Goal: Task Accomplishment & Management: Complete application form

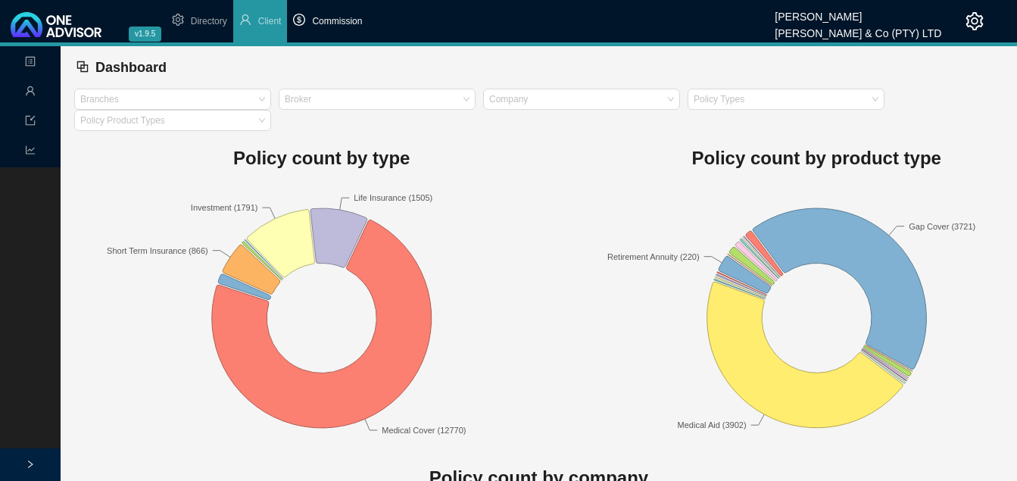
click at [335, 26] on span "Commission" at bounding box center [337, 21] width 50 height 11
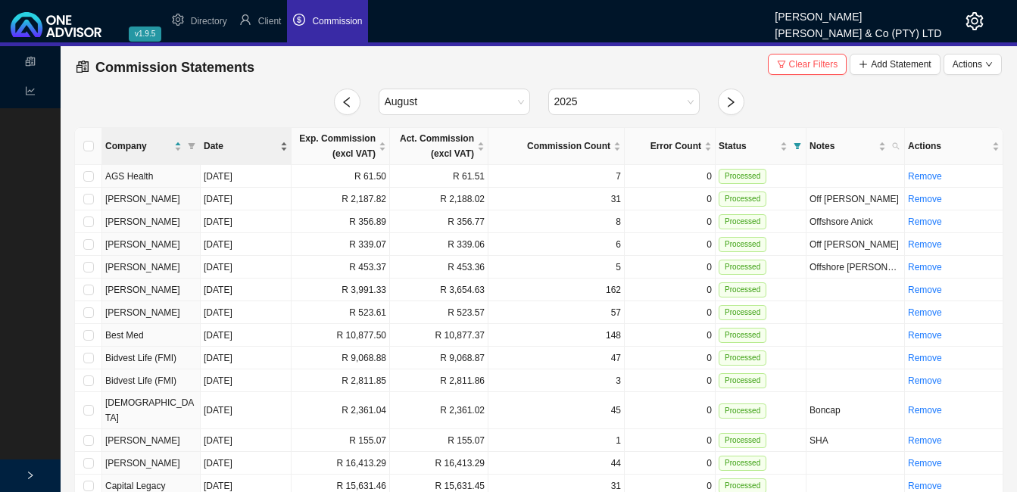
click at [278, 144] on div "Date" at bounding box center [246, 146] width 84 height 15
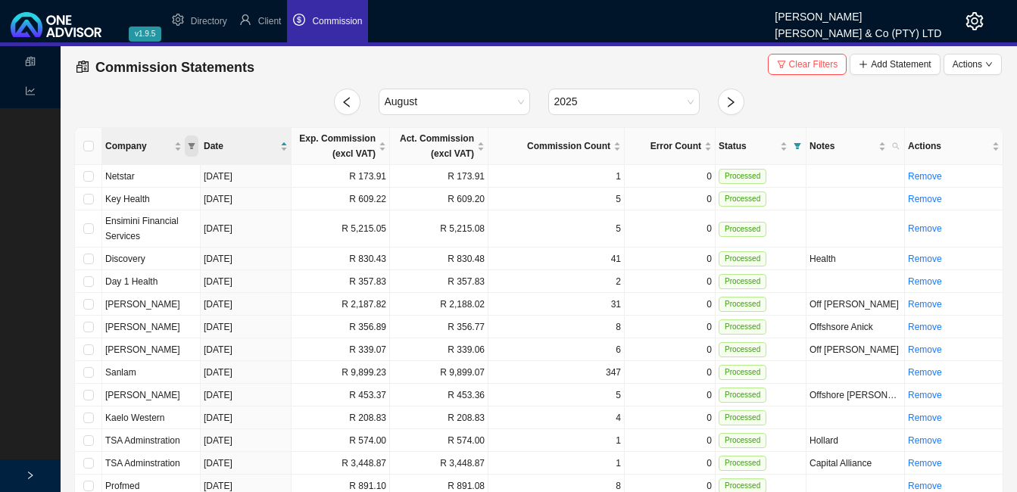
click at [186, 143] on span "Company" at bounding box center [192, 146] width 14 height 21
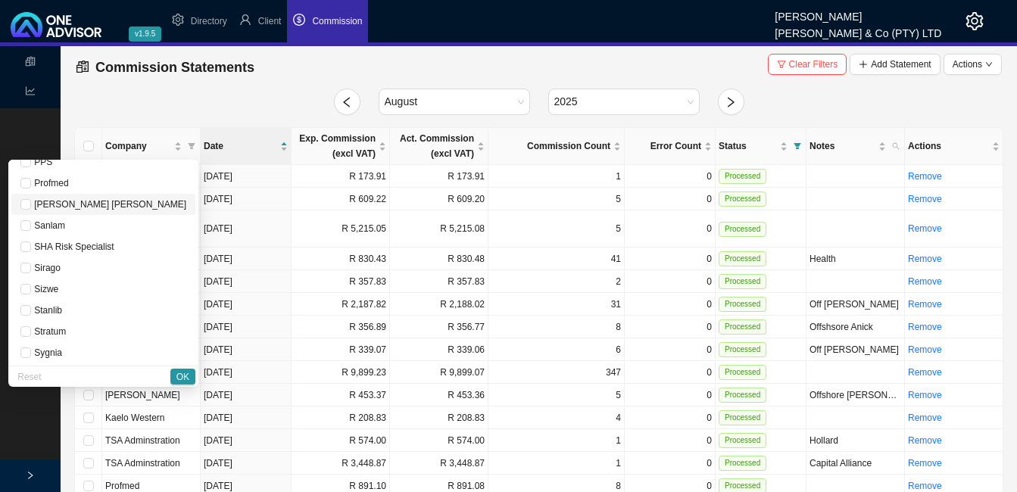
scroll to position [909, 0]
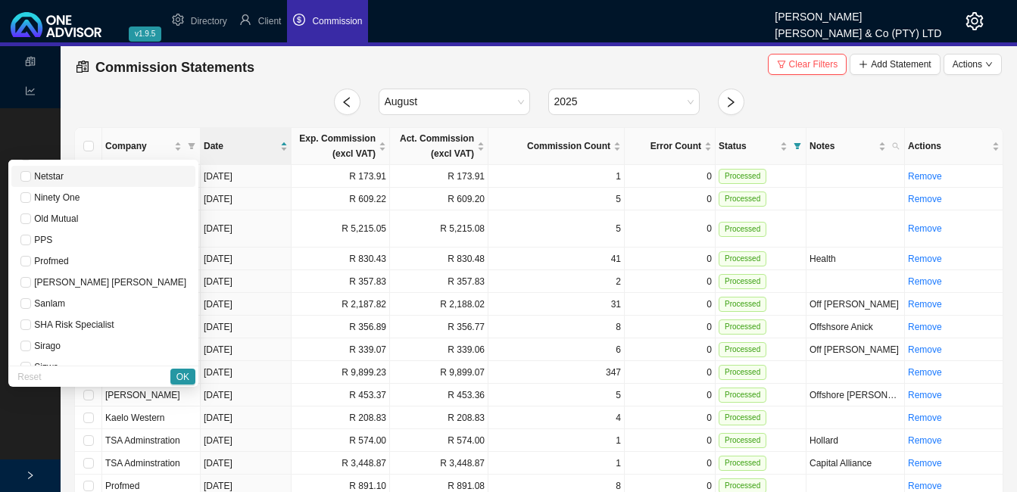
click at [64, 179] on span "Netstar" at bounding box center [47, 176] width 33 height 11
click at [181, 370] on span "OK" at bounding box center [182, 377] width 13 height 15
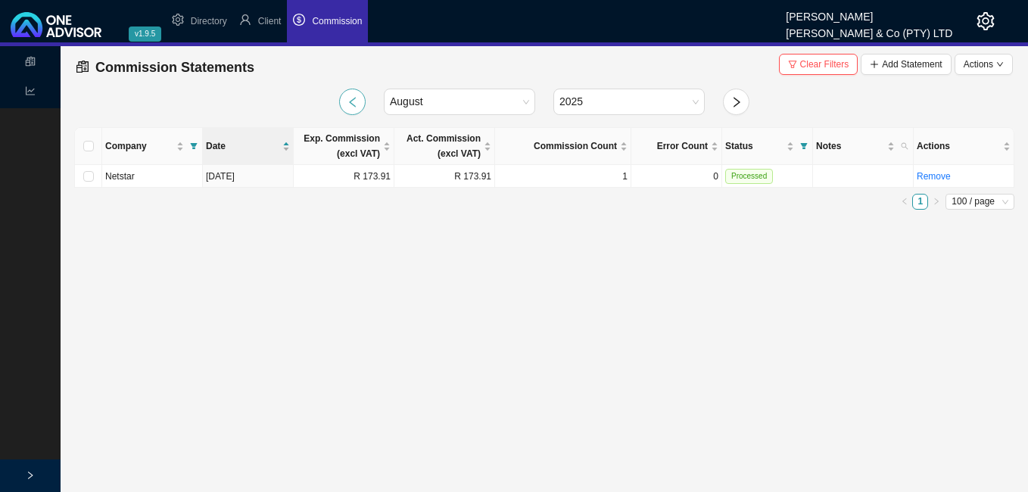
click at [354, 96] on icon "left" at bounding box center [353, 102] width 12 height 12
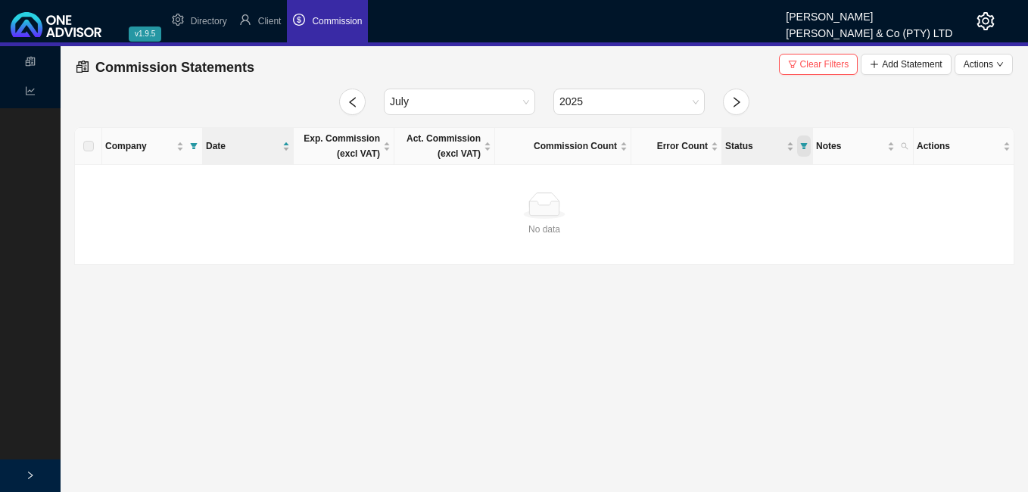
click at [804, 142] on icon "filter" at bounding box center [804, 146] width 8 height 8
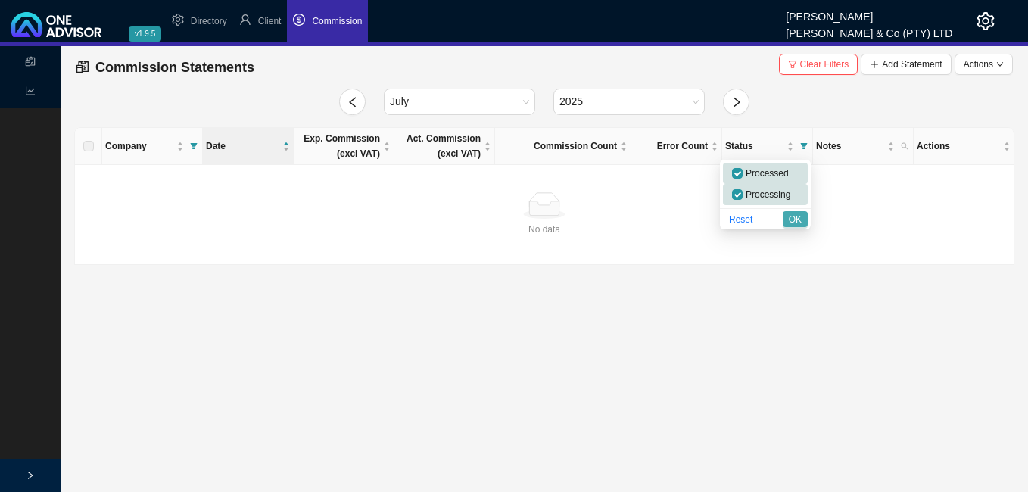
click at [792, 218] on span "OK" at bounding box center [795, 219] width 13 height 15
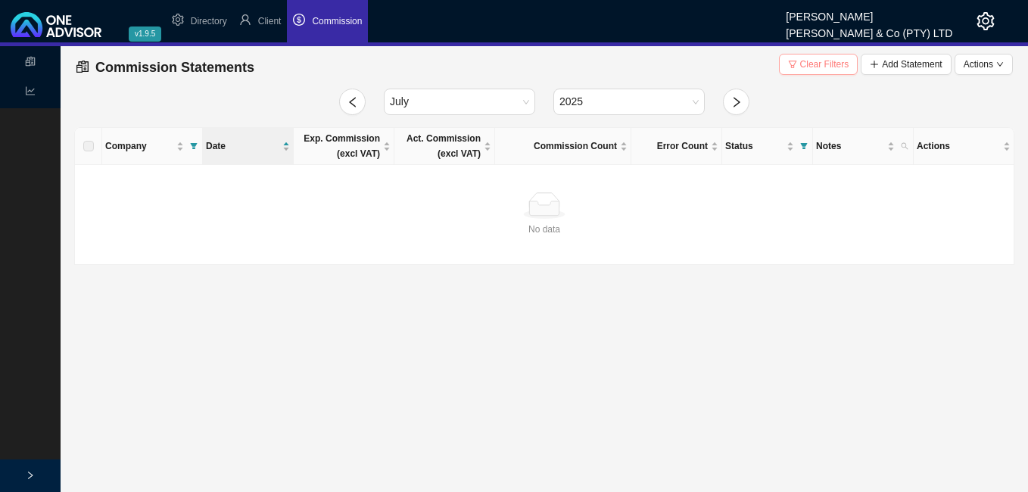
click at [821, 61] on span "Clear Filters" at bounding box center [824, 64] width 49 height 15
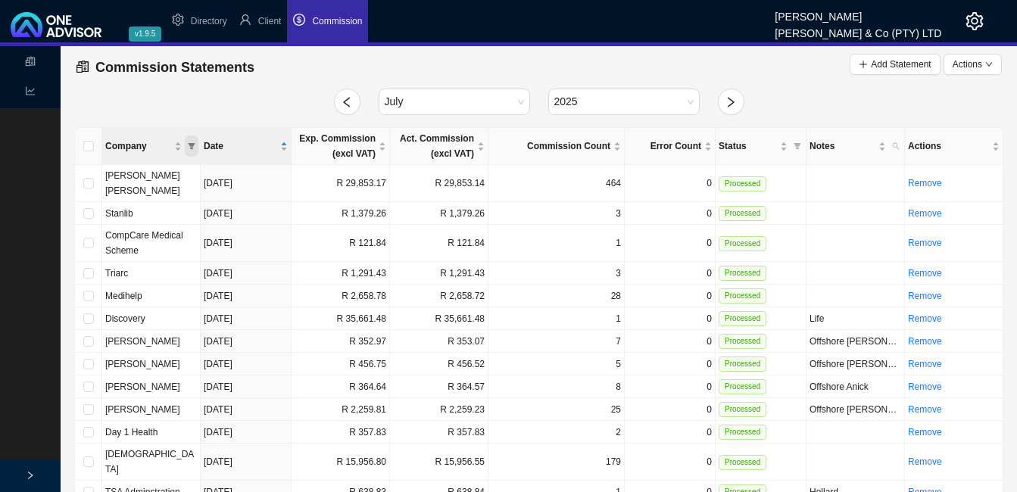
click at [189, 145] on icon "filter" at bounding box center [192, 146] width 7 height 6
checkbox input "false"
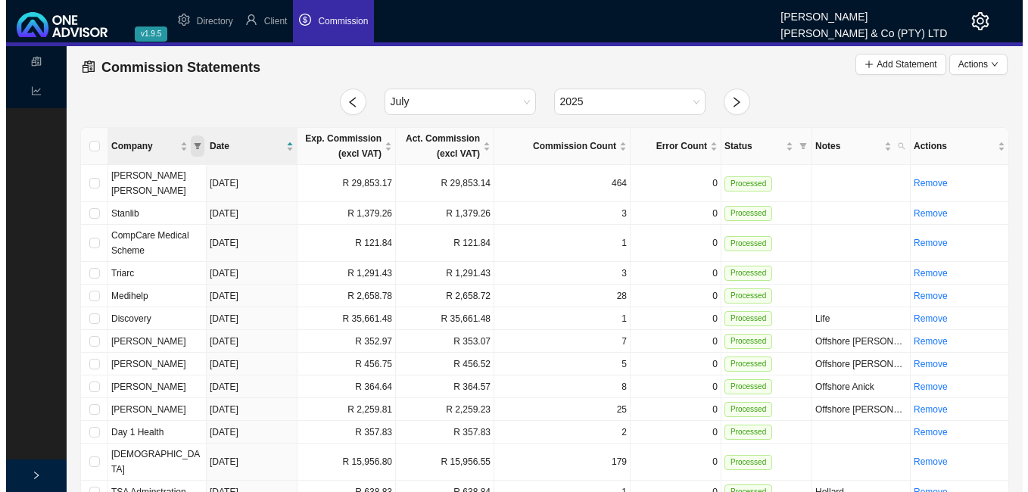
scroll to position [878, 0]
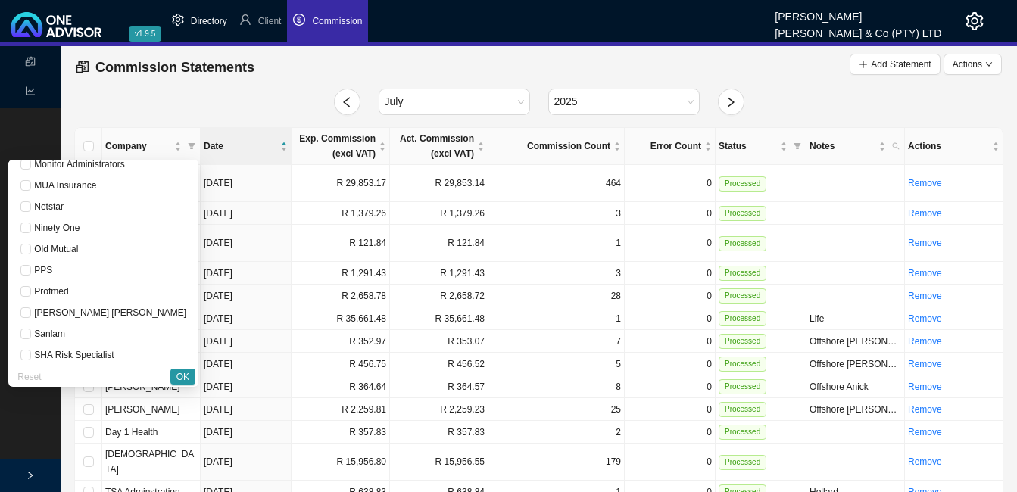
click at [206, 18] on span "Directory" at bounding box center [209, 21] width 36 height 11
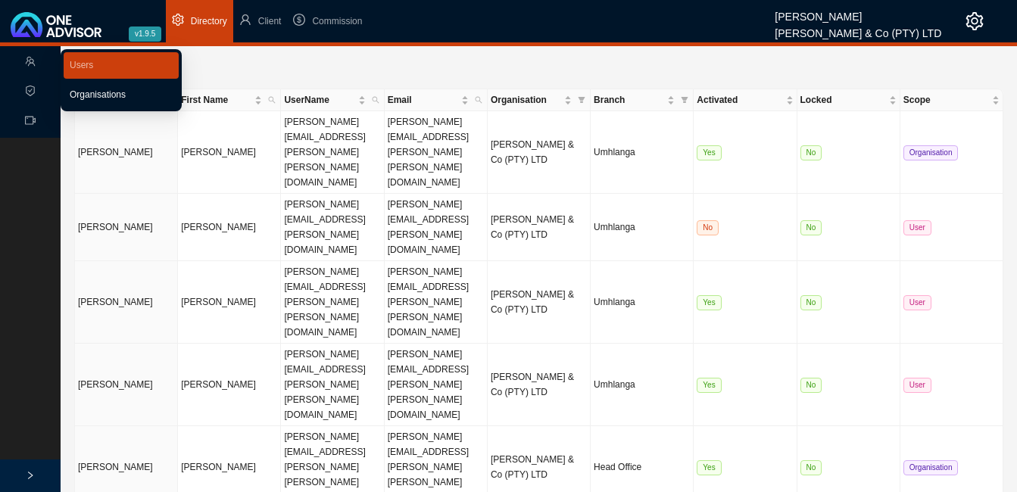
click at [116, 96] on link "Organisations" at bounding box center [98, 94] width 56 height 11
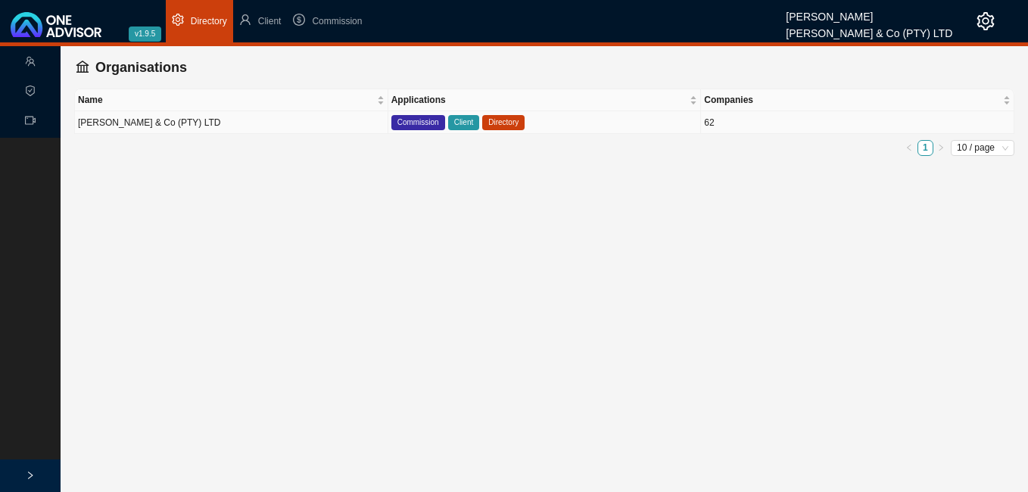
click at [500, 123] on span "Directory" at bounding box center [503, 122] width 42 height 15
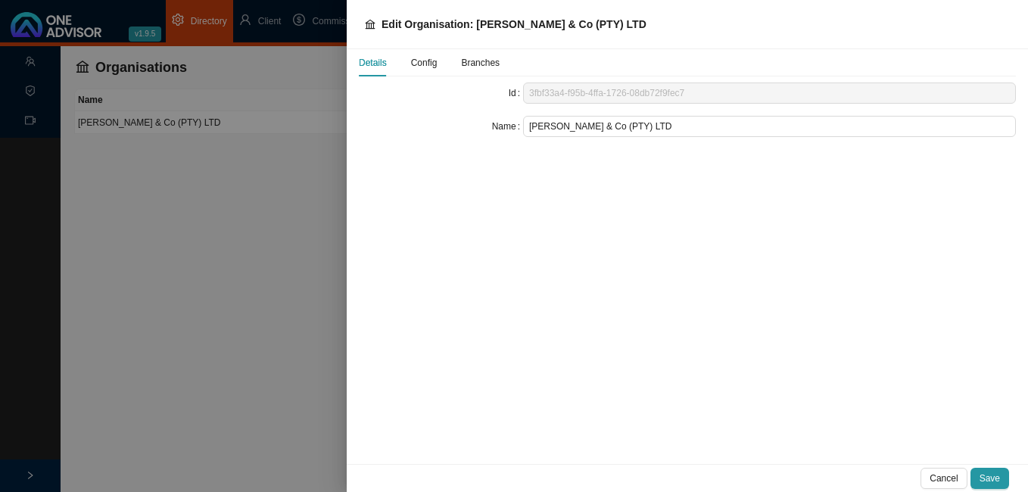
click at [423, 65] on span "Config" at bounding box center [424, 62] width 27 height 9
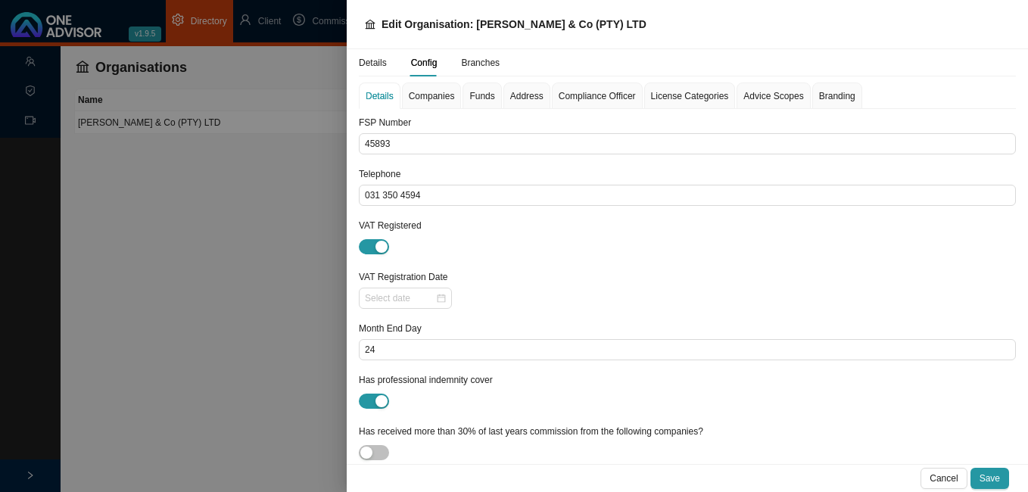
click at [421, 96] on span "Companies" at bounding box center [432, 96] width 46 height 9
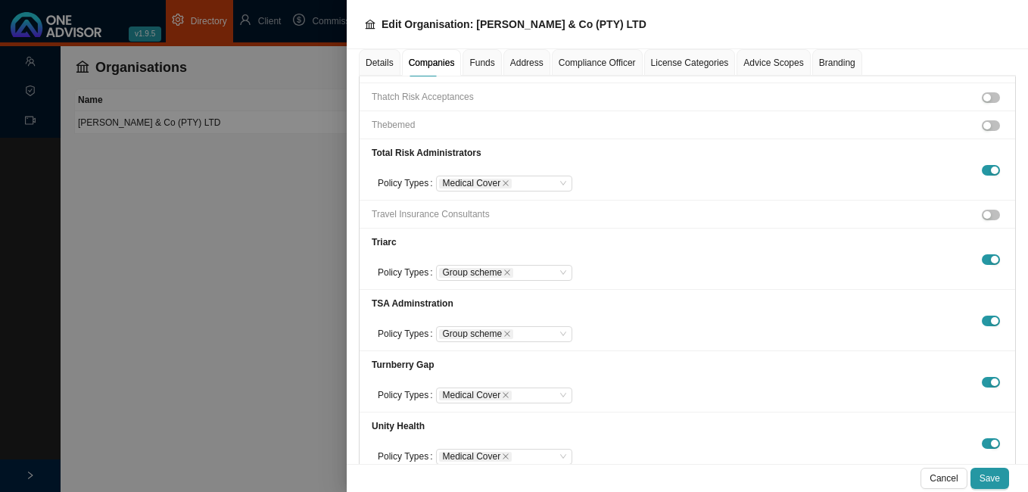
scroll to position [4836, 0]
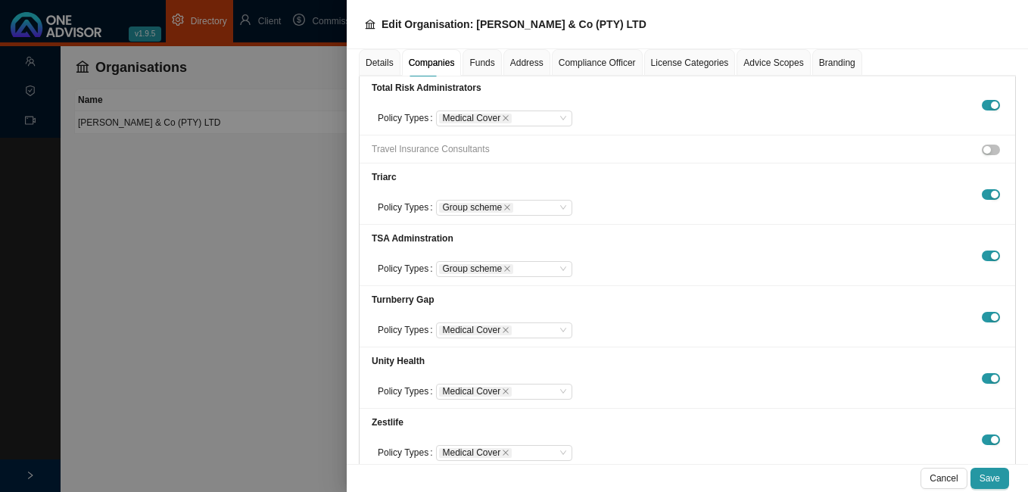
click at [322, 411] on div at bounding box center [514, 246] width 1028 height 492
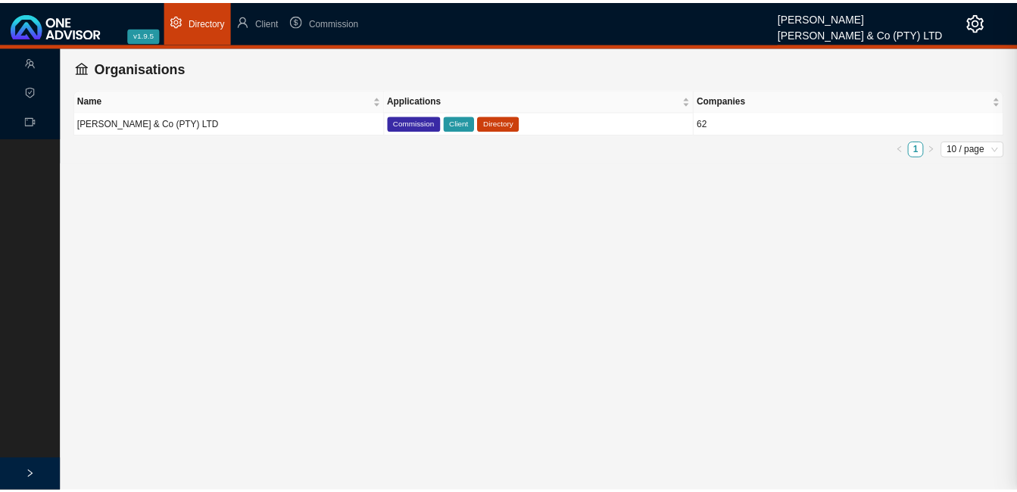
scroll to position [2770, 0]
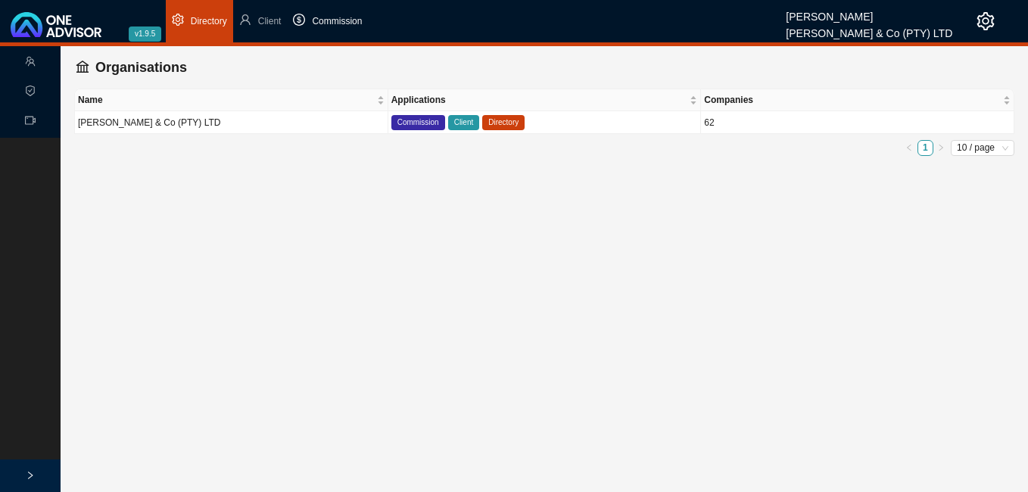
click at [339, 16] on span "Commission" at bounding box center [337, 21] width 50 height 11
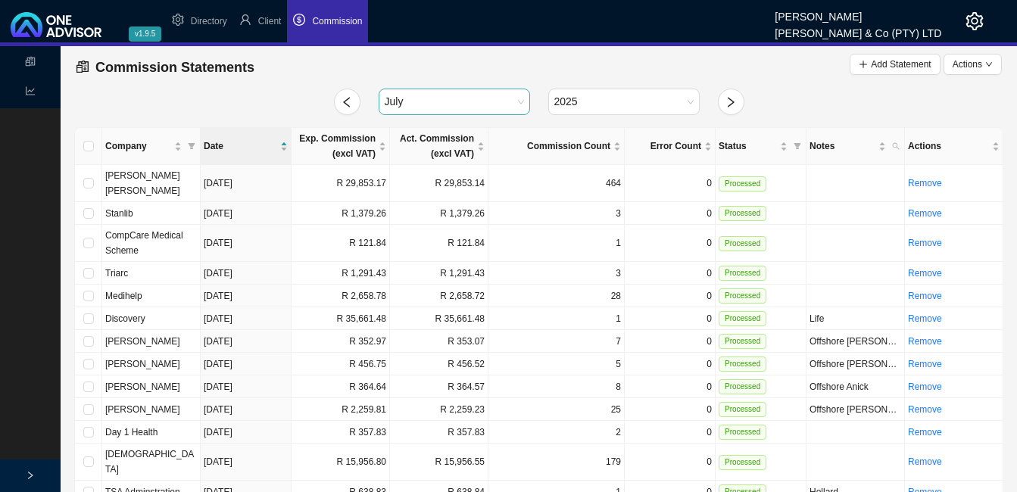
click at [518, 100] on span "July" at bounding box center [454, 101] width 139 height 25
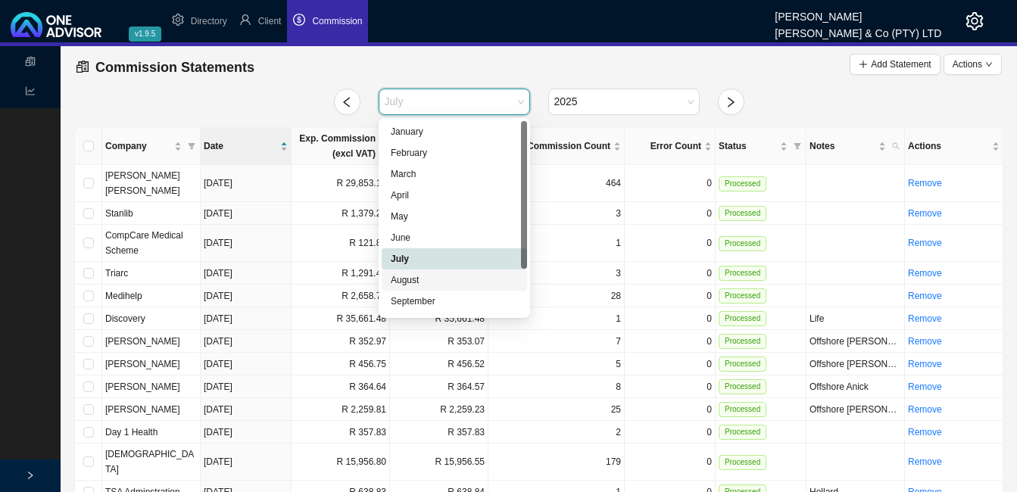
click at [458, 279] on div "August" at bounding box center [454, 280] width 127 height 15
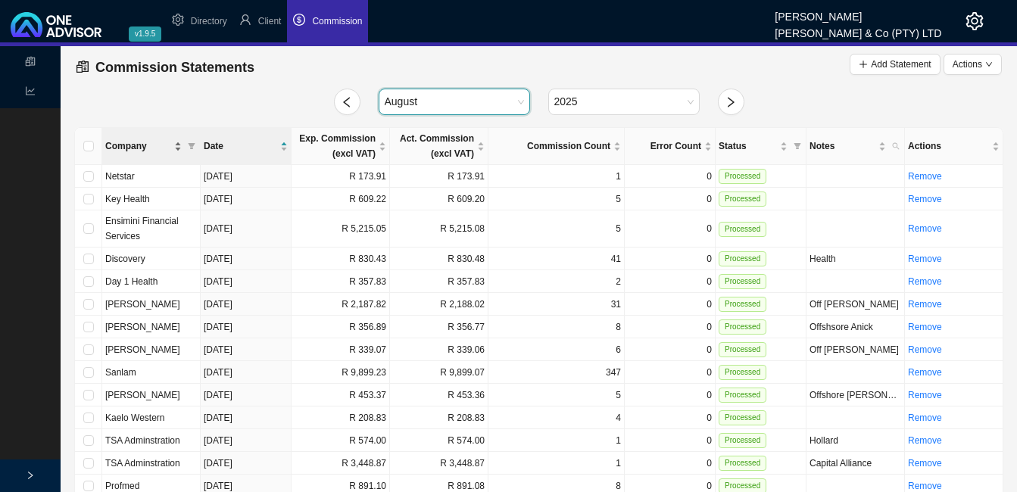
click at [181, 148] on div "Company" at bounding box center [143, 146] width 76 height 15
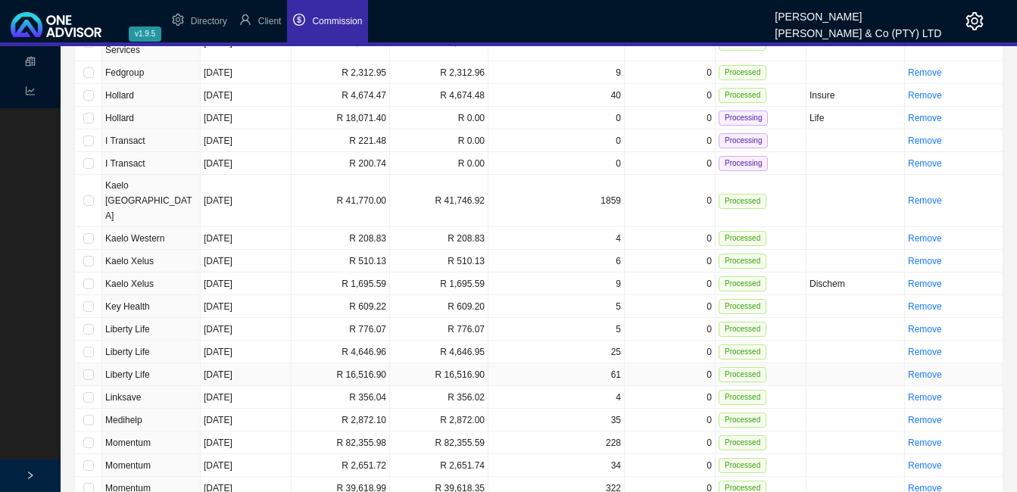
scroll to position [833, 0]
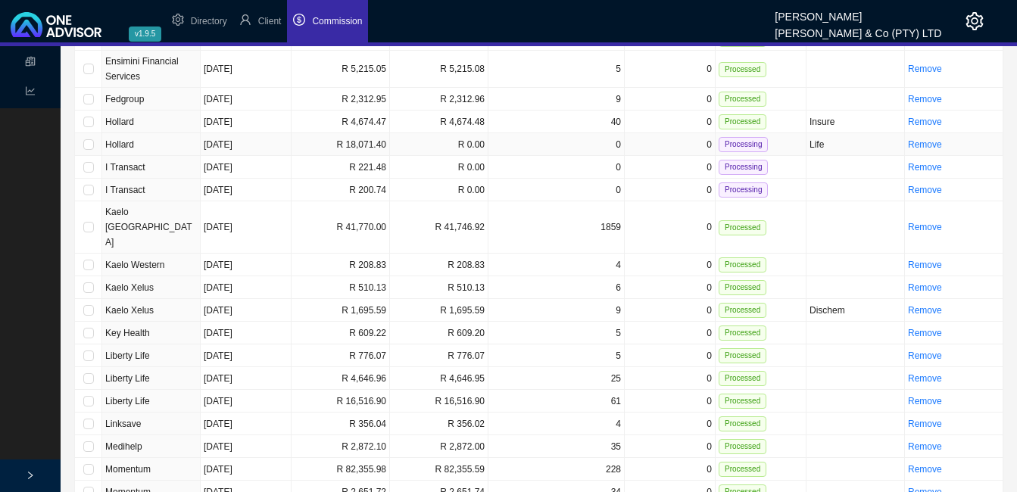
click at [326, 135] on td "R 18,071.40" at bounding box center [341, 144] width 98 height 23
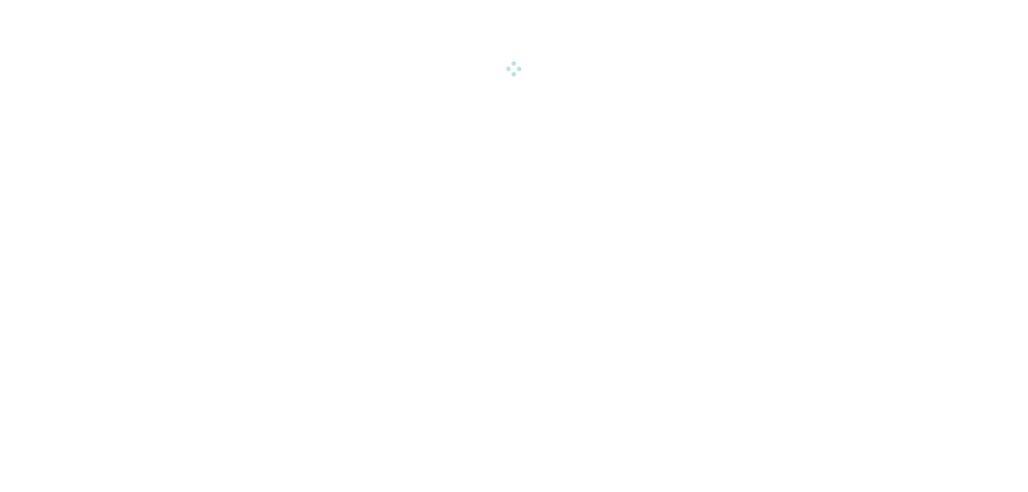
click at [326, 76] on html "v1.9.5 [PERSON_NAME] & Co (PTY) LTD Directory Client Commission Statements Repo…" at bounding box center [514, 38] width 1028 height 76
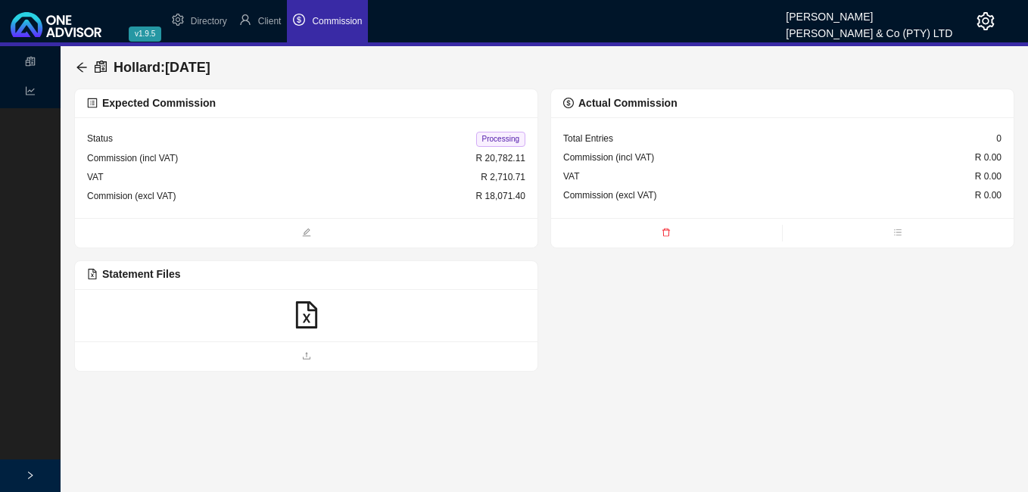
click at [301, 316] on icon "file-excel" at bounding box center [306, 314] width 27 height 27
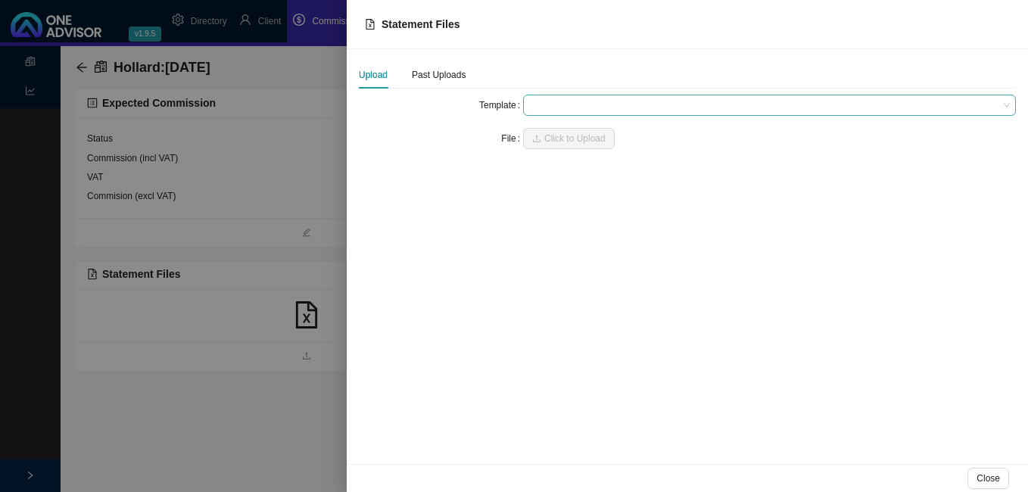
click at [551, 105] on span at bounding box center [769, 105] width 481 height 20
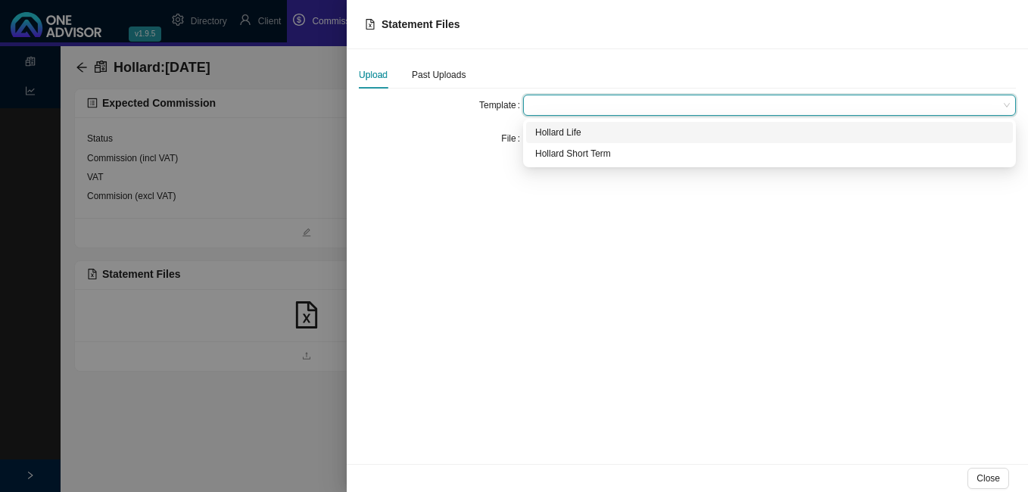
click at [553, 130] on div "Hollard Life" at bounding box center [769, 132] width 469 height 15
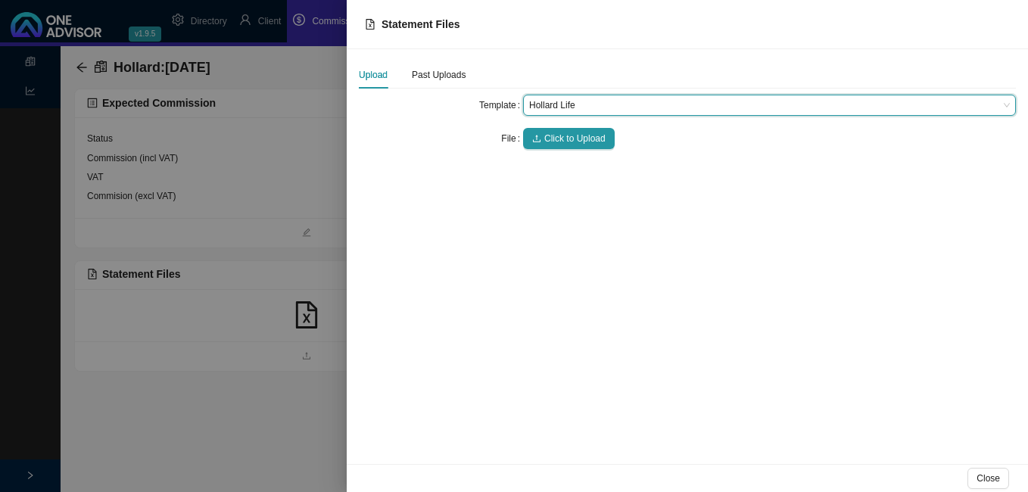
click at [553, 130] on button "Click to Upload" at bounding box center [569, 138] width 92 height 21
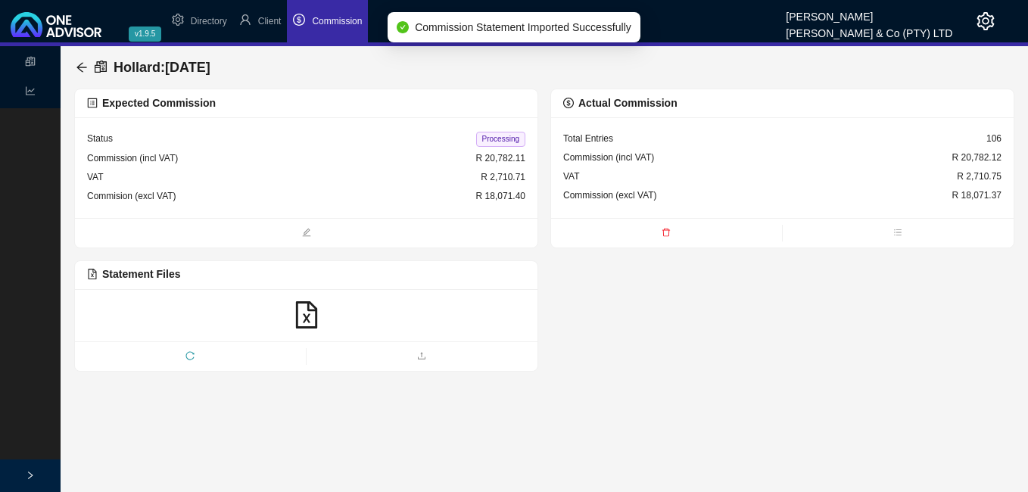
click at [497, 143] on span "Processing" at bounding box center [500, 139] width 49 height 15
click at [80, 69] on icon "arrow-left" at bounding box center [82, 67] width 12 height 12
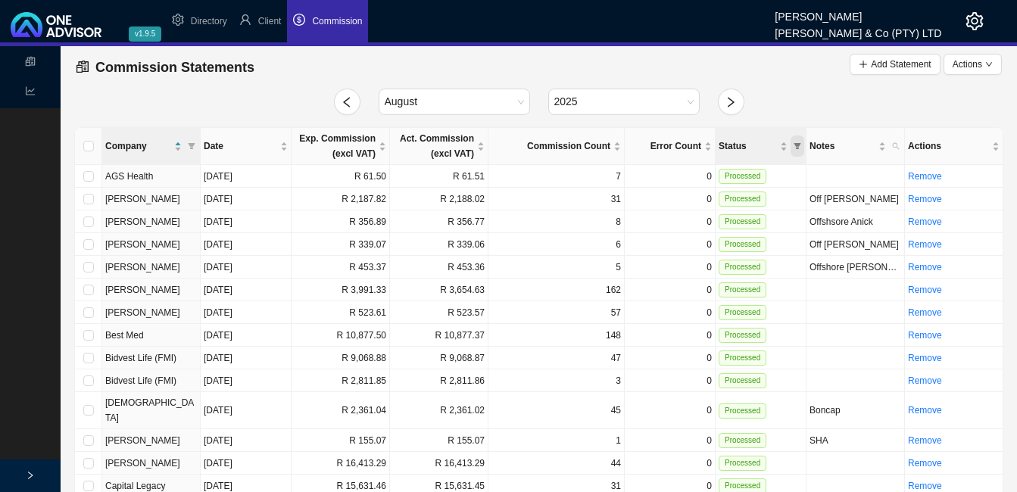
click at [799, 149] on icon "filter" at bounding box center [798, 146] width 8 height 8
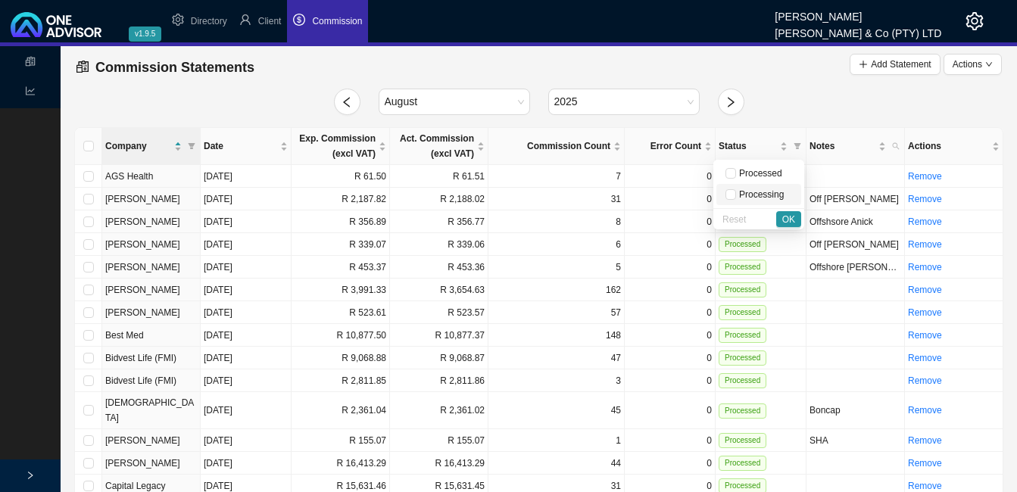
click at [766, 196] on span "Processing" at bounding box center [760, 194] width 48 height 11
checkbox input "true"
click at [786, 214] on span "OK" at bounding box center [788, 219] width 13 height 15
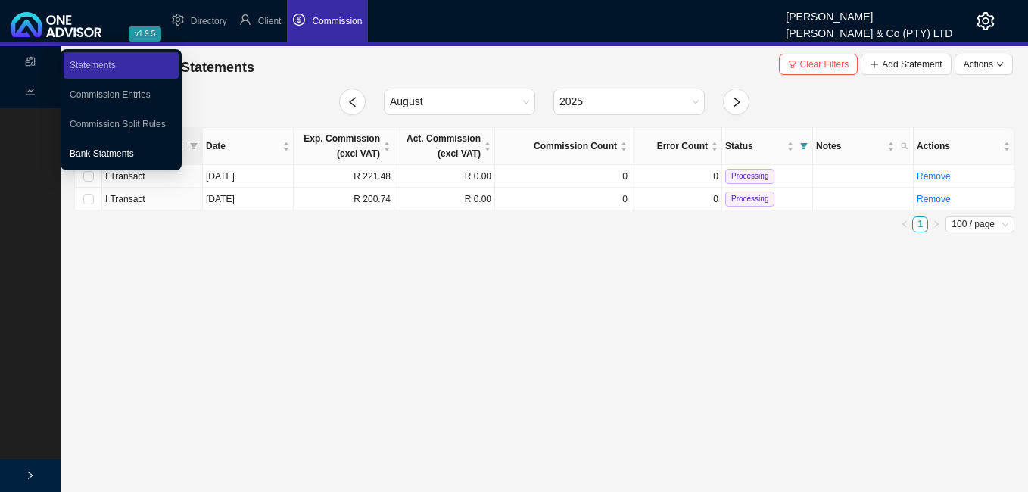
click at [114, 150] on link "Bank Statments" at bounding box center [102, 153] width 64 height 11
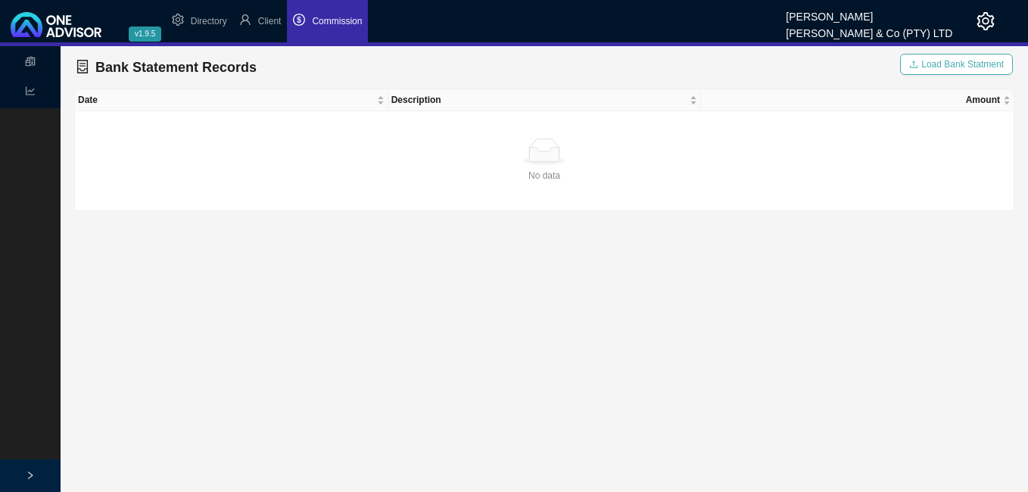
click at [953, 64] on span "Load Bank Statment" at bounding box center [963, 64] width 83 height 15
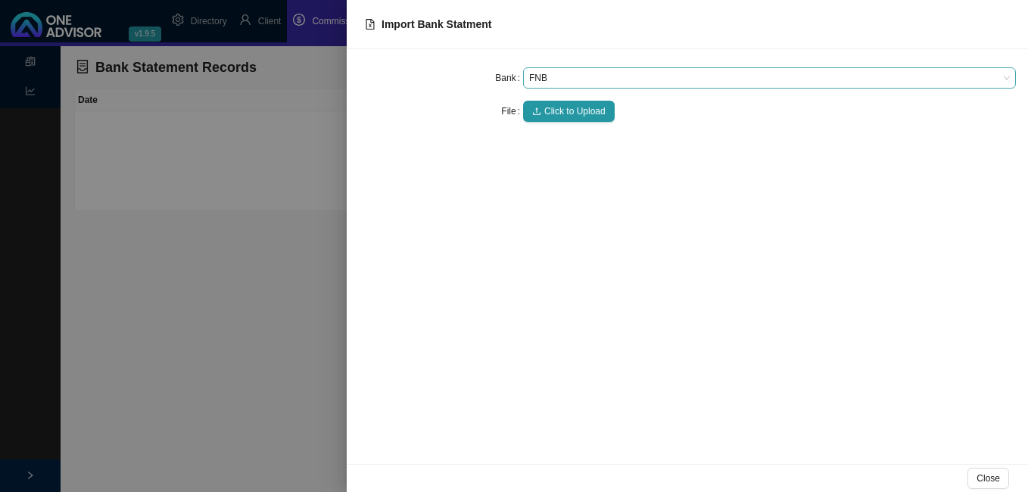
click at [557, 80] on span "FNB" at bounding box center [769, 78] width 481 height 20
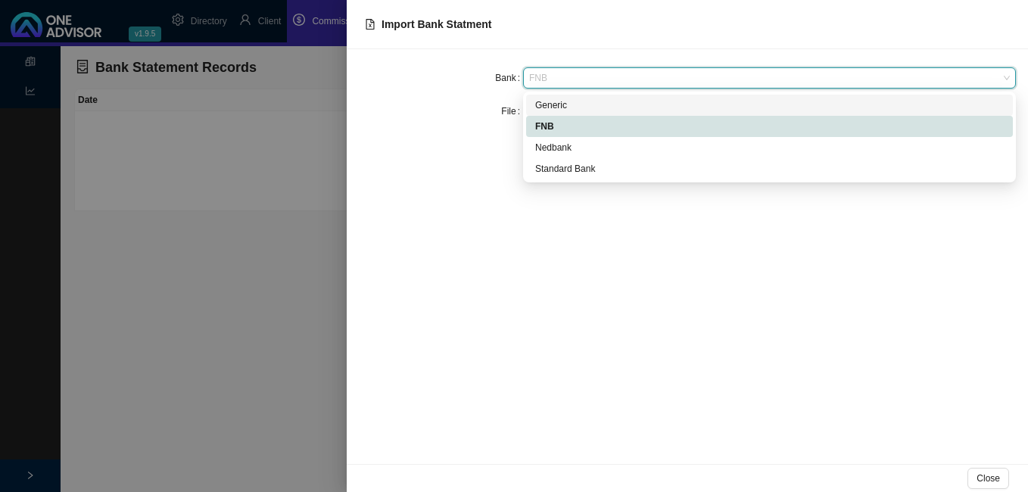
click at [560, 101] on div "Generic" at bounding box center [769, 105] width 469 height 15
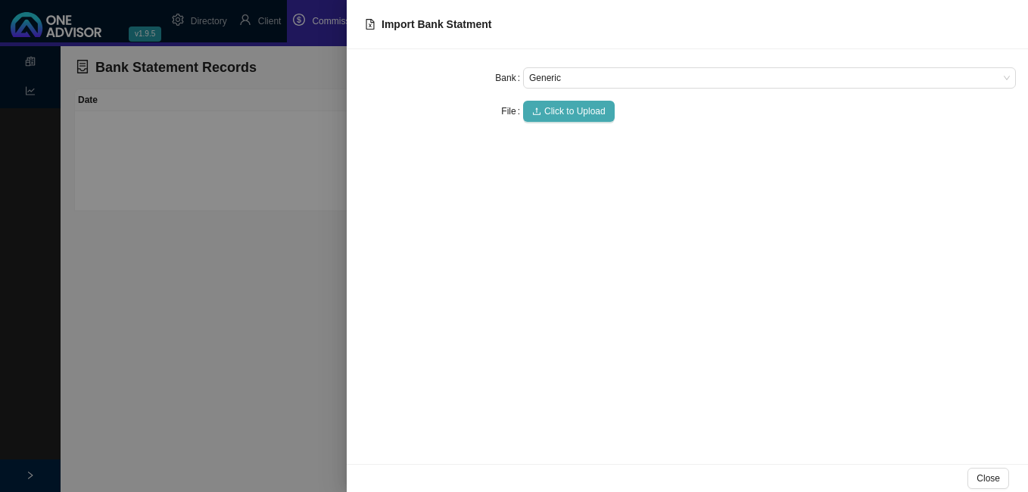
click at [560, 108] on span "Click to Upload" at bounding box center [574, 111] width 61 height 15
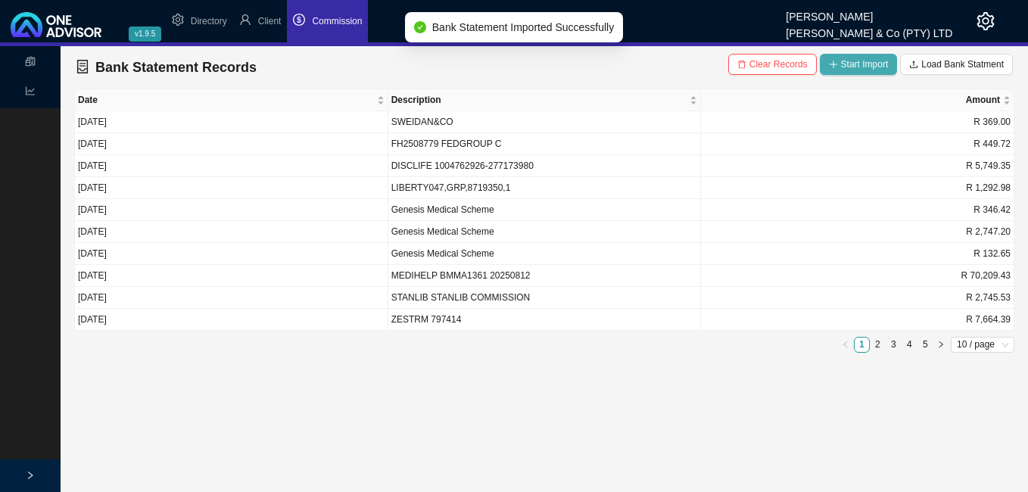
click at [856, 63] on span "Start Import" at bounding box center [865, 64] width 48 height 15
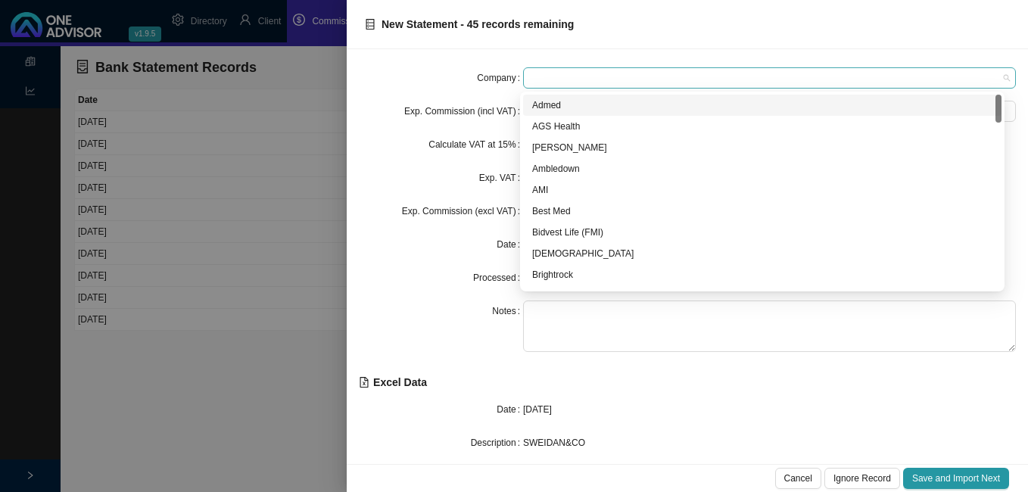
click at [544, 76] on span at bounding box center [769, 78] width 481 height 20
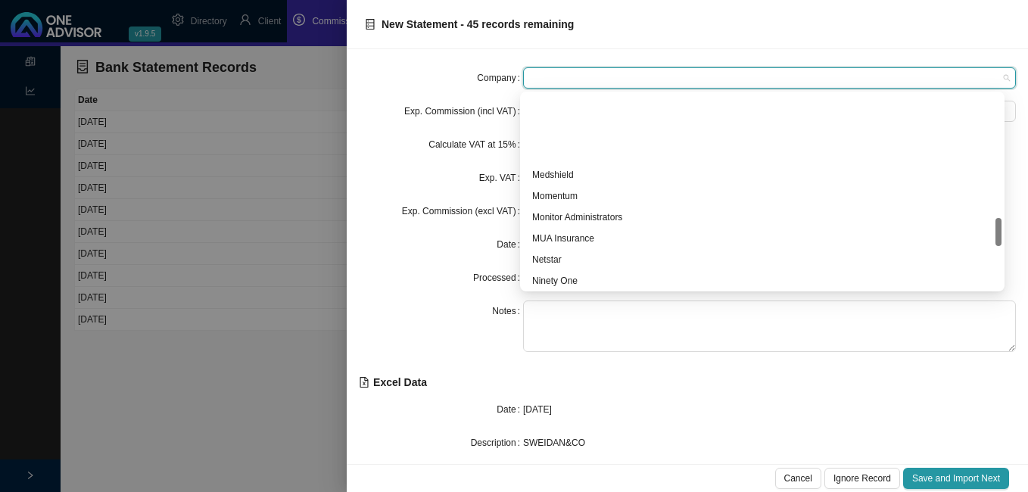
scroll to position [833, 0]
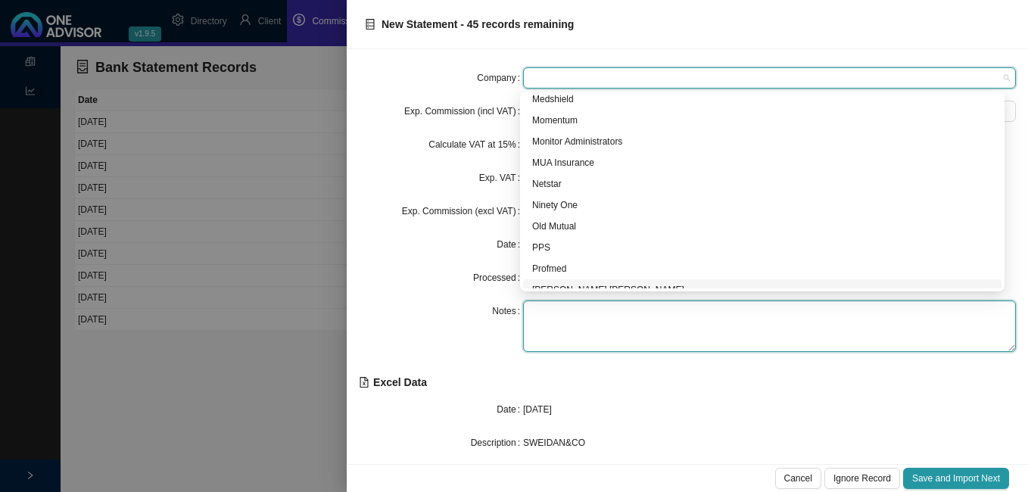
click at [816, 347] on textarea at bounding box center [769, 326] width 493 height 51
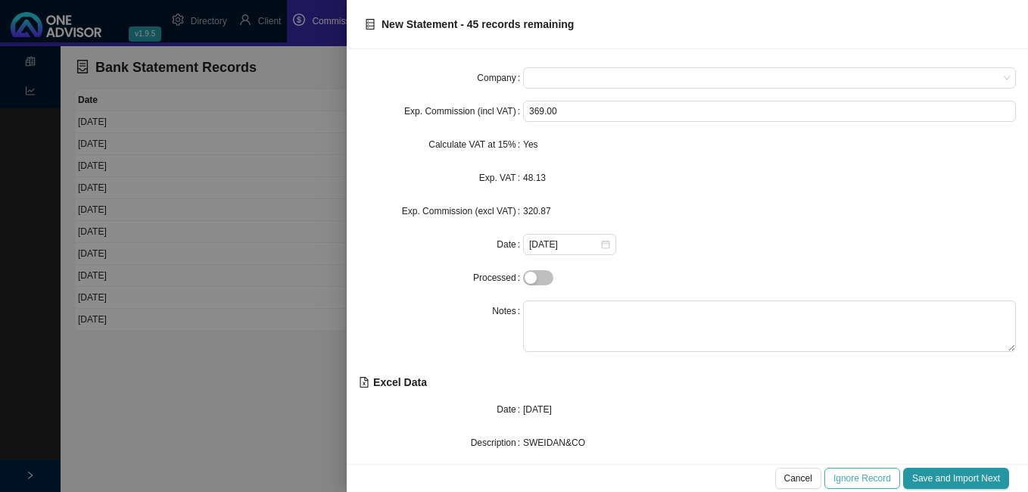
click at [850, 479] on span "Ignore Record" at bounding box center [863, 478] width 58 height 15
type input "449.72"
type input "[DATE]"
click at [951, 480] on span "Save and Import Next" at bounding box center [956, 478] width 88 height 15
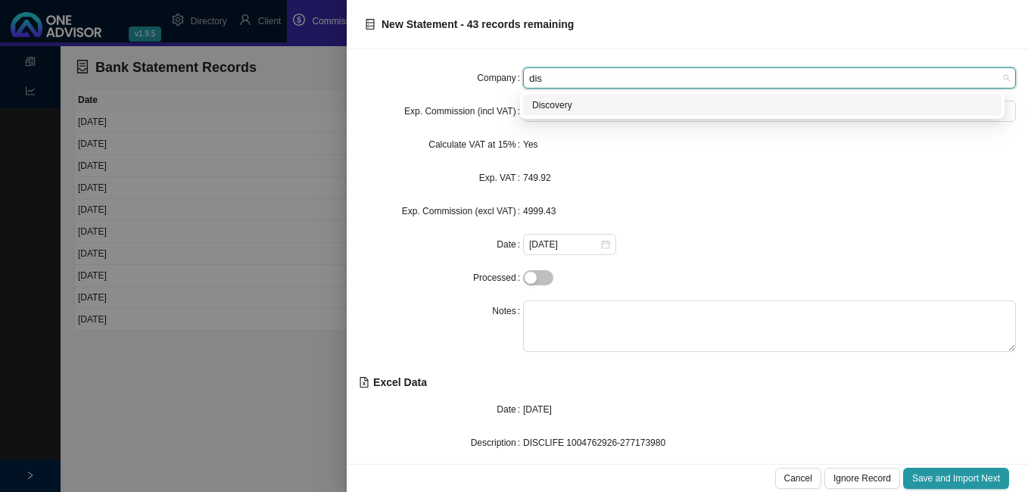
type input "disc"
click at [585, 103] on div "Discovery" at bounding box center [762, 105] width 460 height 15
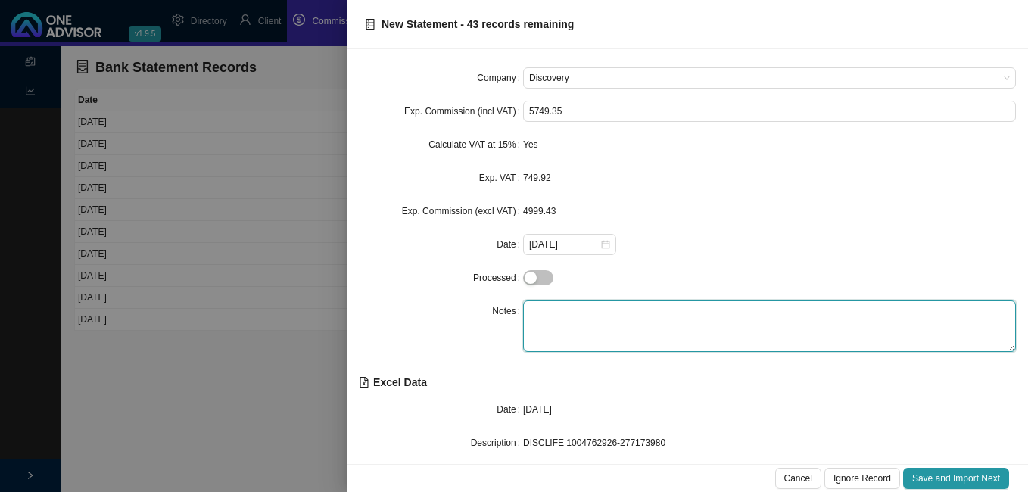
click at [554, 305] on textarea at bounding box center [769, 326] width 493 height 51
type textarea "Life"
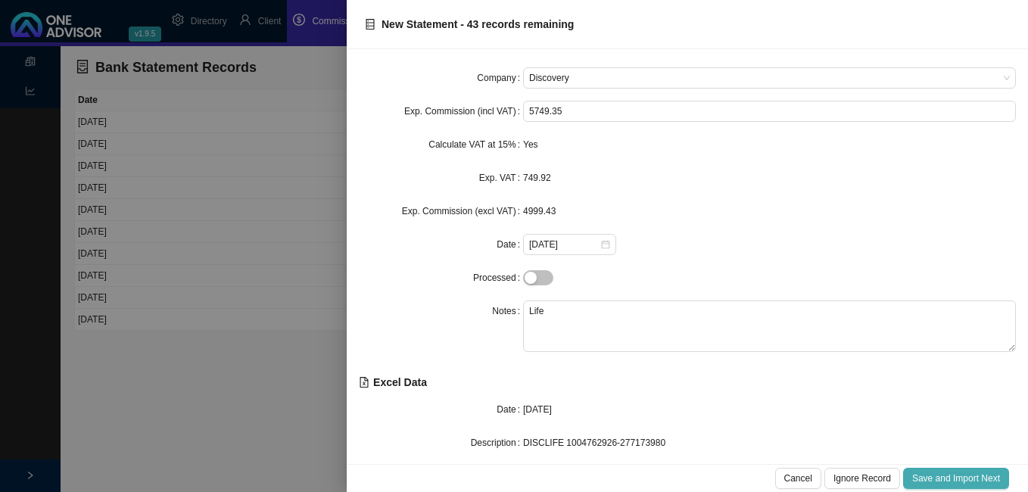
click at [943, 481] on span "Save and Import Next" at bounding box center [956, 478] width 88 height 15
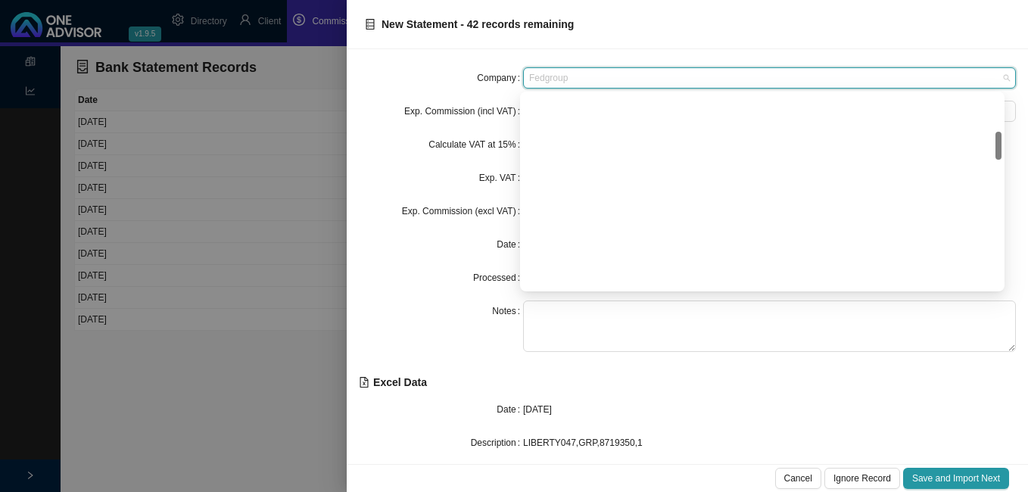
scroll to position [251, 0]
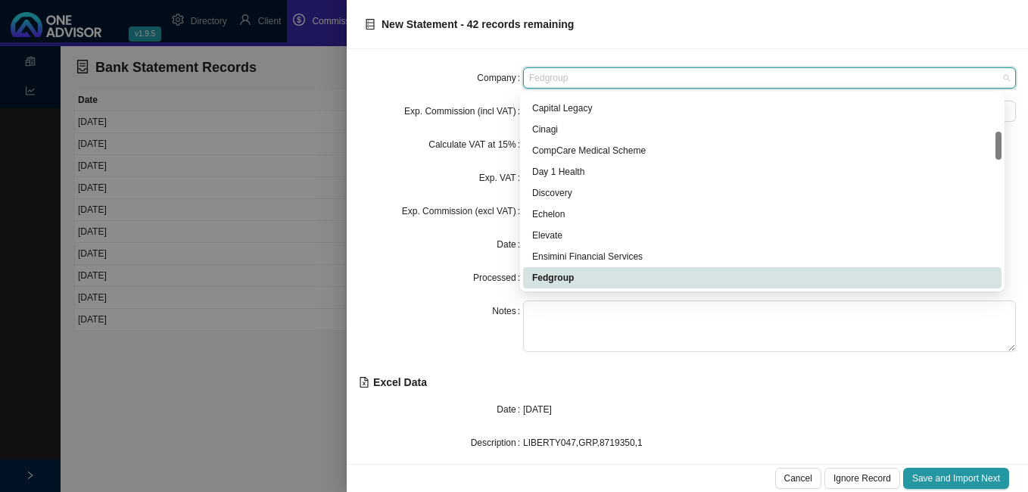
drag, startPoint x: 594, startPoint y: 86, endPoint x: 504, endPoint y: 71, distance: 91.3
click at [504, 71] on div "Company Fedgroup" at bounding box center [687, 77] width 657 height 21
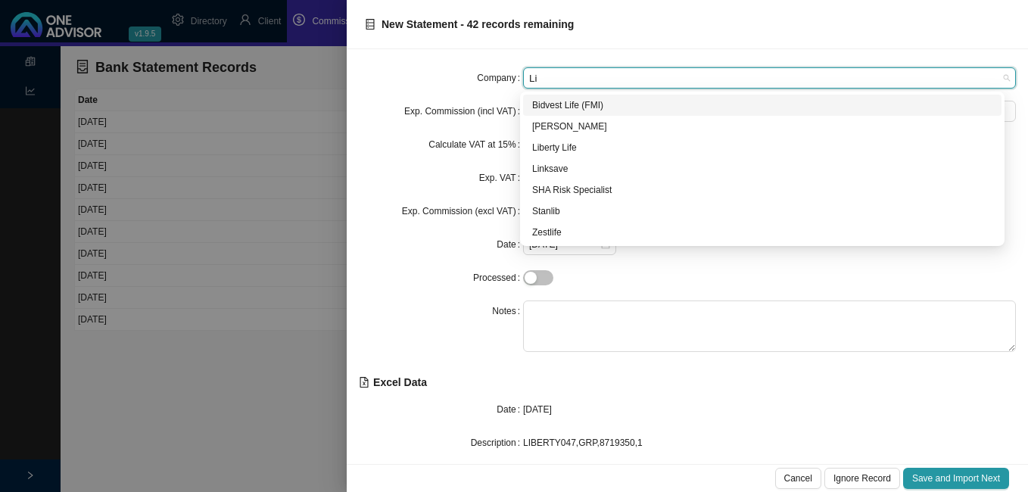
scroll to position [0, 0]
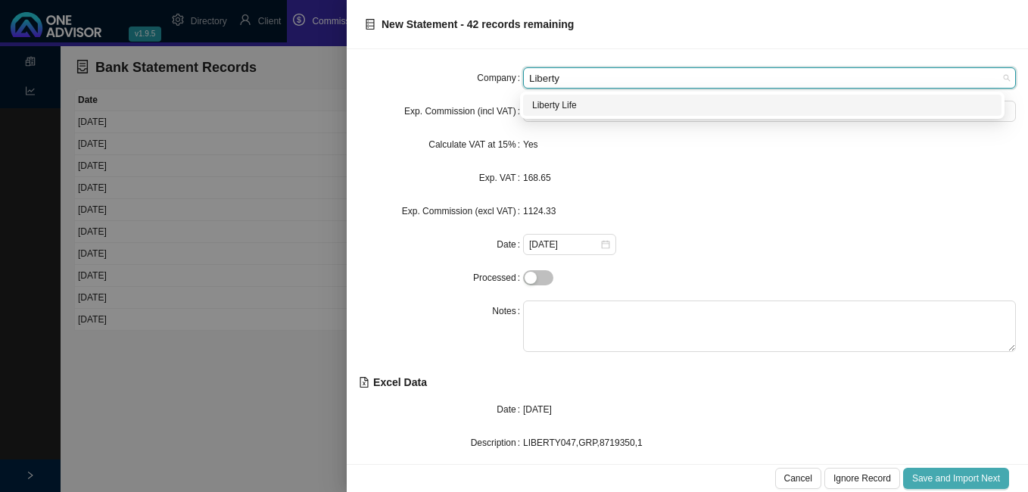
type input "Liberty"
click at [949, 479] on span "Save and Import Next" at bounding box center [956, 478] width 88 height 15
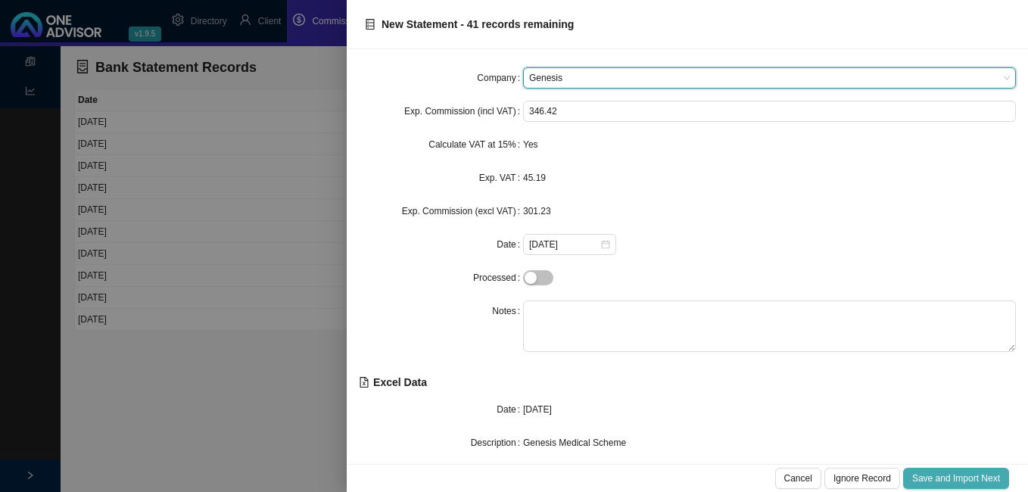
click at [953, 476] on span "Save and Import Next" at bounding box center [956, 478] width 88 height 15
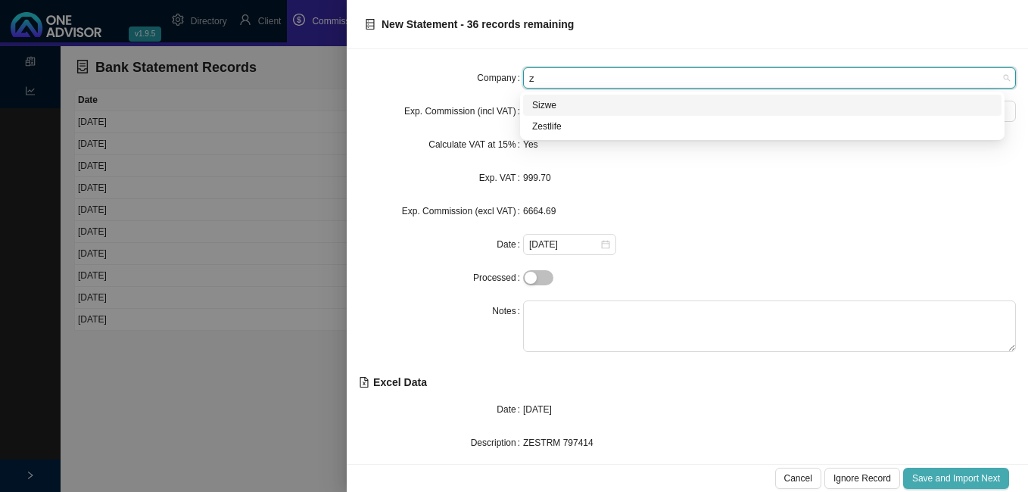
type input "ze"
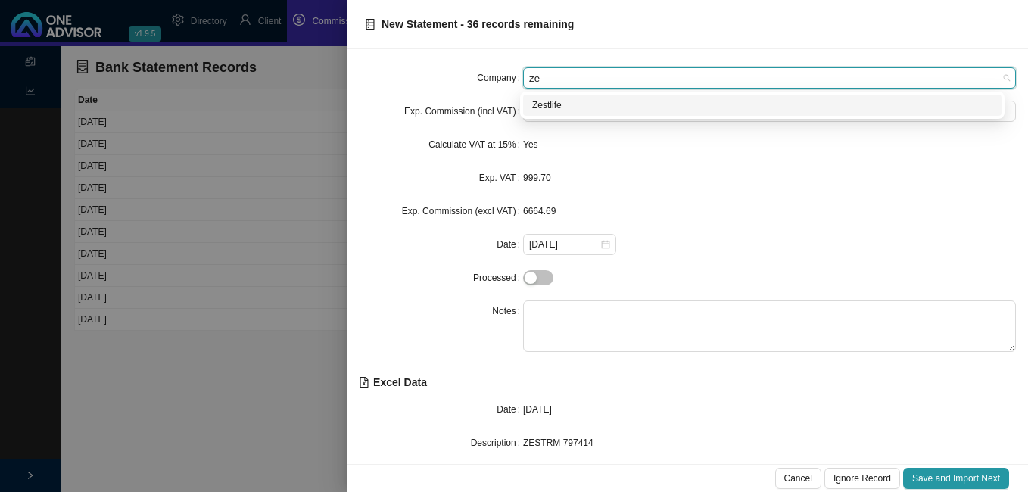
click at [570, 101] on div "Zestlife" at bounding box center [762, 105] width 460 height 15
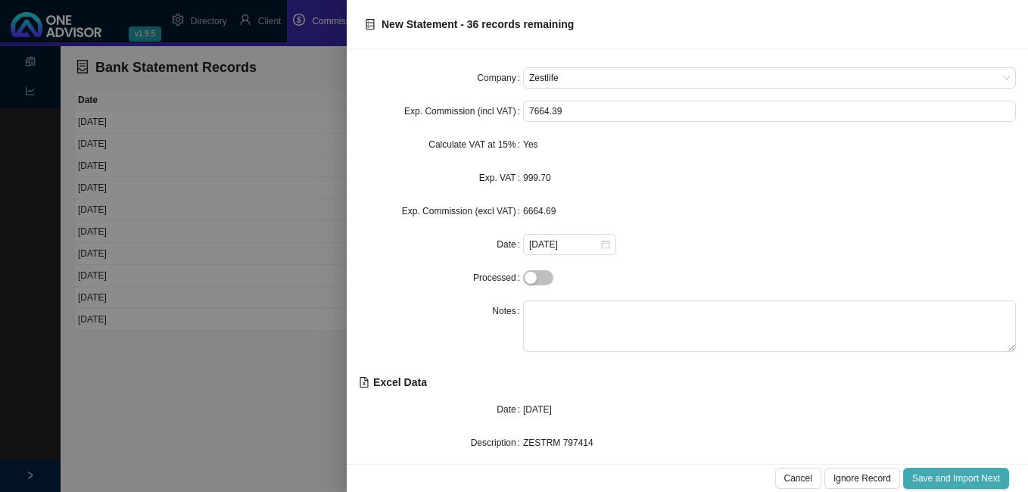
click at [947, 473] on span "Save and Import Next" at bounding box center [956, 478] width 88 height 15
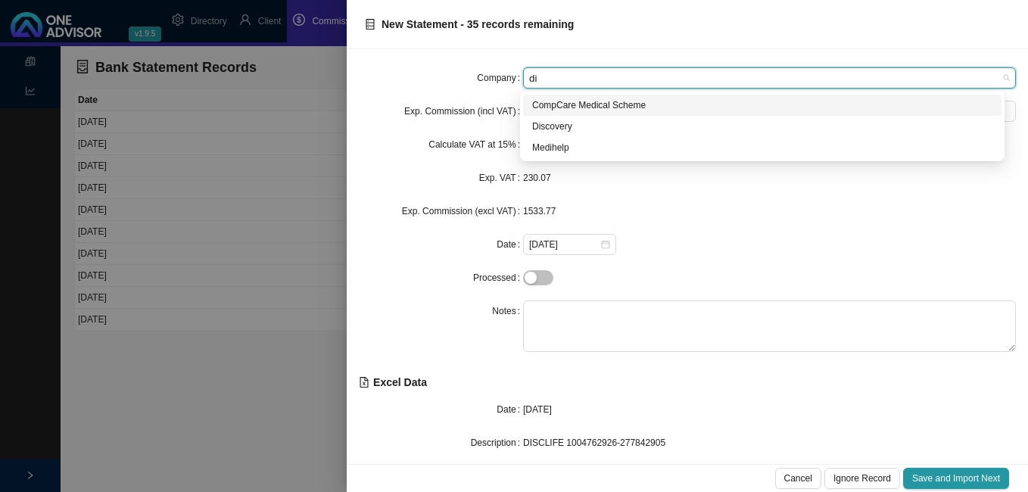
type input "dis"
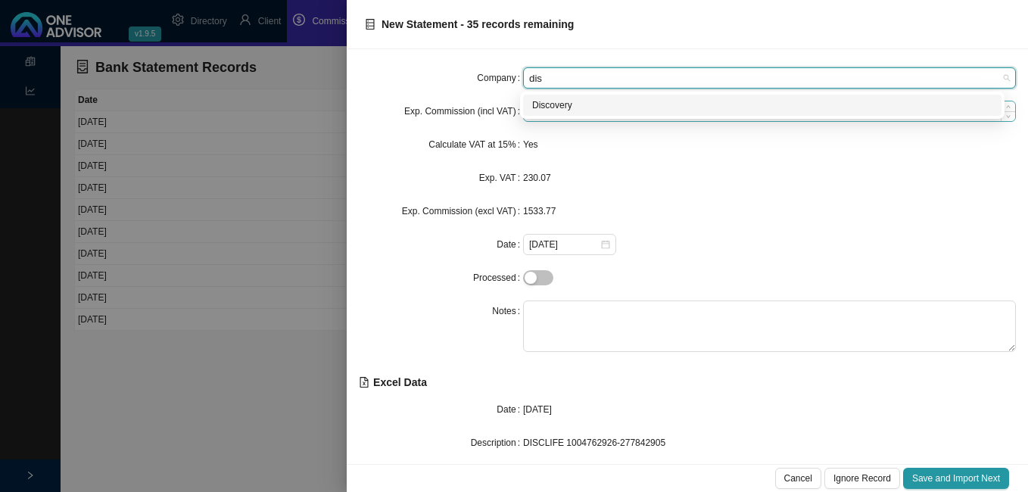
click at [541, 101] on div "Discovery" at bounding box center [762, 105] width 460 height 15
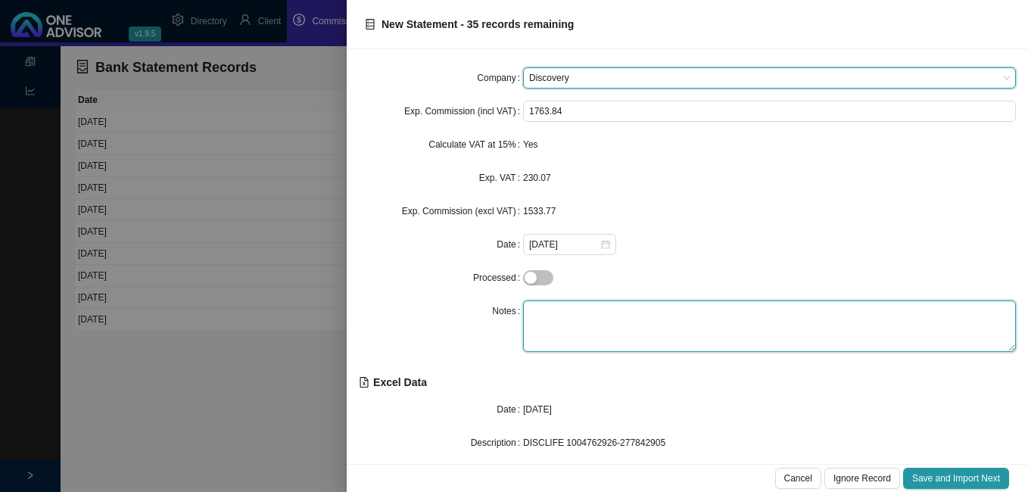
click at [565, 316] on textarea at bounding box center [769, 326] width 493 height 51
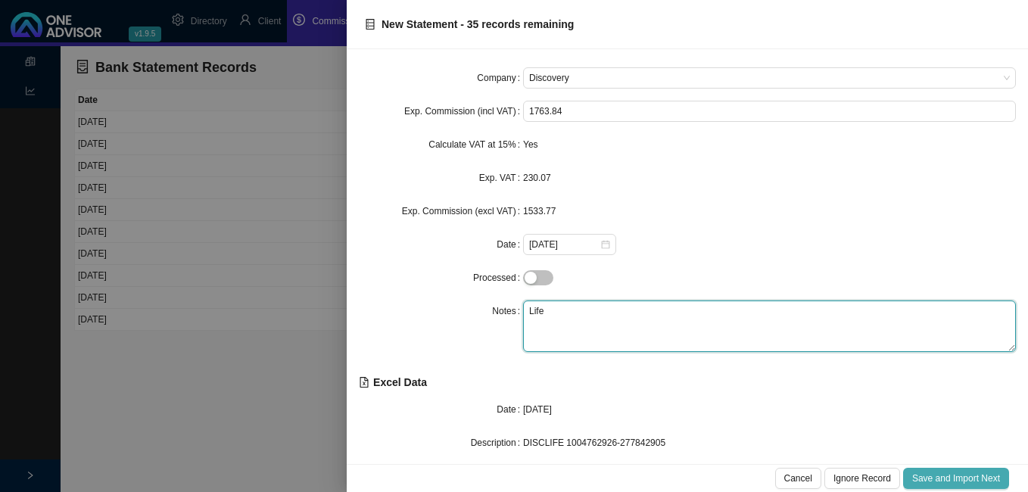
type textarea "Life"
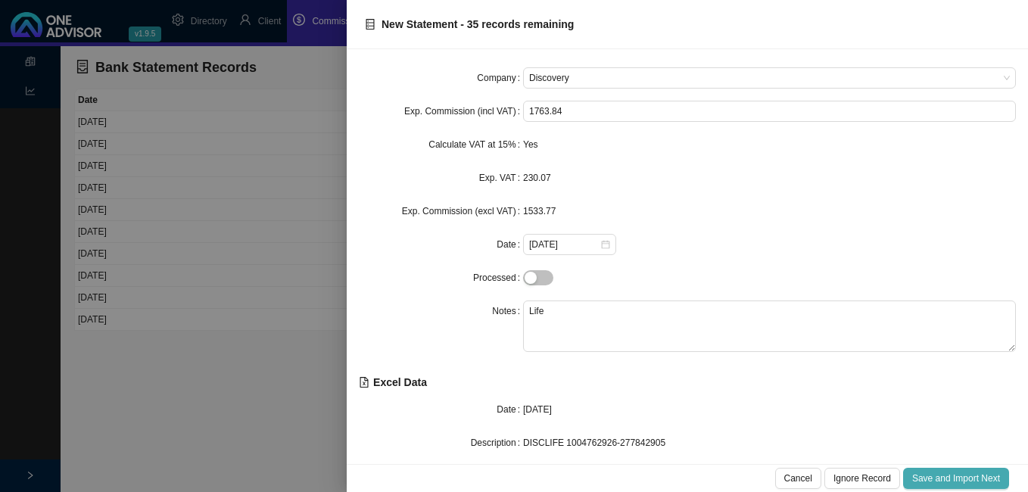
click at [950, 479] on span "Save and Import Next" at bounding box center [956, 478] width 88 height 15
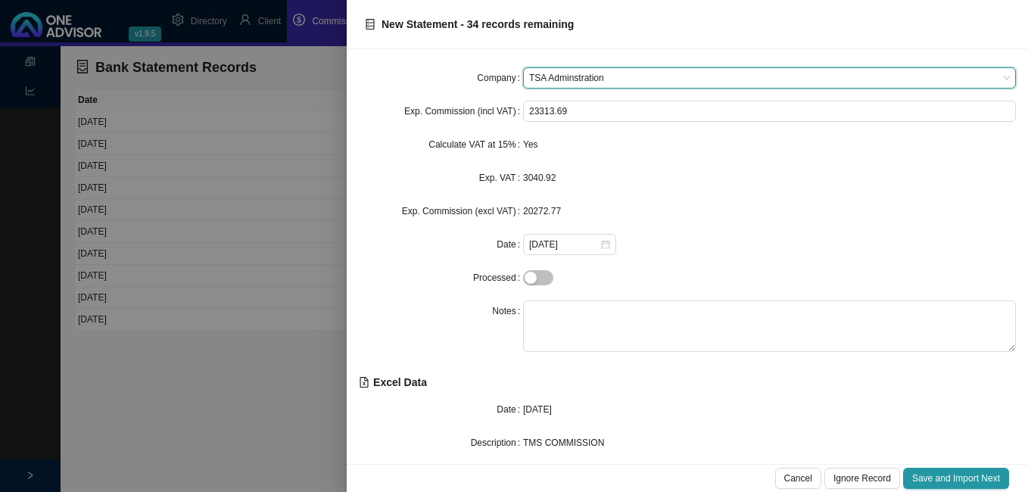
click at [594, 76] on span "TSA Adminstration" at bounding box center [769, 78] width 481 height 20
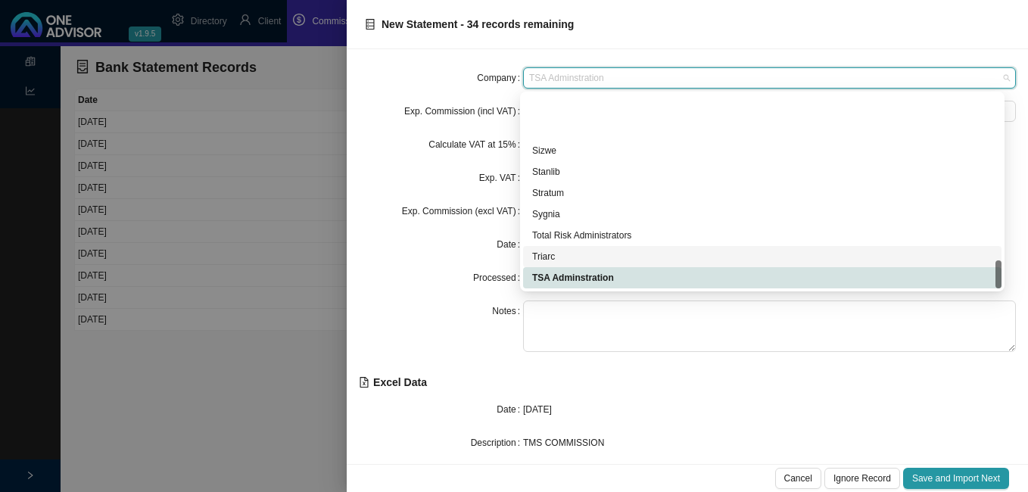
scroll to position [1121, 0]
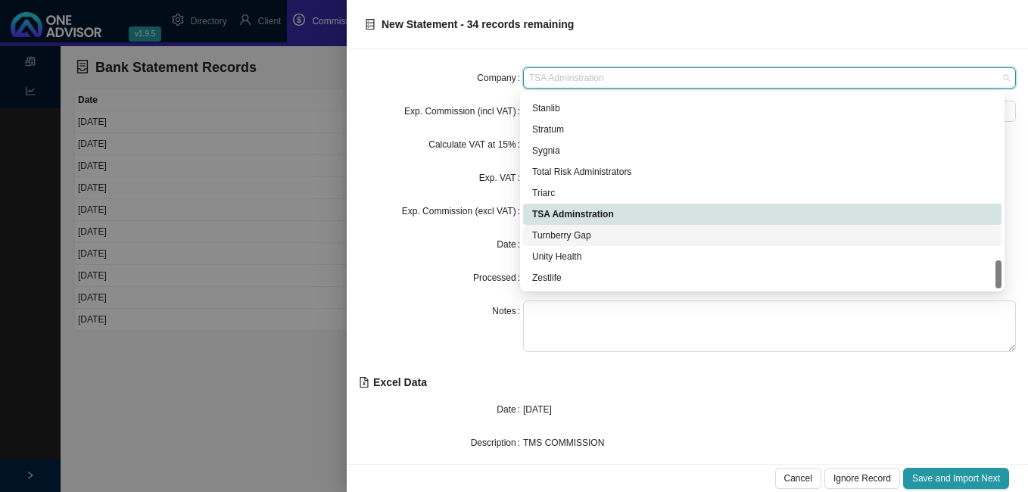
click at [607, 237] on div "Turnberry Gap" at bounding box center [762, 235] width 460 height 15
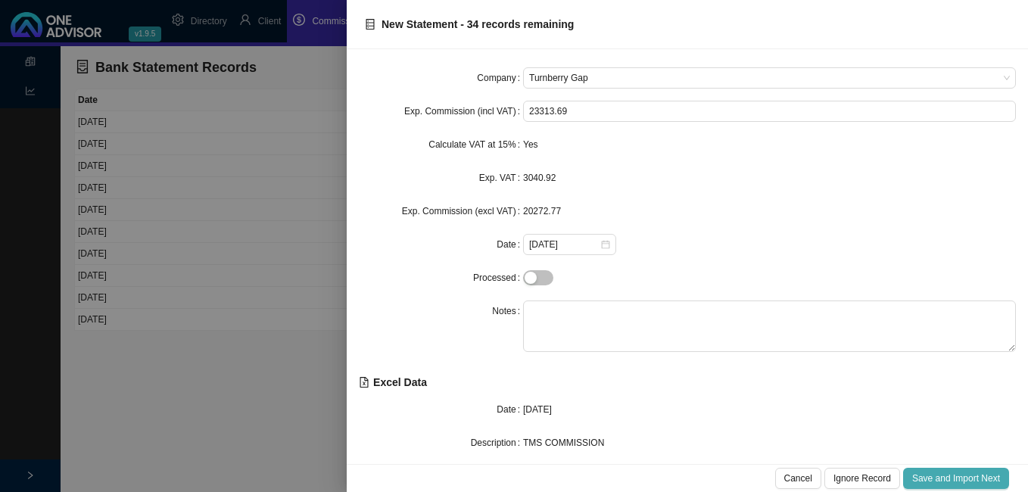
click at [972, 480] on span "Save and Import Next" at bounding box center [956, 478] width 88 height 15
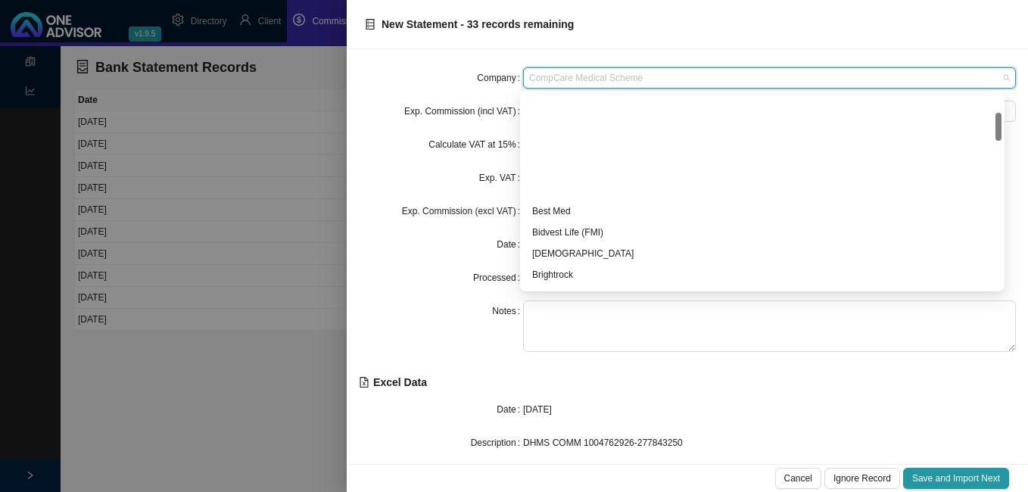
drag, startPoint x: 669, startPoint y: 77, endPoint x: 541, endPoint y: 62, distance: 128.9
click at [541, 62] on div "Company CompCare Medical Scheme Exp. Commission (incl VAT) 946.57 Calculate VAT…" at bounding box center [687, 256] width 681 height 415
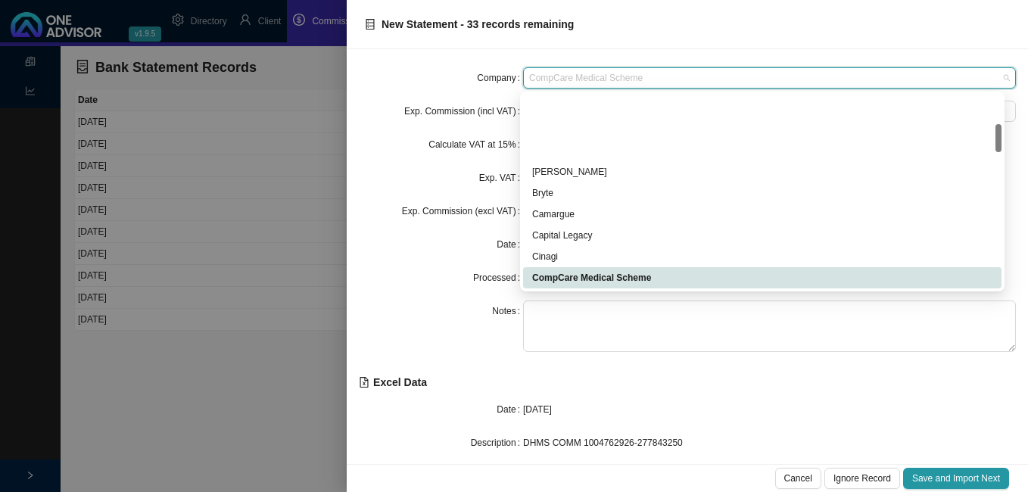
scroll to position [200, 0]
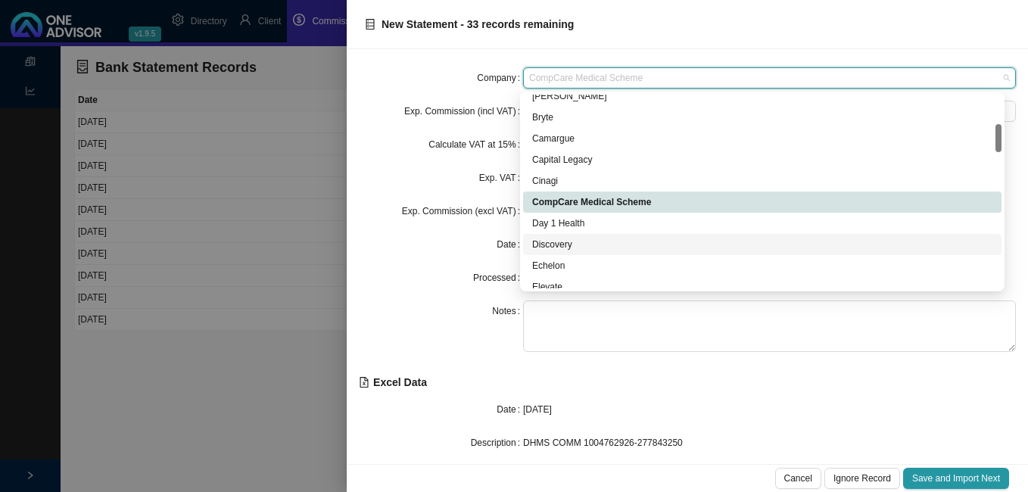
click at [583, 244] on div "Discovery" at bounding box center [762, 244] width 460 height 15
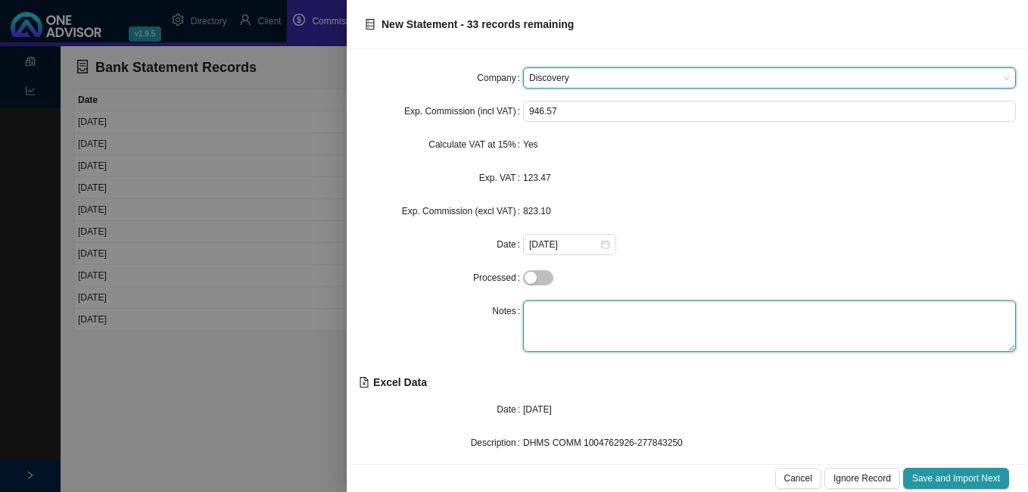
click at [578, 306] on textarea at bounding box center [769, 326] width 493 height 51
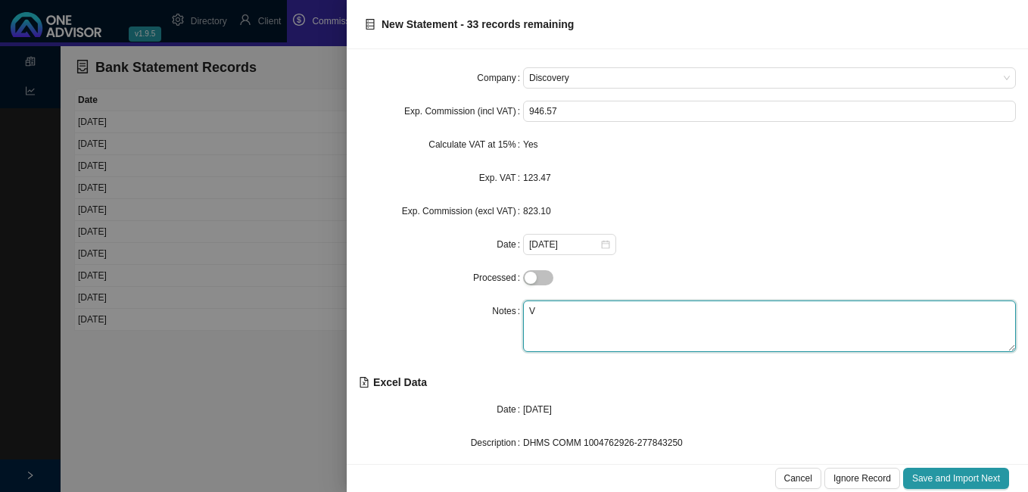
click at [574, 304] on textarea "V" at bounding box center [769, 326] width 493 height 51
type textarea "Vitality"
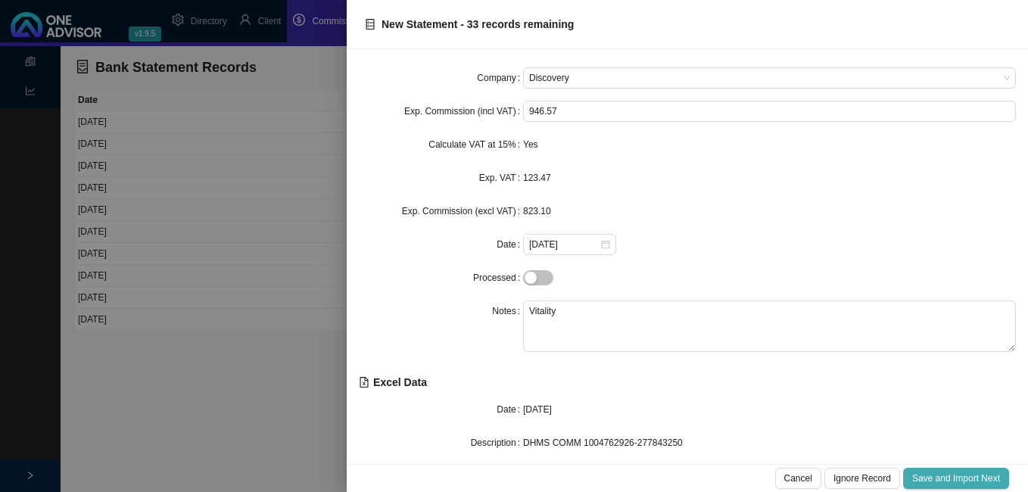
click at [924, 480] on span "Save and Import Next" at bounding box center [956, 478] width 88 height 15
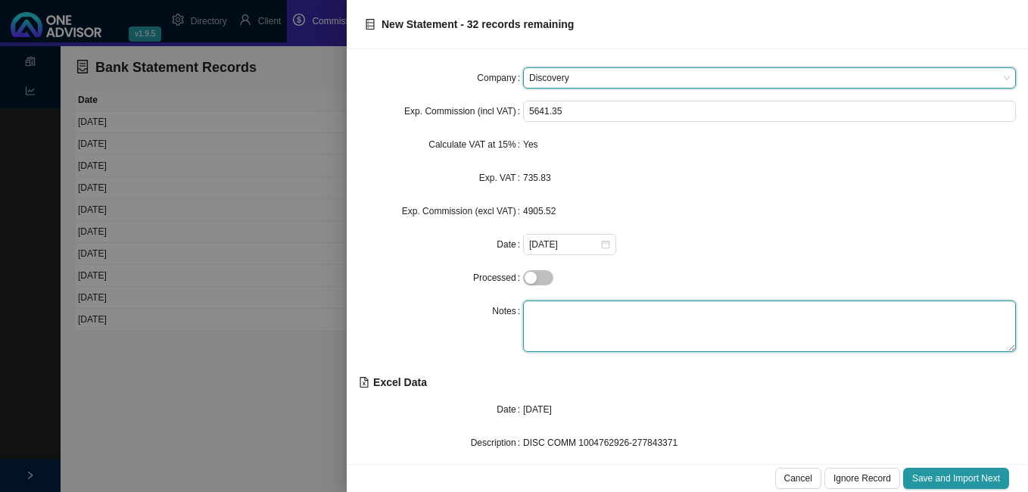
click at [592, 319] on textarea at bounding box center [769, 326] width 493 height 51
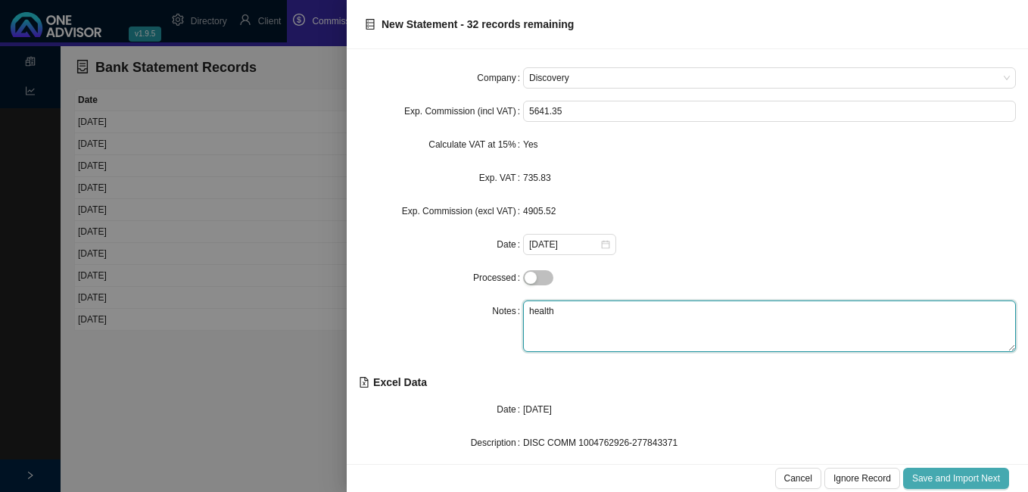
type textarea "health"
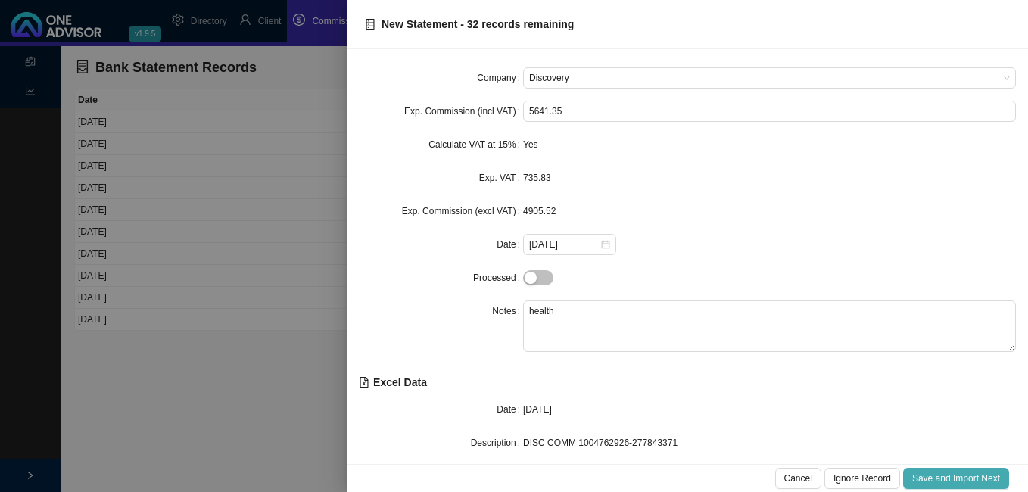
click at [947, 473] on span "Save and Import Next" at bounding box center [956, 478] width 88 height 15
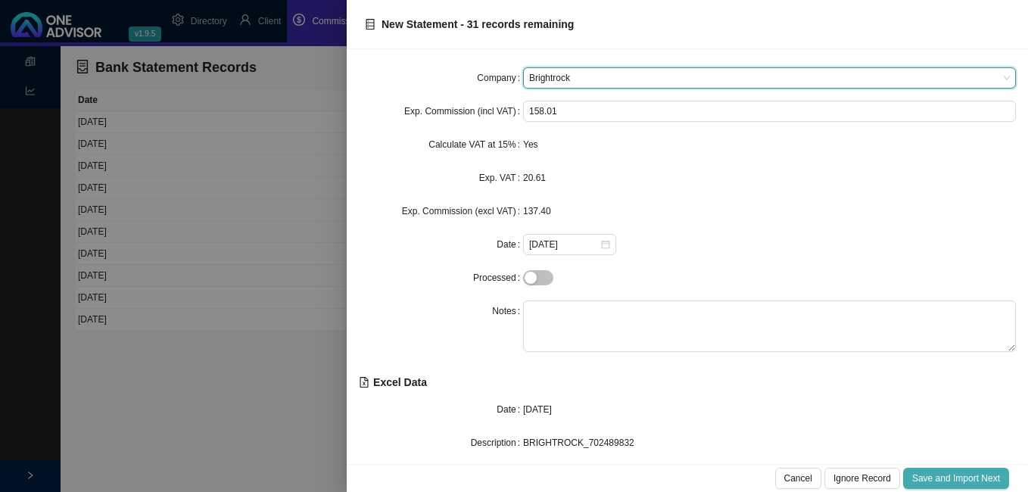
click at [945, 480] on span "Save and Import Next" at bounding box center [956, 478] width 88 height 15
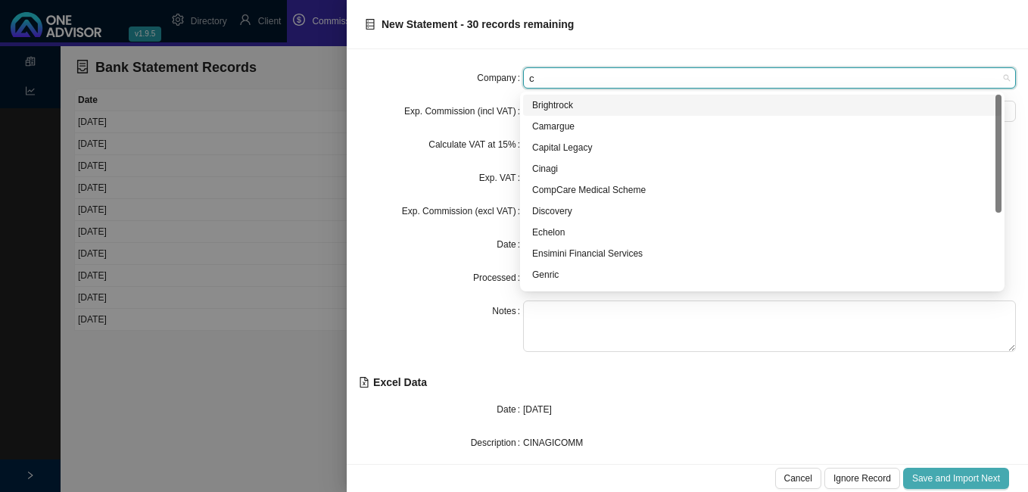
type input "ci"
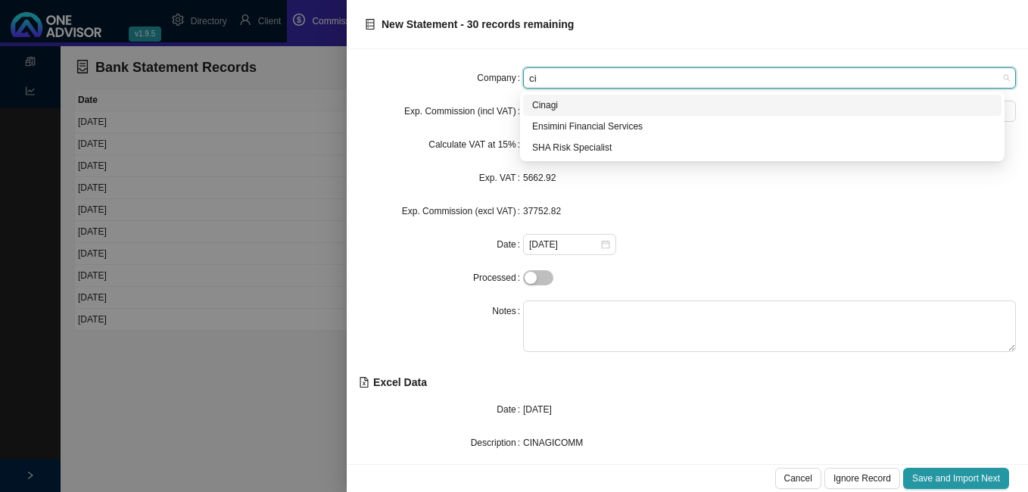
click at [551, 109] on div "Cinagi" at bounding box center [762, 105] width 460 height 15
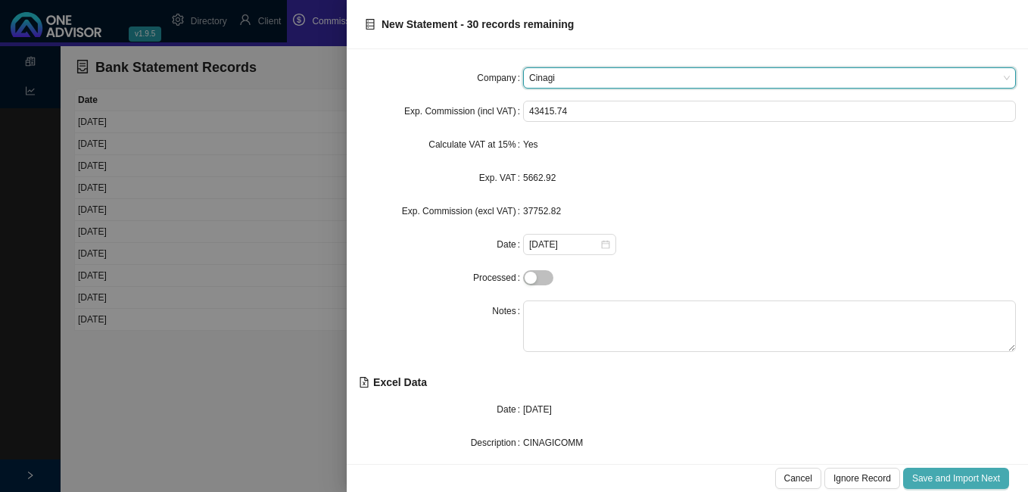
click at [940, 474] on span "Save and Import Next" at bounding box center [956, 478] width 88 height 15
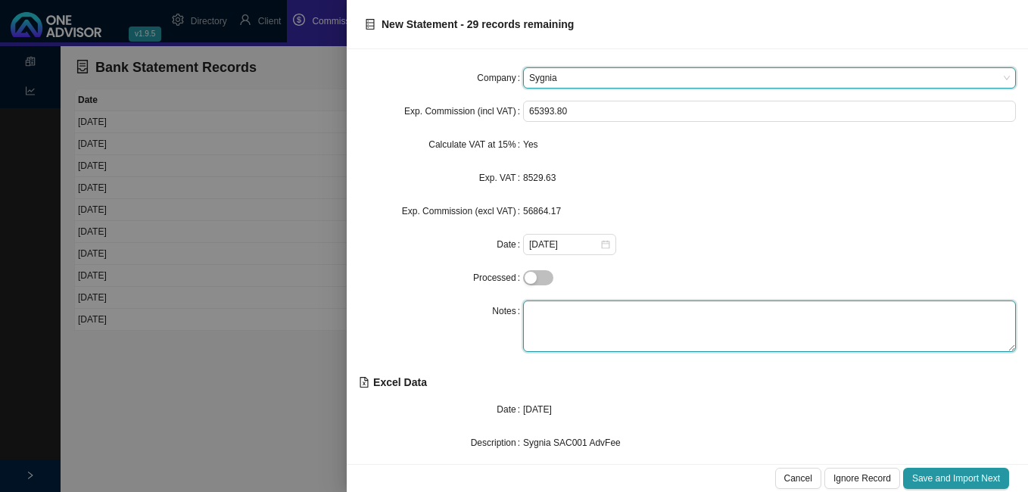
click at [635, 325] on textarea at bounding box center [769, 326] width 493 height 51
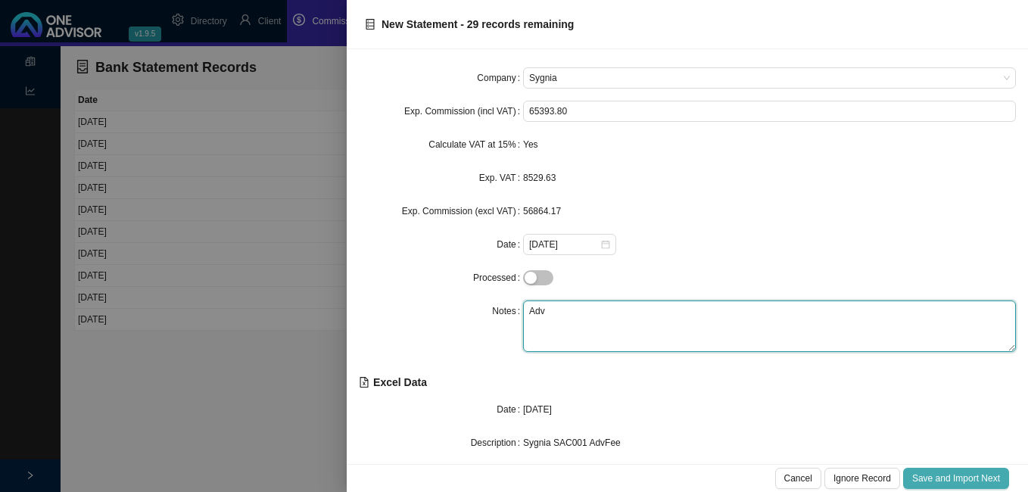
type textarea "Adv"
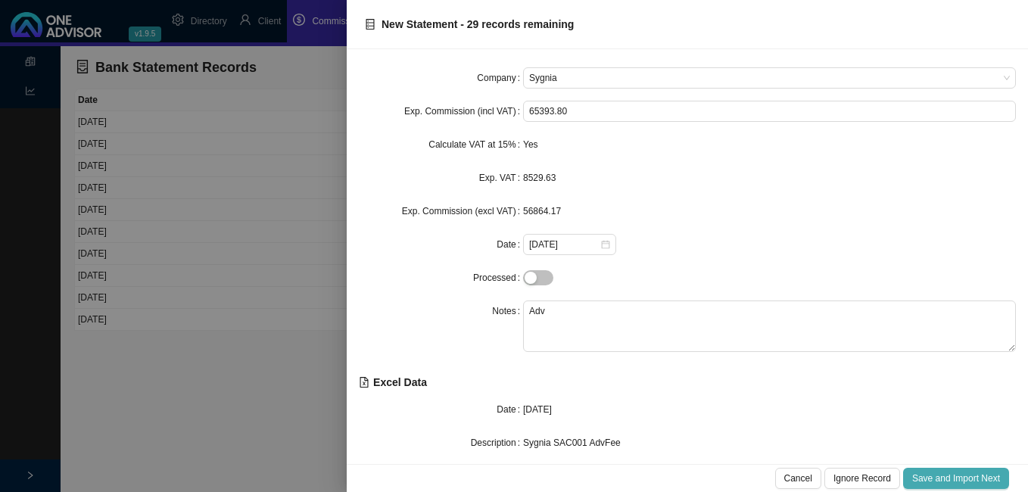
click at [966, 469] on button "Save and Import Next" at bounding box center [956, 478] width 106 height 21
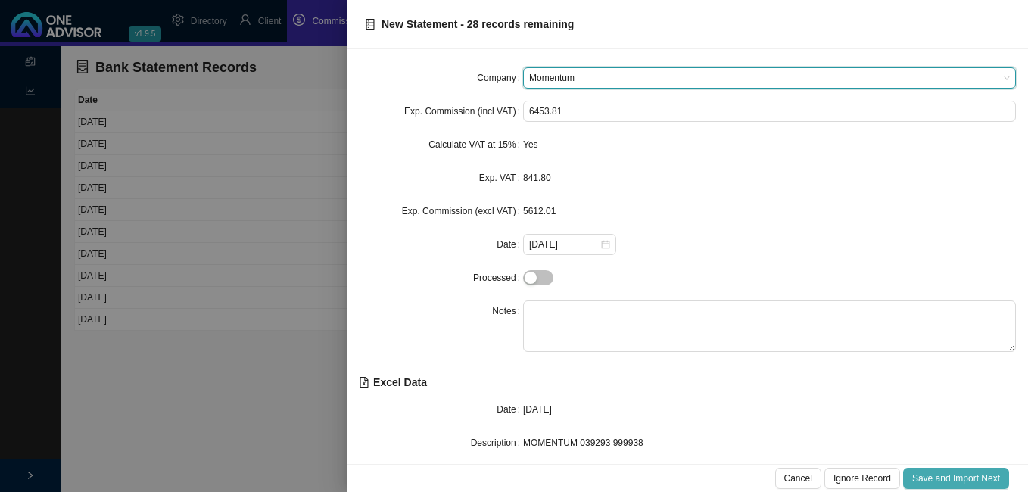
click at [962, 475] on span "Save and Import Next" at bounding box center [956, 478] width 88 height 15
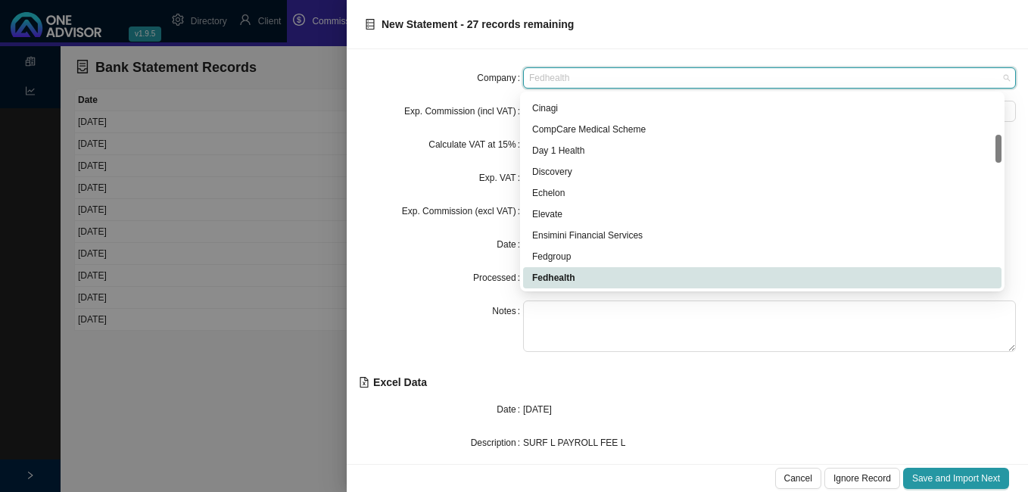
drag, startPoint x: 614, startPoint y: 78, endPoint x: 486, endPoint y: 59, distance: 129.4
click at [486, 59] on div "Company Fedhealth Exp. Commission (incl VAT) 814.41 Calculate VAT at 15% Yes Ex…" at bounding box center [687, 256] width 681 height 415
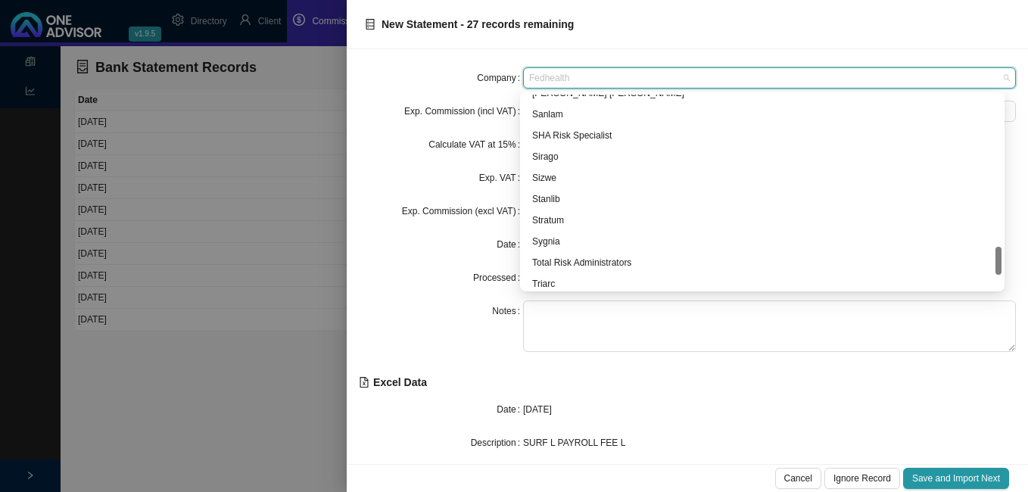
scroll to position [1106, 0]
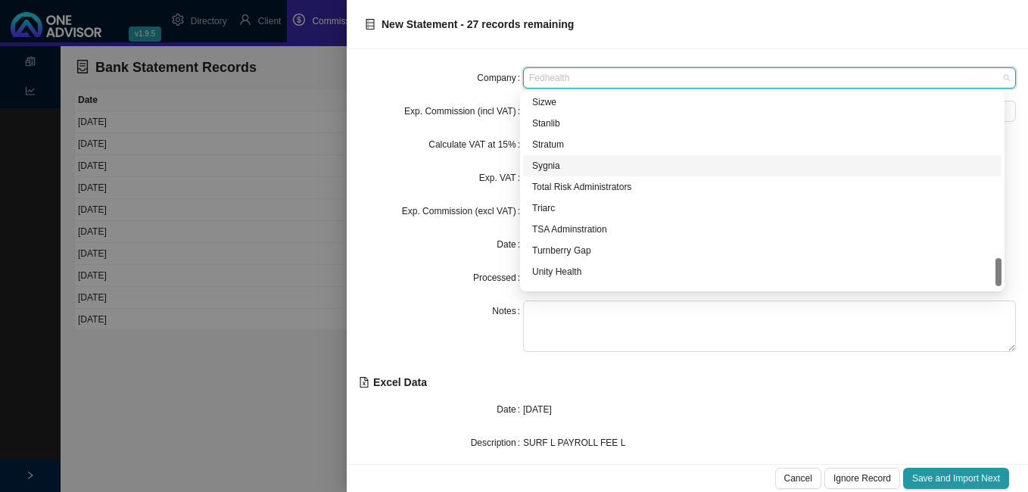
click at [566, 164] on div "Sygnia" at bounding box center [762, 165] width 460 height 15
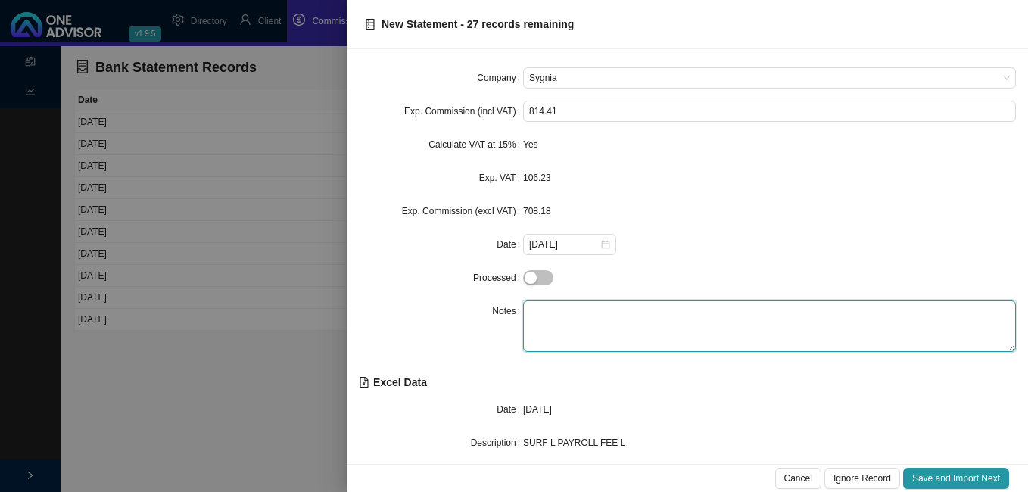
click at [590, 312] on textarea at bounding box center [769, 326] width 493 height 51
type textarea "SURF"
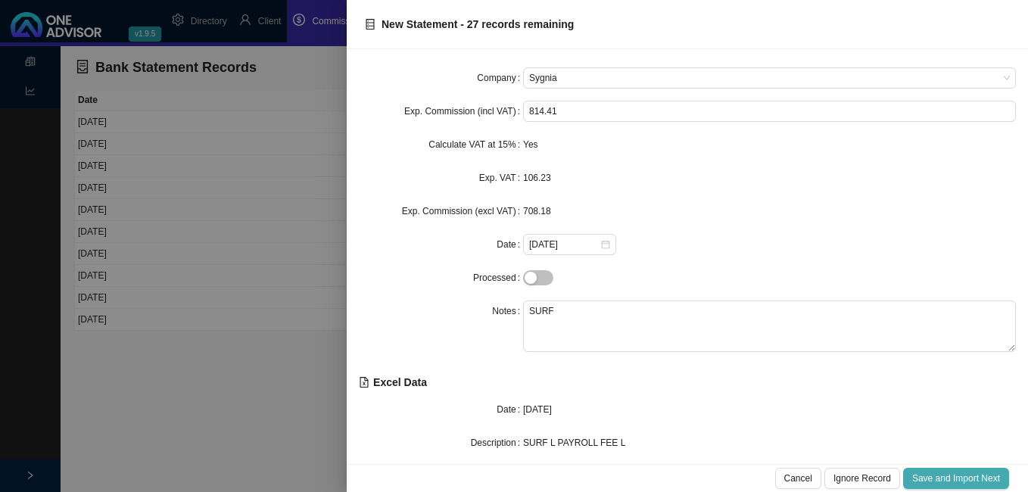
click at [939, 475] on span "Save and Import Next" at bounding box center [956, 478] width 88 height 15
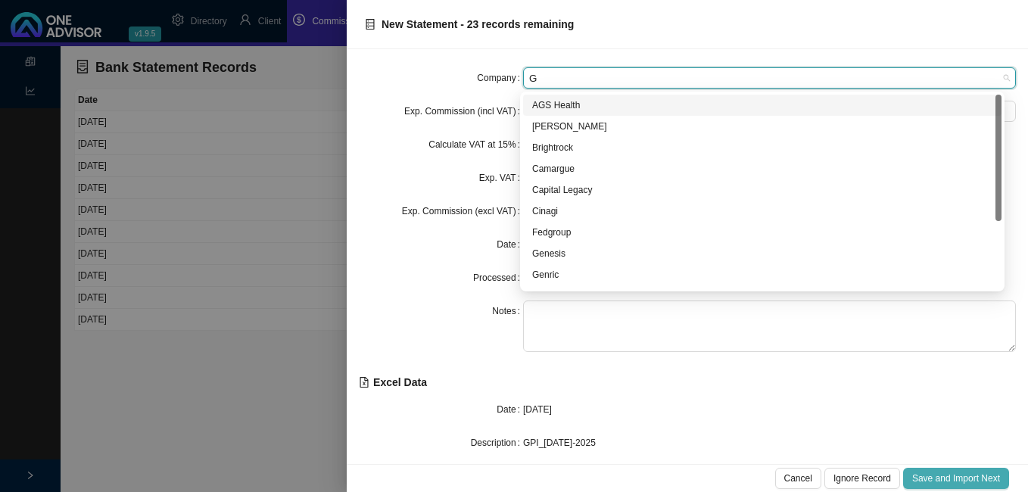
type input "GE"
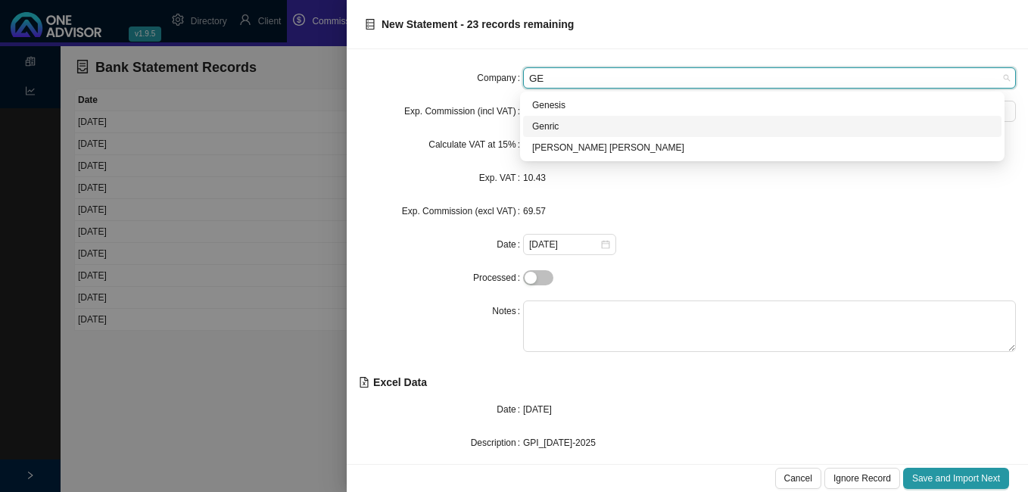
click at [542, 118] on div "Genric" at bounding box center [762, 126] width 479 height 21
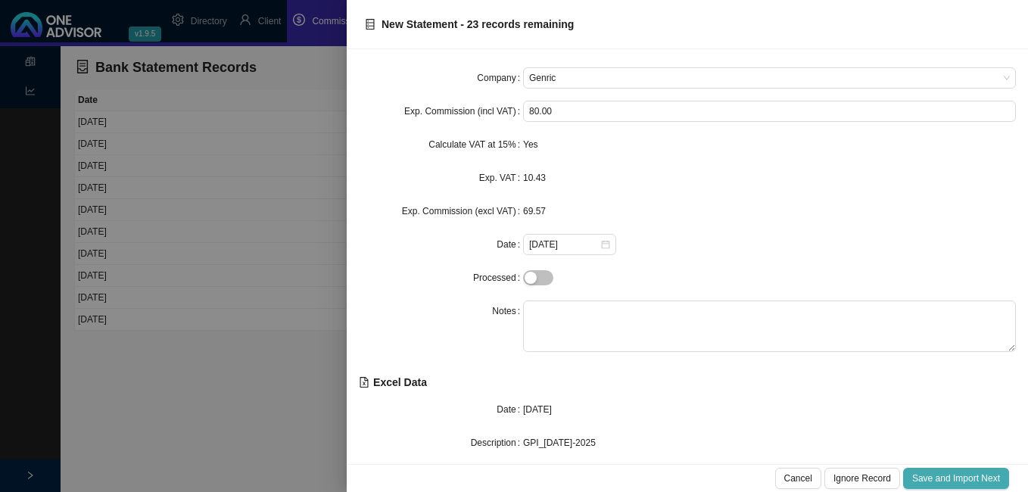
click at [948, 476] on span "Save and Import Next" at bounding box center [956, 478] width 88 height 15
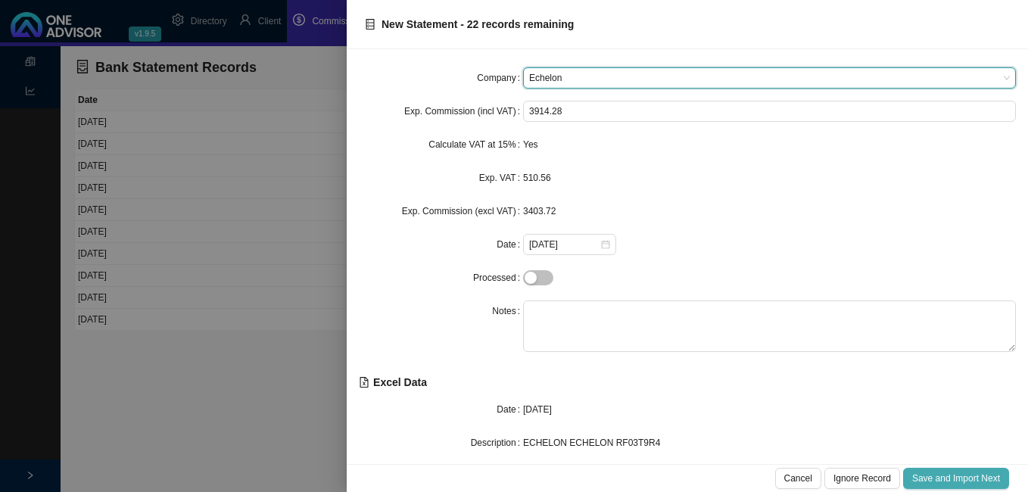
click at [944, 476] on span "Save and Import Next" at bounding box center [956, 478] width 88 height 15
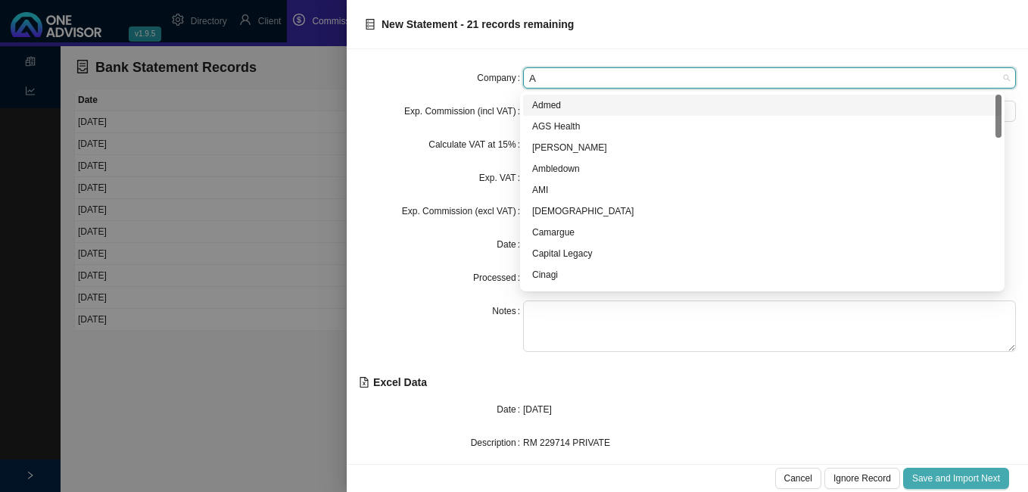
type input "AD"
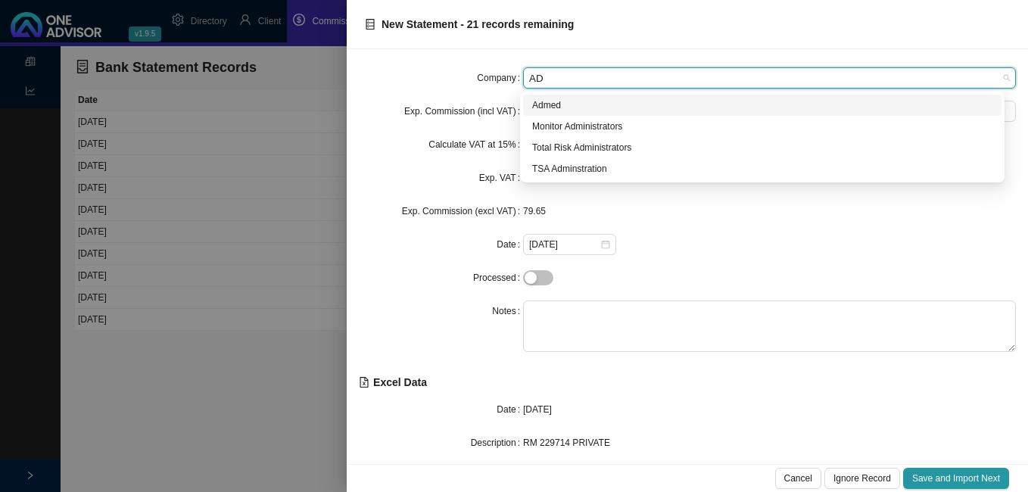
click at [568, 101] on div "Admed" at bounding box center [762, 105] width 460 height 15
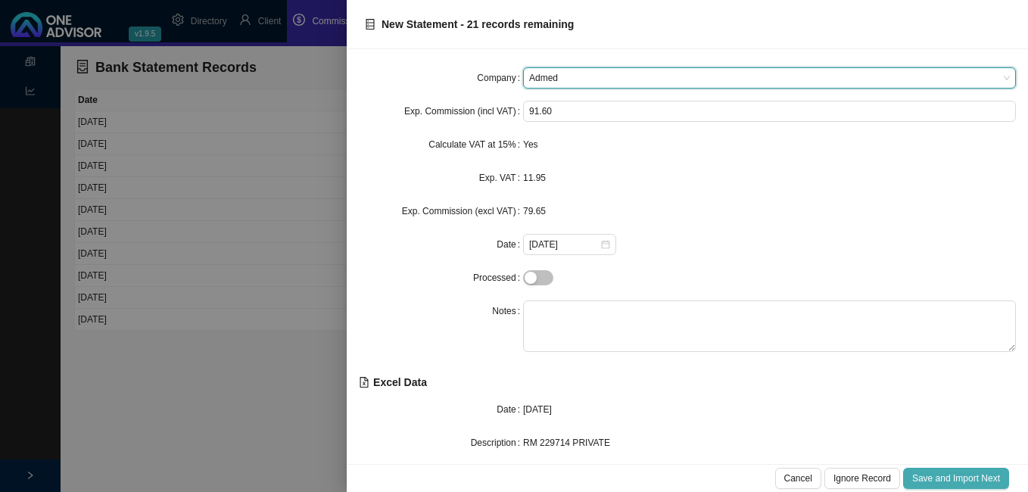
click at [943, 481] on span "Save and Import Next" at bounding box center [956, 478] width 88 height 15
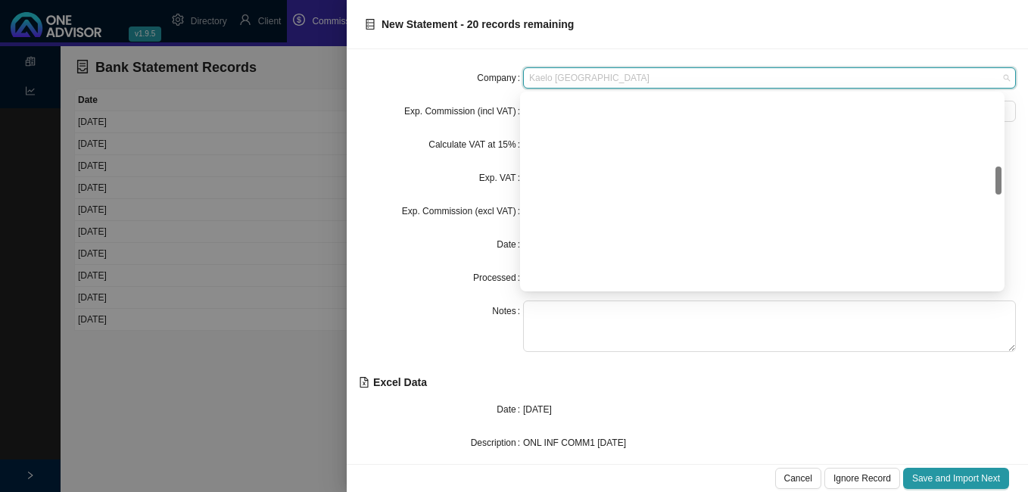
scroll to position [485, 0]
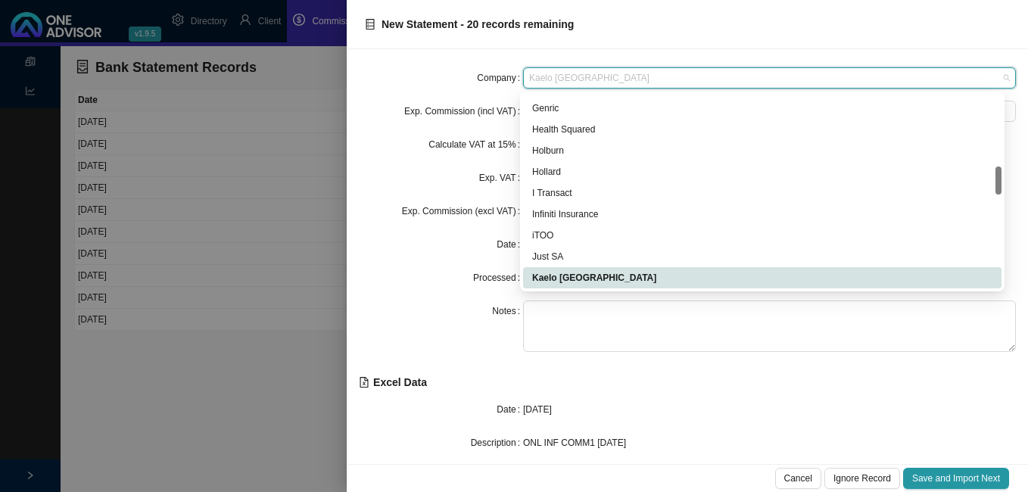
drag, startPoint x: 632, startPoint y: 73, endPoint x: 555, endPoint y: 63, distance: 77.1
click at [555, 63] on div "Company Kaelo Sanlam Gap Exp. Commission (incl VAT) 29515.22 Calculate VAT at 1…" at bounding box center [687, 256] width 681 height 415
click at [648, 218] on div "Infiniti Insurance" at bounding box center [762, 214] width 460 height 15
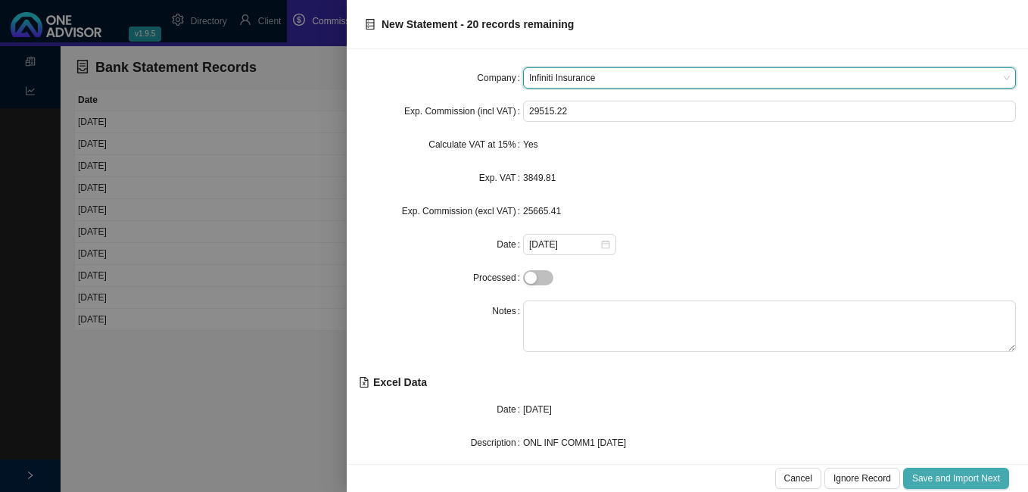
click at [928, 479] on span "Save and Import Next" at bounding box center [956, 478] width 88 height 15
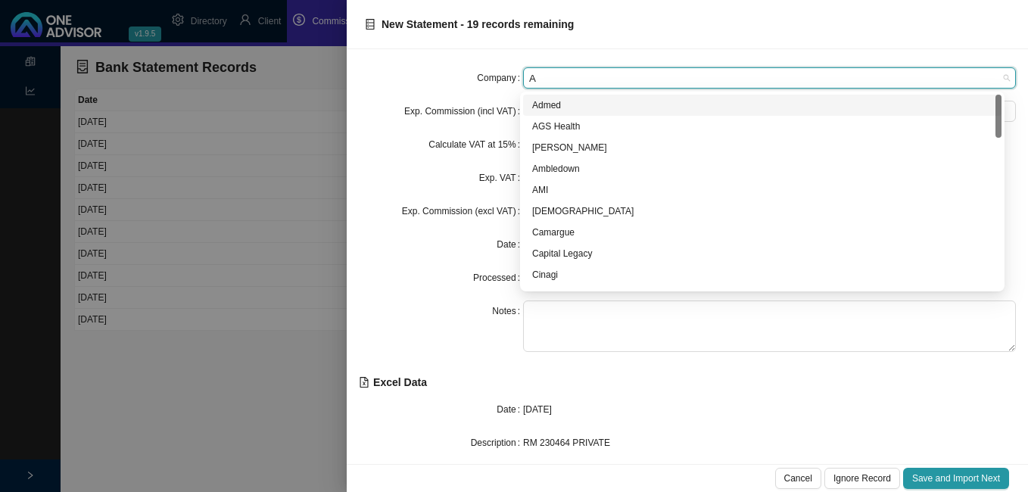
type input "AD"
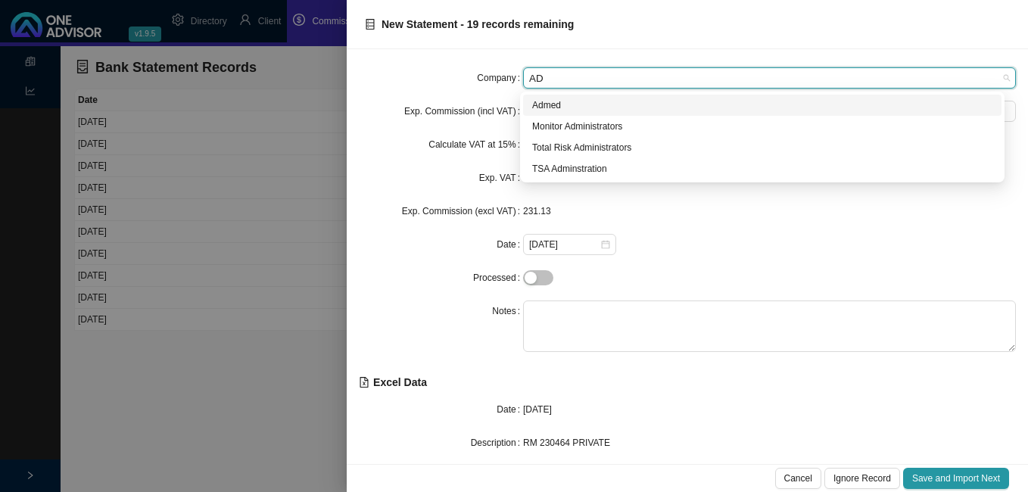
click at [567, 108] on div "Admed" at bounding box center [762, 105] width 460 height 15
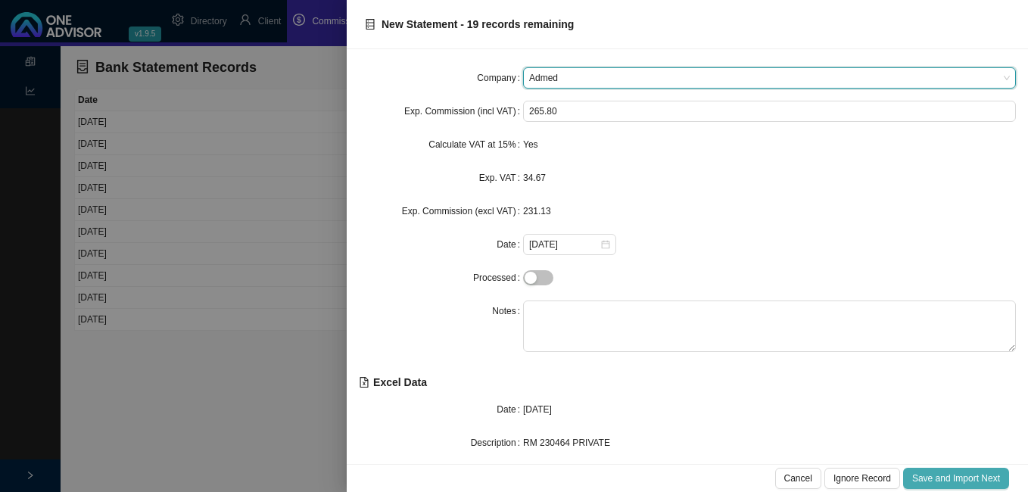
click at [937, 480] on span "Save and Import Next" at bounding box center [956, 478] width 88 height 15
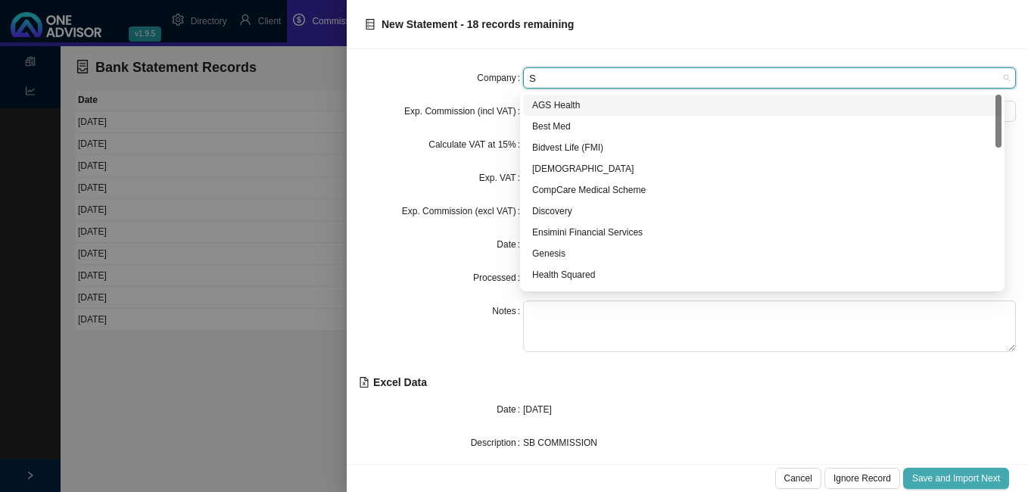
type input "ST"
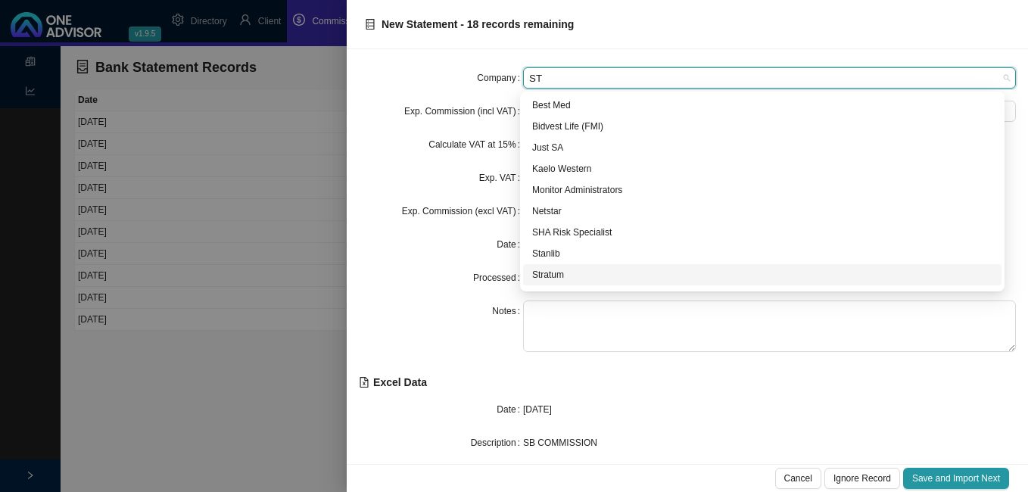
click at [561, 274] on div "Stratum" at bounding box center [762, 274] width 460 height 15
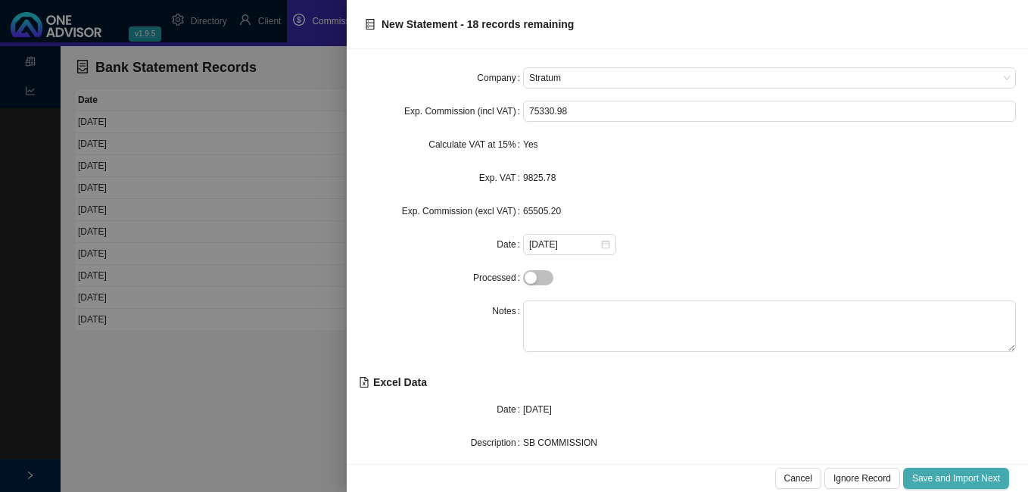
click at [931, 476] on span "Save and Import Next" at bounding box center [956, 478] width 88 height 15
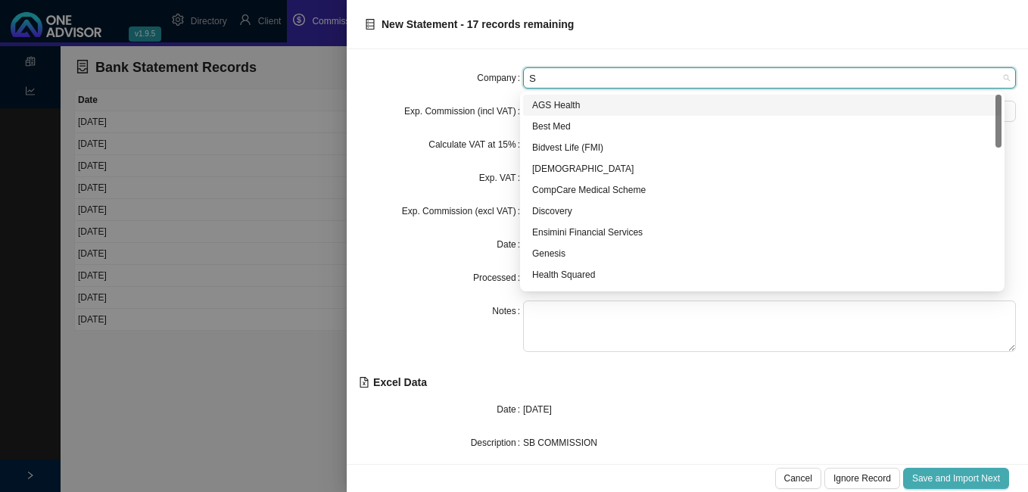
type input "ST"
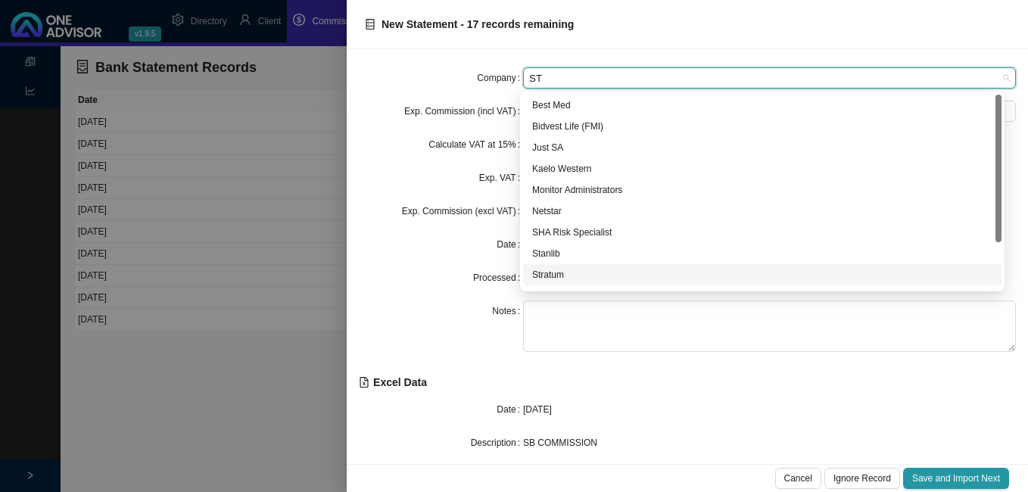
click at [564, 273] on div "Stratum" at bounding box center [762, 274] width 460 height 15
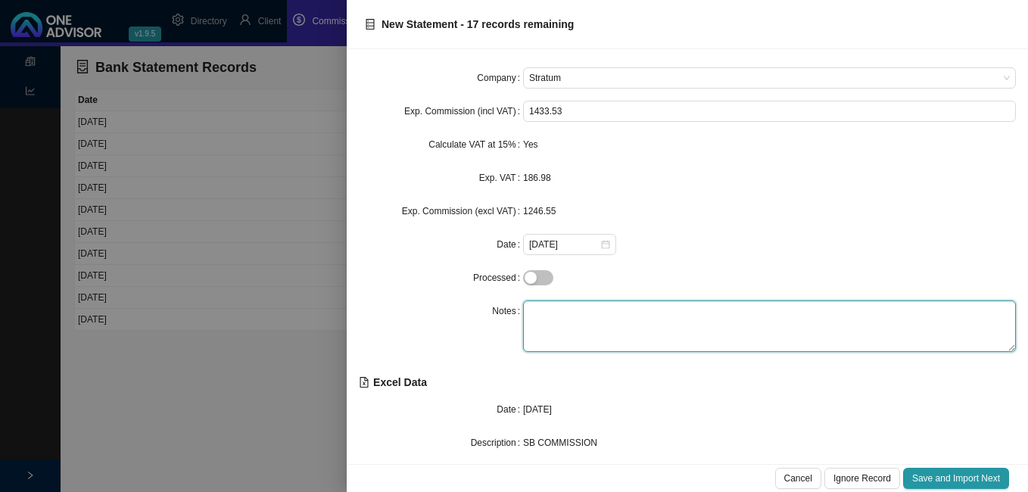
click at [561, 308] on textarea at bounding box center [769, 326] width 493 height 51
type textarea "p"
type textarea "Prof [PERSON_NAME]"
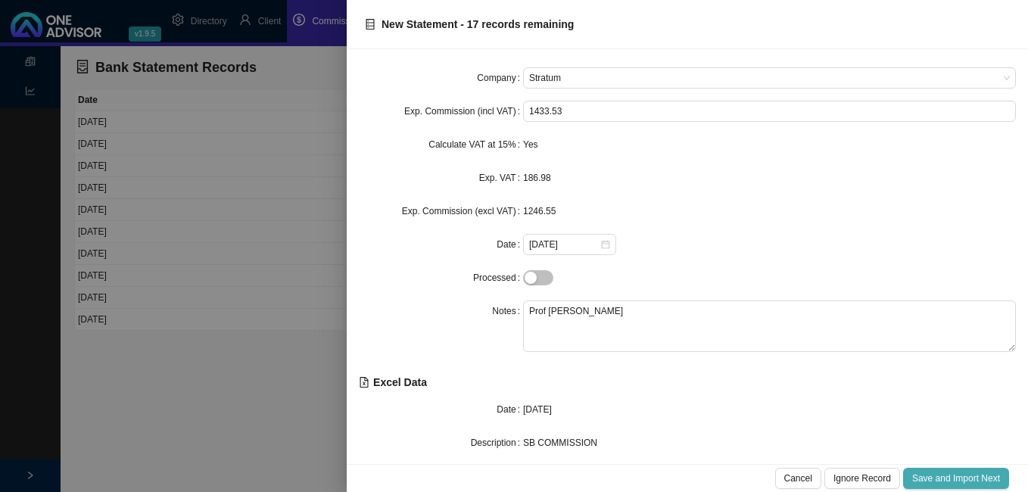
click at [943, 481] on span "Save and Import Next" at bounding box center [956, 478] width 88 height 15
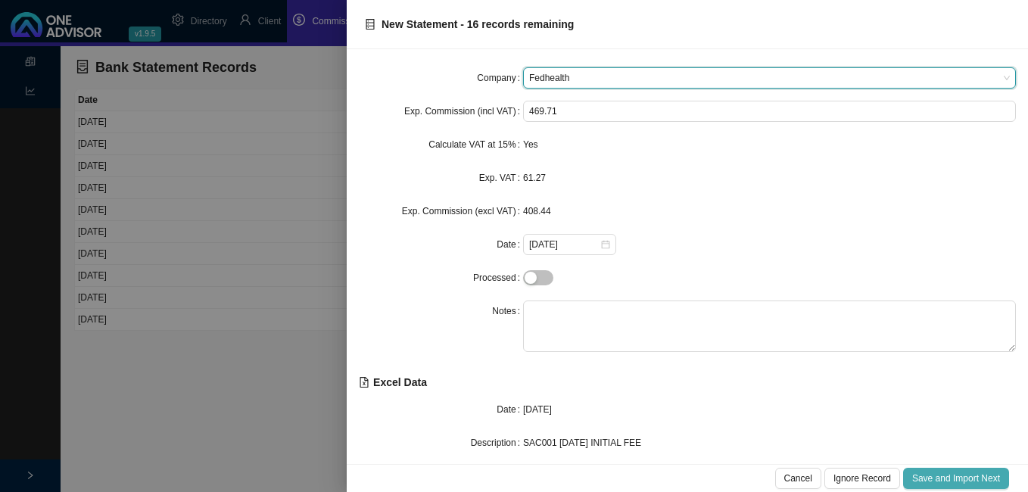
type input "s"
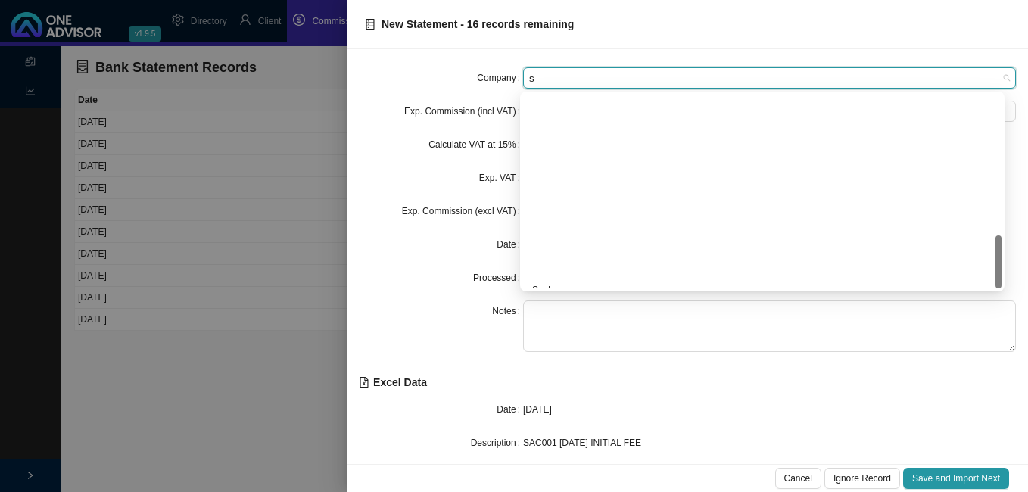
scroll to position [506, 0]
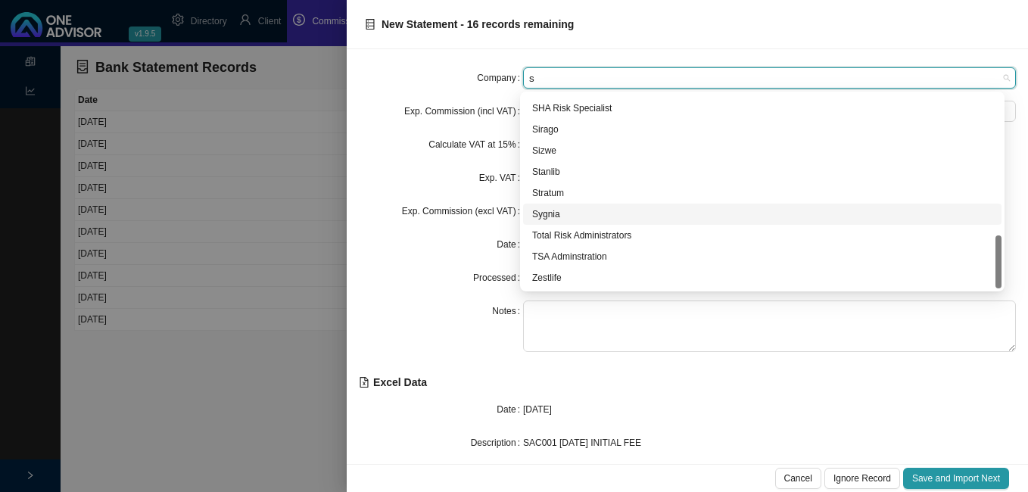
click at [561, 214] on div "Sygnia" at bounding box center [762, 214] width 460 height 15
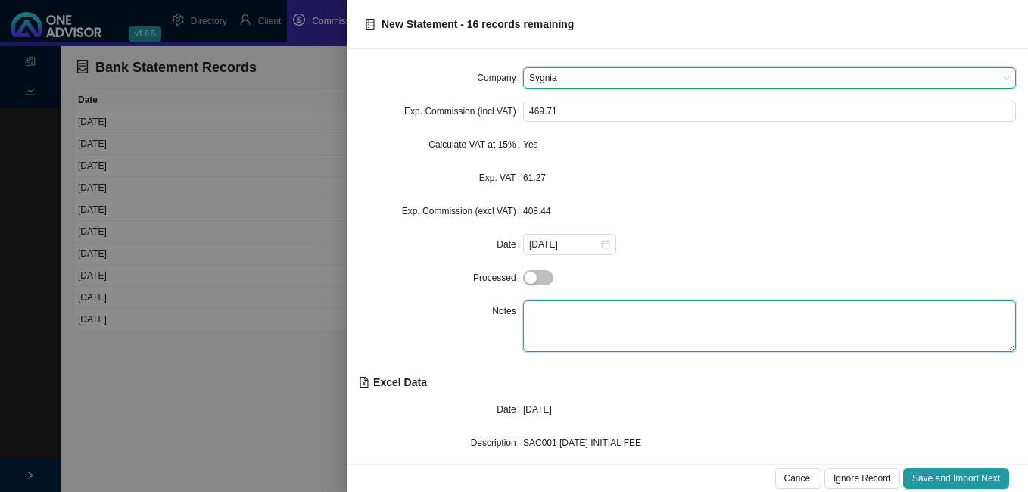
click at [575, 317] on textarea at bounding box center [769, 326] width 493 height 51
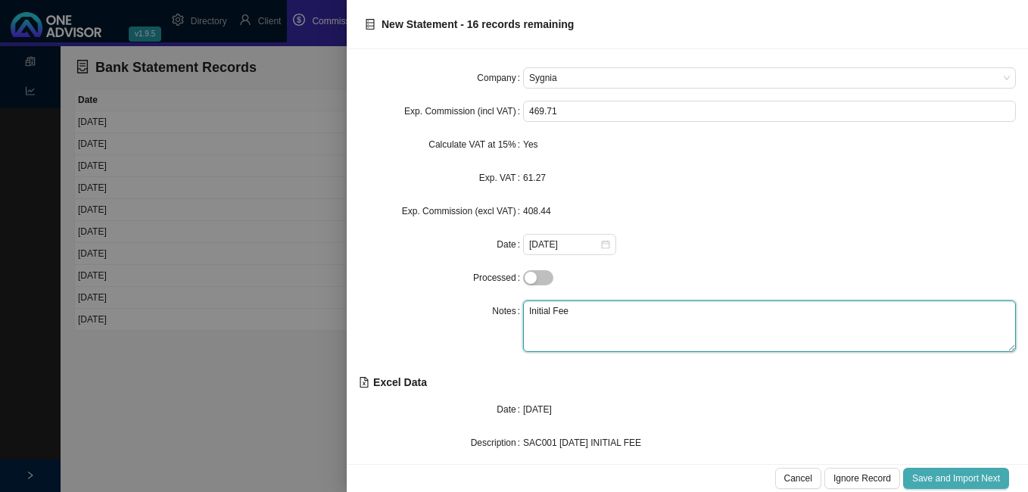
type textarea "Initial Fee"
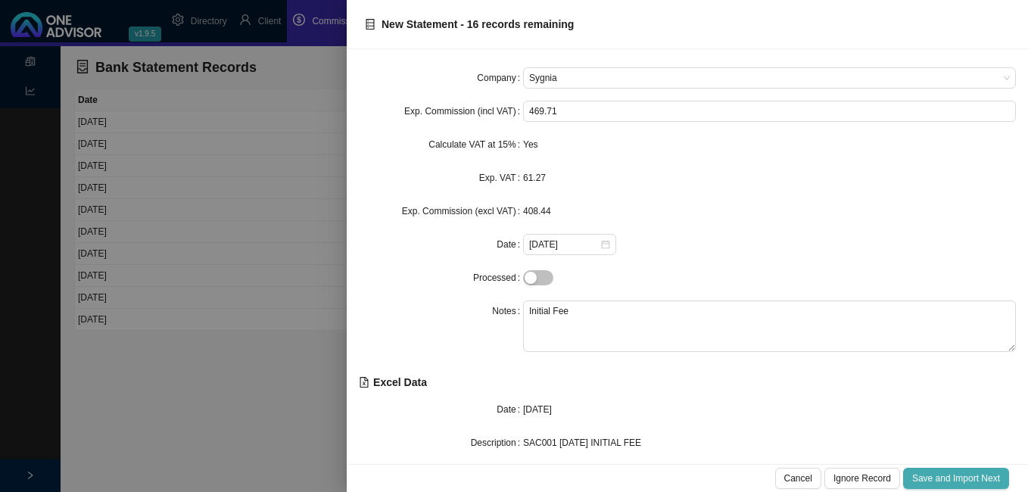
click at [937, 472] on span "Save and Import Next" at bounding box center [956, 478] width 88 height 15
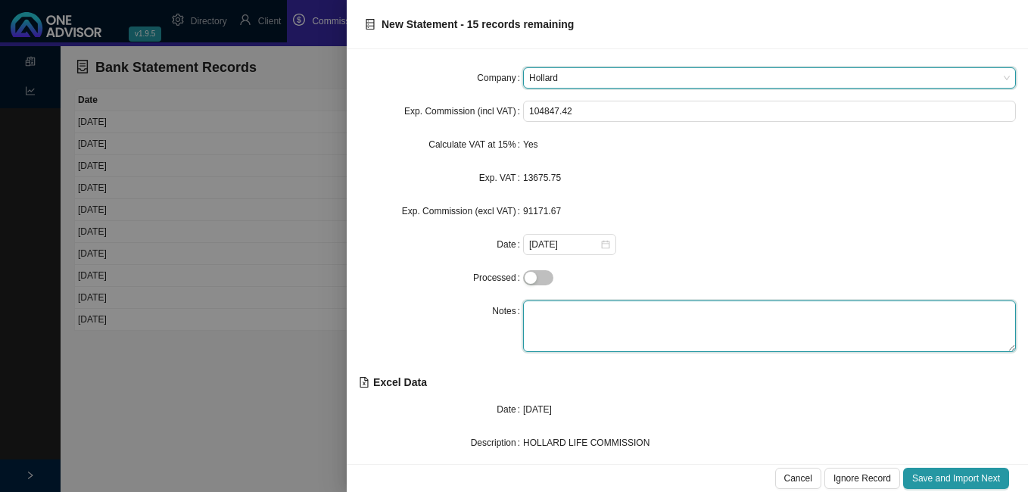
click at [705, 327] on textarea at bounding box center [769, 326] width 493 height 51
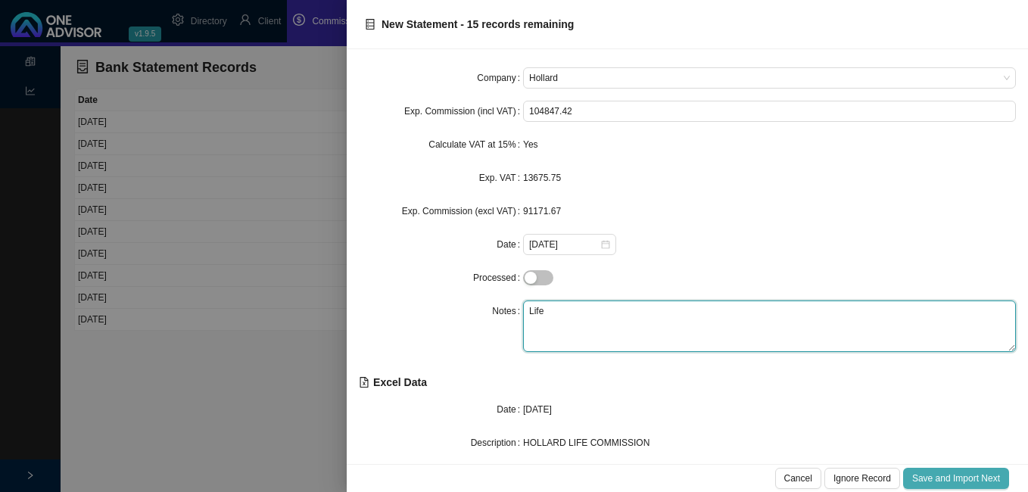
type textarea "Life"
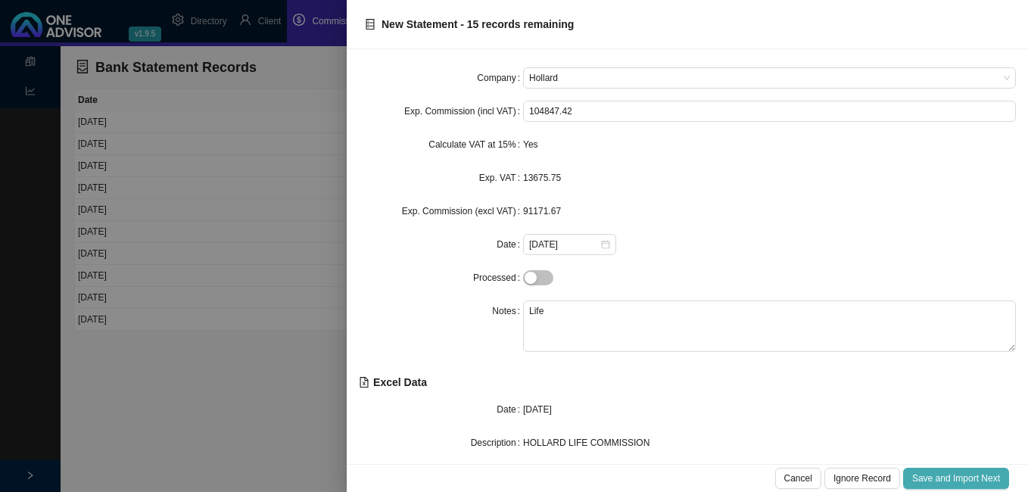
click at [934, 476] on span "Save and Import Next" at bounding box center [956, 478] width 88 height 15
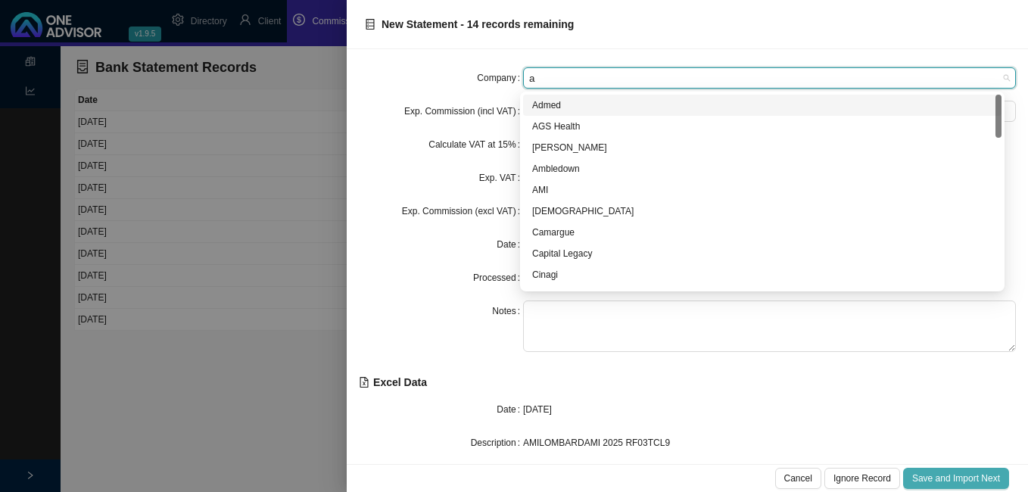
type input "am"
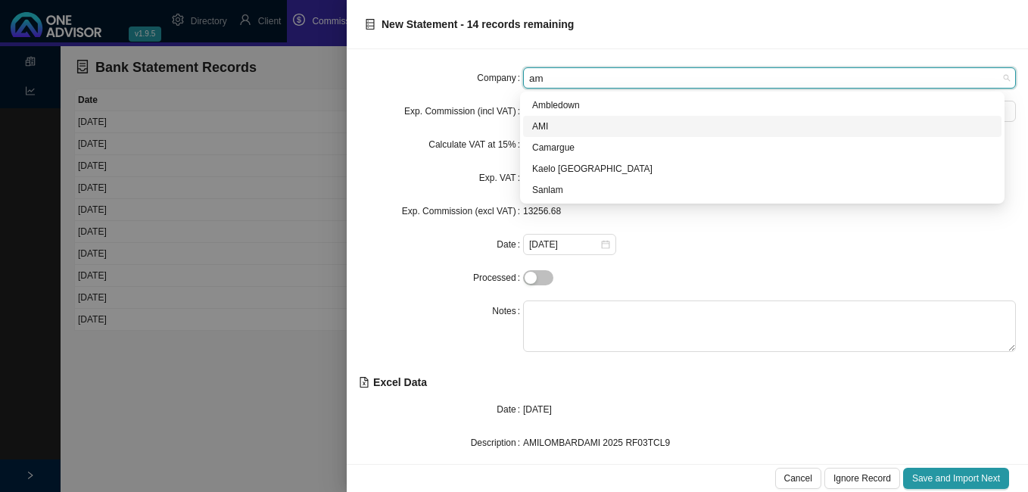
click at [567, 123] on div "AMI" at bounding box center [762, 126] width 460 height 15
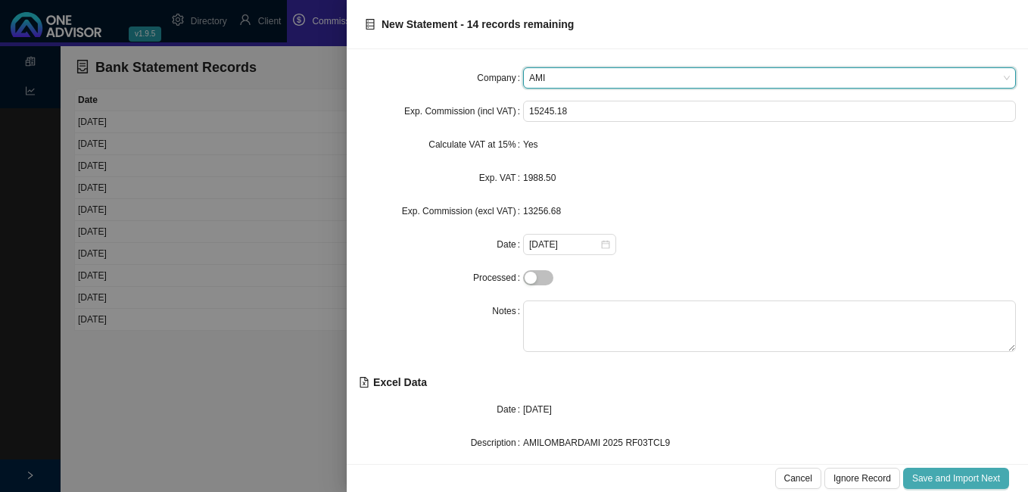
click at [941, 473] on span "Save and Import Next" at bounding box center [956, 478] width 88 height 15
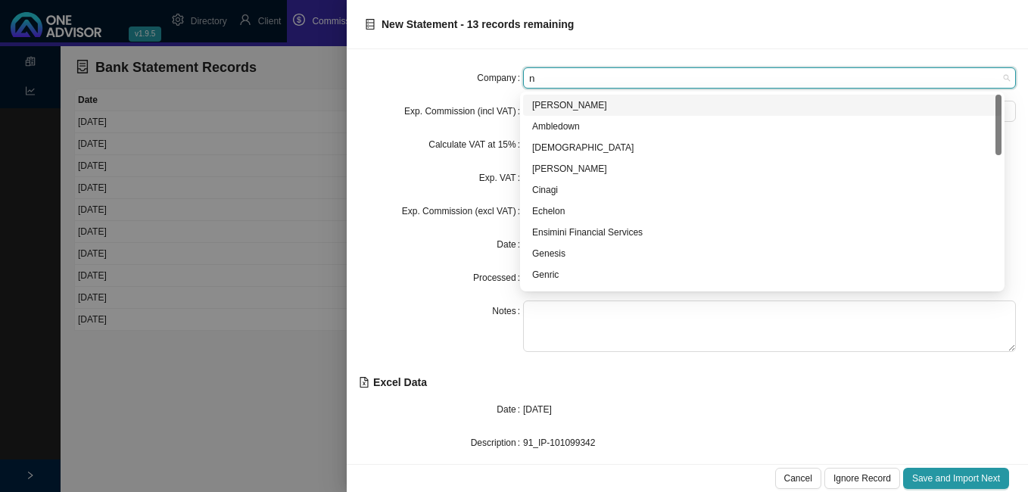
type input "ni"
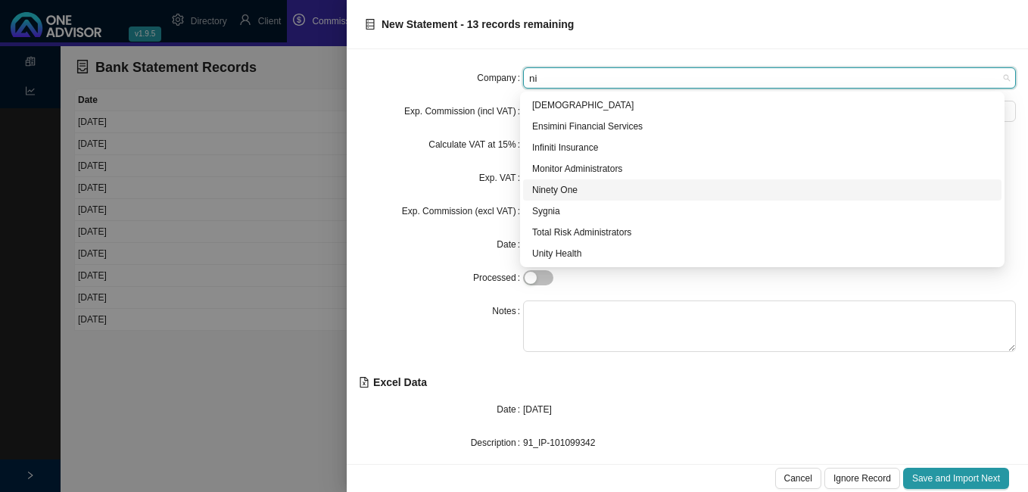
click at [597, 189] on div "Ninety One" at bounding box center [762, 189] width 460 height 15
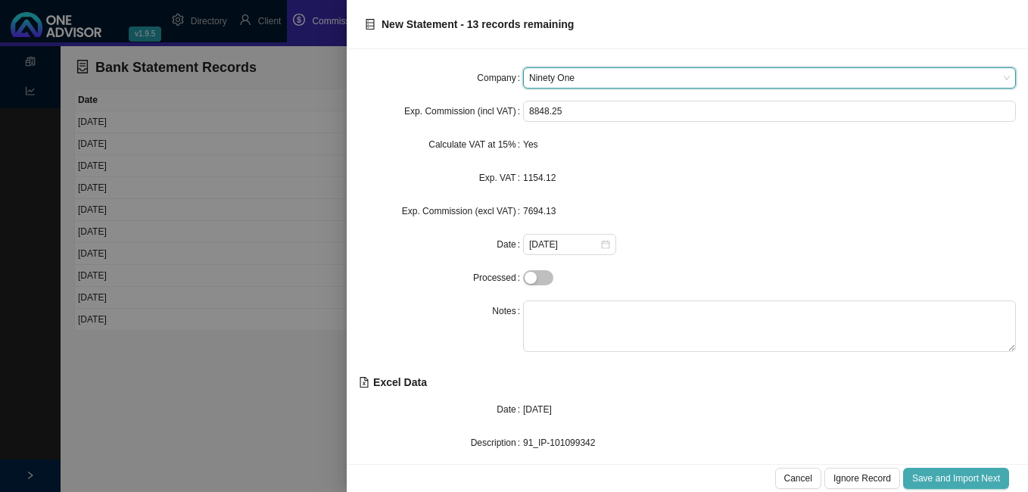
click at [961, 476] on span "Save and Import Next" at bounding box center [956, 478] width 88 height 15
click at [956, 476] on span "Save and Import Next" at bounding box center [956, 478] width 88 height 15
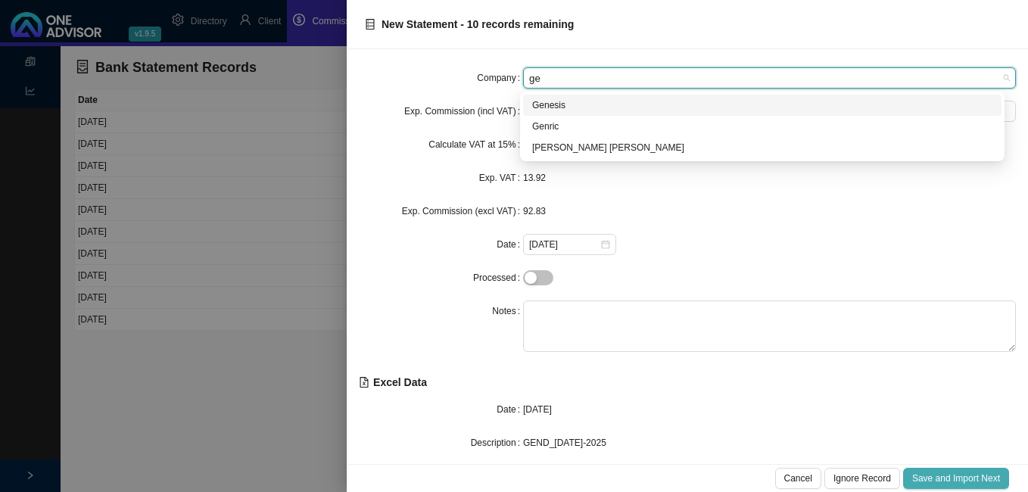
type input "gen"
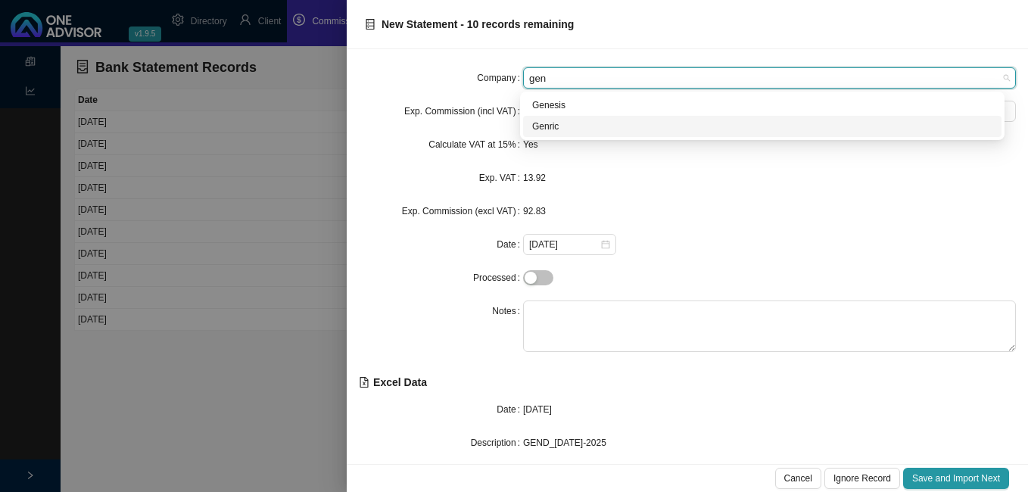
click at [543, 126] on div "Genric" at bounding box center [762, 126] width 460 height 15
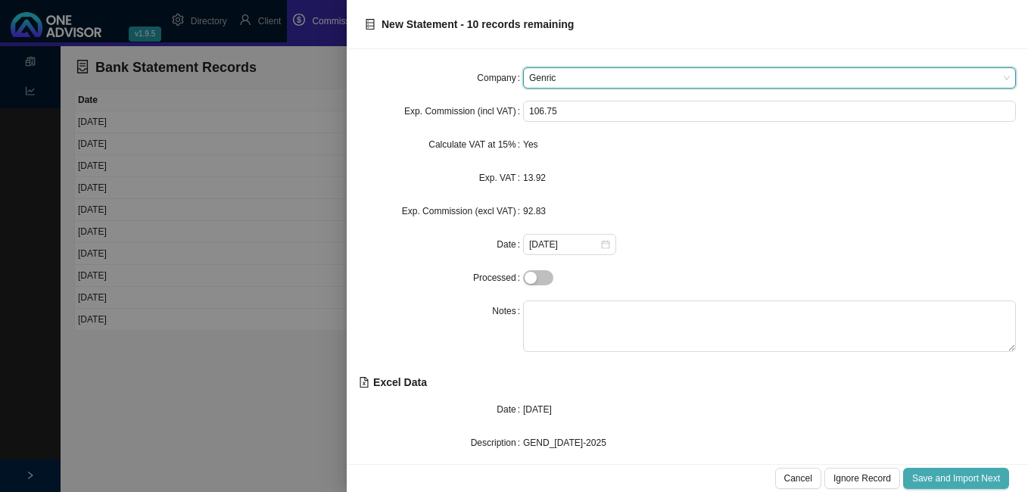
click at [919, 476] on span "Save and Import Next" at bounding box center [956, 478] width 88 height 15
click at [919, 479] on span "Save and Import Next" at bounding box center [956, 478] width 88 height 15
click at [919, 476] on span "Save and Import Next" at bounding box center [956, 478] width 88 height 15
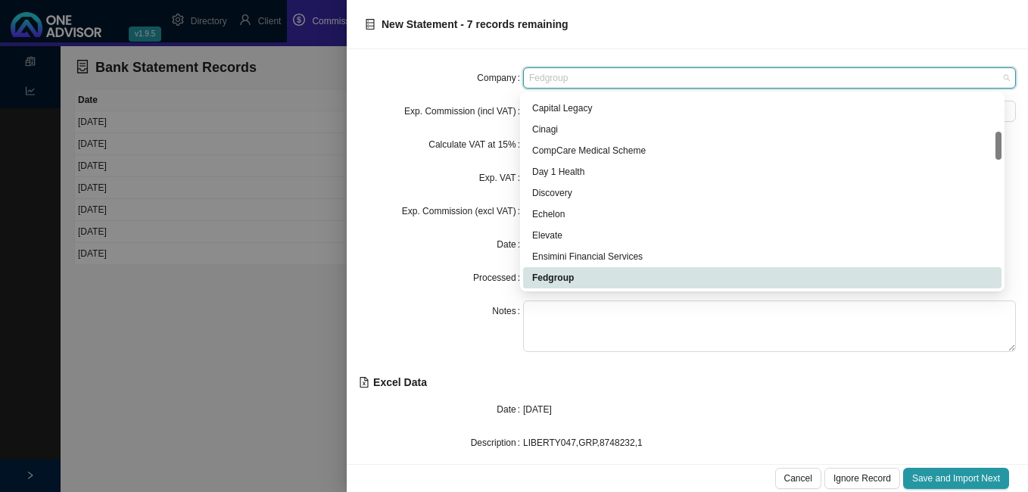
drag, startPoint x: 619, startPoint y: 80, endPoint x: 538, endPoint y: 65, distance: 83.0
click at [539, 64] on div "Company Fedgroup Exp. Commission (incl VAT) 4283.90 Calculate VAT at 15% Yes Ex…" at bounding box center [687, 256] width 681 height 415
type input "i"
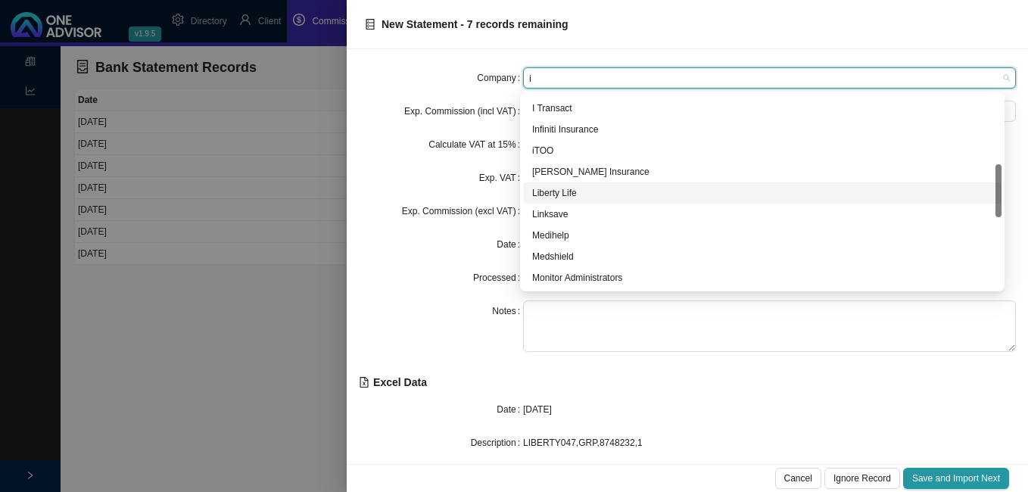
click at [570, 192] on div "Liberty Life" at bounding box center [762, 193] width 460 height 15
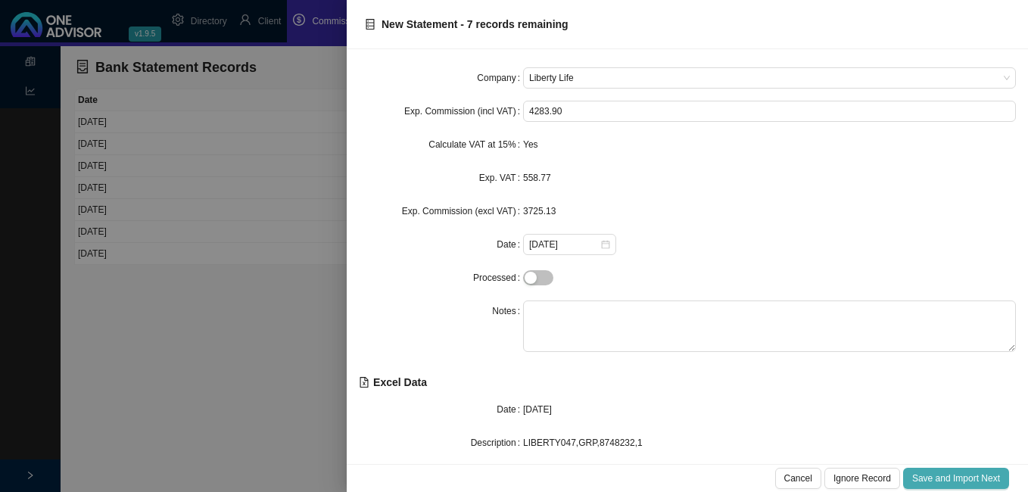
click at [951, 477] on span "Save and Import Next" at bounding box center [956, 478] width 88 height 15
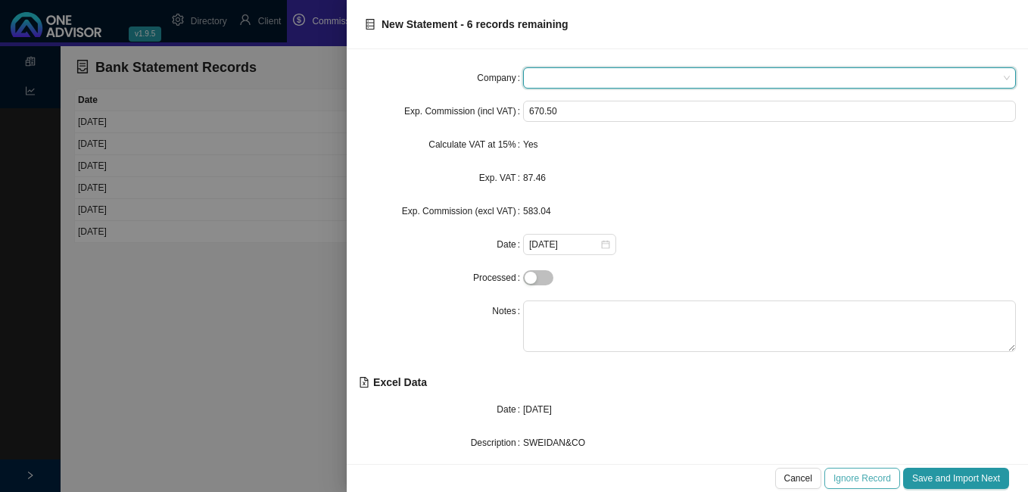
click at [873, 477] on span "Ignore Record" at bounding box center [863, 478] width 58 height 15
type input "3343.50"
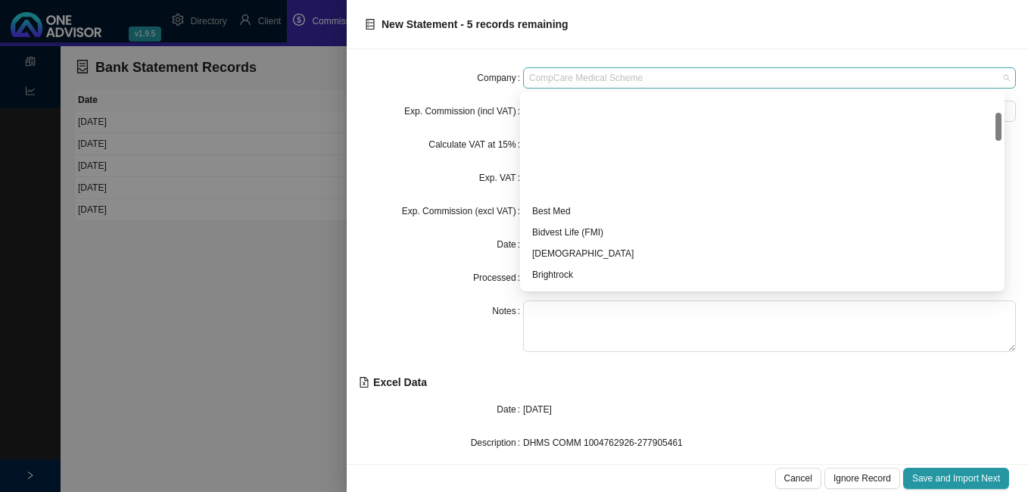
scroll to position [124, 0]
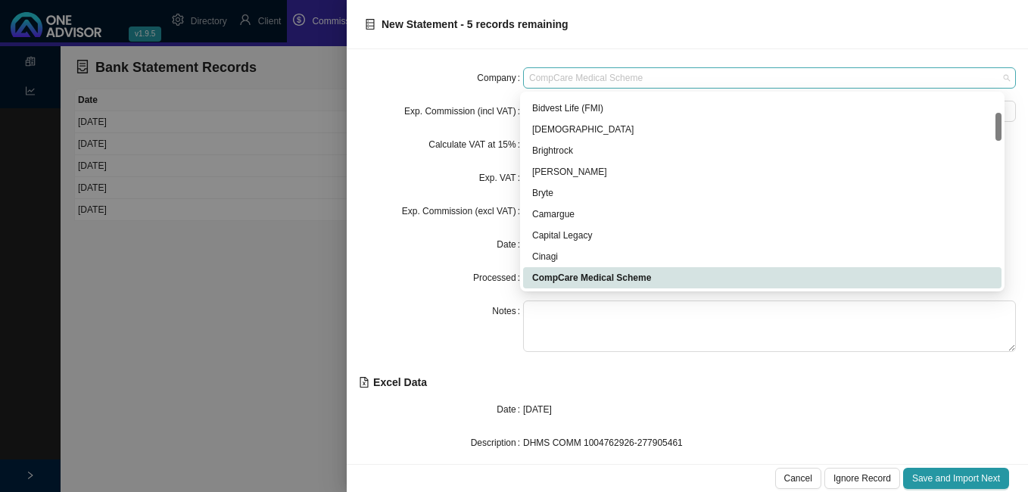
drag, startPoint x: 669, startPoint y: 78, endPoint x: 641, endPoint y: 76, distance: 28.8
click at [641, 76] on span "CompCare Medical Scheme" at bounding box center [769, 78] width 481 height 20
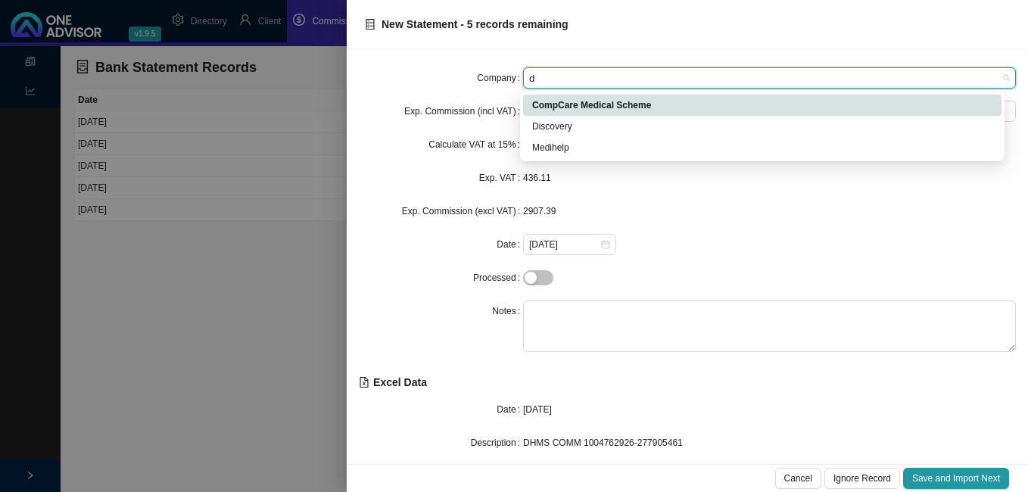
type input "di"
click at [553, 126] on div "Discovery" at bounding box center [762, 126] width 460 height 15
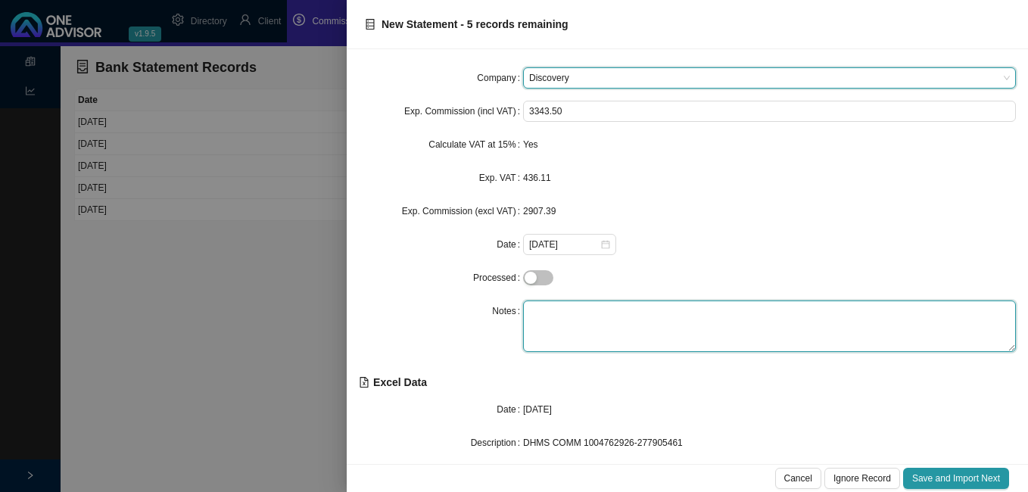
click at [572, 307] on textarea at bounding box center [769, 326] width 493 height 51
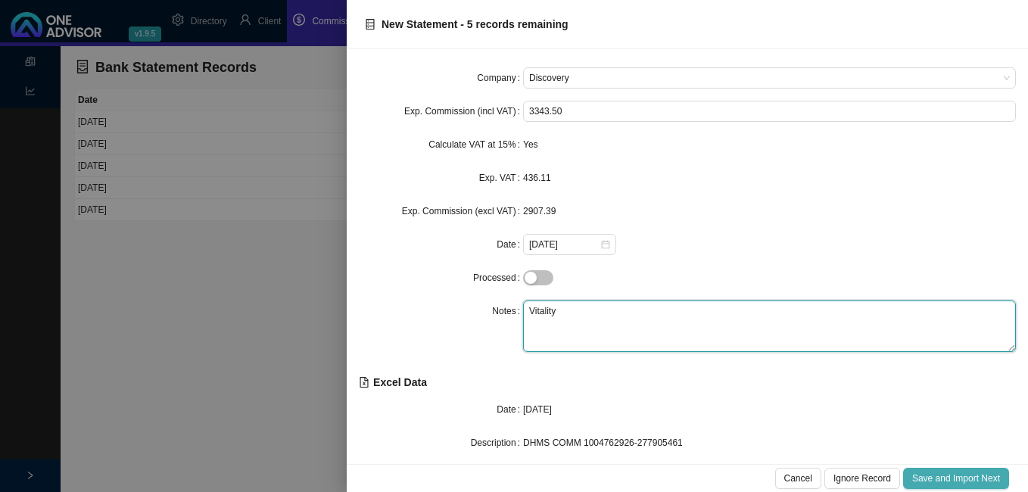
type textarea "Vitality"
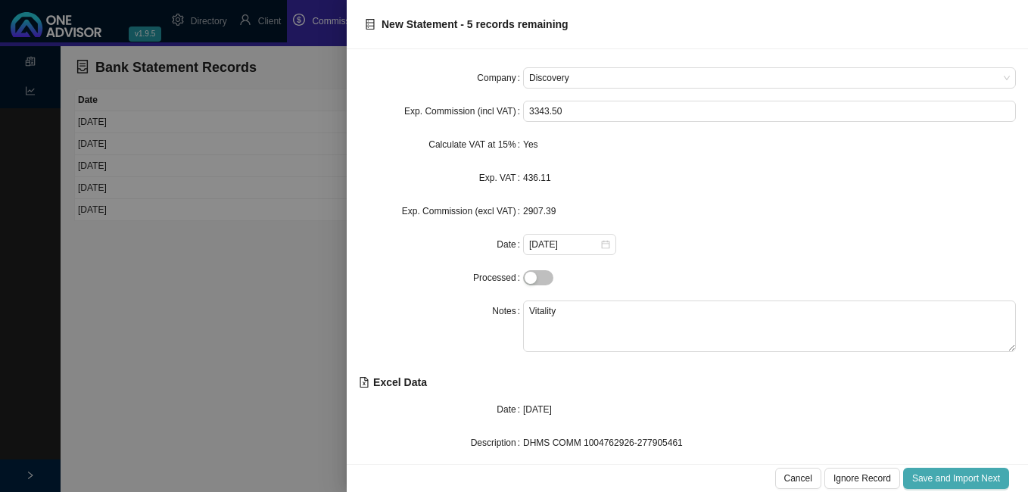
click at [966, 477] on span "Save and Import Next" at bounding box center [956, 478] width 88 height 15
click at [965, 477] on span "Save and Import Next" at bounding box center [956, 478] width 88 height 15
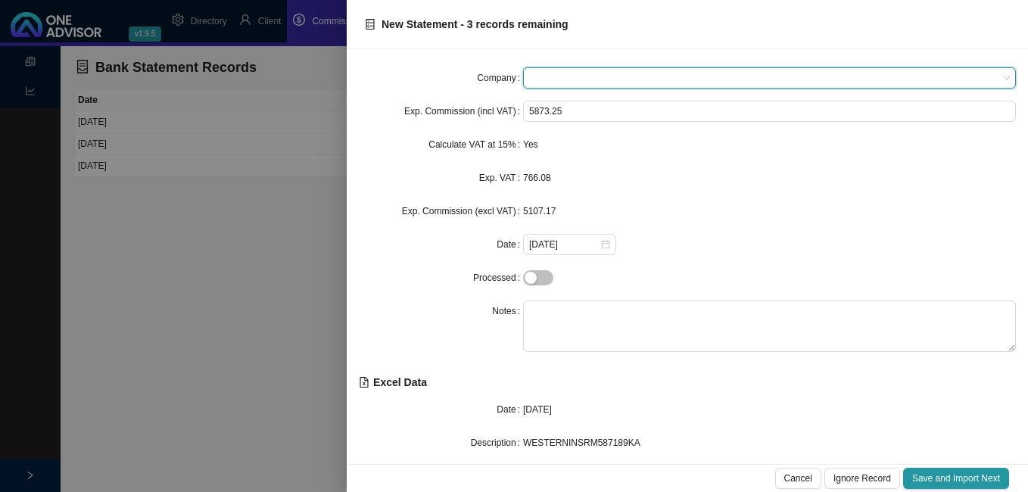
type input "k"
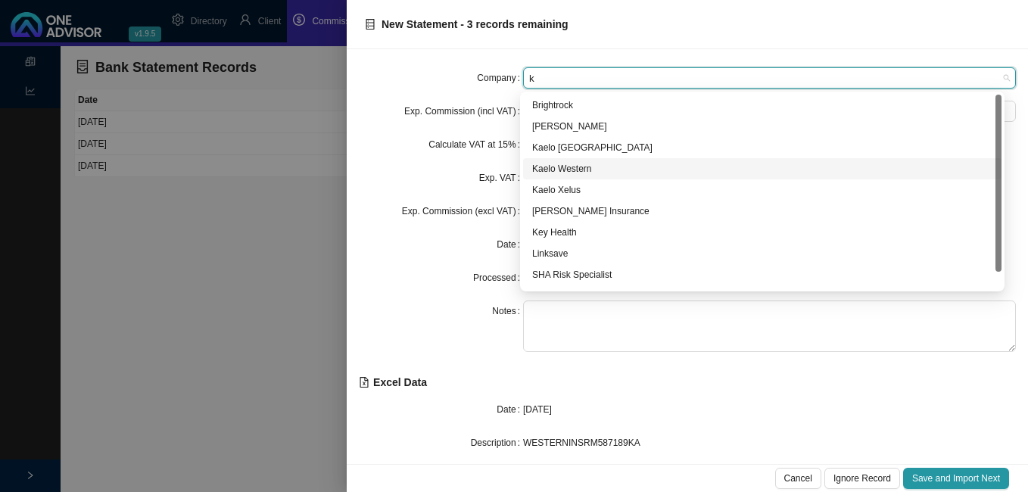
click at [590, 169] on div "Kaelo Western" at bounding box center [762, 168] width 460 height 15
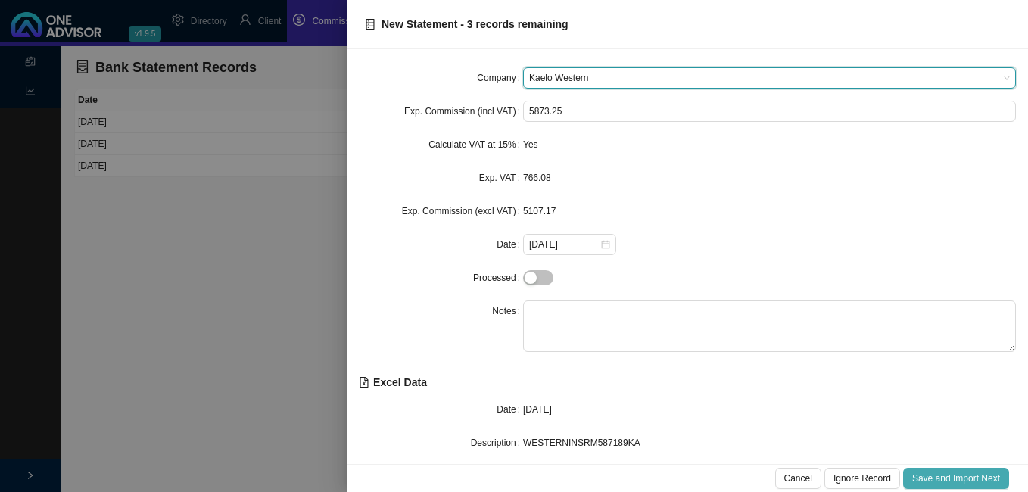
click at [950, 476] on span "Save and Import Next" at bounding box center [956, 478] width 88 height 15
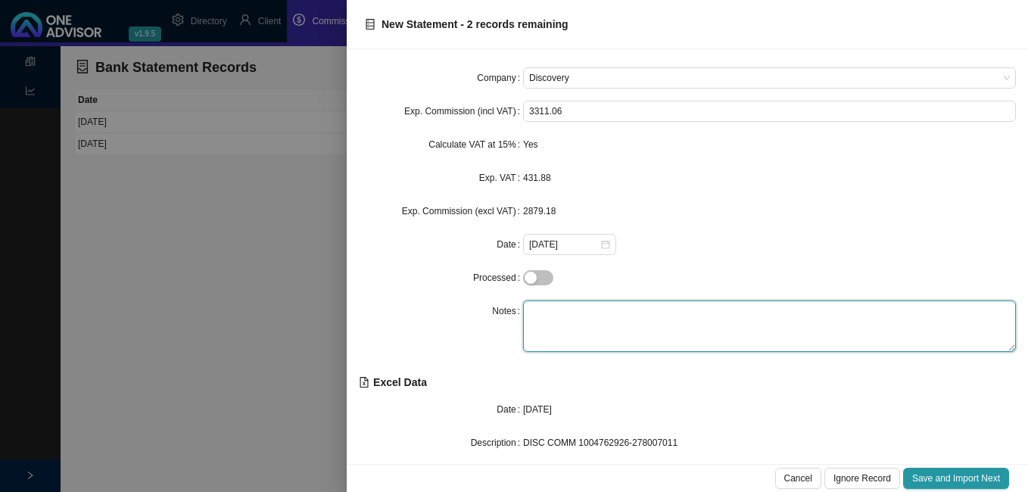
click at [635, 318] on textarea at bounding box center [769, 326] width 493 height 51
type textarea "Health"
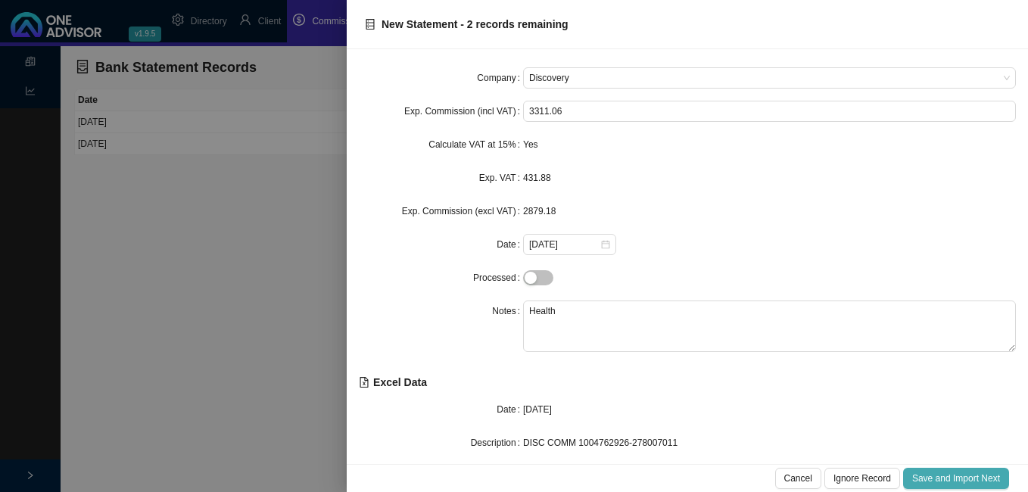
click at [942, 476] on span "Save and Import Next" at bounding box center [956, 478] width 88 height 15
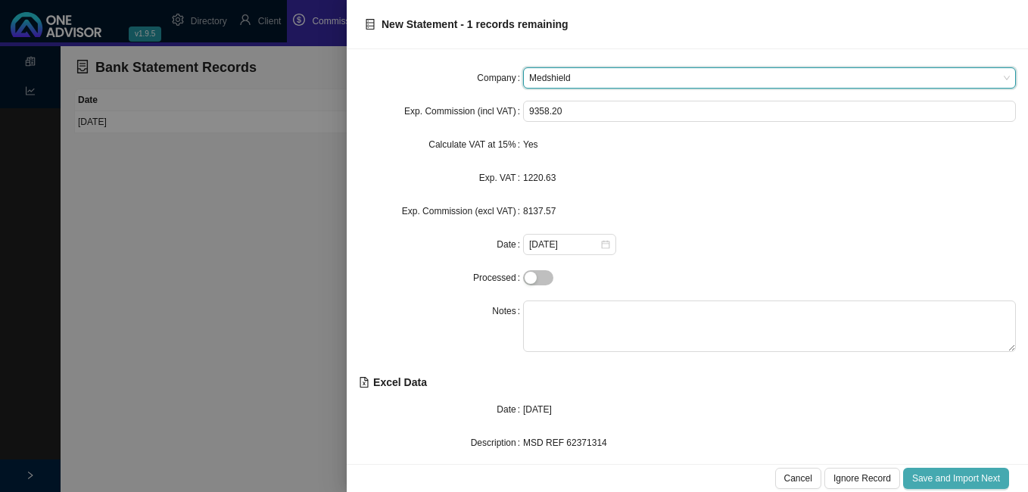
click at [940, 473] on span "Save and Import Next" at bounding box center [956, 478] width 88 height 15
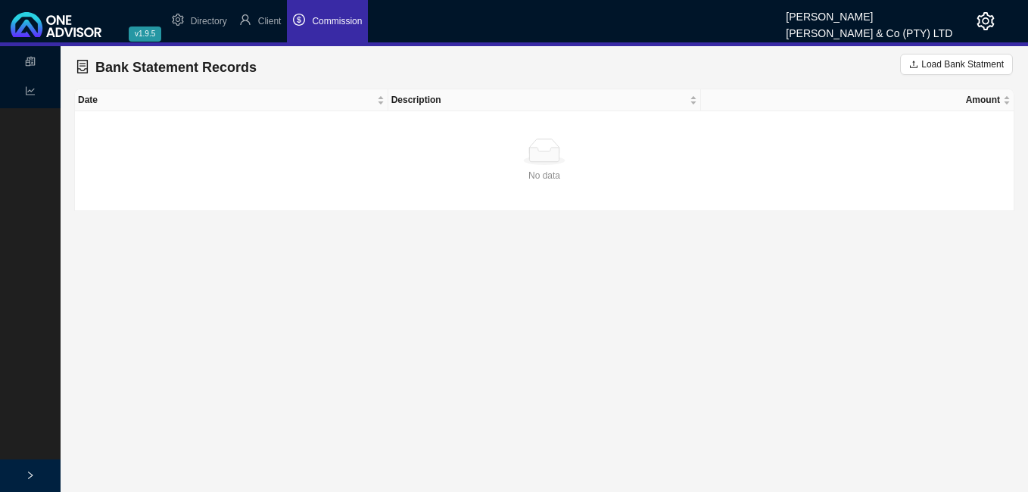
click at [317, 17] on span "Commission" at bounding box center [337, 21] width 50 height 11
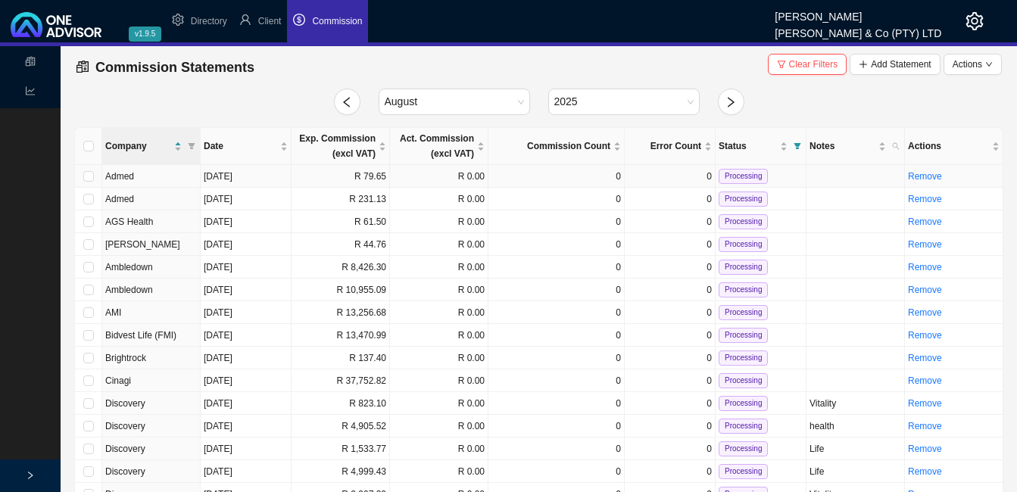
click at [348, 172] on td "R 79.65" at bounding box center [341, 176] width 98 height 23
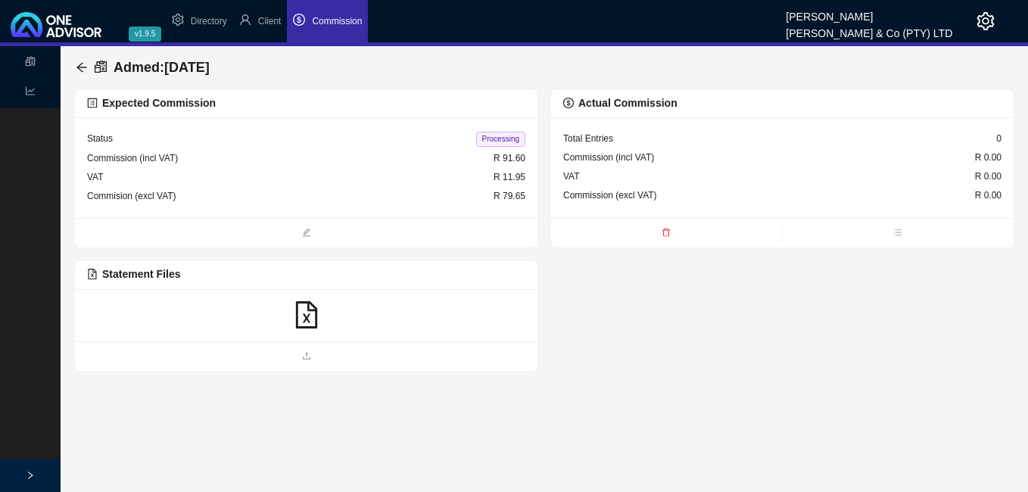
click at [306, 313] on icon "file-excel" at bounding box center [306, 314] width 27 height 27
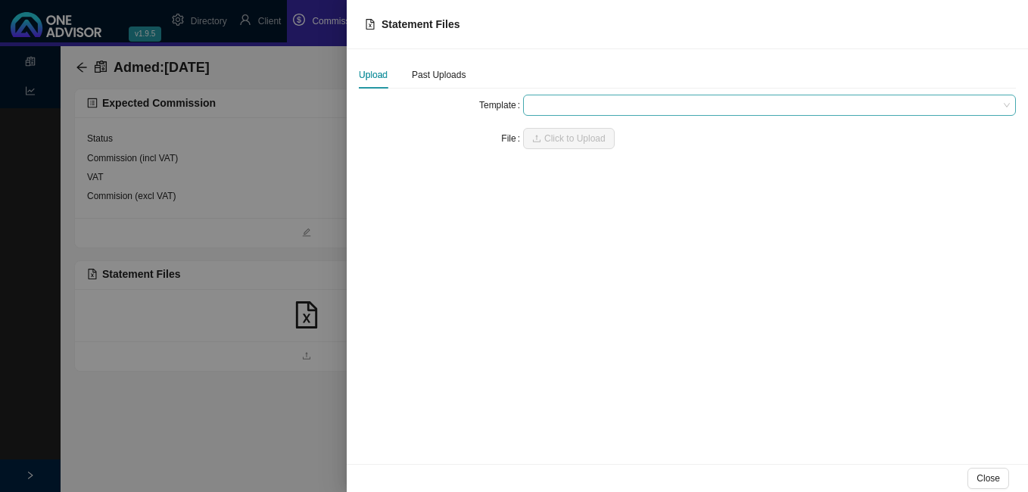
click at [557, 102] on span at bounding box center [769, 105] width 481 height 20
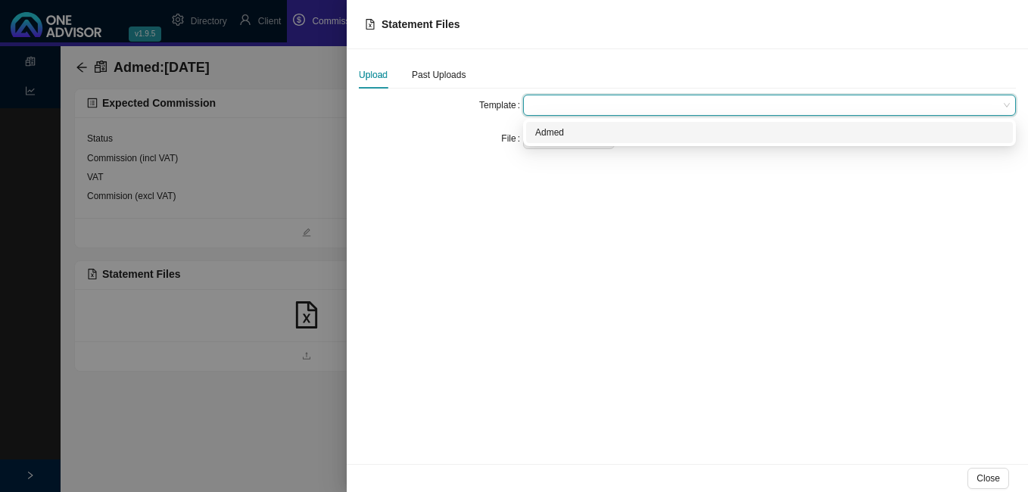
click at [557, 129] on div "Admed" at bounding box center [769, 132] width 469 height 15
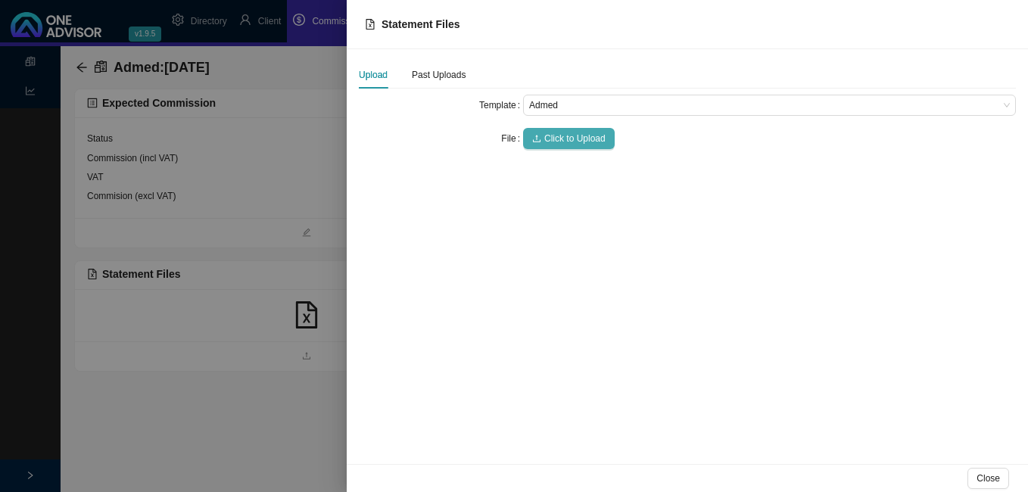
click at [558, 136] on span "Click to Upload" at bounding box center [574, 138] width 61 height 15
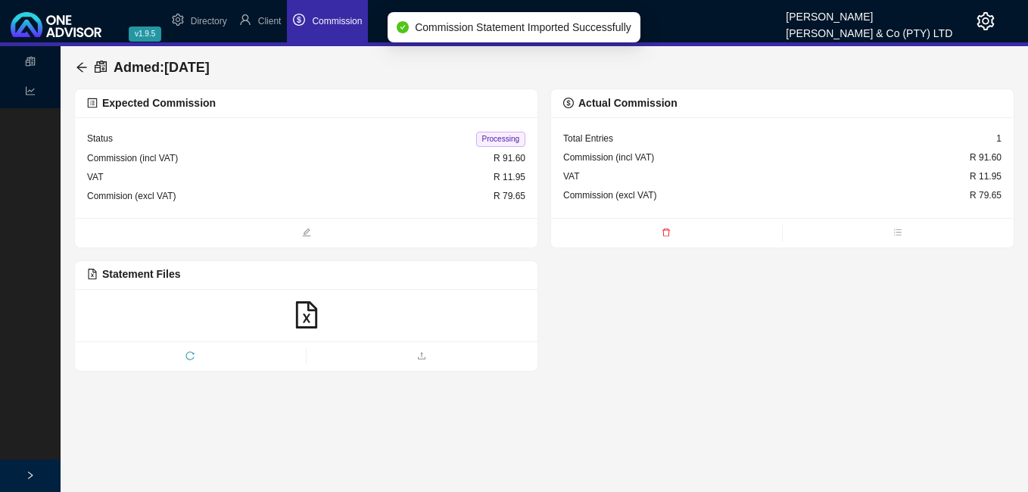
click at [497, 142] on span "Processing" at bounding box center [500, 139] width 49 height 15
click at [80, 66] on icon "arrow-left" at bounding box center [82, 67] width 12 height 12
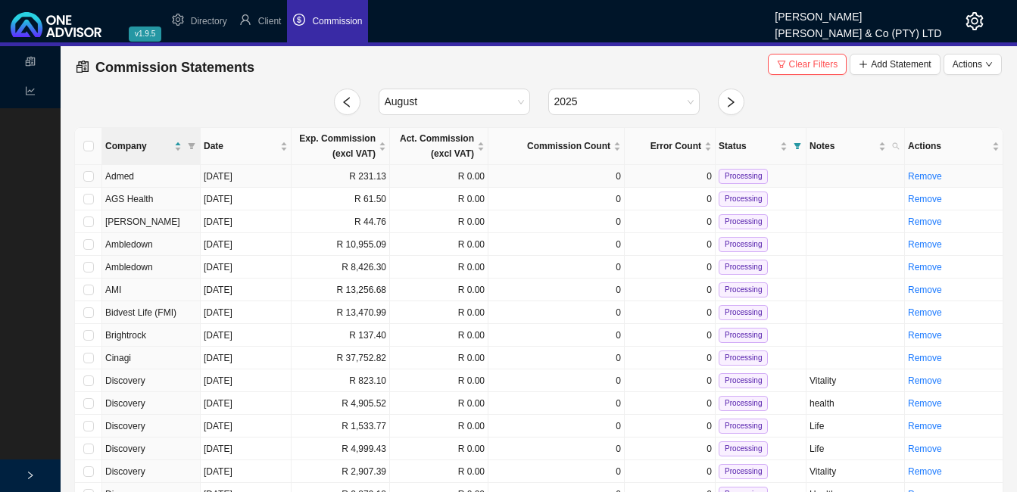
click at [332, 182] on td "R 231.13" at bounding box center [341, 176] width 98 height 23
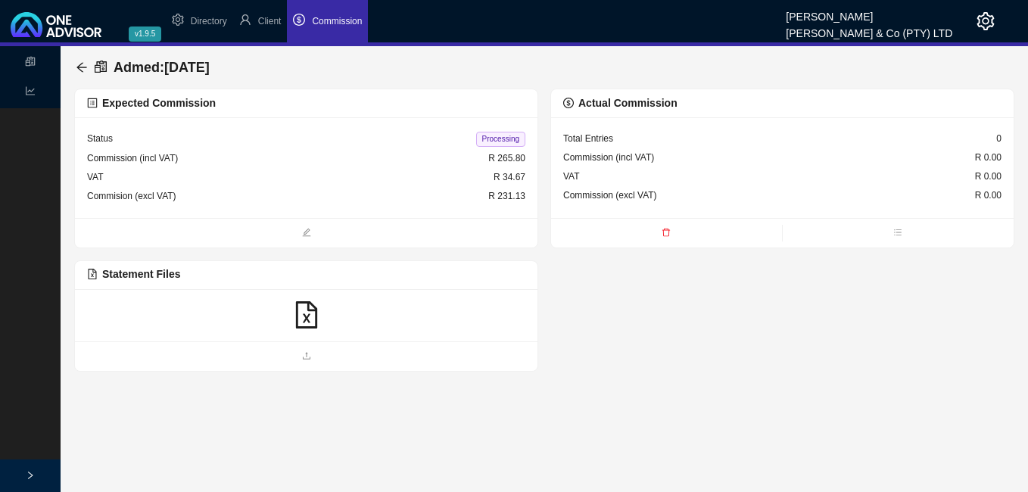
click at [313, 315] on icon "file-excel" at bounding box center [306, 314] width 27 height 27
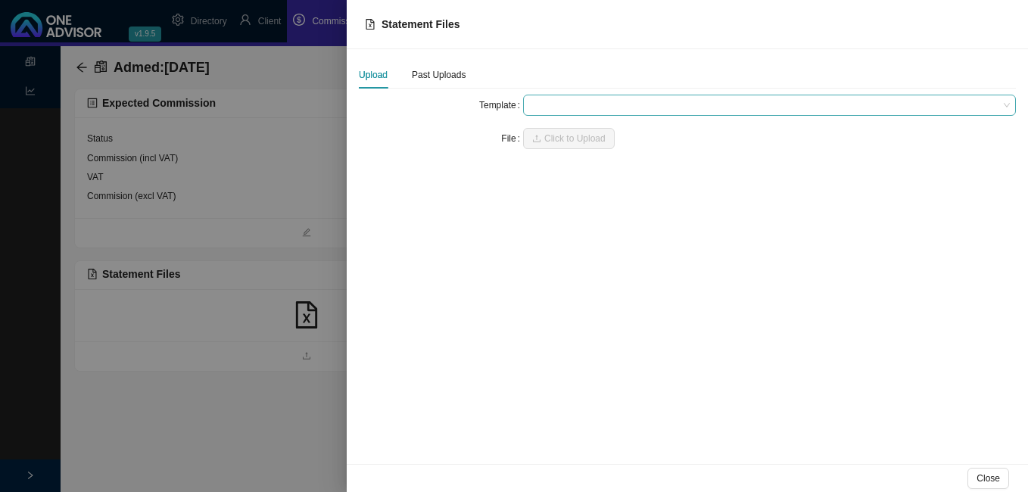
click at [543, 108] on span at bounding box center [769, 105] width 481 height 20
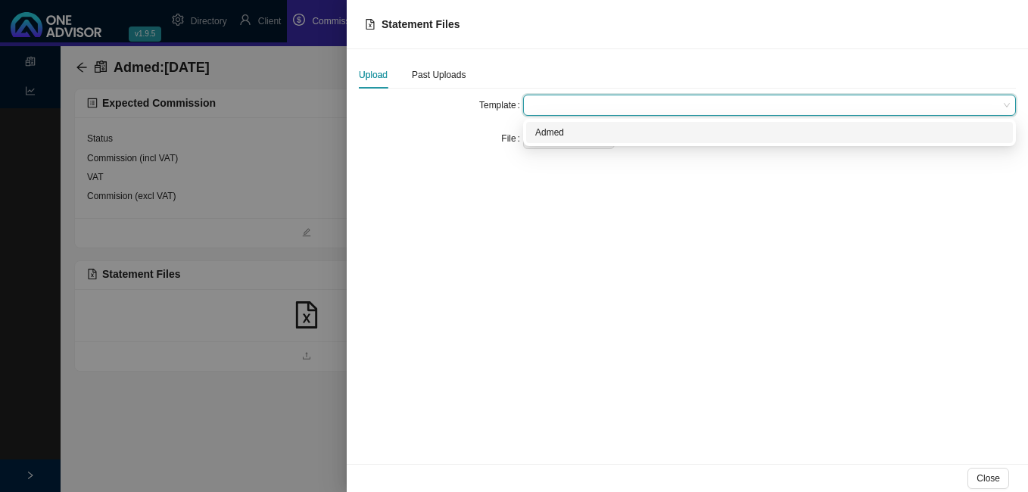
click at [550, 124] on div "Admed" at bounding box center [769, 132] width 487 height 21
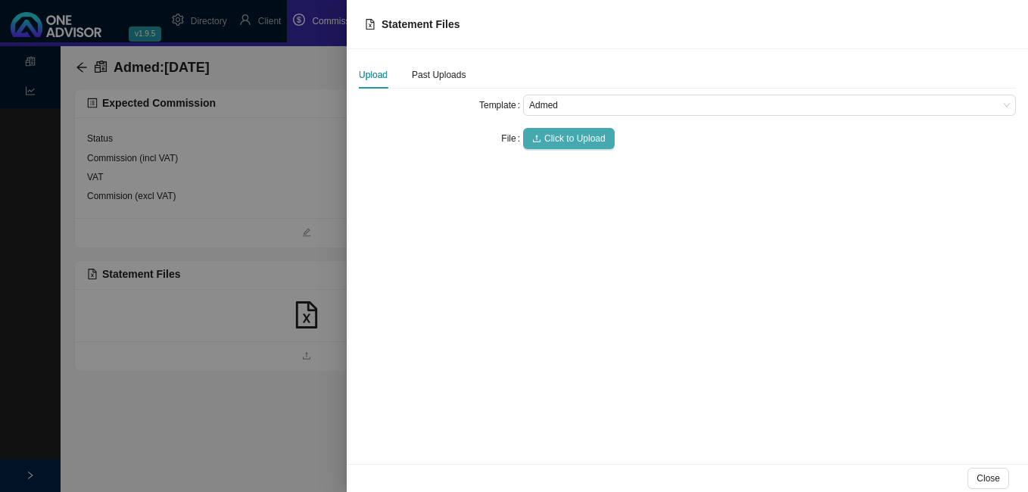
click at [550, 139] on span "Click to Upload" at bounding box center [574, 138] width 61 height 15
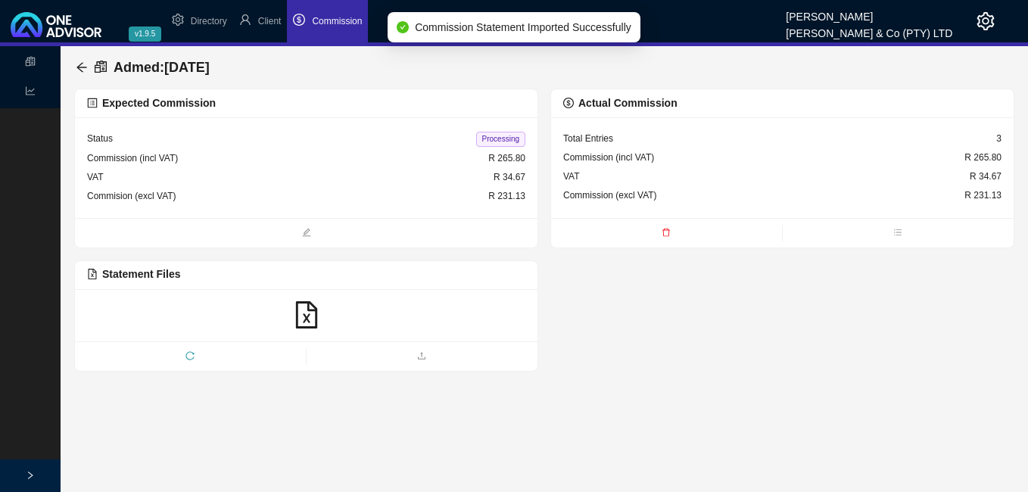
click at [507, 143] on span "Processing" at bounding box center [500, 139] width 49 height 15
click at [80, 65] on icon "arrow-left" at bounding box center [81, 67] width 10 height 10
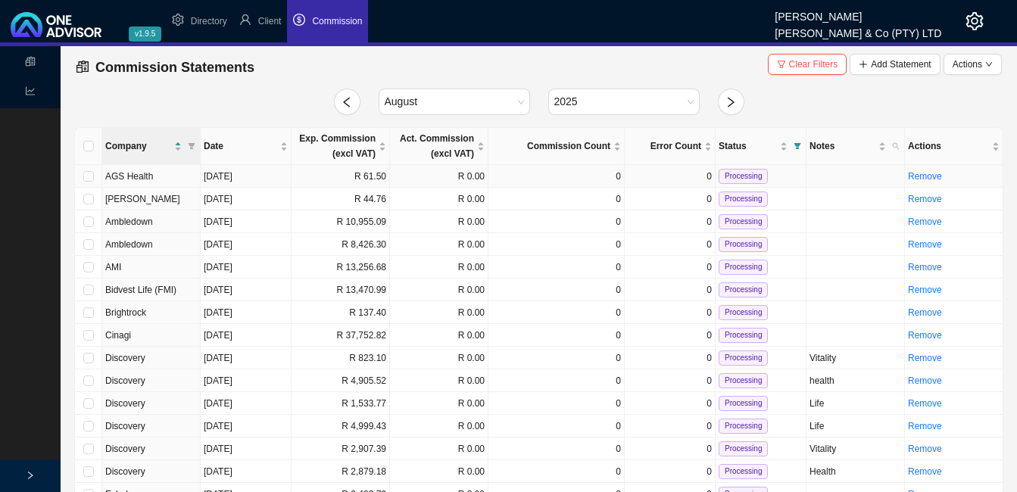
click at [377, 176] on td "R 61.50" at bounding box center [341, 176] width 98 height 23
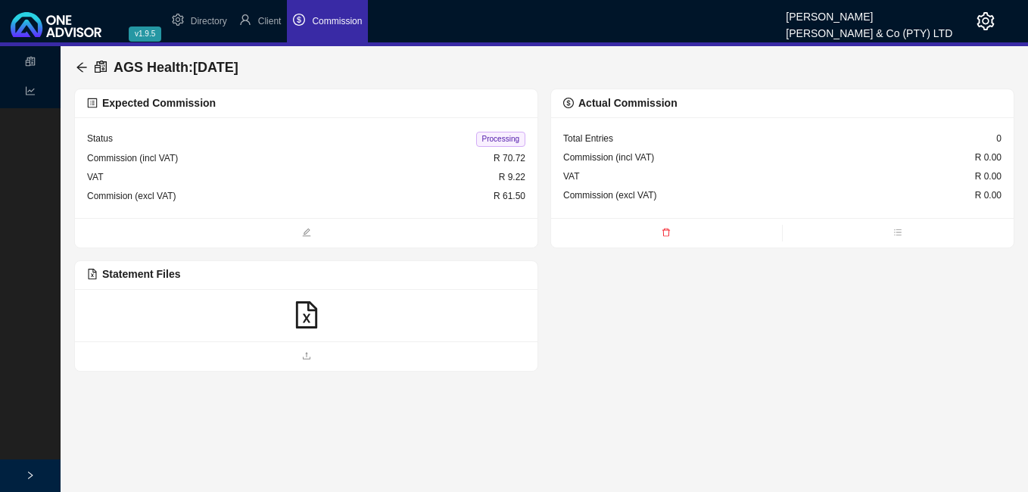
click at [304, 311] on icon "file-excel" at bounding box center [306, 314] width 27 height 27
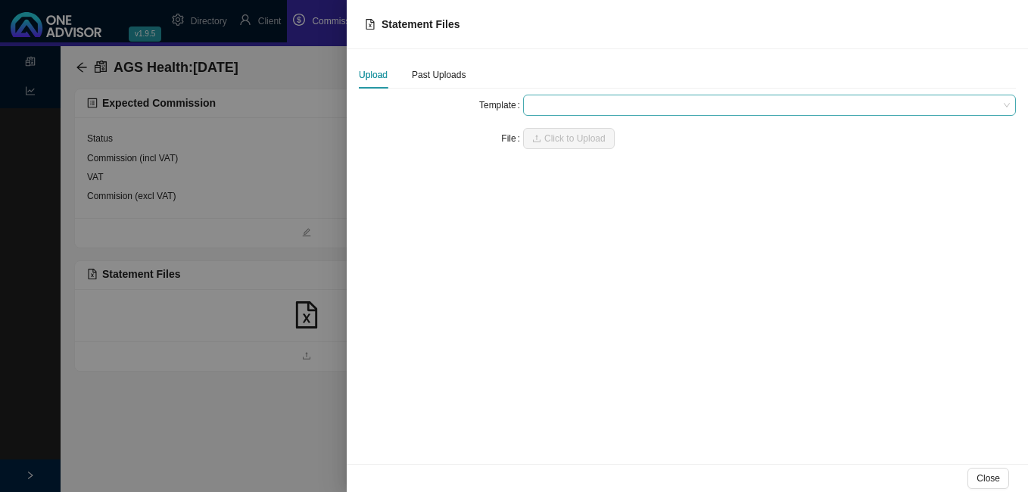
click at [554, 109] on span at bounding box center [769, 105] width 481 height 20
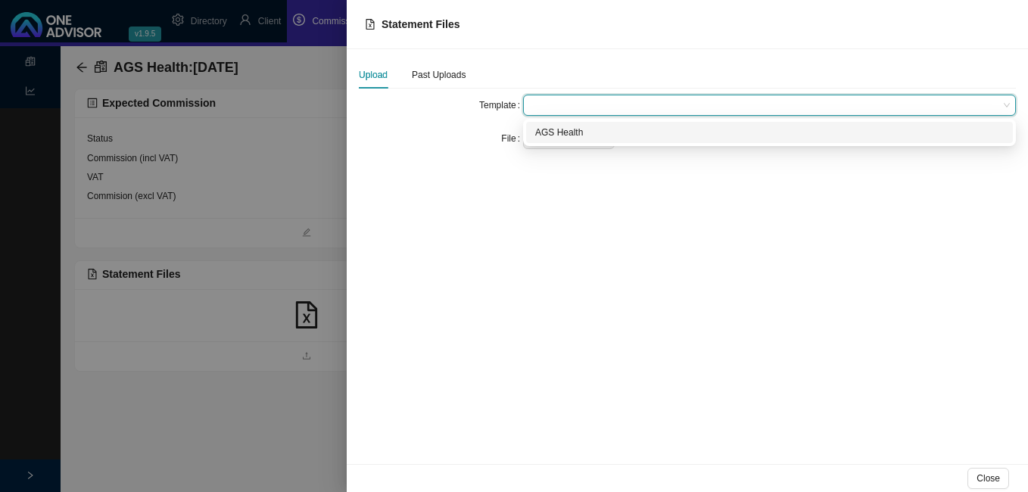
click at [550, 129] on div "AGS Health" at bounding box center [769, 132] width 469 height 15
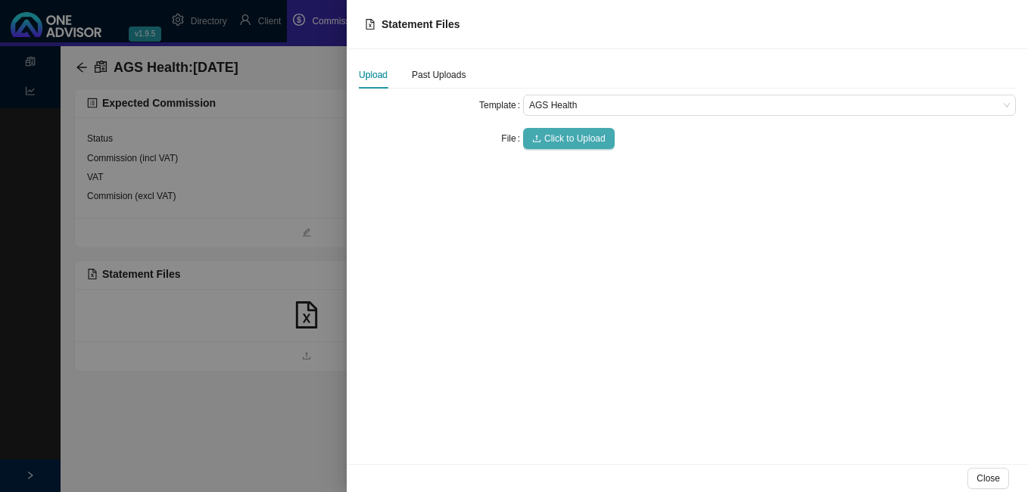
click at [550, 137] on span "Click to Upload" at bounding box center [574, 138] width 61 height 15
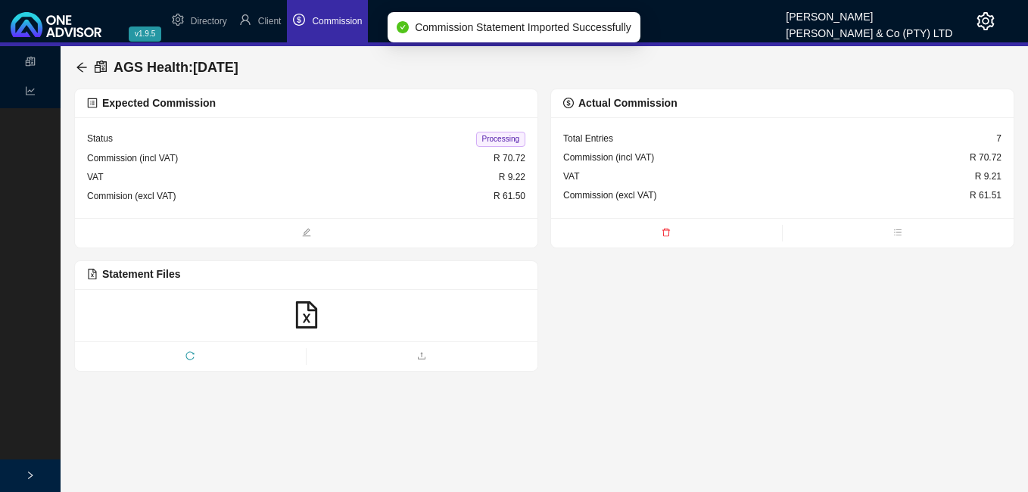
click at [504, 136] on span "Processing" at bounding box center [500, 139] width 49 height 15
click at [82, 65] on icon "arrow-left" at bounding box center [82, 67] width 12 height 12
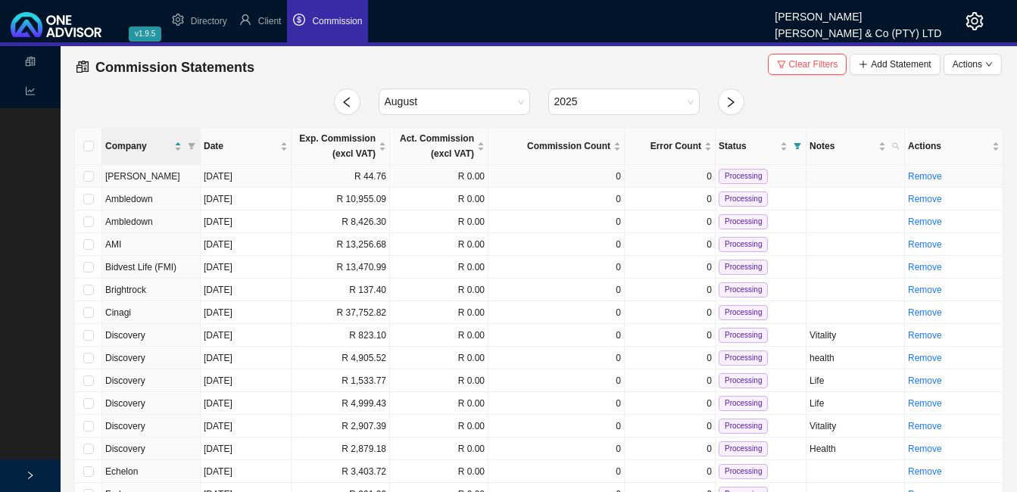
click at [335, 176] on td "R 44.76" at bounding box center [341, 176] width 98 height 23
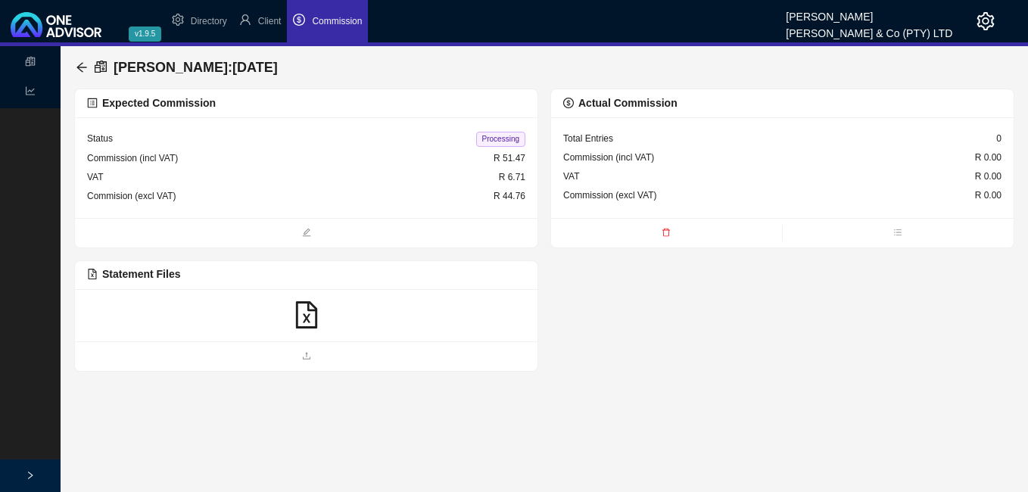
click at [305, 315] on icon "file-excel" at bounding box center [305, 314] width 21 height 27
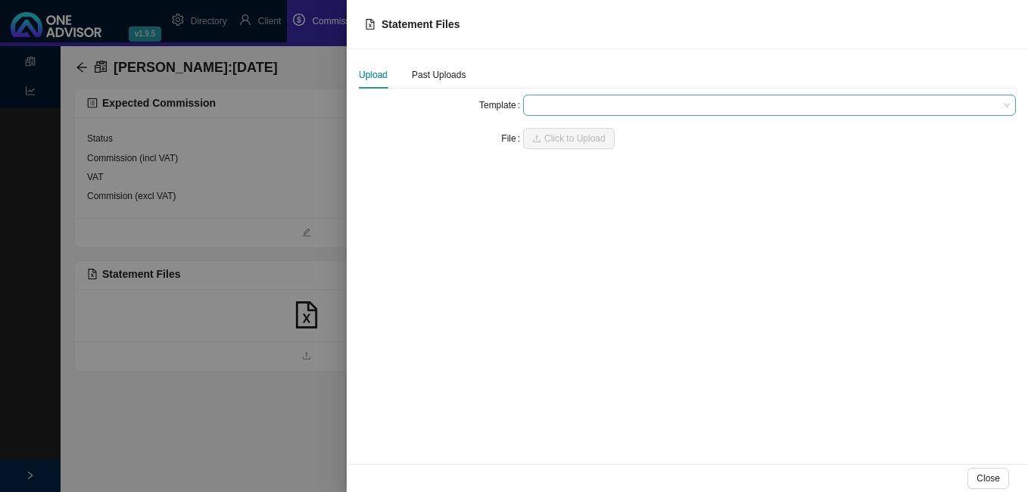
click at [571, 104] on span at bounding box center [769, 105] width 481 height 20
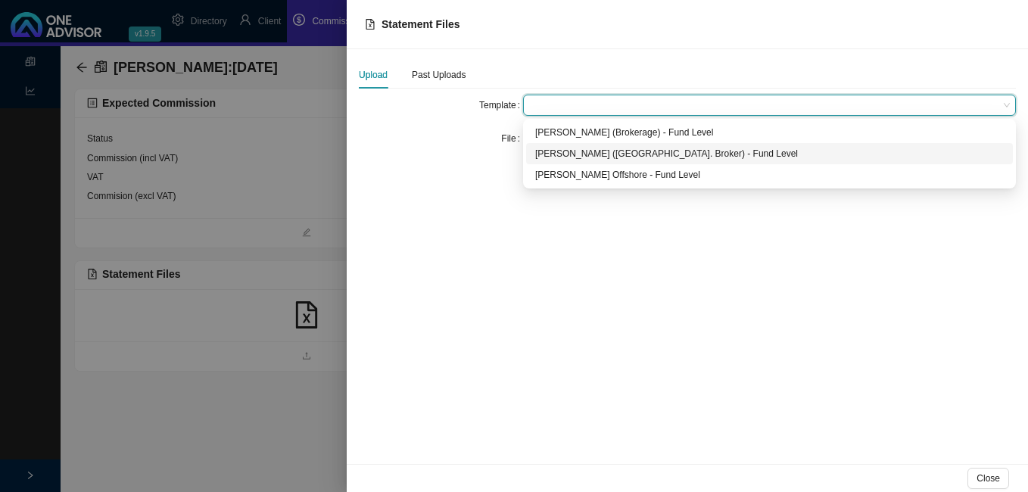
click at [560, 158] on div "[PERSON_NAME] ([GEOGRAPHIC_DATA]. Broker) - Fund Level" at bounding box center [769, 153] width 469 height 15
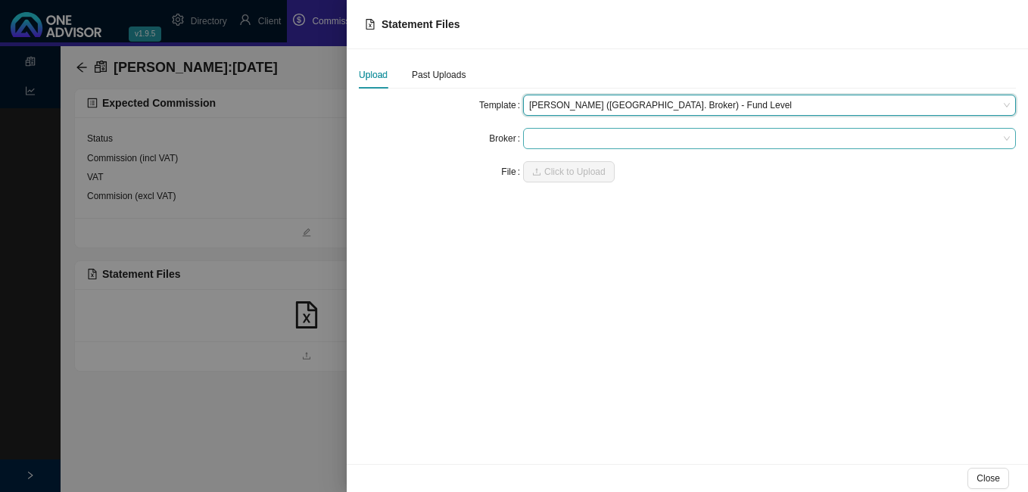
click at [559, 135] on span at bounding box center [769, 139] width 481 height 20
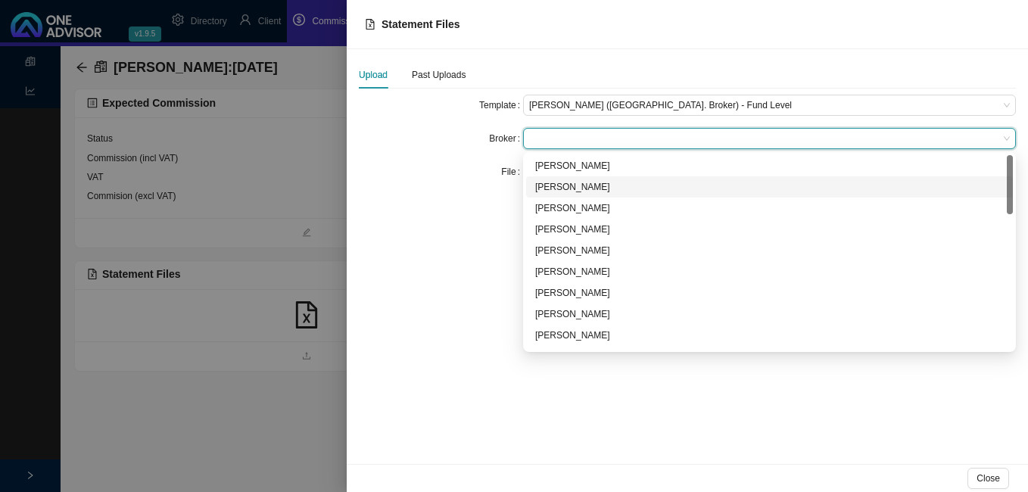
click at [563, 184] on div "[PERSON_NAME]" at bounding box center [769, 186] width 469 height 15
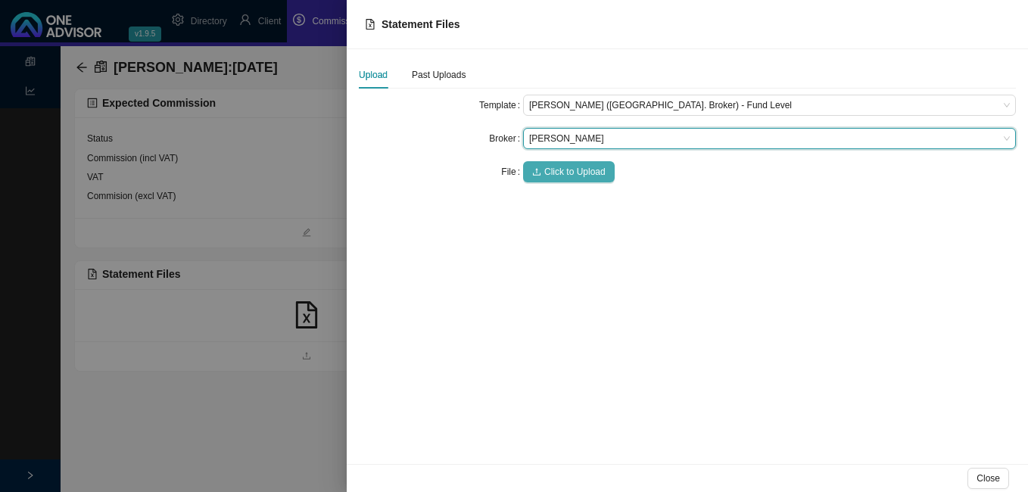
click at [563, 175] on span "Click to Upload" at bounding box center [574, 171] width 61 height 15
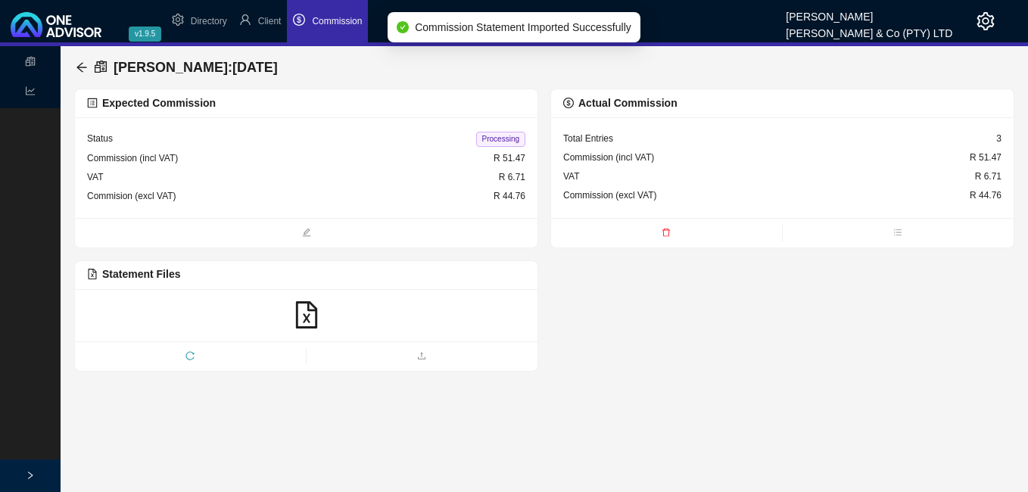
click at [510, 139] on span "Processing" at bounding box center [500, 139] width 49 height 15
click at [82, 66] on icon "arrow-left" at bounding box center [82, 67] width 12 height 12
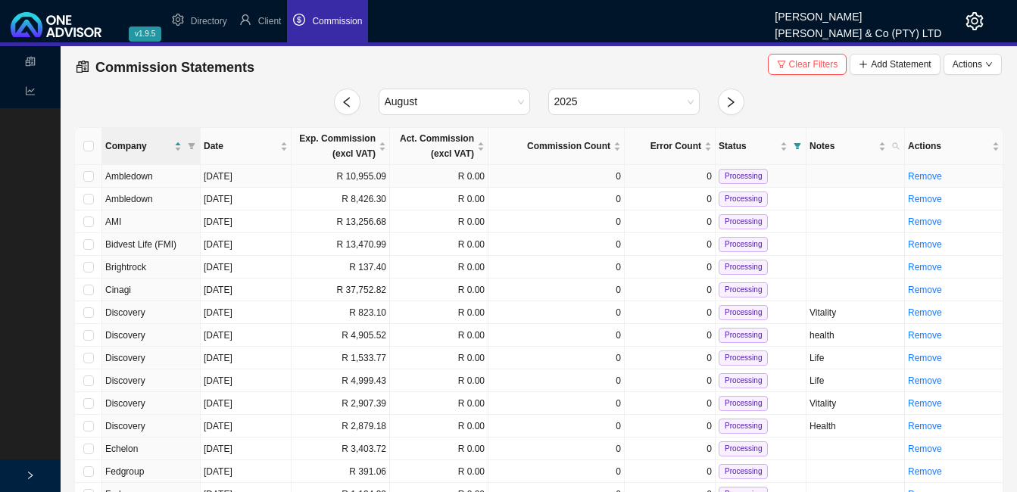
click at [369, 179] on td "R 10,955.09" at bounding box center [341, 176] width 98 height 23
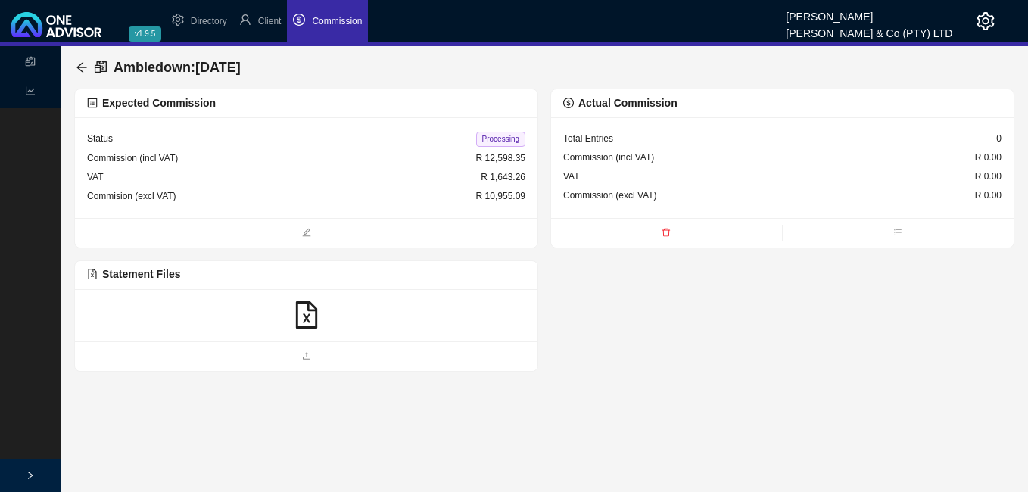
click at [305, 316] on icon "file-excel" at bounding box center [305, 314] width 21 height 27
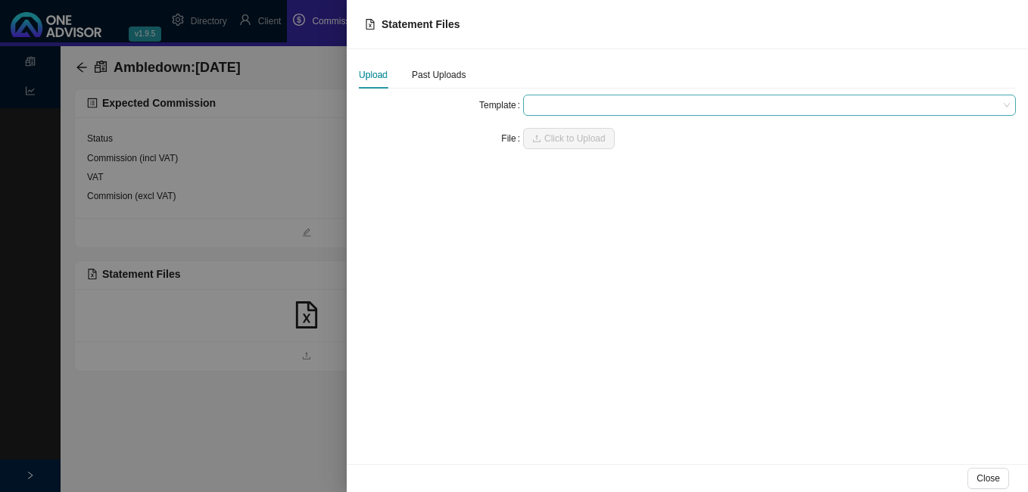
click at [546, 103] on span at bounding box center [769, 105] width 481 height 20
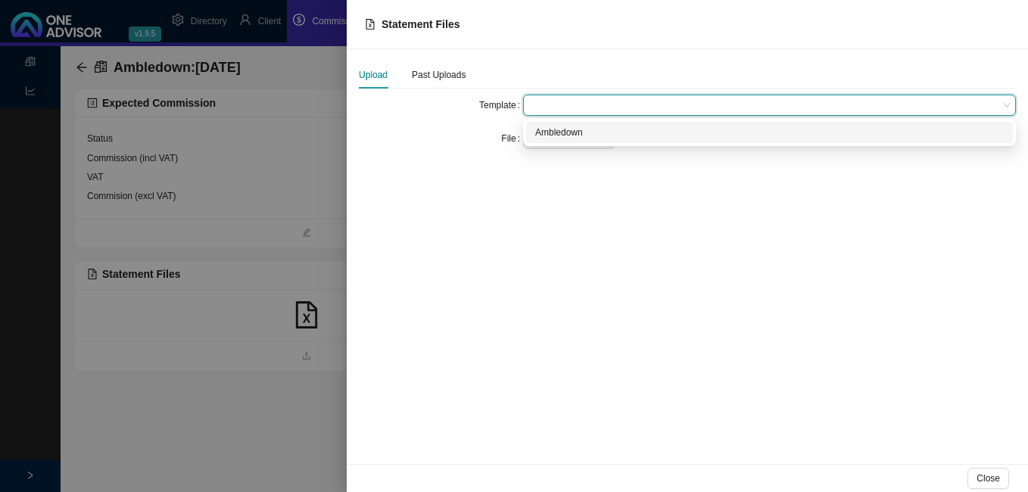
click at [547, 129] on div "Ambledown" at bounding box center [769, 132] width 469 height 15
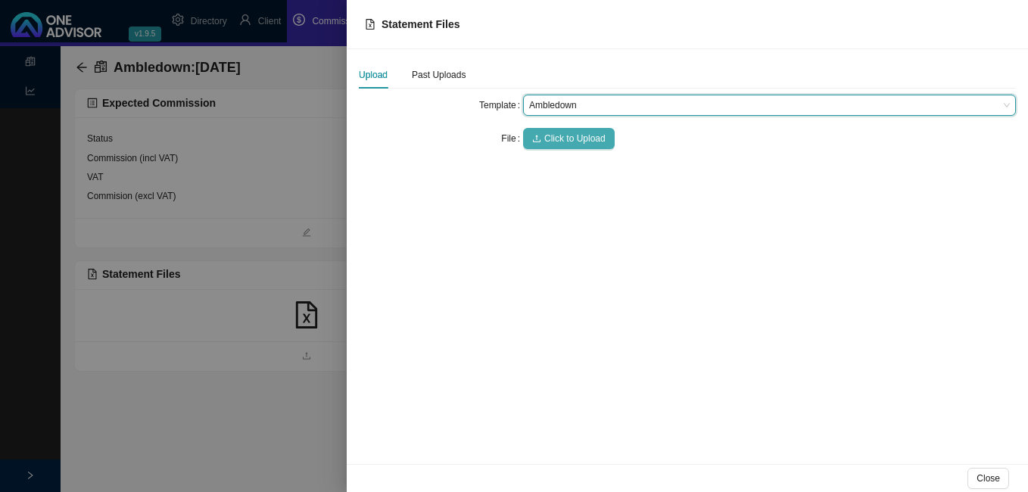
click at [547, 136] on span "Click to Upload" at bounding box center [574, 138] width 61 height 15
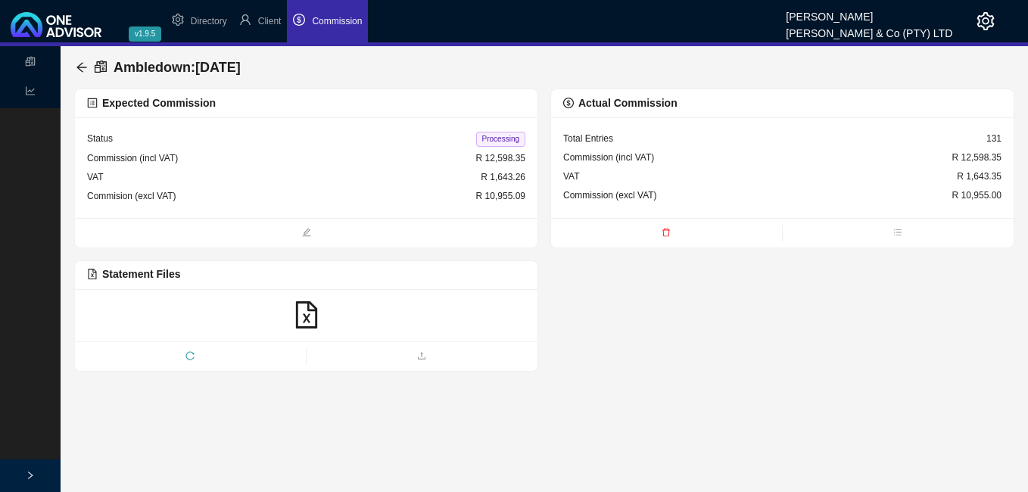
click at [499, 143] on span "Processing" at bounding box center [500, 139] width 49 height 15
click at [82, 64] on icon "arrow-left" at bounding box center [82, 67] width 12 height 12
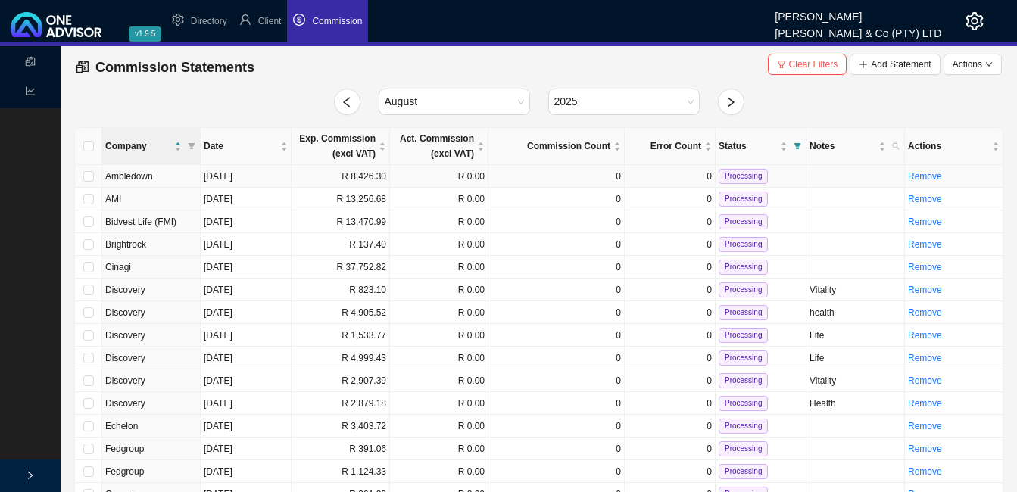
click at [326, 171] on td "R 8,426.30" at bounding box center [341, 176] width 98 height 23
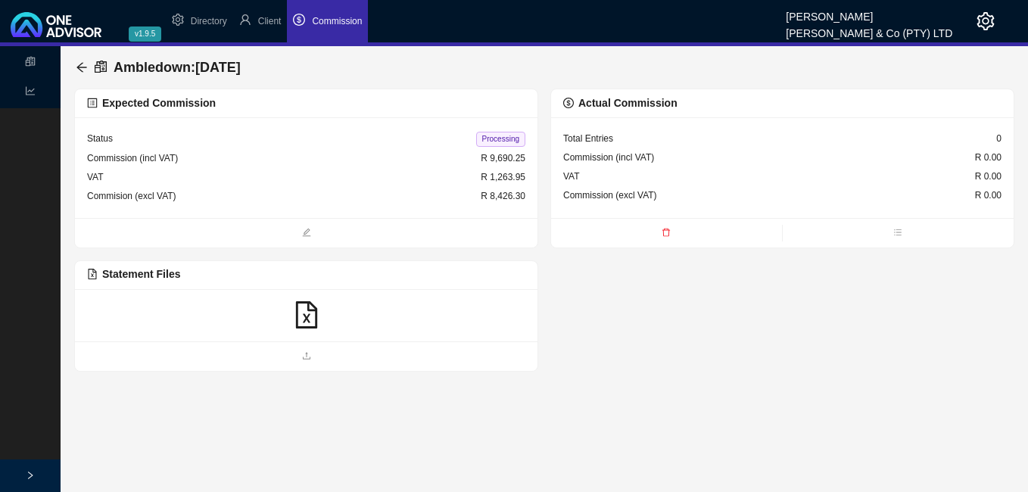
click at [303, 307] on icon "file-excel" at bounding box center [306, 314] width 27 height 27
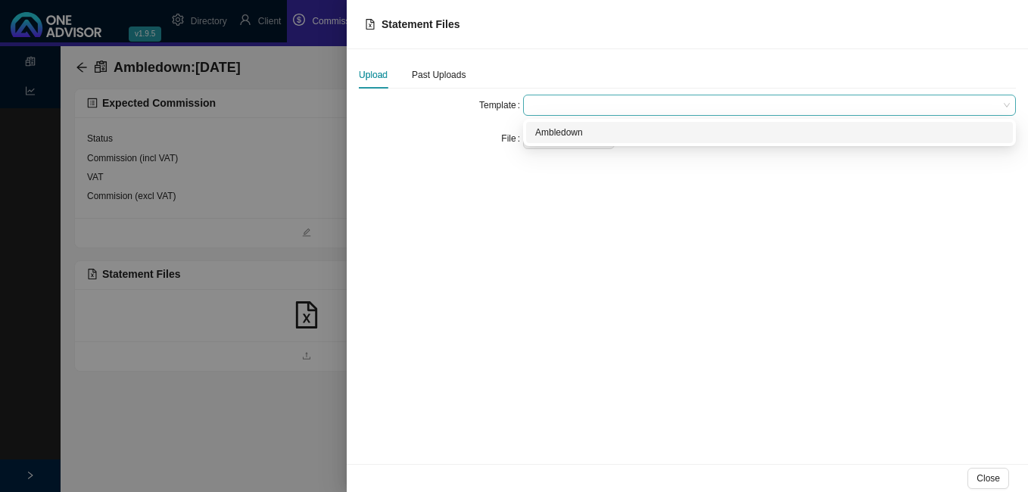
click at [550, 103] on span at bounding box center [769, 105] width 481 height 20
click at [544, 128] on div "Ambledown" at bounding box center [769, 132] width 469 height 15
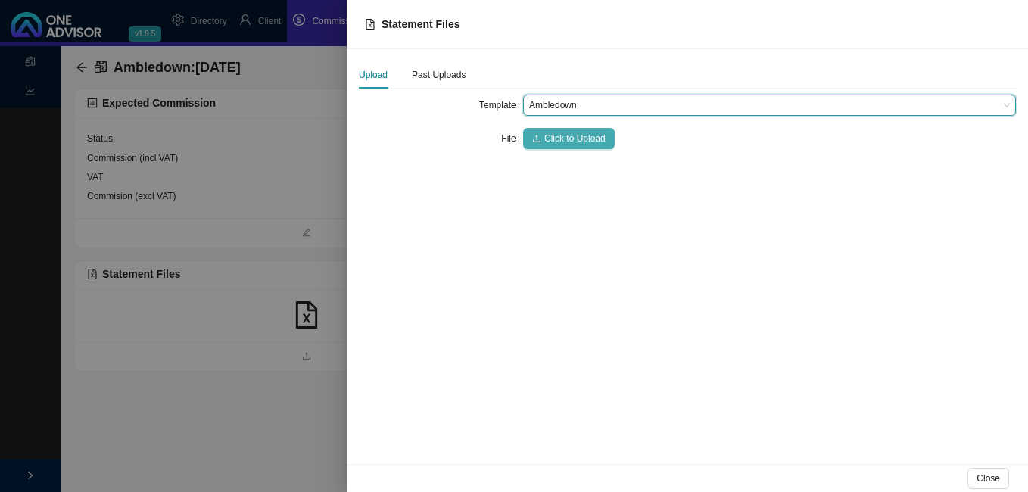
click at [569, 142] on span "Click to Upload" at bounding box center [574, 138] width 61 height 15
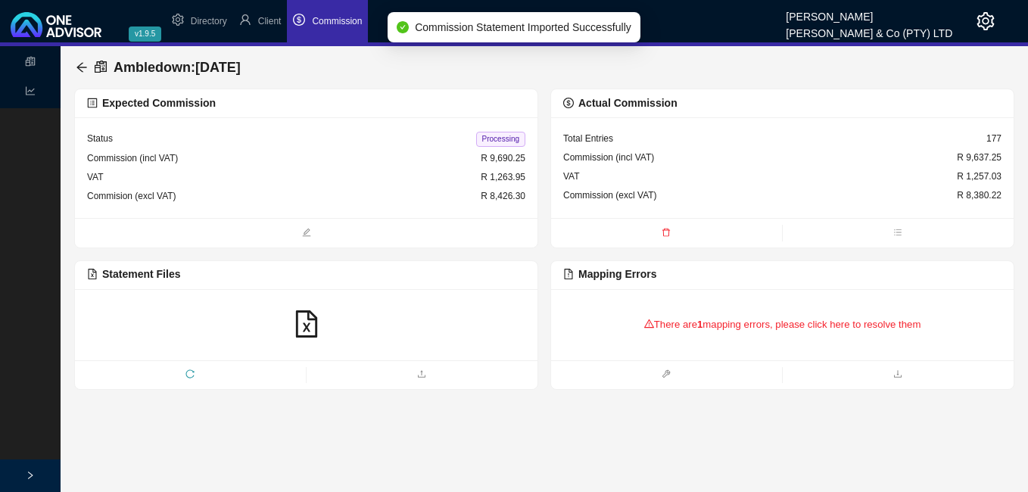
click at [668, 329] on div "There are 1 mapping errors, please click here to resolve them" at bounding box center [782, 324] width 438 height 47
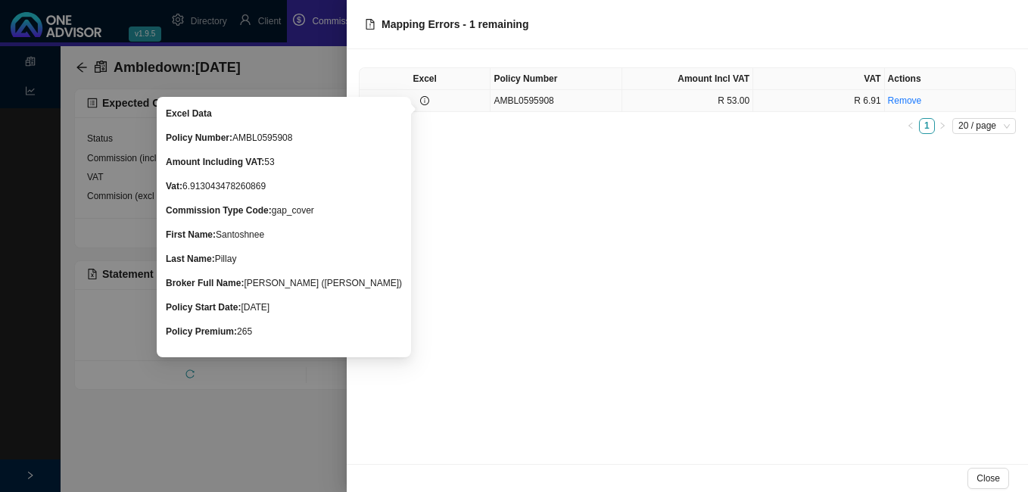
click at [420, 99] on icon "info-circle" at bounding box center [424, 100] width 9 height 9
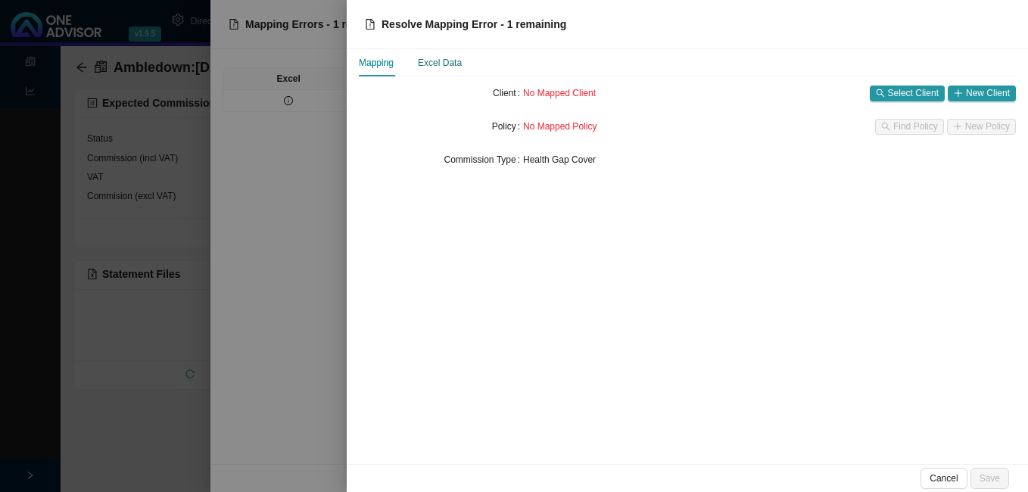
click at [448, 67] on div "Excel Data" at bounding box center [440, 62] width 44 height 15
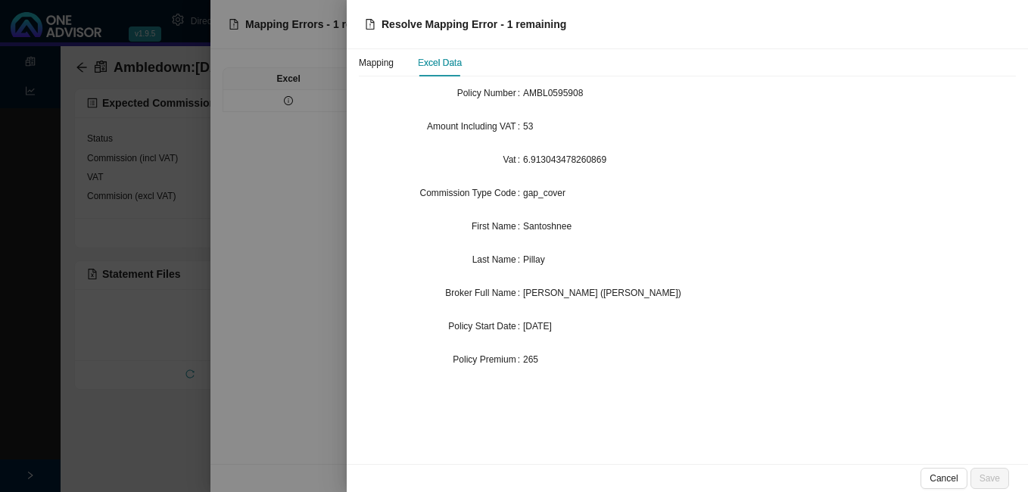
click at [320, 148] on div at bounding box center [514, 246] width 1028 height 492
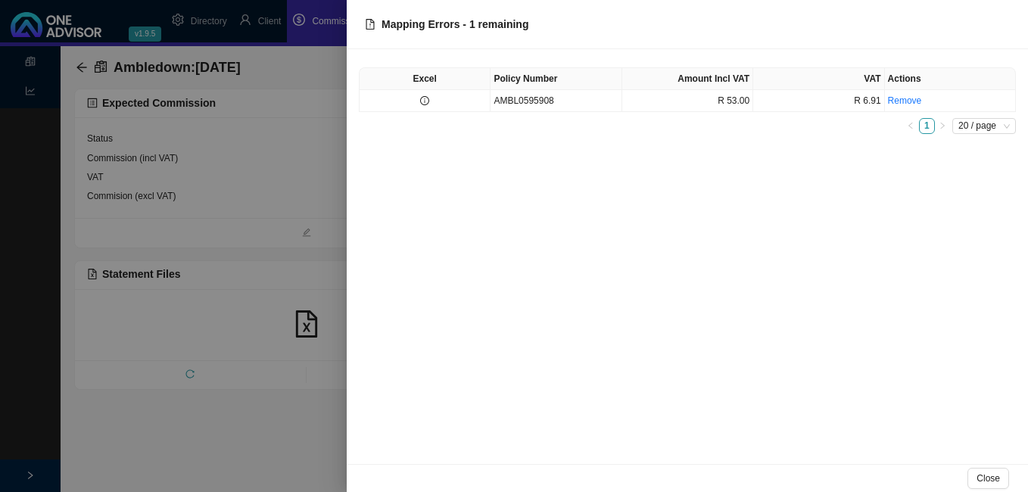
click at [279, 132] on div at bounding box center [514, 246] width 1028 height 492
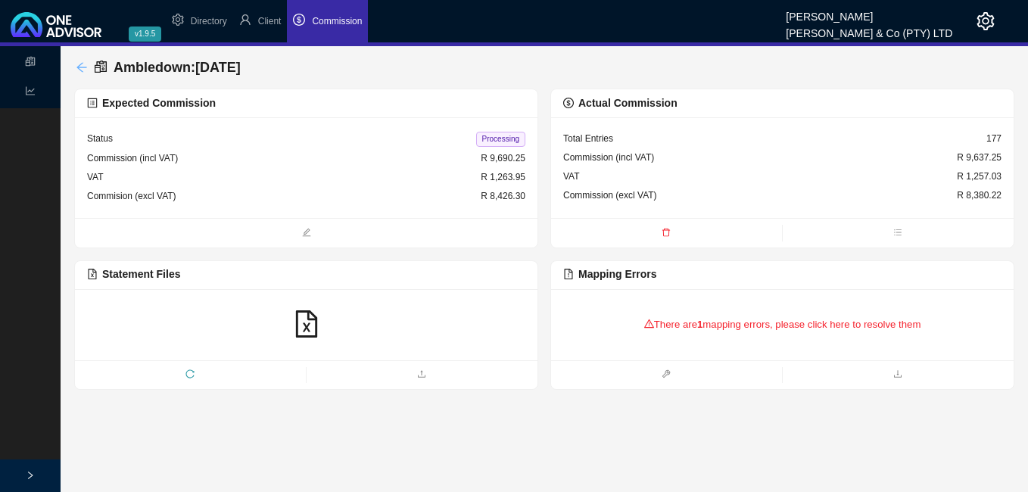
click at [80, 64] on icon "arrow-left" at bounding box center [82, 67] width 12 height 12
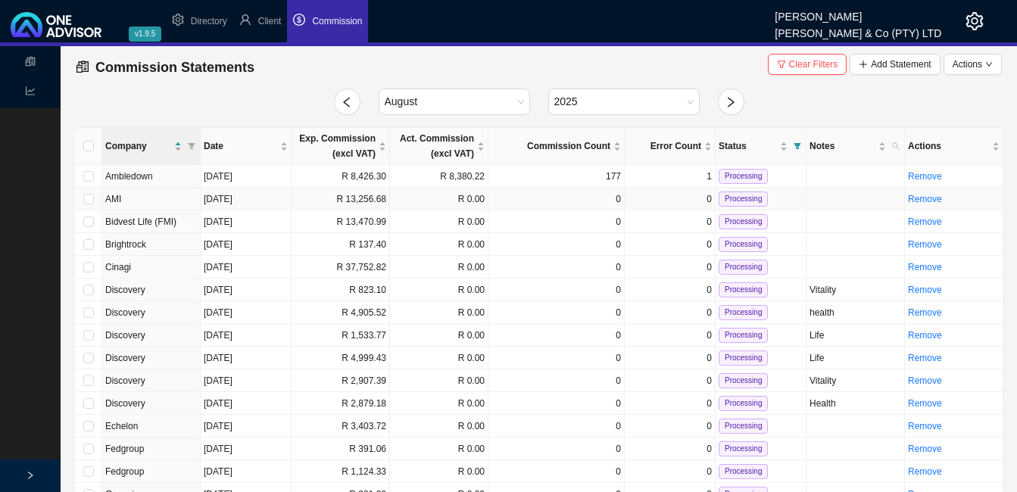
click at [332, 201] on td "R 13,256.68" at bounding box center [341, 199] width 98 height 23
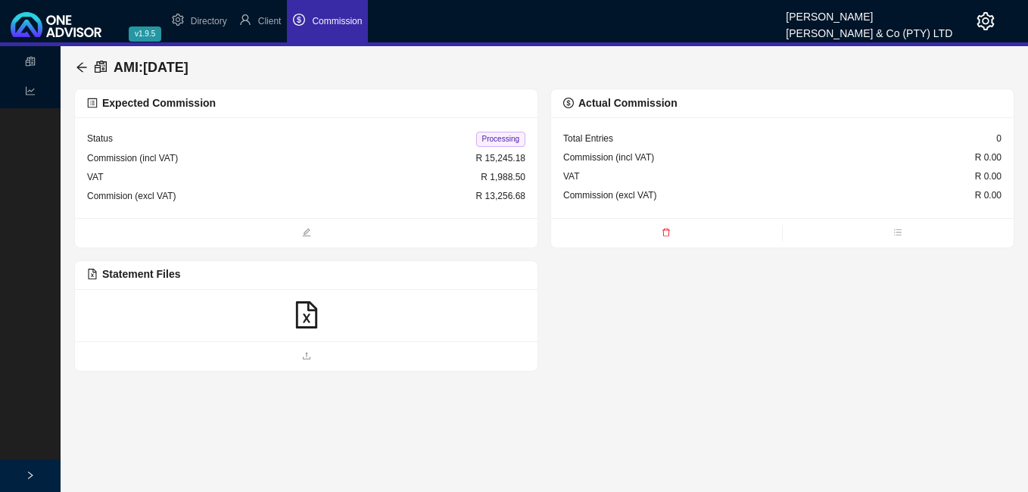
click at [304, 317] on icon "file-excel" at bounding box center [306, 314] width 27 height 27
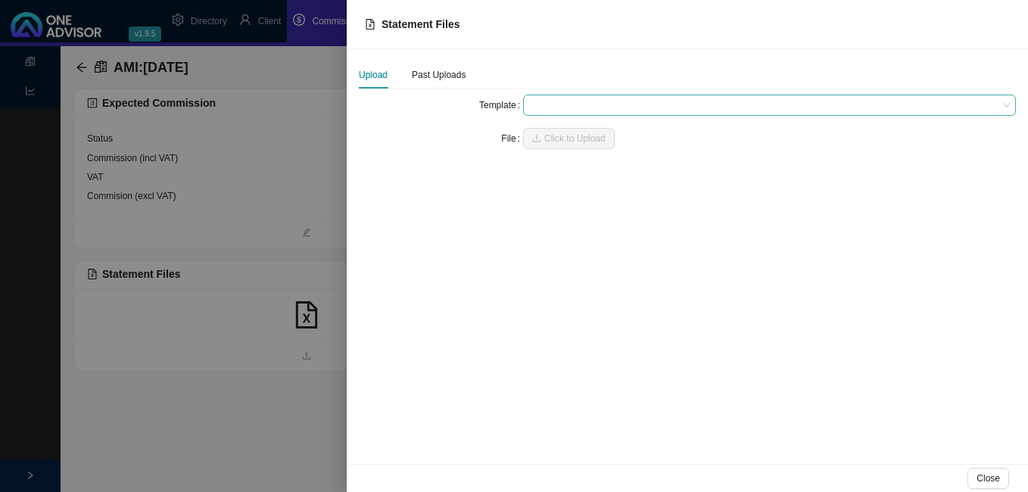
click at [565, 101] on span at bounding box center [769, 105] width 481 height 20
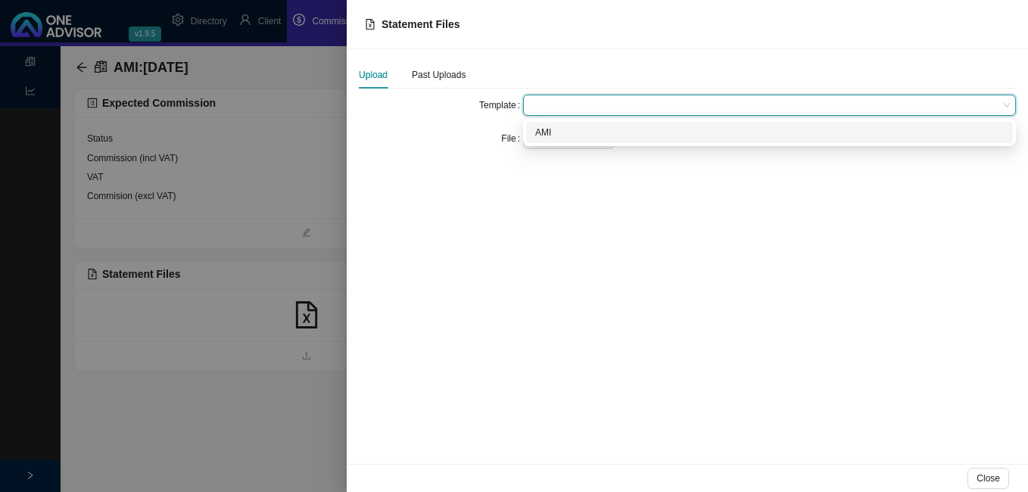
click at [560, 130] on div "AMI" at bounding box center [769, 132] width 469 height 15
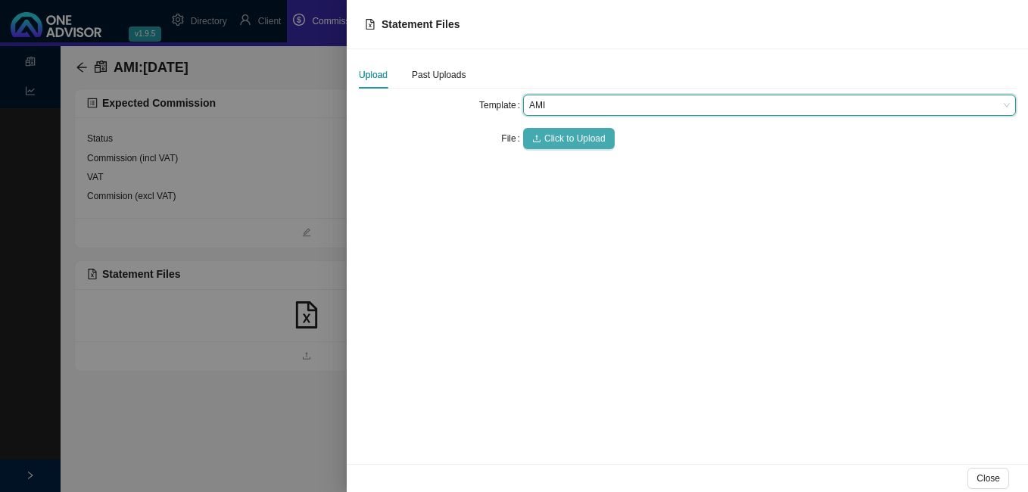
click at [563, 135] on span "Click to Upload" at bounding box center [574, 138] width 61 height 15
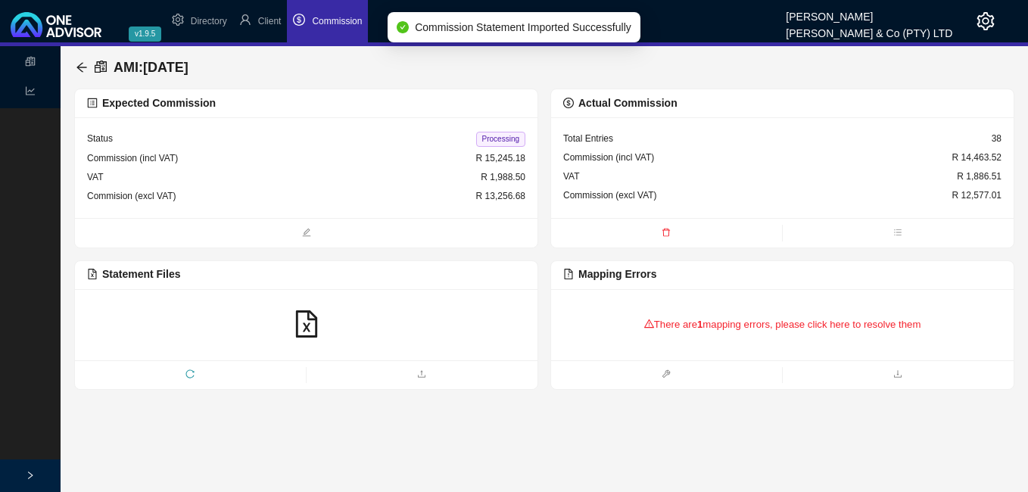
click at [659, 324] on div "There are 1 mapping errors, please click here to resolve them" at bounding box center [782, 324] width 438 height 47
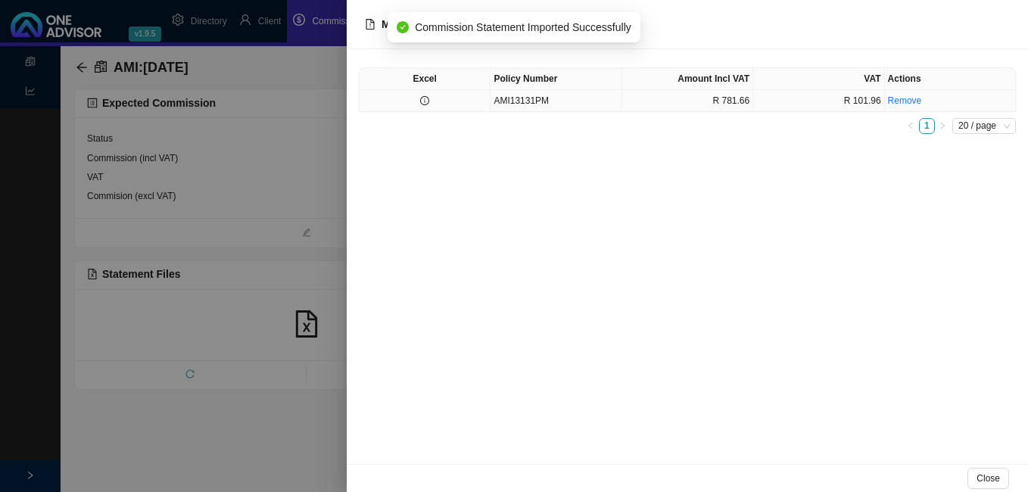
click at [475, 104] on td at bounding box center [425, 101] width 131 height 22
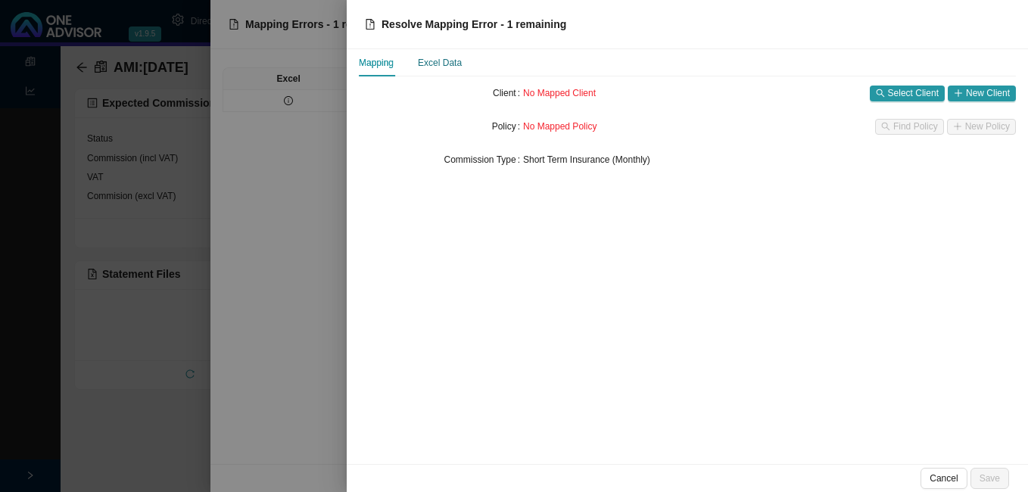
click at [444, 62] on div "Excel Data" at bounding box center [440, 62] width 44 height 15
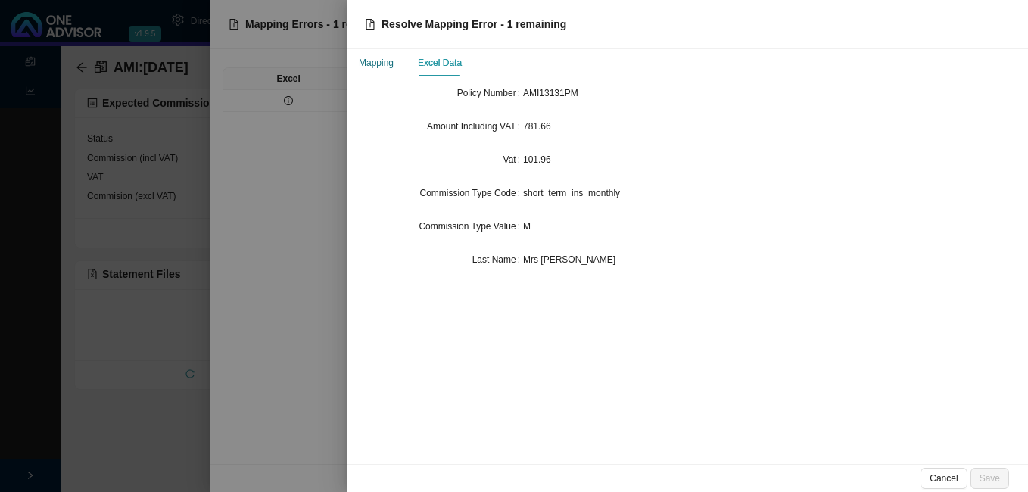
click at [382, 63] on div "Mapping" at bounding box center [376, 62] width 35 height 15
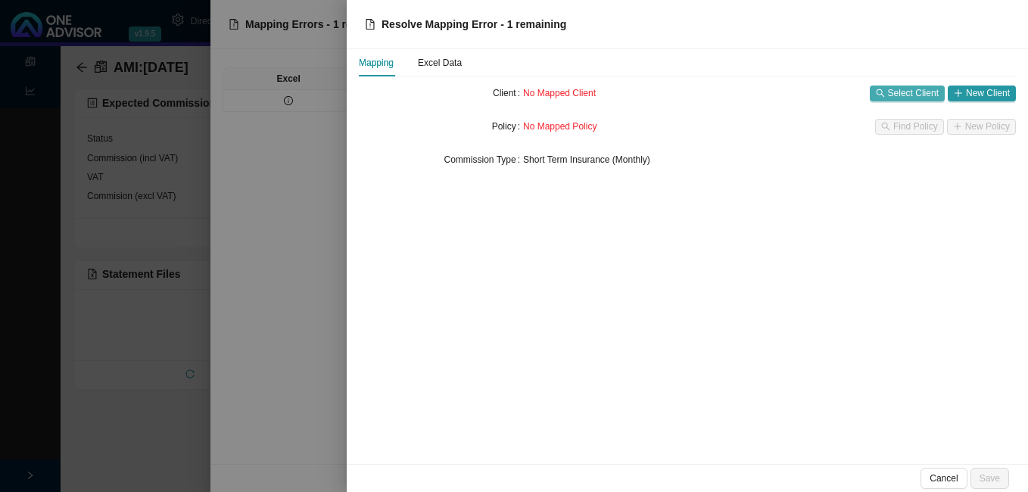
click at [925, 93] on span "Select Client" at bounding box center [913, 93] width 51 height 15
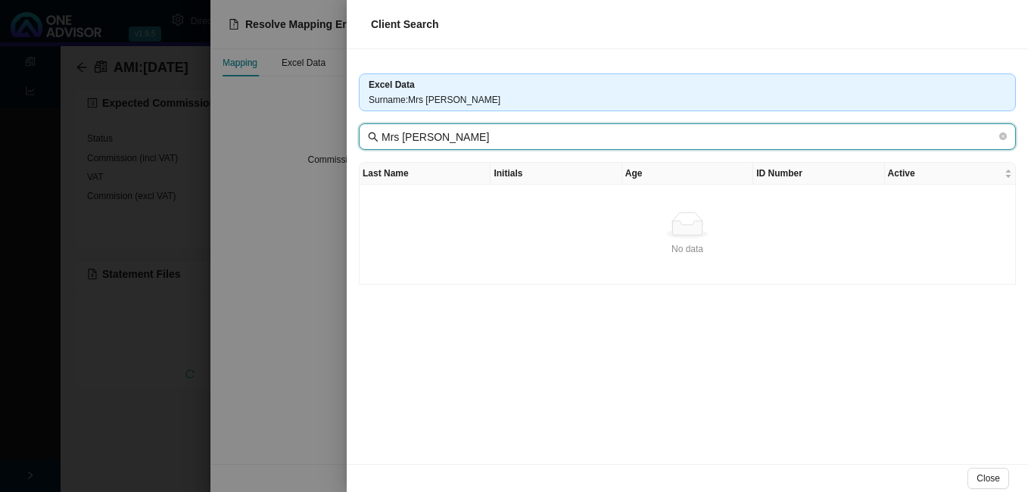
drag, startPoint x: 412, startPoint y: 134, endPoint x: 373, endPoint y: 133, distance: 38.6
click at [373, 133] on span "Mrs [PERSON_NAME]" at bounding box center [687, 136] width 657 height 27
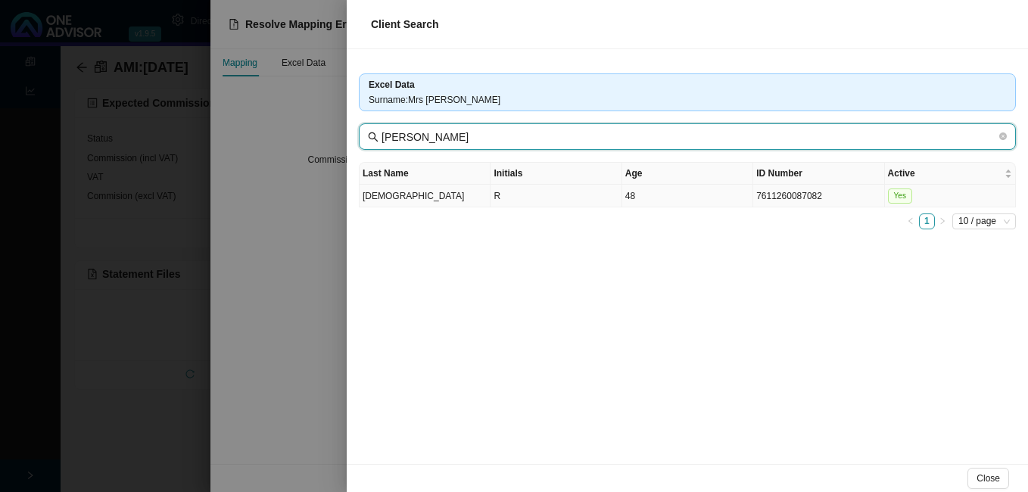
type input "[PERSON_NAME]"
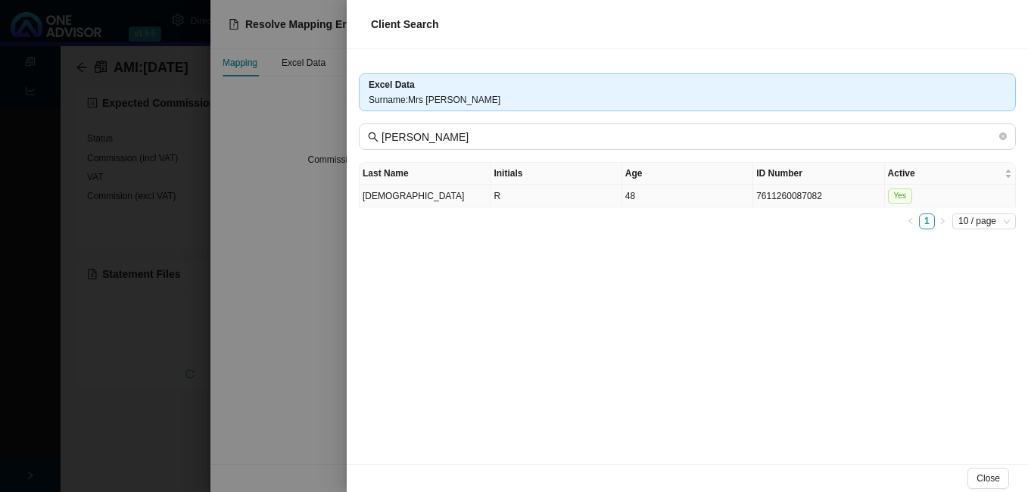
click at [550, 201] on td "R" at bounding box center [556, 196] width 131 height 23
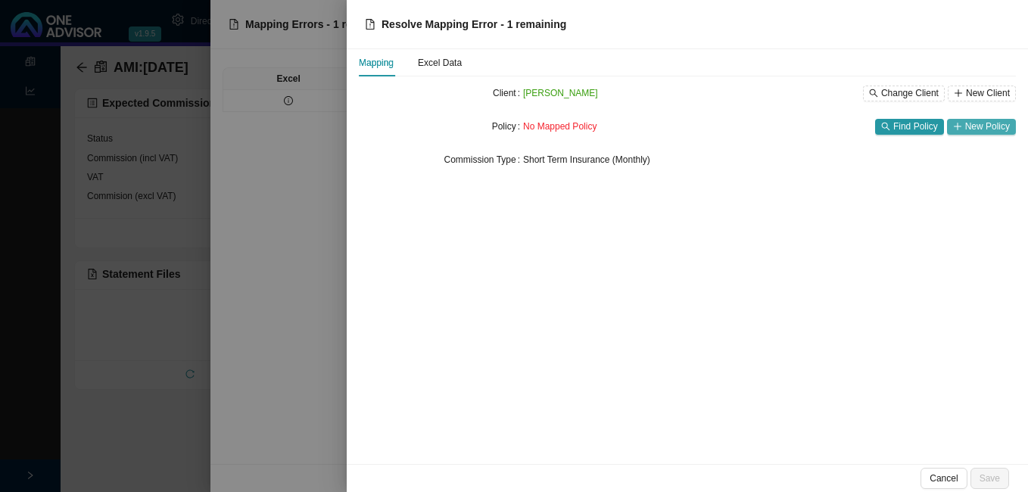
click at [985, 128] on span "New Policy" at bounding box center [987, 126] width 45 height 15
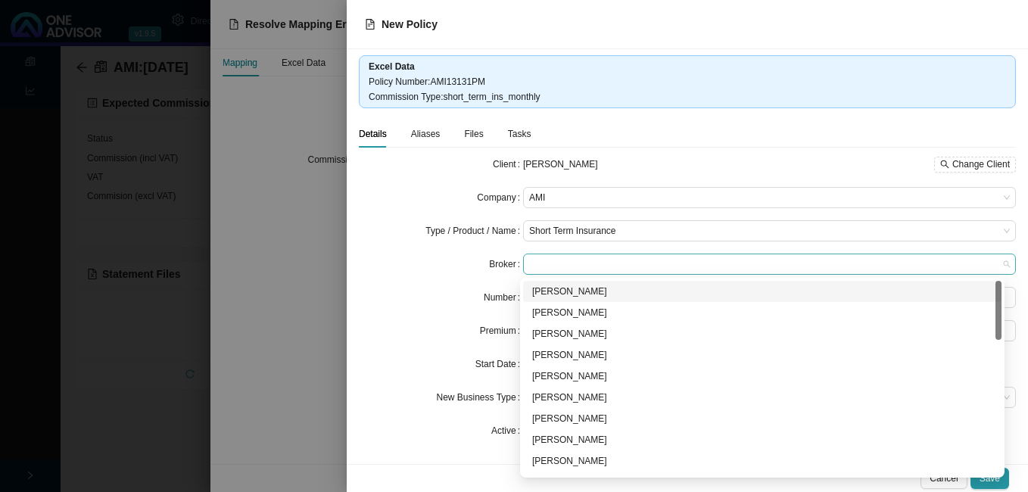
click at [612, 254] on span at bounding box center [769, 264] width 481 height 20
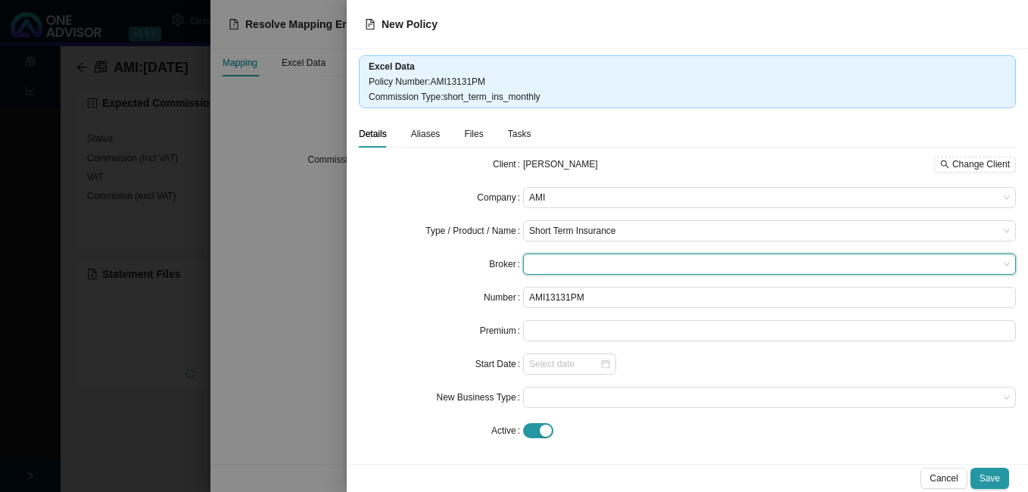
click at [305, 439] on div at bounding box center [514, 246] width 1028 height 492
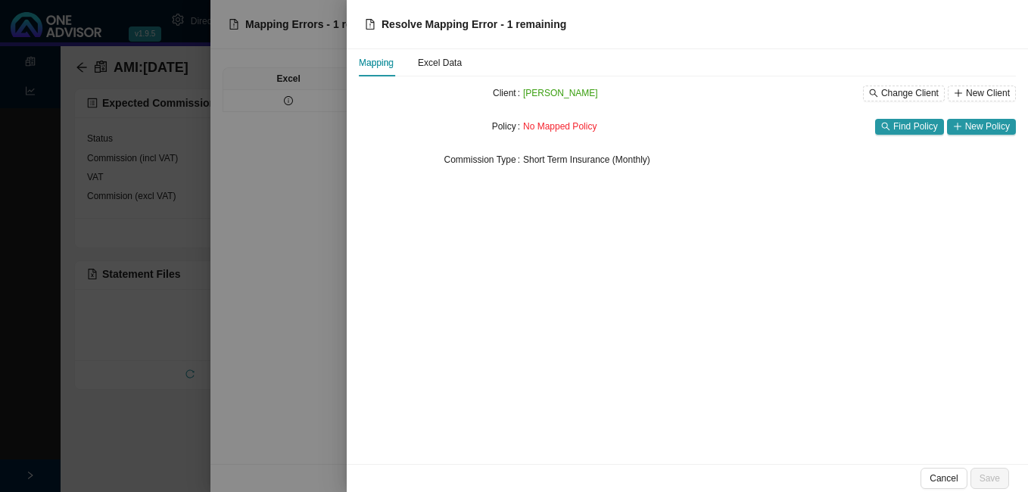
click at [300, 131] on div at bounding box center [514, 246] width 1028 height 492
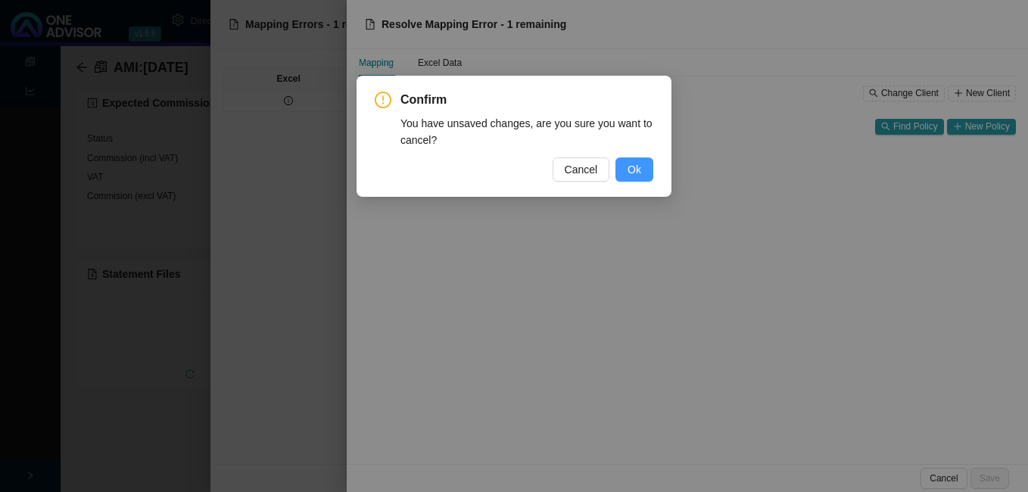
click at [638, 175] on span "Ok" at bounding box center [635, 169] width 14 height 17
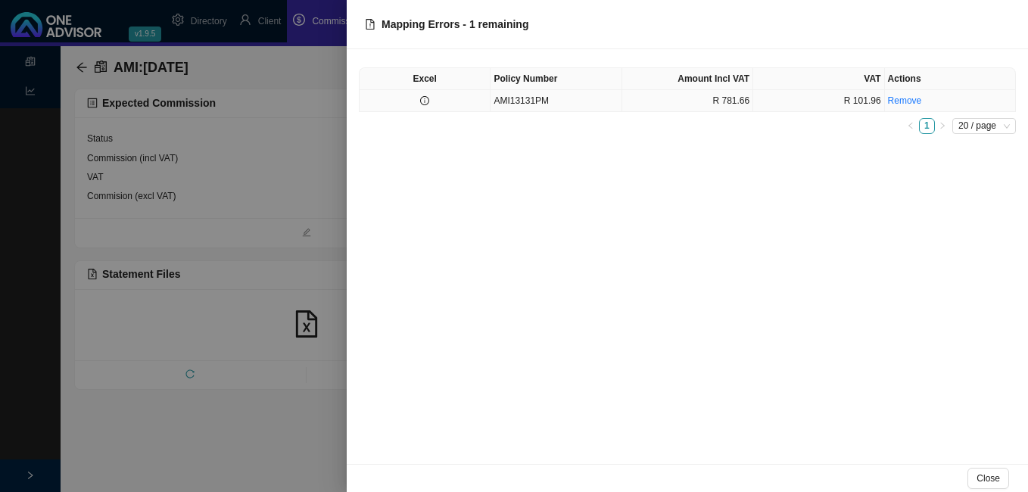
click at [594, 107] on td "AMI13131PM" at bounding box center [556, 101] width 131 height 22
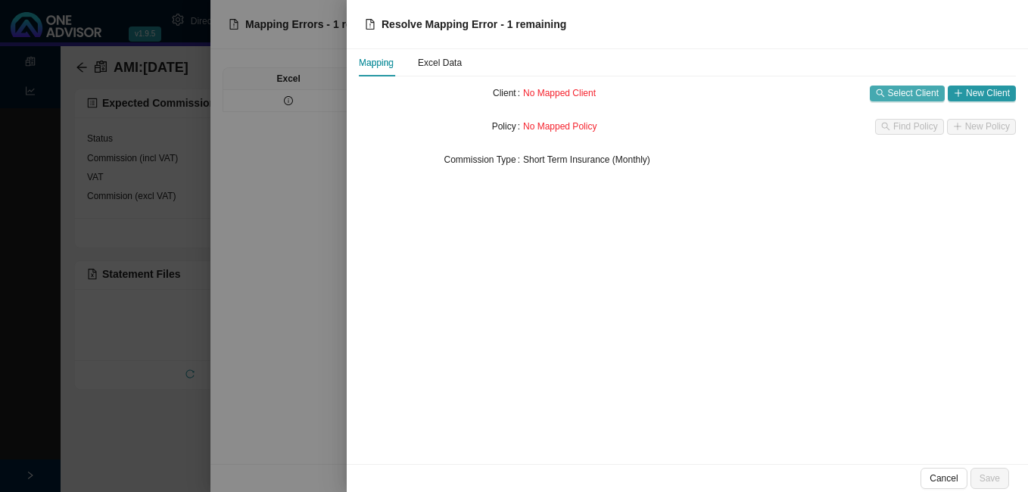
click at [906, 97] on span "Select Client" at bounding box center [913, 93] width 51 height 15
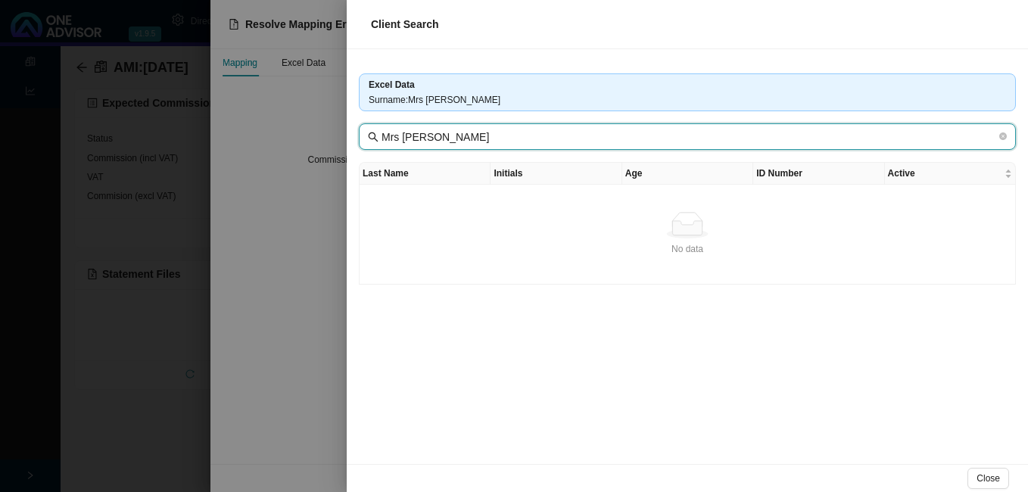
drag, startPoint x: 412, startPoint y: 137, endPoint x: 348, endPoint y: 129, distance: 64.8
click at [348, 129] on div "Excel Data Surname : Mrs [PERSON_NAME] Mrs [PERSON_NAME] Last Name Initials Age…" at bounding box center [687, 256] width 681 height 415
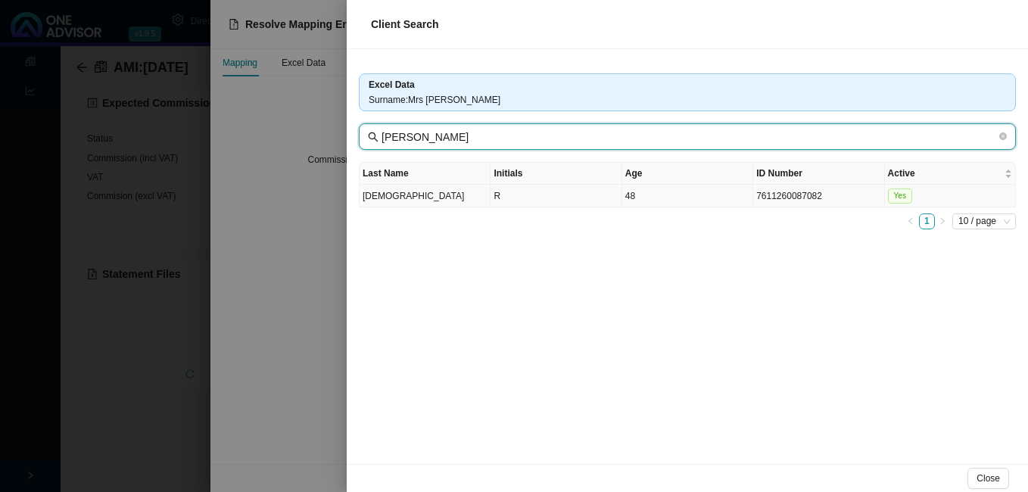
type input "[PERSON_NAME]"
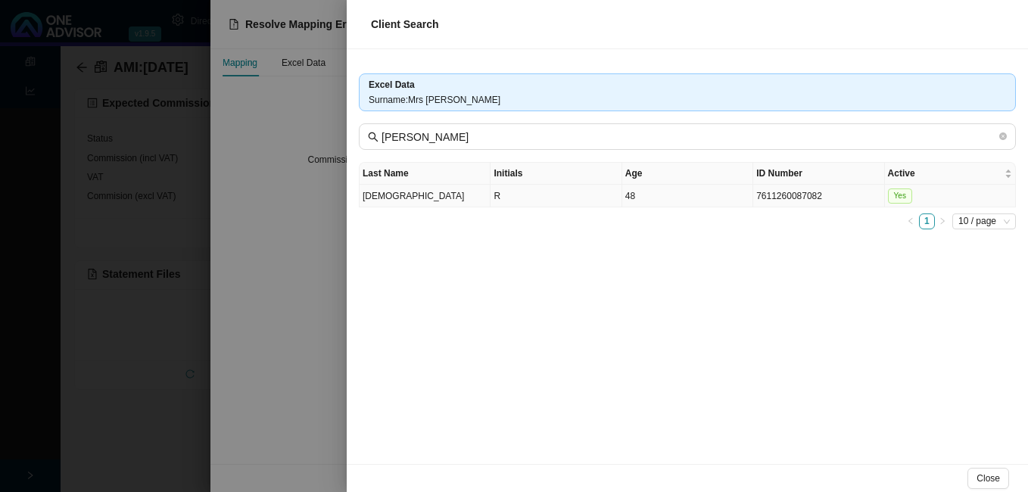
click at [703, 203] on td "48" at bounding box center [687, 196] width 131 height 23
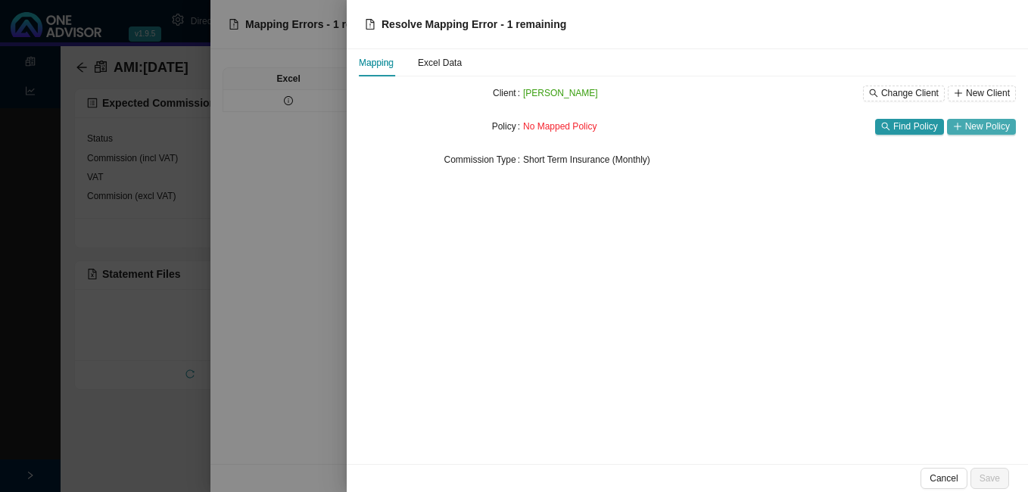
click at [980, 128] on span "New Policy" at bounding box center [987, 126] width 45 height 15
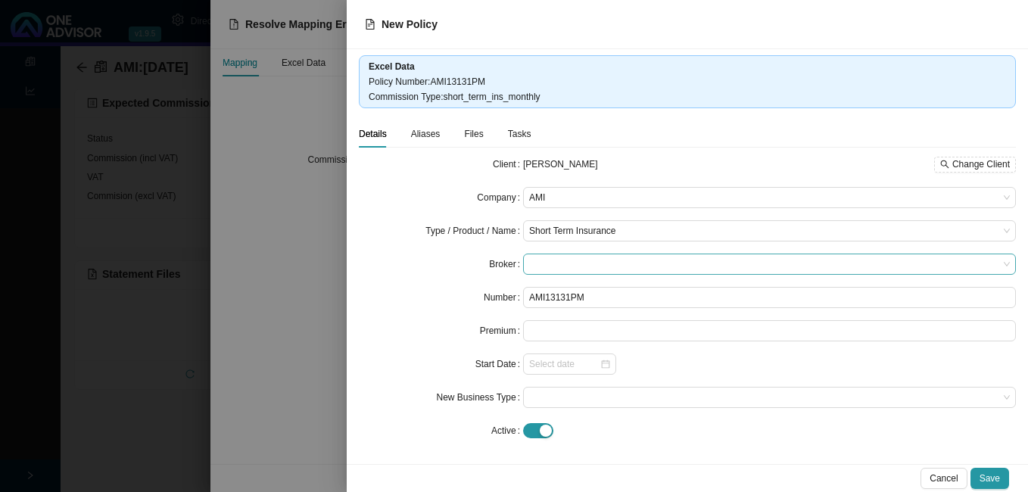
click at [575, 264] on span at bounding box center [769, 264] width 481 height 20
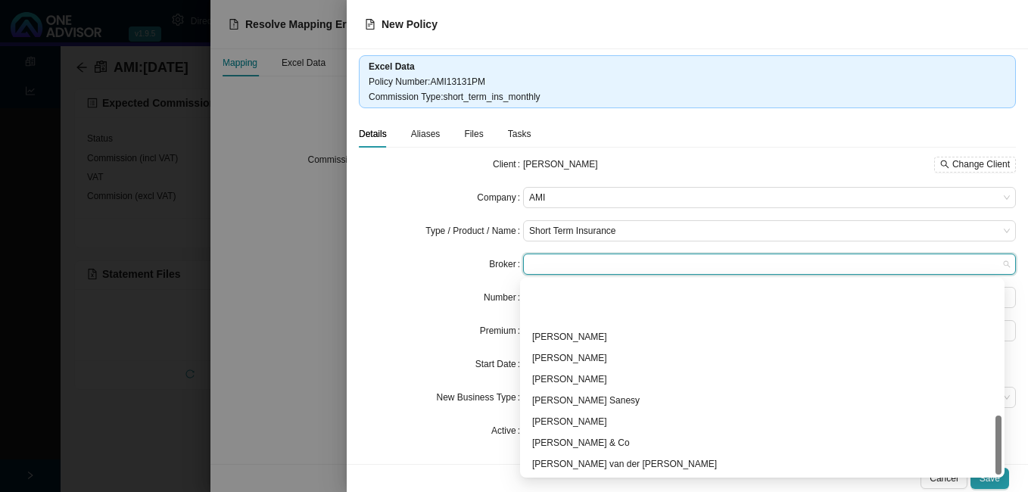
scroll to position [442, 0]
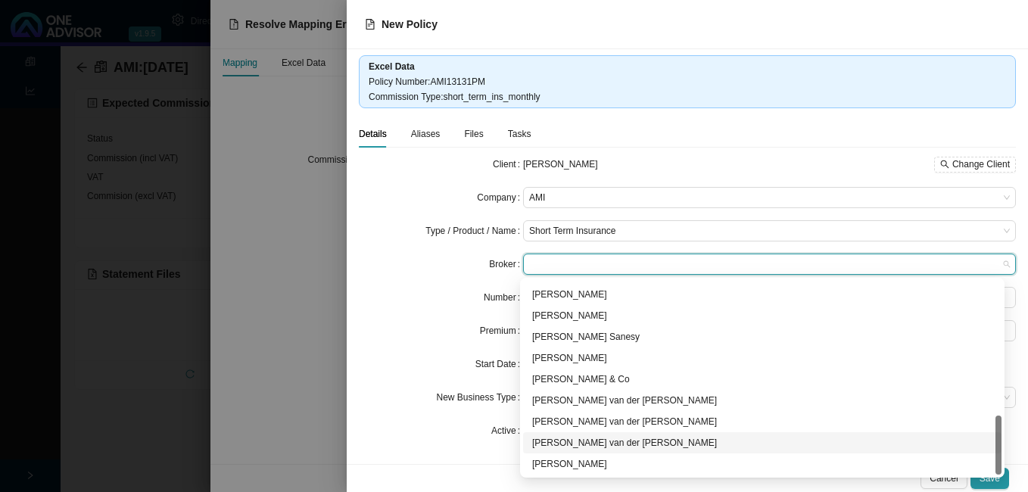
click at [610, 442] on div "[PERSON_NAME] van der [PERSON_NAME]" at bounding box center [762, 442] width 460 height 15
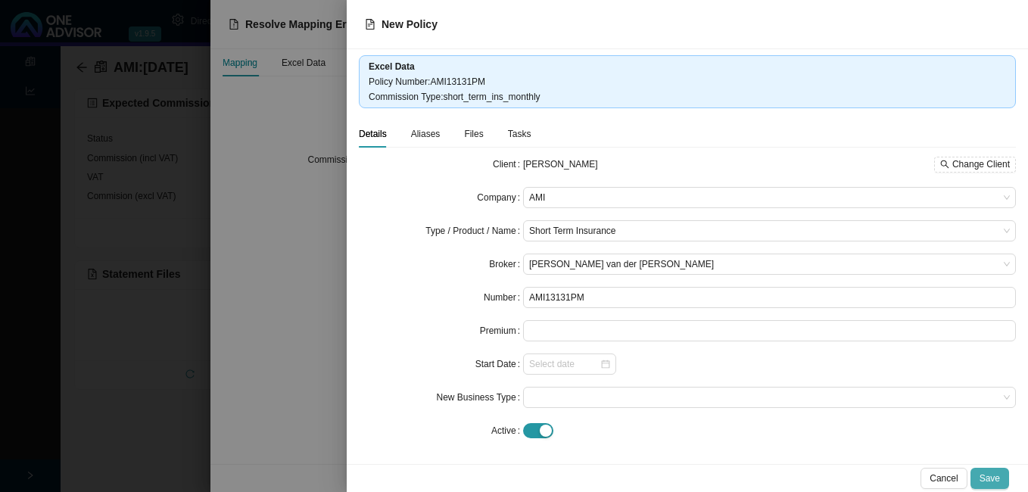
click at [990, 474] on span "Save" at bounding box center [990, 478] width 20 height 15
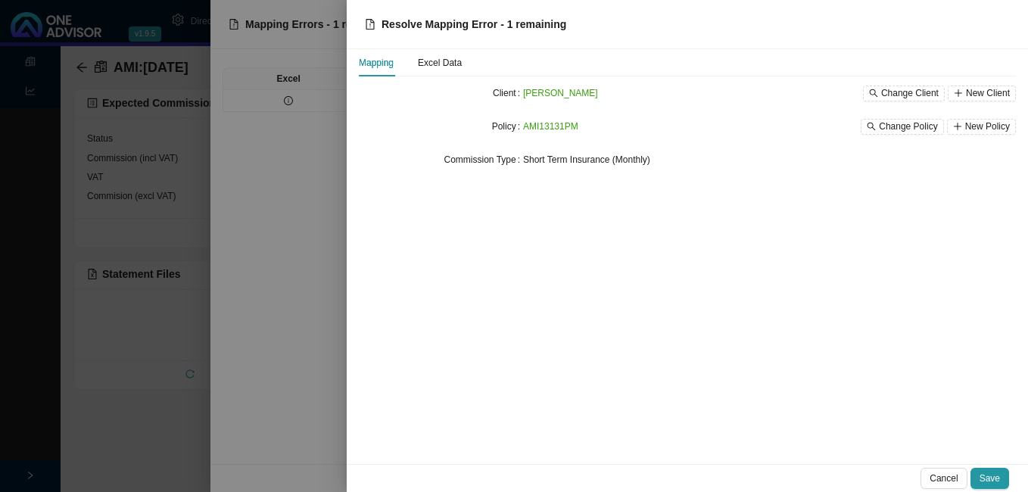
click at [990, 473] on span "Save" at bounding box center [990, 478] width 20 height 15
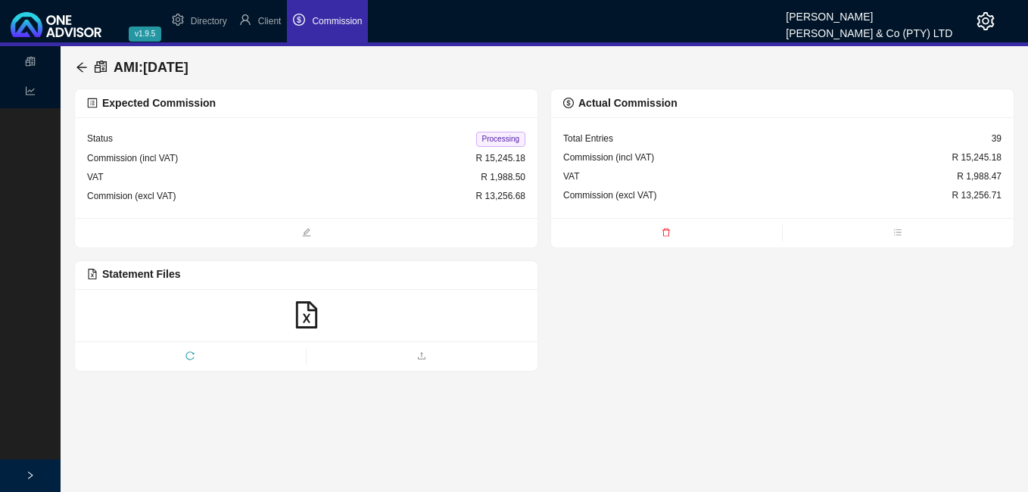
click at [497, 141] on span "Processing" at bounding box center [500, 139] width 49 height 15
click at [83, 69] on icon "arrow-left" at bounding box center [82, 67] width 12 height 12
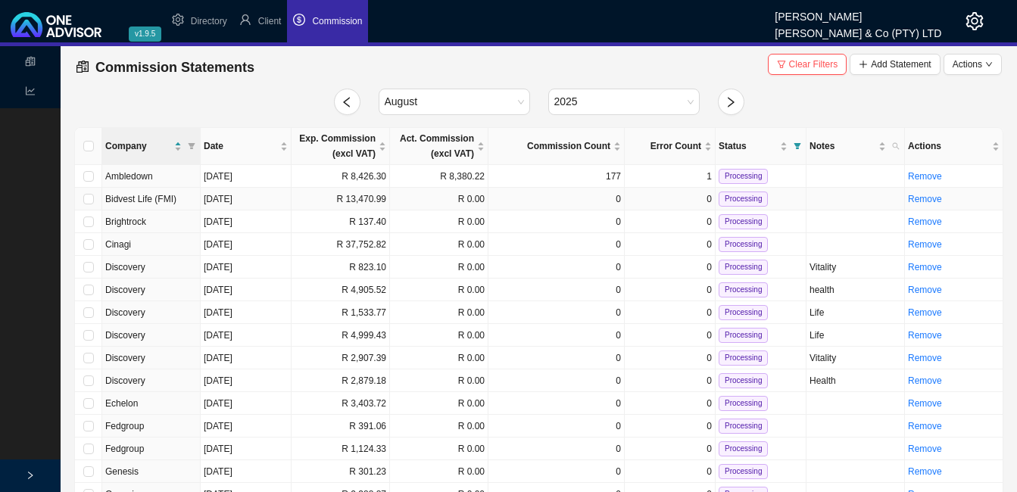
click at [363, 198] on td "R 13,470.99" at bounding box center [341, 199] width 98 height 23
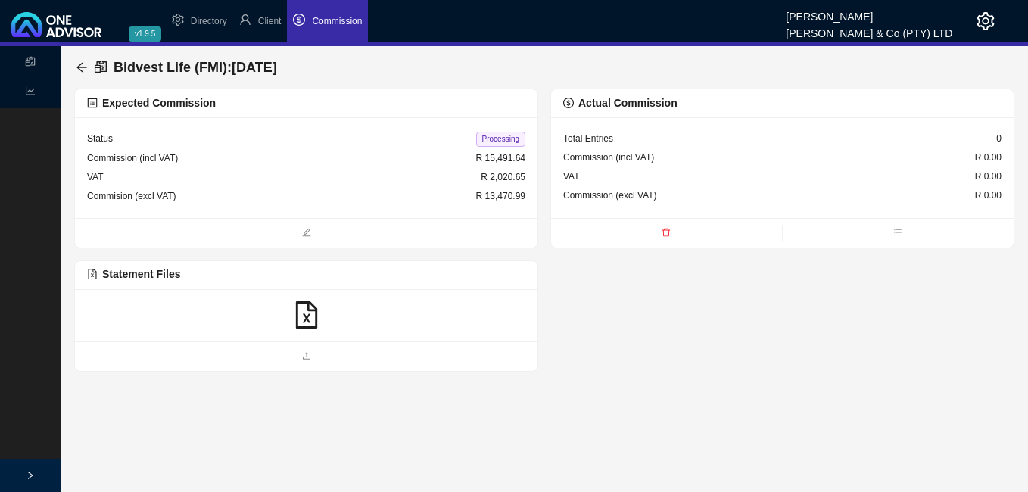
click at [306, 318] on icon "file-excel" at bounding box center [305, 314] width 21 height 27
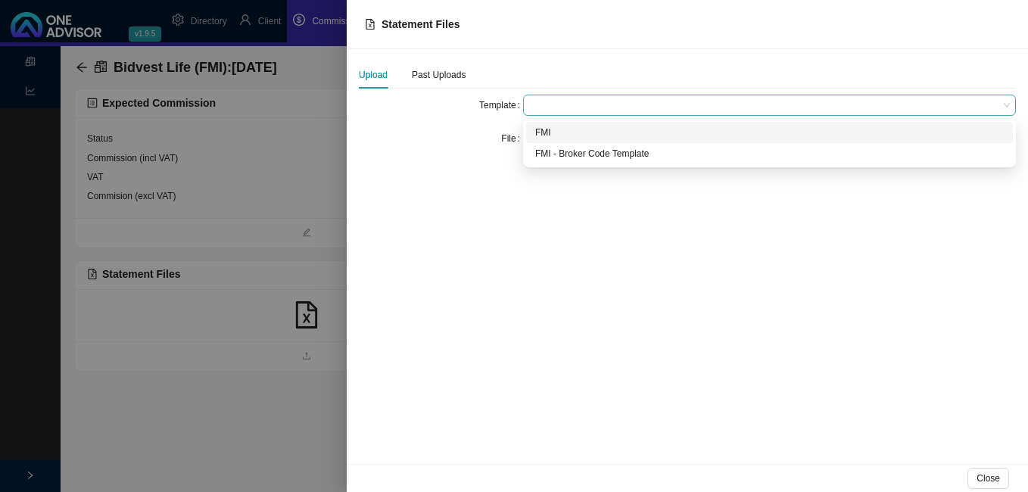
click at [560, 105] on span at bounding box center [769, 105] width 481 height 20
click at [541, 134] on div "FMI" at bounding box center [769, 132] width 469 height 15
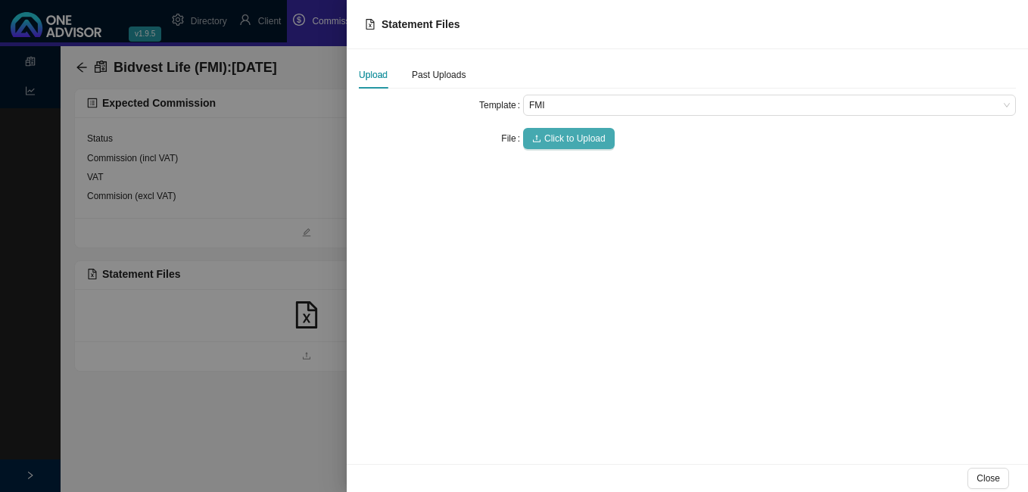
click at [569, 136] on span "Click to Upload" at bounding box center [574, 138] width 61 height 15
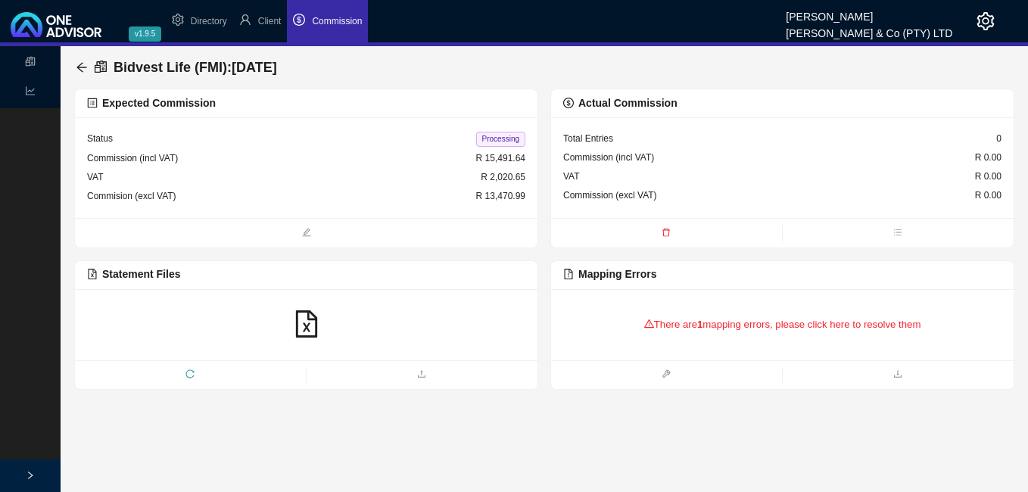
click at [660, 324] on div "There are 1 mapping errors, please click here to resolve them" at bounding box center [782, 324] width 438 height 47
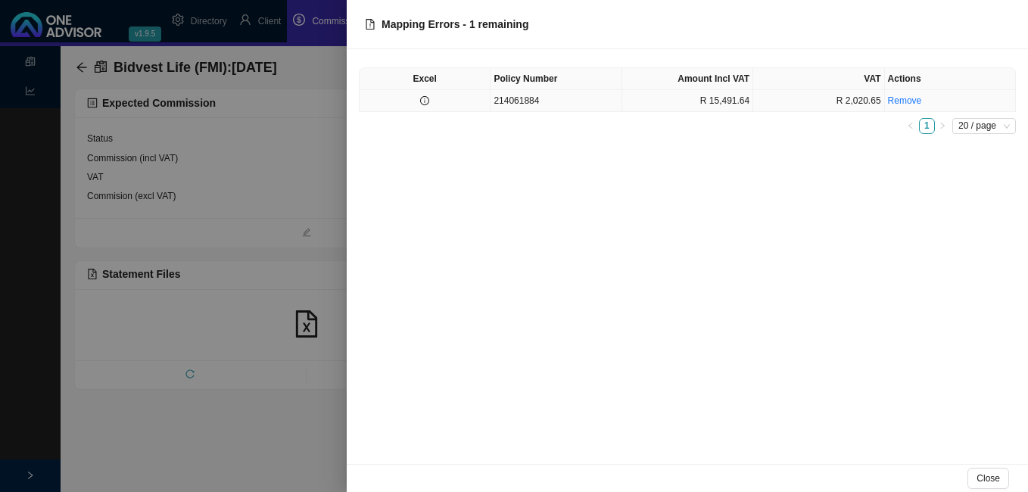
click at [548, 102] on td "214061884" at bounding box center [556, 101] width 131 height 22
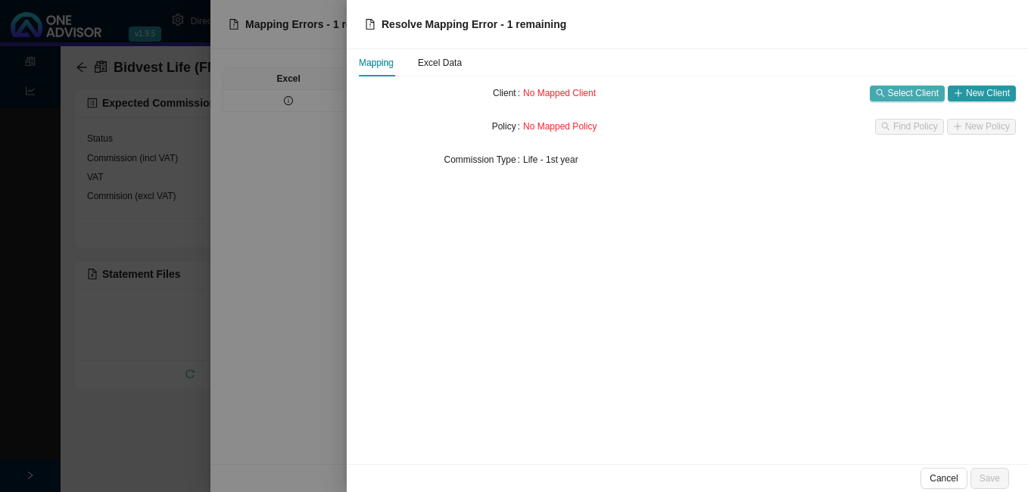
click at [901, 94] on span "Select Client" at bounding box center [913, 93] width 51 height 15
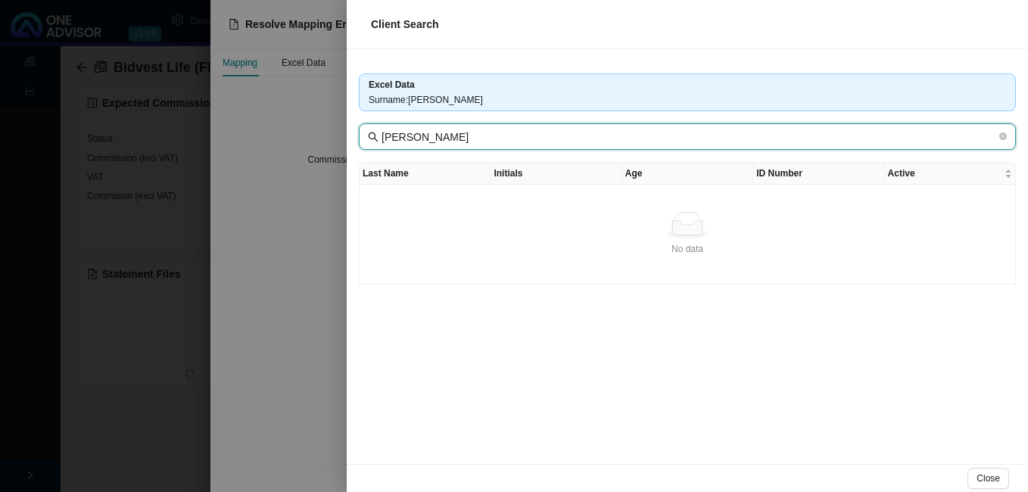
drag, startPoint x: 424, startPoint y: 140, endPoint x: 379, endPoint y: 137, distance: 44.8
click at [379, 137] on span "[PERSON_NAME]" at bounding box center [687, 136] width 657 height 27
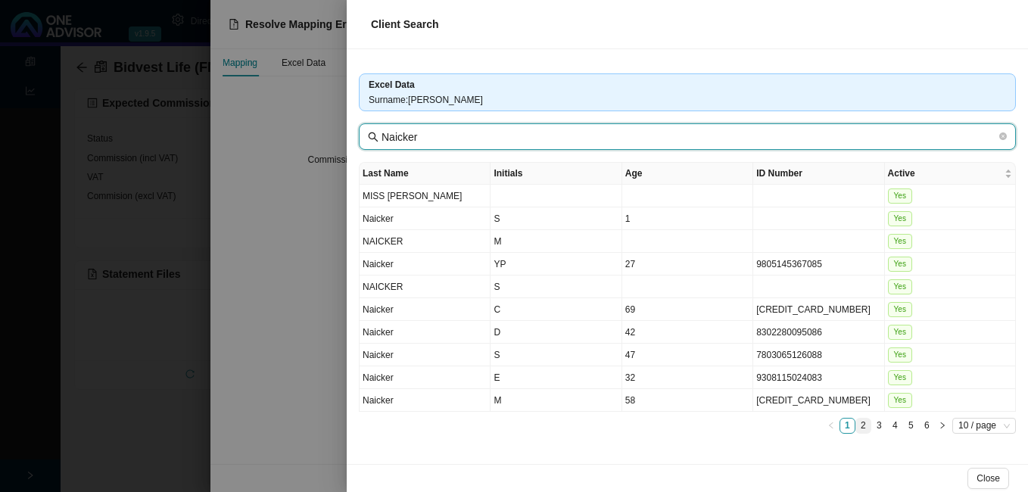
type input "Naicker"
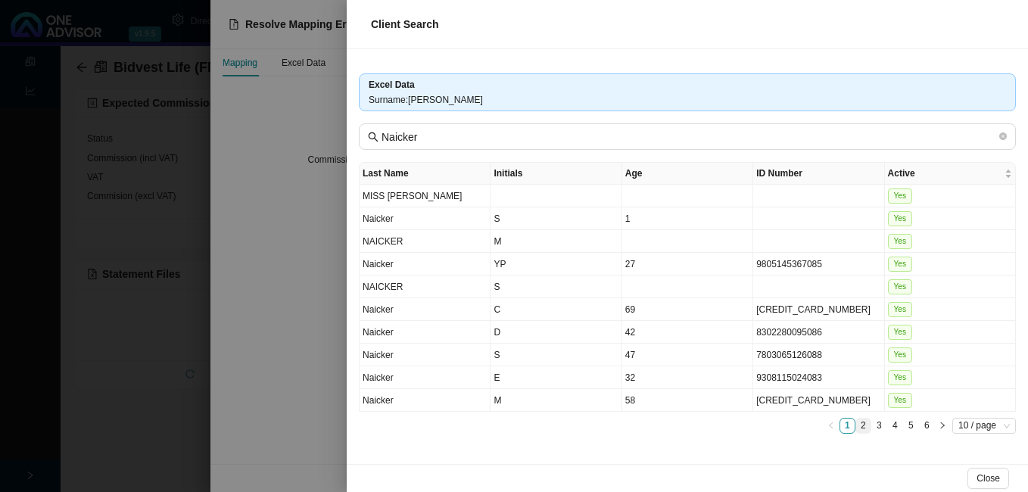
click at [865, 426] on link "2" at bounding box center [863, 426] width 14 height 14
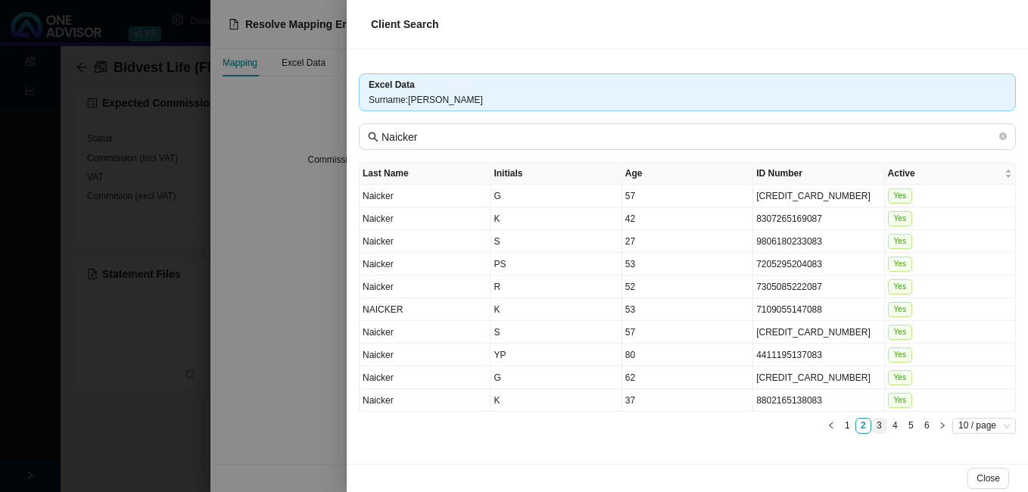
click at [879, 425] on link "3" at bounding box center [879, 426] width 14 height 14
click at [291, 391] on div at bounding box center [514, 246] width 1028 height 492
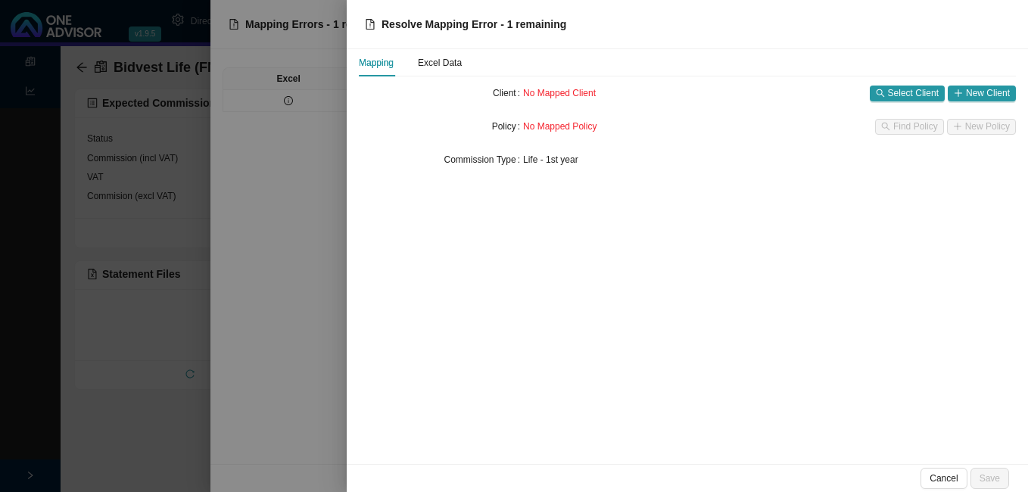
click at [214, 373] on div at bounding box center [514, 246] width 1028 height 492
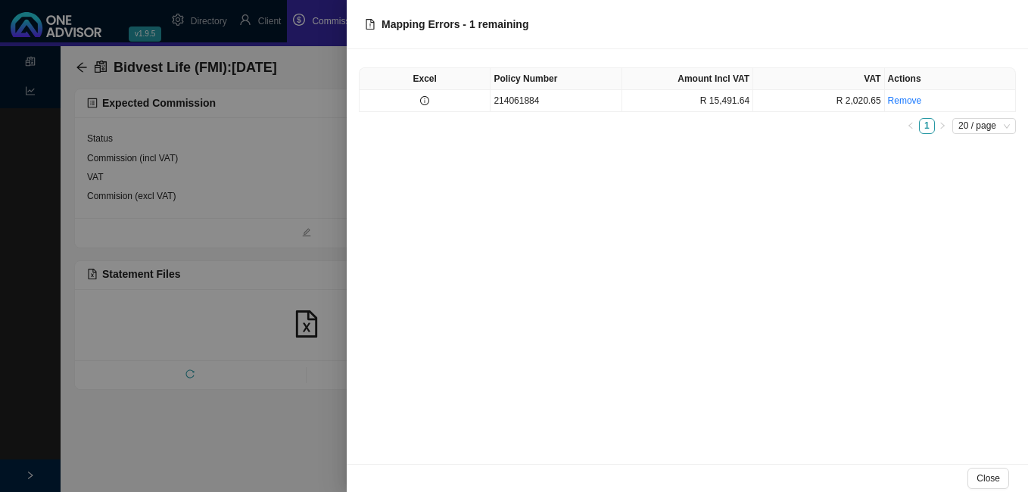
click at [282, 399] on div at bounding box center [514, 246] width 1028 height 492
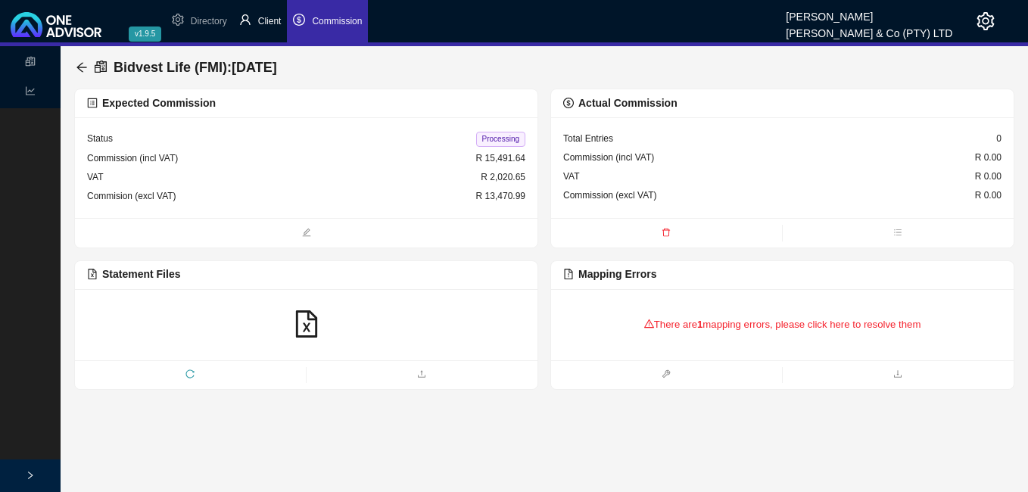
click at [273, 17] on span "Client" at bounding box center [269, 21] width 23 height 11
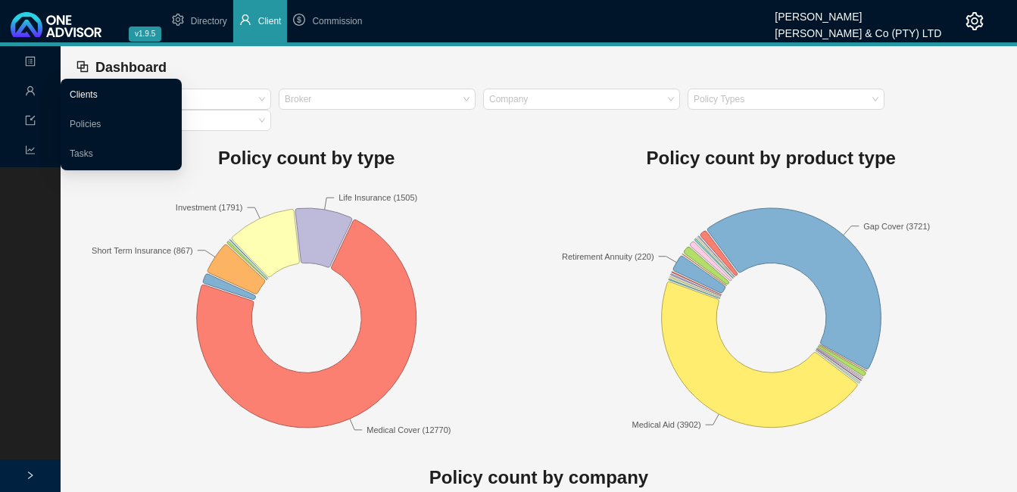
click at [91, 95] on link "Clients" at bounding box center [84, 94] width 28 height 11
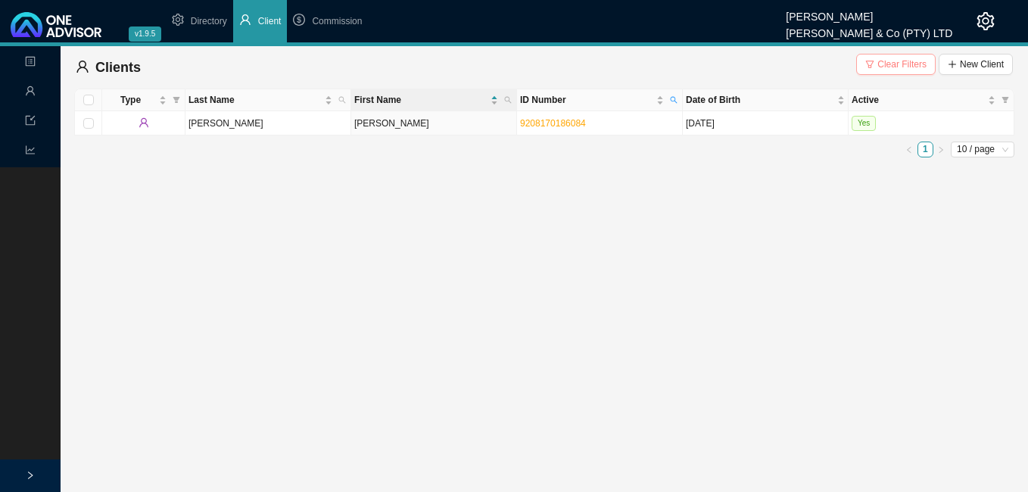
click at [908, 63] on span "Clear Filters" at bounding box center [902, 64] width 49 height 15
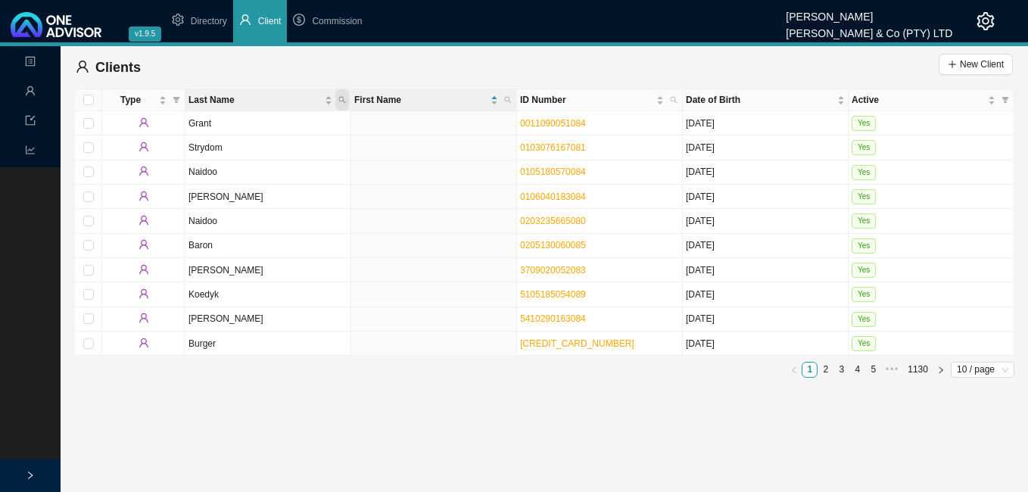
click at [342, 98] on icon "search" at bounding box center [342, 100] width 8 height 8
click at [620, 123] on td "0011090051084" at bounding box center [600, 123] width 166 height 24
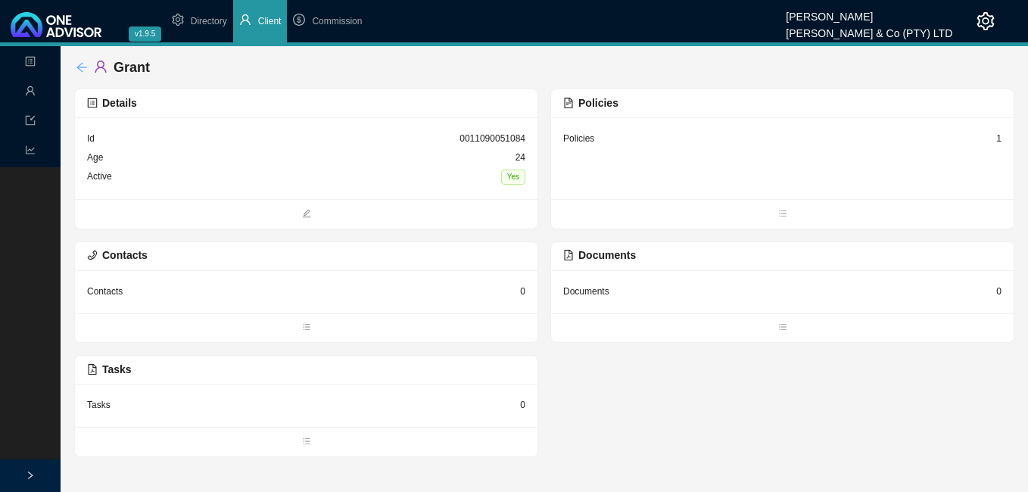
click at [82, 63] on icon "arrow-left" at bounding box center [82, 67] width 12 height 12
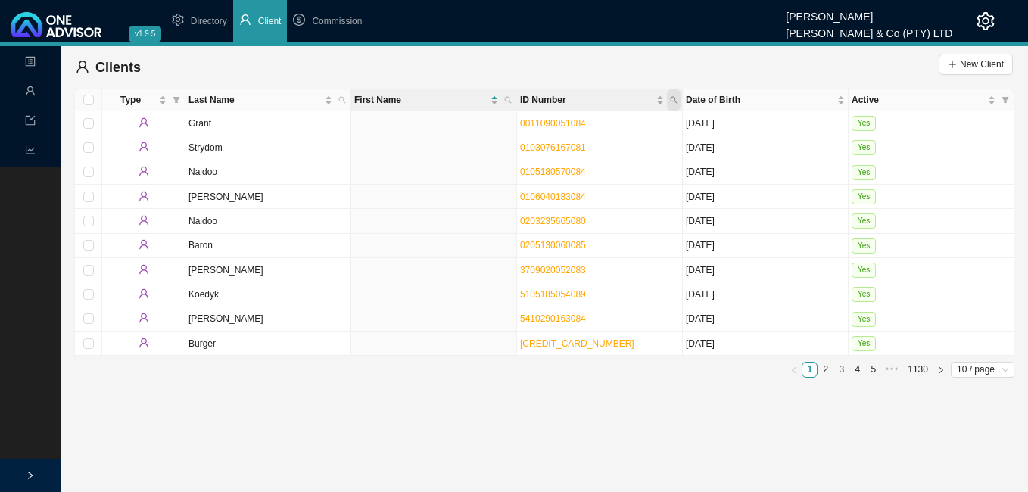
click at [674, 98] on icon "search" at bounding box center [674, 100] width 8 height 8
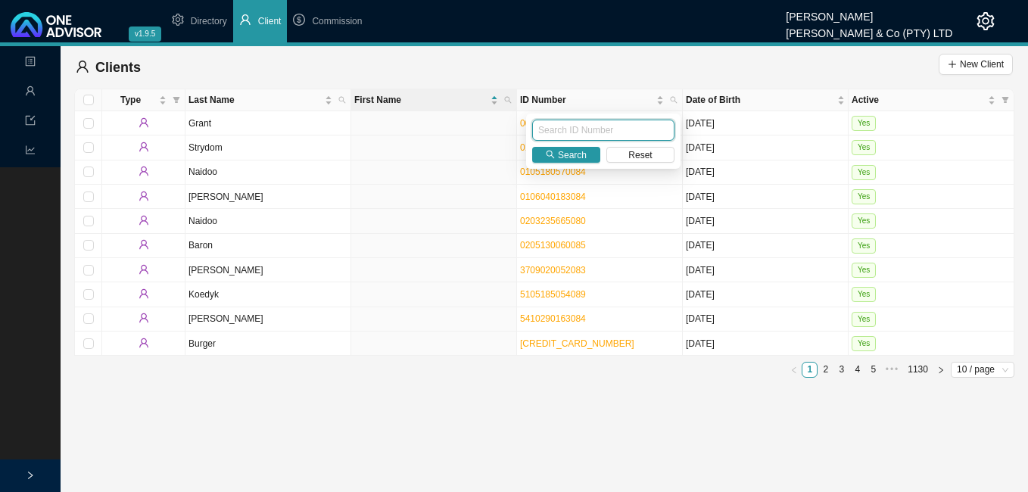
paste input "9011130112087"
type input "9011130112087"
click at [570, 155] on span "Search" at bounding box center [572, 155] width 29 height 15
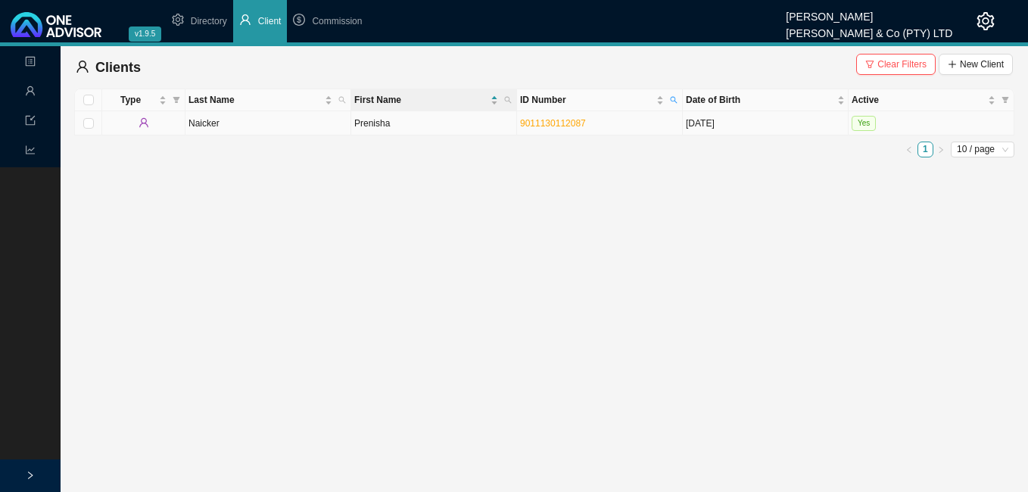
click at [352, 119] on td "Prenisha" at bounding box center [434, 123] width 166 height 24
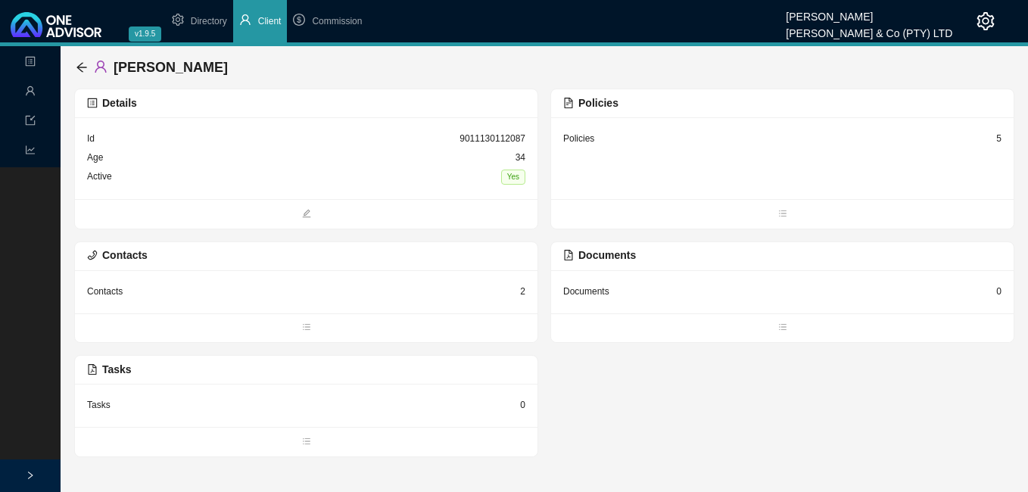
click at [1000, 141] on div "5" at bounding box center [999, 138] width 5 height 15
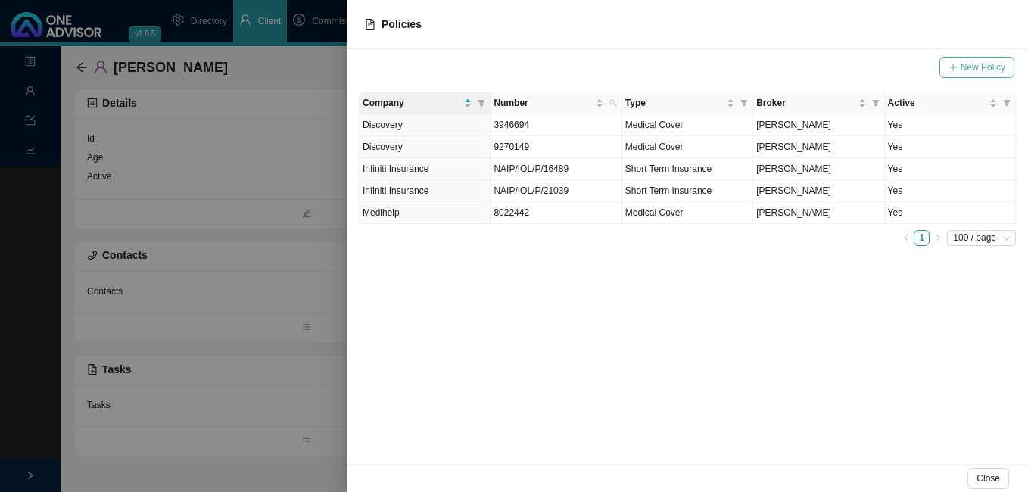
click at [975, 67] on span "New Policy" at bounding box center [983, 67] width 45 height 15
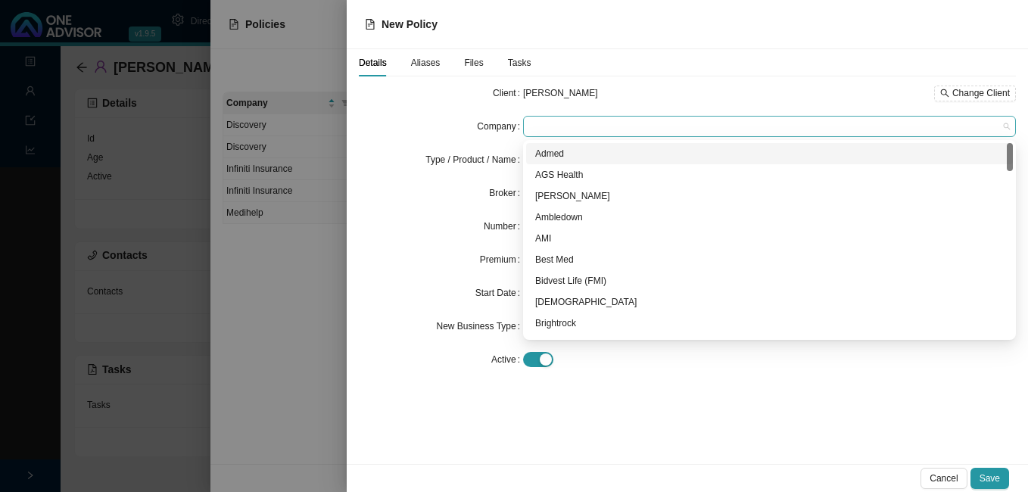
click at [612, 130] on span at bounding box center [769, 127] width 481 height 20
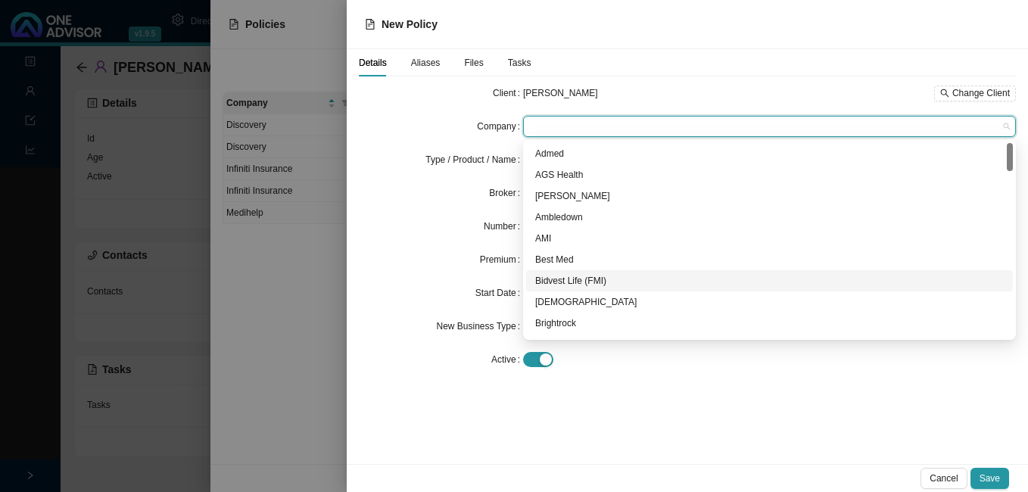
click at [594, 283] on div "Bidvest Life (FMI)" at bounding box center [769, 280] width 469 height 15
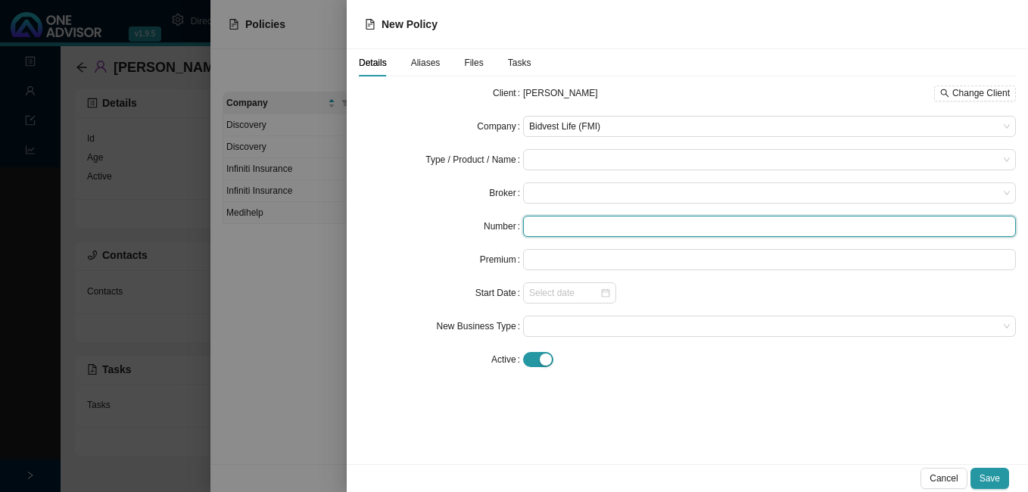
click at [533, 224] on input "text" at bounding box center [769, 226] width 493 height 21
paste input "214061884"
type input "214061884"
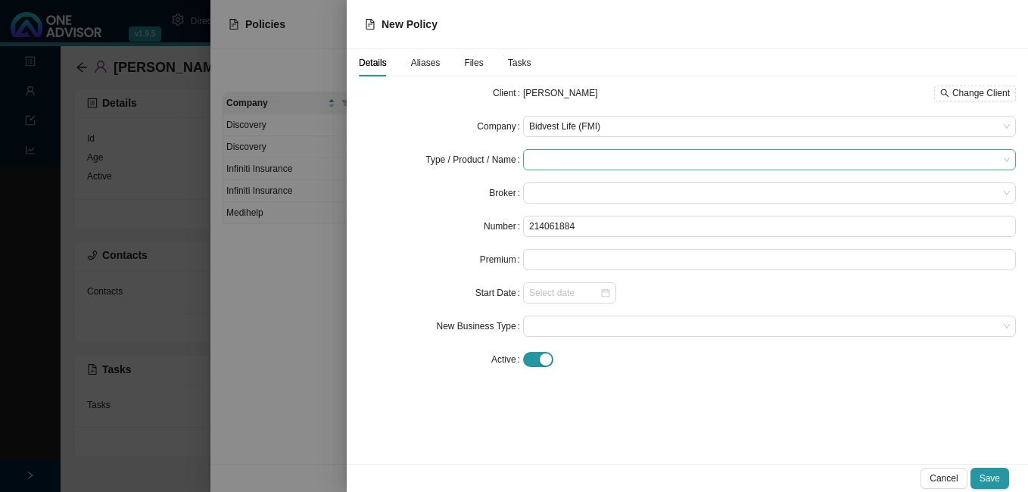
click at [553, 157] on input "search" at bounding box center [763, 160] width 469 height 20
click at [550, 208] on div "Life Insurance" at bounding box center [575, 208] width 87 height 15
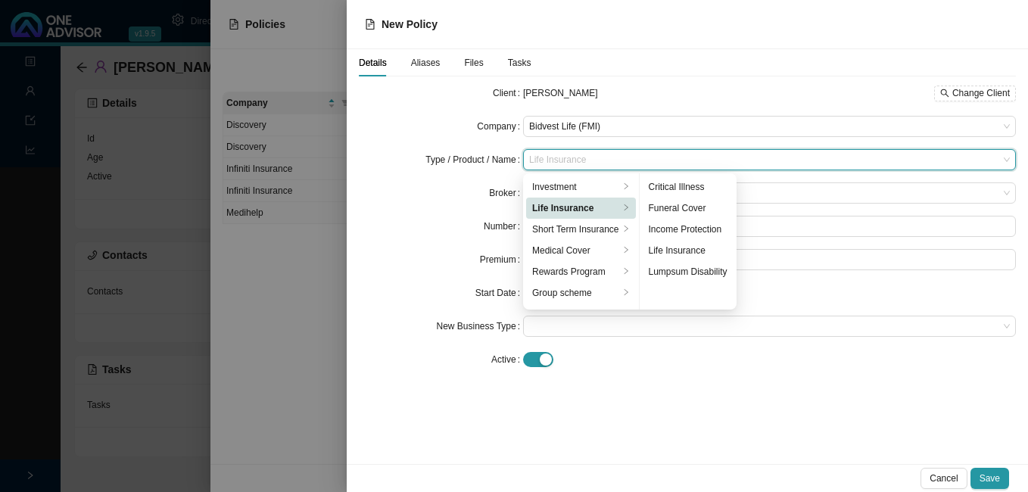
click at [551, 204] on div "Life Insurance" at bounding box center [575, 208] width 87 height 15
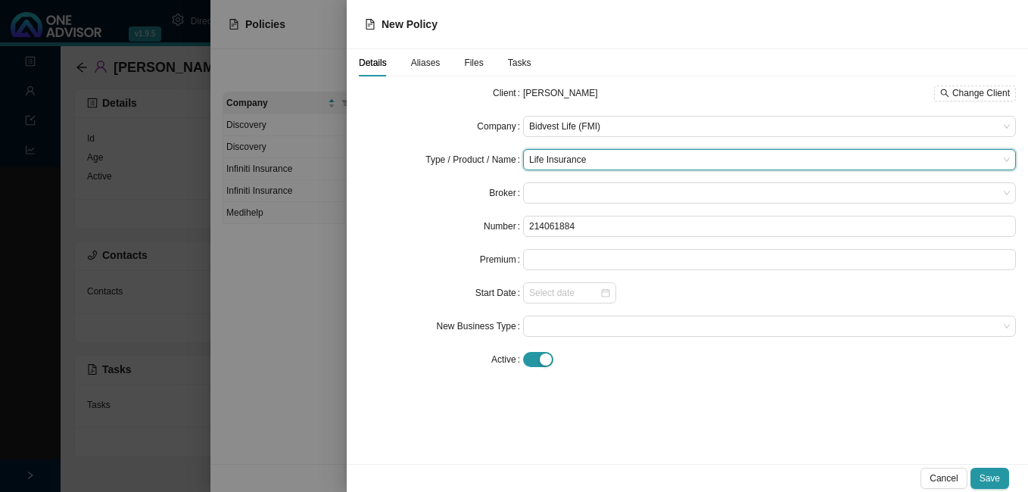
click at [395, 202] on div "Broker" at bounding box center [441, 192] width 164 height 21
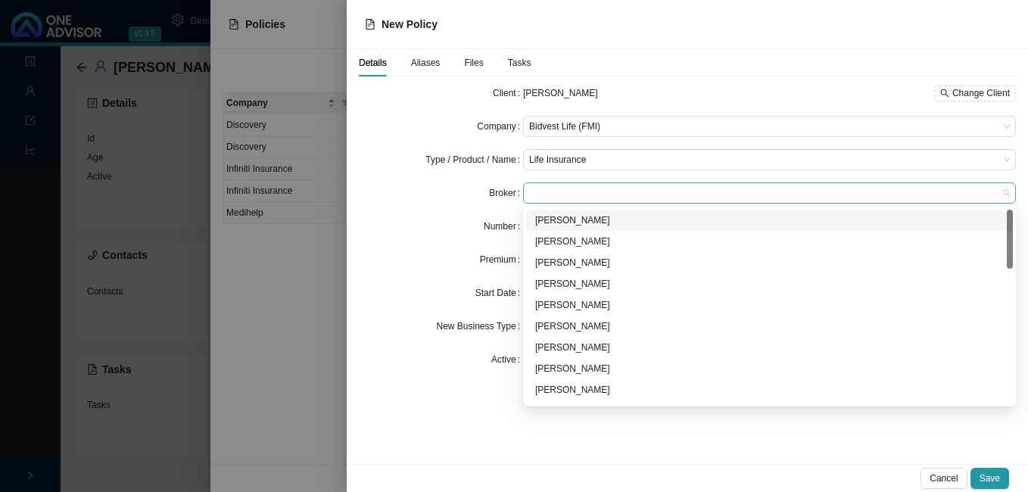
click at [540, 192] on span at bounding box center [769, 193] width 481 height 20
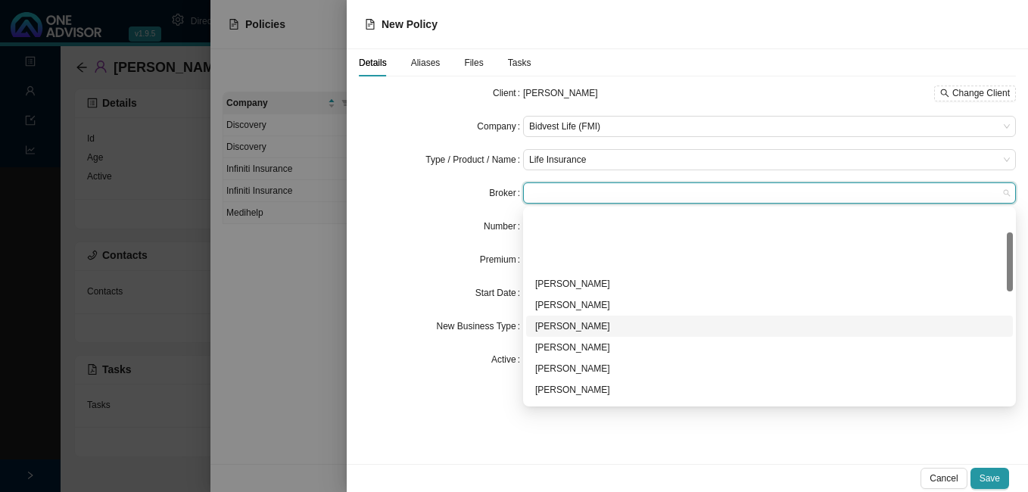
scroll to position [76, 0]
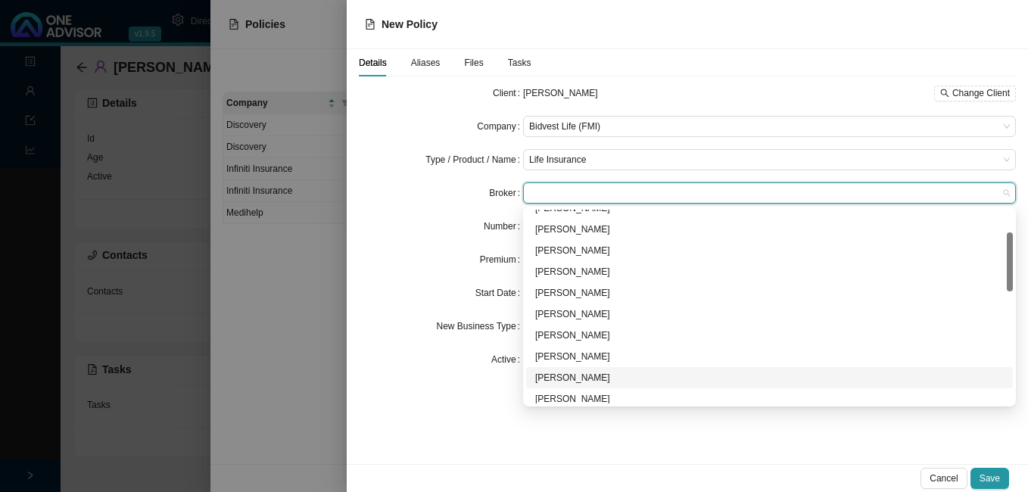
click at [586, 379] on div "[PERSON_NAME]" at bounding box center [769, 377] width 469 height 15
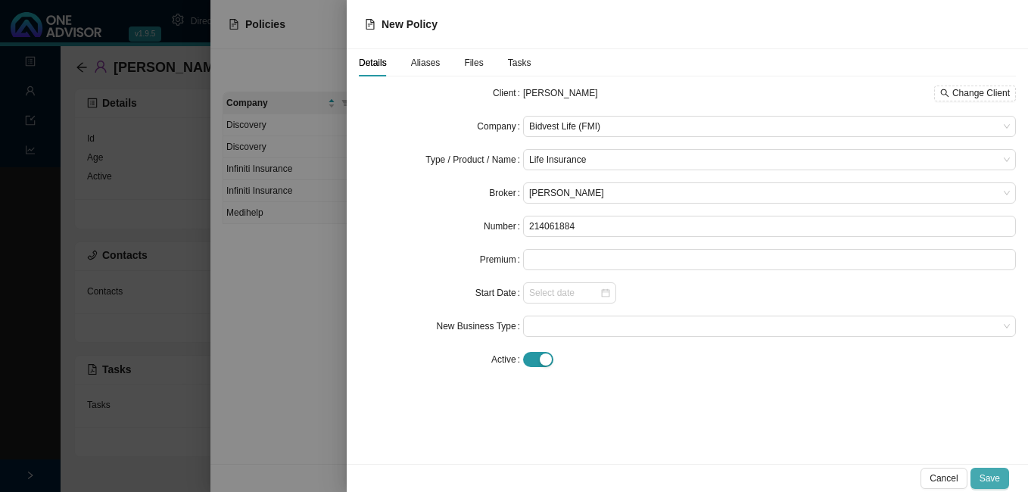
click at [995, 482] on span "Save" at bounding box center [990, 478] width 20 height 15
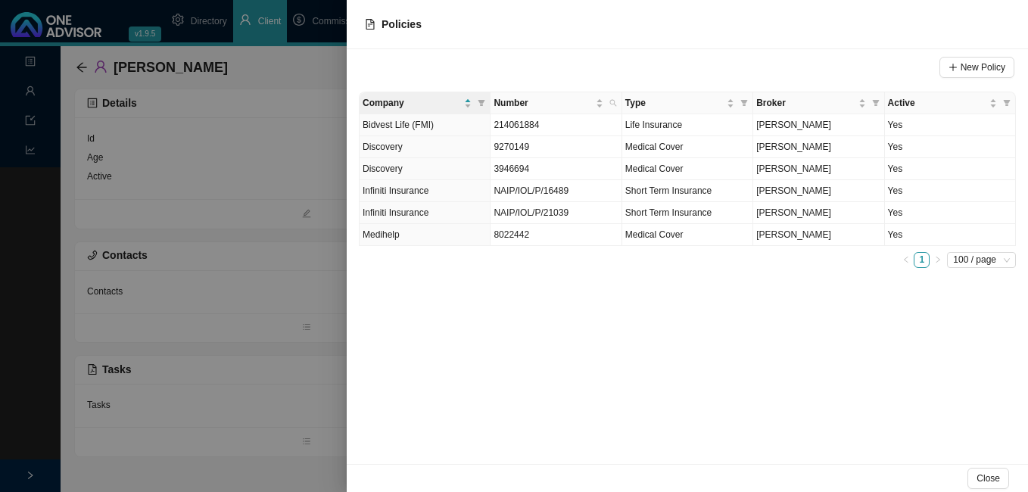
click at [327, 382] on div at bounding box center [514, 246] width 1028 height 492
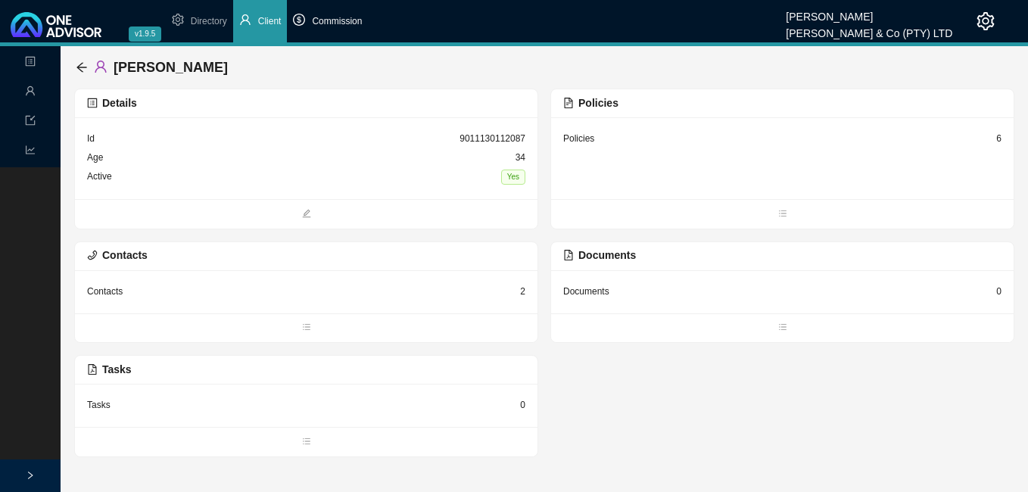
click at [344, 22] on span "Commission" at bounding box center [337, 21] width 50 height 11
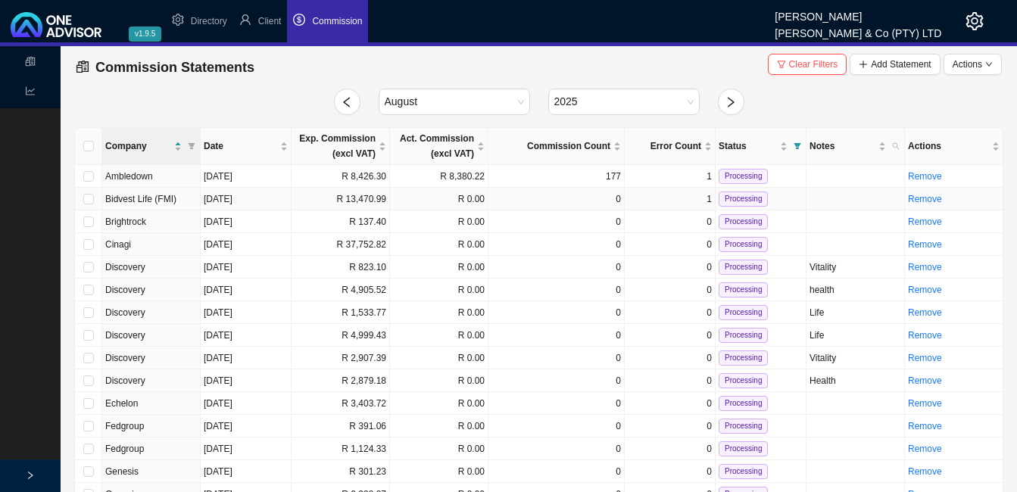
click at [351, 197] on td "R 13,470.99" at bounding box center [341, 199] width 98 height 23
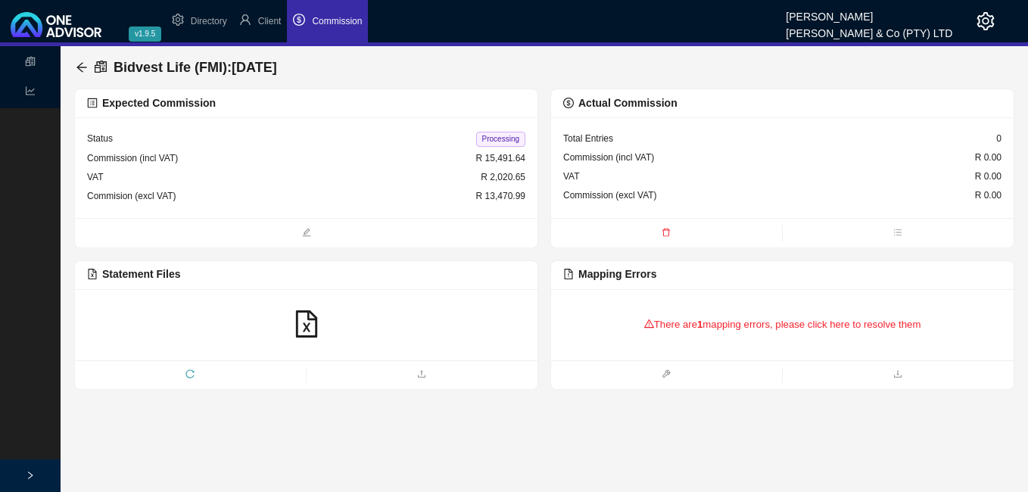
click at [186, 373] on span "reload" at bounding box center [190, 375] width 231 height 15
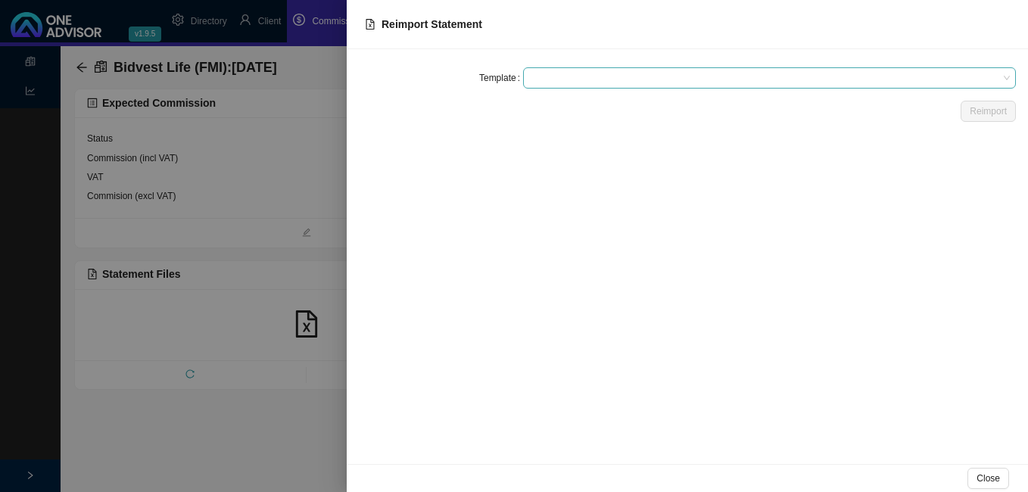
click at [566, 76] on span at bounding box center [769, 78] width 481 height 20
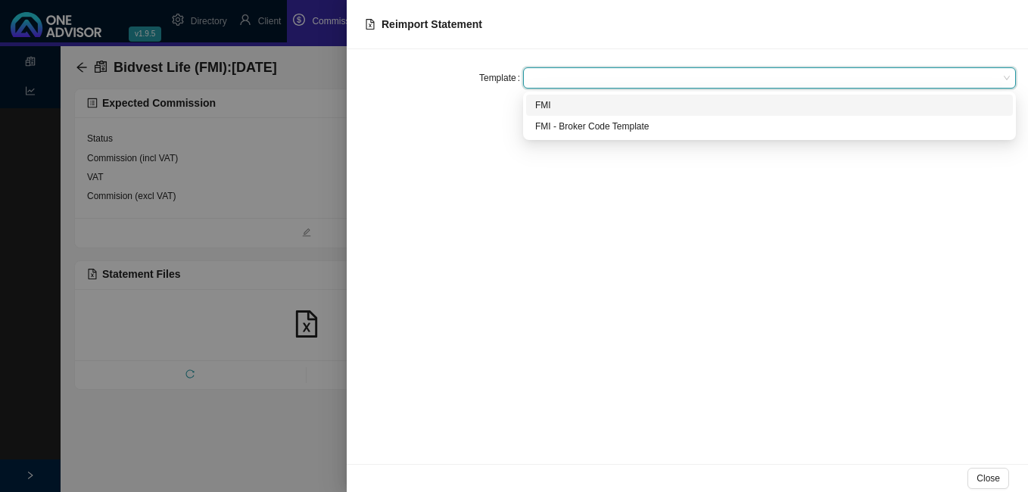
click at [566, 104] on div "FMI" at bounding box center [769, 105] width 469 height 15
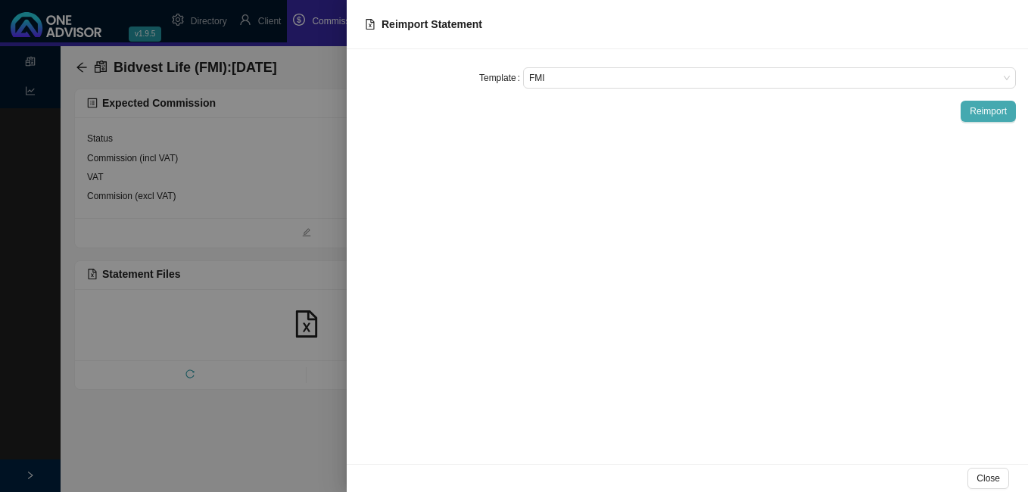
click at [1001, 115] on span "Reimport" at bounding box center [988, 111] width 37 height 15
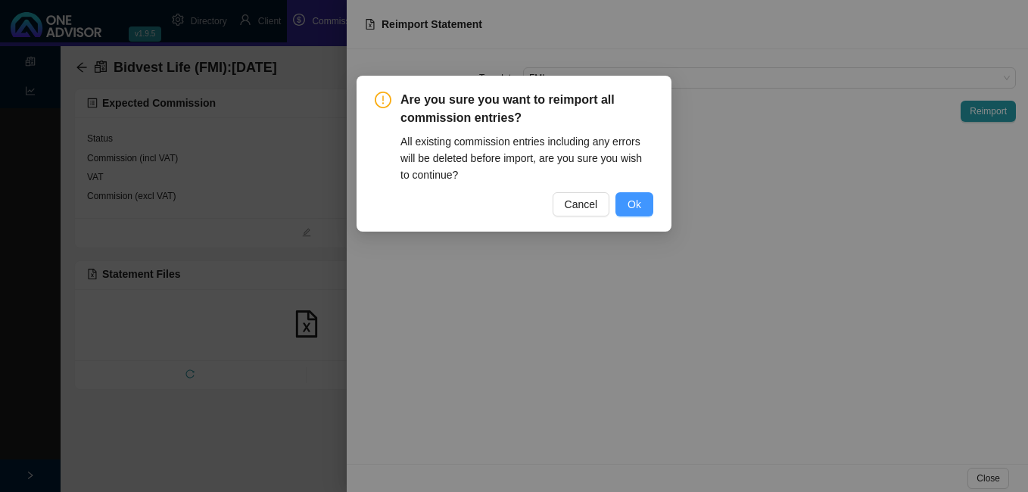
click at [632, 203] on span "Ok" at bounding box center [635, 204] width 14 height 17
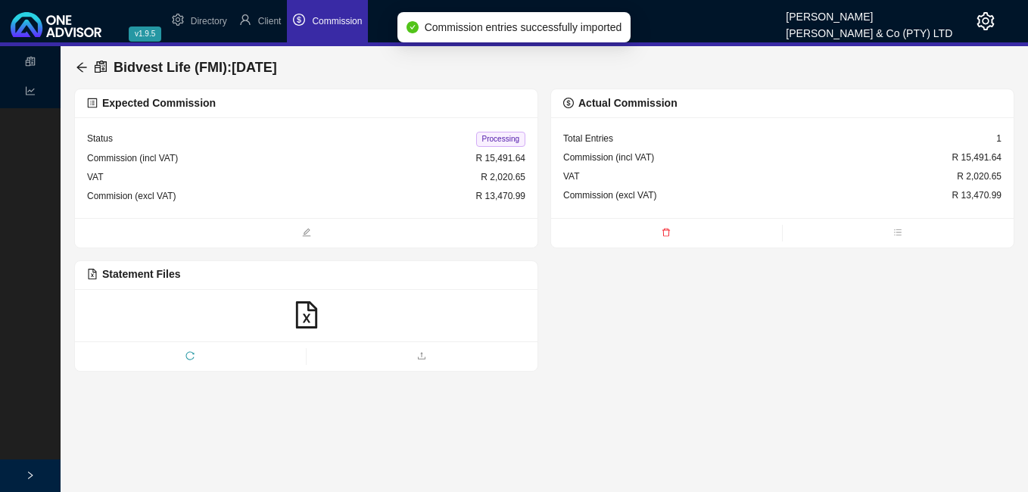
click at [516, 136] on span "Processing" at bounding box center [500, 139] width 49 height 15
click at [77, 66] on icon "arrow-left" at bounding box center [82, 67] width 12 height 12
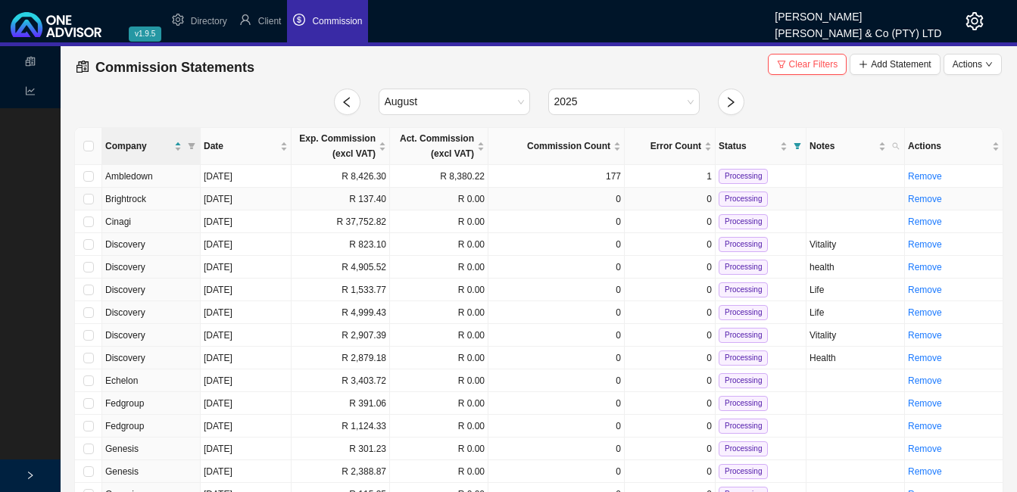
click at [329, 204] on td "R 137.40" at bounding box center [341, 199] width 98 height 23
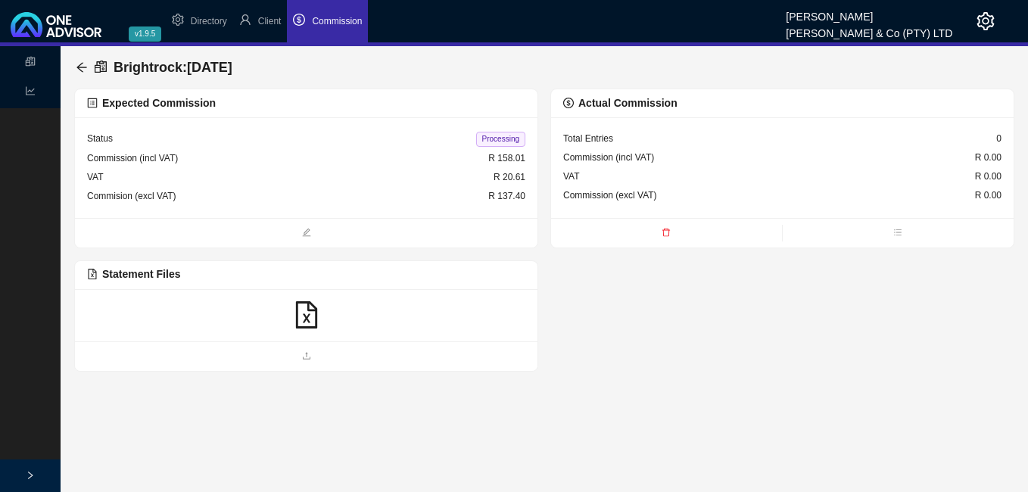
click at [307, 317] on icon "file-excel" at bounding box center [305, 314] width 21 height 27
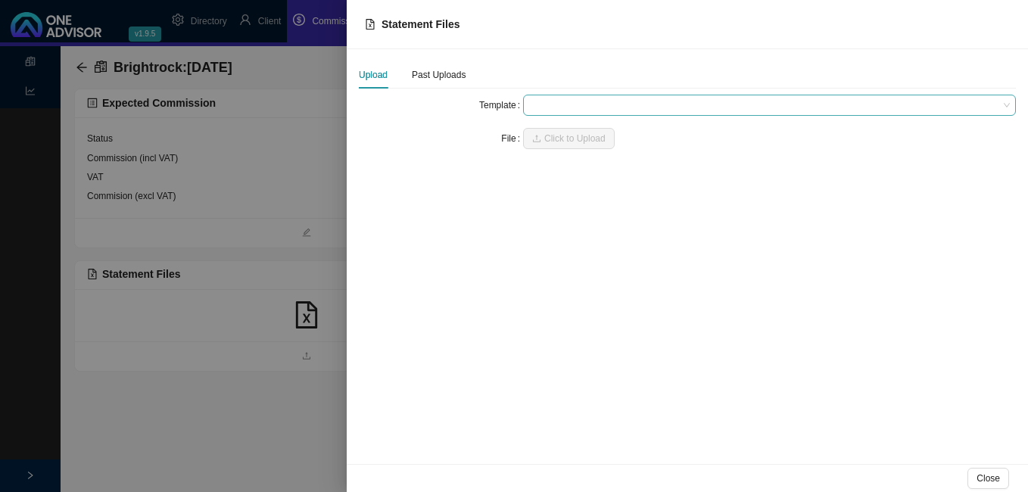
click at [556, 101] on span at bounding box center [769, 105] width 481 height 20
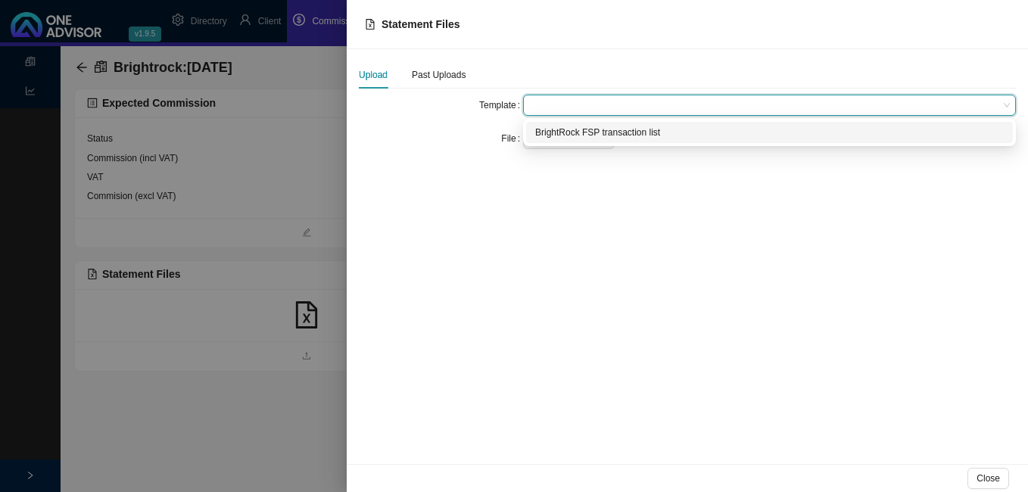
click at [560, 126] on div "BrightRock FSP transaction list" at bounding box center [769, 132] width 469 height 15
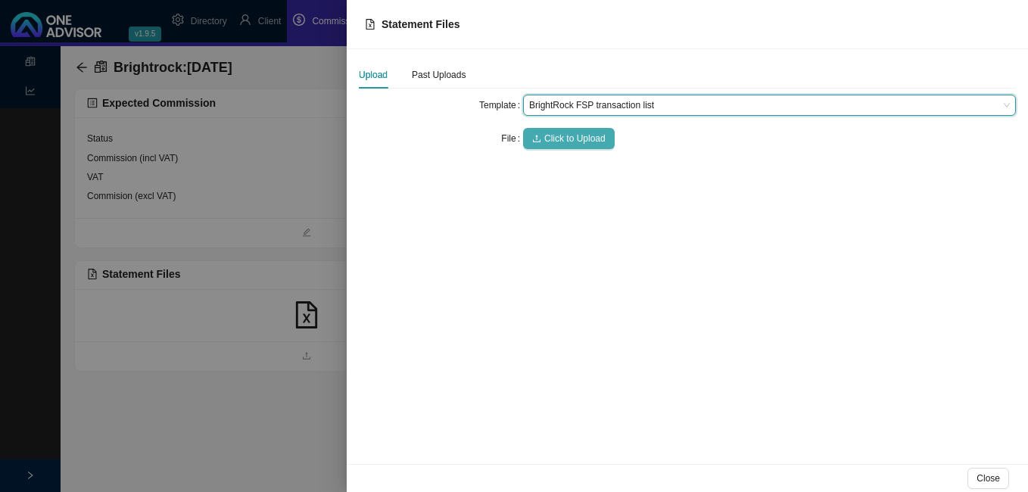
click at [551, 139] on span "Click to Upload" at bounding box center [574, 138] width 61 height 15
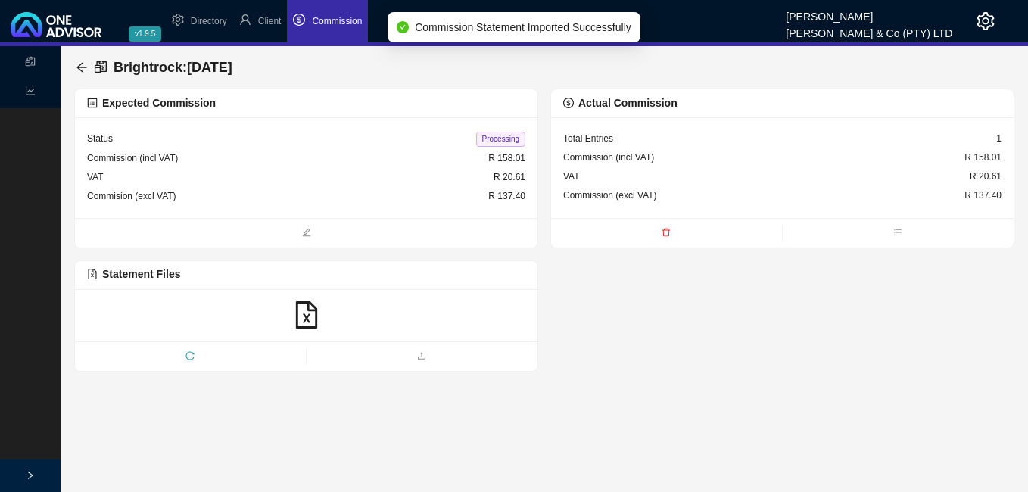
click at [501, 140] on span "Processing" at bounding box center [500, 139] width 49 height 15
click at [83, 65] on icon "arrow-left" at bounding box center [82, 67] width 12 height 12
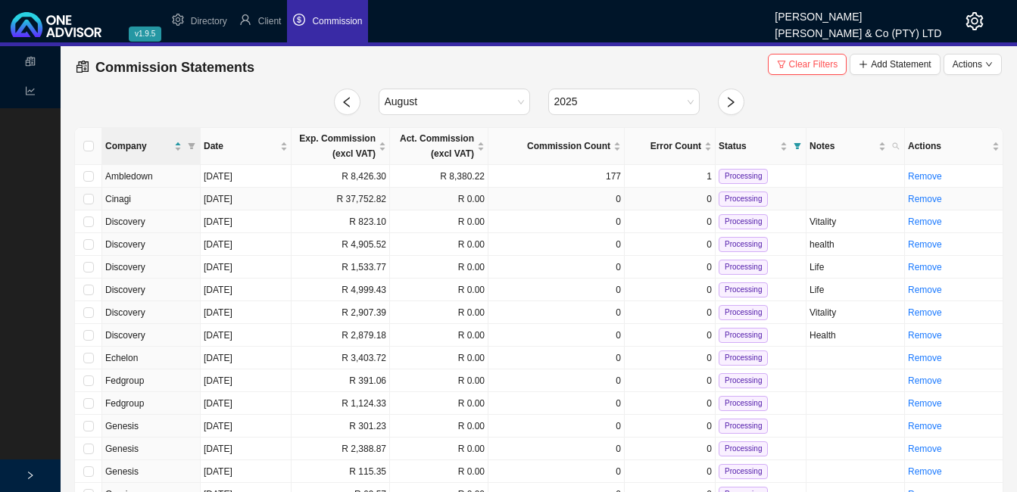
click at [303, 202] on td "R 37,752.82" at bounding box center [341, 199] width 98 height 23
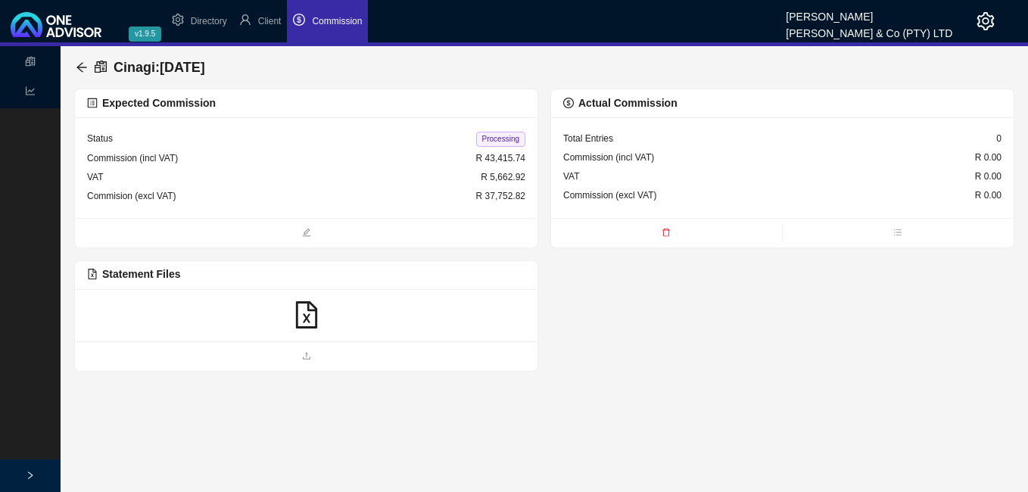
click at [307, 315] on icon "file-excel" at bounding box center [306, 314] width 27 height 27
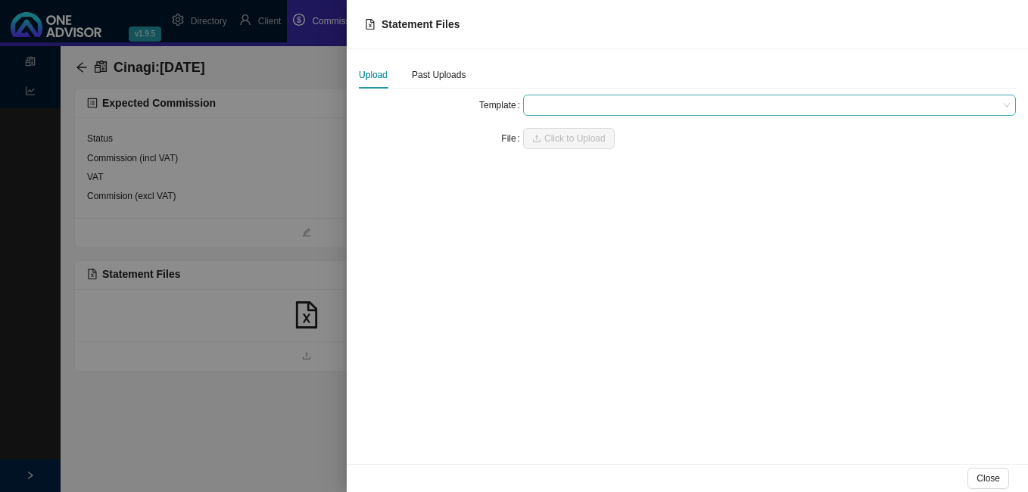
click at [585, 108] on span at bounding box center [769, 105] width 481 height 20
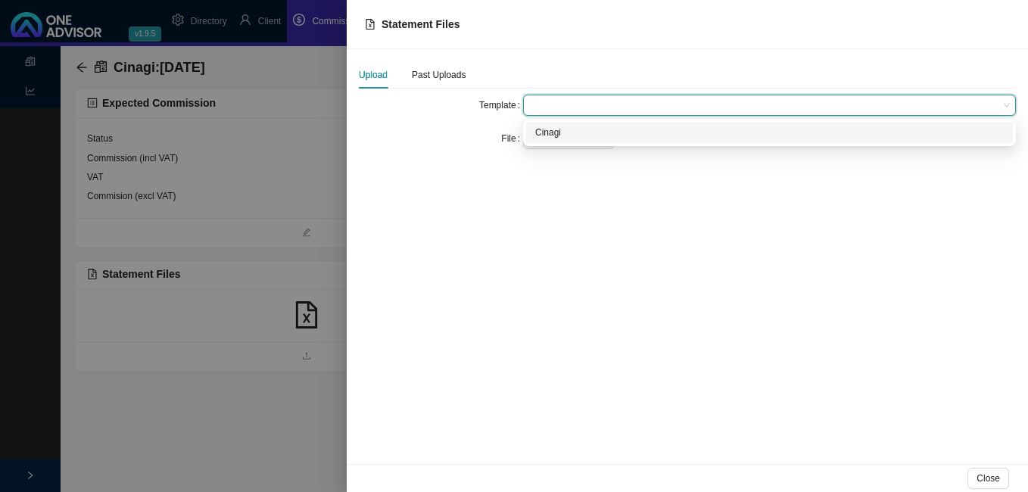
click at [577, 132] on div "Cinagi" at bounding box center [769, 132] width 469 height 15
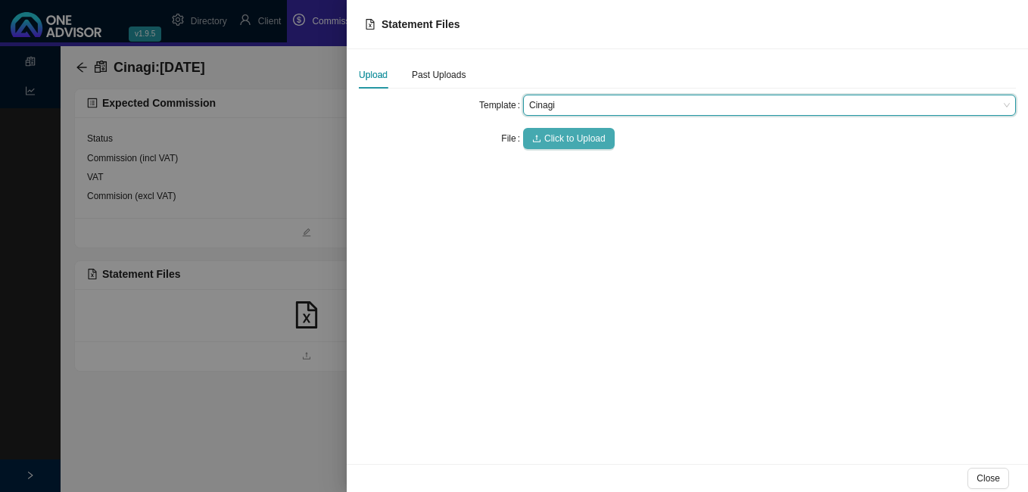
click at [571, 137] on span "Click to Upload" at bounding box center [574, 138] width 61 height 15
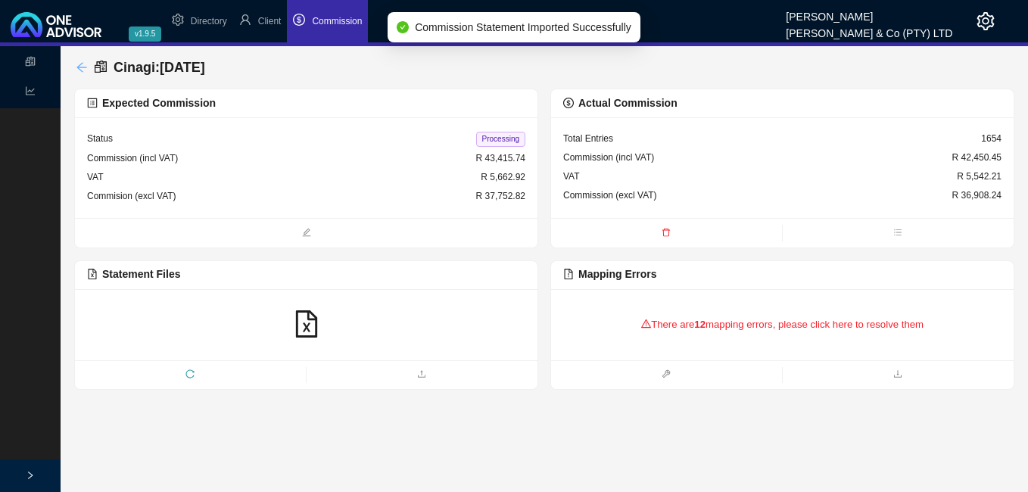
click at [82, 64] on icon "arrow-left" at bounding box center [82, 67] width 12 height 12
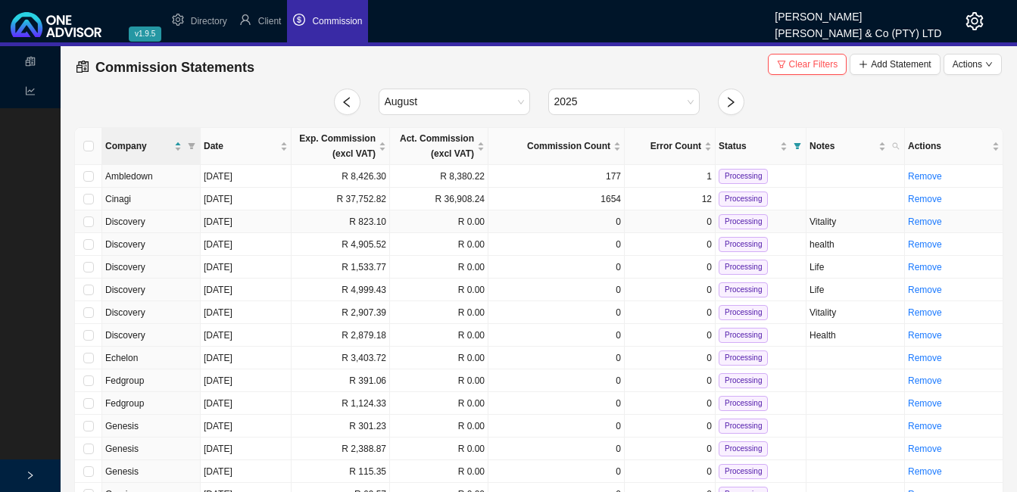
click at [355, 223] on td "R 823.10" at bounding box center [341, 222] width 98 height 23
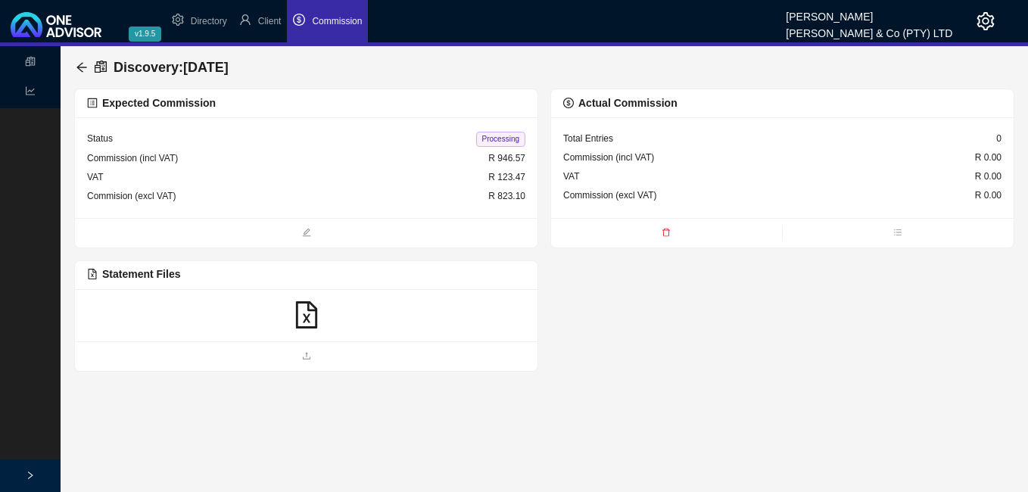
click at [310, 316] on icon "file-excel" at bounding box center [306, 314] width 27 height 27
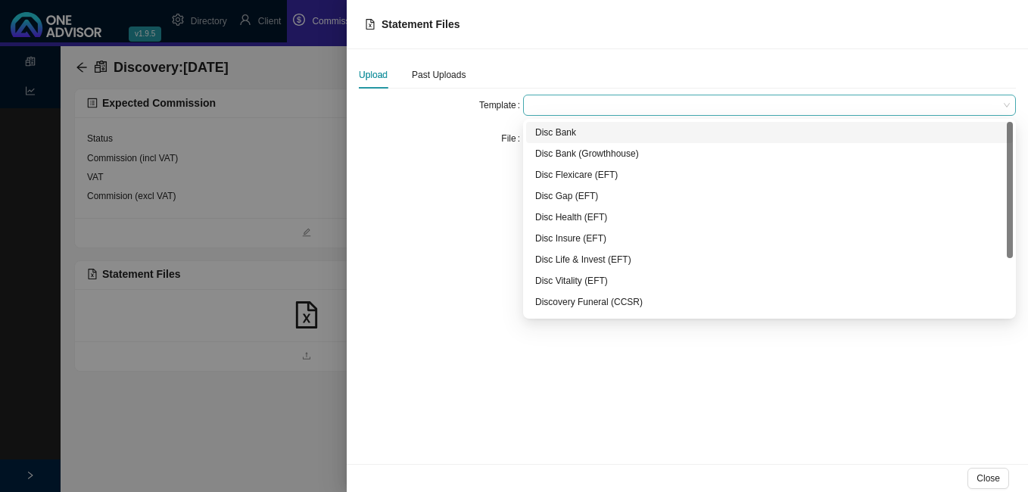
click at [545, 104] on span at bounding box center [769, 105] width 481 height 20
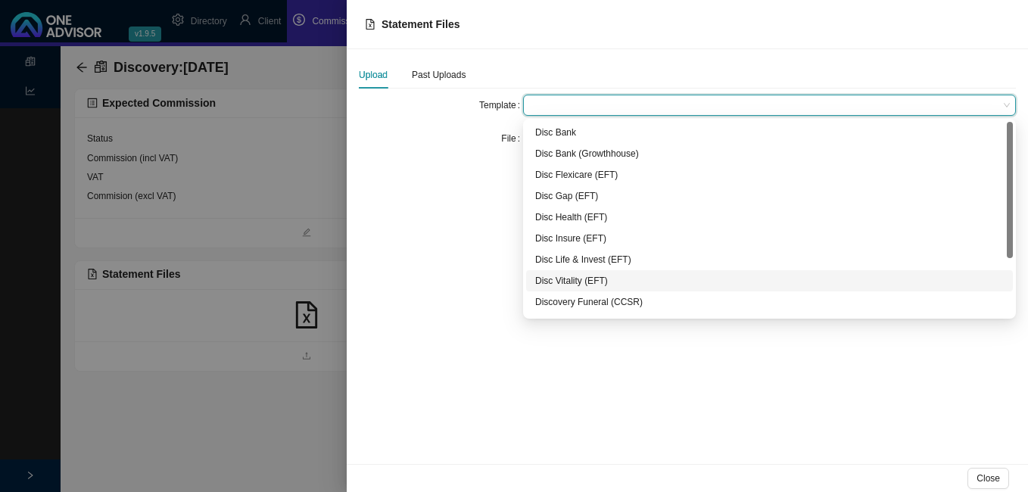
click at [583, 277] on div "Disc Vitality (EFT)" at bounding box center [769, 280] width 469 height 15
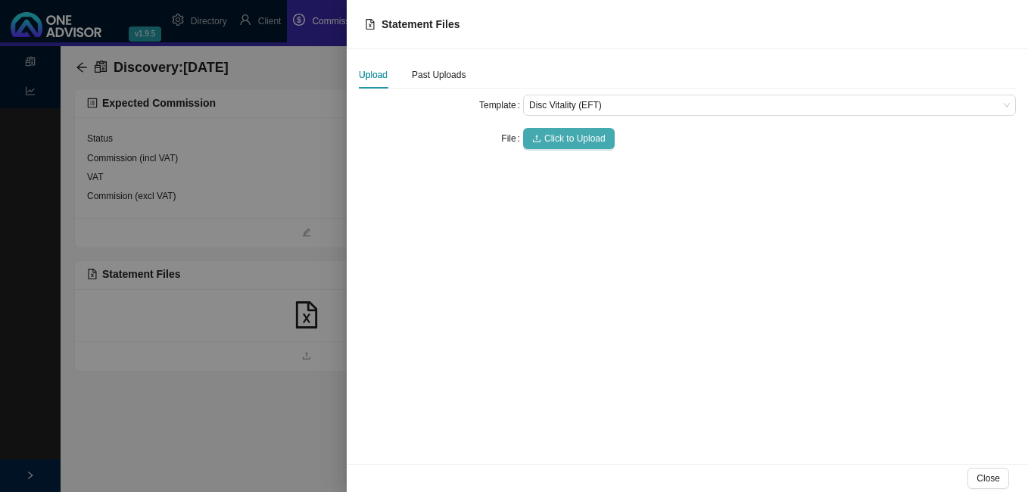
click at [563, 140] on span "Click to Upload" at bounding box center [574, 138] width 61 height 15
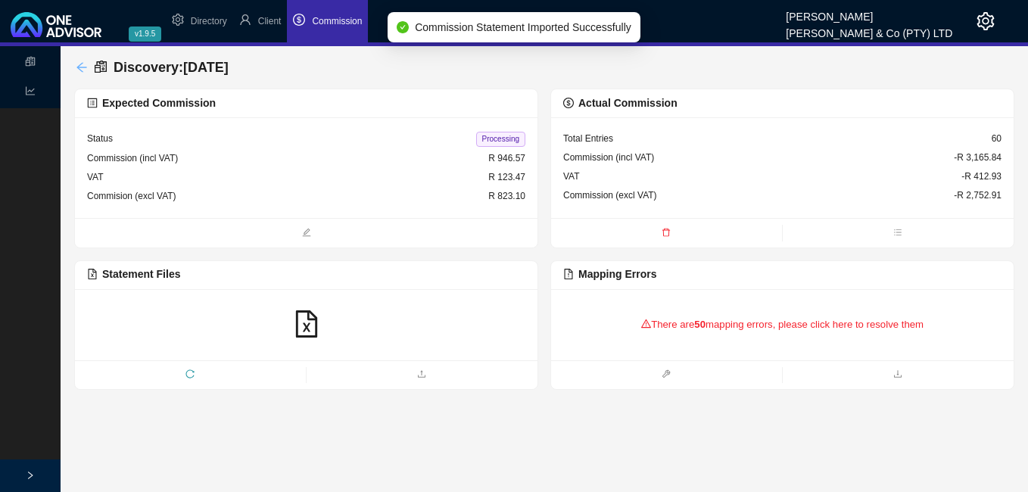
click at [82, 67] on icon "arrow-left" at bounding box center [82, 67] width 12 height 12
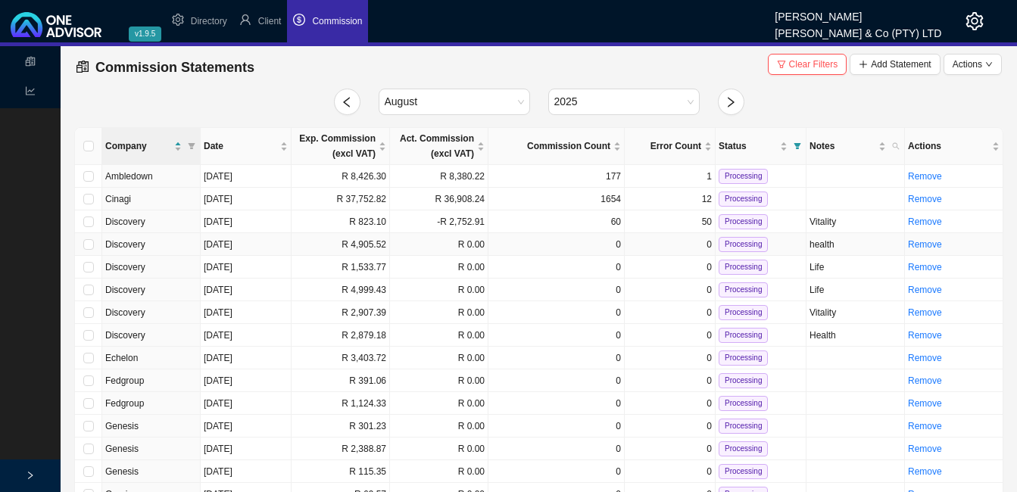
click at [351, 248] on td "R 4,905.52" at bounding box center [341, 244] width 98 height 23
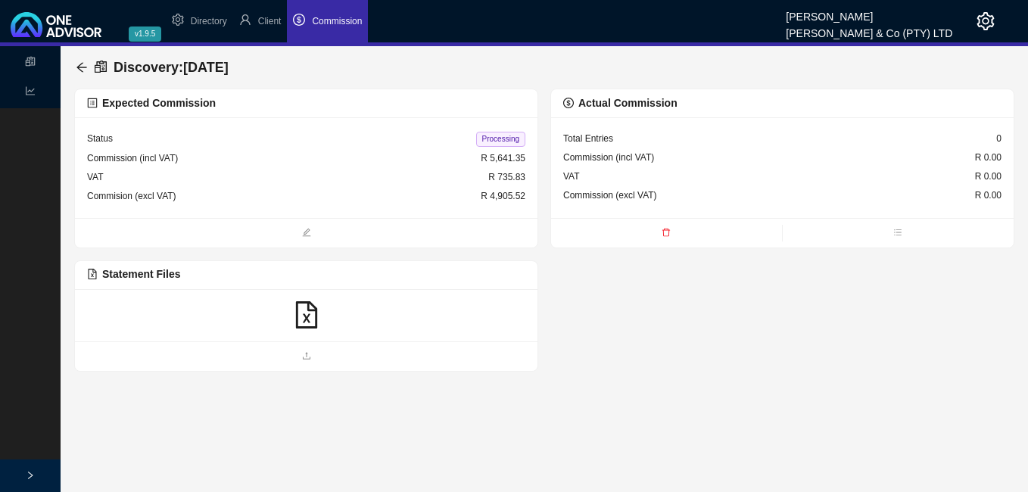
click at [74, 67] on div "Discovery : [DATE]" at bounding box center [544, 67] width 940 height 42
click at [77, 67] on icon "arrow-left" at bounding box center [82, 67] width 12 height 12
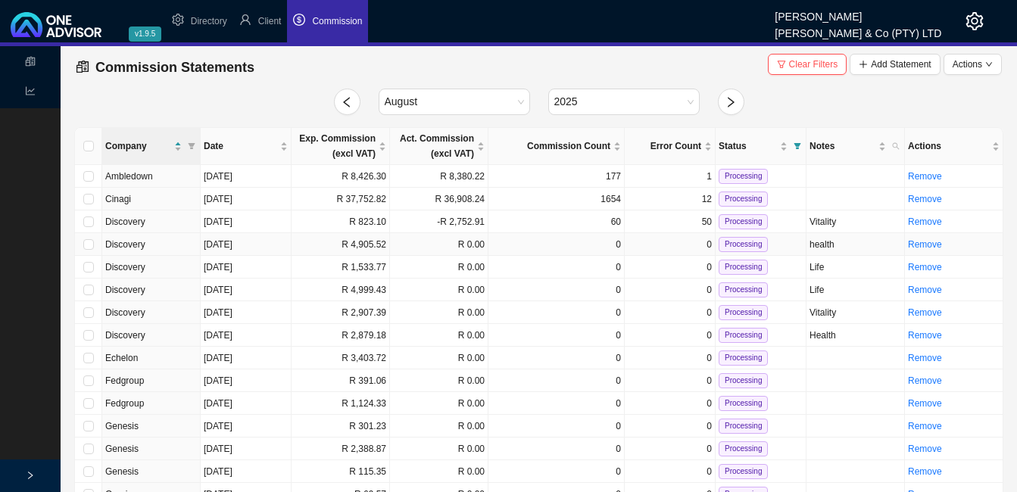
click at [326, 242] on td "R 4,905.52" at bounding box center [341, 244] width 98 height 23
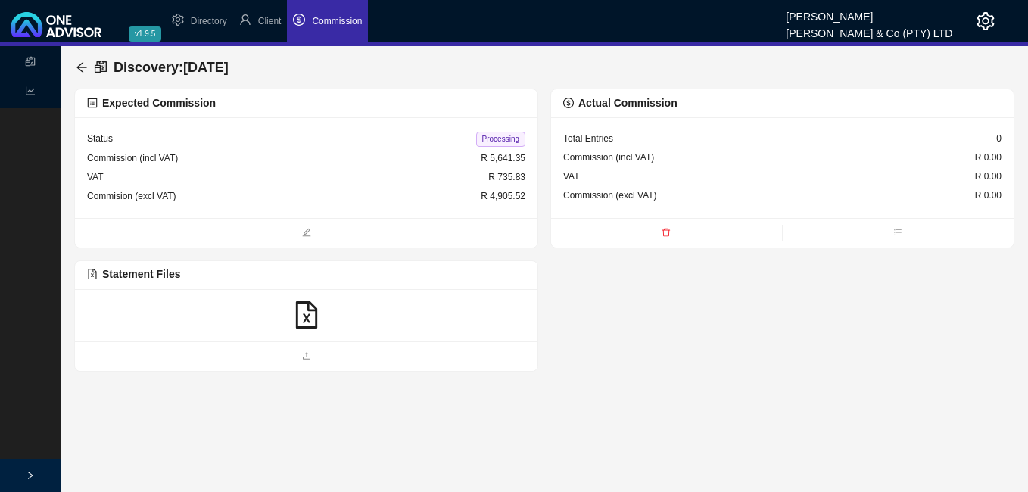
click at [306, 317] on icon "file-excel" at bounding box center [305, 314] width 21 height 27
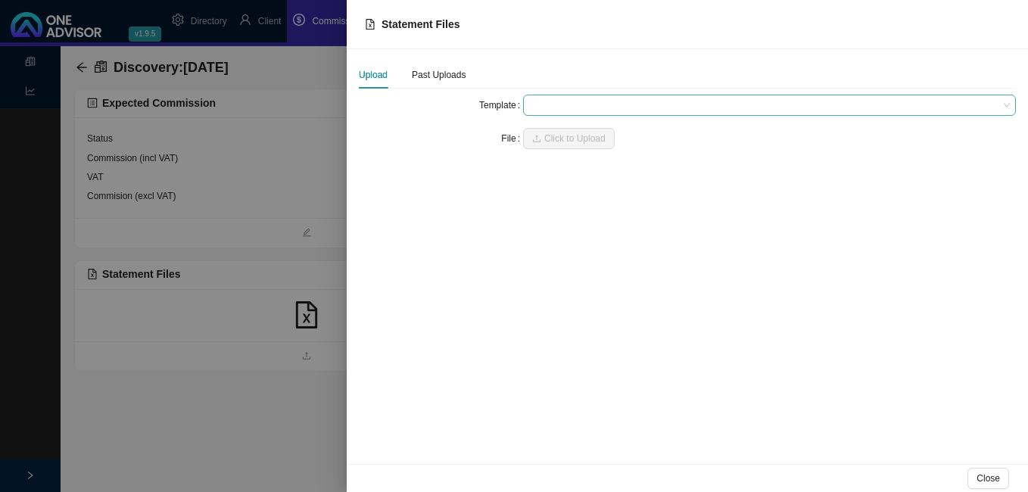
click at [560, 108] on span at bounding box center [769, 105] width 481 height 20
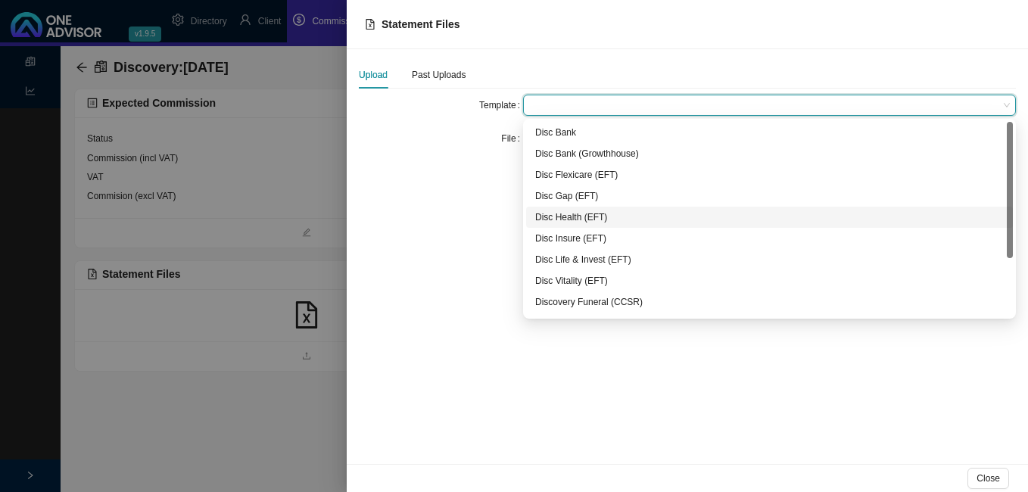
click at [588, 220] on div "Disc Health (EFT)" at bounding box center [769, 217] width 469 height 15
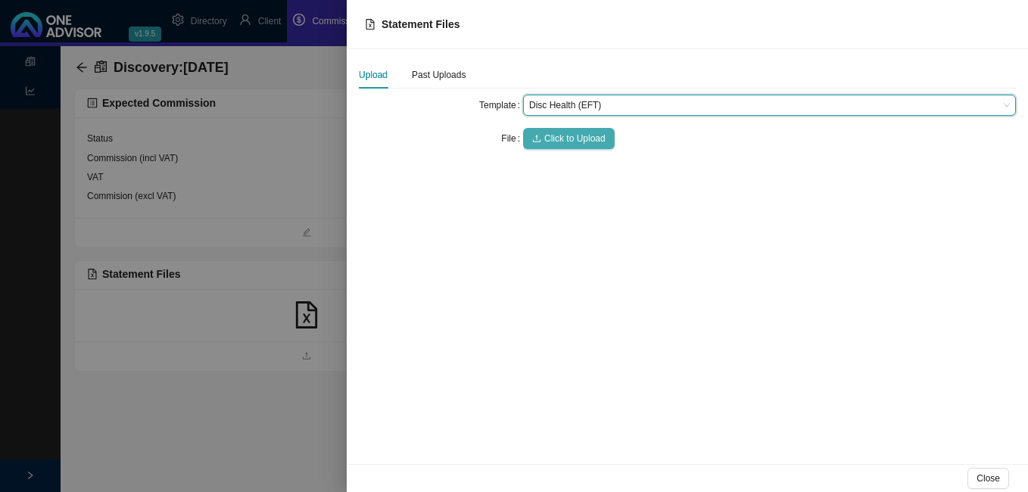
click at [575, 140] on span "Click to Upload" at bounding box center [574, 138] width 61 height 15
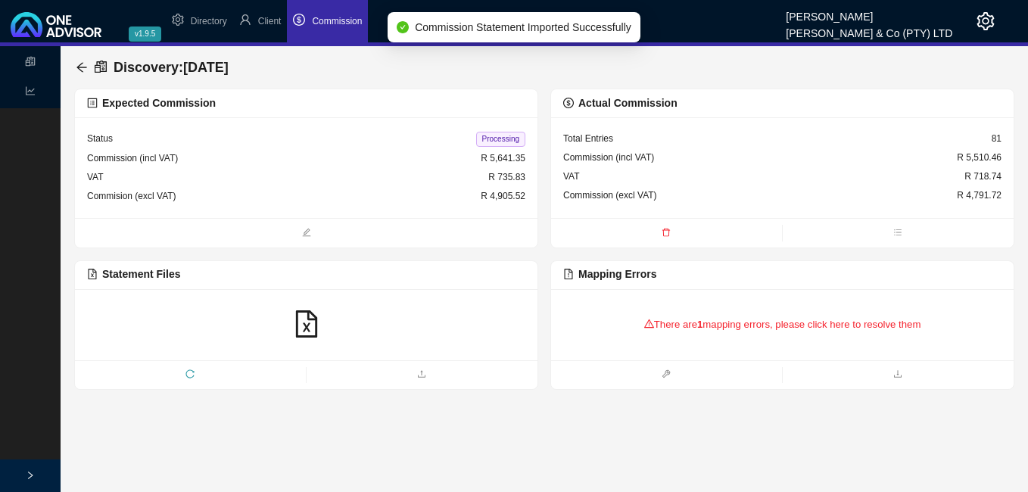
click at [84, 61] on div "Discovery : [DATE]" at bounding box center [155, 67] width 159 height 27
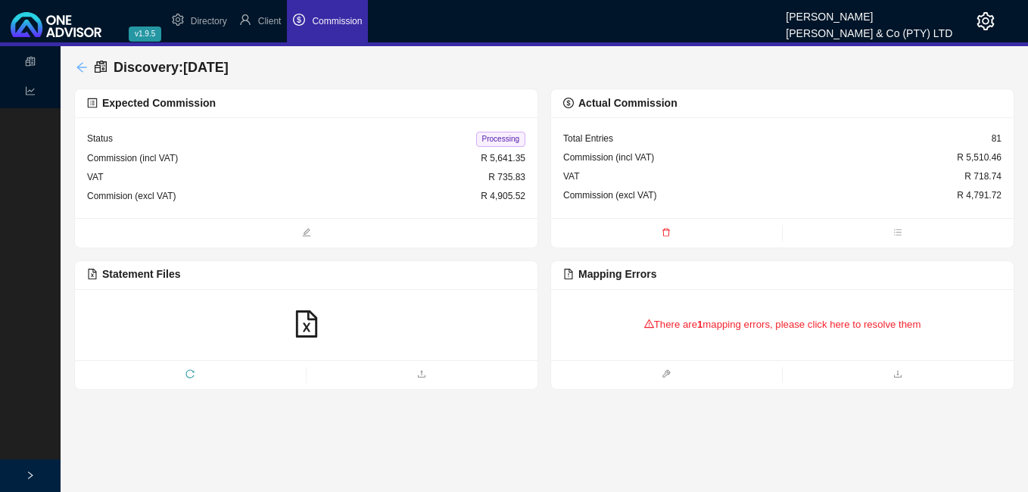
click at [83, 70] on icon "arrow-left" at bounding box center [82, 67] width 12 height 12
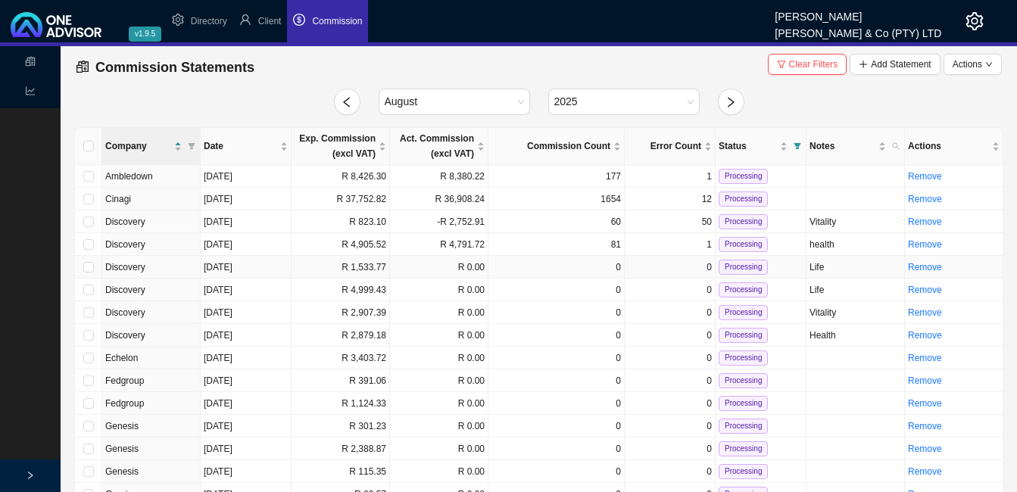
click at [431, 263] on td "R 0.00" at bounding box center [439, 267] width 98 height 23
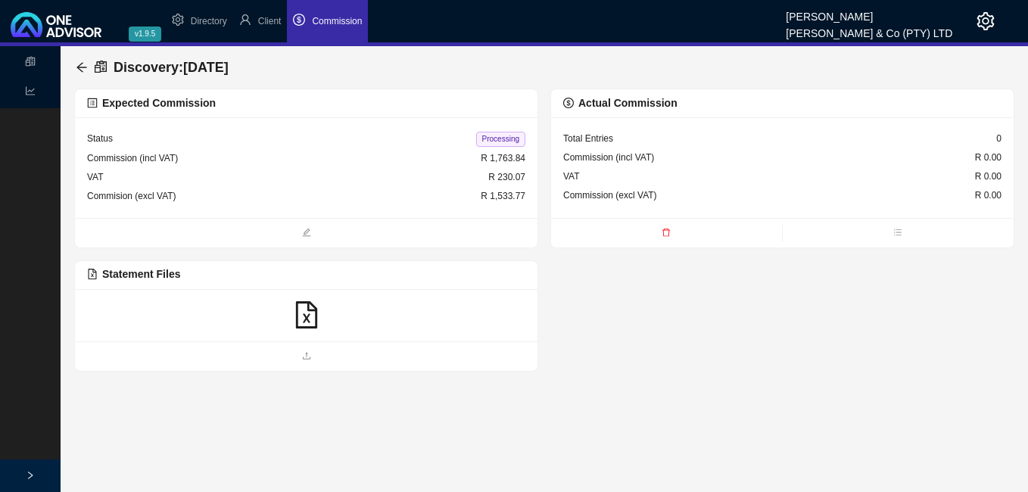
click at [316, 316] on icon "file-excel" at bounding box center [305, 314] width 21 height 27
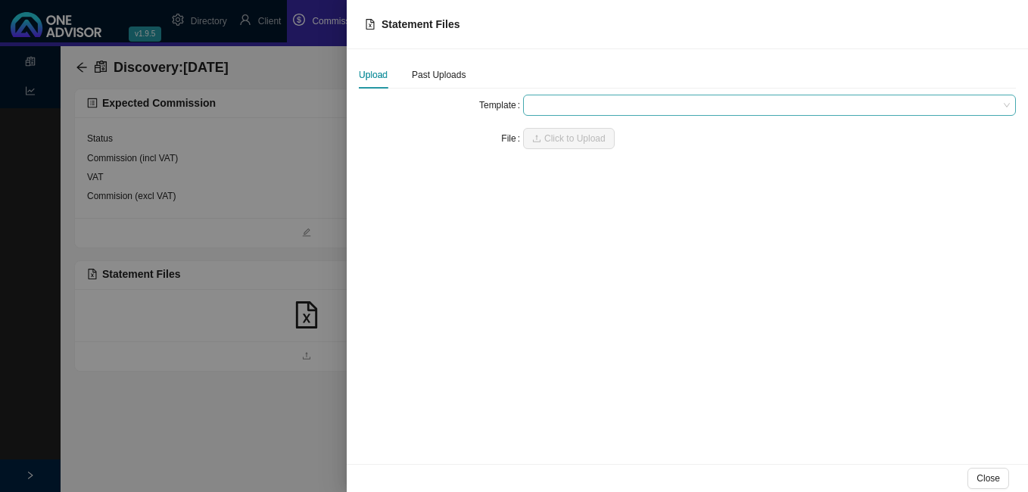
click at [557, 111] on span at bounding box center [769, 105] width 481 height 20
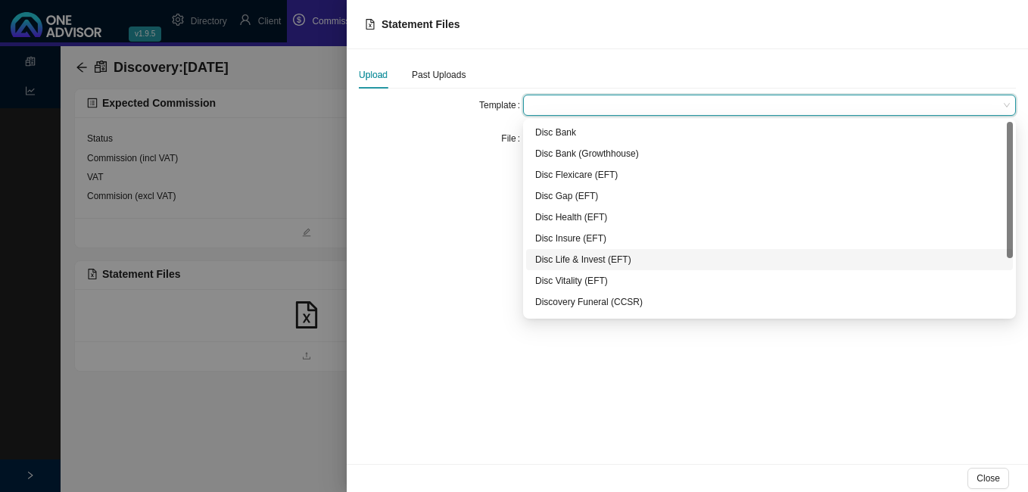
click at [579, 257] on div "Disc Life & Invest (EFT)" at bounding box center [769, 259] width 469 height 15
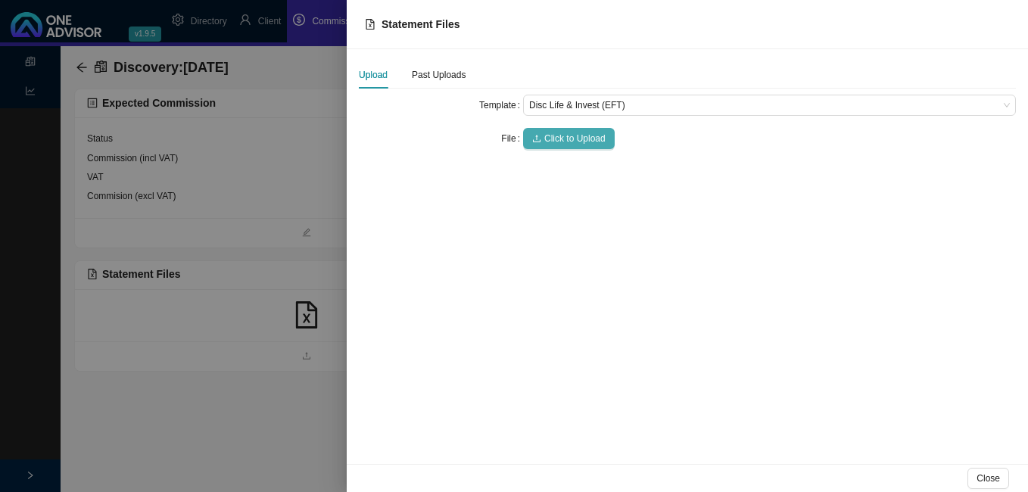
click at [576, 134] on span "Click to Upload" at bounding box center [574, 138] width 61 height 15
click at [312, 317] on div at bounding box center [514, 246] width 1028 height 492
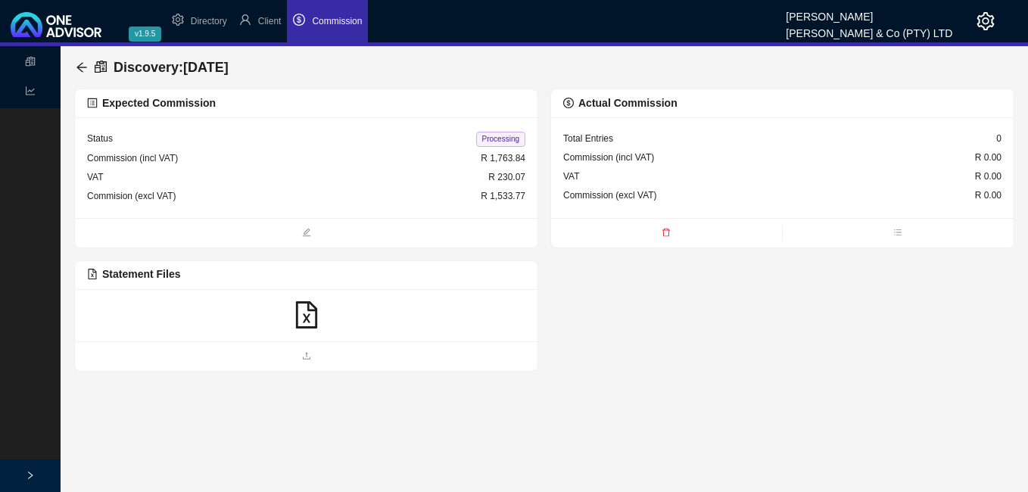
click at [312, 317] on icon "file-excel" at bounding box center [306, 314] width 27 height 27
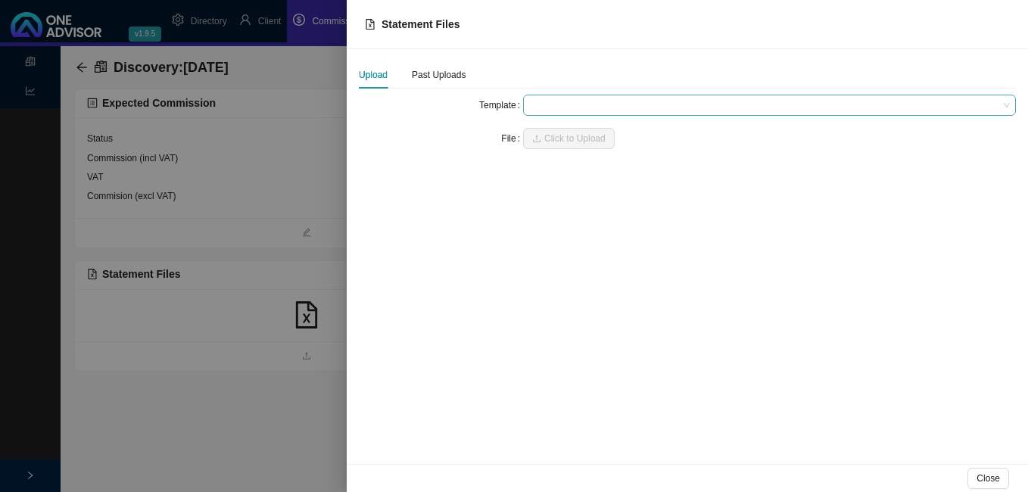
click at [569, 104] on span at bounding box center [769, 105] width 481 height 20
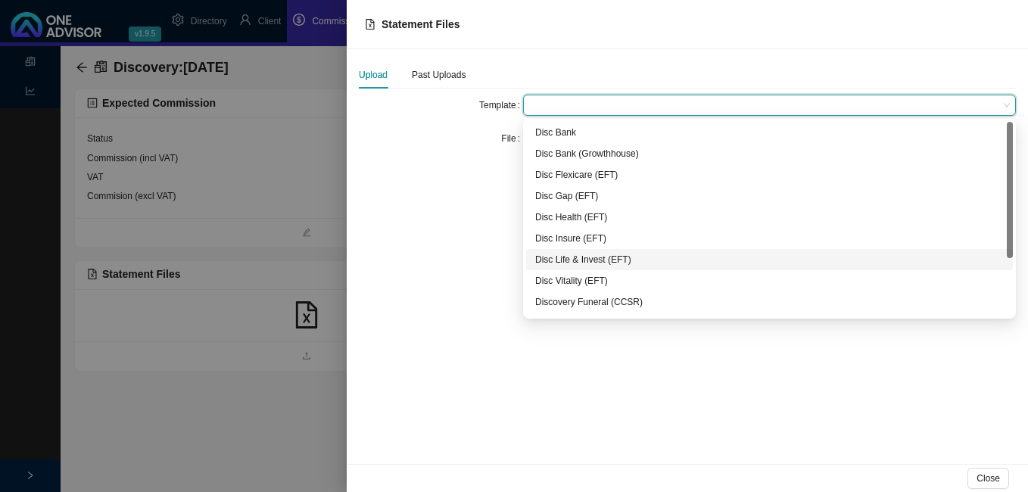
click at [585, 257] on div "Disc Life & Invest (EFT)" at bounding box center [769, 259] width 469 height 15
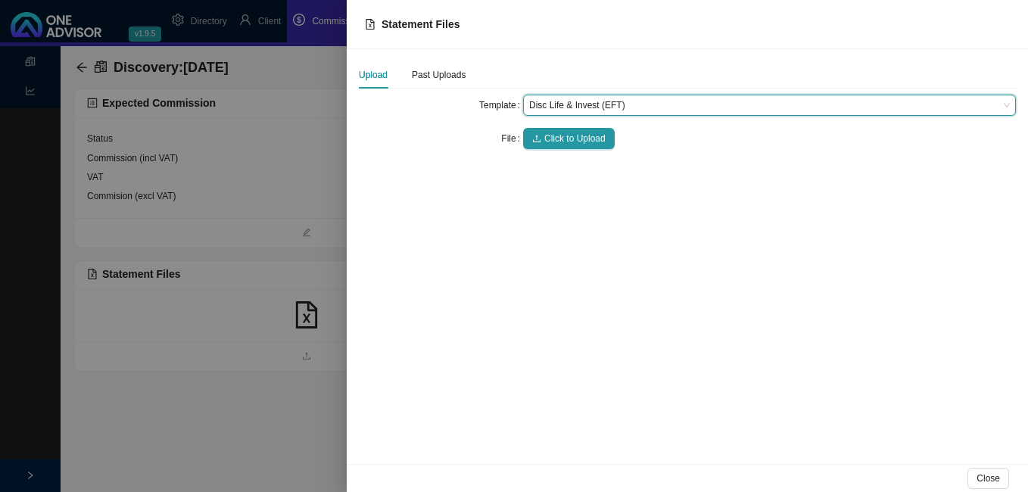
click at [571, 127] on form "Template Disc Life & Invest (EFT) Disc Life & Invest (EFT) File Click to Upload" at bounding box center [687, 122] width 657 height 55
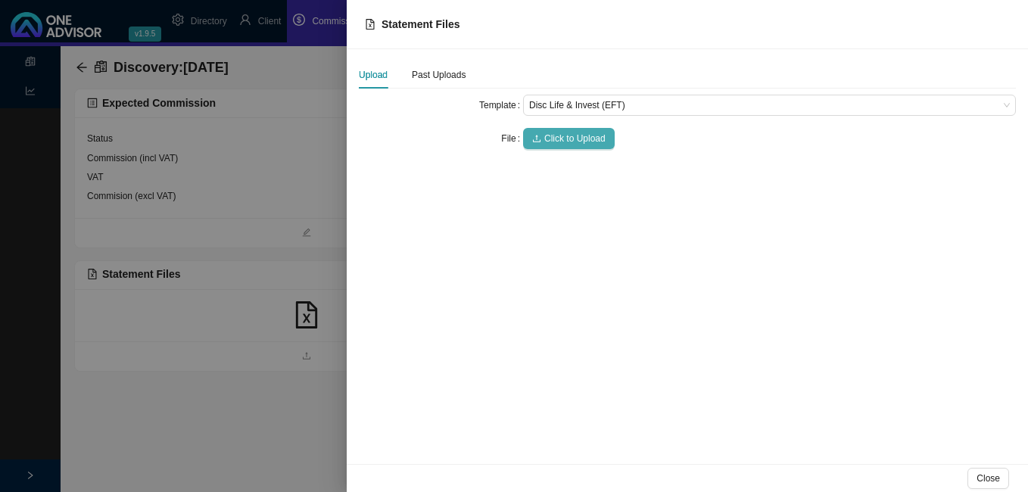
click at [566, 136] on span "Click to Upload" at bounding box center [574, 138] width 61 height 15
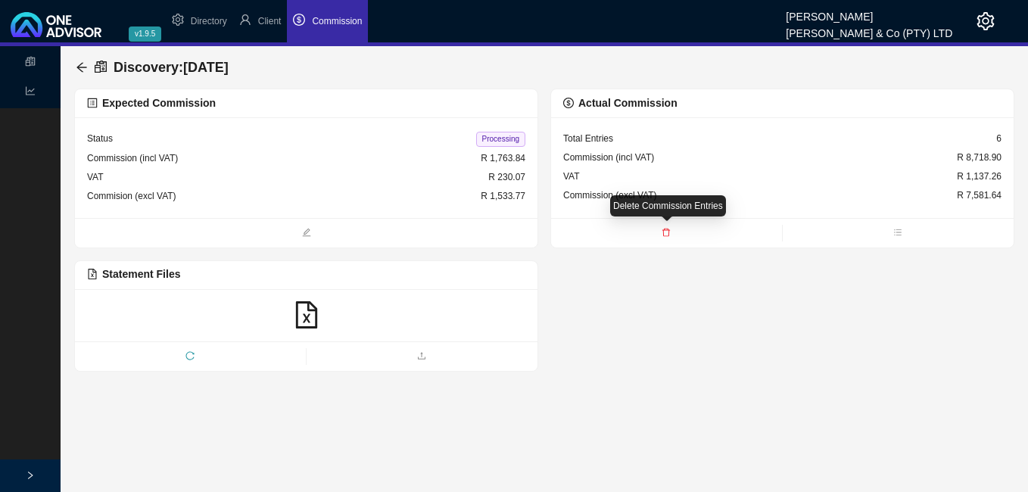
click at [668, 230] on icon "delete" at bounding box center [666, 232] width 9 height 9
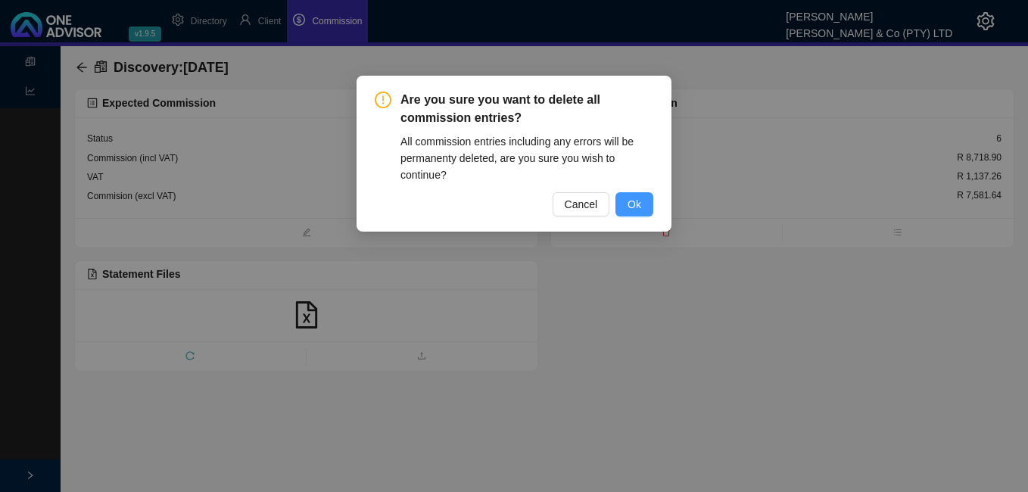
click at [634, 198] on span "Ok" at bounding box center [635, 204] width 14 height 17
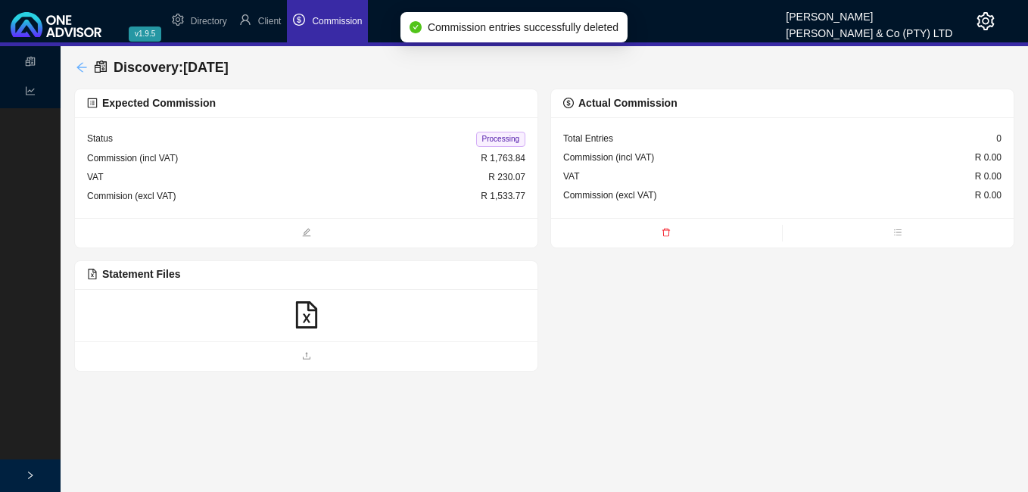
click at [83, 67] on icon "arrow-left" at bounding box center [82, 67] width 12 height 12
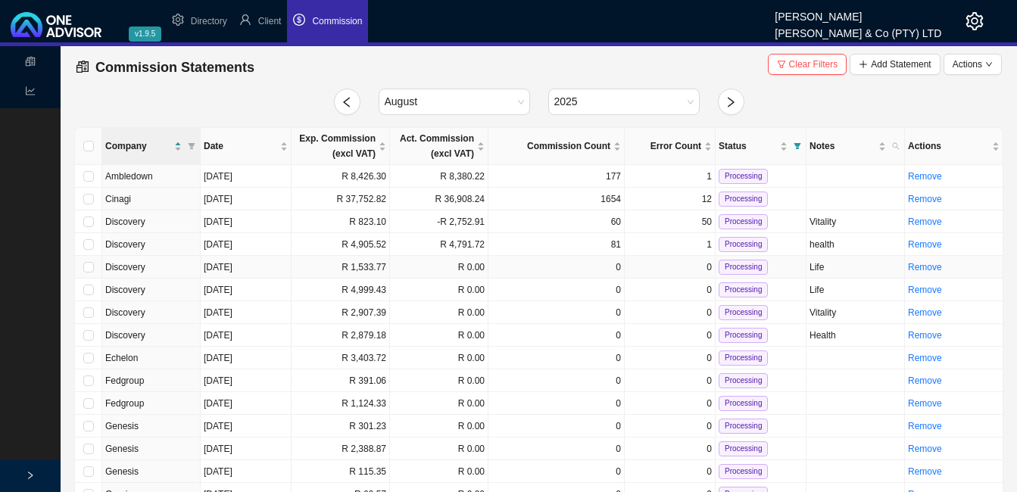
click at [376, 267] on td "R 1,533.77" at bounding box center [341, 267] width 98 height 23
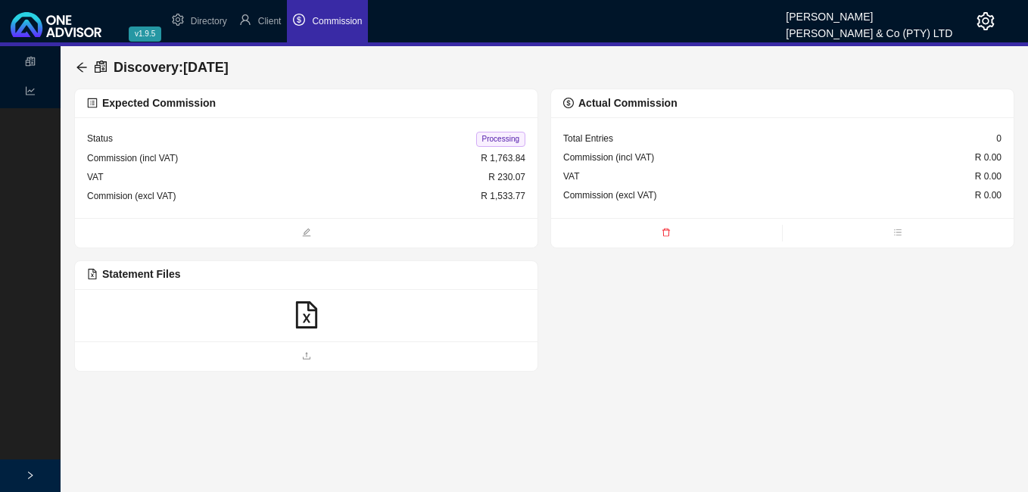
click at [311, 317] on icon "file-excel" at bounding box center [306, 314] width 27 height 27
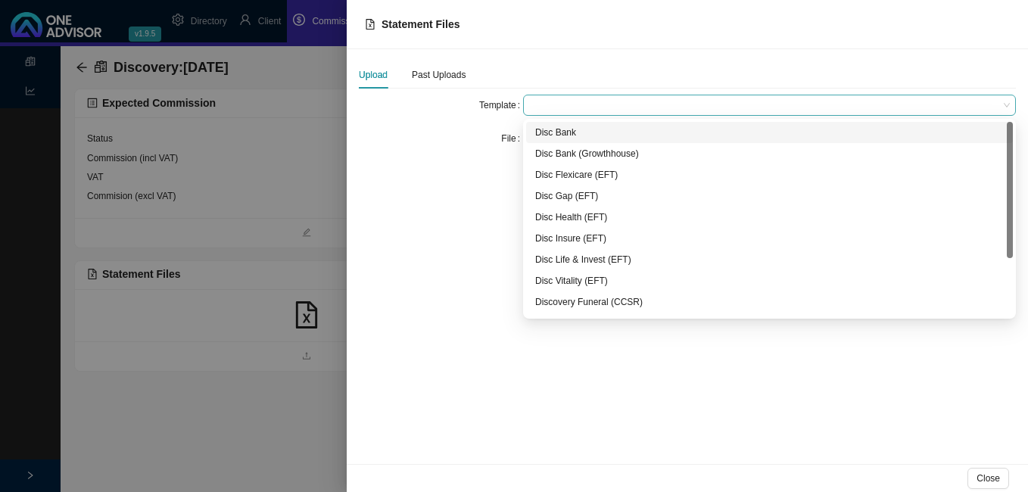
click at [560, 103] on span at bounding box center [769, 105] width 481 height 20
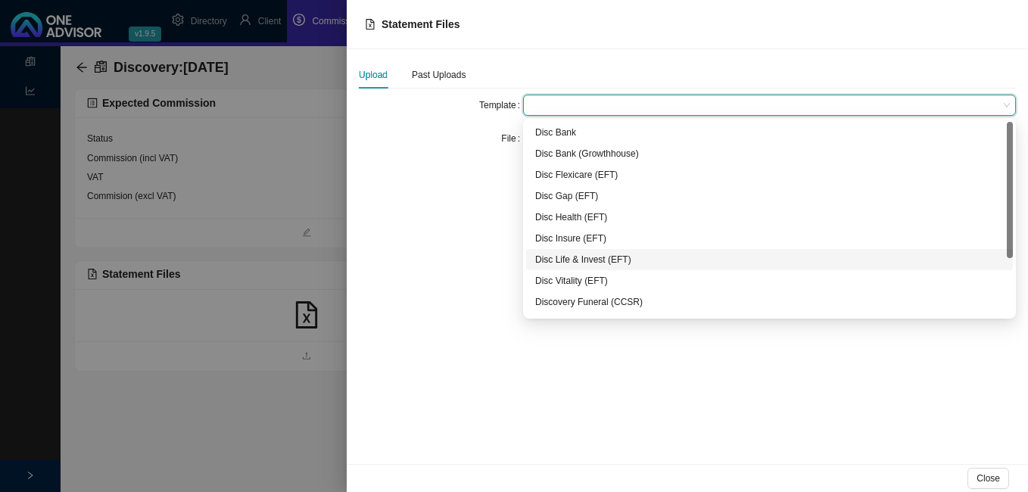
click at [613, 255] on div "Disc Life & Invest (EFT)" at bounding box center [769, 259] width 469 height 15
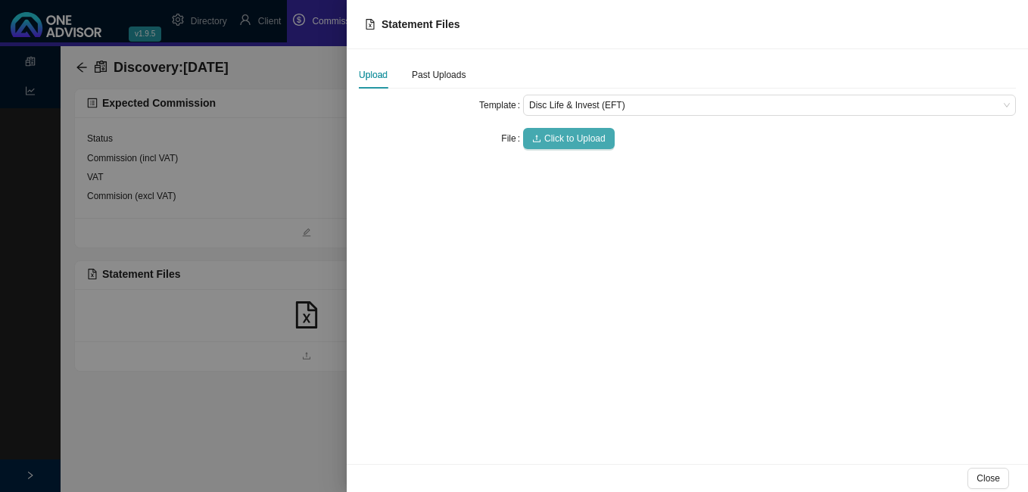
click at [569, 135] on span "Click to Upload" at bounding box center [574, 138] width 61 height 15
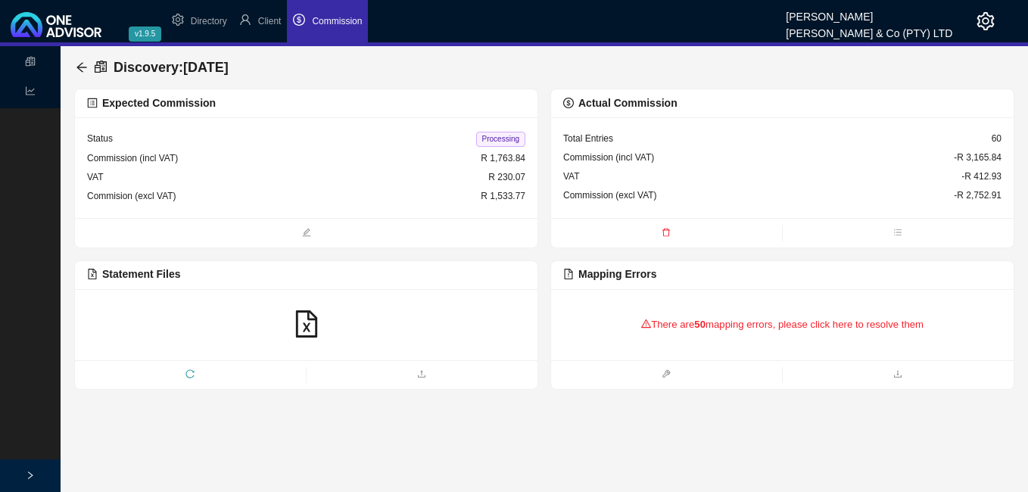
drag, startPoint x: 710, startPoint y: 319, endPoint x: 690, endPoint y: 332, distance: 23.9
click at [690, 332] on div "There are 50 mapping errors, please click here to resolve them" at bounding box center [782, 324] width 438 height 47
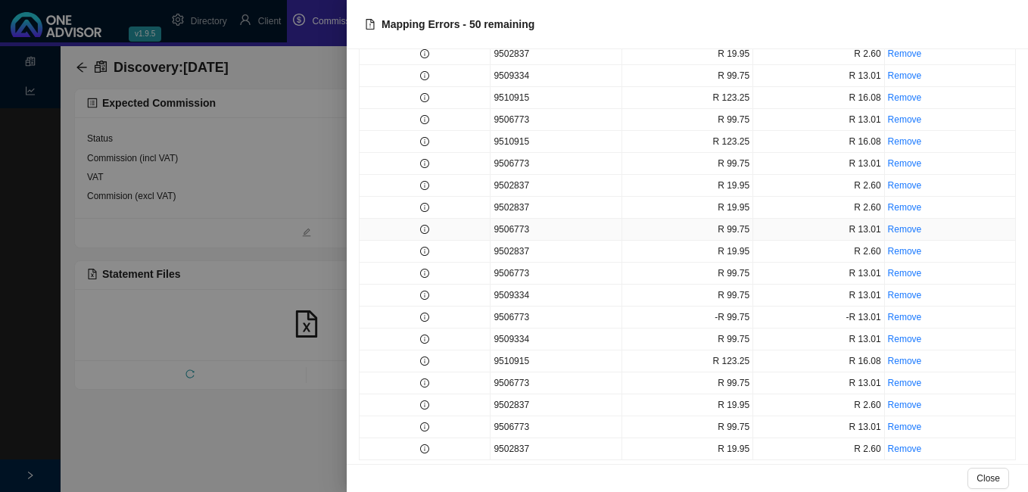
scroll to position [105, 0]
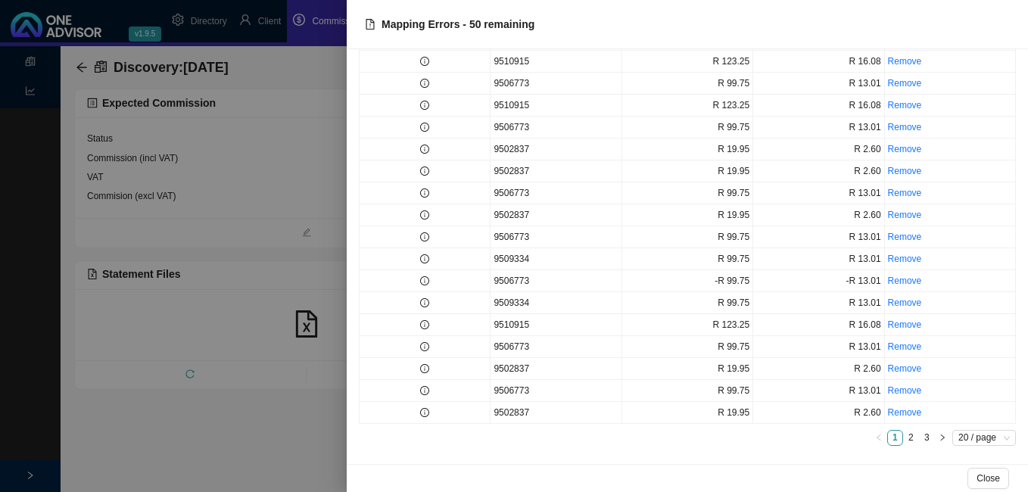
click at [261, 359] on div at bounding box center [514, 246] width 1028 height 492
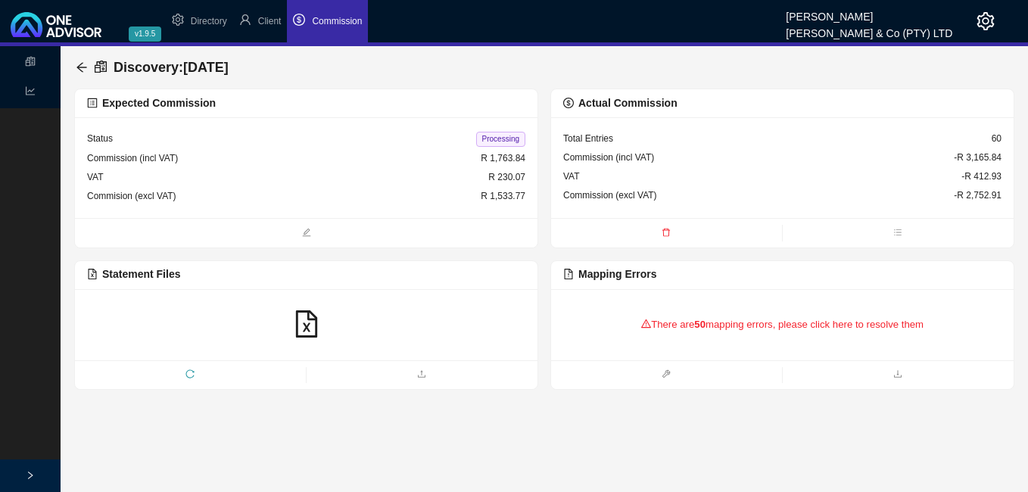
click at [669, 232] on icon "delete" at bounding box center [667, 232] width 8 height 8
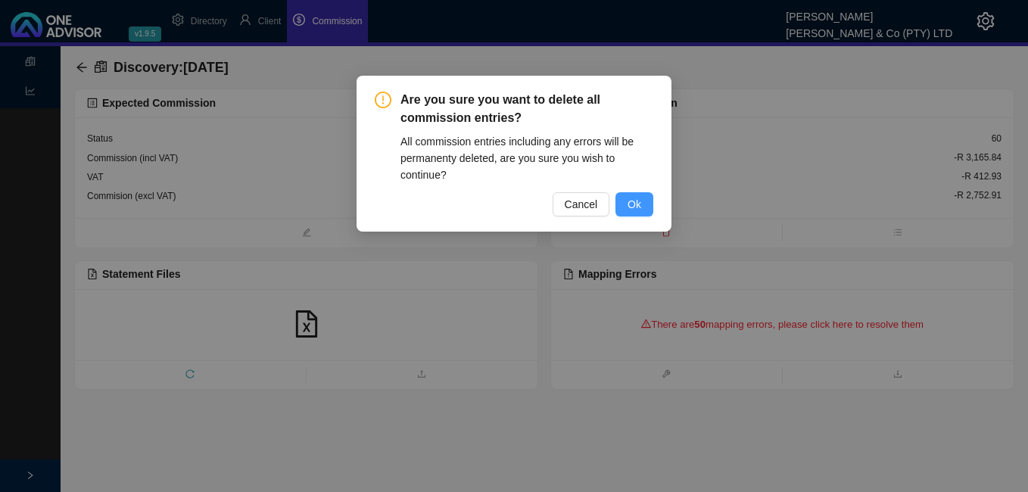
click at [650, 207] on button "Ok" at bounding box center [635, 204] width 38 height 24
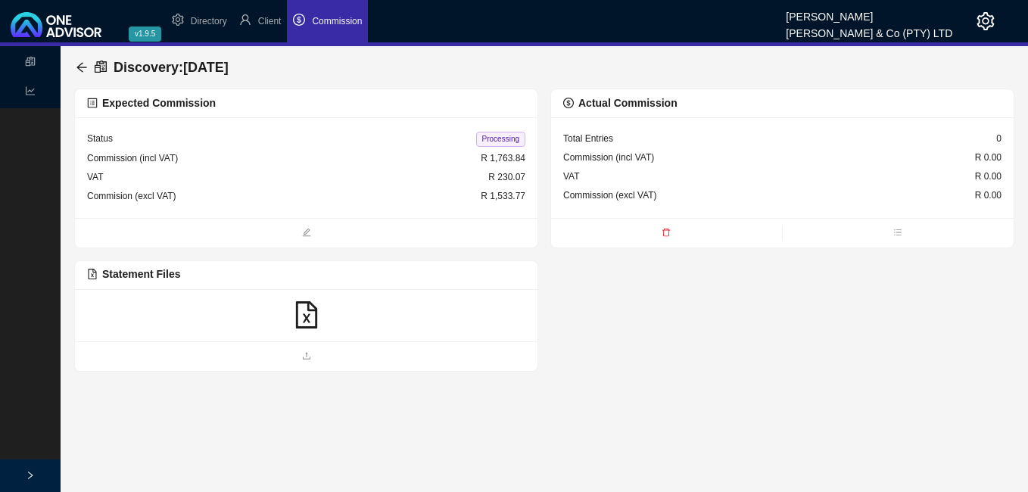
click at [305, 314] on icon "file-excel" at bounding box center [306, 314] width 27 height 27
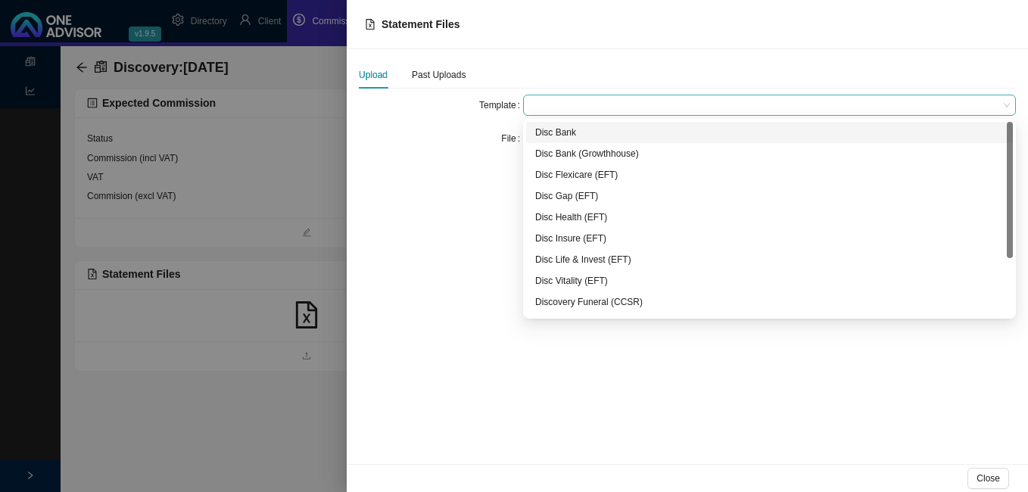
click at [570, 112] on span at bounding box center [769, 105] width 481 height 20
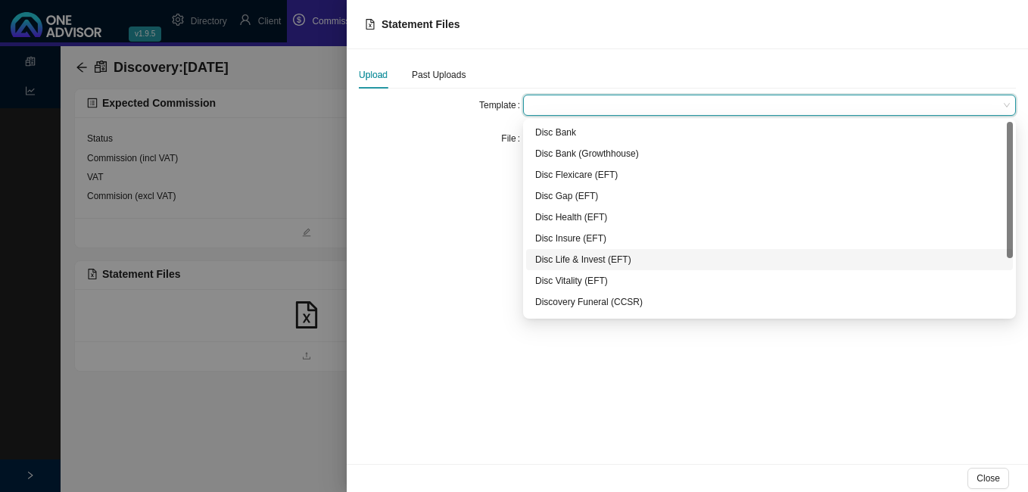
click at [580, 259] on div "Disc Life & Invest (EFT)" at bounding box center [769, 259] width 469 height 15
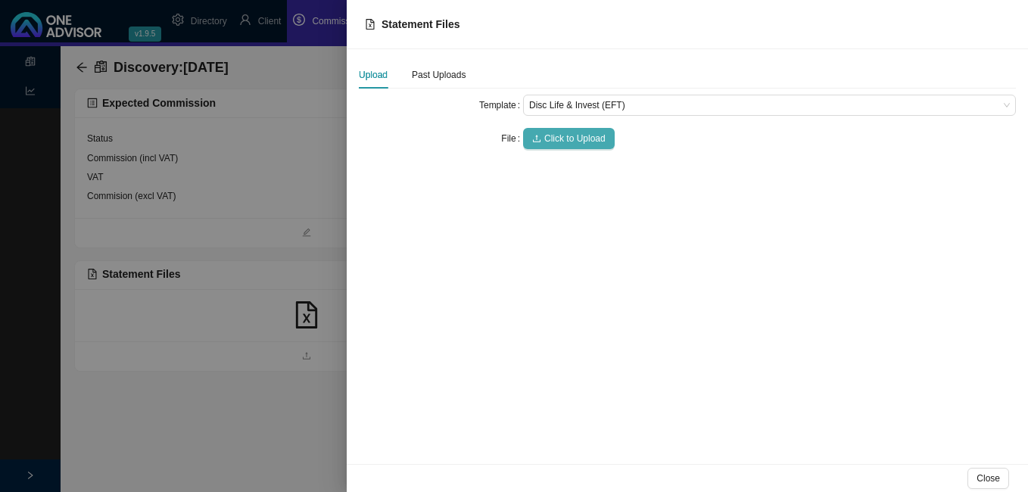
click at [552, 141] on span "Click to Upload" at bounding box center [574, 138] width 61 height 15
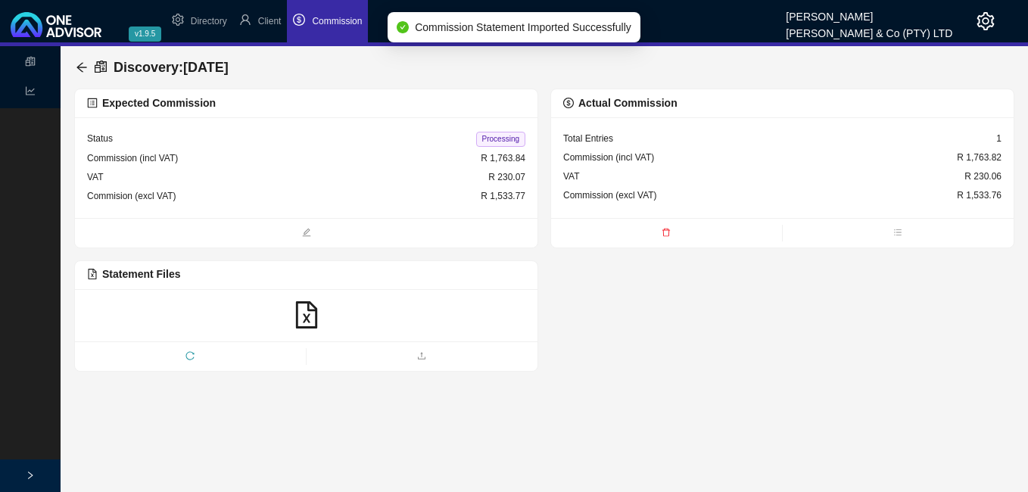
click at [505, 139] on span "Processing" at bounding box center [500, 139] width 49 height 15
click at [83, 70] on icon "arrow-left" at bounding box center [82, 67] width 12 height 12
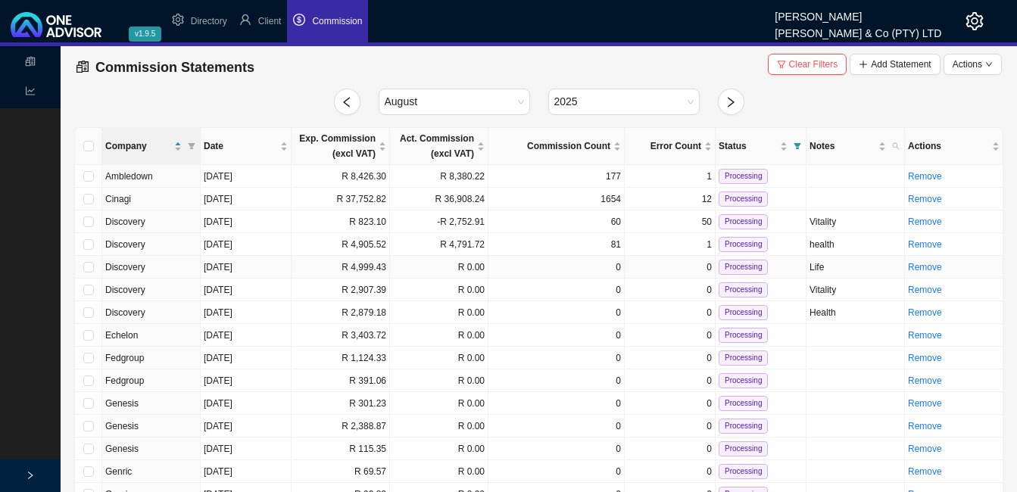
click at [383, 267] on td "R 4,999.43" at bounding box center [341, 267] width 98 height 23
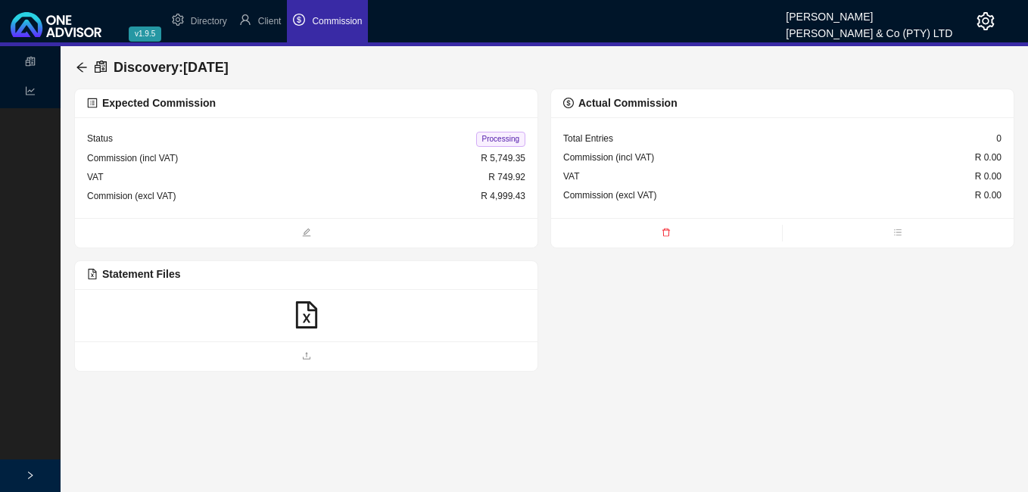
click at [309, 316] on icon "file-excel" at bounding box center [306, 314] width 27 height 27
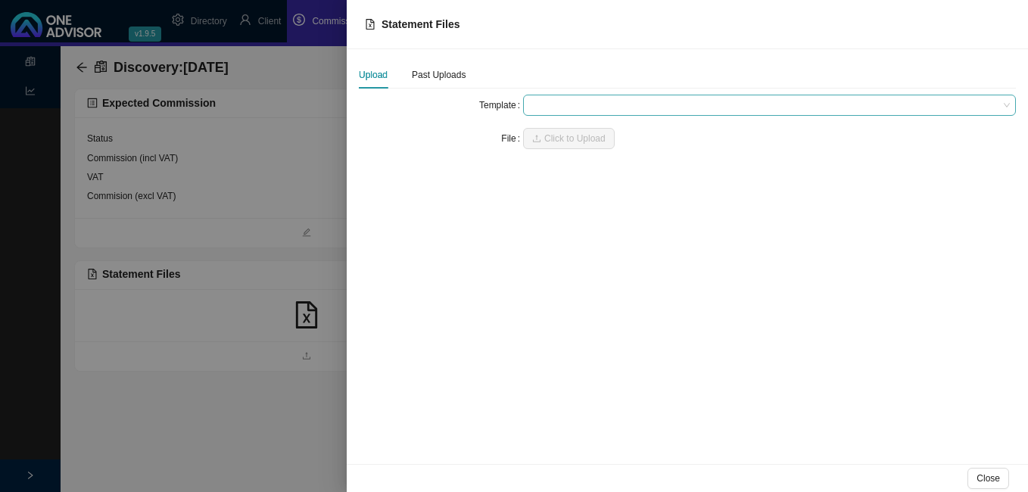
click at [551, 103] on span at bounding box center [769, 105] width 481 height 20
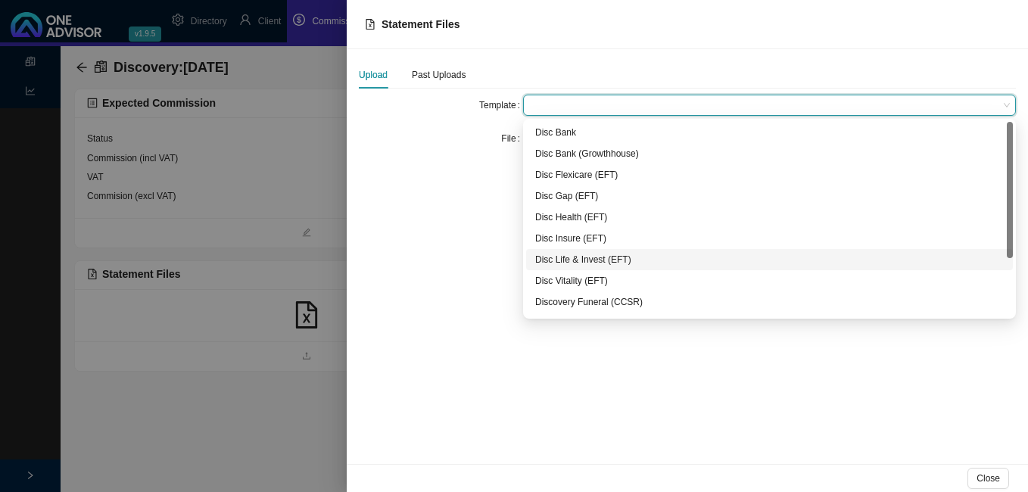
click at [588, 256] on div "Disc Life & Invest (EFT)" at bounding box center [769, 259] width 469 height 15
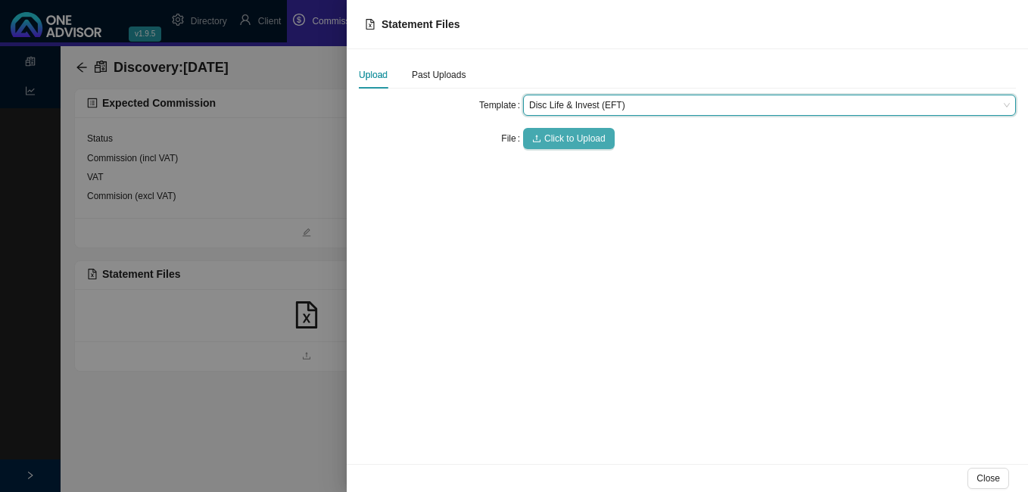
click at [551, 136] on span "Click to Upload" at bounding box center [574, 138] width 61 height 15
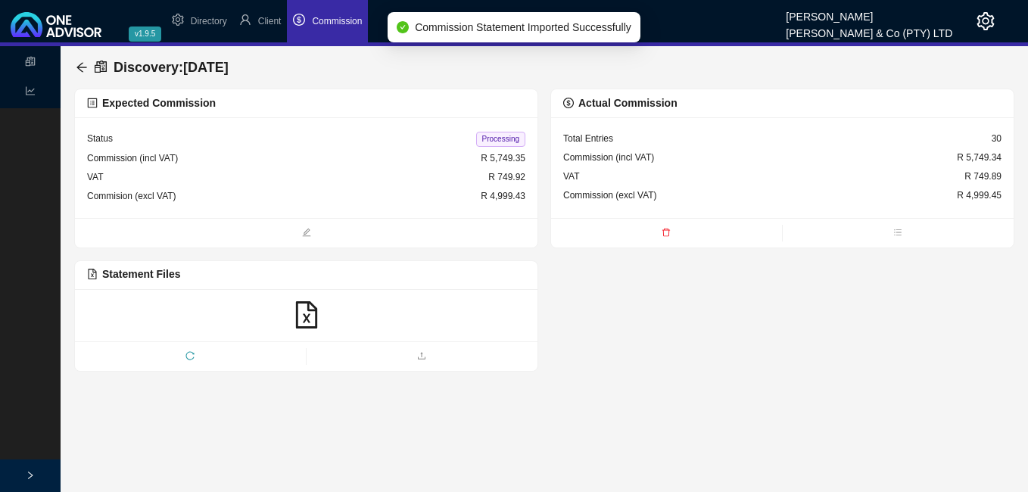
click at [508, 138] on span "Processing" at bounding box center [500, 139] width 49 height 15
click at [78, 64] on icon "arrow-left" at bounding box center [82, 67] width 12 height 12
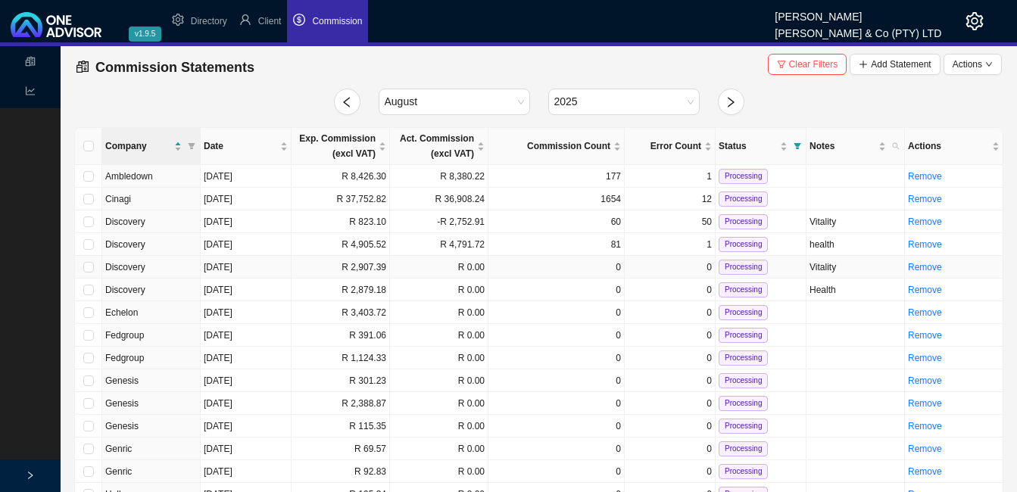
click at [432, 273] on td "R 0.00" at bounding box center [439, 267] width 98 height 23
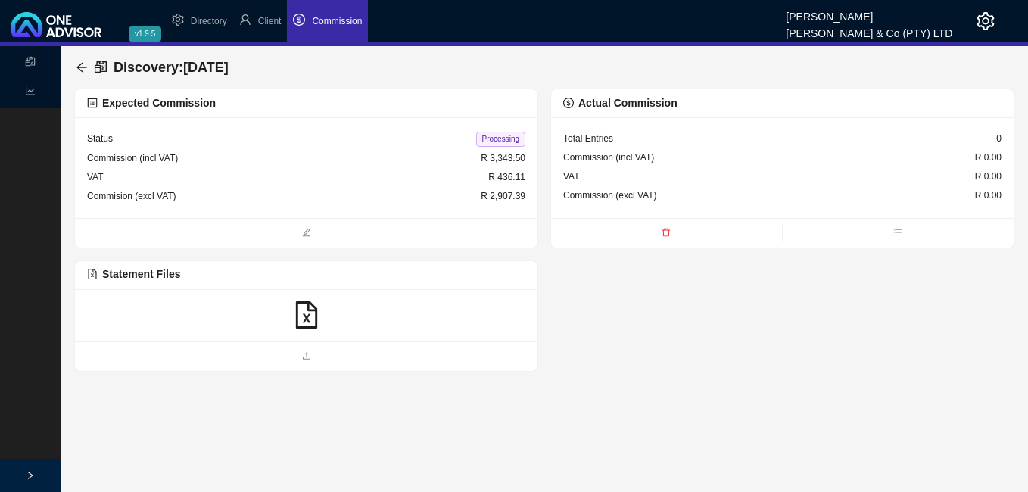
click at [307, 318] on icon "file-excel" at bounding box center [306, 314] width 27 height 27
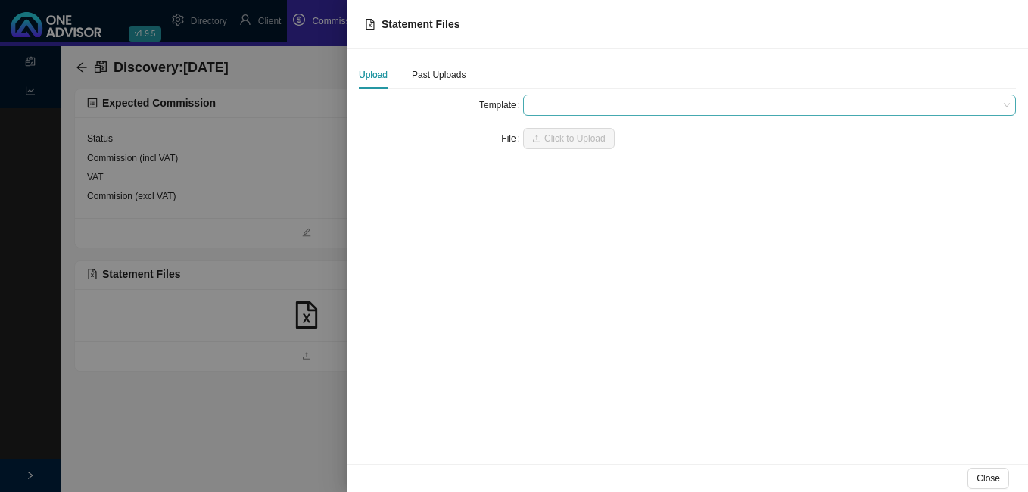
click at [572, 105] on span at bounding box center [769, 105] width 481 height 20
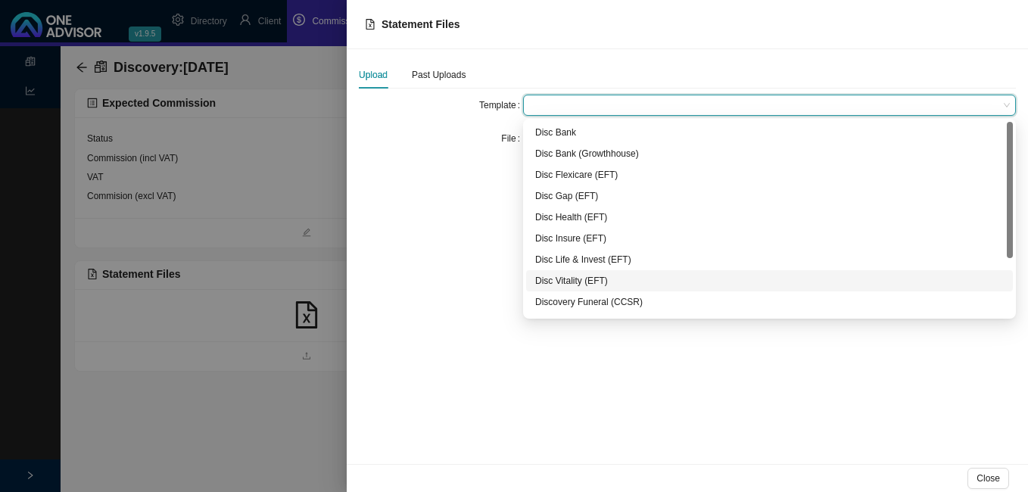
click at [585, 276] on div "Disc Vitality (EFT)" at bounding box center [769, 280] width 469 height 15
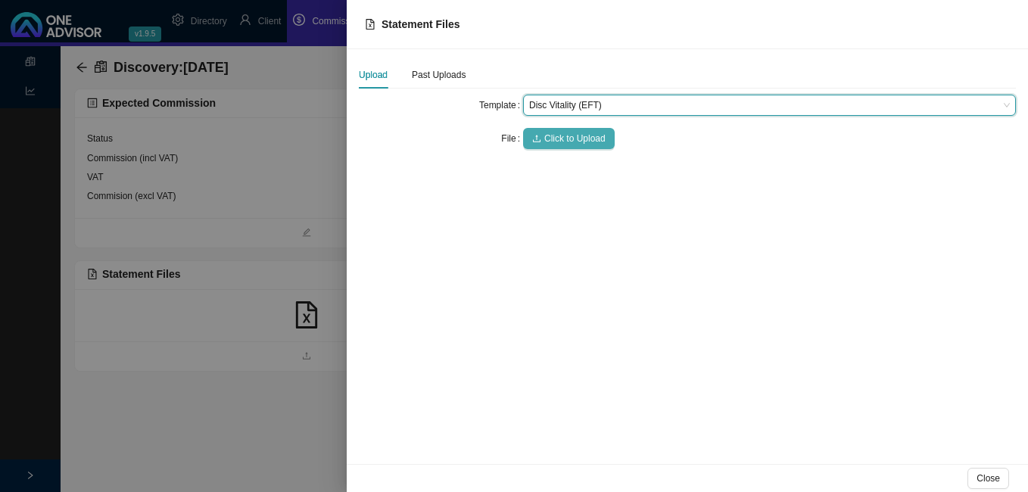
click at [556, 138] on span "Click to Upload" at bounding box center [574, 138] width 61 height 15
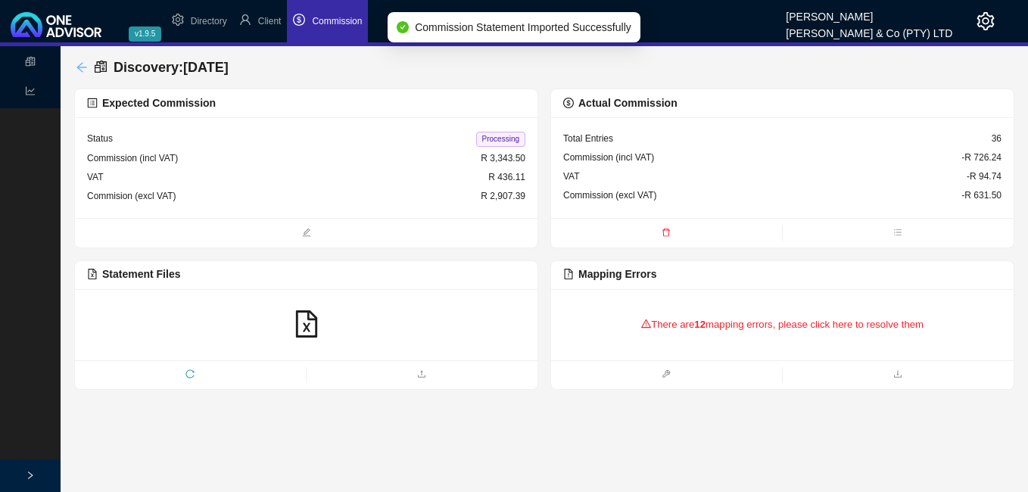
click at [80, 64] on icon "arrow-left" at bounding box center [81, 67] width 10 height 10
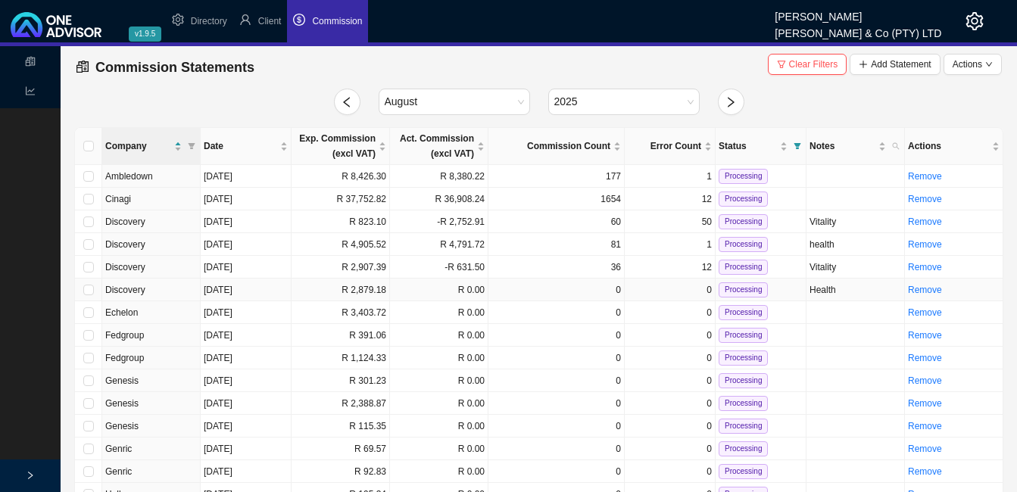
click at [383, 297] on td "R 2,879.18" at bounding box center [341, 290] width 98 height 23
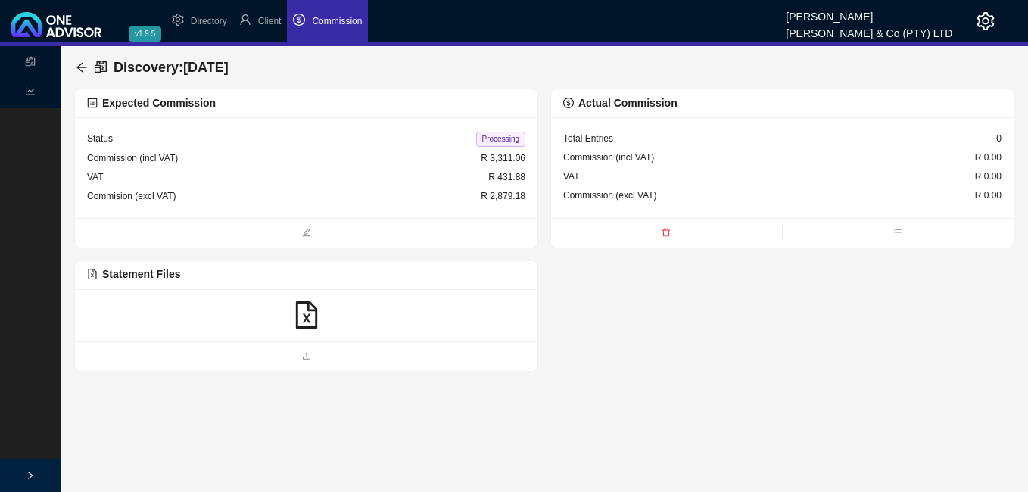
click at [301, 315] on icon "file-excel" at bounding box center [306, 314] width 27 height 27
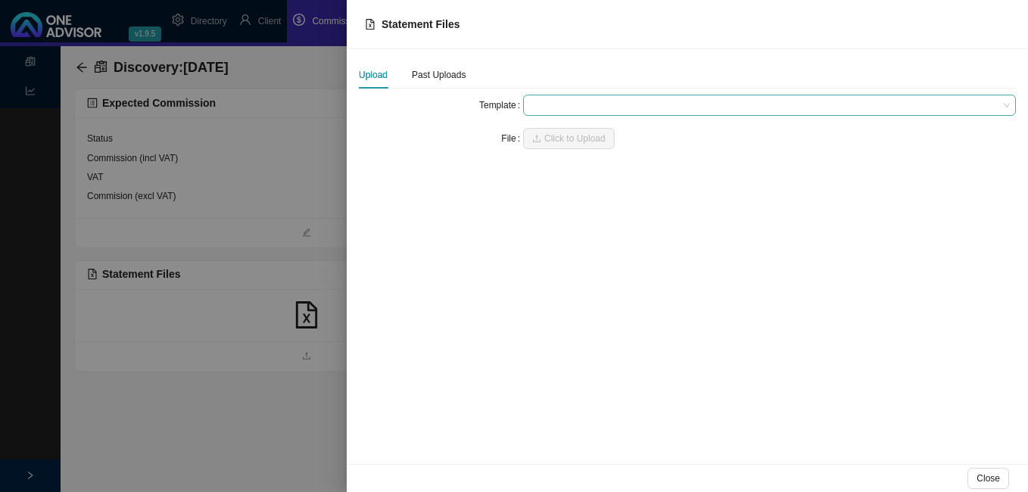
click at [540, 109] on span at bounding box center [769, 105] width 481 height 20
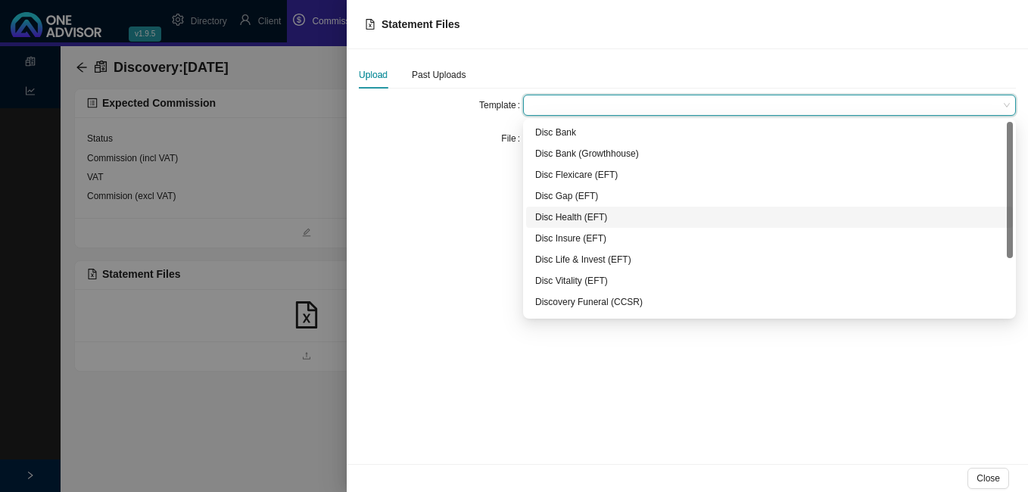
click at [564, 216] on div "Disc Health (EFT)" at bounding box center [769, 217] width 469 height 15
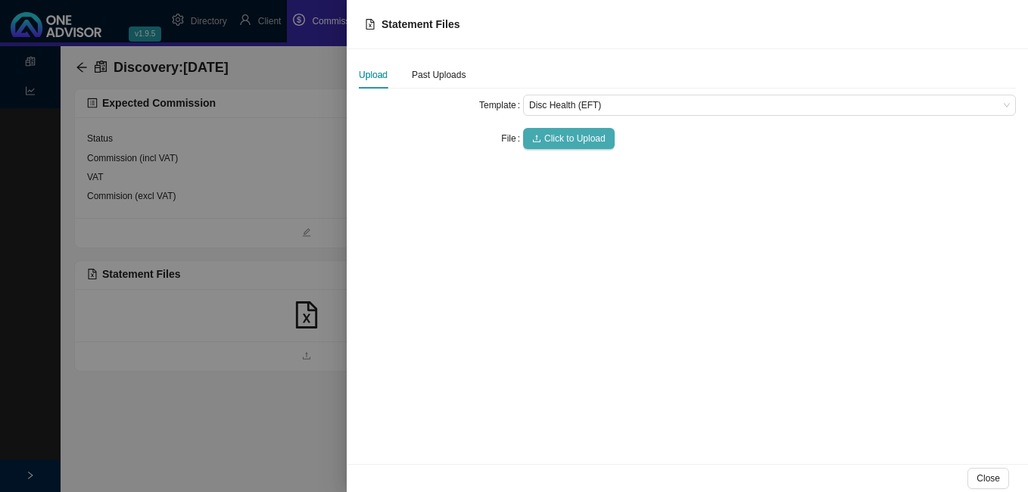
click at [563, 137] on span "Click to Upload" at bounding box center [574, 138] width 61 height 15
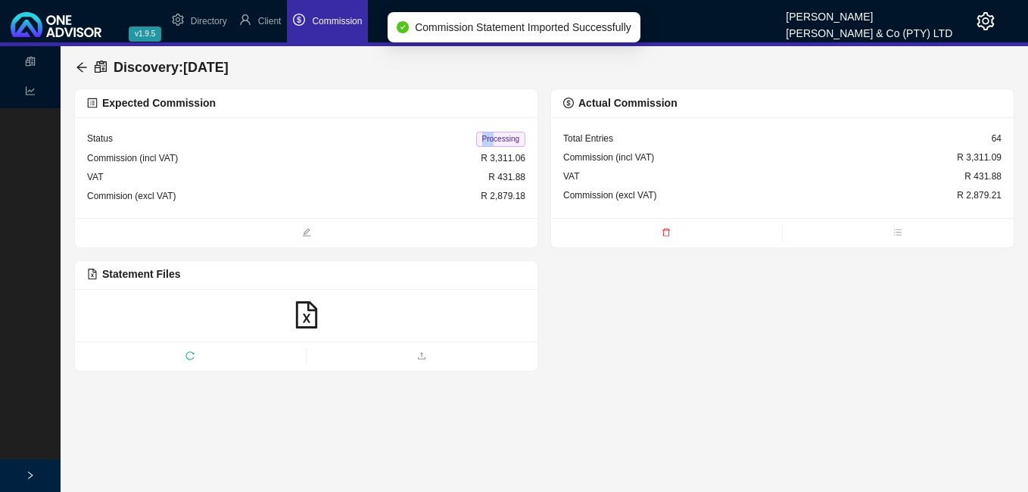
click at [494, 131] on div "Processing" at bounding box center [500, 139] width 49 height 16
click at [494, 136] on span "Processing" at bounding box center [500, 139] width 49 height 15
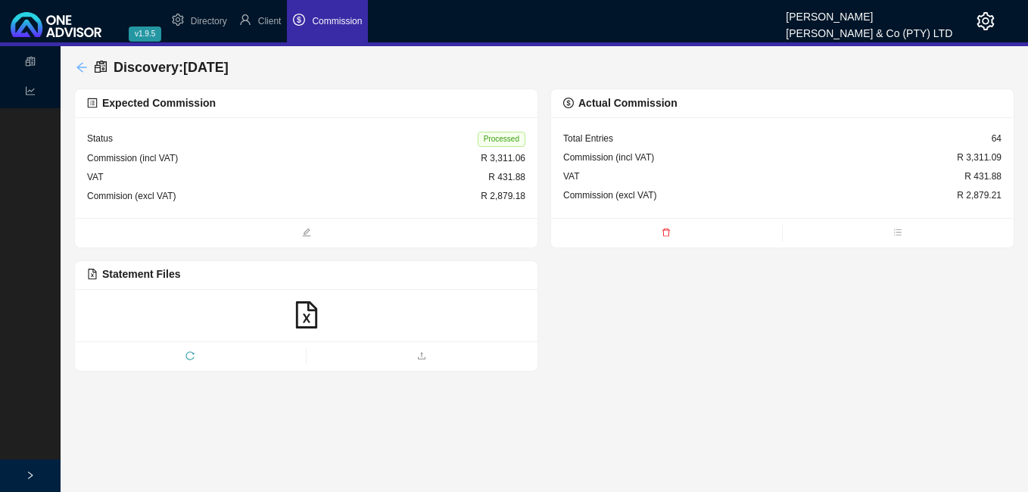
click at [76, 61] on icon "arrow-left" at bounding box center [82, 67] width 12 height 12
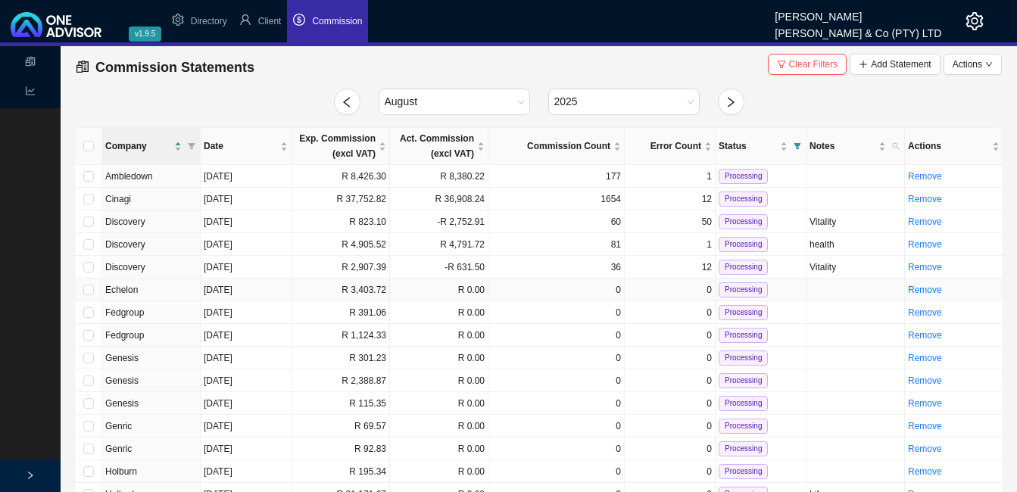
click at [369, 291] on td "R 3,403.72" at bounding box center [341, 290] width 98 height 23
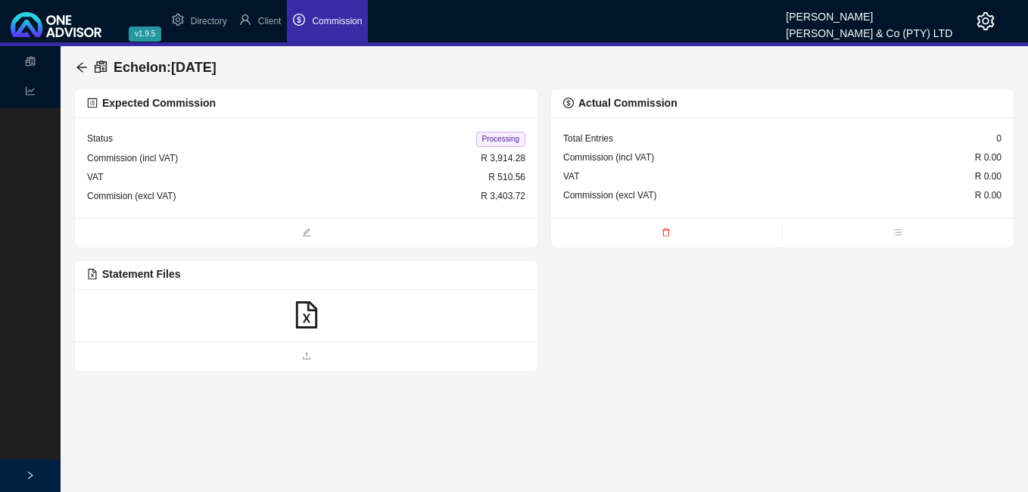
click at [310, 318] on icon "file-excel" at bounding box center [306, 314] width 27 height 27
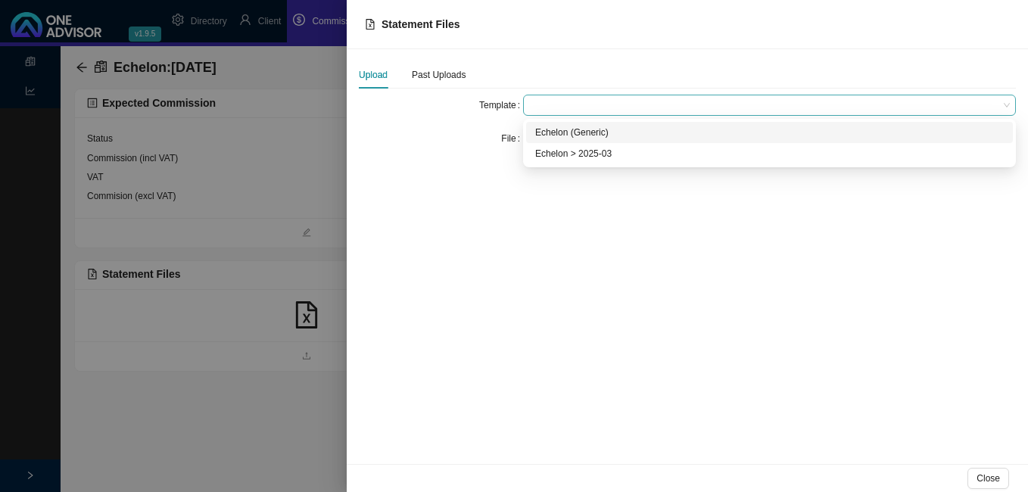
click at [547, 104] on span at bounding box center [769, 105] width 481 height 20
click at [551, 134] on div "Echelon (Generic)" at bounding box center [769, 132] width 469 height 15
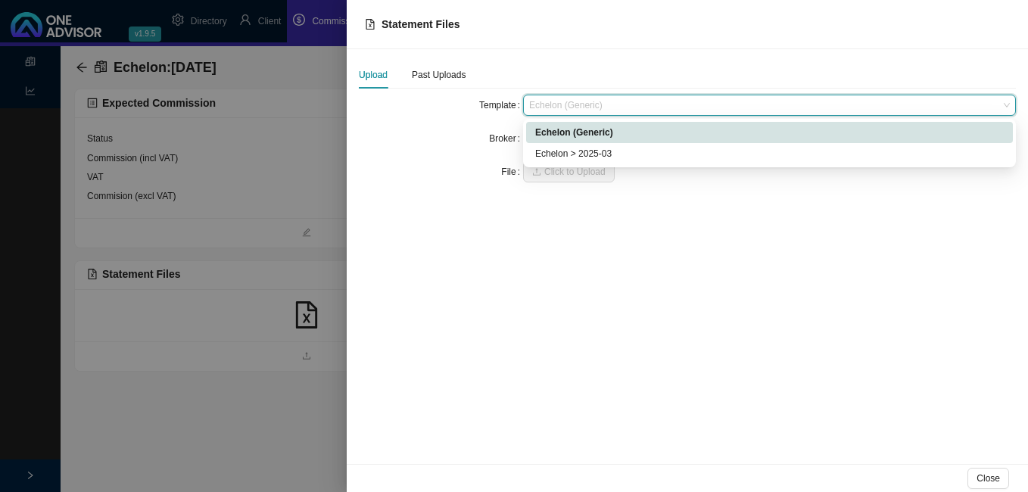
click at [564, 106] on span "Echelon (Generic)" at bounding box center [769, 105] width 481 height 20
click at [545, 150] on div "Echelon > 2025-03" at bounding box center [769, 153] width 469 height 15
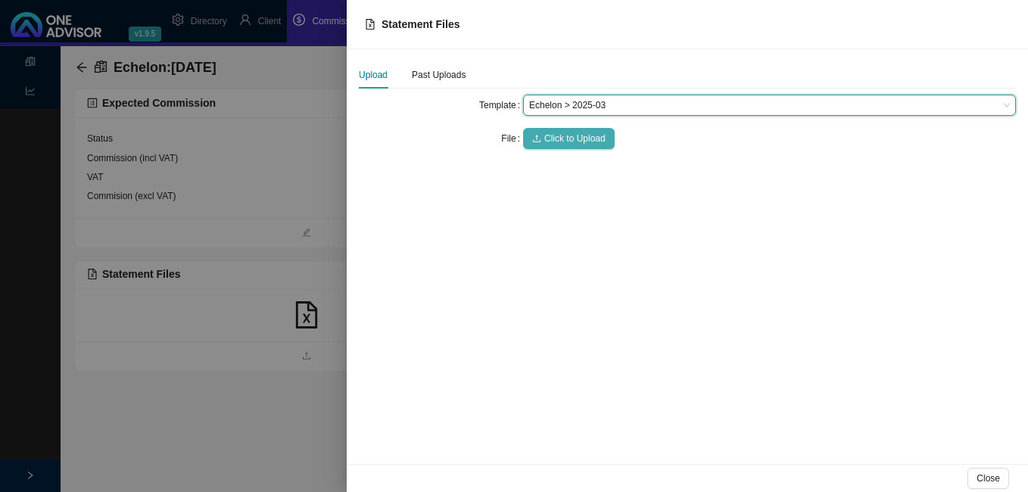
click at [553, 133] on span "Click to Upload" at bounding box center [574, 138] width 61 height 15
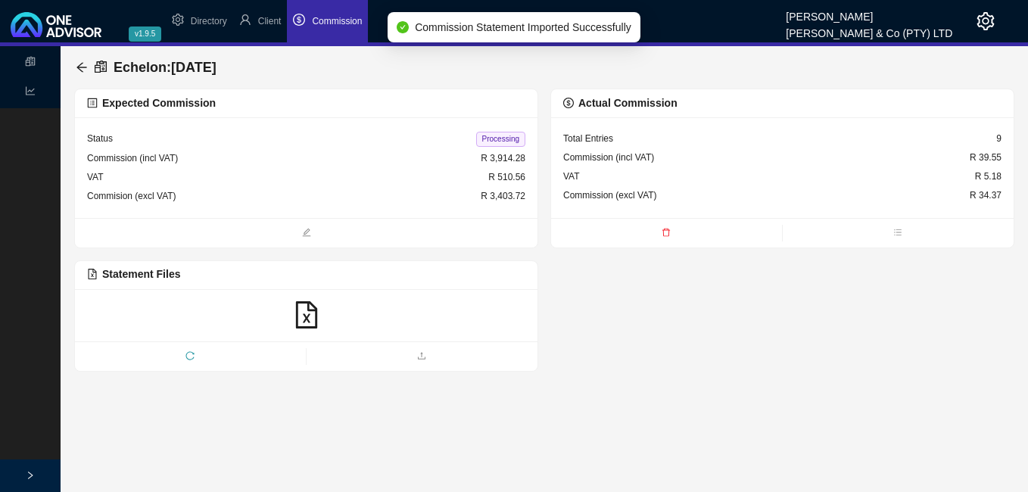
click at [306, 310] on icon "file-excel" at bounding box center [306, 314] width 27 height 27
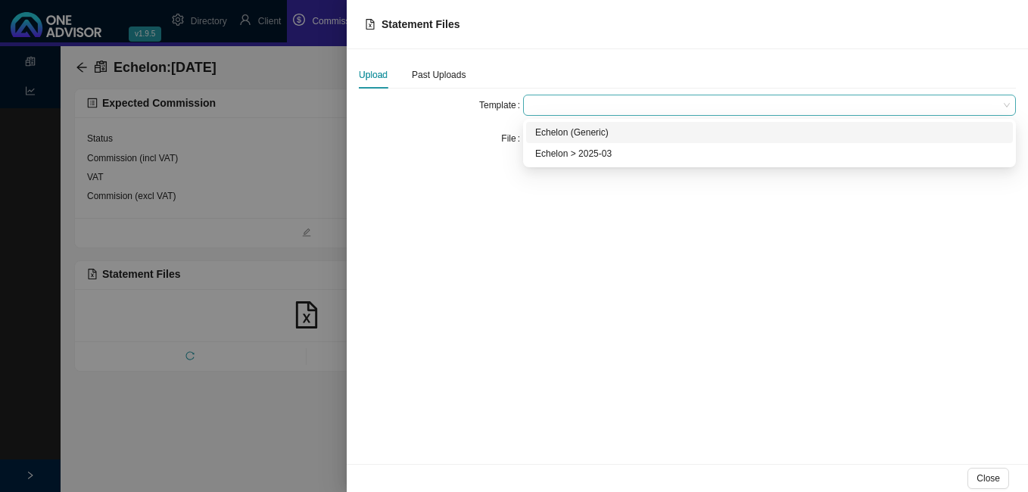
click at [541, 105] on span at bounding box center [769, 105] width 481 height 20
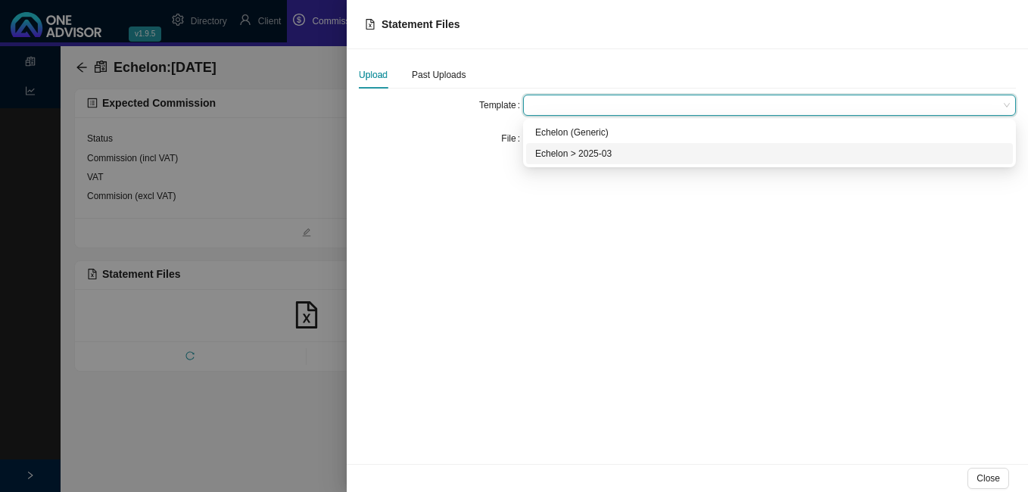
click at [549, 155] on div "Echelon > 2025-03" at bounding box center [769, 153] width 469 height 15
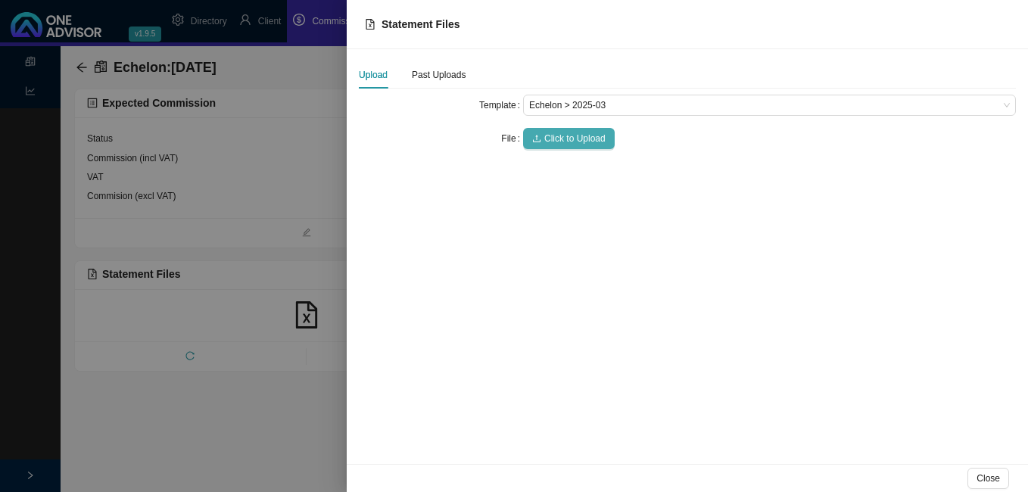
click at [551, 138] on span "Click to Upload" at bounding box center [574, 138] width 61 height 15
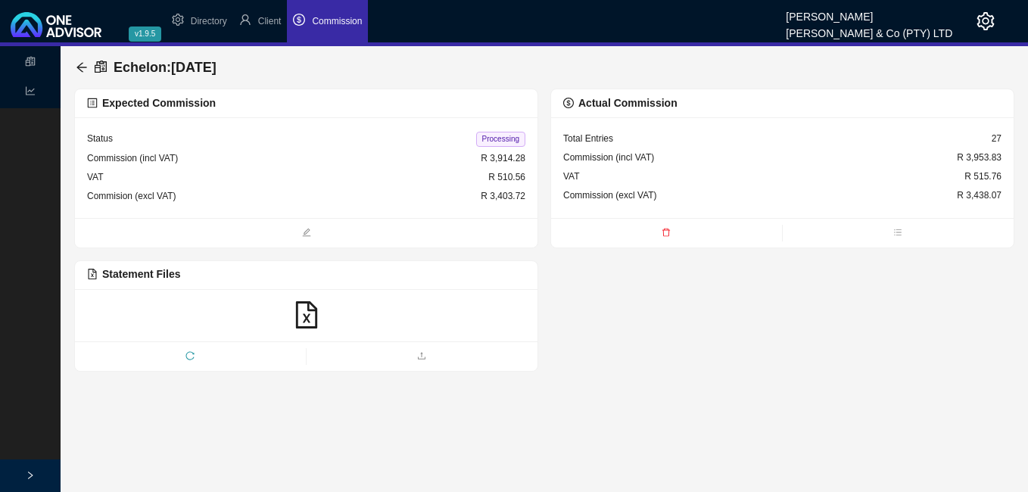
click at [671, 235] on icon "delete" at bounding box center [666, 232] width 9 height 9
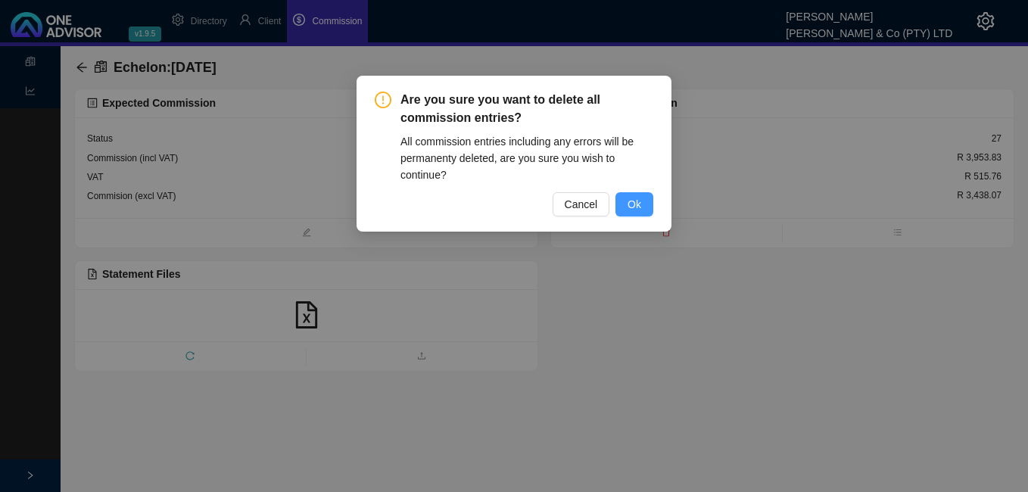
click at [645, 201] on button "Ok" at bounding box center [635, 204] width 38 height 24
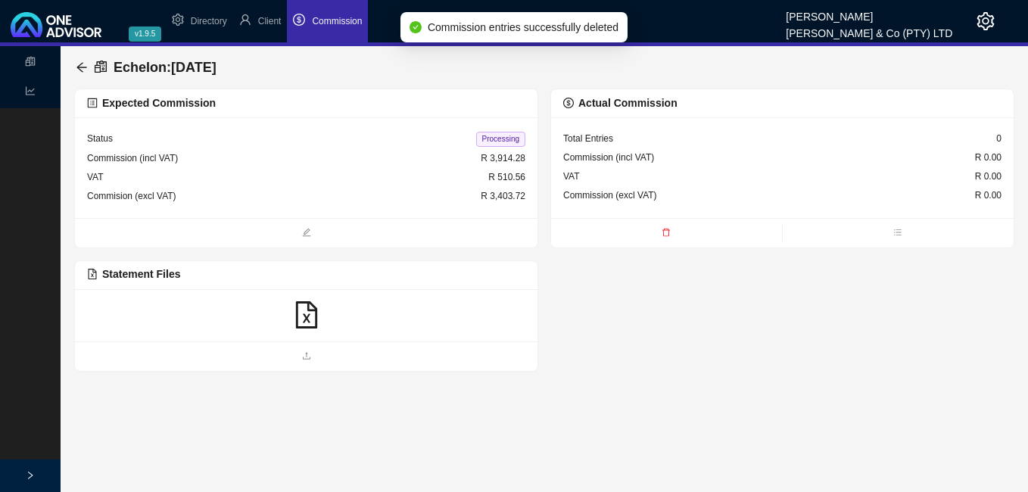
click at [309, 315] on icon "file-excel" at bounding box center [305, 314] width 21 height 27
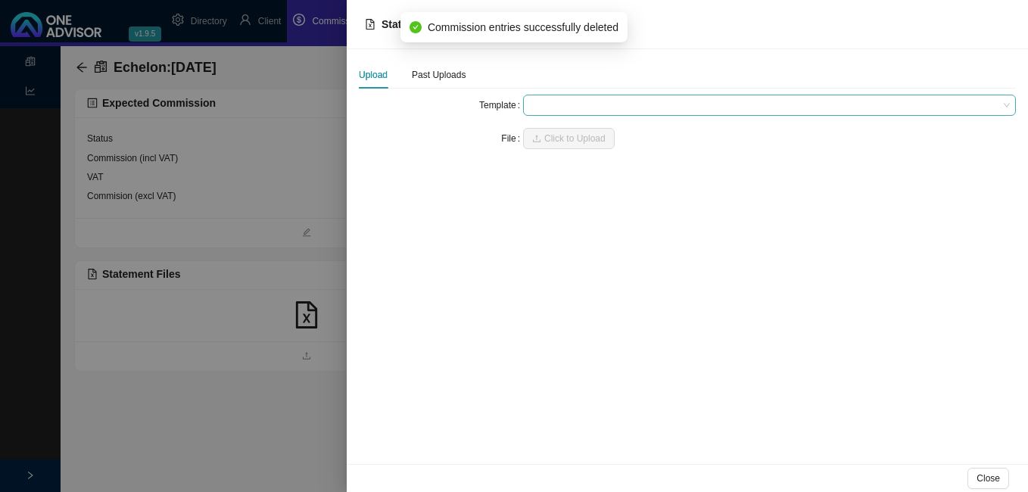
click at [579, 104] on span at bounding box center [769, 105] width 481 height 20
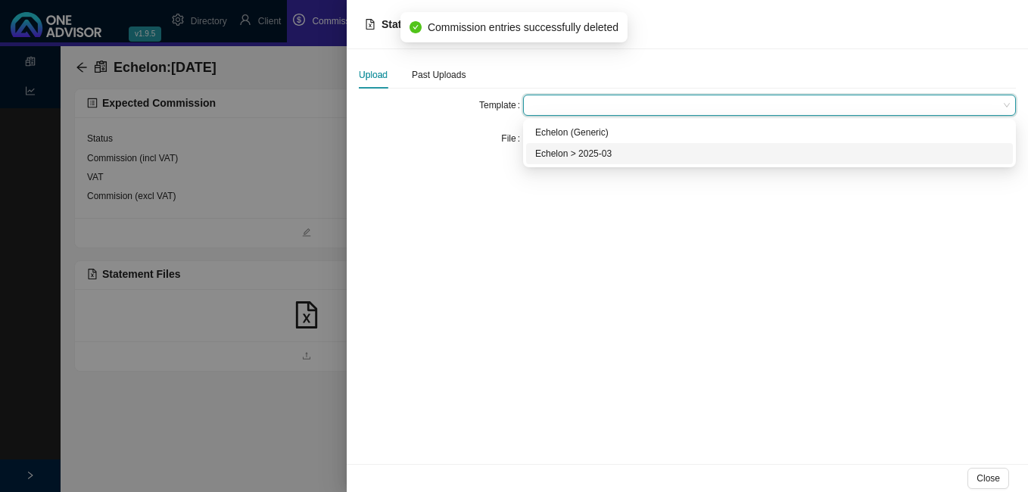
click at [580, 157] on div "Echelon > 2025-03" at bounding box center [769, 153] width 469 height 15
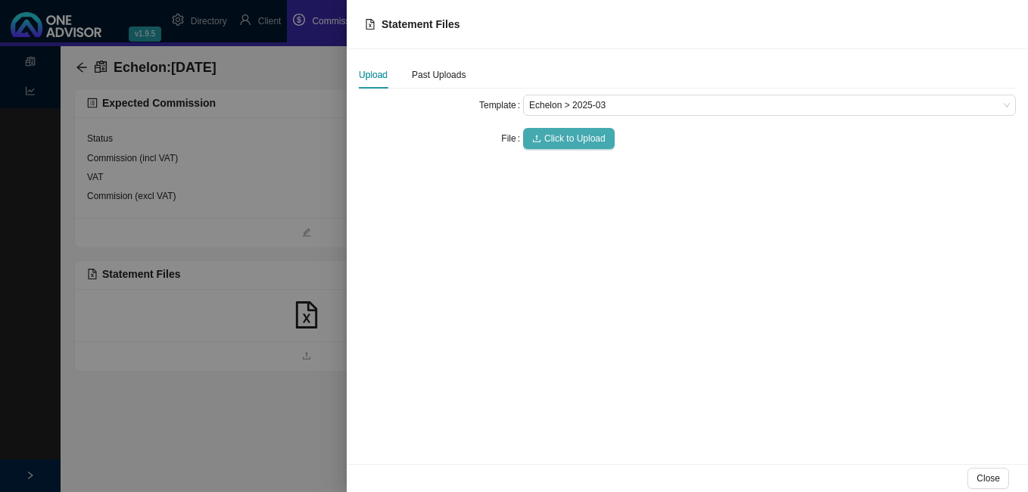
click at [583, 142] on span "Click to Upload" at bounding box center [574, 138] width 61 height 15
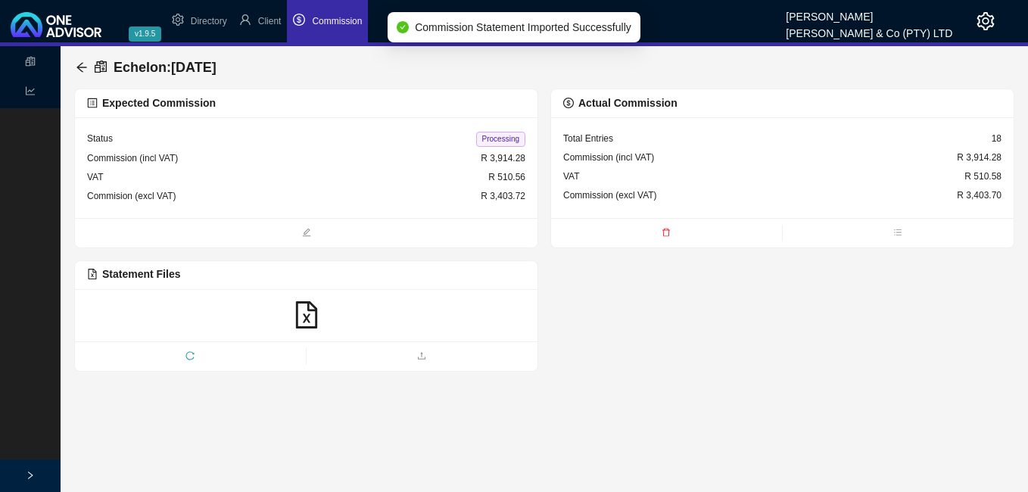
click at [510, 139] on span "Processing" at bounding box center [500, 139] width 49 height 15
click at [83, 61] on icon "arrow-left" at bounding box center [82, 67] width 12 height 12
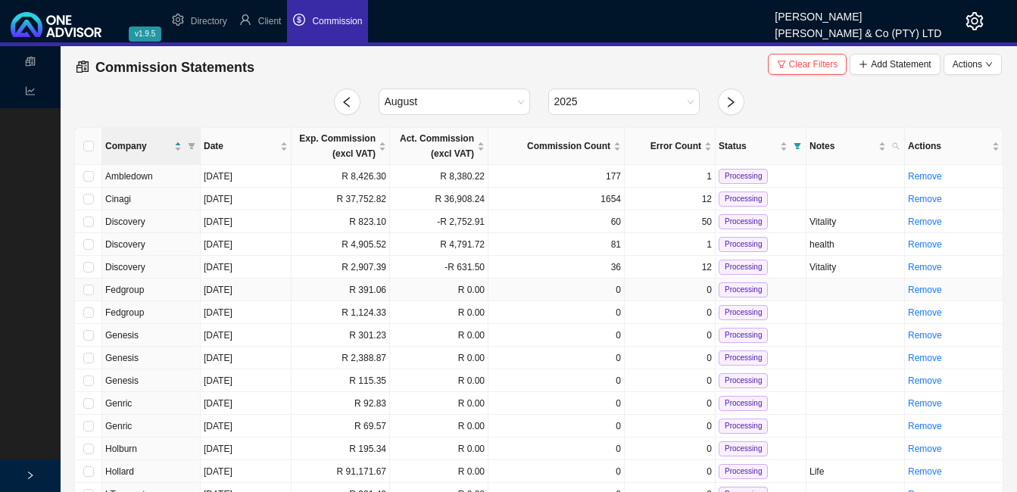
click at [422, 294] on td "R 0.00" at bounding box center [439, 290] width 98 height 23
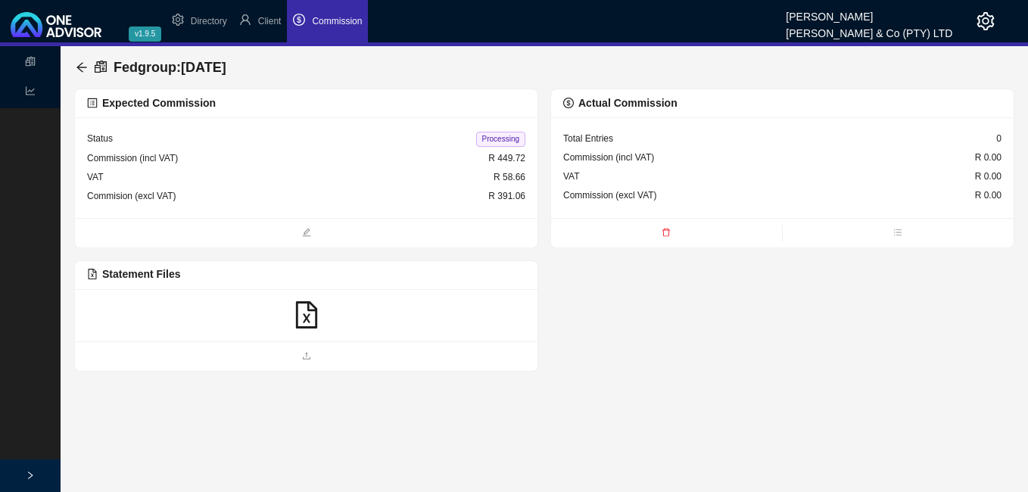
click at [305, 319] on icon "file-excel" at bounding box center [305, 314] width 21 height 27
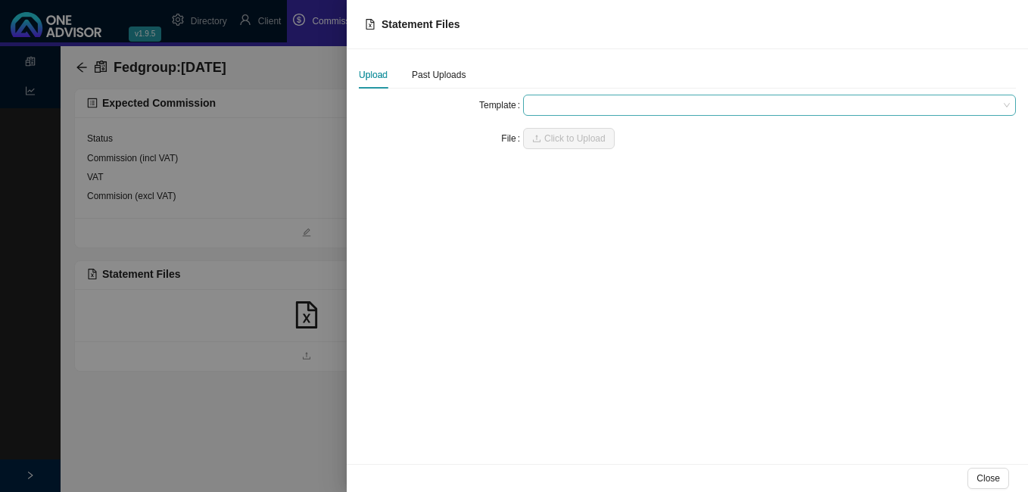
click at [564, 108] on span at bounding box center [769, 105] width 481 height 20
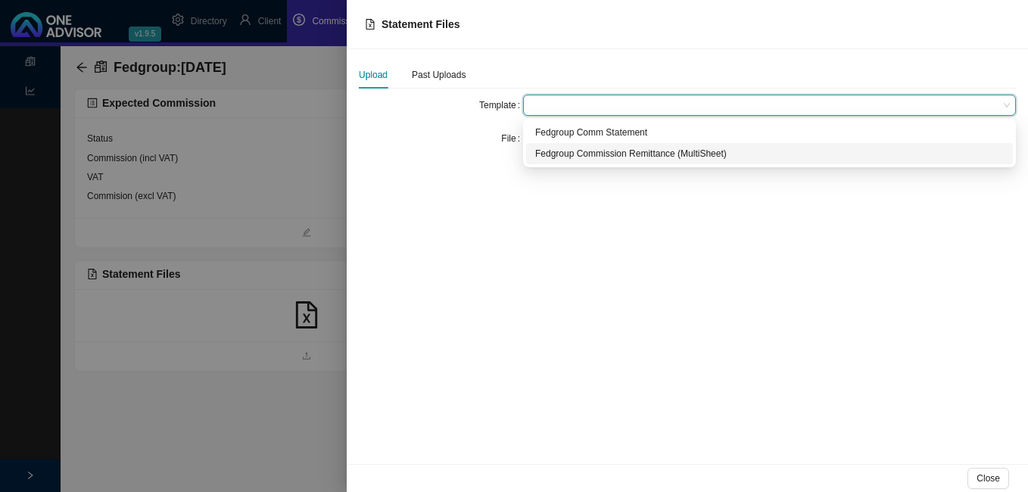
click at [587, 157] on div "Fedgroup Commission Remittance (MultiSheet)" at bounding box center [769, 153] width 469 height 15
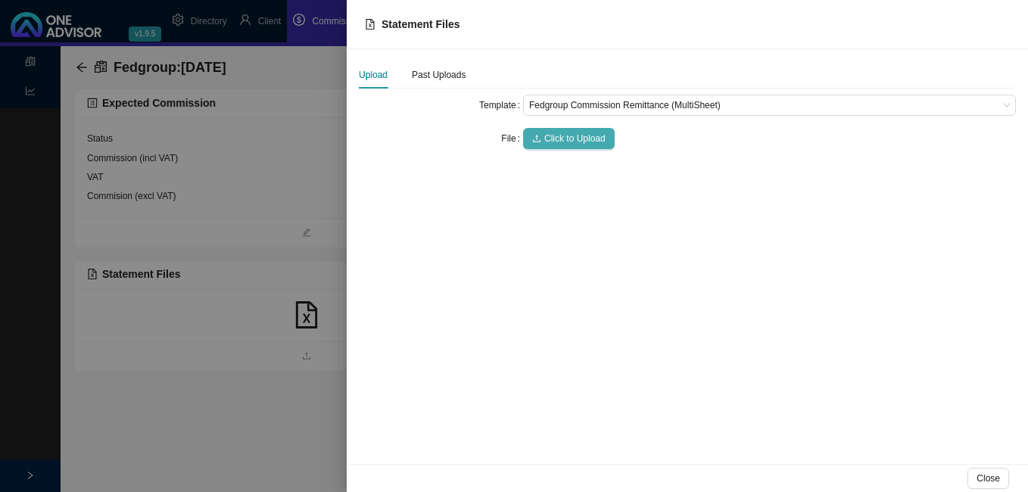
click at [591, 137] on span "Click to Upload" at bounding box center [574, 138] width 61 height 15
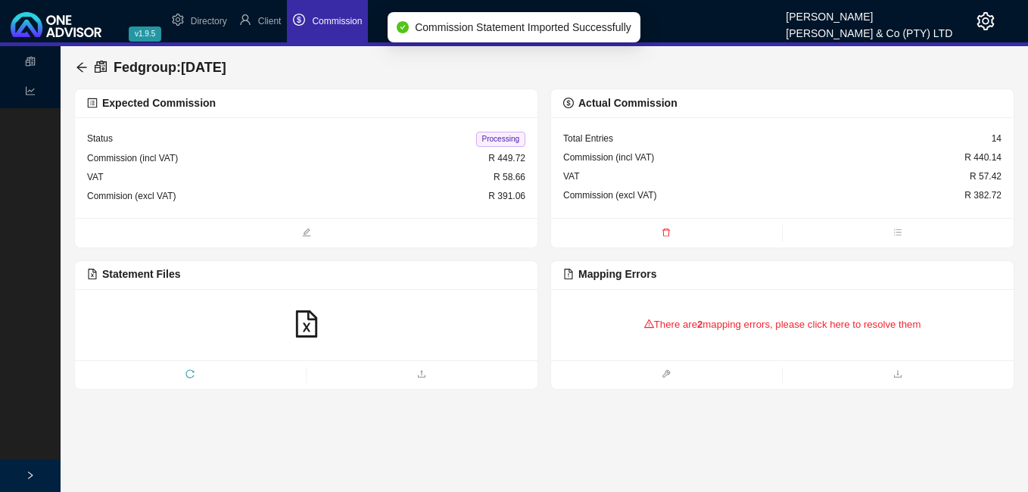
click at [730, 323] on div "There are 2 mapping errors, please click here to resolve them" at bounding box center [782, 324] width 438 height 47
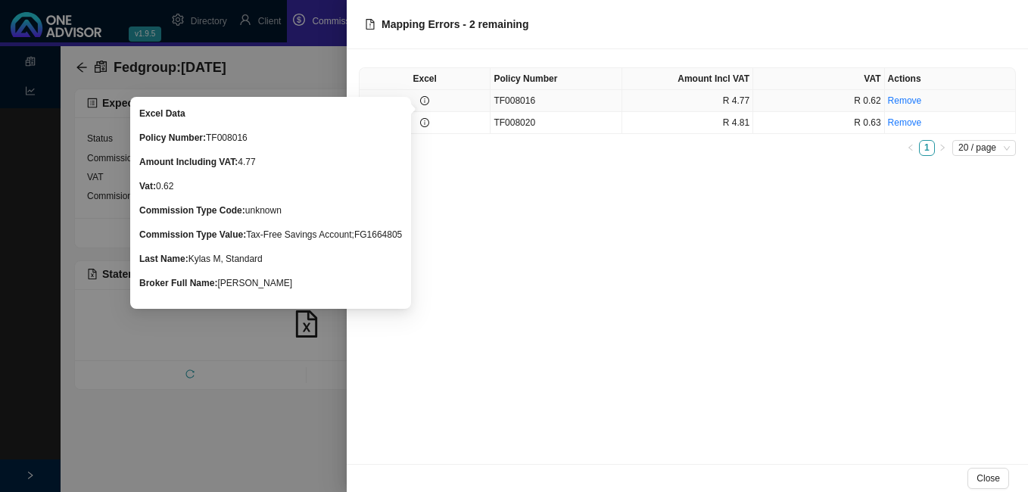
click at [429, 101] on icon "info-circle" at bounding box center [424, 100] width 9 height 9
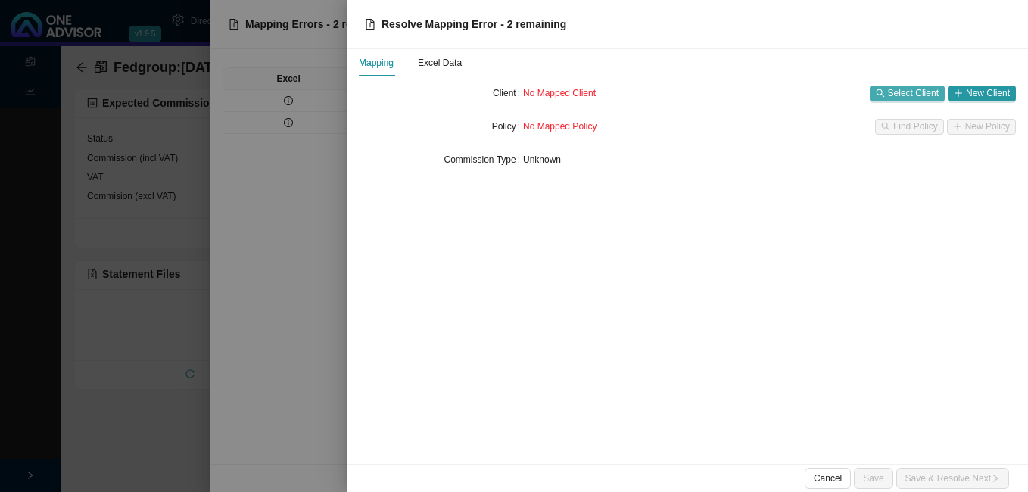
click at [912, 86] on span "Select Client" at bounding box center [913, 93] width 51 height 15
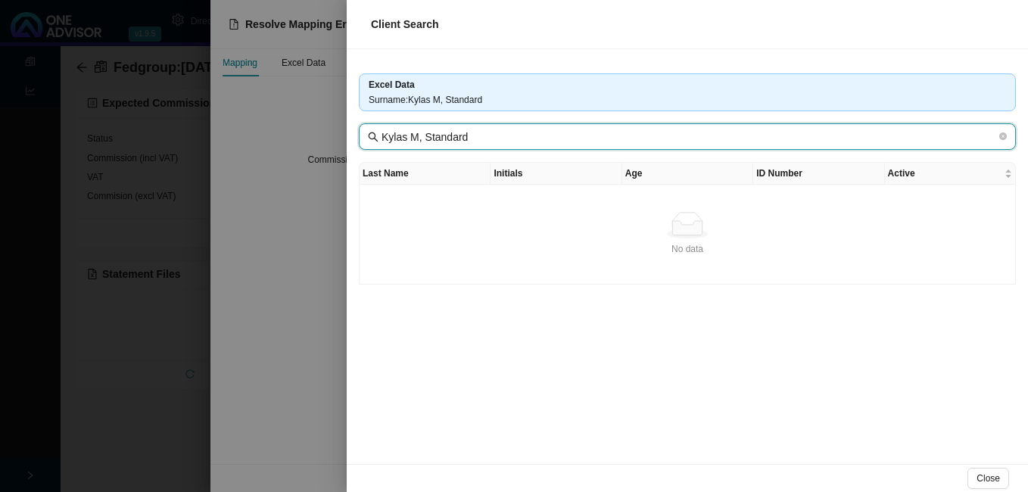
drag, startPoint x: 404, startPoint y: 139, endPoint x: 607, endPoint y: 159, distance: 204.0
click at [607, 159] on div "Excel Data Surname : Kylas M, Standard Kylas M, Standard Last Name Initials Age…" at bounding box center [687, 256] width 681 height 415
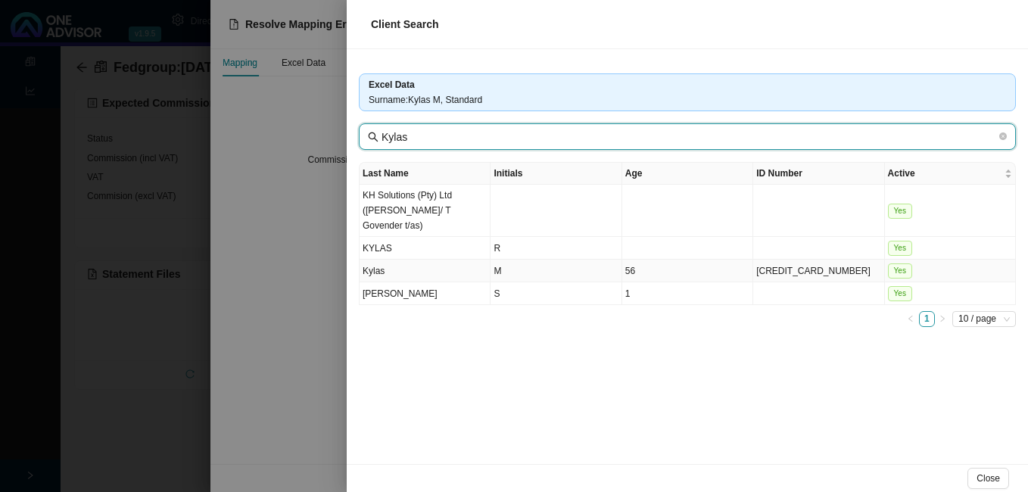
type input "Kylas"
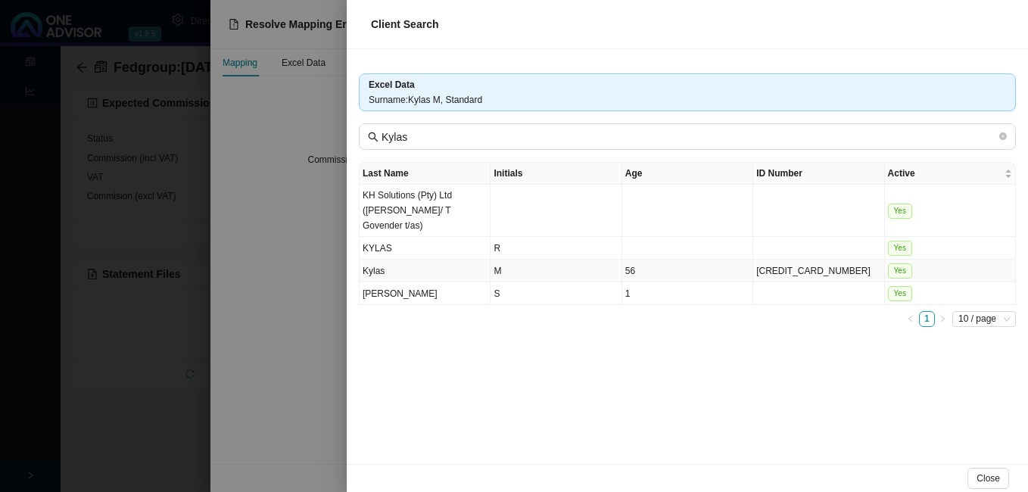
click at [568, 270] on td "M" at bounding box center [556, 271] width 131 height 23
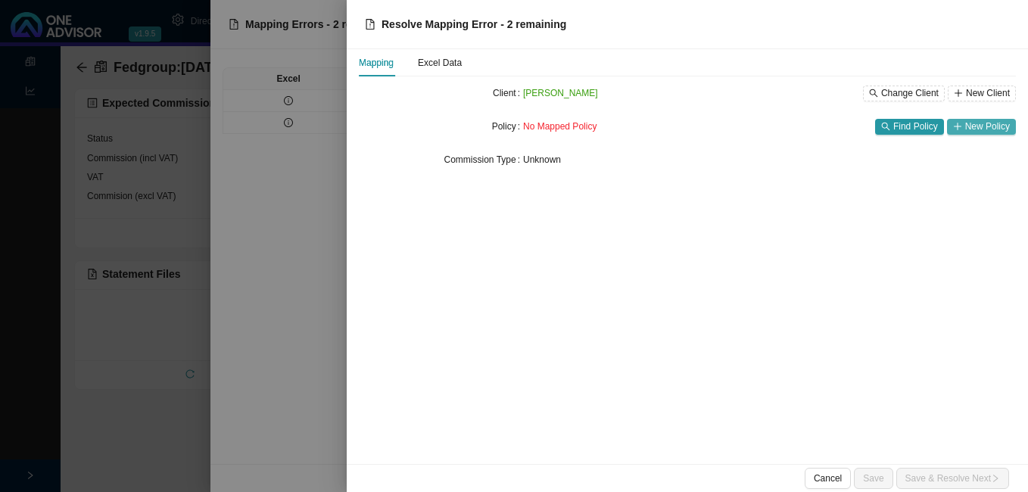
click at [979, 129] on span "New Policy" at bounding box center [987, 126] width 45 height 15
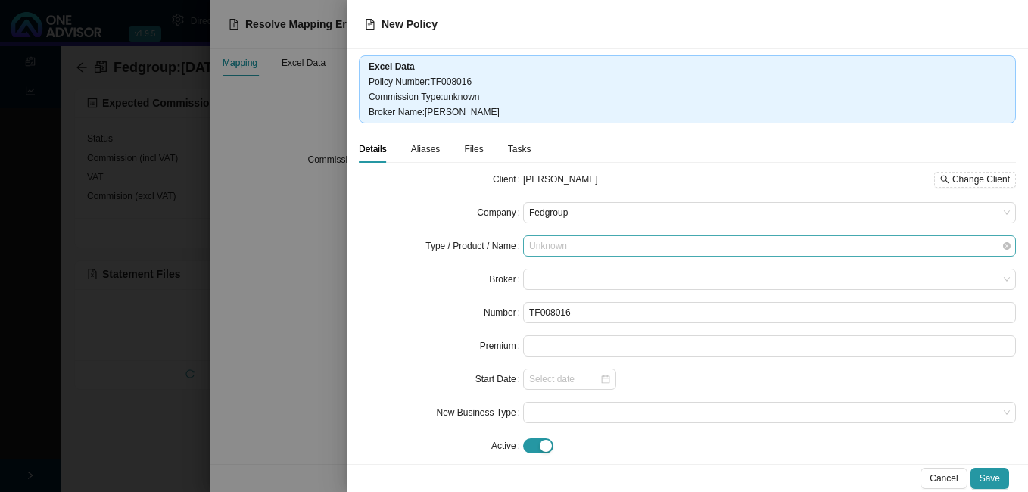
click at [610, 250] on span "Unknown" at bounding box center [769, 246] width 481 height 20
click at [604, 274] on div "Investment" at bounding box center [572, 273] width 87 height 15
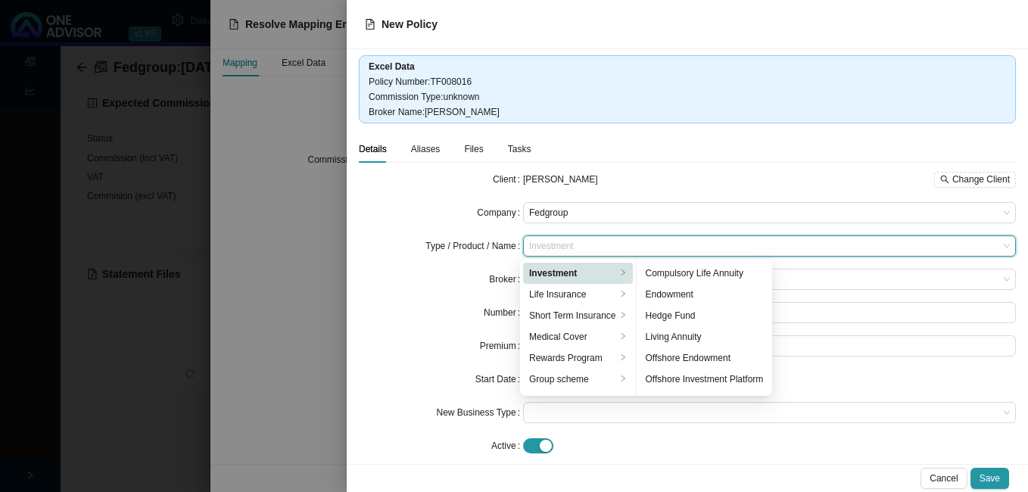
click at [565, 274] on div "Investment" at bounding box center [572, 273] width 87 height 15
click at [429, 280] on div "Broker" at bounding box center [441, 279] width 164 height 21
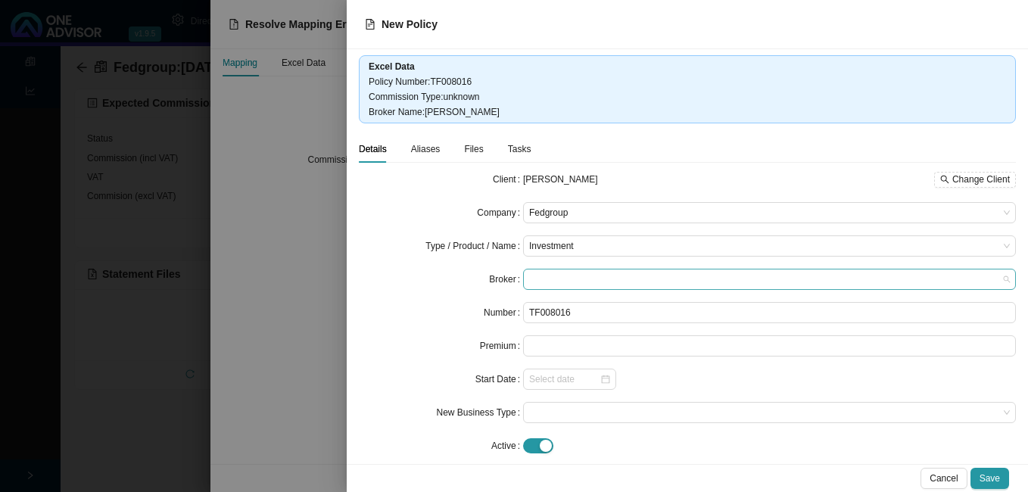
click at [546, 276] on span at bounding box center [769, 280] width 481 height 20
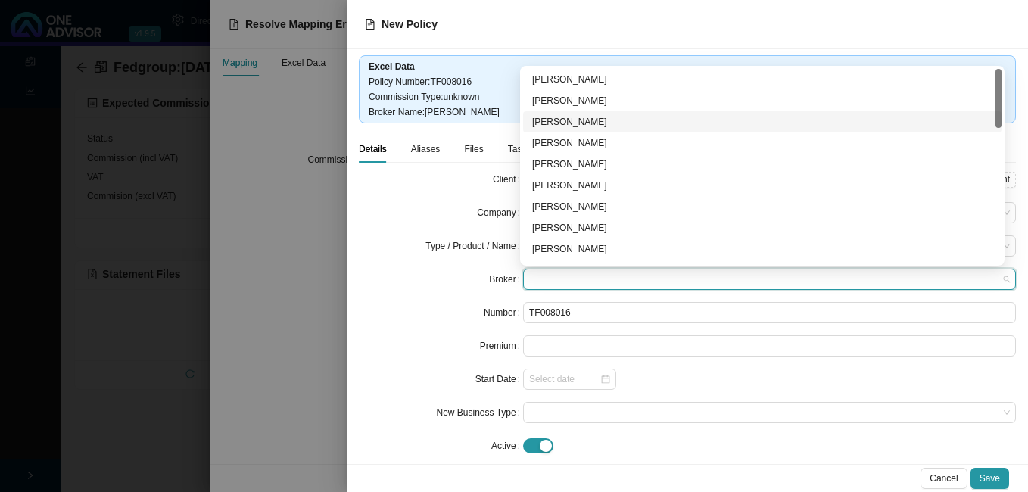
click at [656, 124] on div "[PERSON_NAME]" at bounding box center [762, 121] width 460 height 15
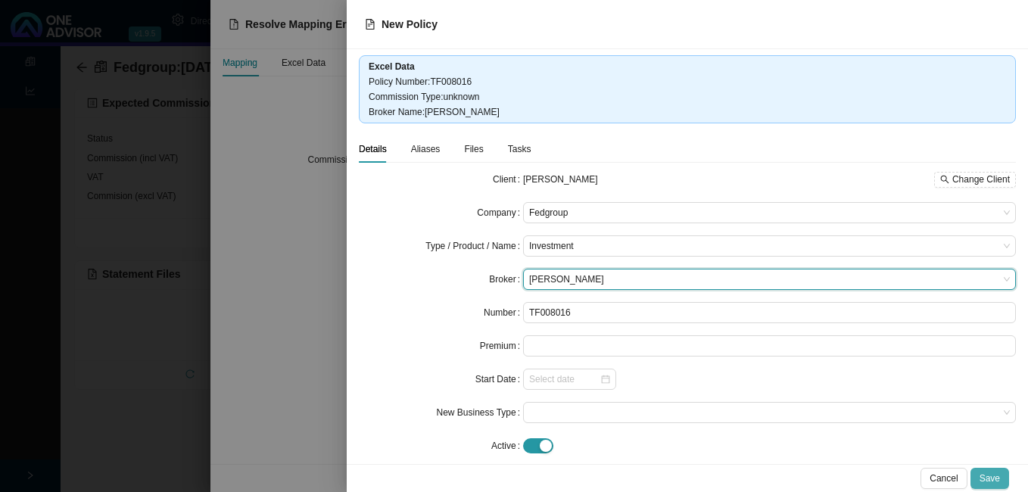
click at [997, 473] on span "Save" at bounding box center [990, 478] width 20 height 15
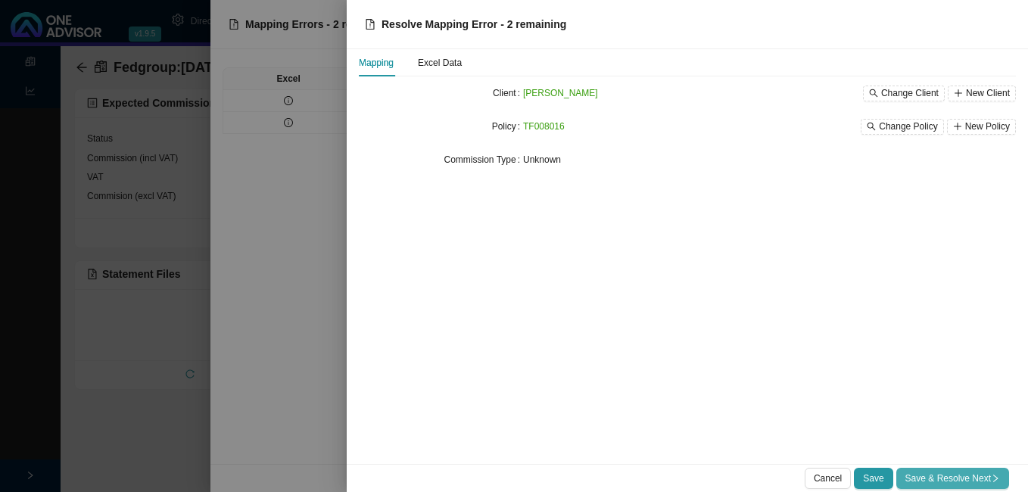
click at [953, 476] on span "Save & Resolve Next" at bounding box center [953, 478] width 95 height 15
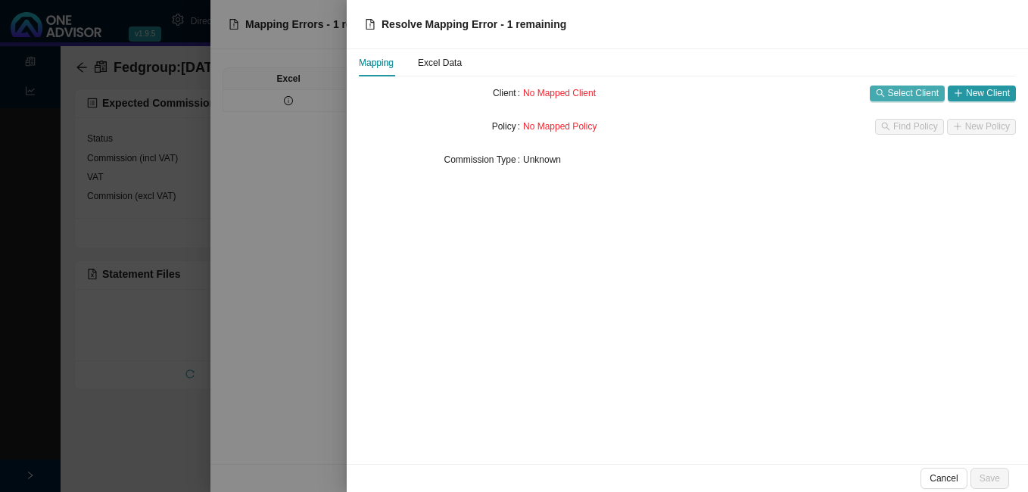
click at [910, 95] on span "Select Client" at bounding box center [913, 93] width 51 height 15
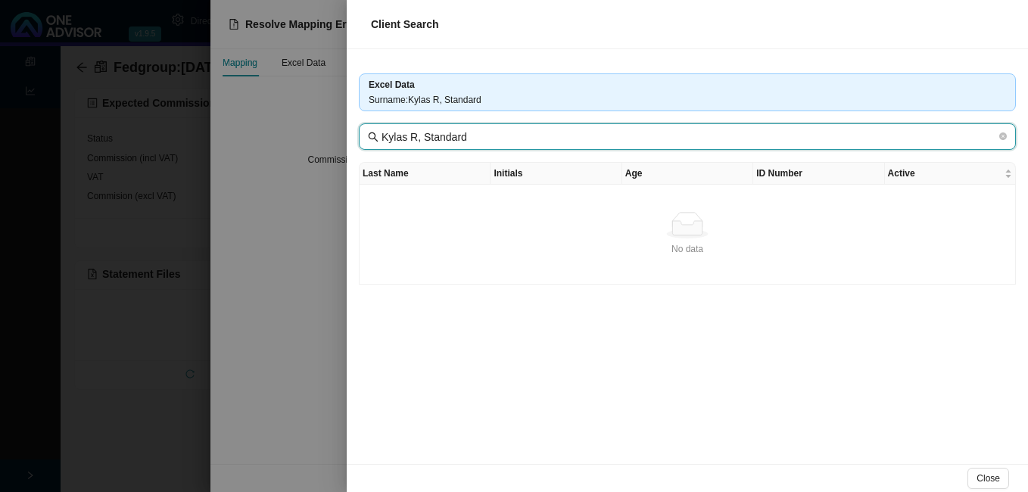
drag, startPoint x: 406, startPoint y: 137, endPoint x: 581, endPoint y: 135, distance: 174.9
click at [581, 135] on input "Kylas R, Standard" at bounding box center [689, 137] width 615 height 17
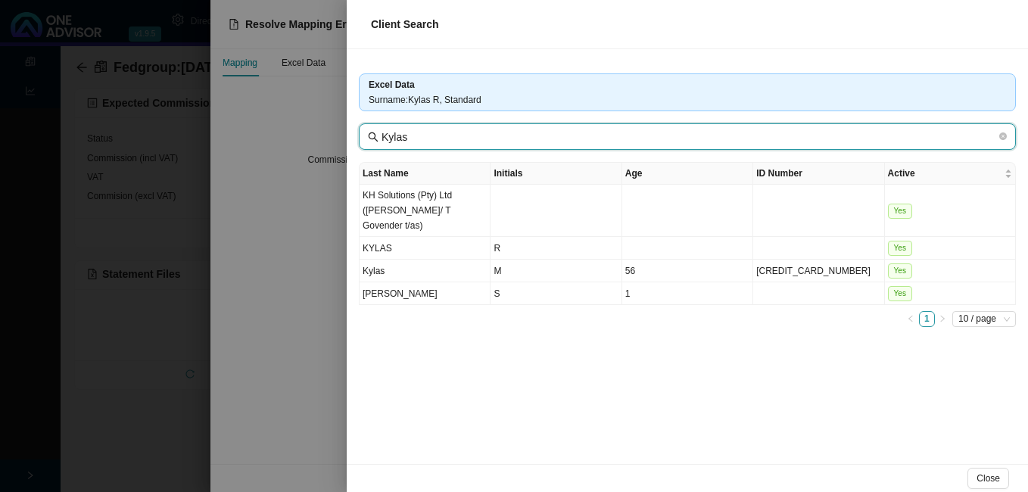
type input "Kylas"
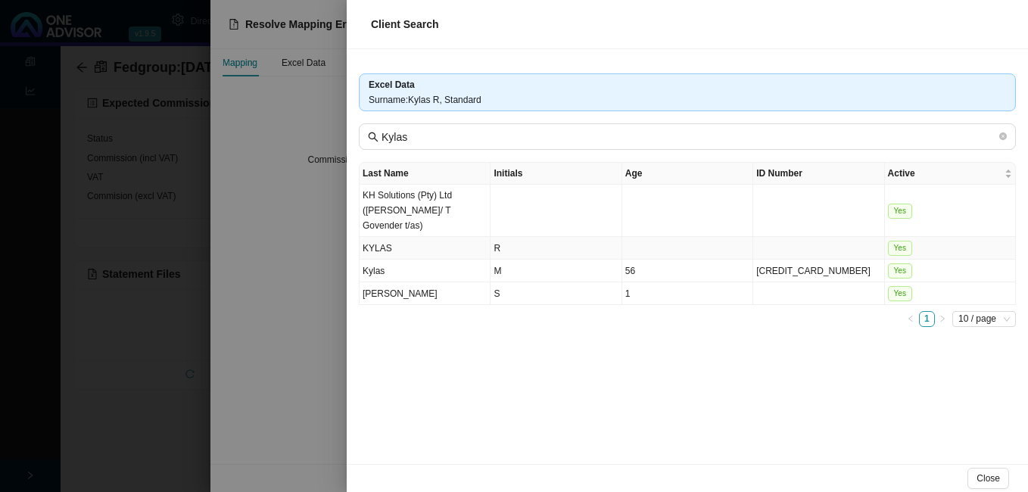
click at [560, 256] on td "R" at bounding box center [556, 248] width 131 height 23
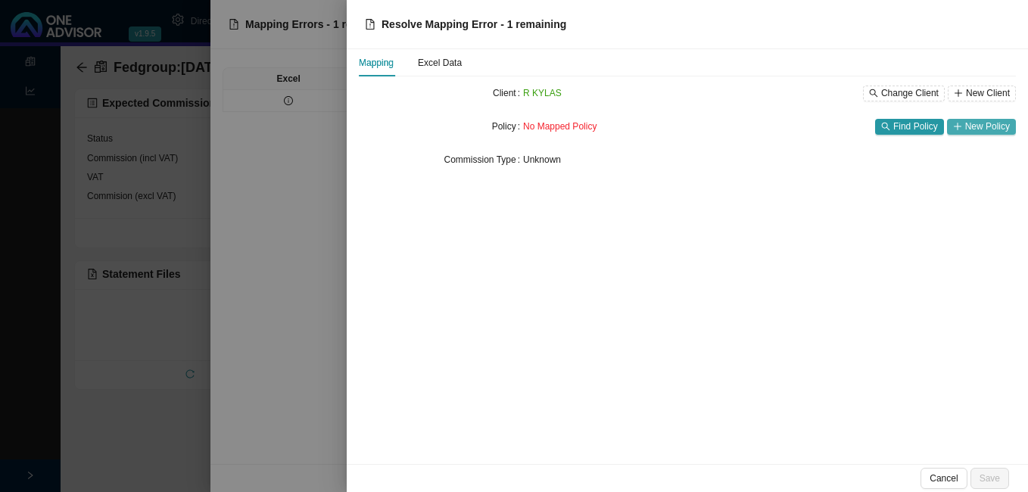
click at [983, 123] on span "New Policy" at bounding box center [987, 126] width 45 height 15
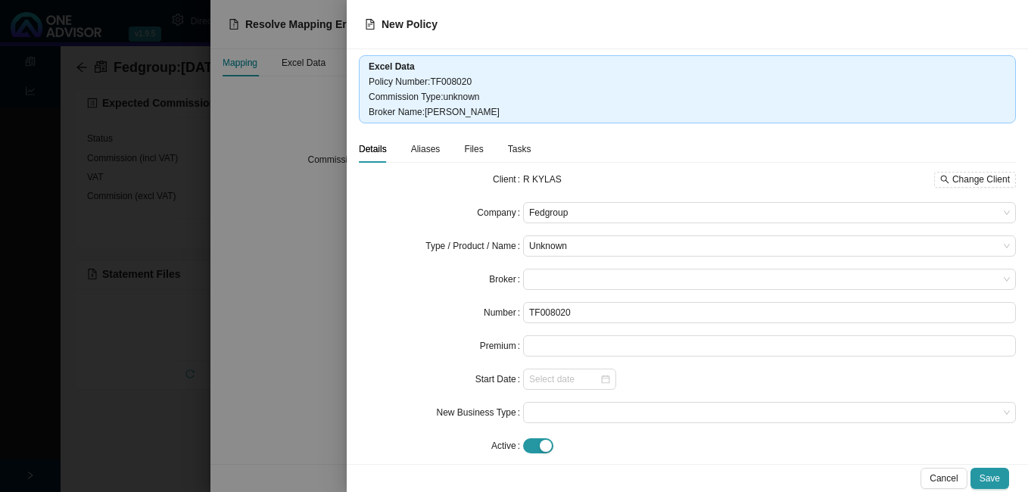
click at [322, 235] on div at bounding box center [514, 246] width 1028 height 492
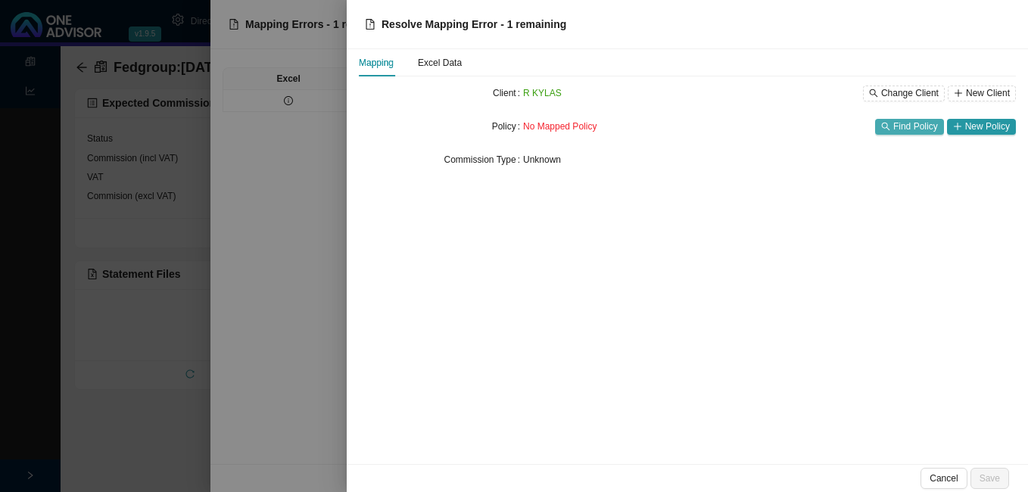
click at [900, 120] on span "Find Policy" at bounding box center [916, 126] width 45 height 15
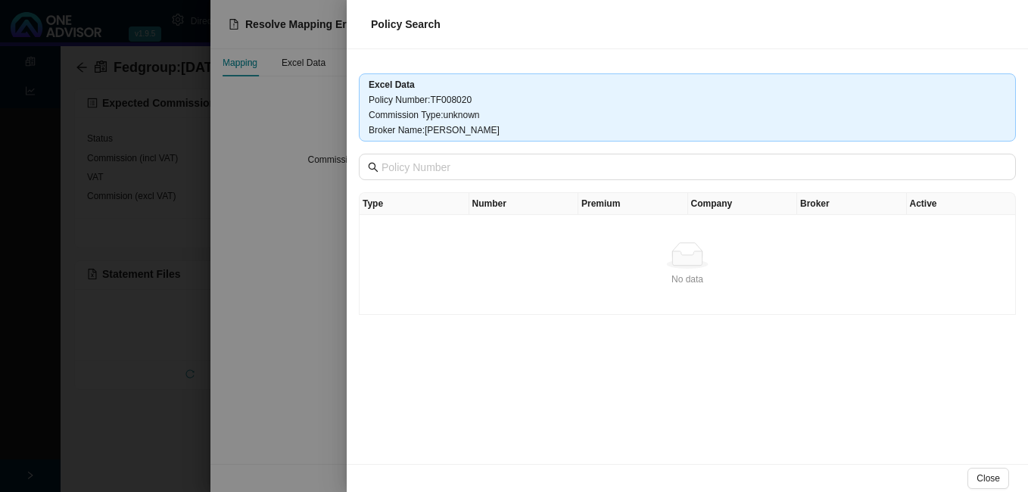
click at [316, 224] on div at bounding box center [514, 246] width 1028 height 492
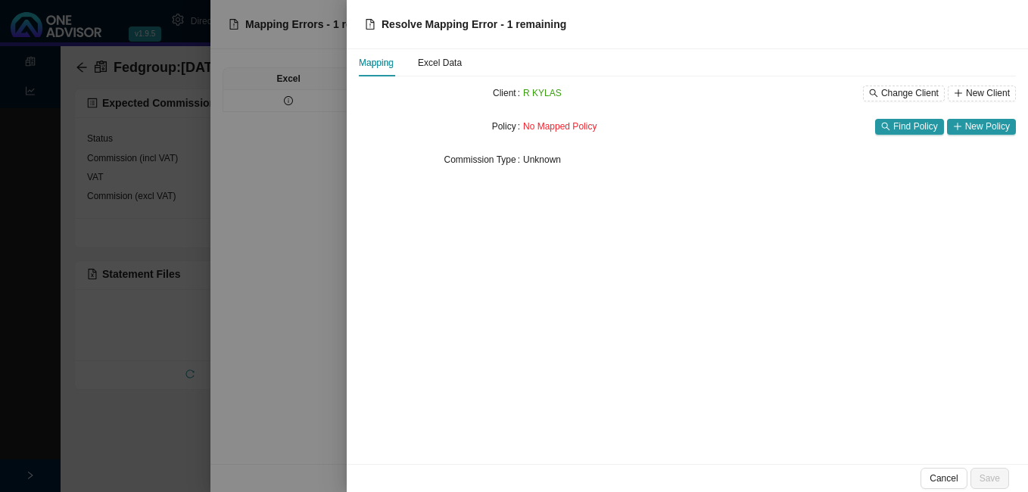
click at [332, 145] on div at bounding box center [514, 246] width 1028 height 492
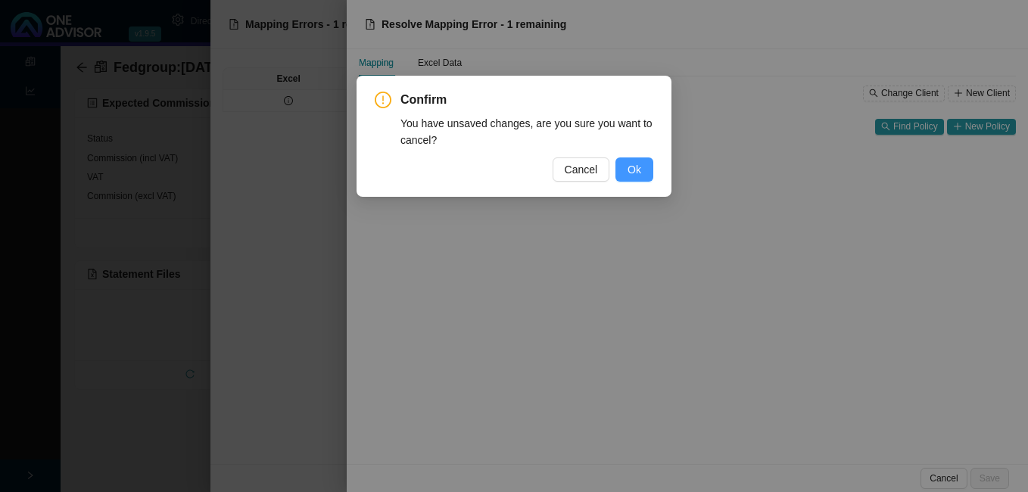
click at [638, 170] on span "Ok" at bounding box center [635, 169] width 14 height 17
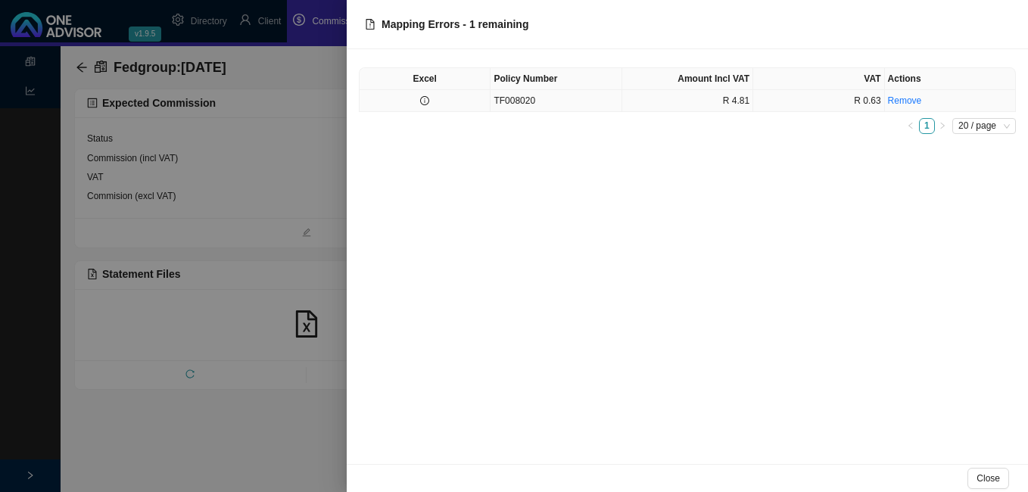
click at [529, 108] on td "TF008020" at bounding box center [556, 101] width 131 height 22
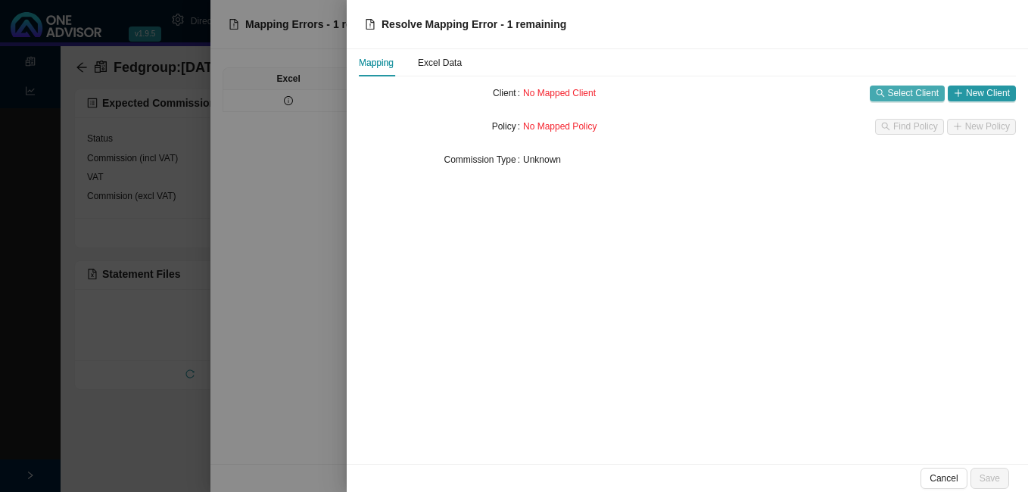
click at [904, 93] on span "Select Client" at bounding box center [913, 93] width 51 height 15
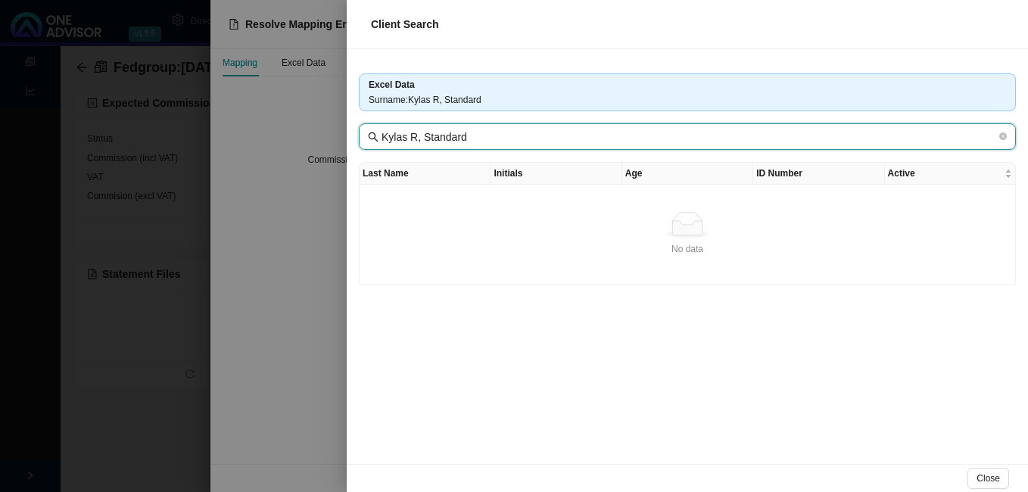
drag, startPoint x: 404, startPoint y: 137, endPoint x: 561, endPoint y: 136, distance: 156.8
click at [561, 136] on input "Kylas R, Standard" at bounding box center [689, 137] width 615 height 17
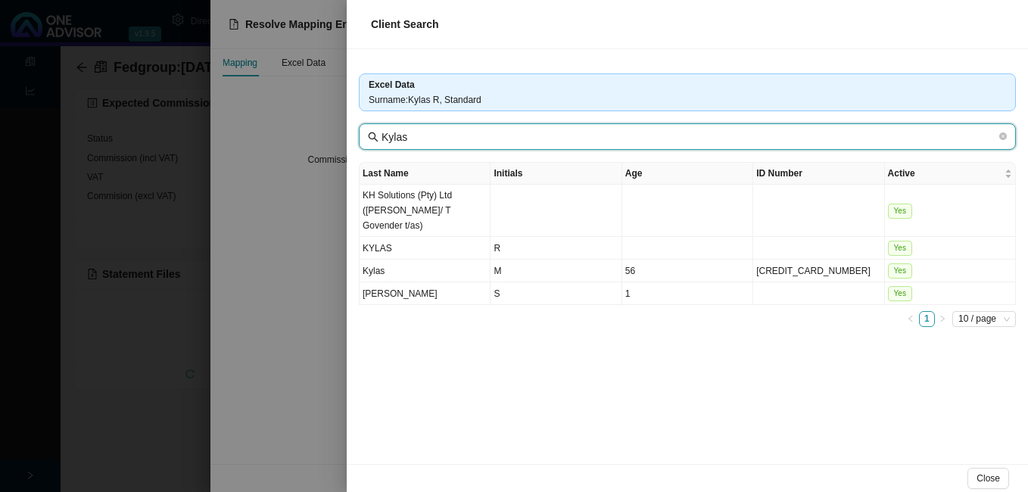
type input "Kylas"
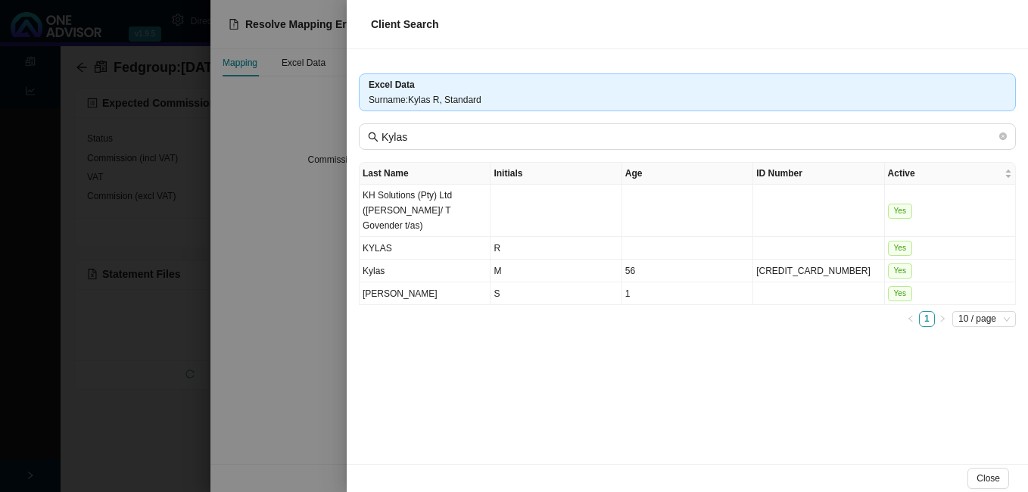
click at [305, 439] on div at bounding box center [514, 246] width 1028 height 492
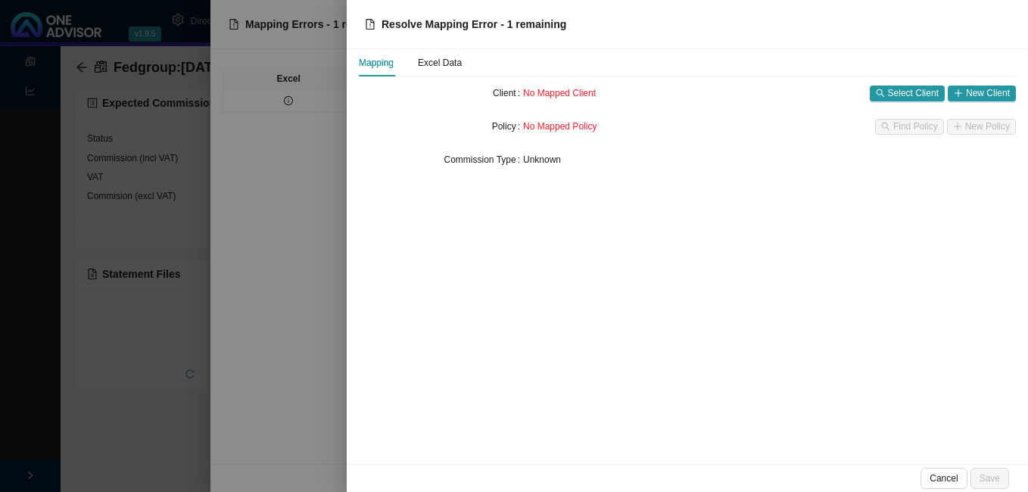
click at [305, 439] on div at bounding box center [514, 246] width 1028 height 492
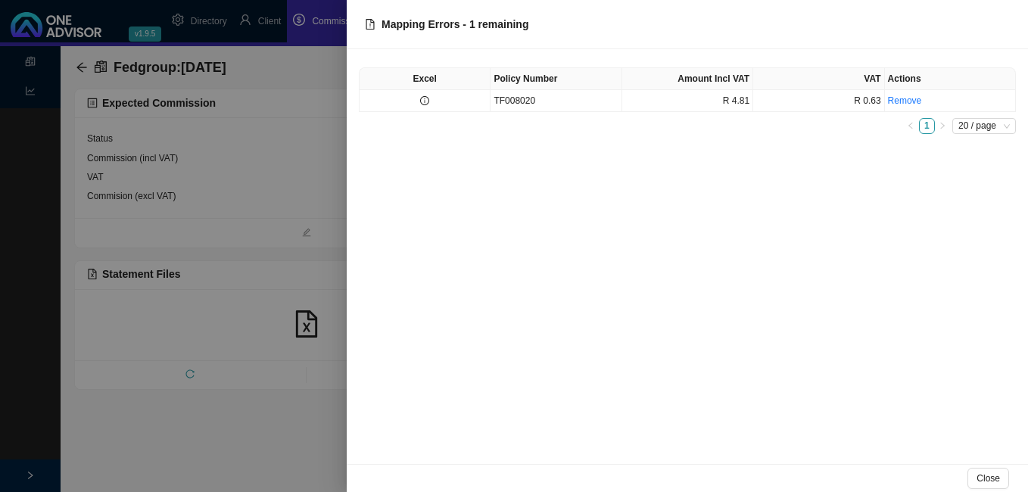
click at [306, 440] on div at bounding box center [514, 246] width 1028 height 492
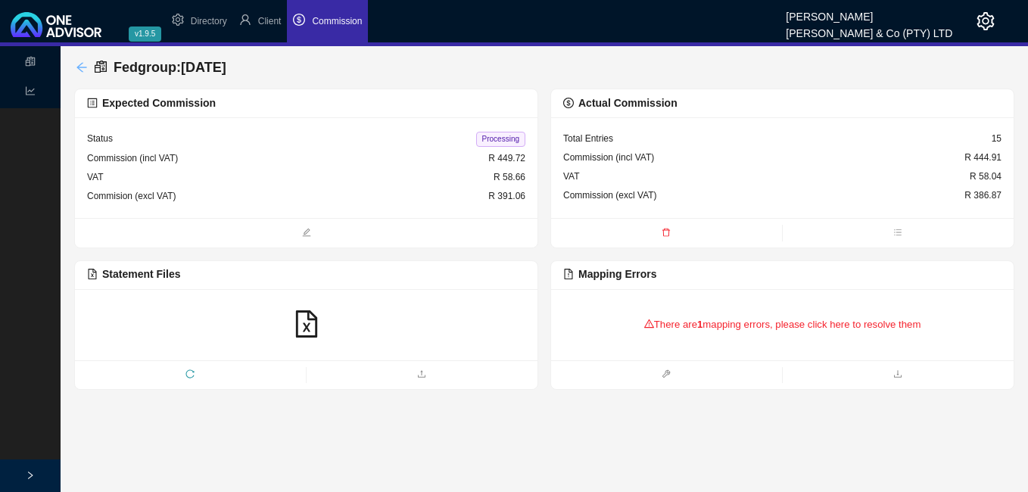
click at [76, 65] on icon "arrow-left" at bounding box center [82, 67] width 12 height 12
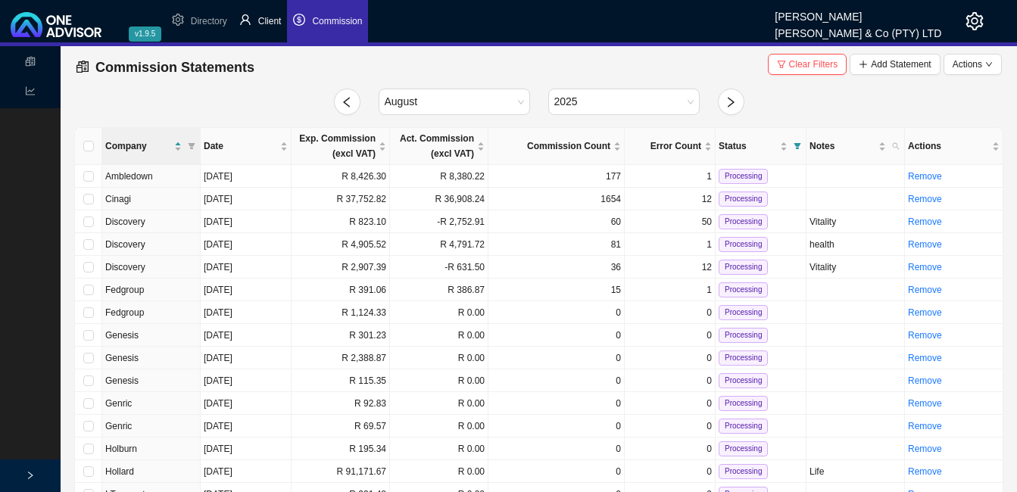
click at [275, 20] on span "Client" at bounding box center [269, 21] width 23 height 11
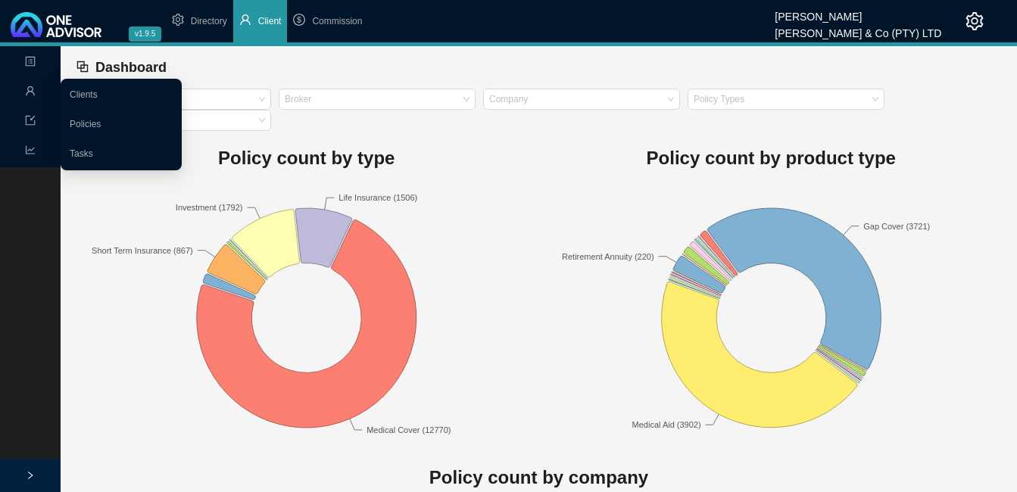
click at [32, 87] on icon "user" at bounding box center [30, 91] width 11 height 11
click at [87, 89] on link "Clients" at bounding box center [84, 94] width 28 height 11
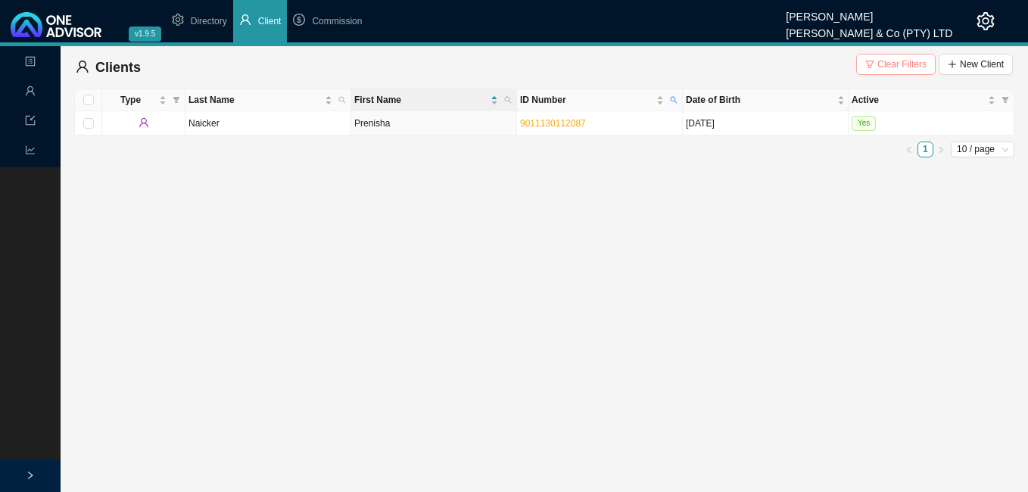
click at [887, 67] on span "Clear Filters" at bounding box center [902, 64] width 49 height 15
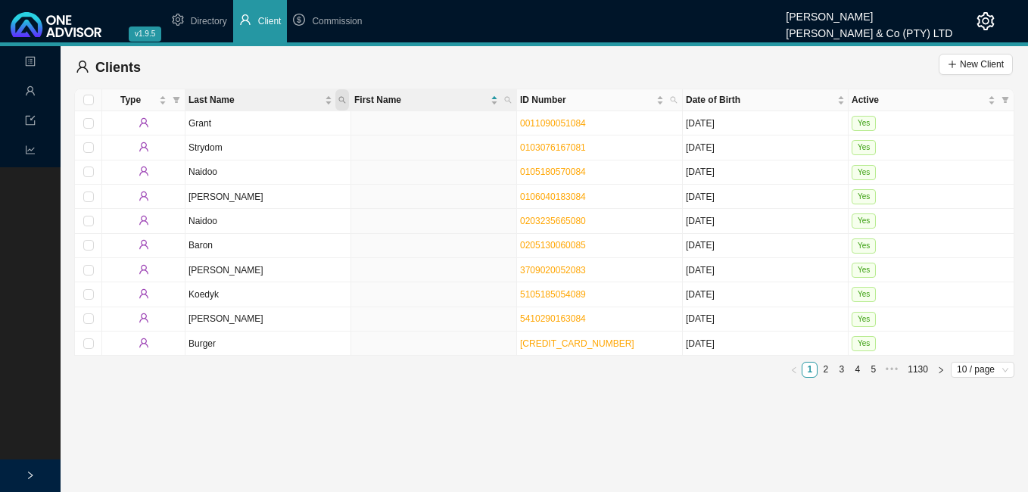
click at [343, 98] on icon "search" at bounding box center [342, 100] width 8 height 8
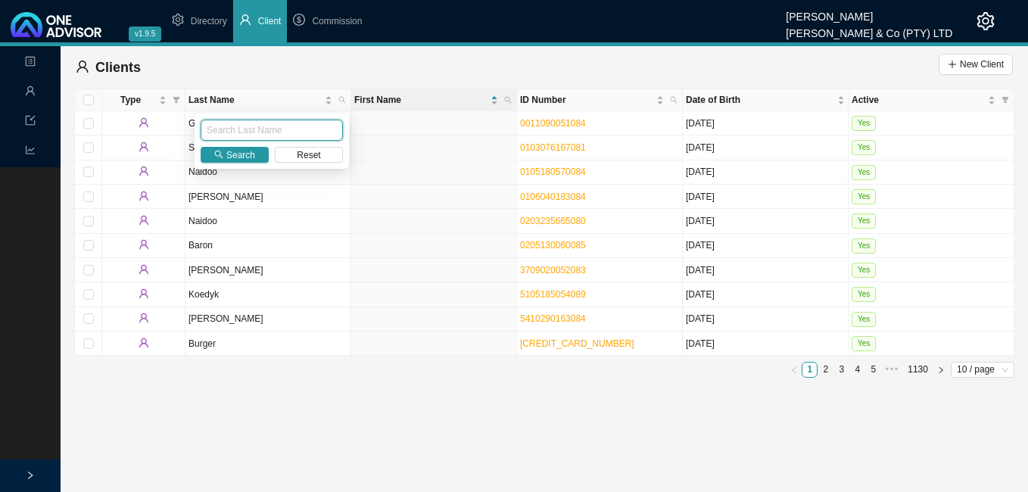
click at [284, 126] on input "text" at bounding box center [272, 130] width 142 height 21
type input "kylas"
click at [228, 154] on span "Search" at bounding box center [240, 155] width 29 height 15
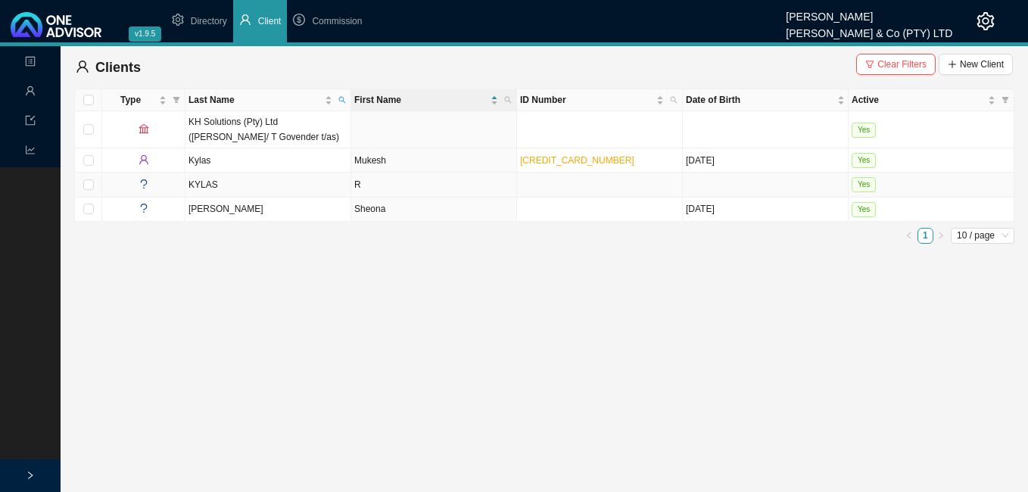
click at [385, 184] on td "R" at bounding box center [434, 185] width 166 height 24
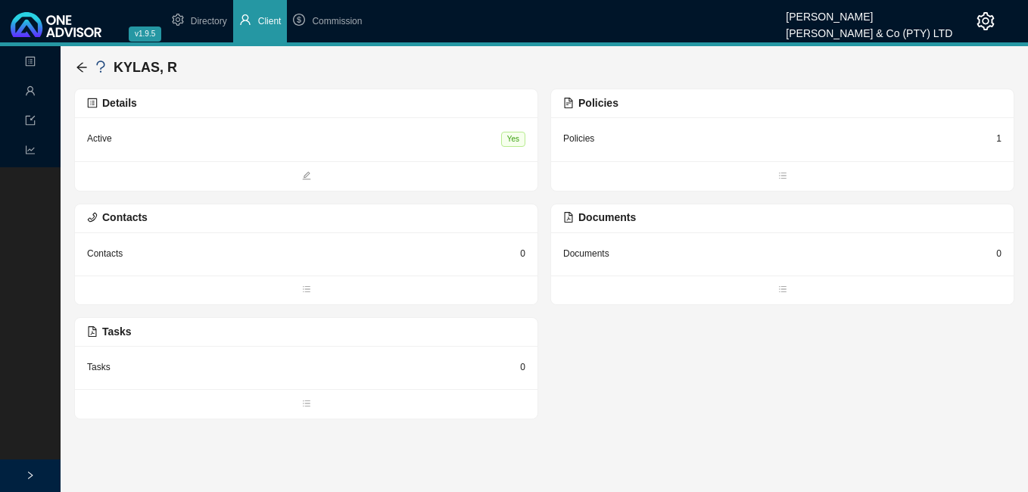
click at [494, 101] on div "Details" at bounding box center [306, 103] width 438 height 17
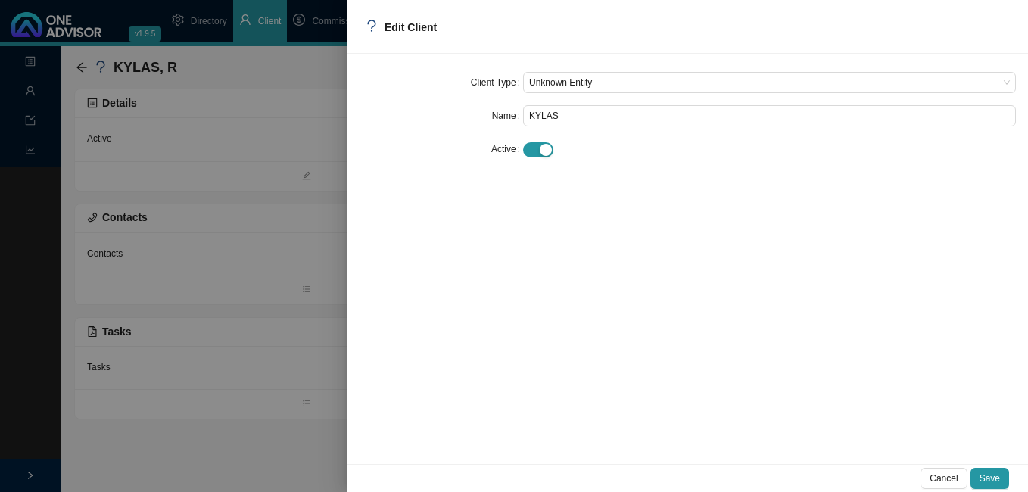
click at [297, 241] on div at bounding box center [514, 246] width 1028 height 492
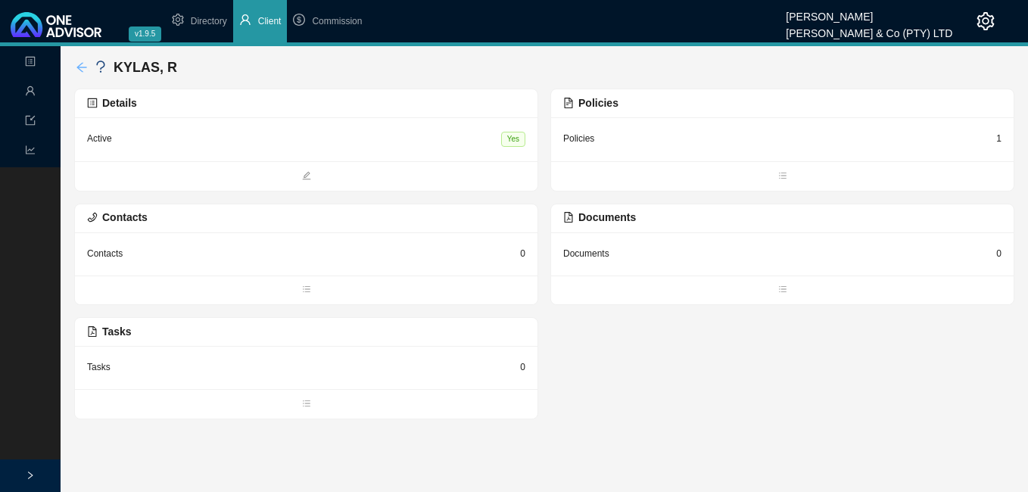
click at [83, 67] on icon "arrow-left" at bounding box center [81, 67] width 10 height 10
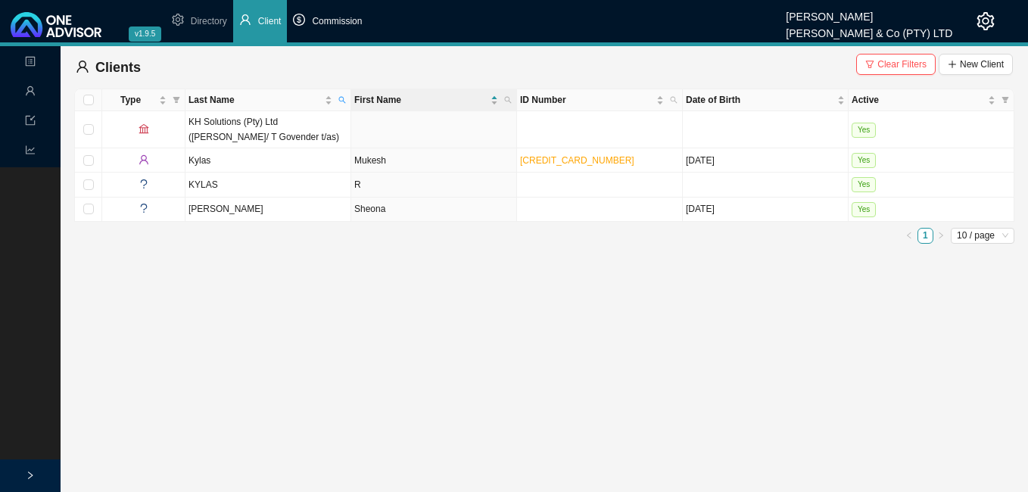
click at [346, 17] on span "Commission" at bounding box center [337, 21] width 50 height 11
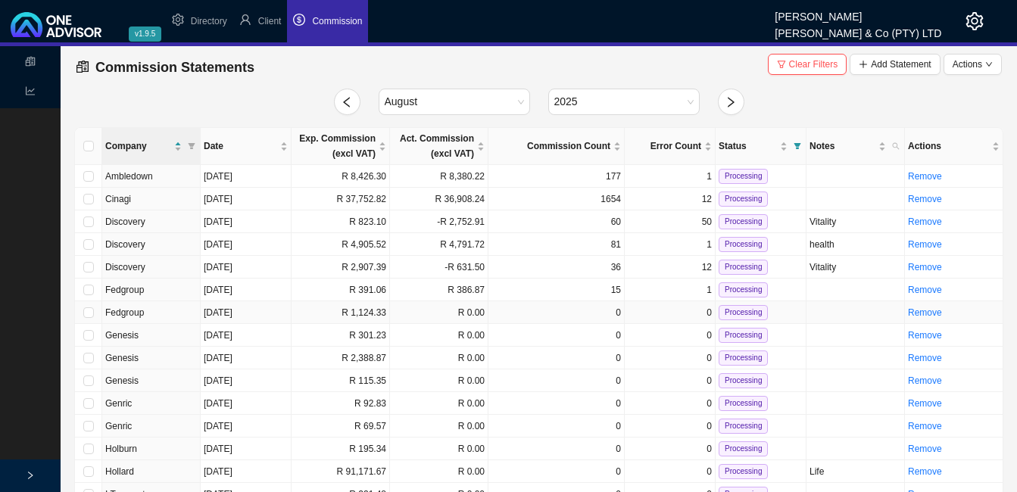
click at [366, 316] on td "R 1,124.33" at bounding box center [341, 312] width 98 height 23
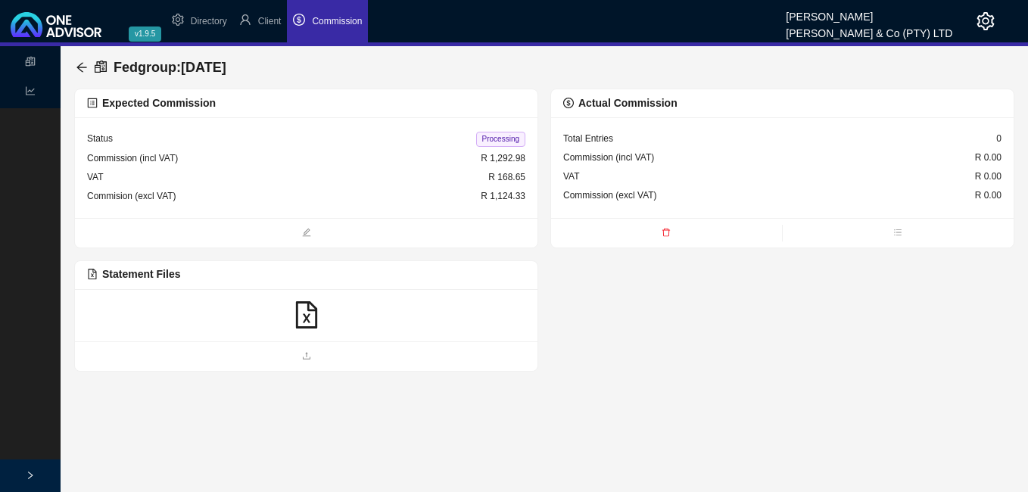
click at [301, 101] on div "Expected Commission" at bounding box center [306, 103] width 438 height 17
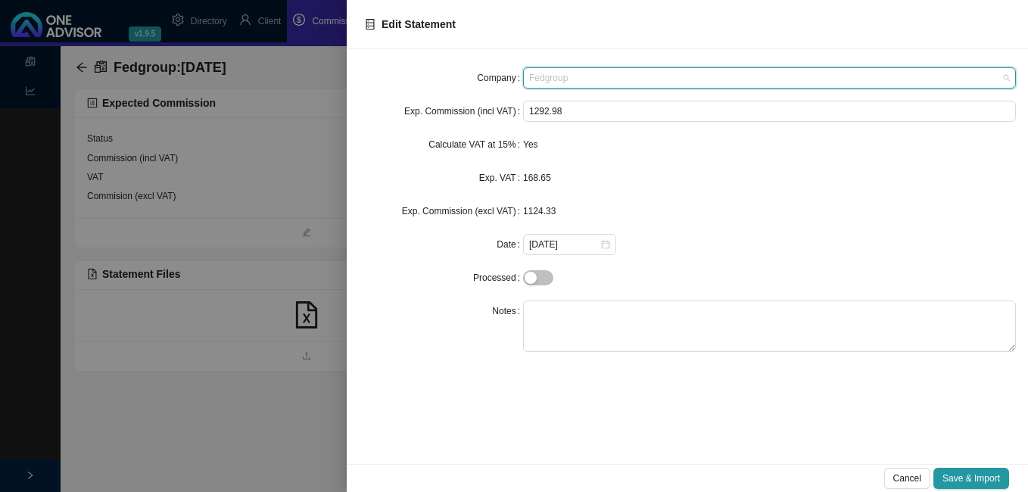
scroll to position [251, 0]
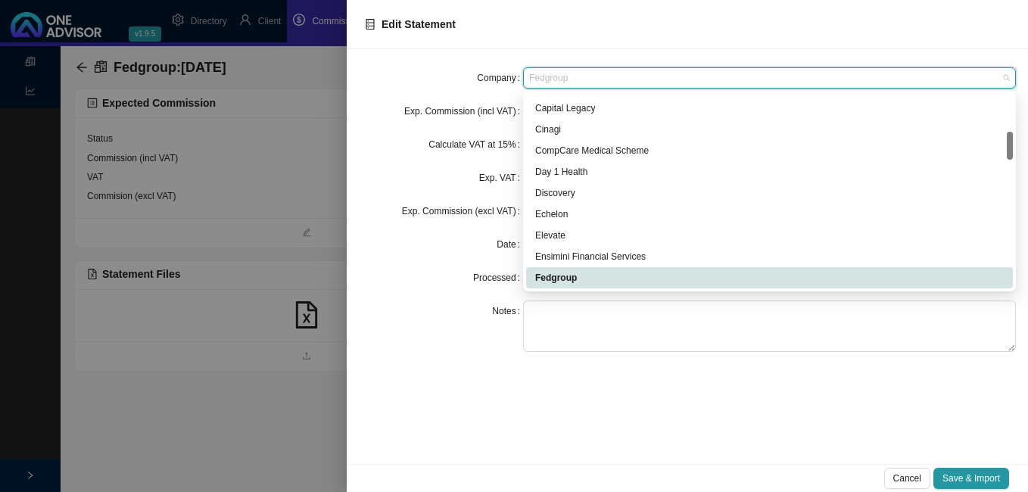
drag, startPoint x: 584, startPoint y: 76, endPoint x: 540, endPoint y: 76, distance: 43.9
click at [540, 76] on span "Fedgroup" at bounding box center [769, 78] width 481 height 20
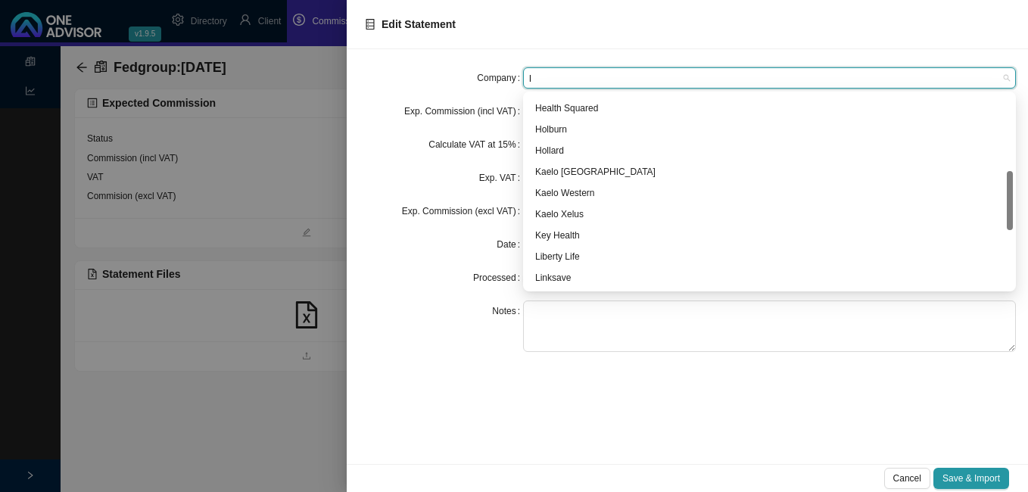
type input "li"
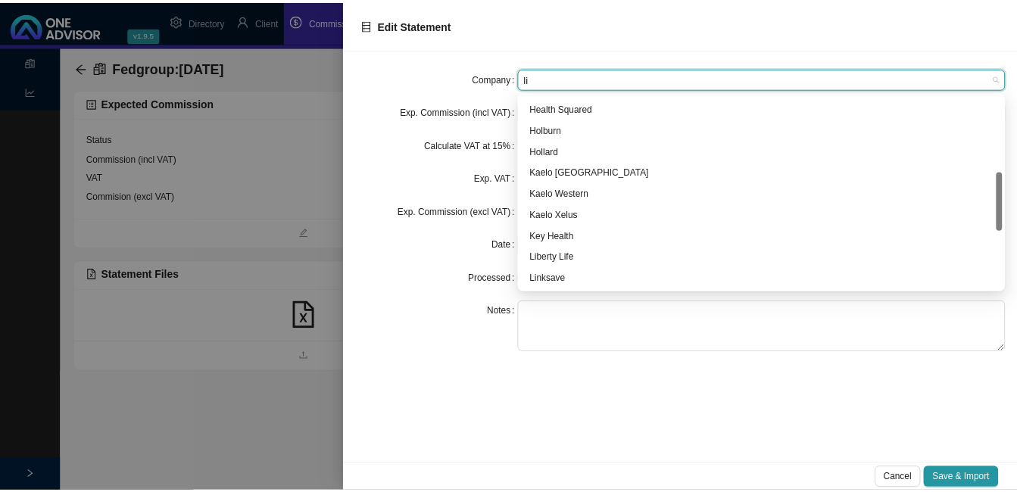
scroll to position [0, 0]
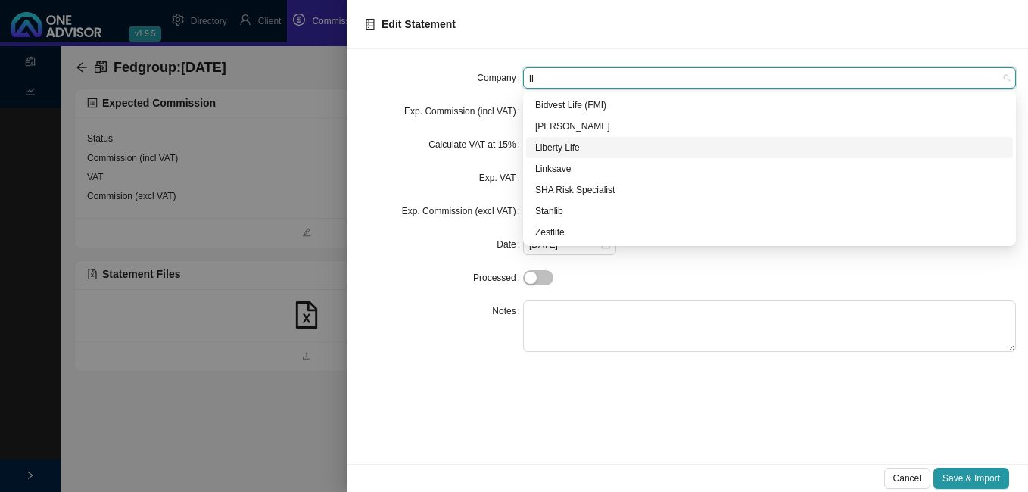
click at [579, 148] on div "Liberty Life" at bounding box center [769, 147] width 469 height 15
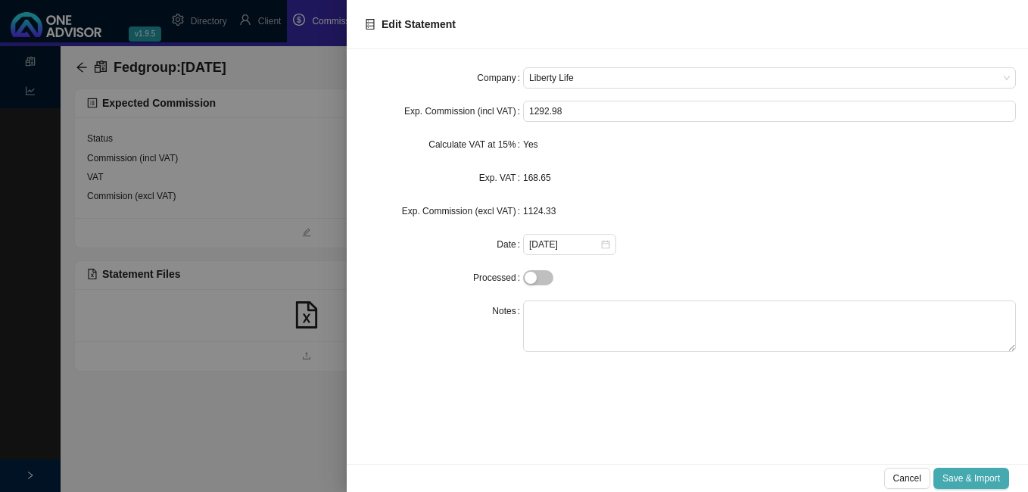
click at [974, 476] on span "Save & Import" at bounding box center [972, 478] width 58 height 15
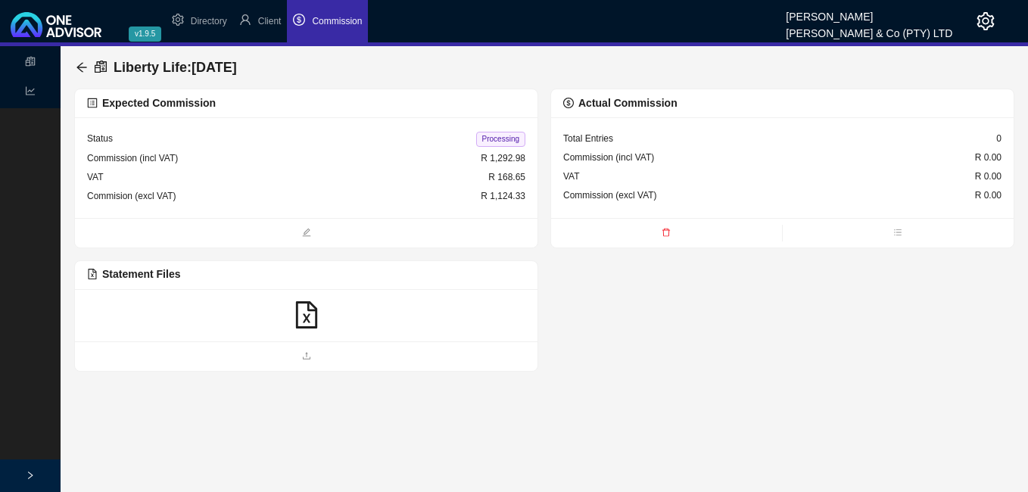
click at [500, 145] on span "Processing" at bounding box center [500, 139] width 49 height 15
click at [496, 136] on span "Processed" at bounding box center [502, 139] width 48 height 15
click at [312, 317] on icon "file-excel" at bounding box center [306, 314] width 27 height 27
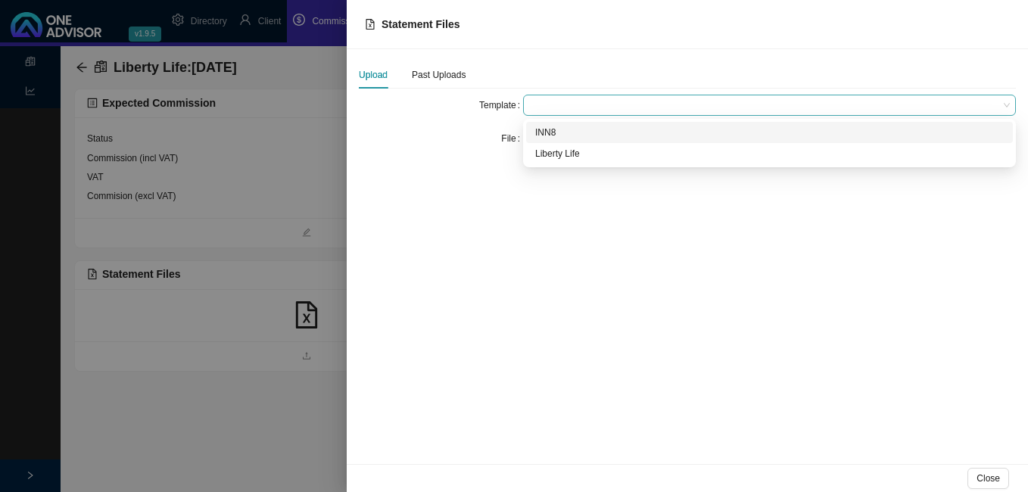
click at [566, 107] on span at bounding box center [769, 105] width 481 height 20
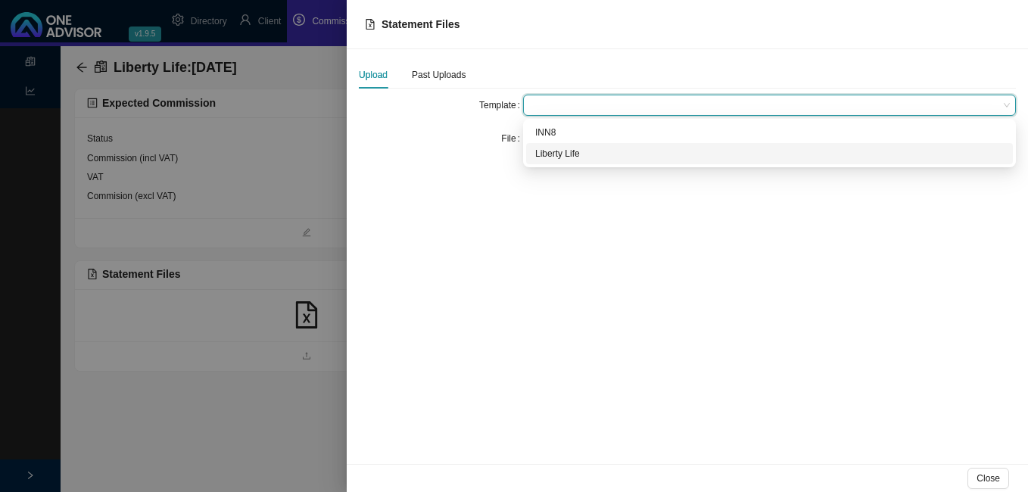
click at [554, 153] on div "Liberty Life" at bounding box center [769, 153] width 469 height 15
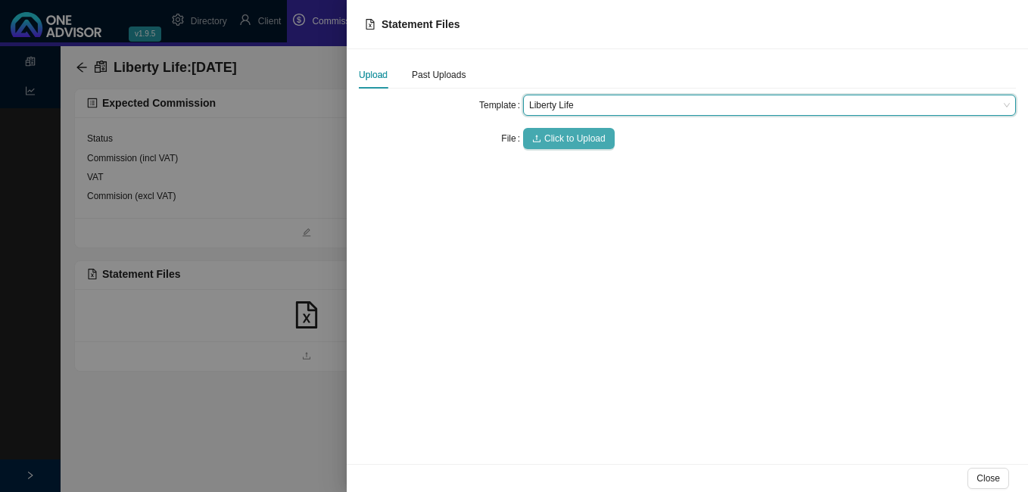
click at [557, 136] on span "Click to Upload" at bounding box center [574, 138] width 61 height 15
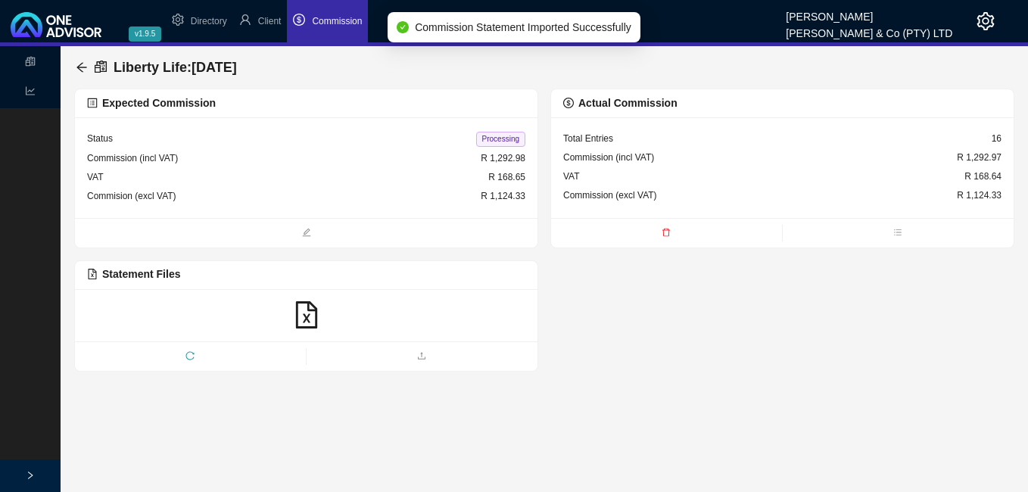
click at [508, 135] on span "Processing" at bounding box center [500, 139] width 49 height 15
click at [80, 63] on icon "arrow-left" at bounding box center [82, 67] width 12 height 12
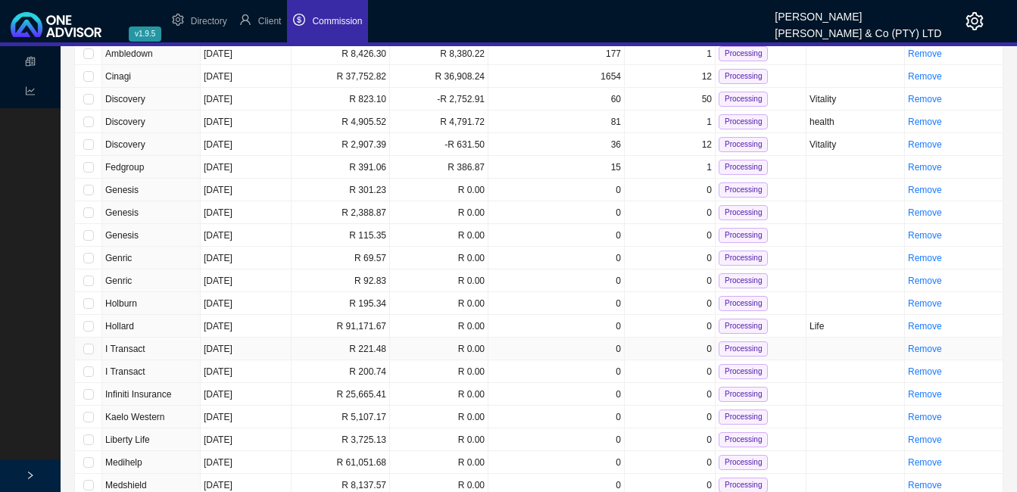
scroll to position [76, 0]
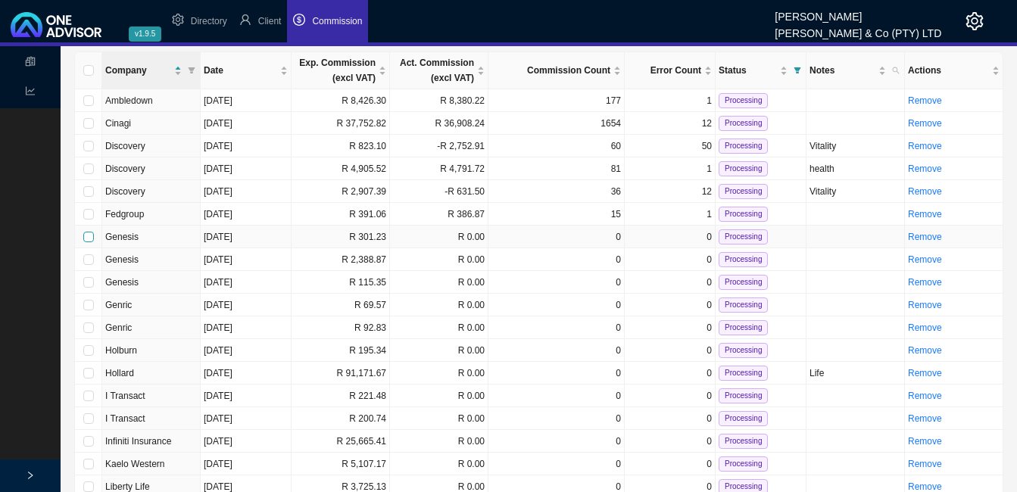
click at [89, 236] on input "checkbox" at bounding box center [88, 237] width 11 height 11
checkbox input "true"
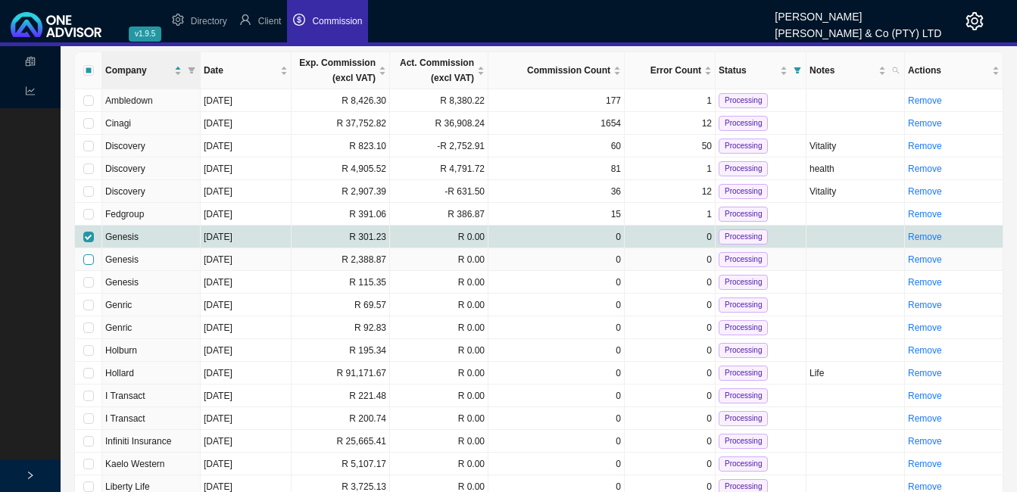
click at [86, 257] on input "checkbox" at bounding box center [88, 259] width 11 height 11
checkbox input "true"
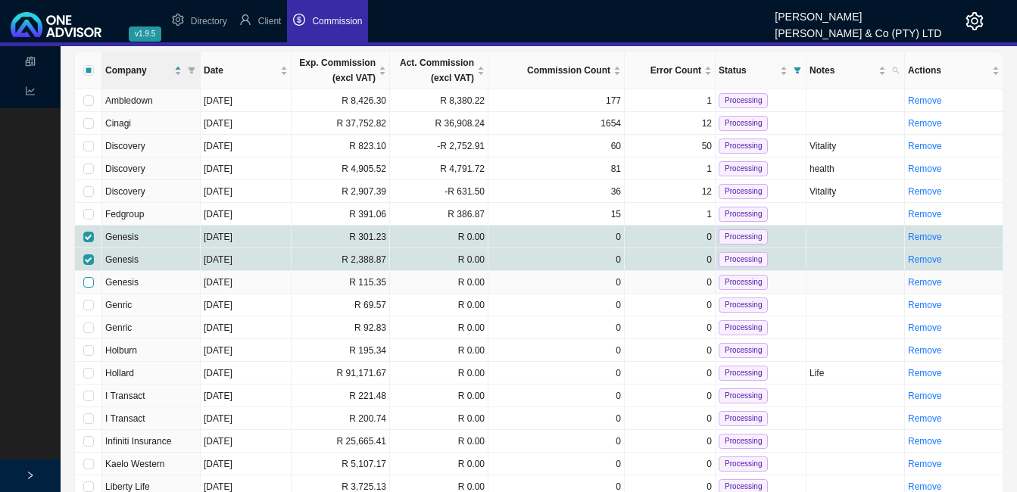
click at [86, 284] on input "checkbox" at bounding box center [88, 282] width 11 height 11
checkbox input "true"
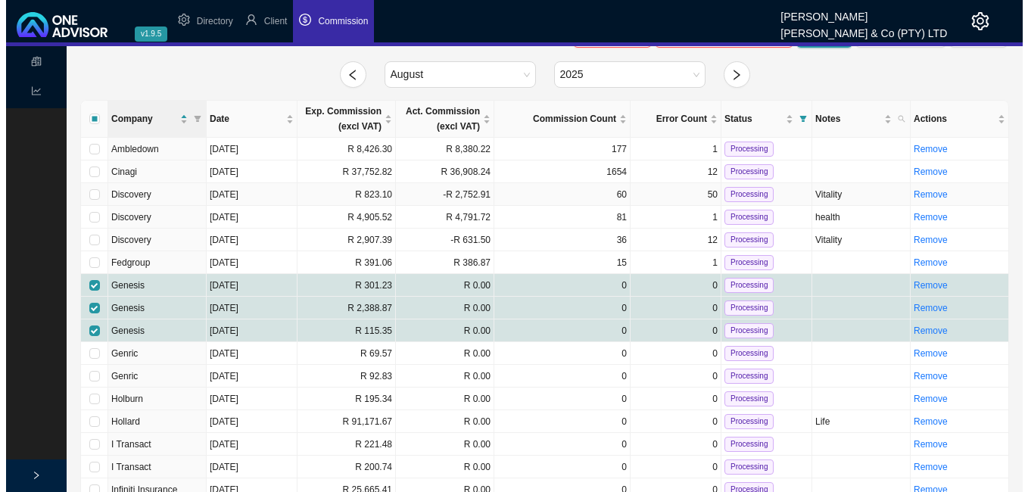
scroll to position [0, 0]
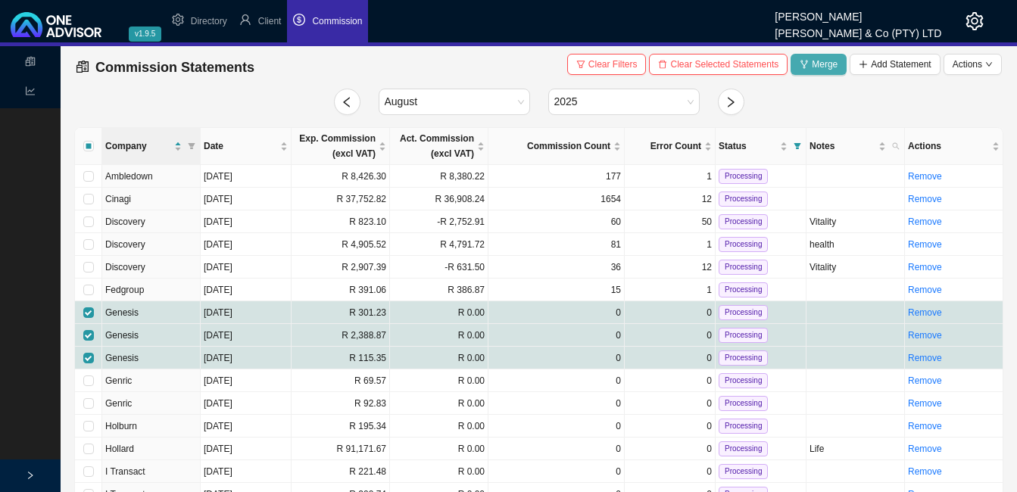
click at [812, 59] on span "Merge" at bounding box center [825, 64] width 26 height 15
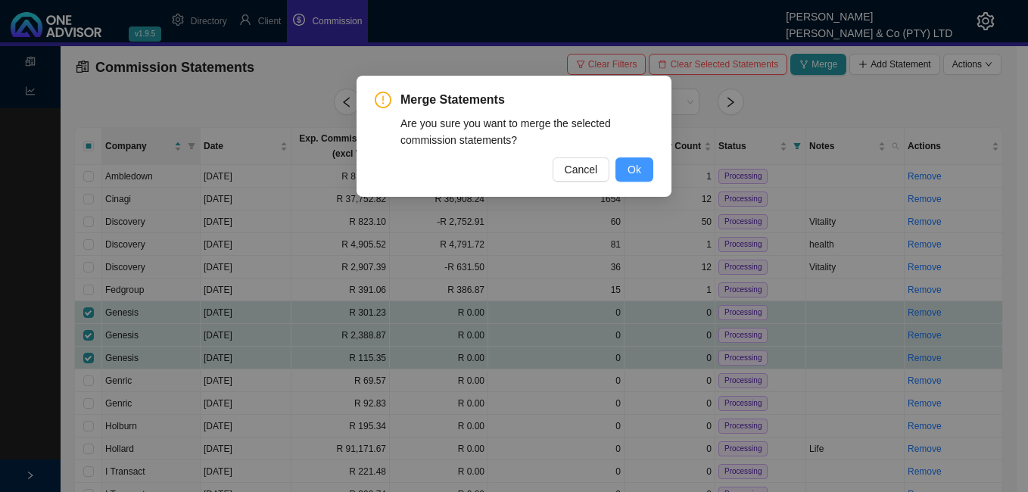
click at [626, 159] on button "Ok" at bounding box center [635, 170] width 38 height 24
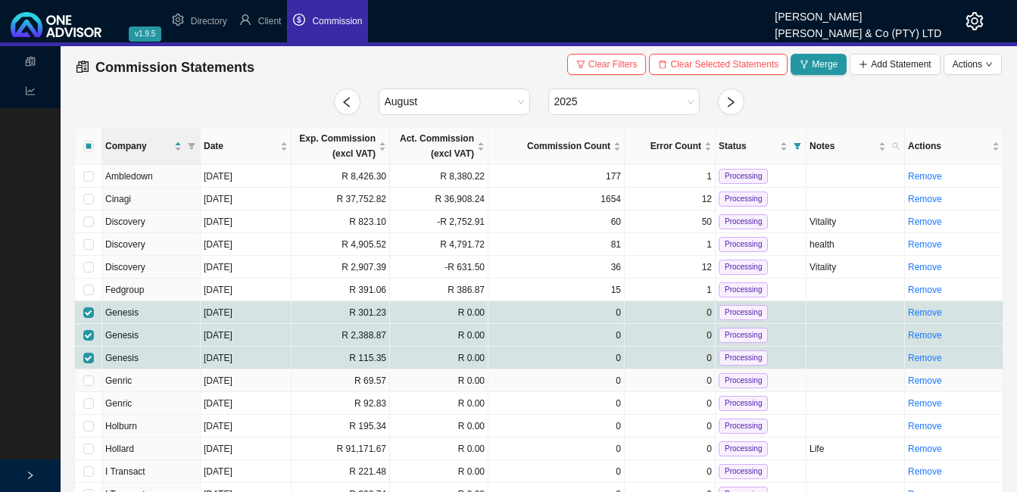
checkbox input "false"
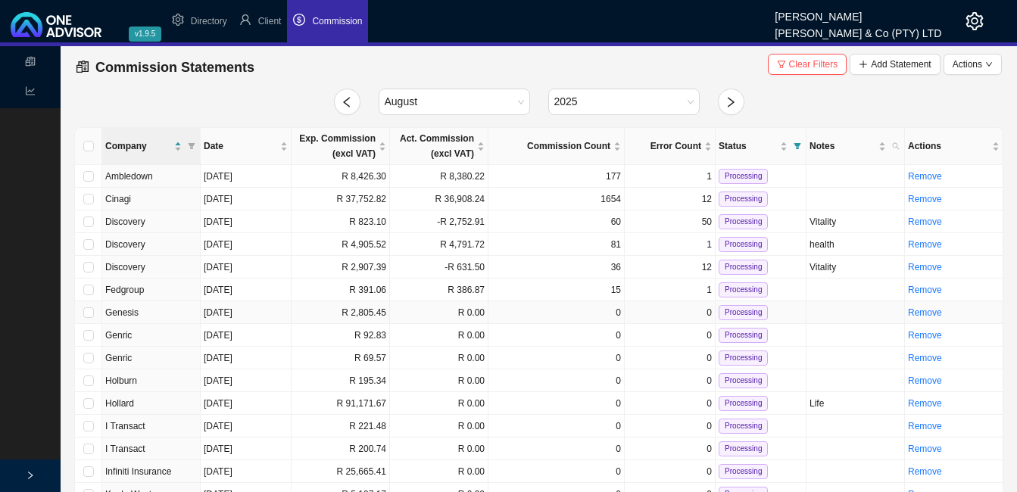
click at [341, 317] on td "R 2,805.45" at bounding box center [341, 312] width 98 height 23
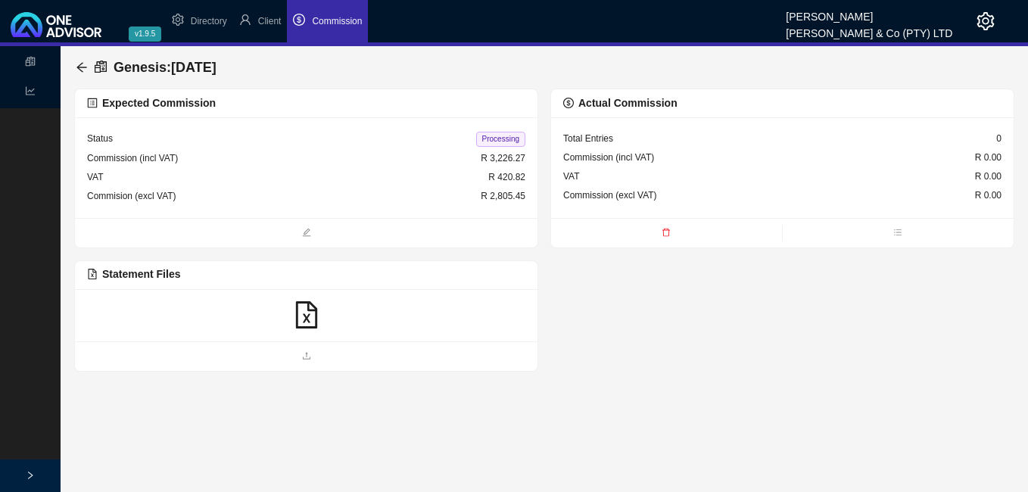
click at [306, 320] on icon "file-excel" at bounding box center [305, 314] width 21 height 27
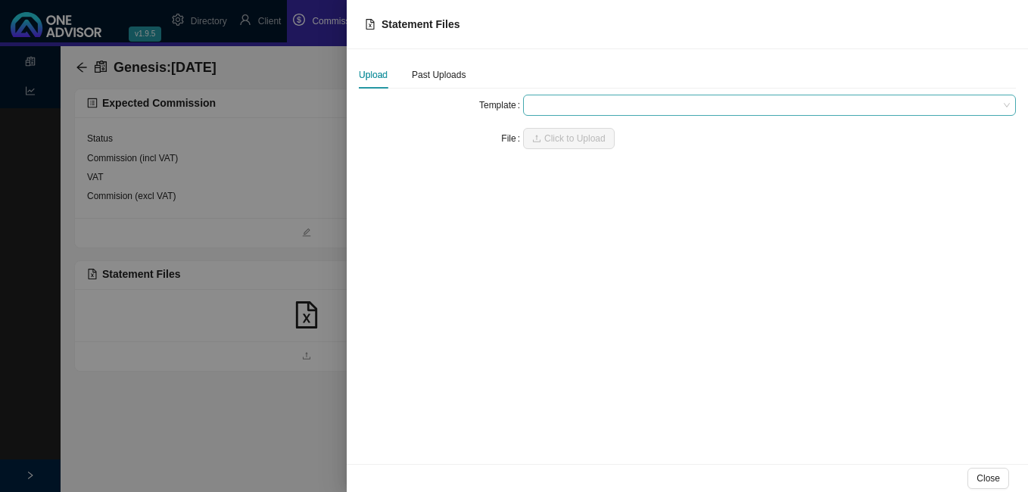
click at [578, 108] on span at bounding box center [769, 105] width 481 height 20
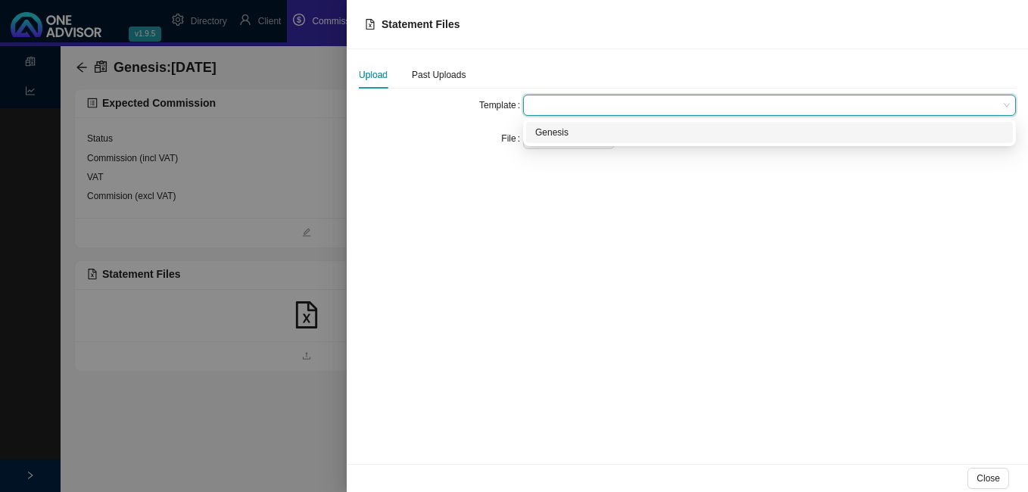
click at [582, 128] on div "Genesis" at bounding box center [769, 132] width 469 height 15
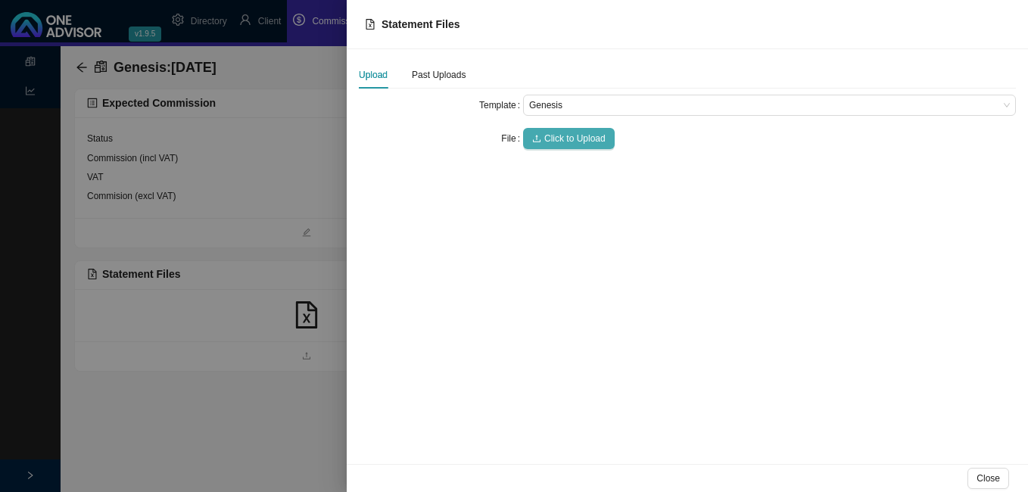
click at [585, 138] on span "Click to Upload" at bounding box center [574, 138] width 61 height 15
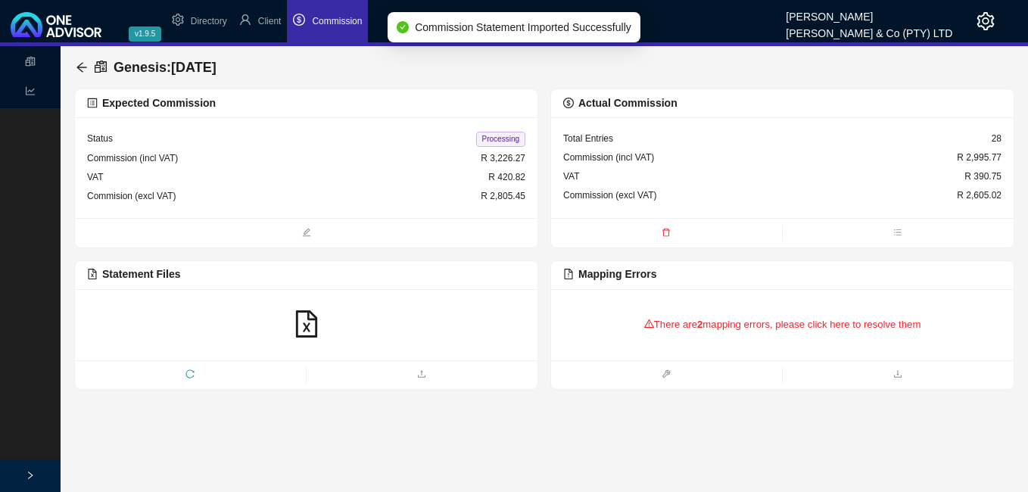
click at [657, 324] on div "There are 2 mapping errors, please click here to resolve them" at bounding box center [782, 324] width 438 height 47
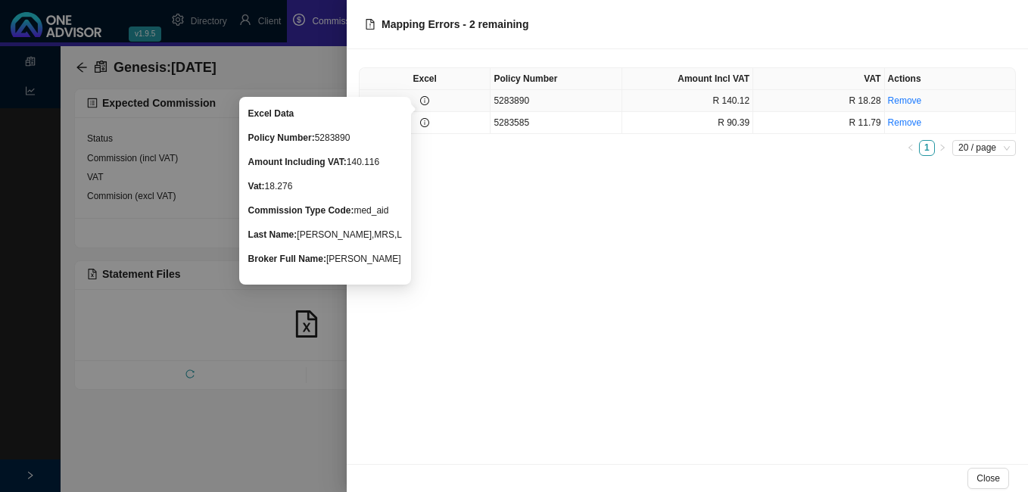
click at [429, 101] on icon "info-circle" at bounding box center [424, 100] width 9 height 9
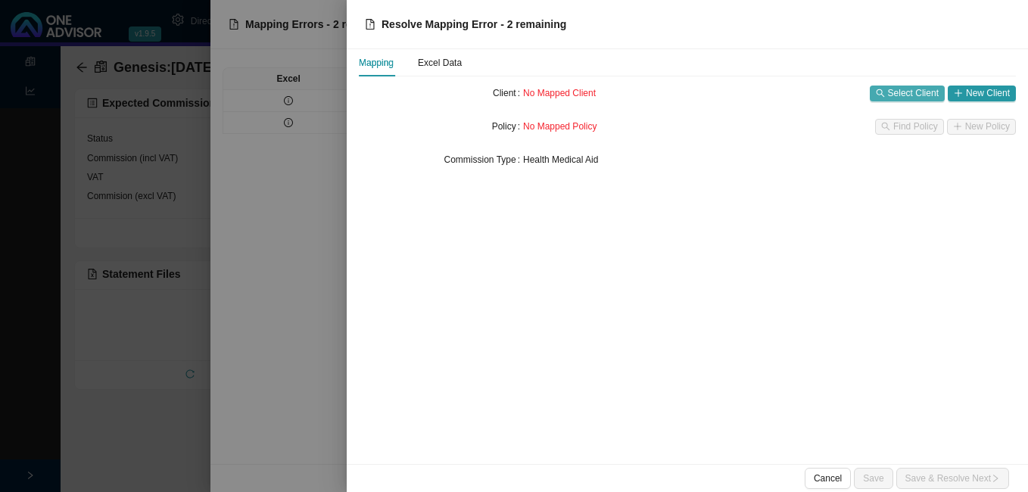
click at [904, 91] on span "Select Client" at bounding box center [913, 93] width 51 height 15
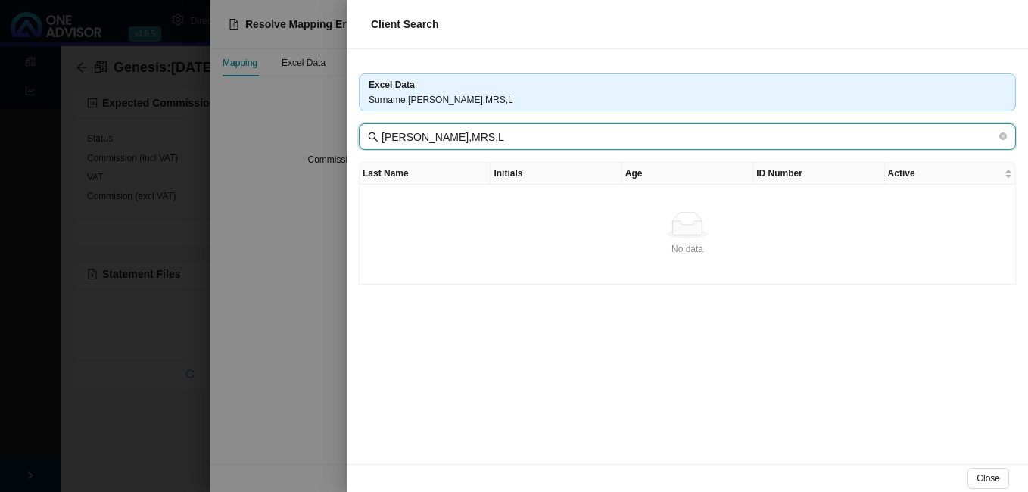
drag, startPoint x: 431, startPoint y: 136, endPoint x: 587, endPoint y: 142, distance: 156.1
click at [585, 137] on input "[PERSON_NAME],MRS,L" at bounding box center [689, 137] width 615 height 17
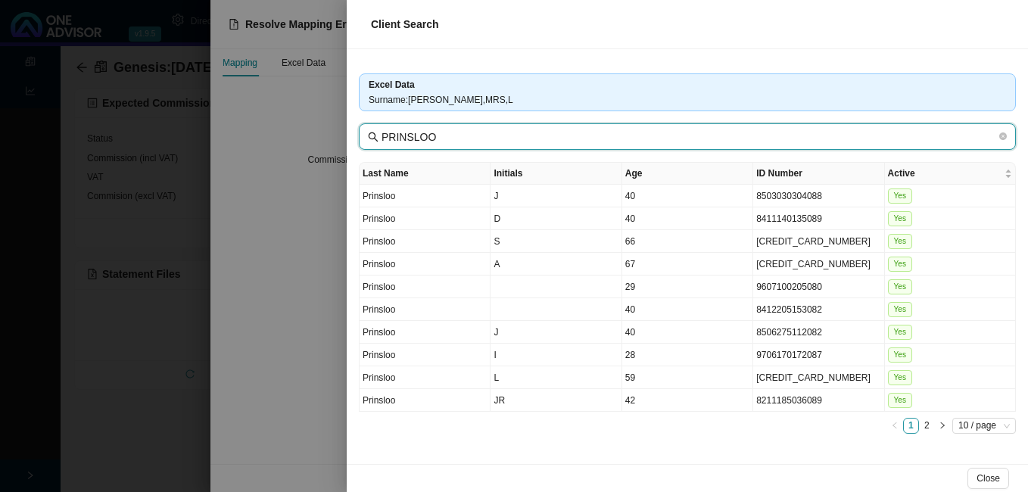
type input "PRINSLOO"
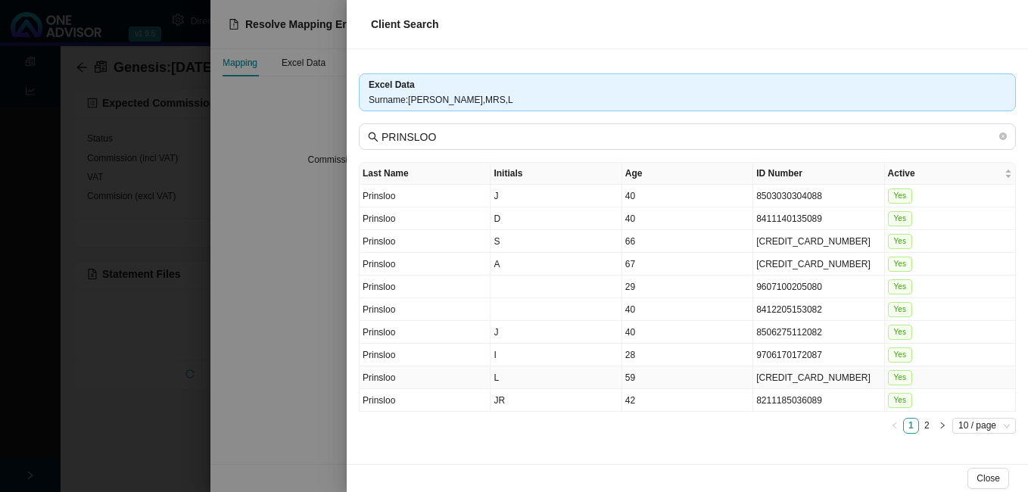
click at [714, 379] on td "59" at bounding box center [687, 377] width 131 height 23
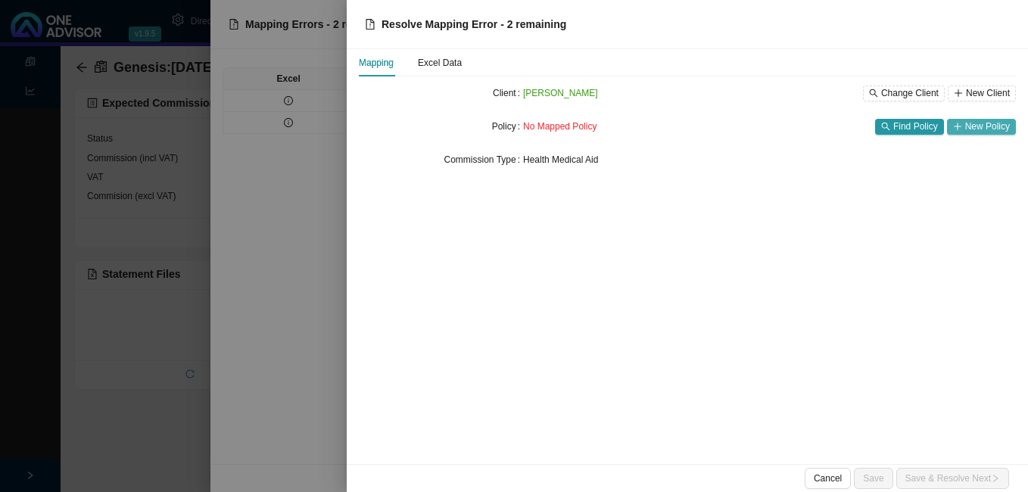
click at [990, 126] on span "New Policy" at bounding box center [987, 126] width 45 height 15
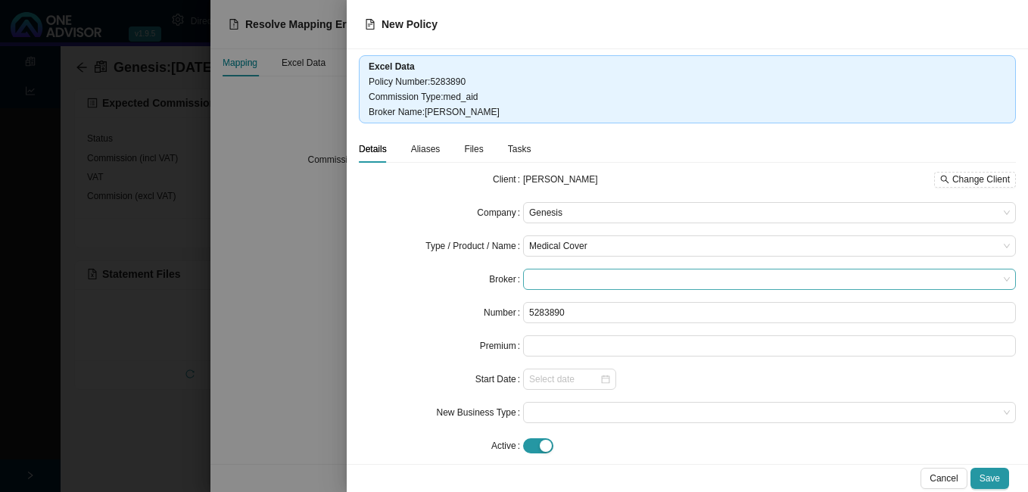
click at [591, 285] on span at bounding box center [769, 280] width 481 height 20
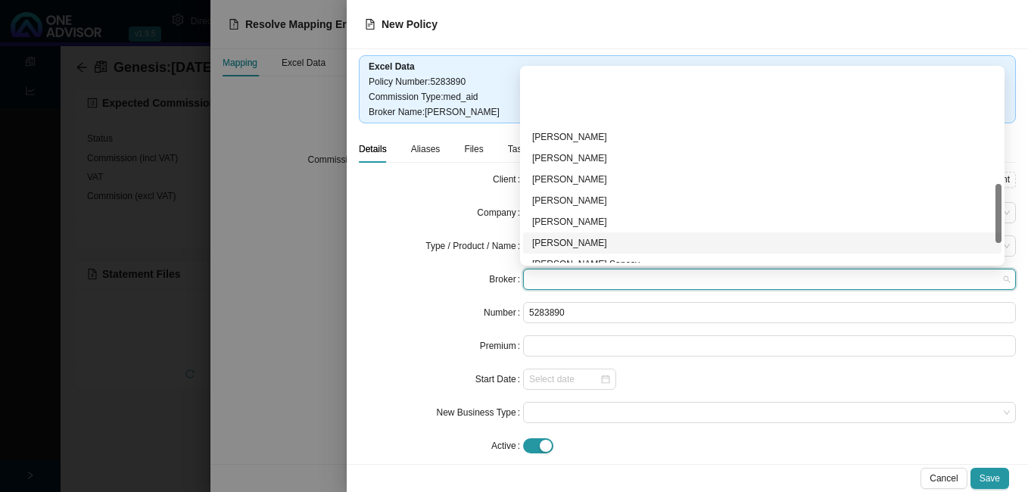
scroll to position [442, 0]
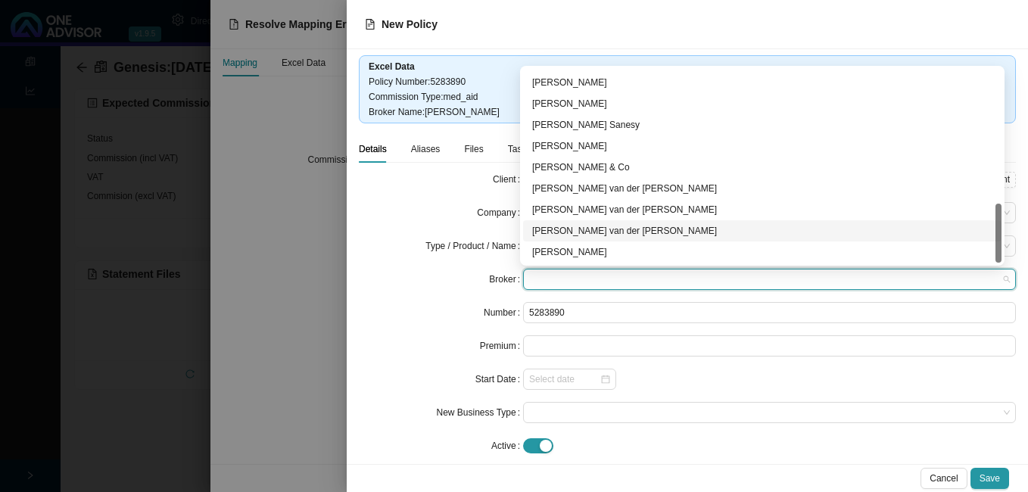
click at [633, 234] on div "[PERSON_NAME] van der [PERSON_NAME]" at bounding box center [762, 230] width 460 height 15
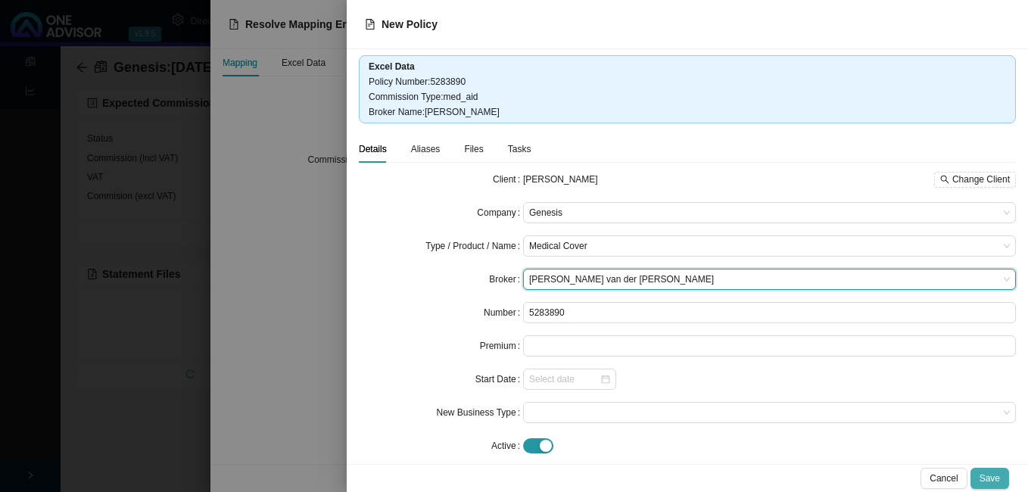
click at [991, 468] on button "Save" at bounding box center [990, 478] width 39 height 21
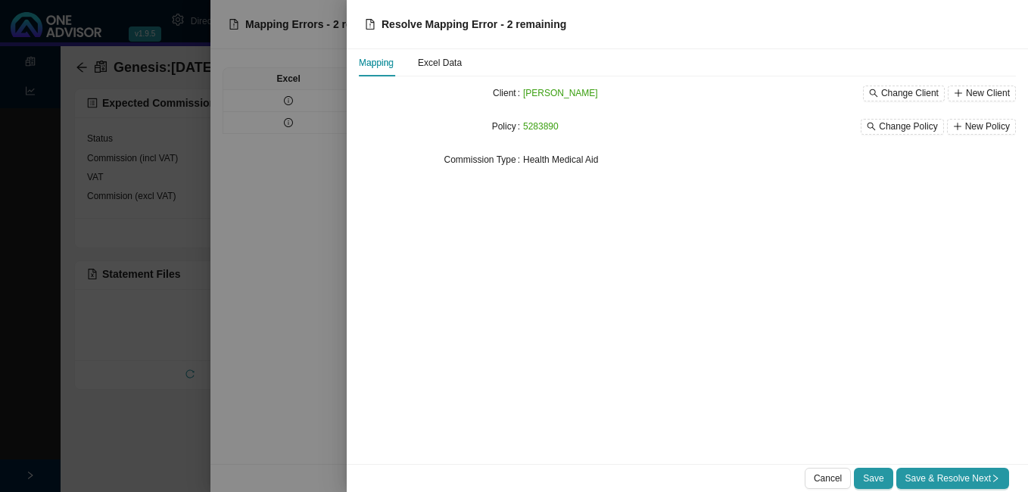
click at [991, 471] on span "Save & Resolve Next" at bounding box center [953, 478] width 95 height 15
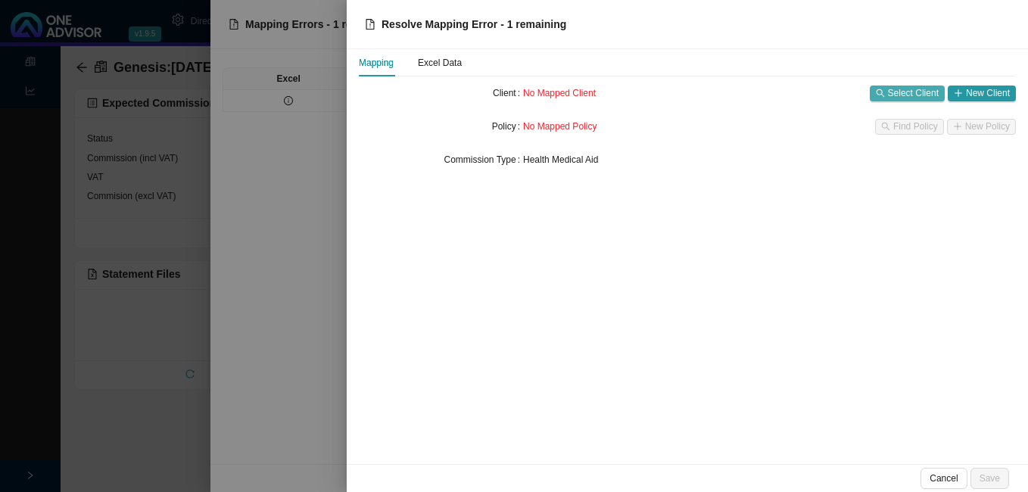
click at [881, 95] on icon "search" at bounding box center [880, 93] width 9 height 9
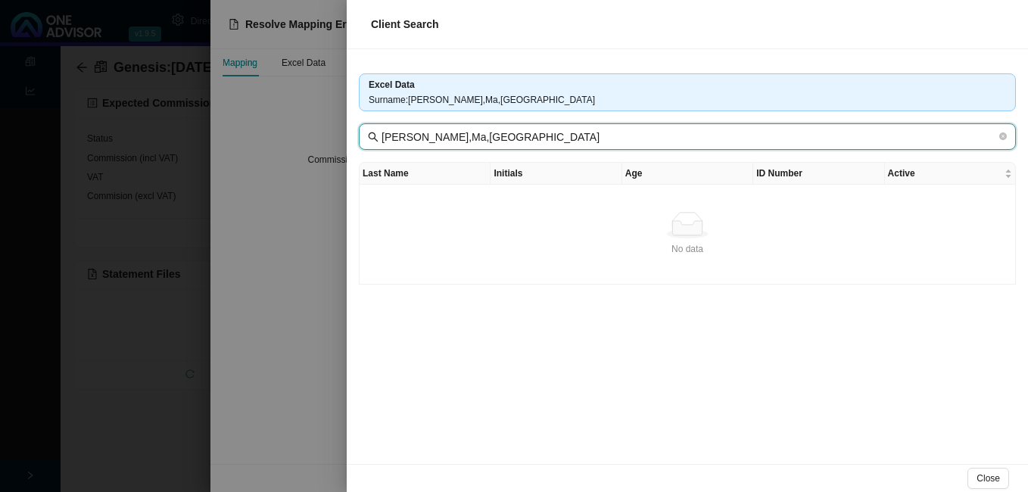
drag, startPoint x: 424, startPoint y: 136, endPoint x: 481, endPoint y: 141, distance: 57.0
click at [481, 141] on input "[PERSON_NAME],Ma,[GEOGRAPHIC_DATA]" at bounding box center [689, 137] width 615 height 17
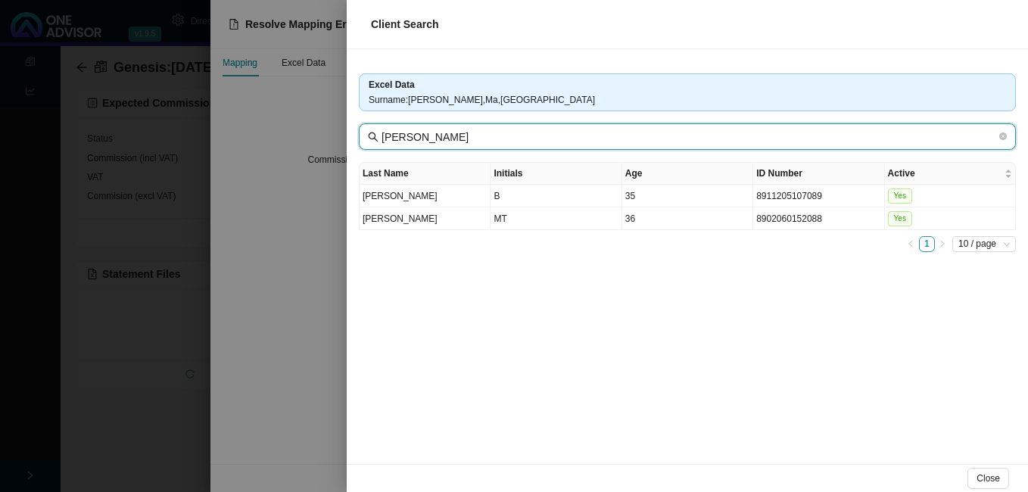
type input "[PERSON_NAME]"
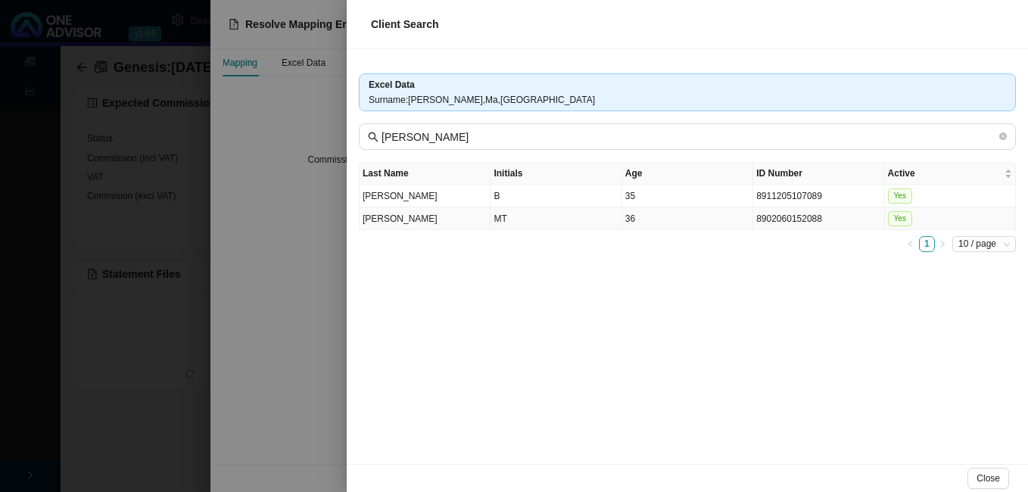
click at [713, 220] on td "36" at bounding box center [687, 218] width 131 height 23
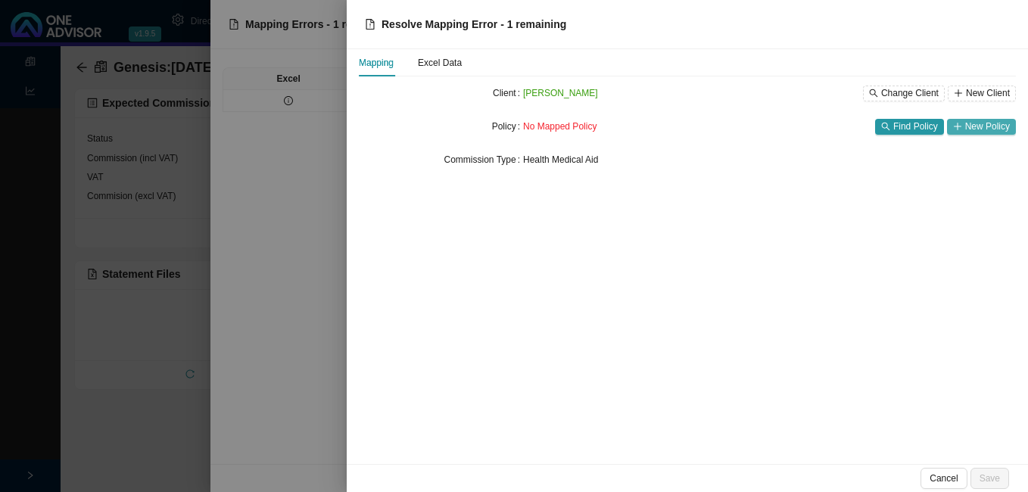
click at [985, 123] on span "New Policy" at bounding box center [987, 126] width 45 height 15
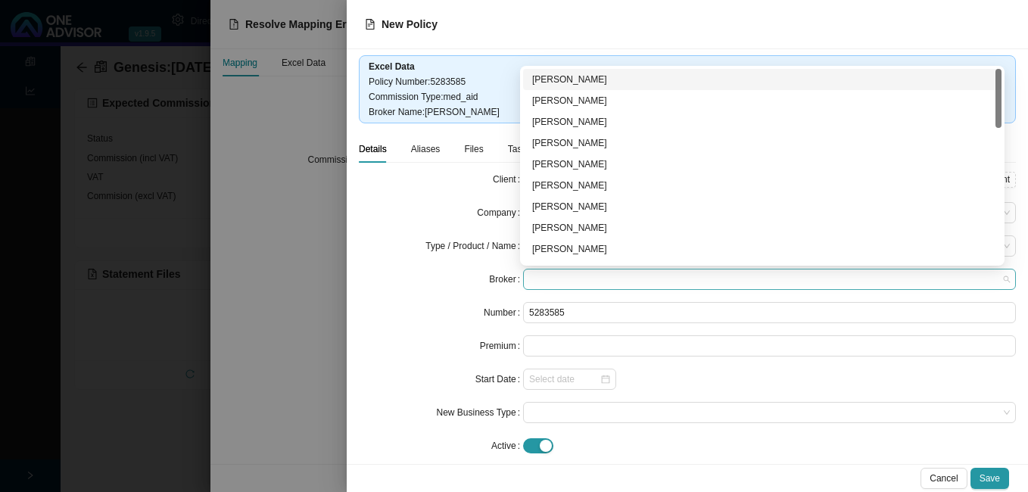
click at [569, 275] on span at bounding box center [769, 280] width 481 height 20
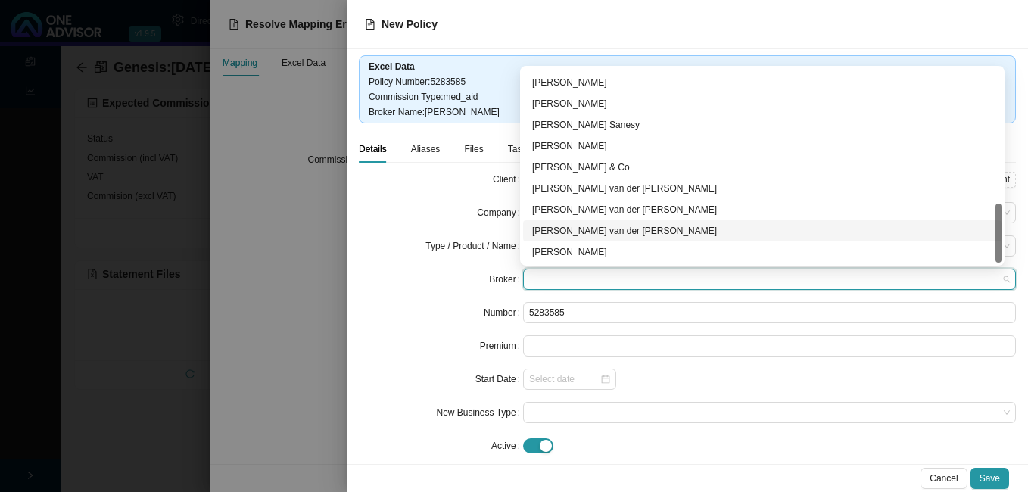
click at [650, 232] on div "[PERSON_NAME] van der [PERSON_NAME]" at bounding box center [762, 230] width 460 height 15
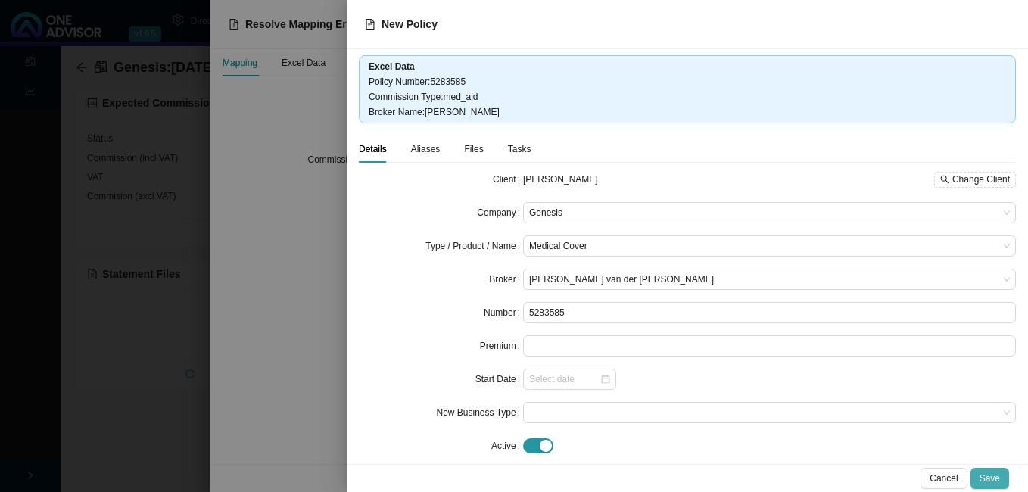
click at [992, 476] on span "Save" at bounding box center [990, 478] width 20 height 15
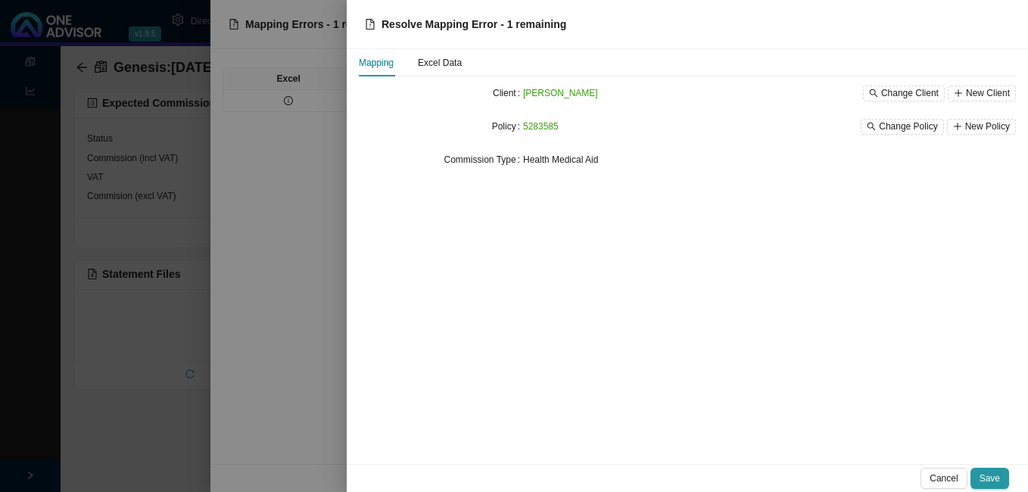
click at [992, 472] on span "Save" at bounding box center [990, 478] width 20 height 15
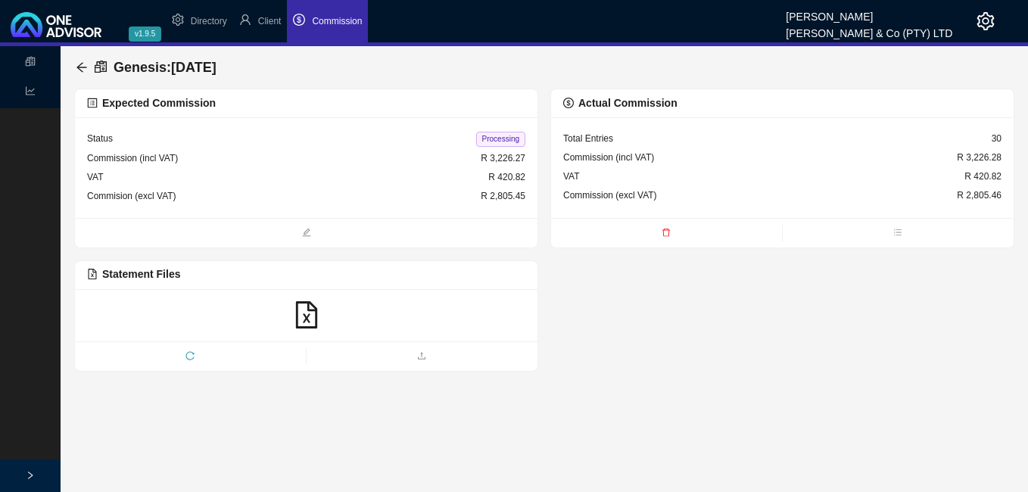
click at [494, 134] on span "Processing" at bounding box center [500, 139] width 49 height 15
click at [84, 64] on icon "arrow-left" at bounding box center [82, 67] width 12 height 12
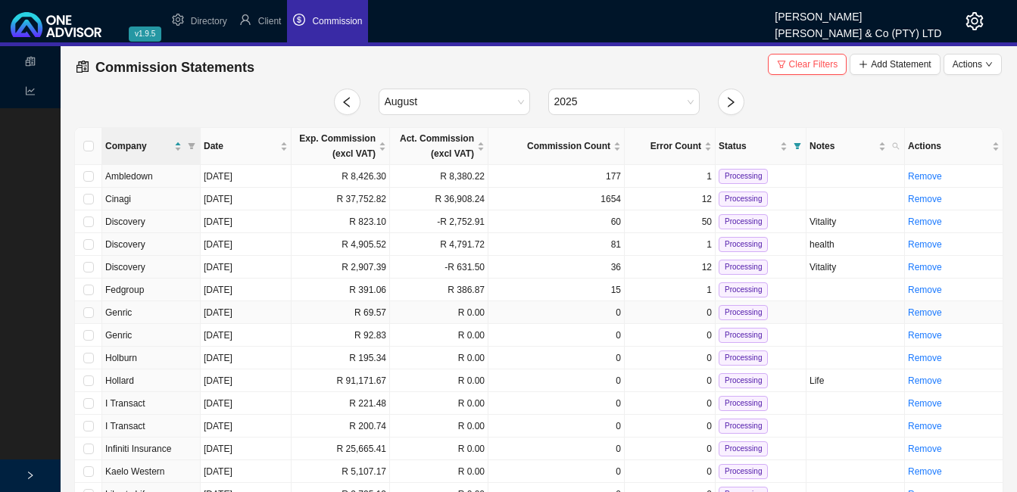
click at [310, 318] on td "R 69.57" at bounding box center [341, 312] width 98 height 23
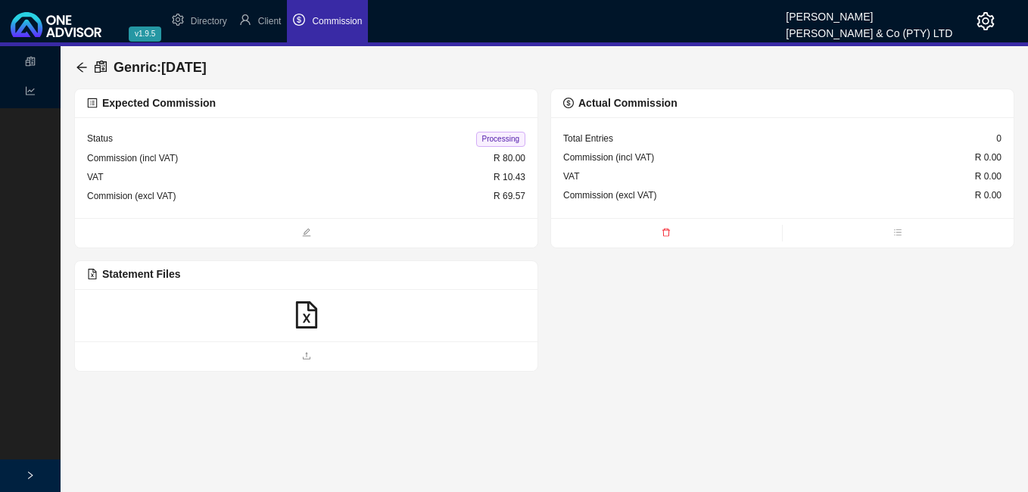
click at [307, 313] on icon "file-excel" at bounding box center [306, 314] width 27 height 27
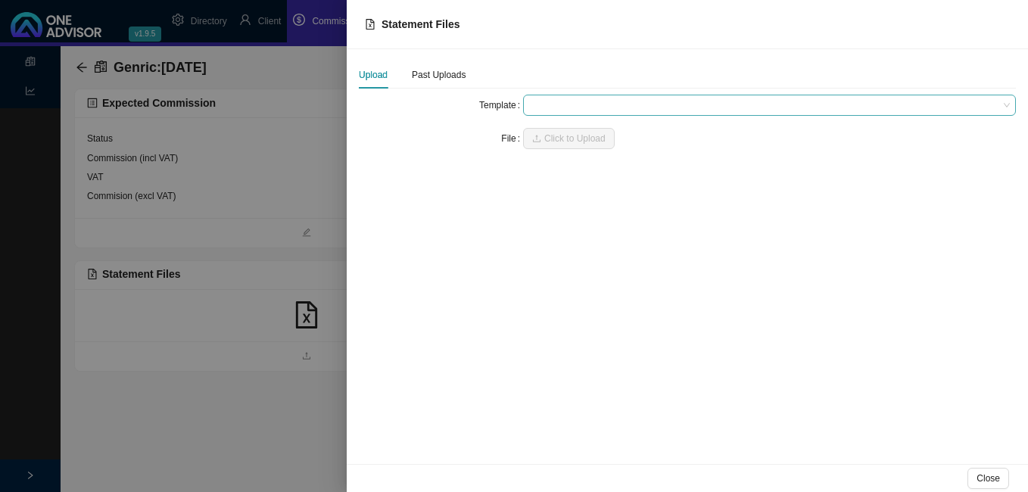
click at [585, 107] on span at bounding box center [769, 105] width 481 height 20
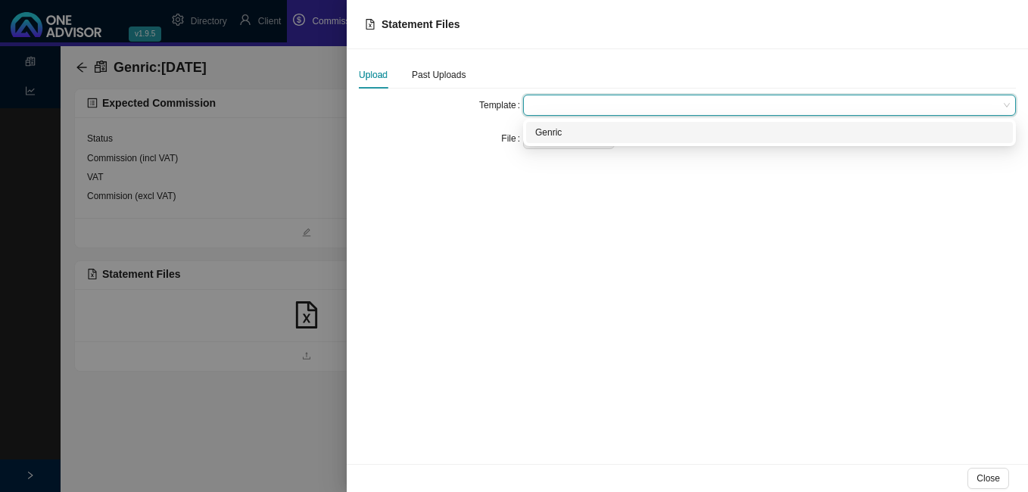
click at [581, 132] on div "Genric" at bounding box center [769, 132] width 469 height 15
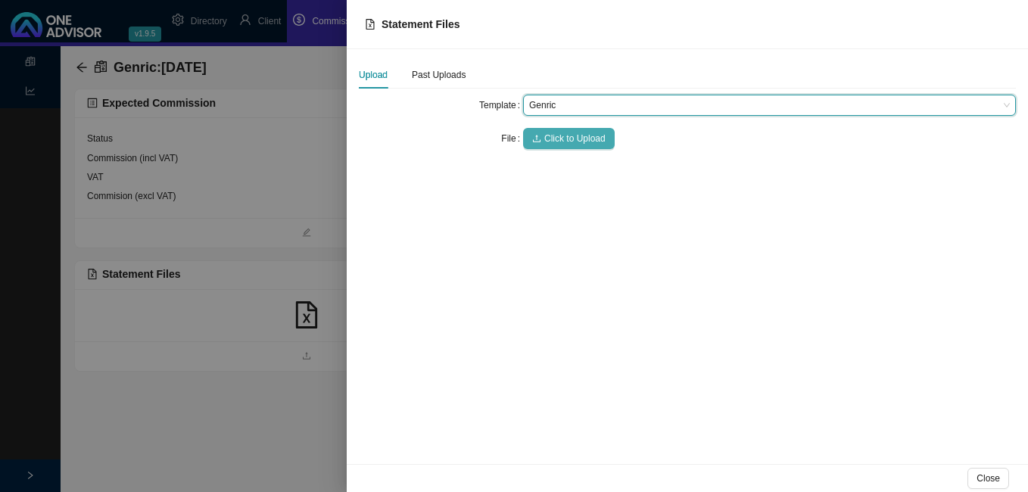
click at [582, 133] on span "Click to Upload" at bounding box center [574, 138] width 61 height 15
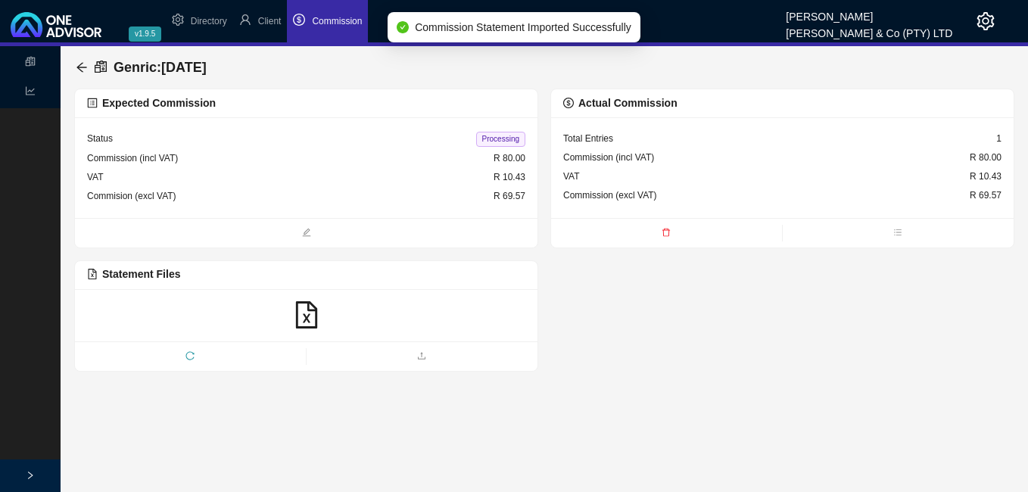
click at [502, 136] on span "Processing" at bounding box center [500, 139] width 49 height 15
click at [79, 61] on div "Genric : [DATE]" at bounding box center [144, 67] width 137 height 27
click at [82, 67] on icon "arrow-left" at bounding box center [81, 67] width 10 height 10
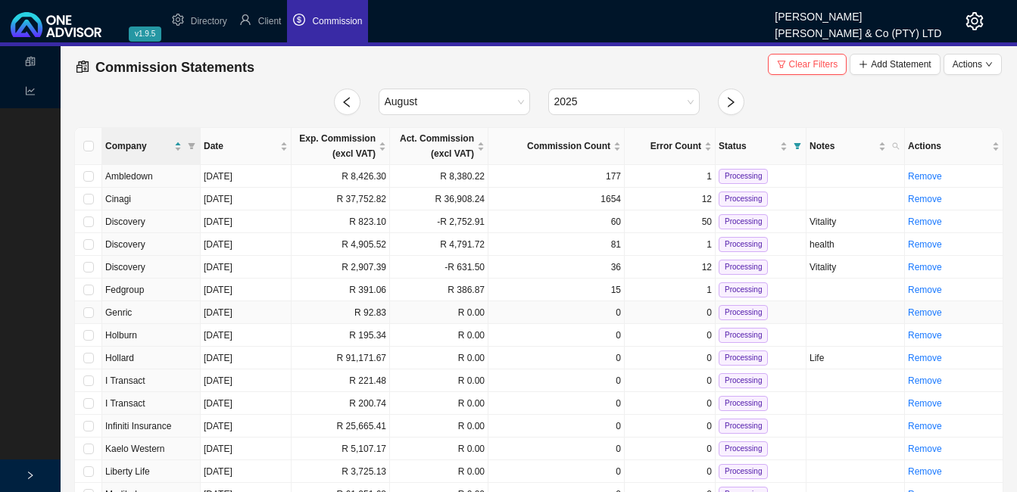
click at [337, 312] on td "R 92.83" at bounding box center [341, 312] width 98 height 23
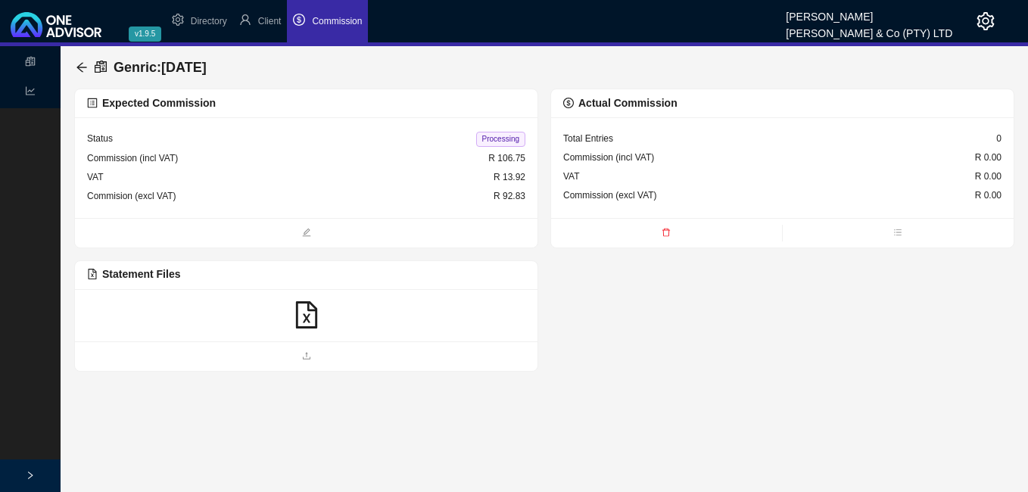
click at [302, 318] on icon "file-excel" at bounding box center [306, 314] width 27 height 27
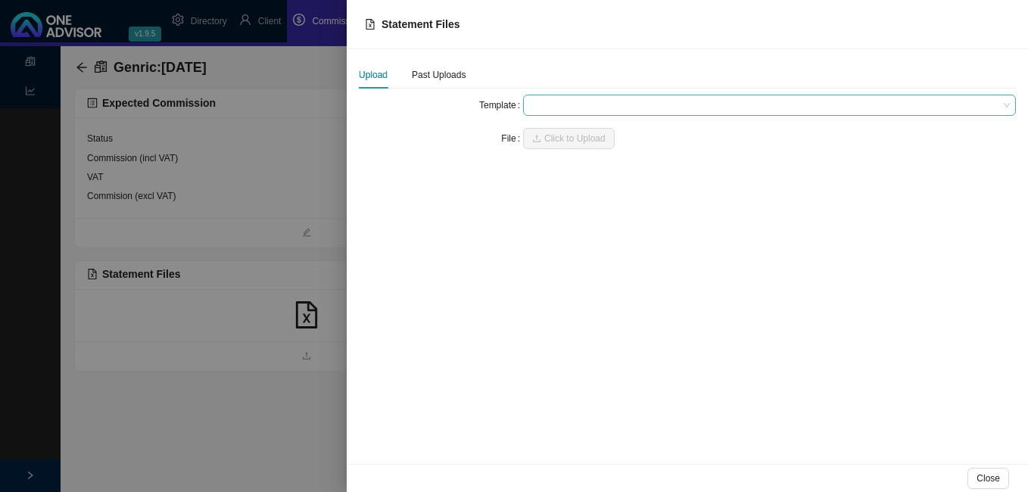
click at [561, 99] on span at bounding box center [769, 105] width 481 height 20
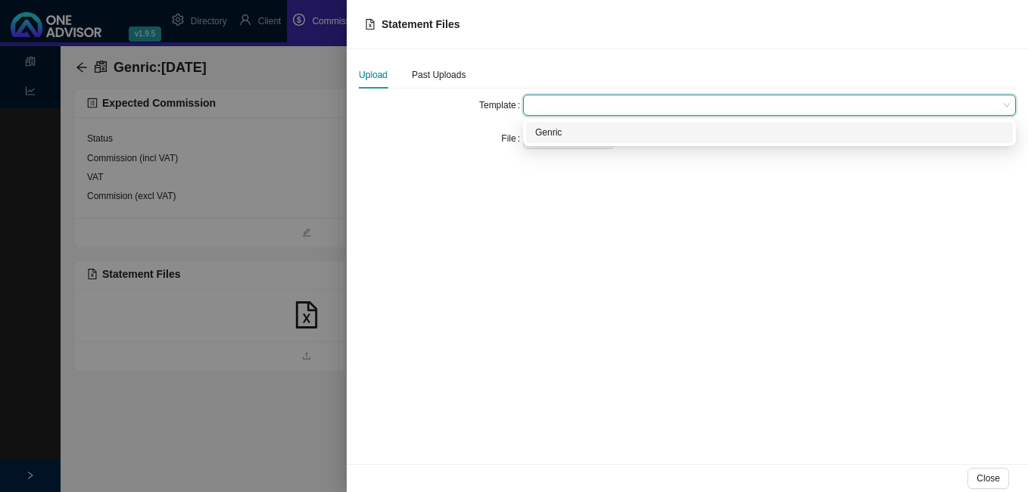
click at [570, 130] on div "Genric" at bounding box center [769, 132] width 469 height 15
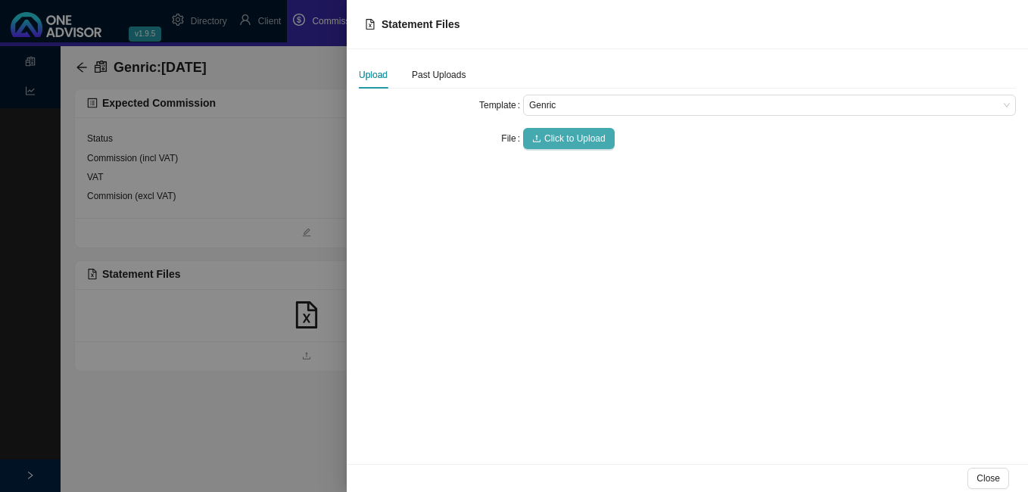
click at [565, 139] on span "Click to Upload" at bounding box center [574, 138] width 61 height 15
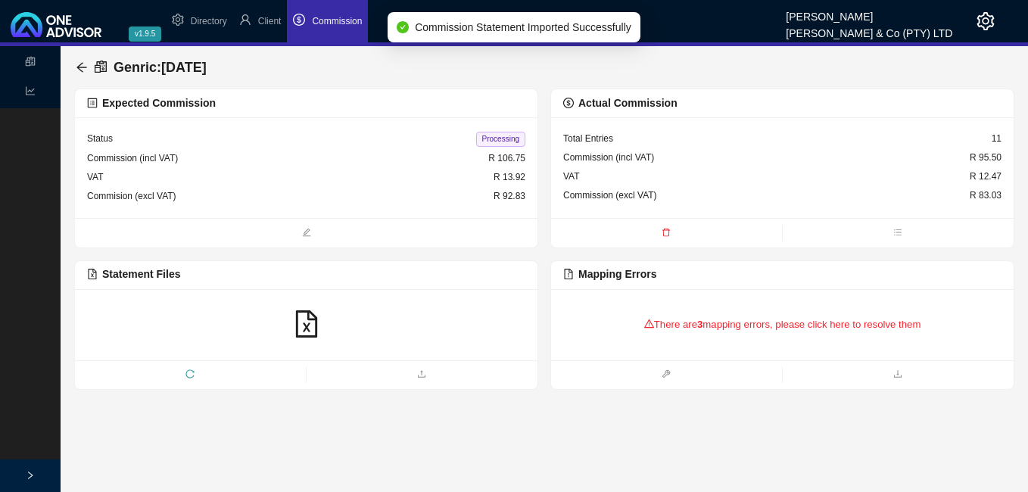
click at [653, 322] on div "There are 3 mapping errors, please click here to resolve them" at bounding box center [782, 324] width 438 height 47
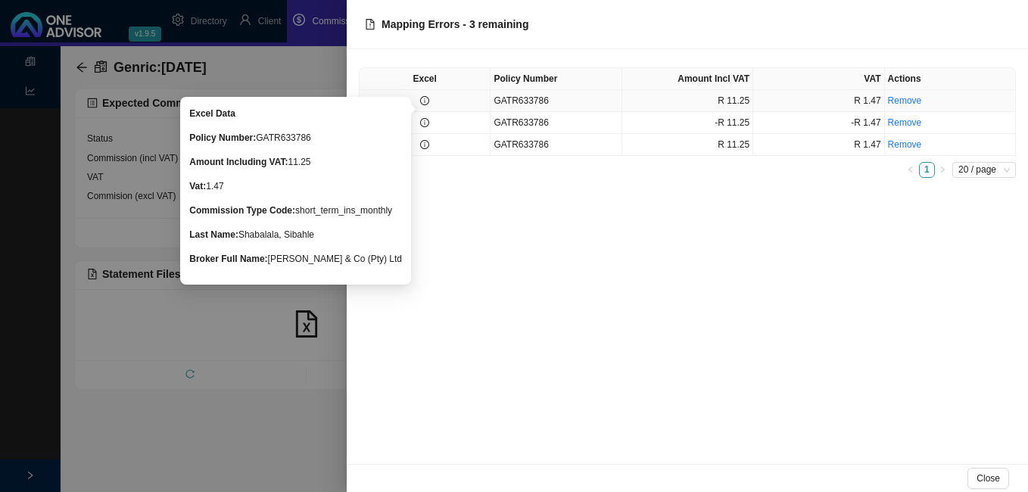
click at [428, 104] on icon "info-circle" at bounding box center [424, 100] width 9 height 9
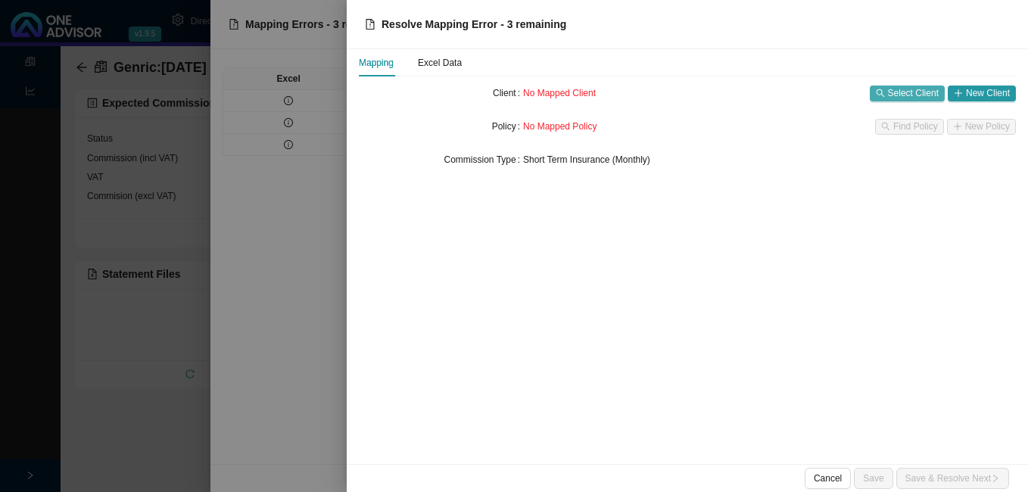
click at [880, 90] on icon "search" at bounding box center [880, 93] width 9 height 9
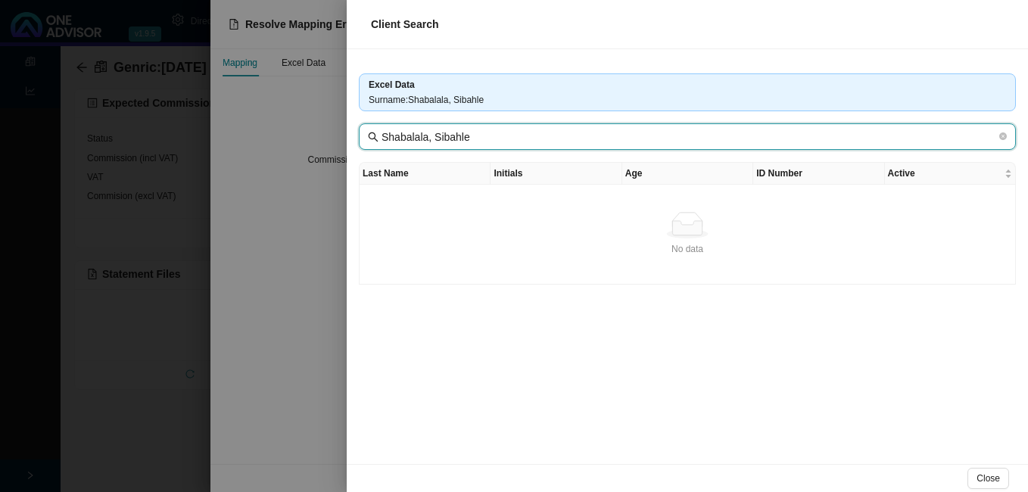
drag, startPoint x: 426, startPoint y: 135, endPoint x: 561, endPoint y: 133, distance: 134.8
click at [561, 133] on input "Shabalala, Sibahle" at bounding box center [689, 137] width 615 height 17
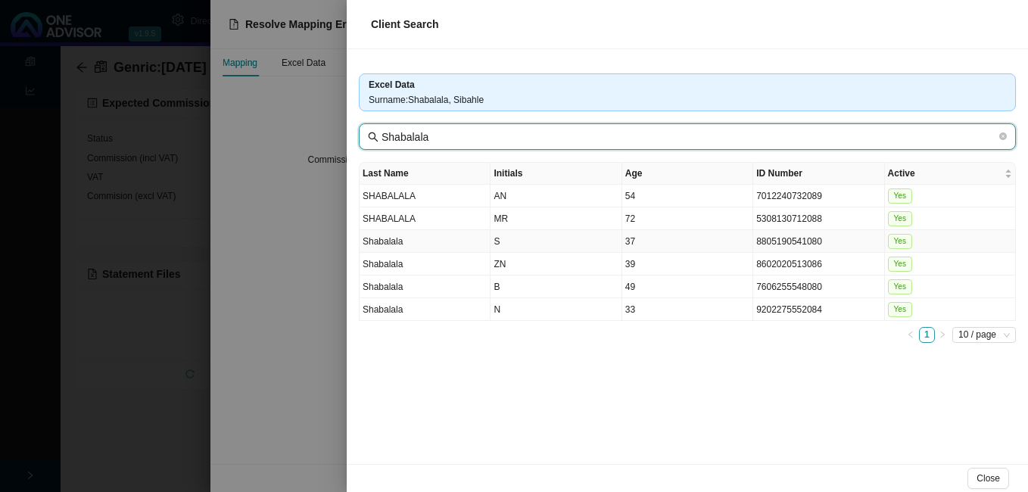
type input "Shabalala"
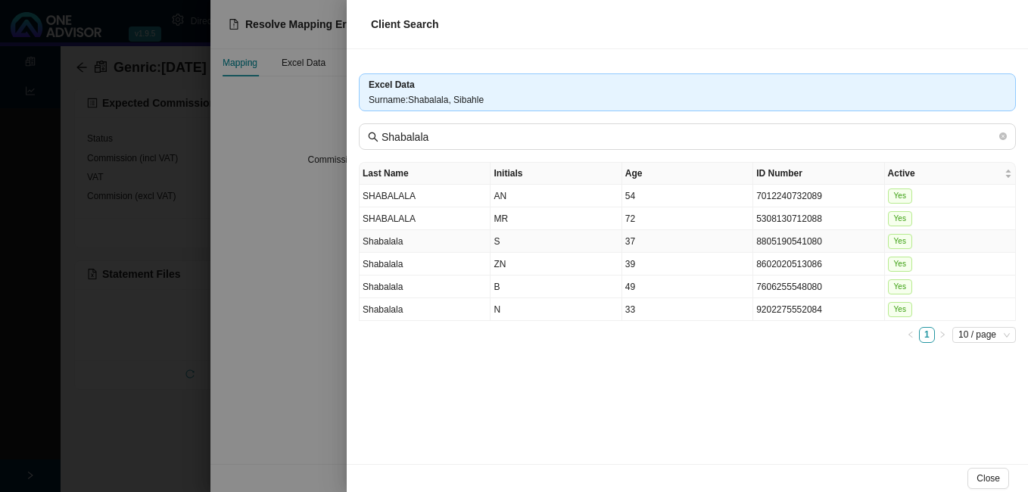
click at [598, 244] on td "S" at bounding box center [556, 241] width 131 height 23
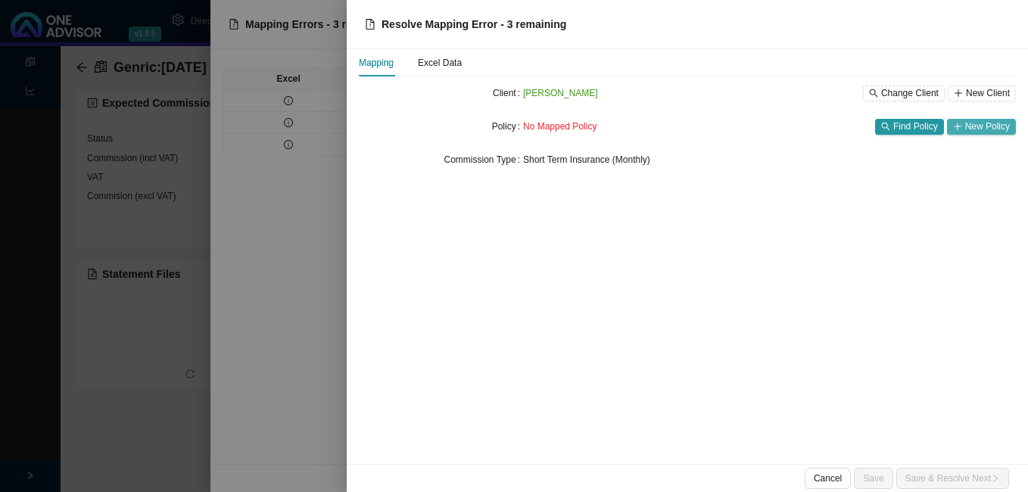
click at [987, 127] on span "New Policy" at bounding box center [987, 126] width 45 height 15
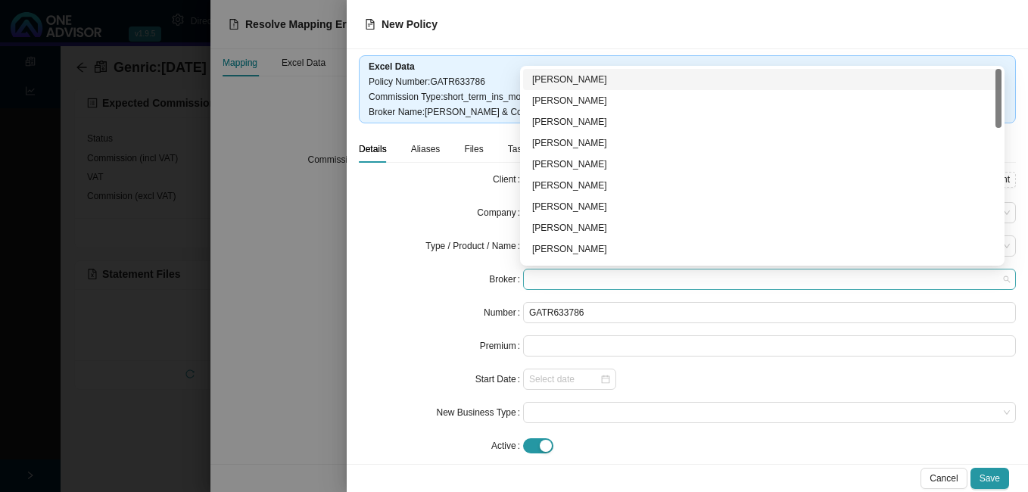
click at [619, 280] on span at bounding box center [769, 280] width 481 height 20
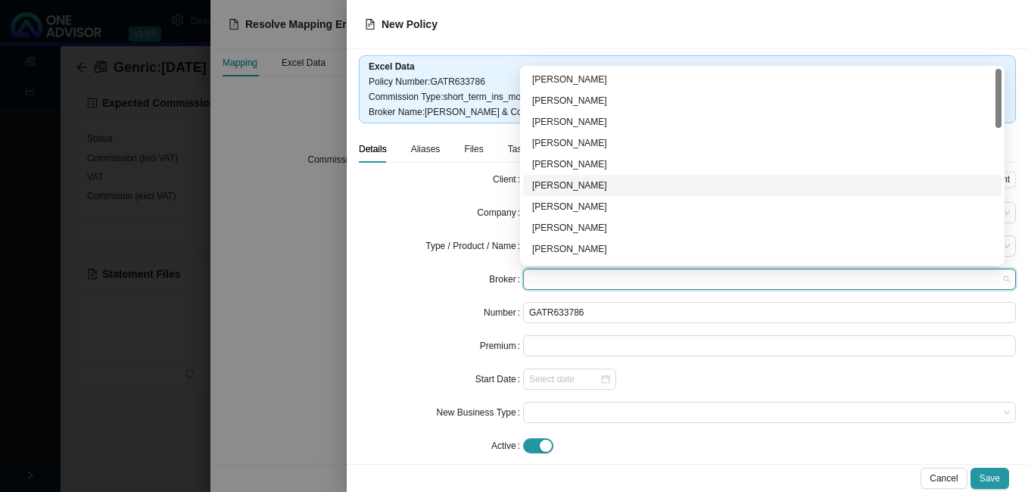
click at [636, 187] on div "[PERSON_NAME]" at bounding box center [762, 185] width 460 height 15
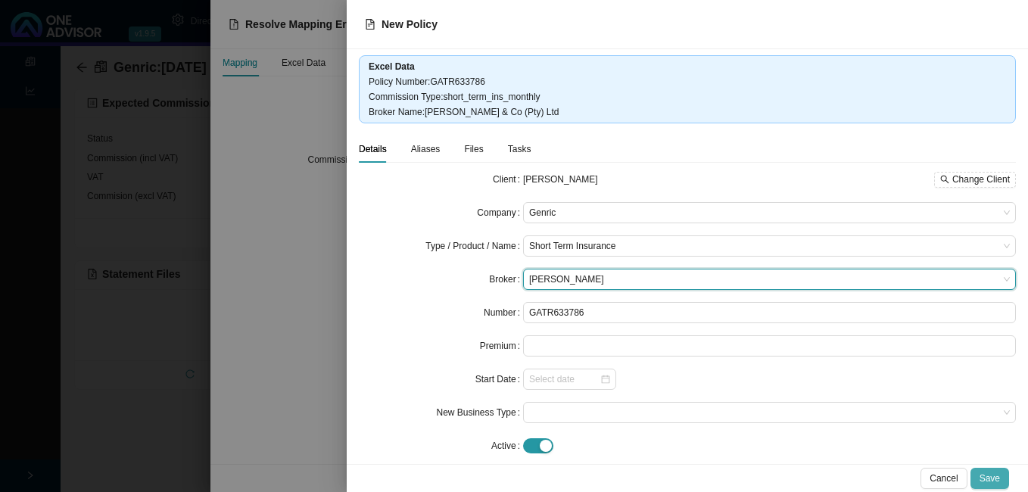
click at [992, 476] on span "Save" at bounding box center [990, 478] width 20 height 15
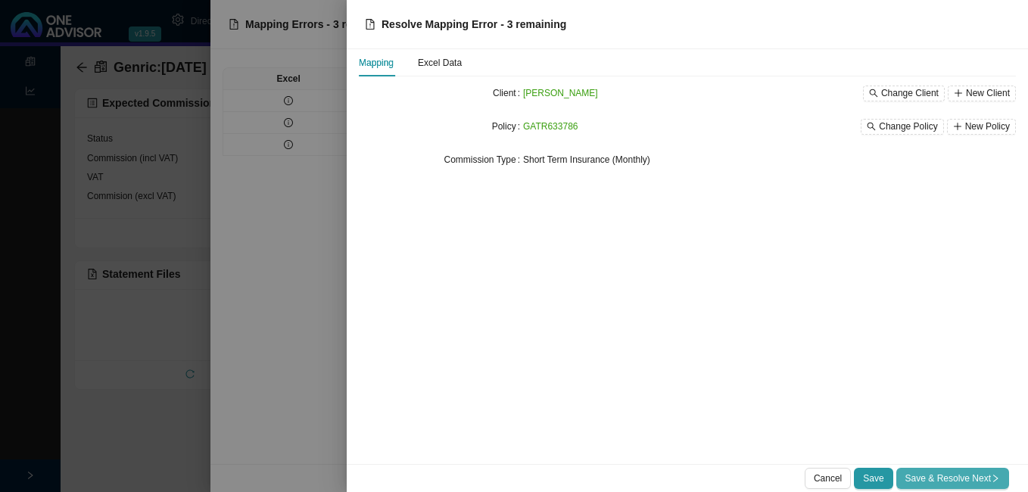
click at [966, 476] on span "Save & Resolve Next" at bounding box center [953, 478] width 95 height 15
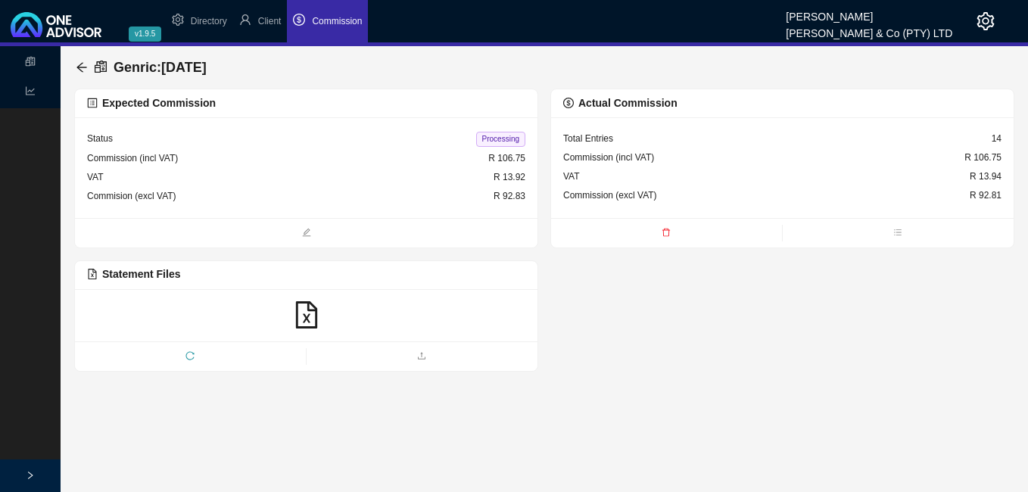
click at [503, 137] on span "Processing" at bounding box center [500, 139] width 49 height 15
click at [83, 66] on icon "arrow-left" at bounding box center [82, 67] width 12 height 12
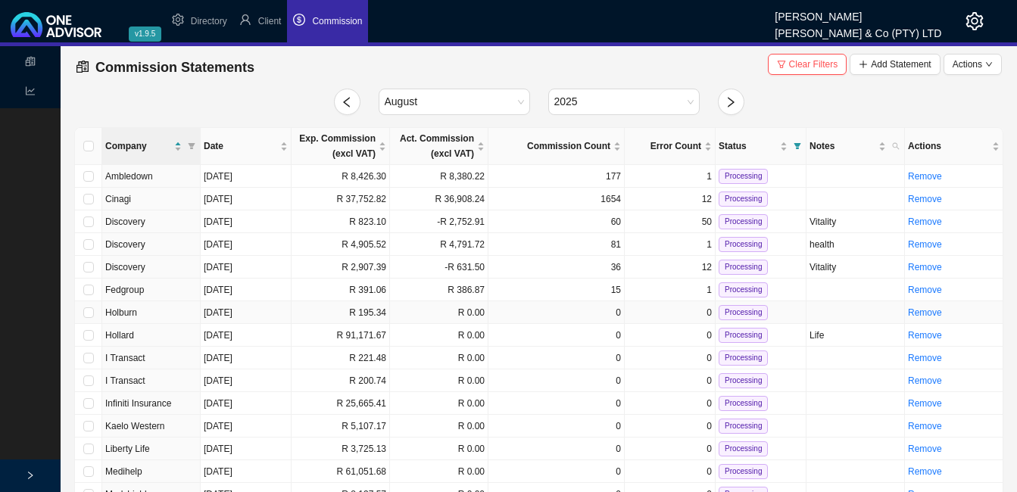
click at [369, 312] on td "R 195.34" at bounding box center [341, 312] width 98 height 23
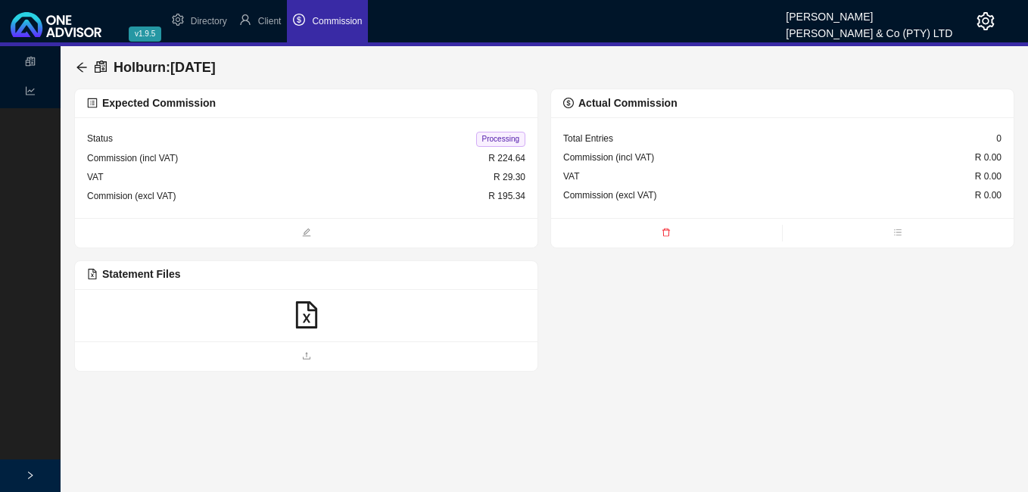
click at [301, 321] on icon "file-excel" at bounding box center [306, 314] width 27 height 27
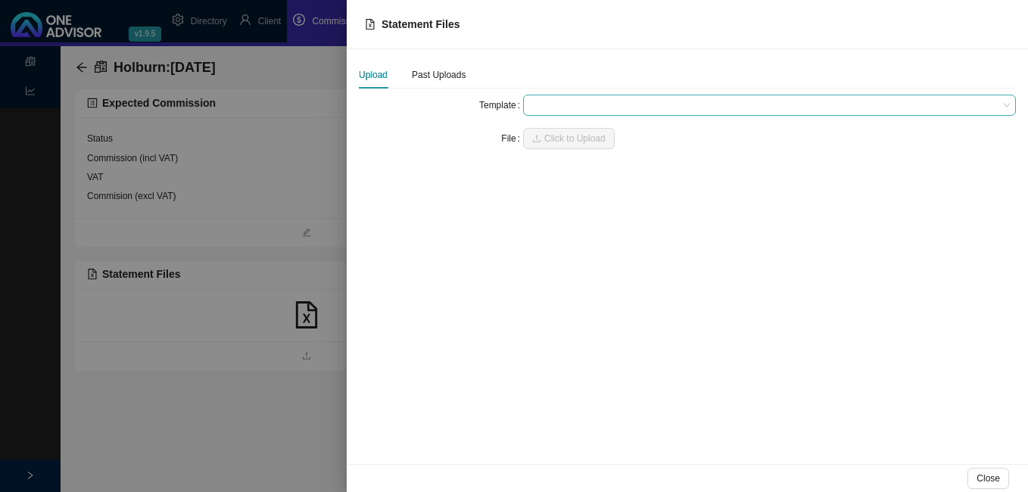
click at [541, 105] on span at bounding box center [769, 105] width 481 height 20
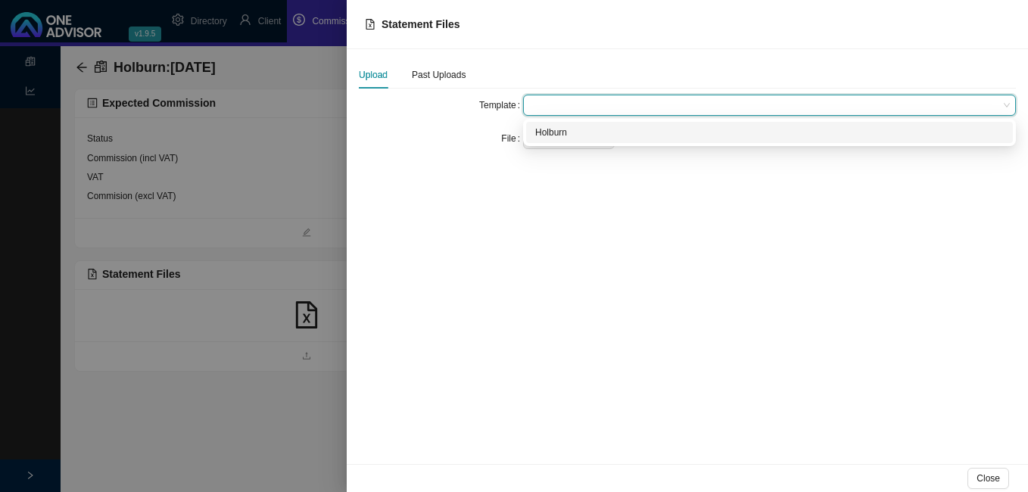
click at [547, 129] on div "Holburn" at bounding box center [769, 132] width 469 height 15
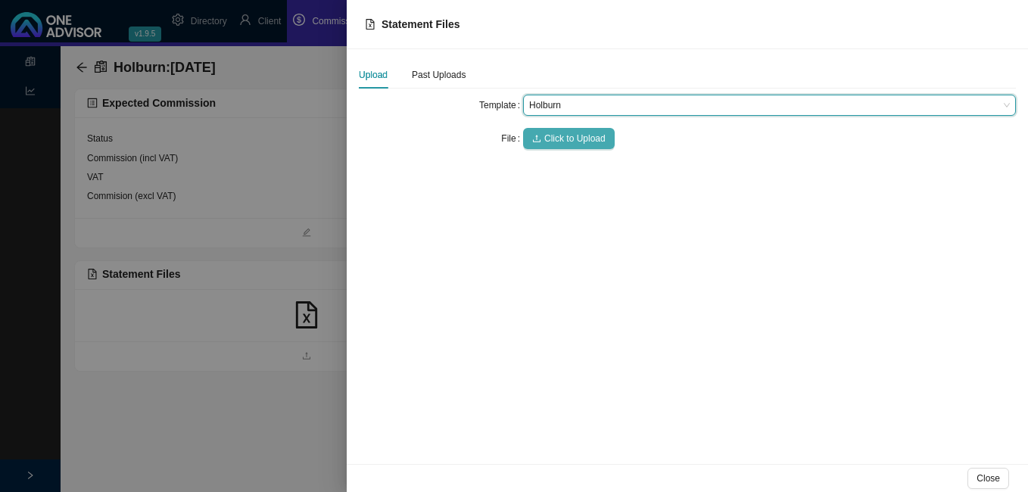
click at [554, 138] on span "Click to Upload" at bounding box center [574, 138] width 61 height 15
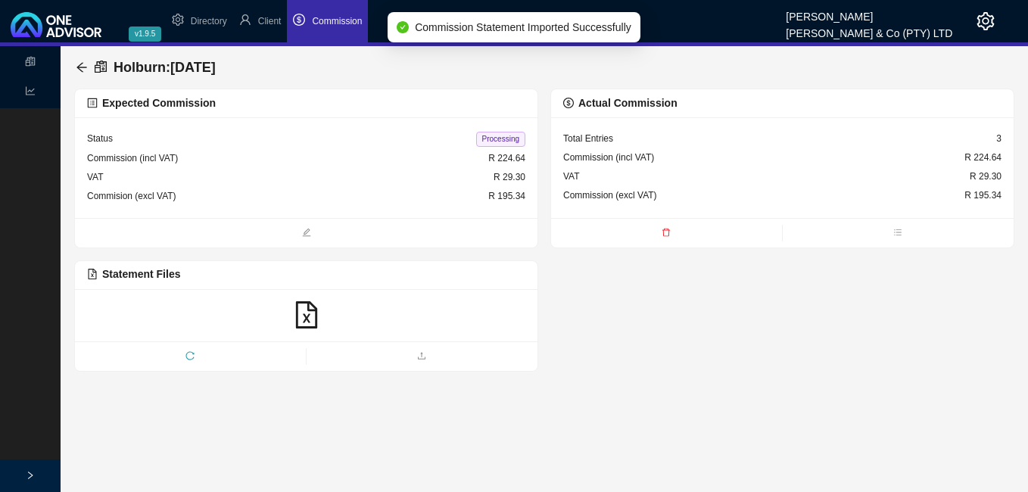
click at [498, 137] on span "Processing" at bounding box center [500, 139] width 49 height 15
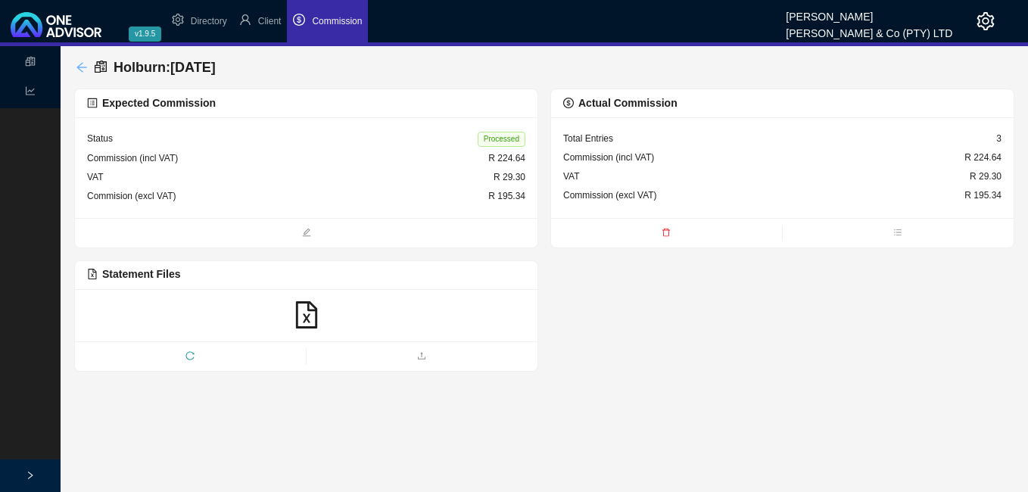
click at [82, 67] on icon "arrow-left" at bounding box center [82, 67] width 12 height 12
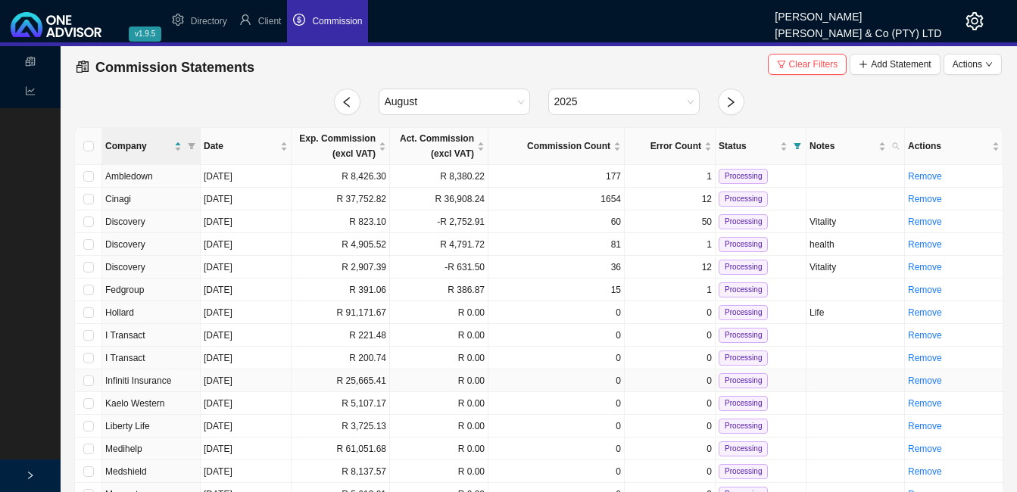
click at [394, 377] on td "R 0.00" at bounding box center [439, 381] width 98 height 23
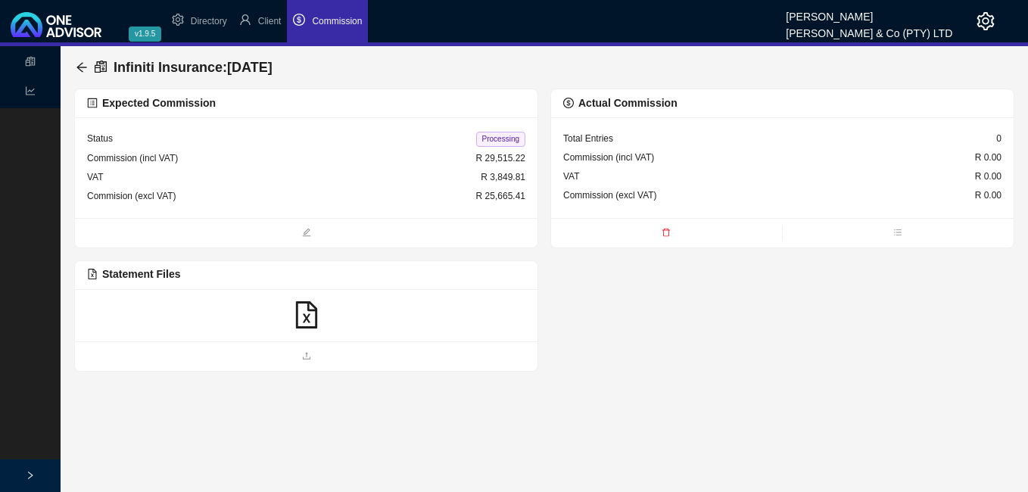
click at [305, 313] on icon "file-excel" at bounding box center [306, 314] width 27 height 27
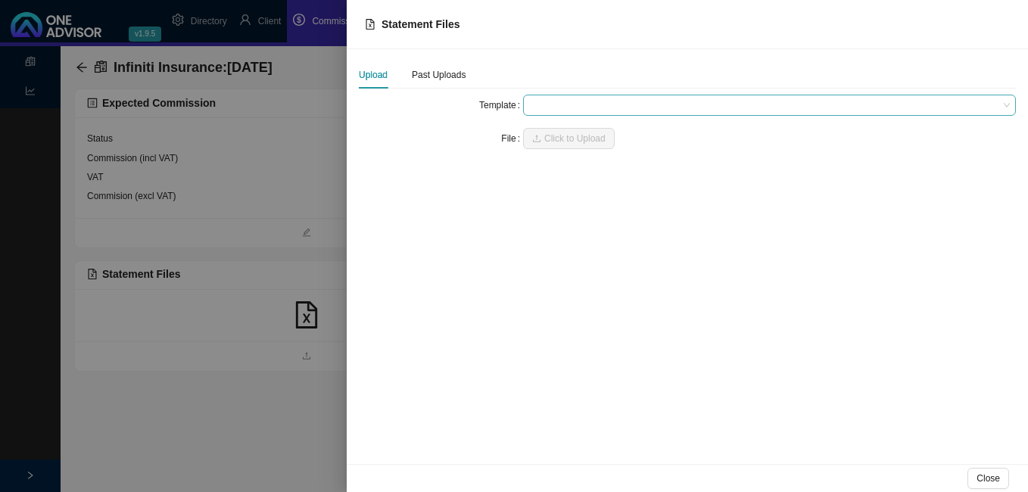
click at [541, 105] on span at bounding box center [769, 105] width 481 height 20
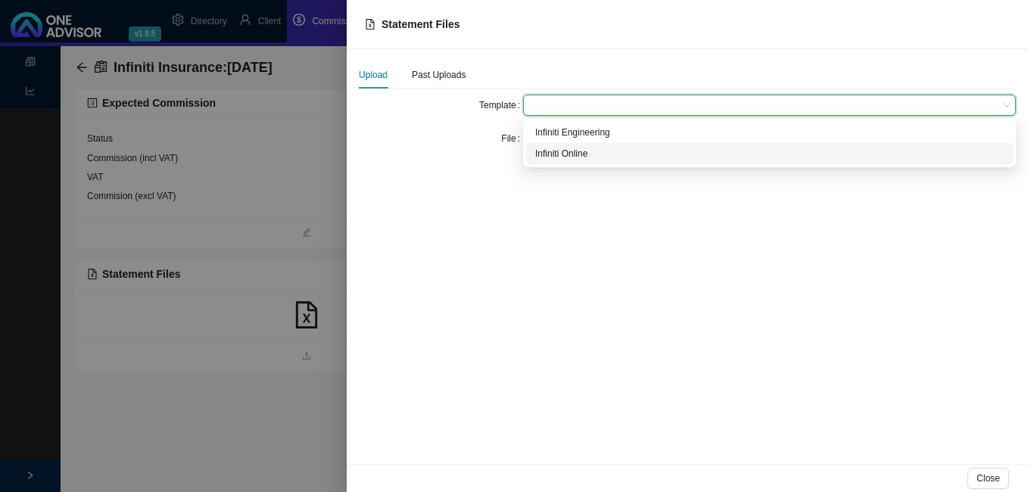
click at [571, 154] on div "Infiniti Online" at bounding box center [769, 153] width 469 height 15
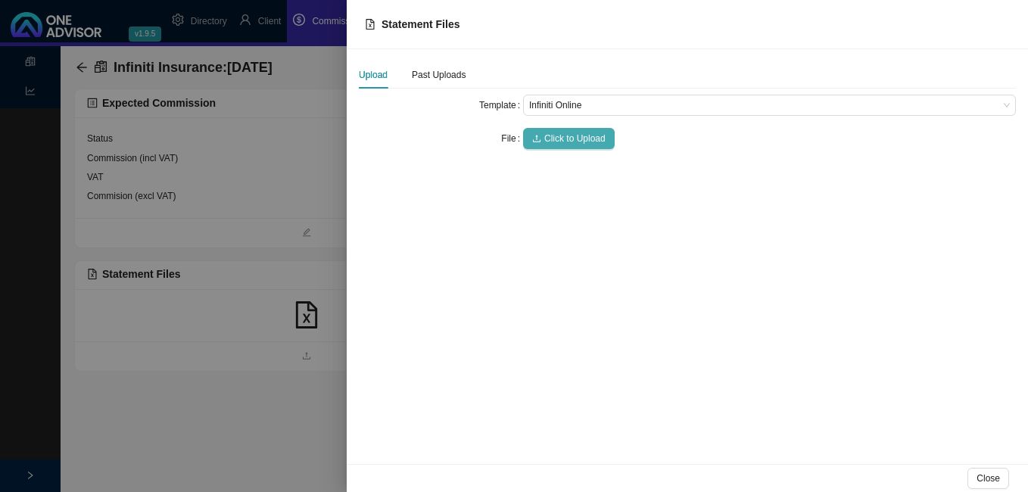
click at [574, 132] on span "Click to Upload" at bounding box center [574, 138] width 61 height 15
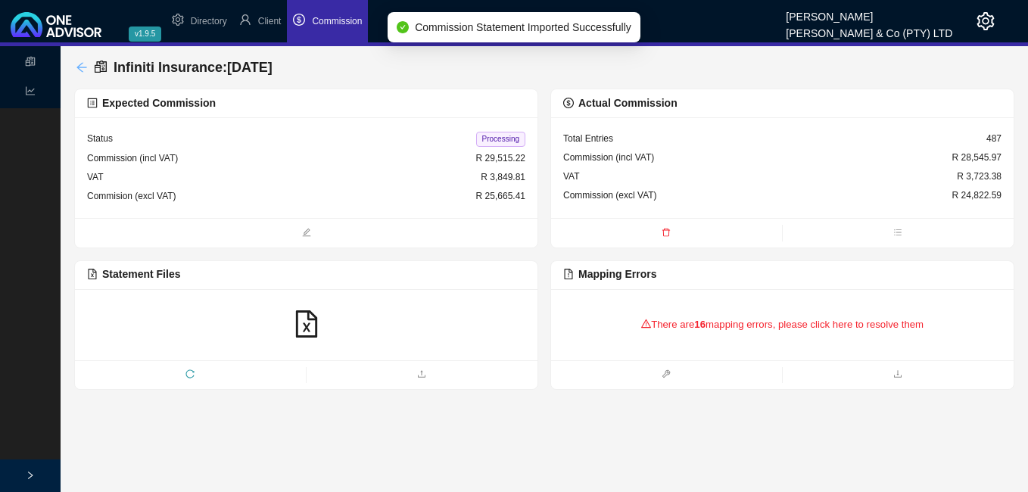
click at [78, 64] on icon "arrow-left" at bounding box center [82, 67] width 12 height 12
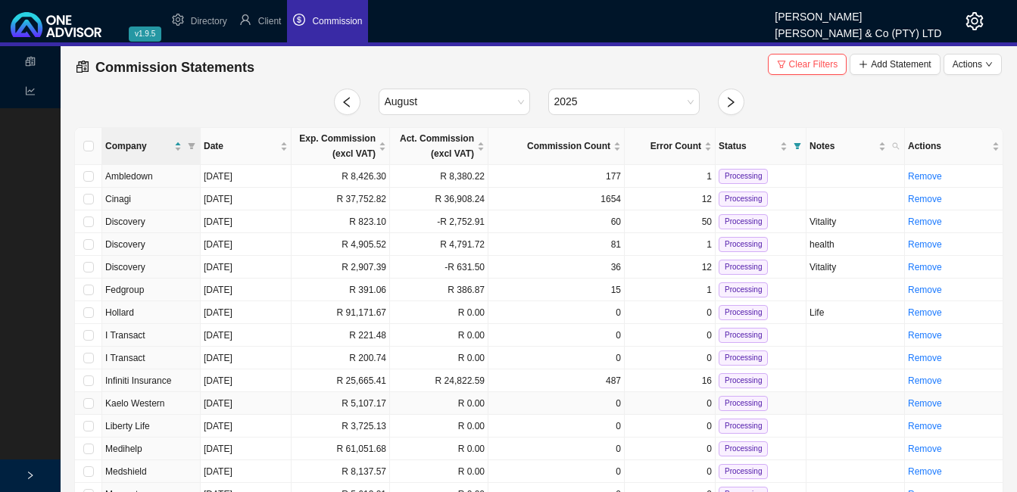
click at [379, 404] on td "R 5,107.17" at bounding box center [341, 403] width 98 height 23
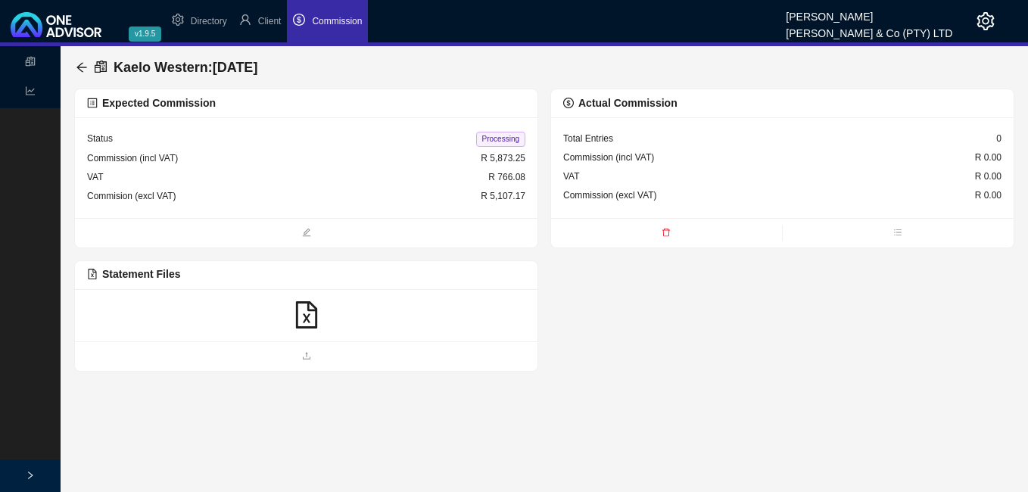
click at [313, 317] on icon "file-excel" at bounding box center [306, 314] width 27 height 27
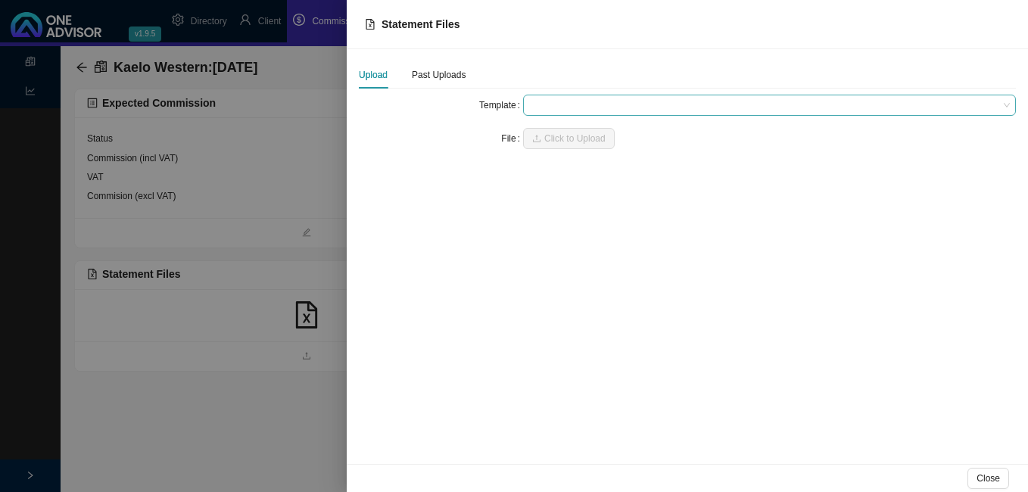
click at [574, 98] on span at bounding box center [769, 105] width 481 height 20
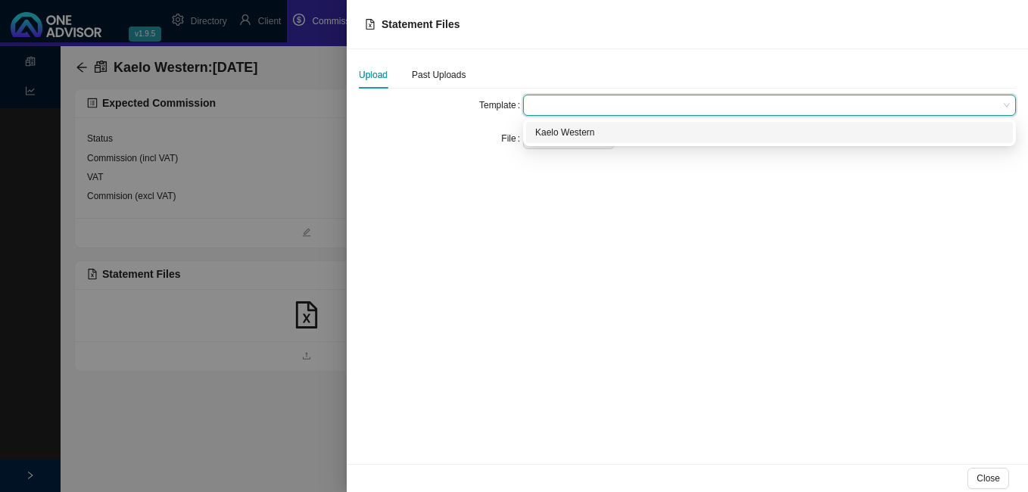
click at [575, 136] on div "Kaelo Western" at bounding box center [769, 132] width 469 height 15
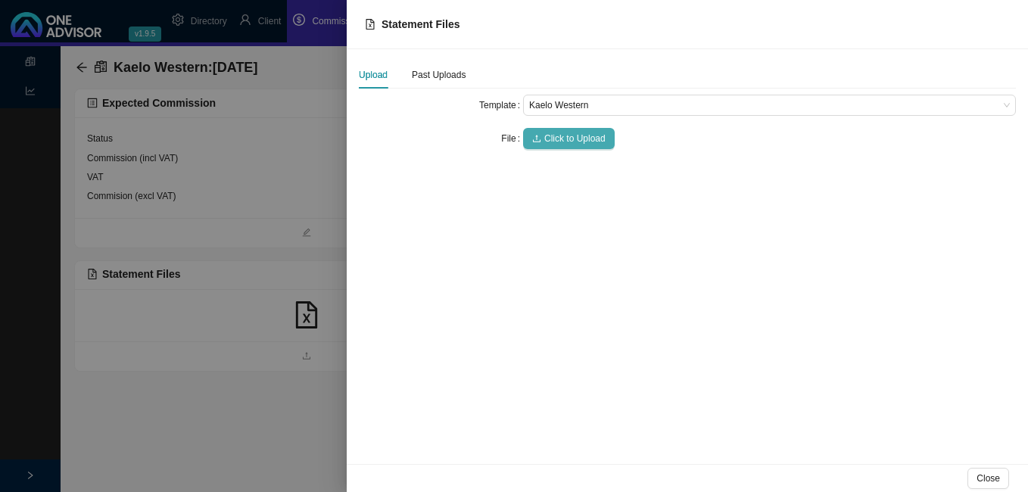
click at [575, 136] on span "Click to Upload" at bounding box center [574, 138] width 61 height 15
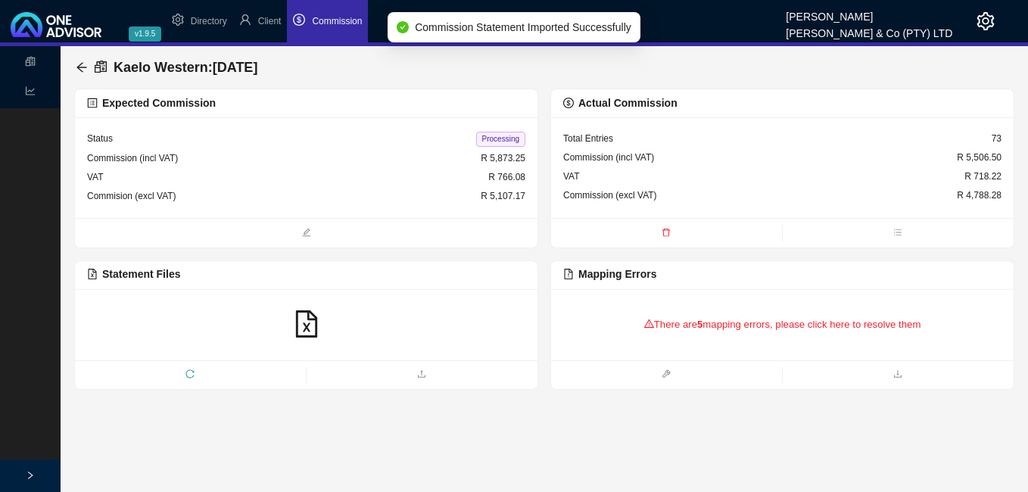
click at [243, 127] on div "Status Processing Commission (incl VAT) R 5,873.25 VAT R 766.08 Commision (excl…" at bounding box center [306, 167] width 463 height 101
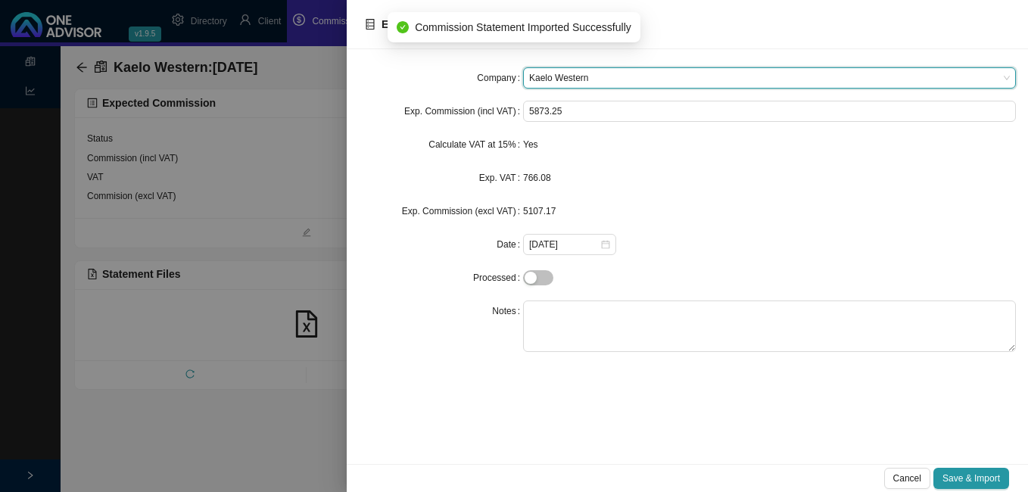
click at [80, 62] on div at bounding box center [514, 246] width 1028 height 492
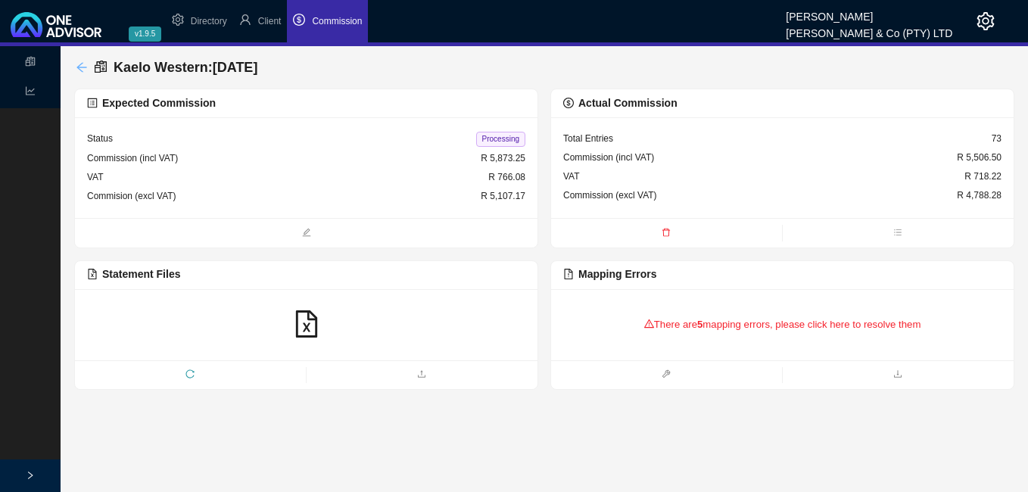
click at [84, 64] on icon "arrow-left" at bounding box center [82, 67] width 12 height 12
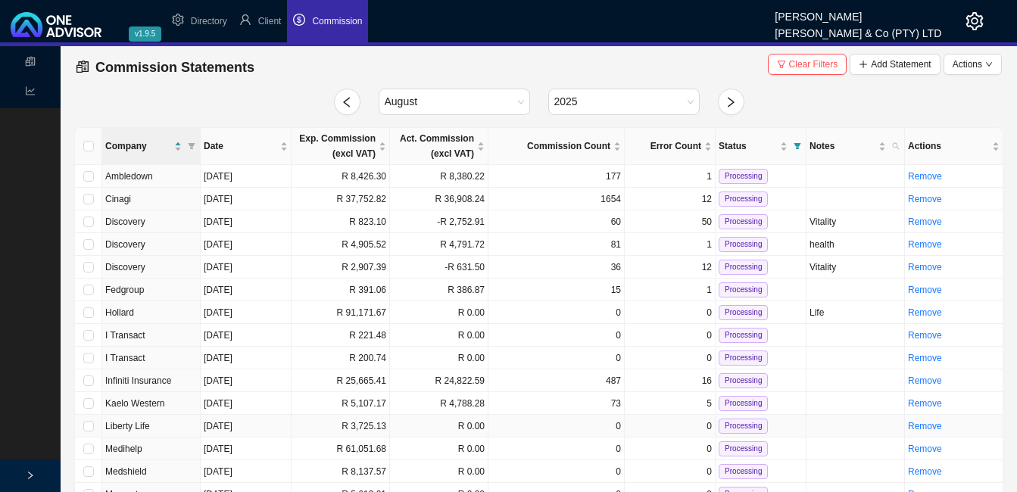
click at [371, 429] on td "R 3,725.13" at bounding box center [341, 426] width 98 height 23
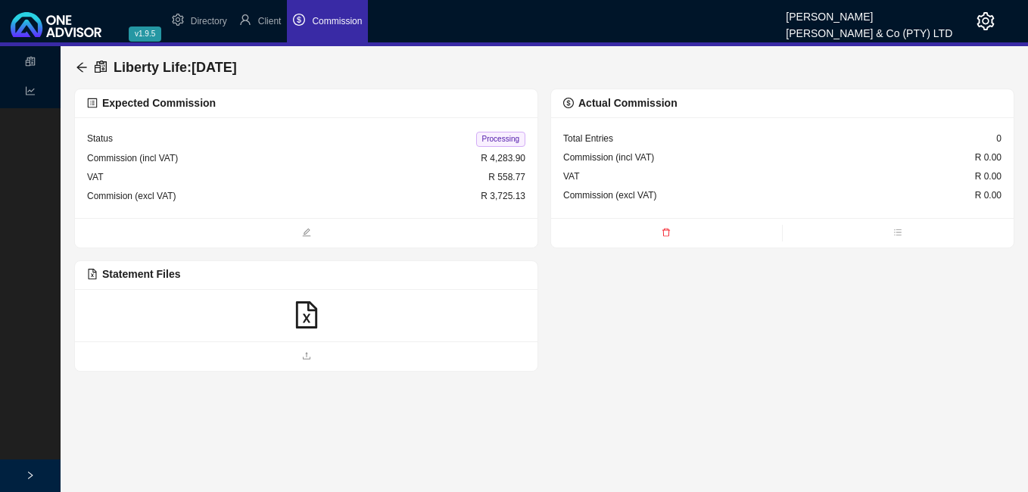
click at [307, 318] on icon "file-excel" at bounding box center [306, 314] width 27 height 27
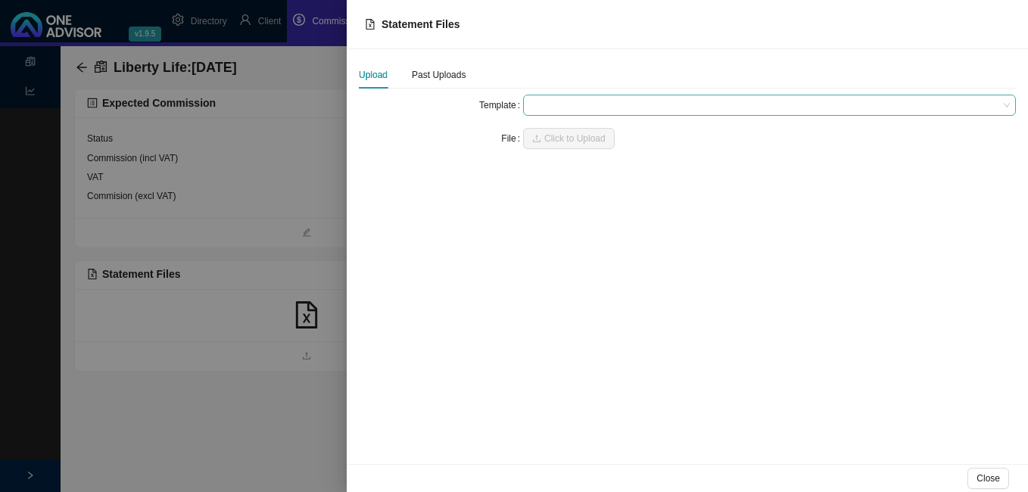
click at [557, 105] on span at bounding box center [769, 105] width 481 height 20
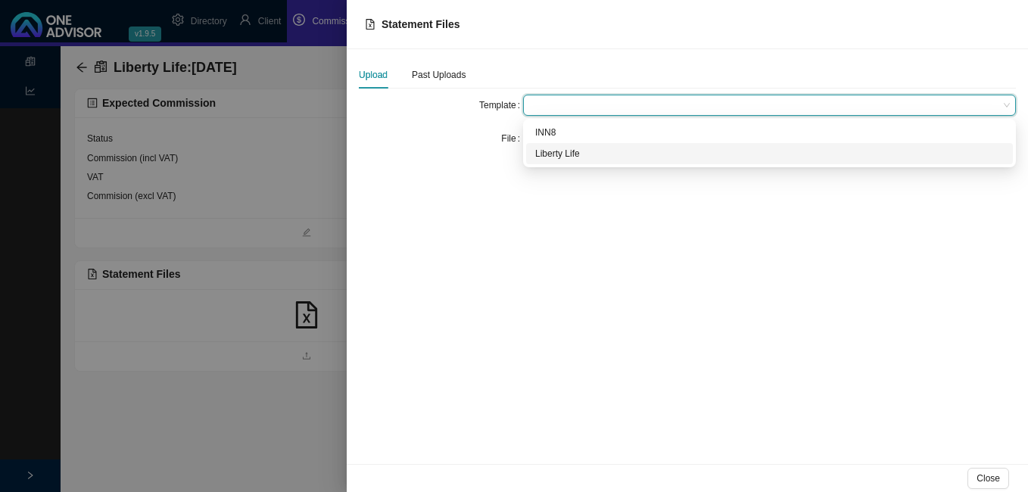
click at [565, 156] on div "Liberty Life" at bounding box center [769, 153] width 469 height 15
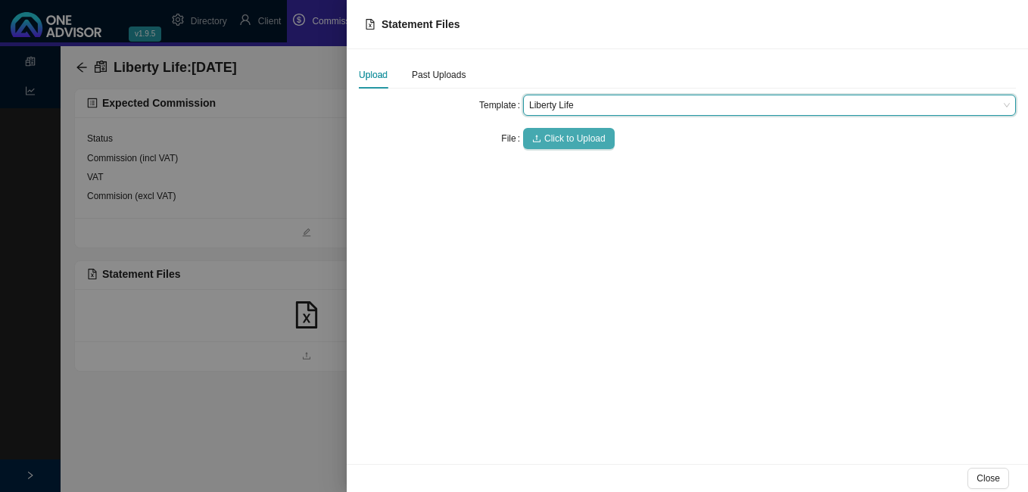
click at [575, 131] on span "Click to Upload" at bounding box center [574, 138] width 61 height 15
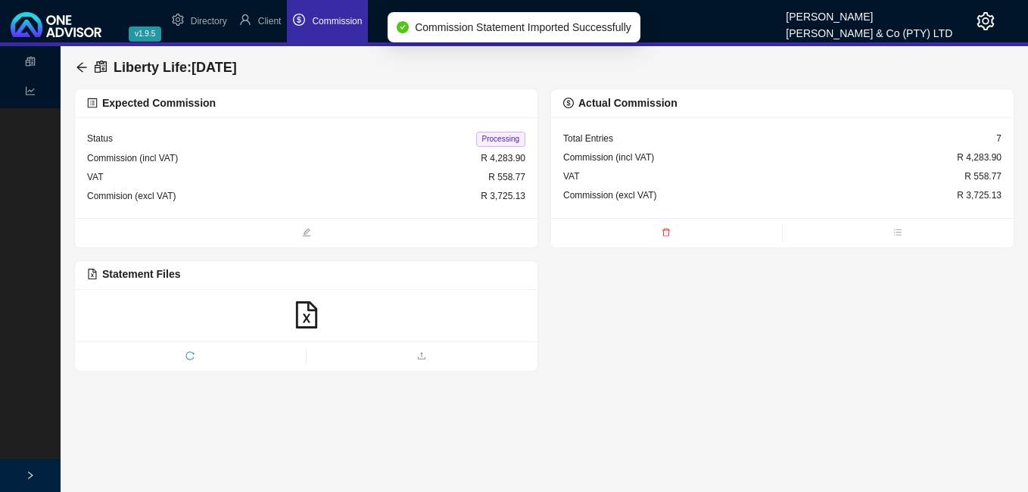
click at [507, 138] on span "Processing" at bounding box center [500, 139] width 49 height 15
click at [79, 62] on icon "arrow-left" at bounding box center [82, 67] width 12 height 12
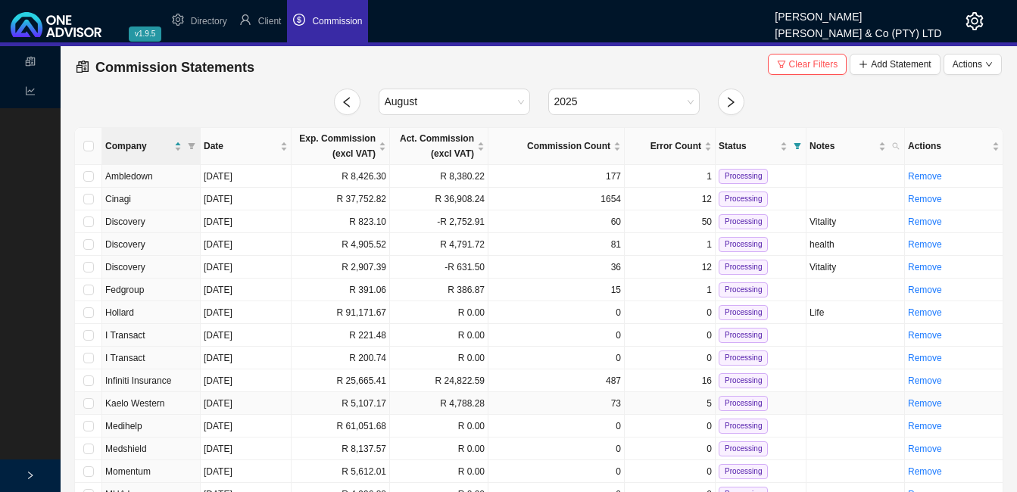
scroll to position [76, 0]
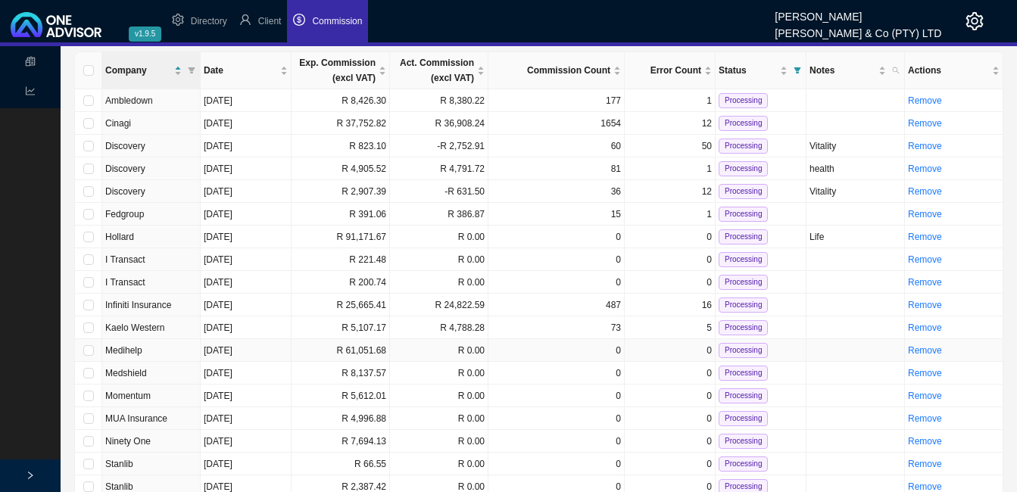
click at [378, 348] on td "R 61,051.68" at bounding box center [341, 350] width 98 height 23
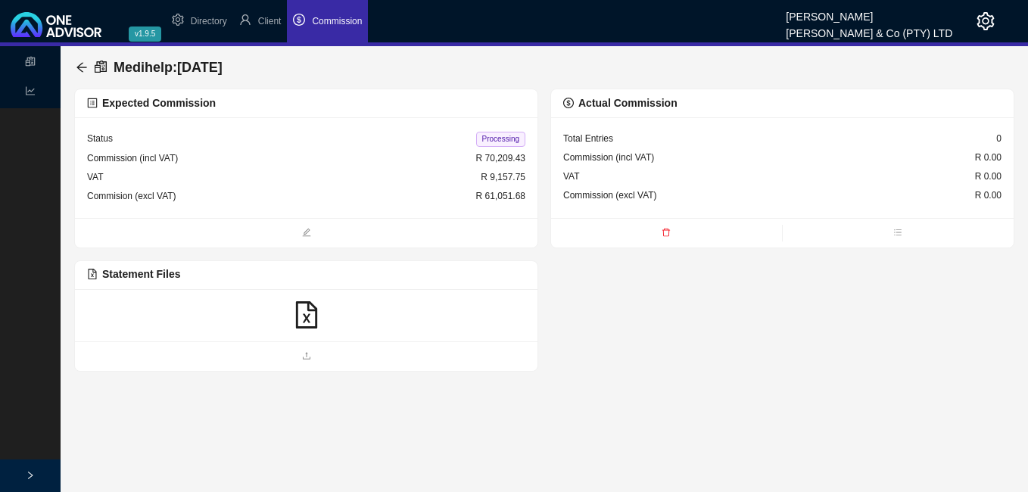
click at [304, 313] on icon "file-excel" at bounding box center [305, 314] width 21 height 27
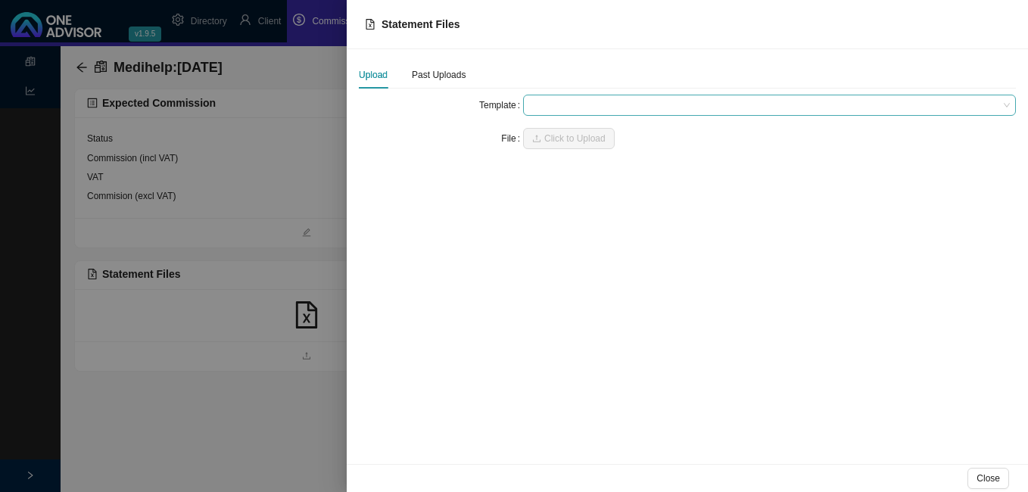
click at [557, 110] on span at bounding box center [769, 105] width 481 height 20
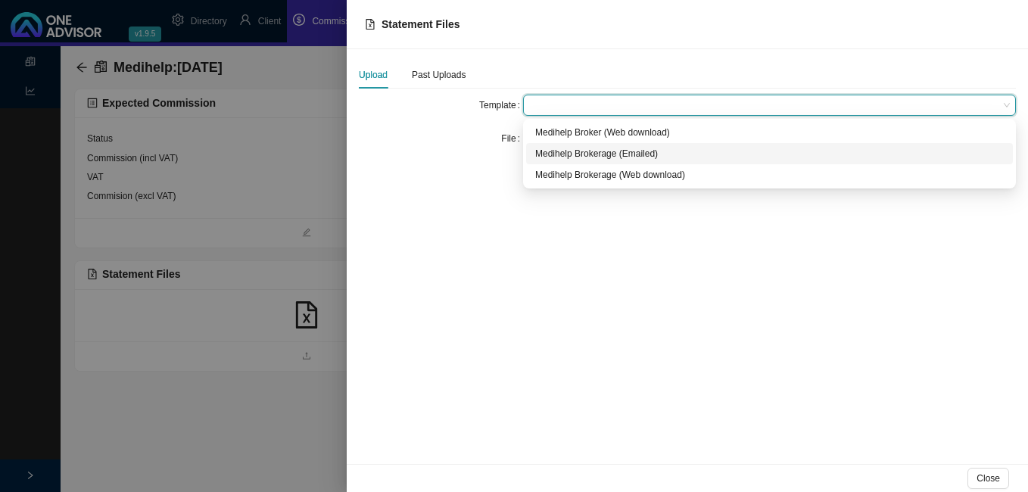
click at [564, 154] on div "Medihelp Brokerage (Emailed)" at bounding box center [769, 153] width 469 height 15
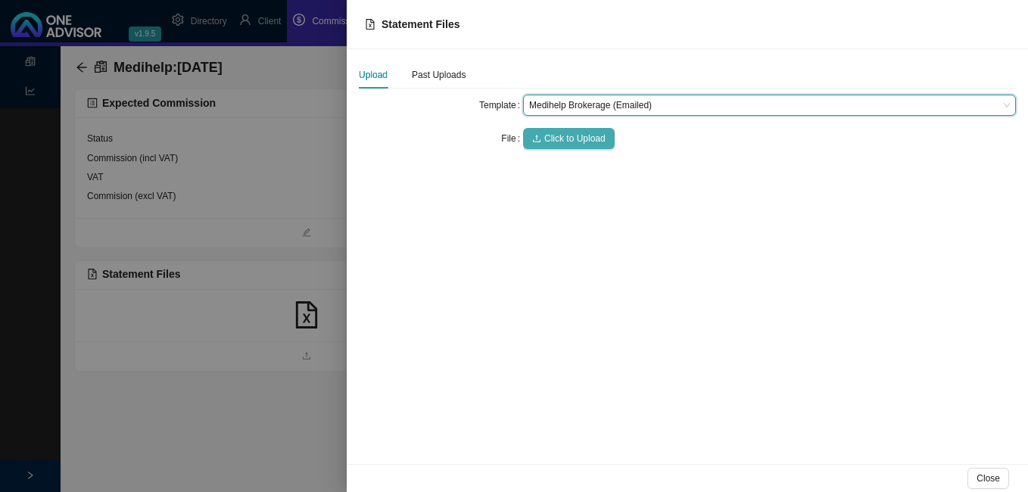
click at [571, 141] on span "Click to Upload" at bounding box center [574, 138] width 61 height 15
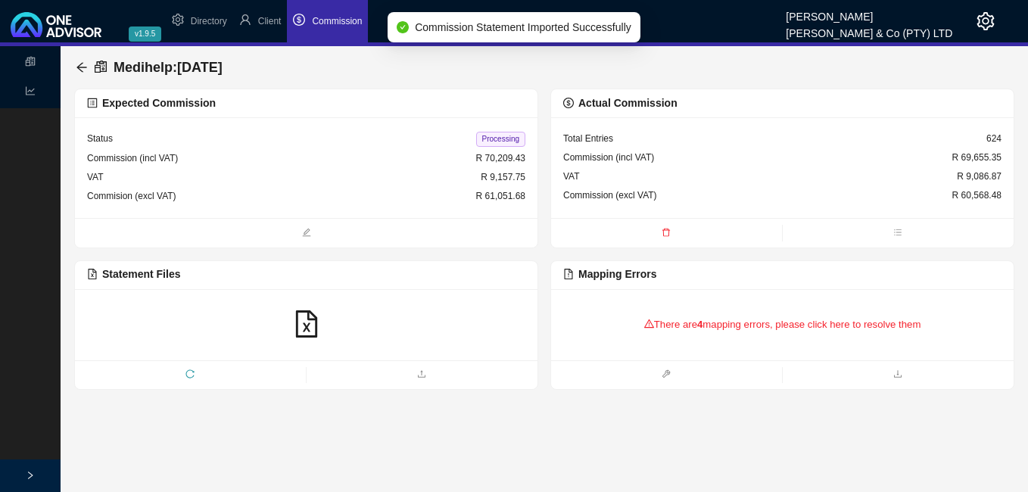
click at [235, 143] on div "Status Processing" at bounding box center [306, 139] width 438 height 20
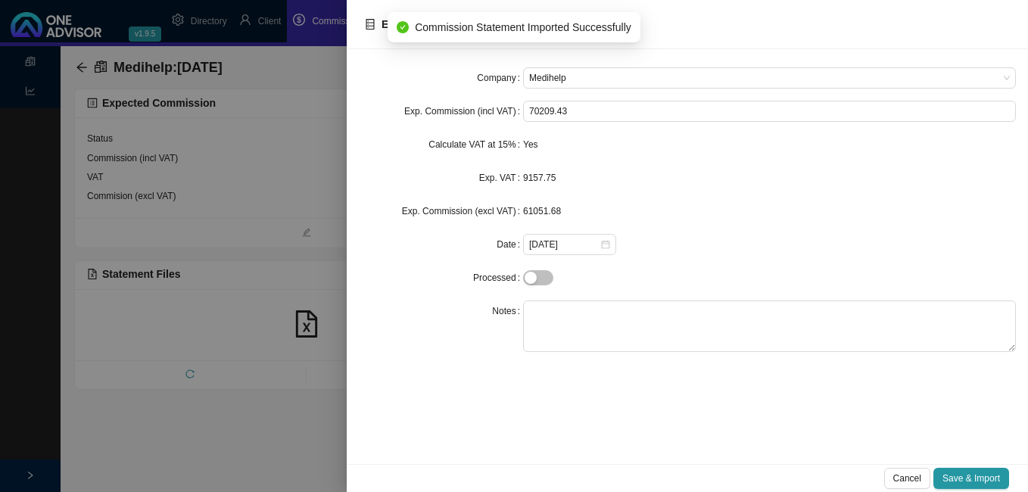
click at [75, 65] on div at bounding box center [514, 246] width 1028 height 492
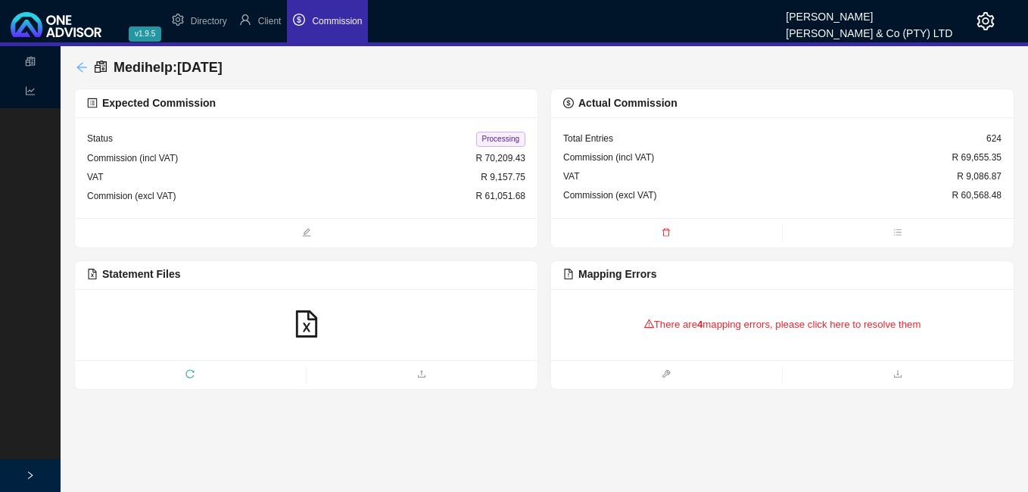
click at [84, 64] on icon "arrow-left" at bounding box center [82, 67] width 12 height 12
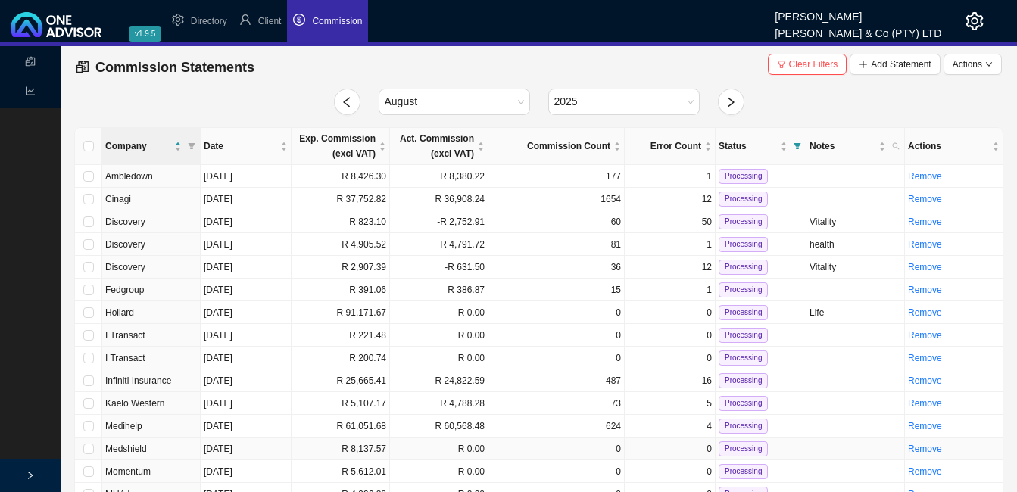
click at [377, 452] on td "R 8,137.57" at bounding box center [341, 449] width 98 height 23
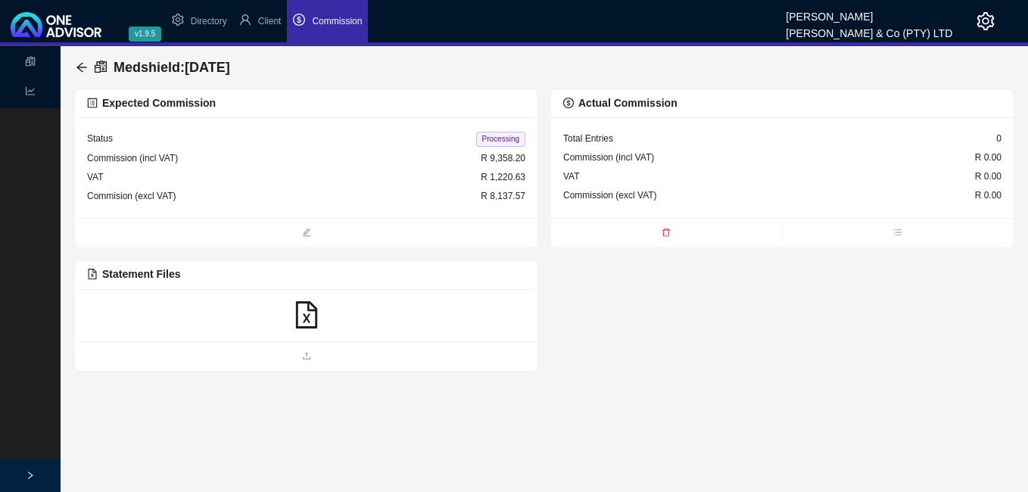
click at [303, 310] on icon "file-excel" at bounding box center [306, 314] width 27 height 27
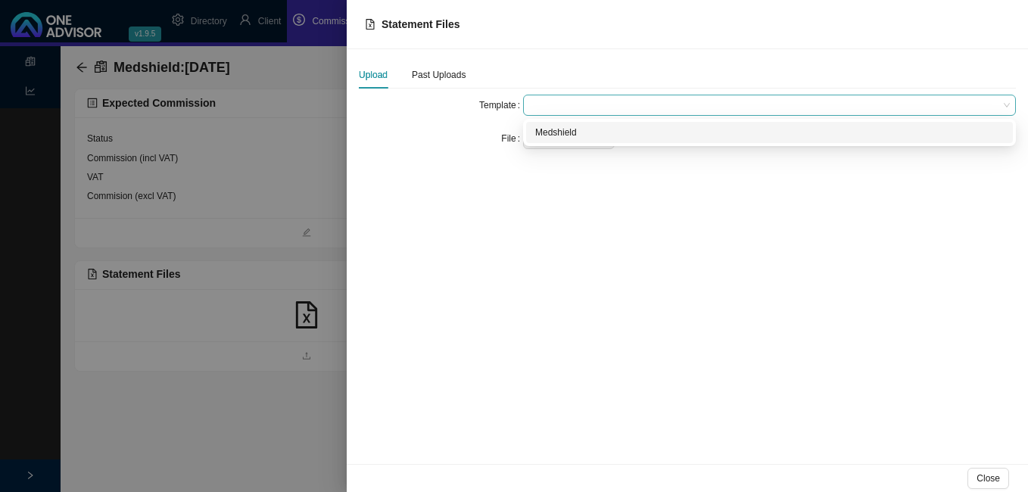
click at [568, 101] on span at bounding box center [769, 105] width 481 height 20
click at [568, 131] on div "Medshield" at bounding box center [769, 132] width 469 height 15
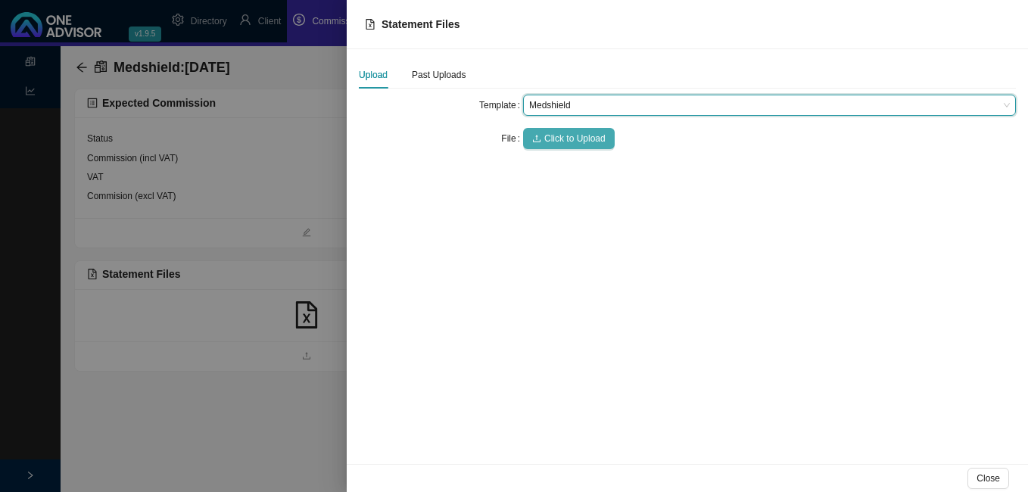
click at [569, 134] on span "Click to Upload" at bounding box center [574, 138] width 61 height 15
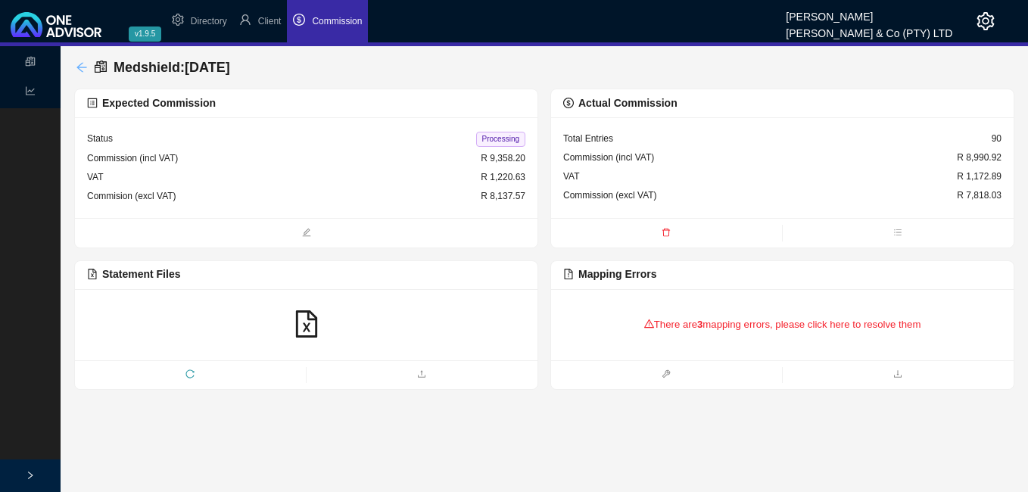
click at [87, 67] on icon "arrow-left" at bounding box center [82, 67] width 12 height 12
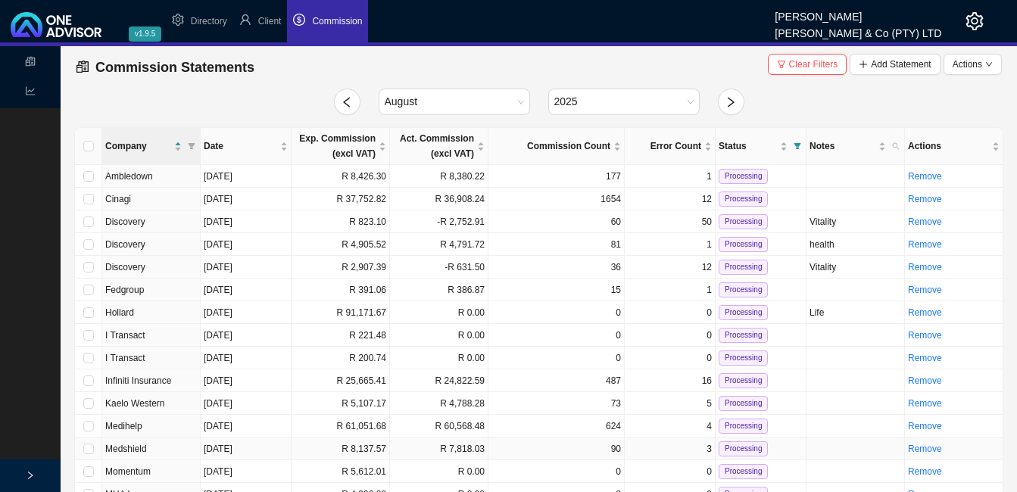
click at [358, 453] on td "R 8,137.57" at bounding box center [341, 449] width 98 height 23
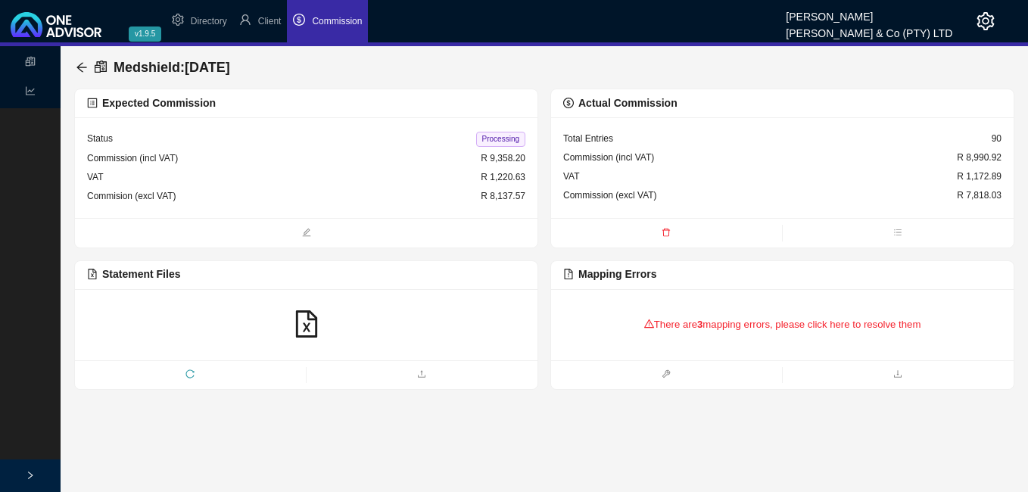
click at [701, 333] on div "There are 3 mapping errors, please click here to resolve them" at bounding box center [782, 324] width 438 height 47
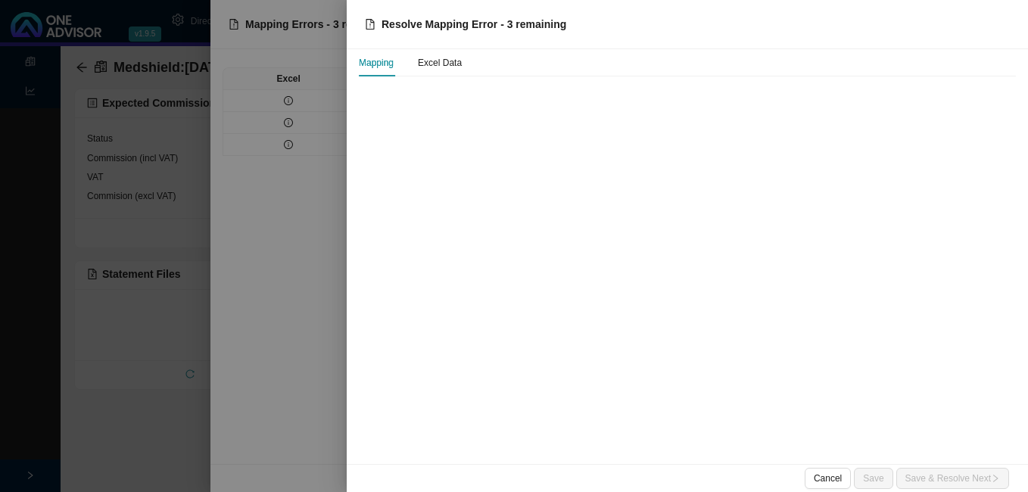
click at [311, 226] on div at bounding box center [514, 246] width 1028 height 492
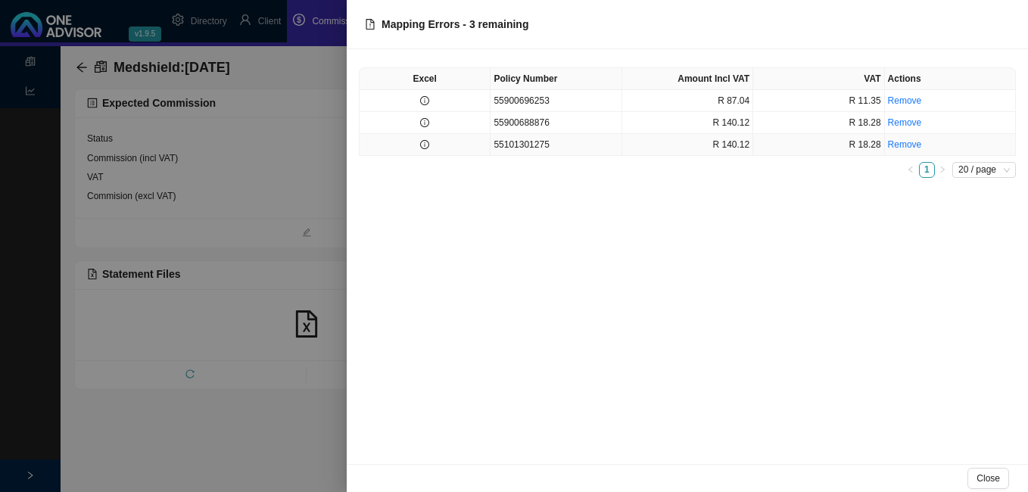
click at [423, 150] on td at bounding box center [425, 145] width 131 height 22
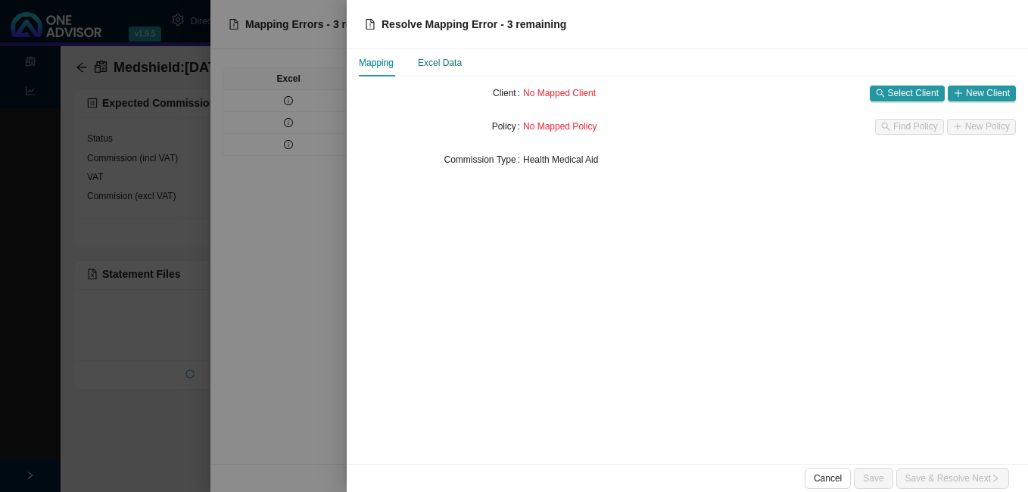
click at [445, 64] on div "Excel Data" at bounding box center [440, 62] width 44 height 15
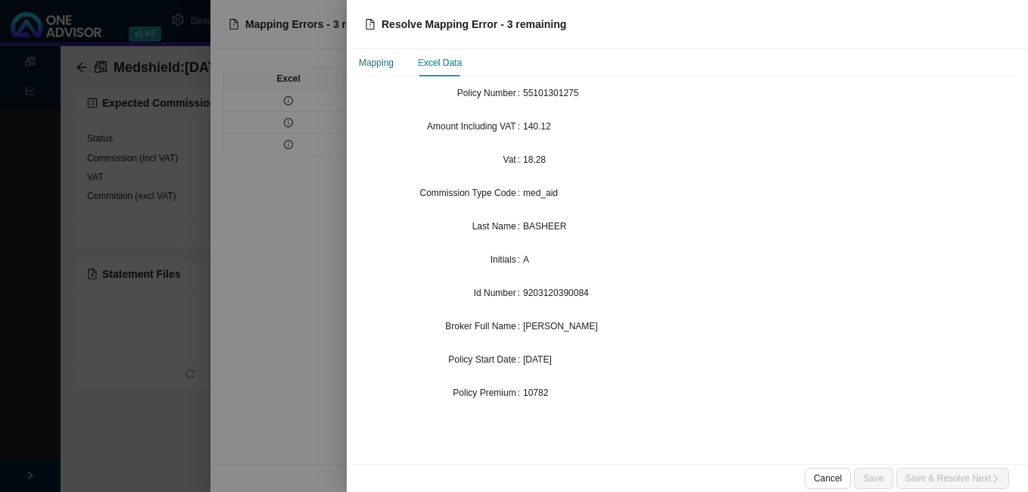
click at [382, 62] on div "Mapping" at bounding box center [376, 62] width 35 height 15
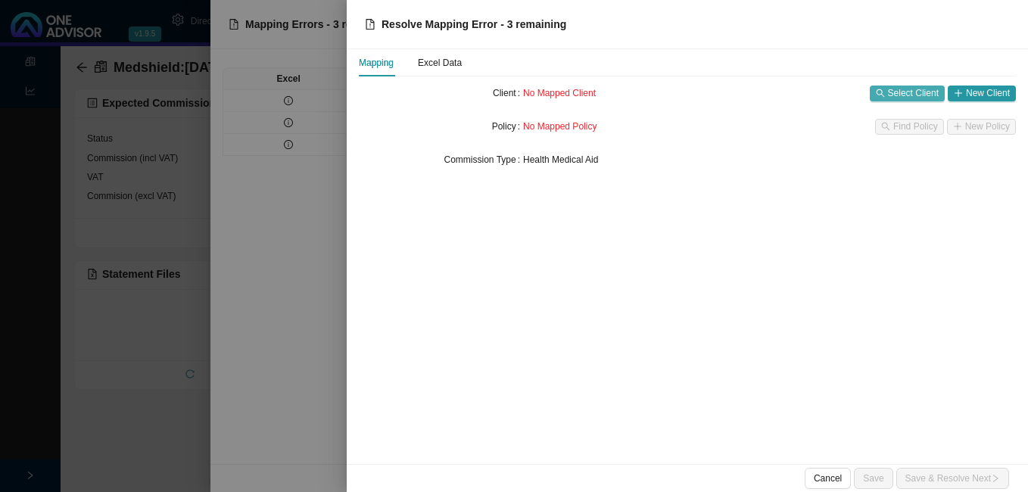
click at [909, 95] on span "Select Client" at bounding box center [913, 93] width 51 height 15
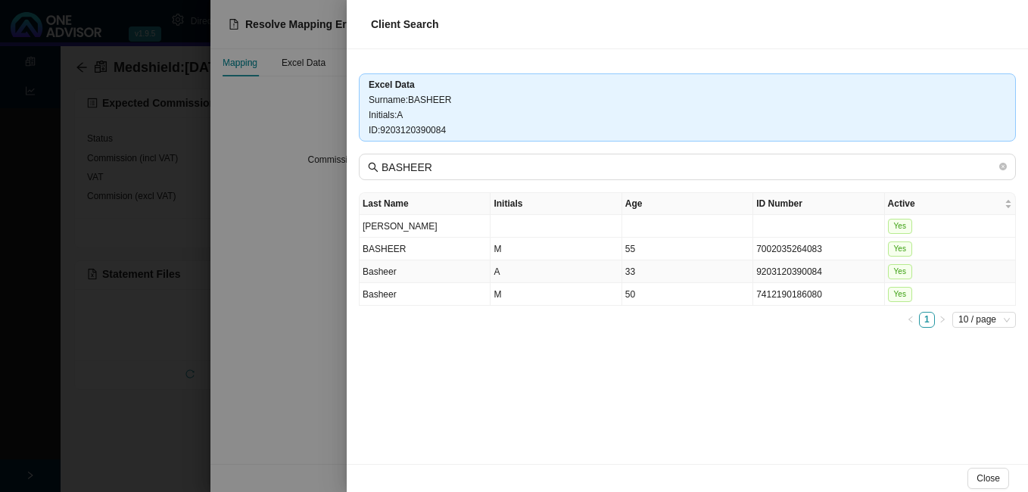
click at [587, 270] on td "A" at bounding box center [556, 271] width 131 height 23
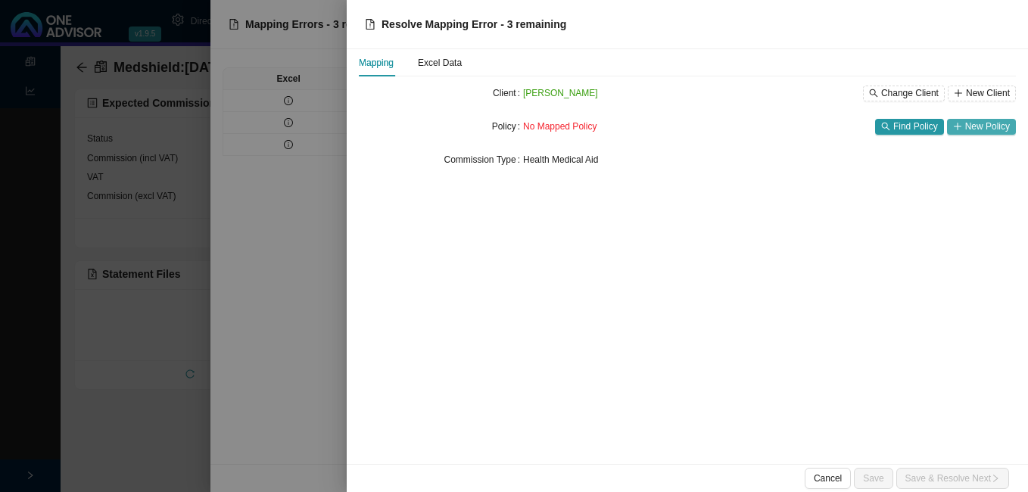
click at [972, 127] on span "New Policy" at bounding box center [987, 126] width 45 height 15
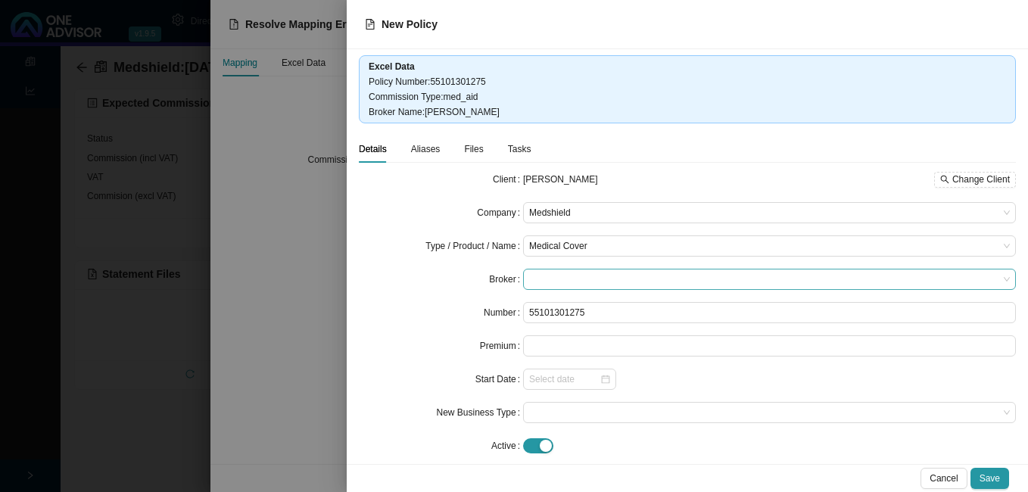
click at [617, 279] on span at bounding box center [769, 280] width 481 height 20
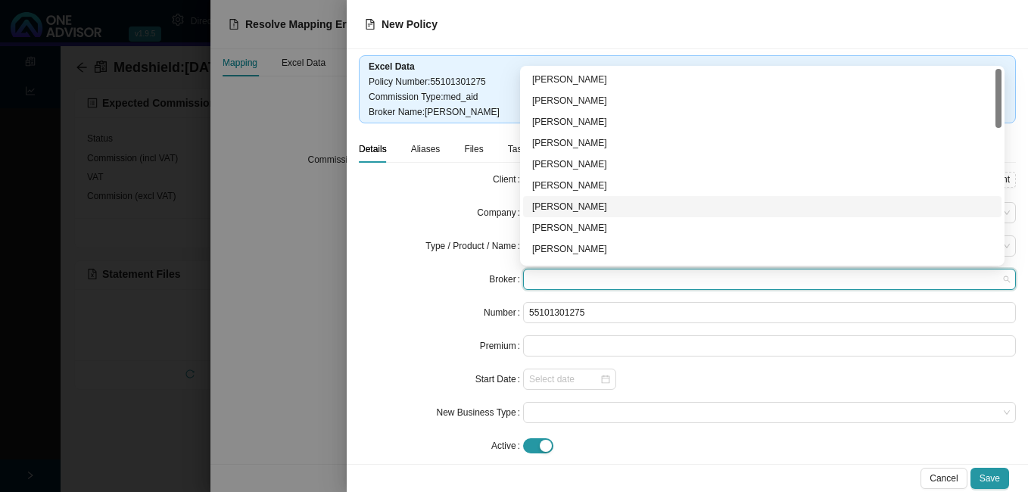
click at [597, 206] on div "[PERSON_NAME]" at bounding box center [762, 206] width 460 height 15
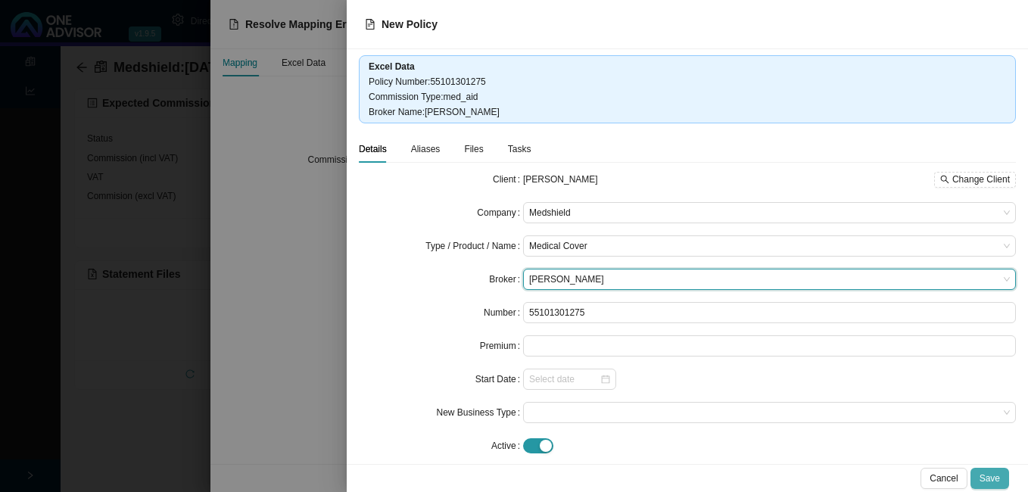
click at [989, 475] on span "Save" at bounding box center [990, 478] width 20 height 15
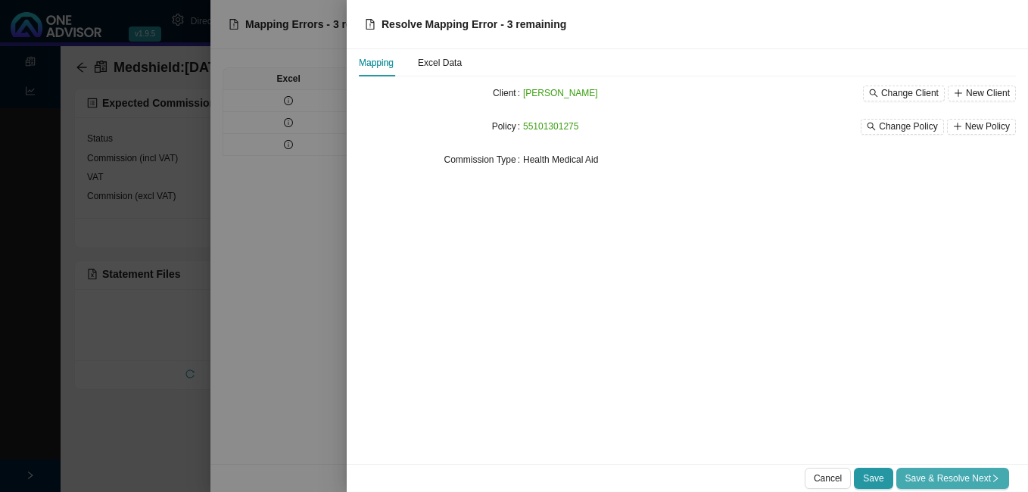
click at [987, 476] on span "Save & Resolve Next" at bounding box center [953, 478] width 95 height 15
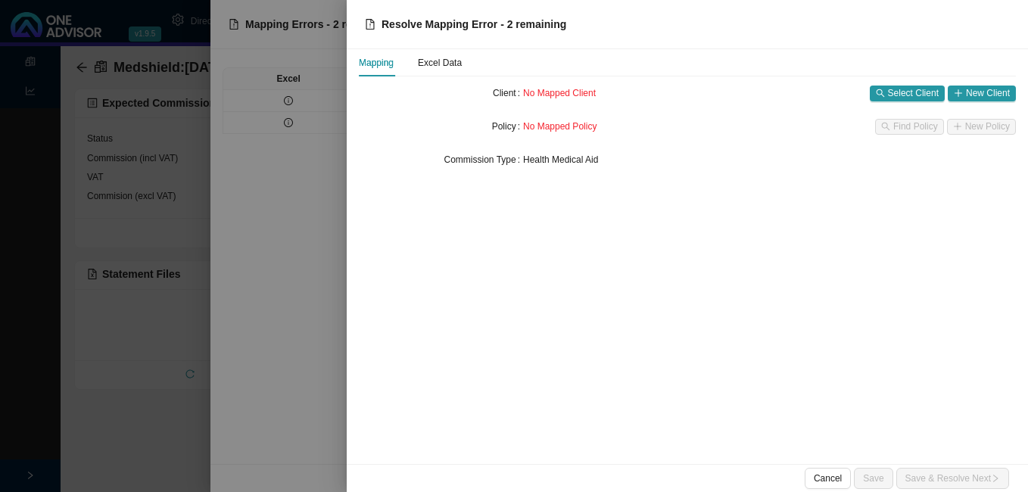
click at [282, 328] on div at bounding box center [514, 246] width 1028 height 492
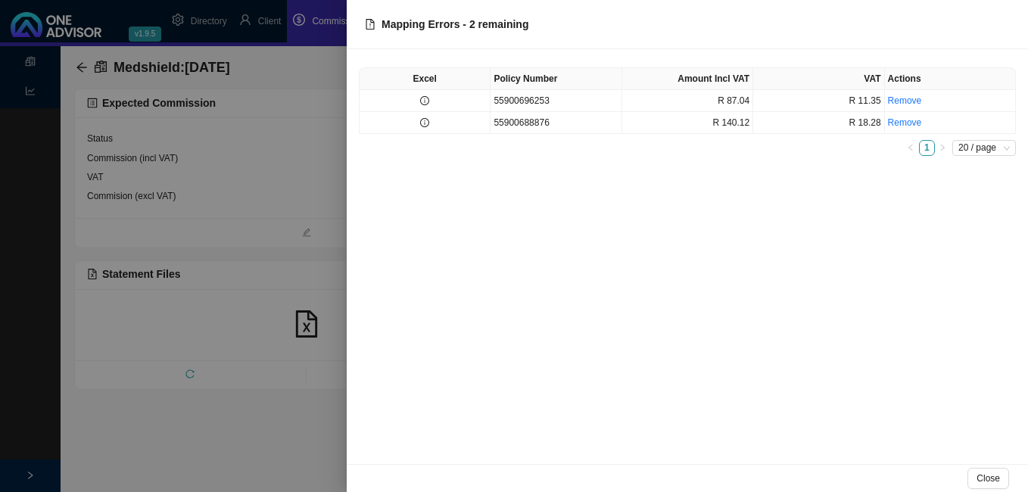
click at [779, 441] on div "Excel Policy Number Amount Incl VAT VAT Actions 55900696253 R 87.04 R 11.35 Rem…" at bounding box center [687, 256] width 681 height 415
click at [80, 67] on div at bounding box center [514, 246] width 1028 height 492
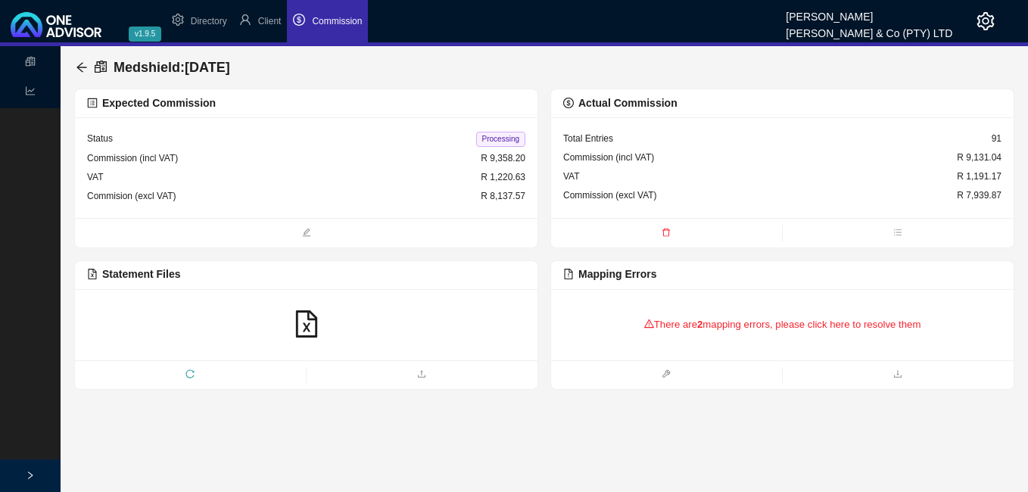
click at [80, 67] on icon "arrow-left" at bounding box center [81, 67] width 10 height 10
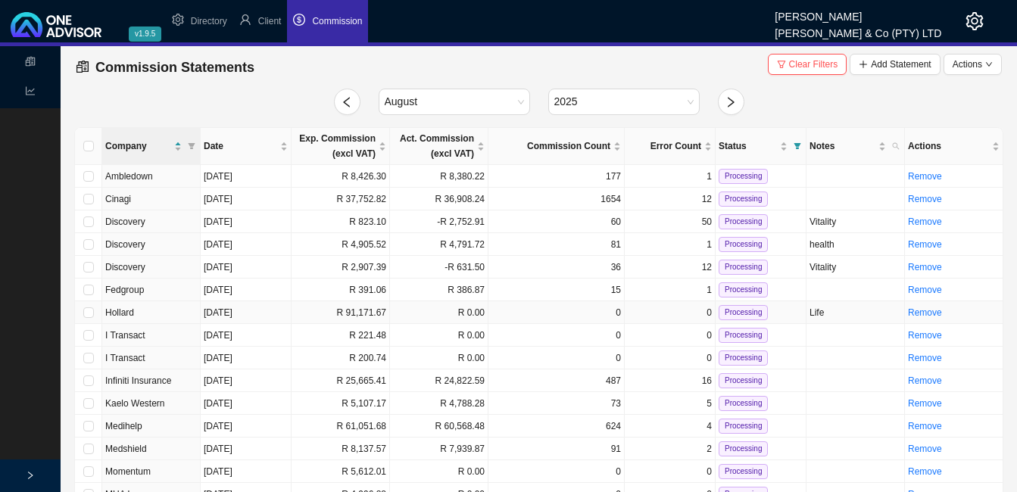
click at [435, 310] on td "R 0.00" at bounding box center [439, 312] width 98 height 23
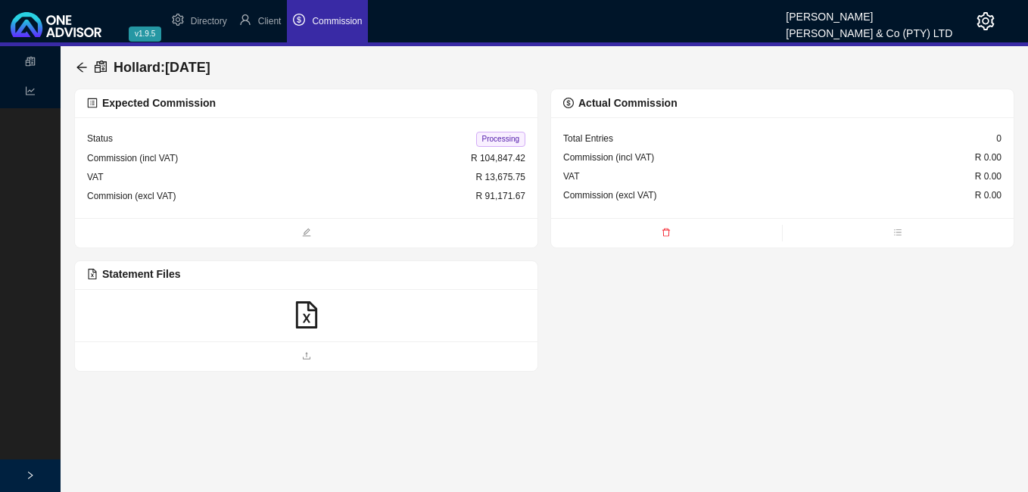
click at [309, 312] on icon "file-excel" at bounding box center [306, 314] width 27 height 27
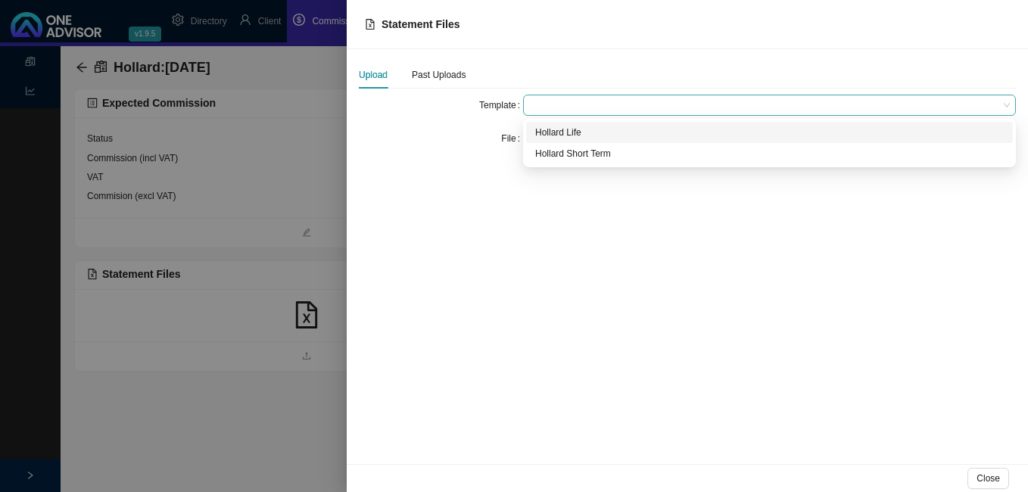
click at [559, 108] on span at bounding box center [769, 105] width 481 height 20
click at [551, 133] on div "Hollard Life" at bounding box center [769, 132] width 469 height 15
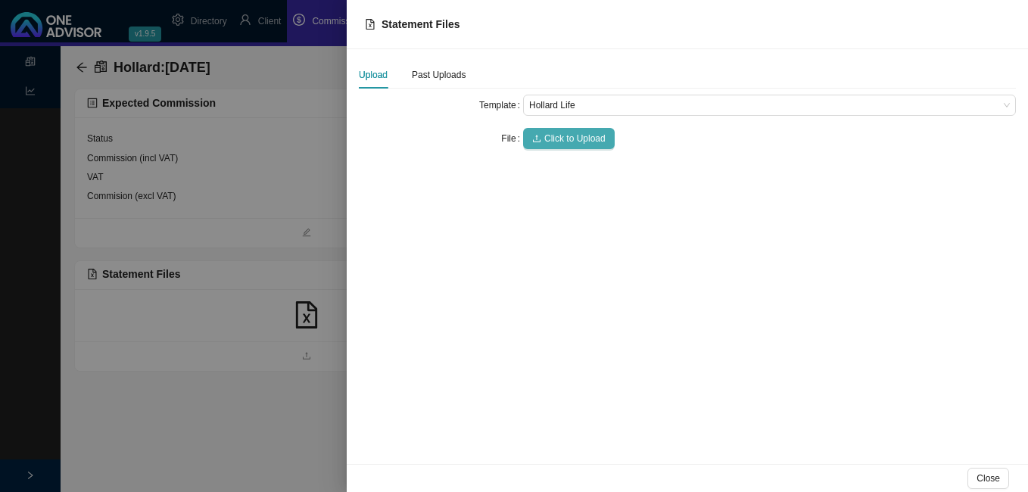
click at [550, 136] on span "Click to Upload" at bounding box center [574, 138] width 61 height 15
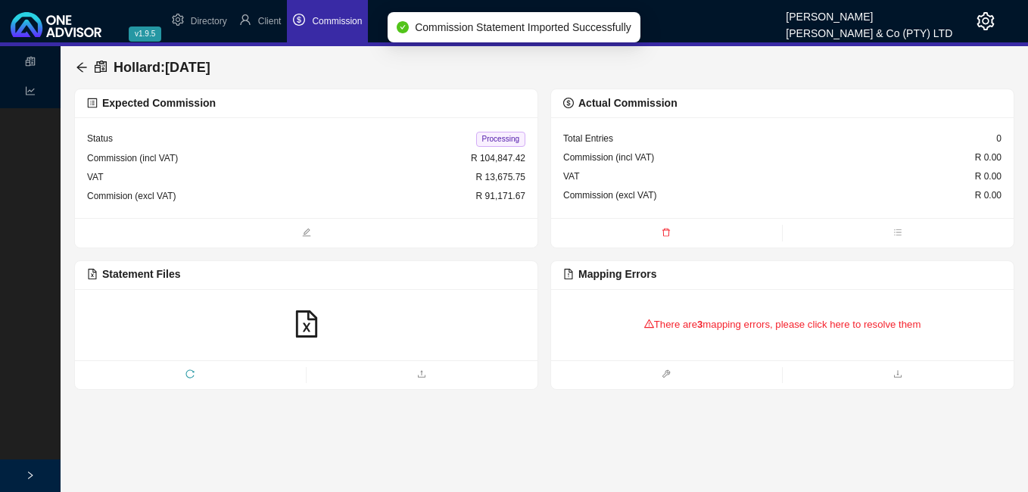
click at [667, 325] on div "There are 3 mapping errors, please click here to resolve them" at bounding box center [782, 324] width 438 height 47
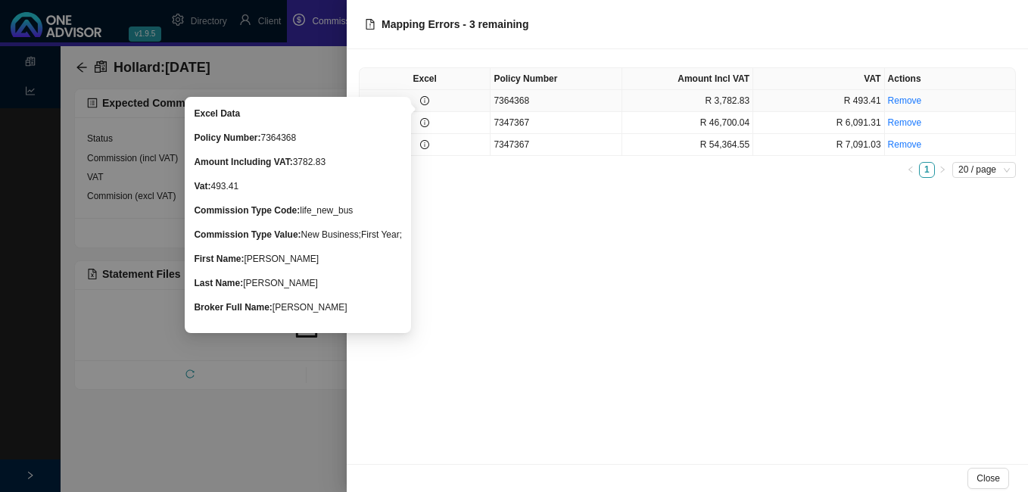
click at [426, 103] on icon "info-circle" at bounding box center [424, 100] width 9 height 9
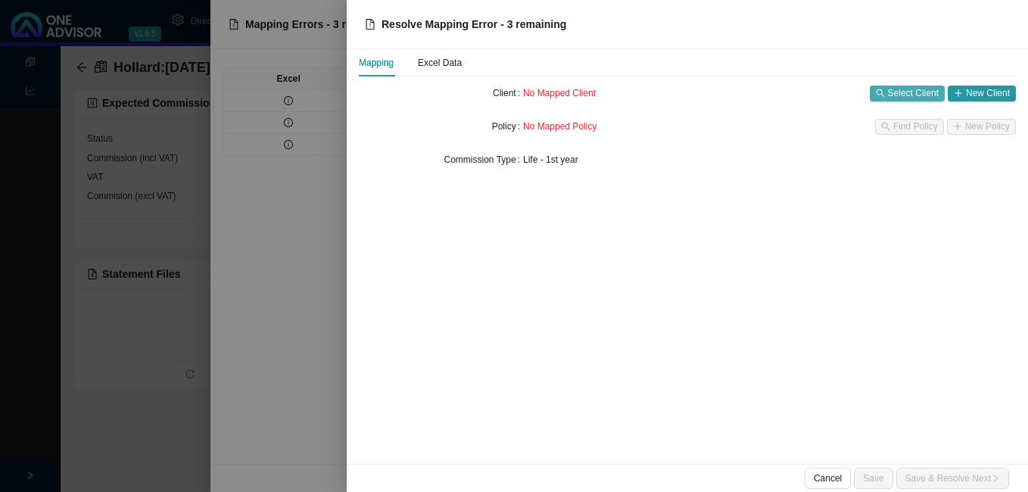
click at [903, 95] on span "Select Client" at bounding box center [913, 93] width 51 height 15
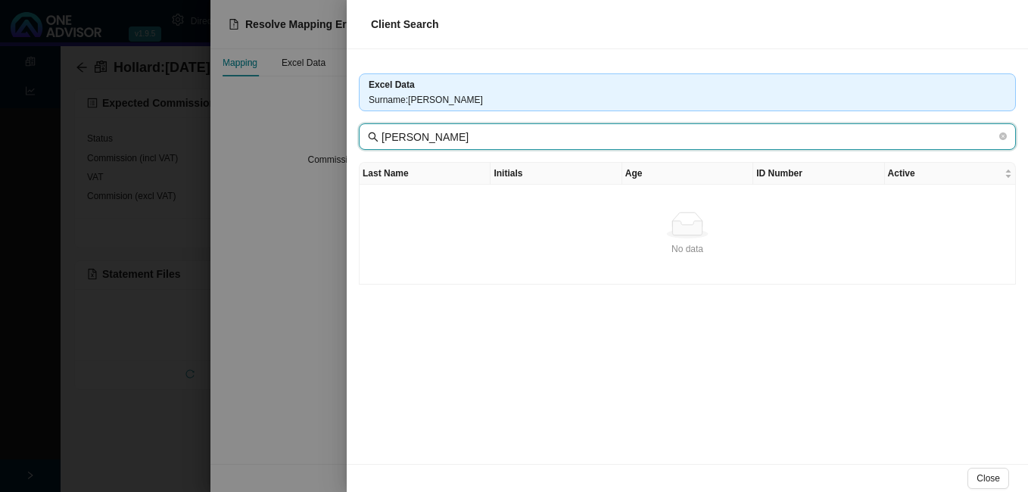
drag, startPoint x: 458, startPoint y: 136, endPoint x: 517, endPoint y: 143, distance: 59.5
click at [517, 143] on input "[PERSON_NAME]" at bounding box center [689, 137] width 615 height 17
type input "[PERSON_NAME]"
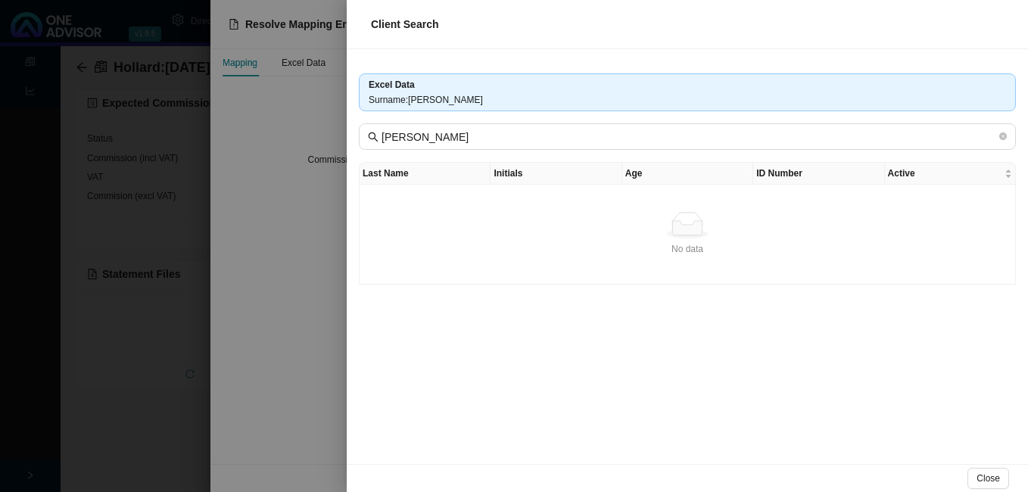
drag, startPoint x: 304, startPoint y: 371, endPoint x: 389, endPoint y: 371, distance: 85.6
click at [304, 369] on div at bounding box center [514, 246] width 1028 height 492
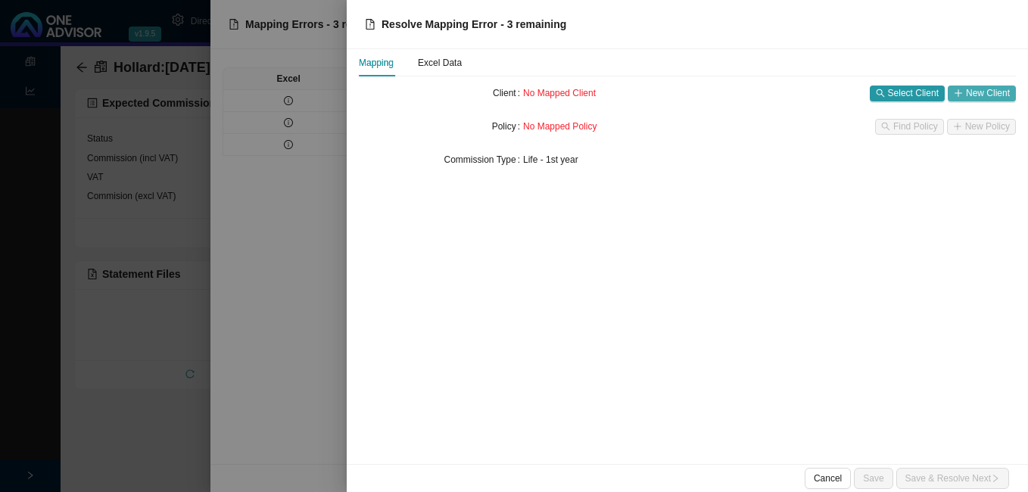
click at [972, 96] on span "New Client" at bounding box center [988, 93] width 44 height 15
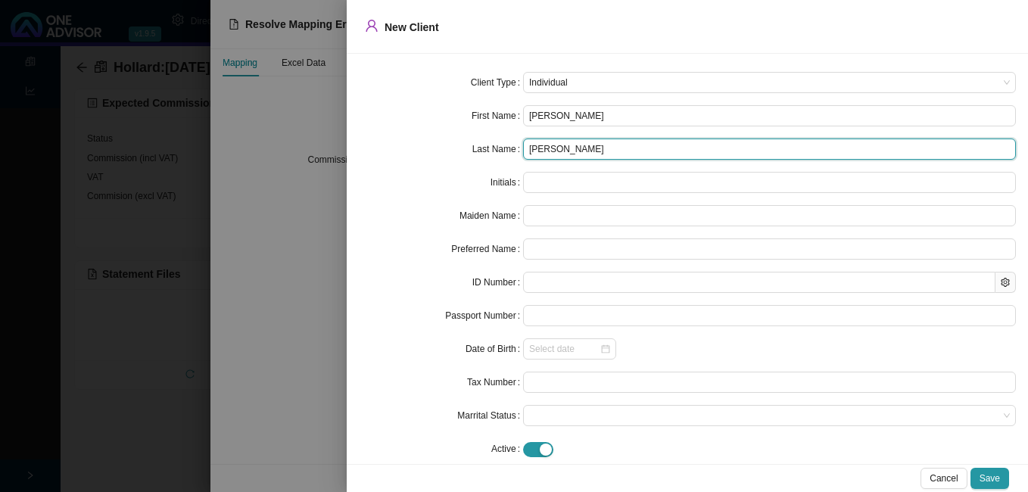
drag, startPoint x: 591, startPoint y: 151, endPoint x: 646, endPoint y: 156, distance: 54.8
click at [646, 156] on input "[PERSON_NAME]" at bounding box center [769, 149] width 493 height 21
type input "[PERSON_NAME]"
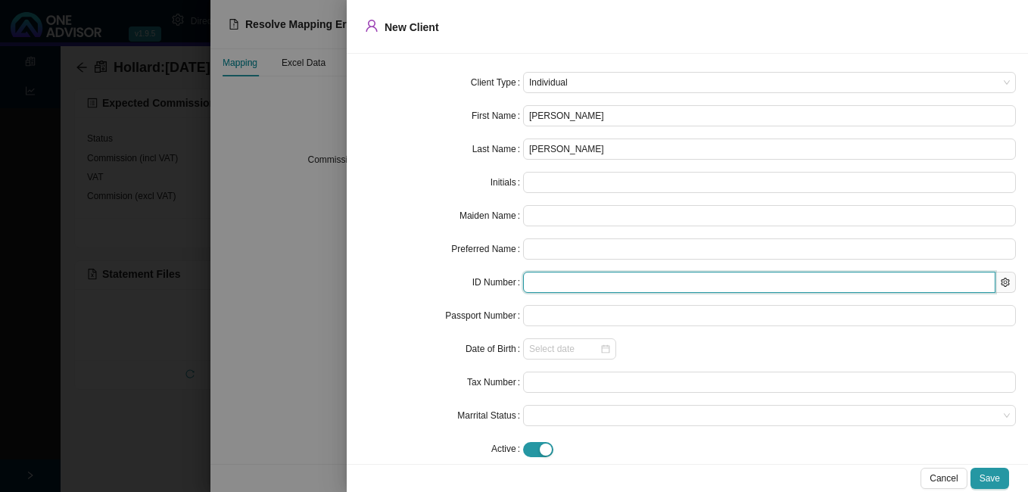
click at [542, 282] on input "text" at bounding box center [759, 282] width 473 height 21
paste input "8304105122087"
type input "8304105122087"
type input "[DATE]"
type input "8304105122087"
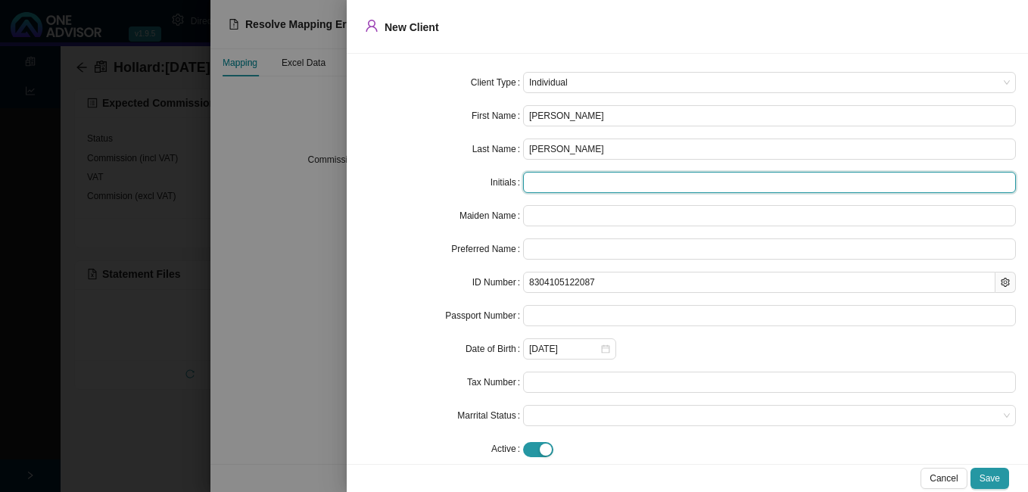
click at [551, 189] on input "text" at bounding box center [769, 182] width 493 height 21
type input "A"
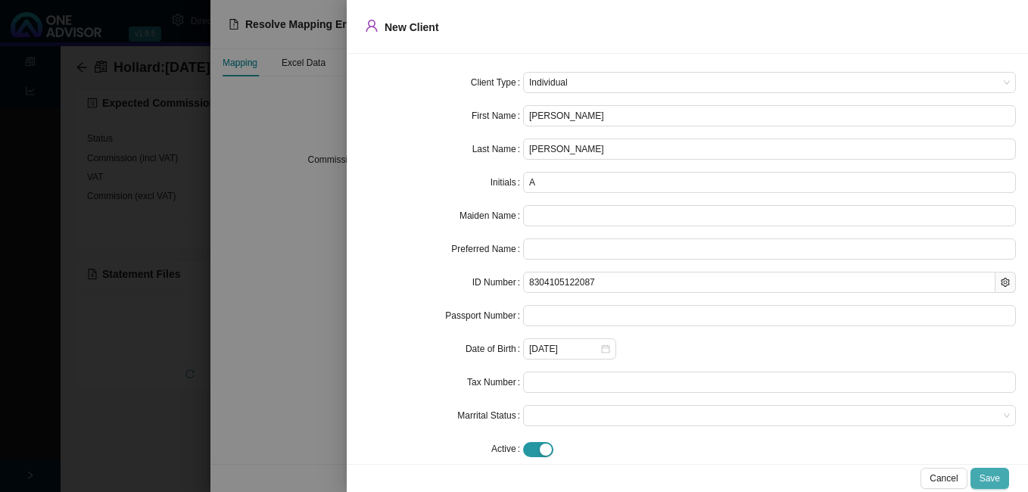
click at [997, 473] on span "Save" at bounding box center [990, 478] width 20 height 15
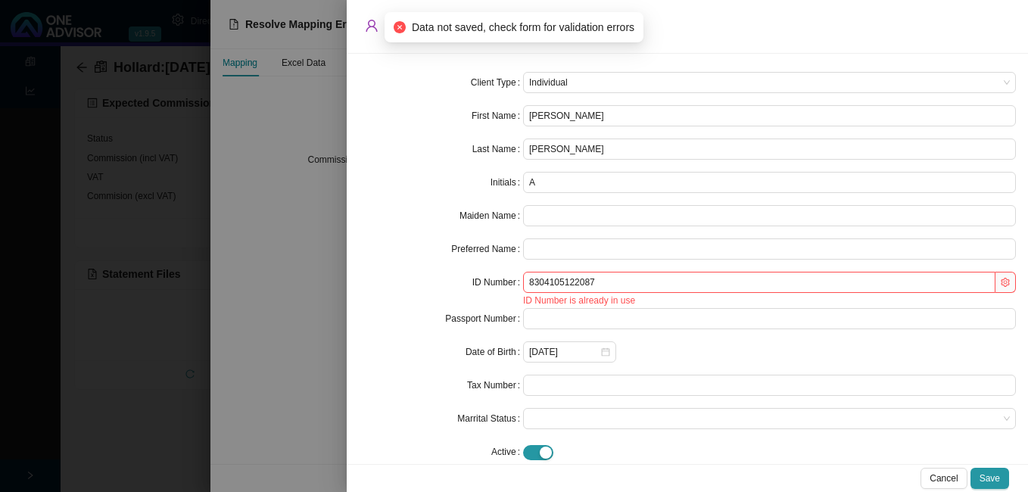
click at [322, 351] on div at bounding box center [514, 246] width 1028 height 492
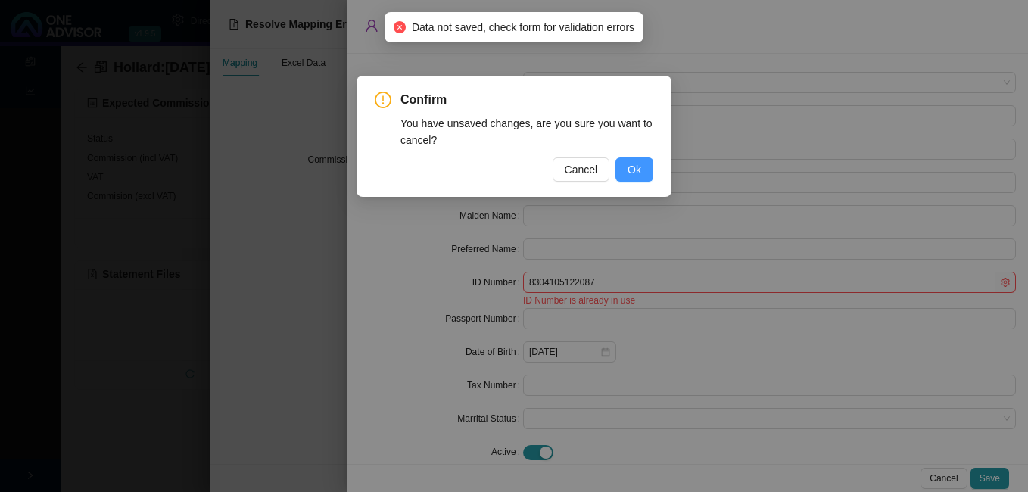
click at [645, 172] on button "Ok" at bounding box center [635, 170] width 38 height 24
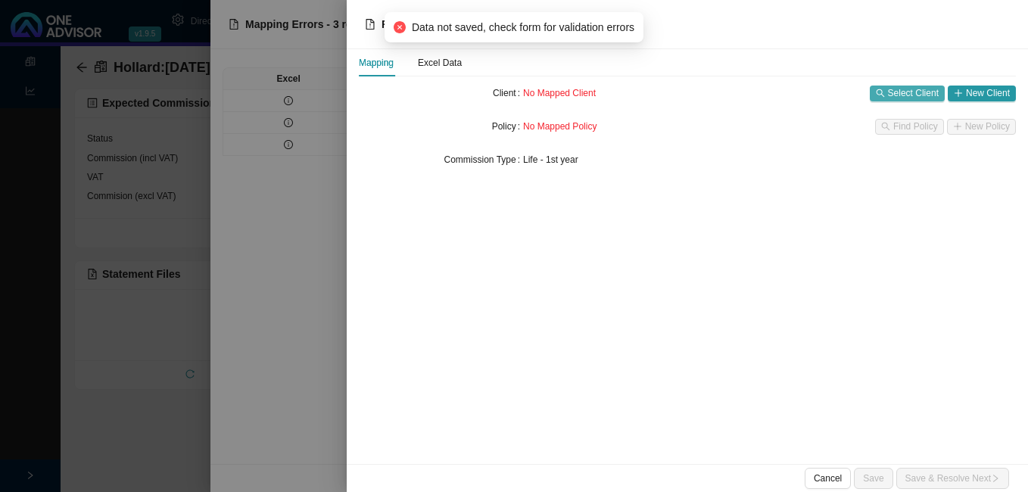
click at [895, 96] on span "Select Client" at bounding box center [913, 93] width 51 height 15
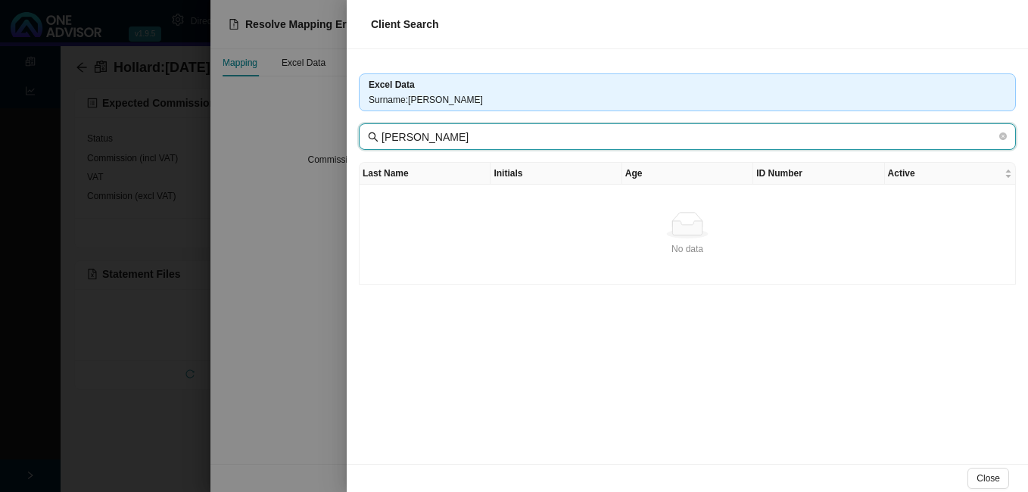
drag, startPoint x: 457, startPoint y: 136, endPoint x: 491, endPoint y: 139, distance: 34.2
click at [491, 139] on input "[PERSON_NAME]" at bounding box center [689, 137] width 615 height 17
drag, startPoint x: 426, startPoint y: 139, endPoint x: 382, endPoint y: 133, distance: 44.3
click at [382, 133] on input "[PERSON_NAME]" at bounding box center [689, 137] width 615 height 17
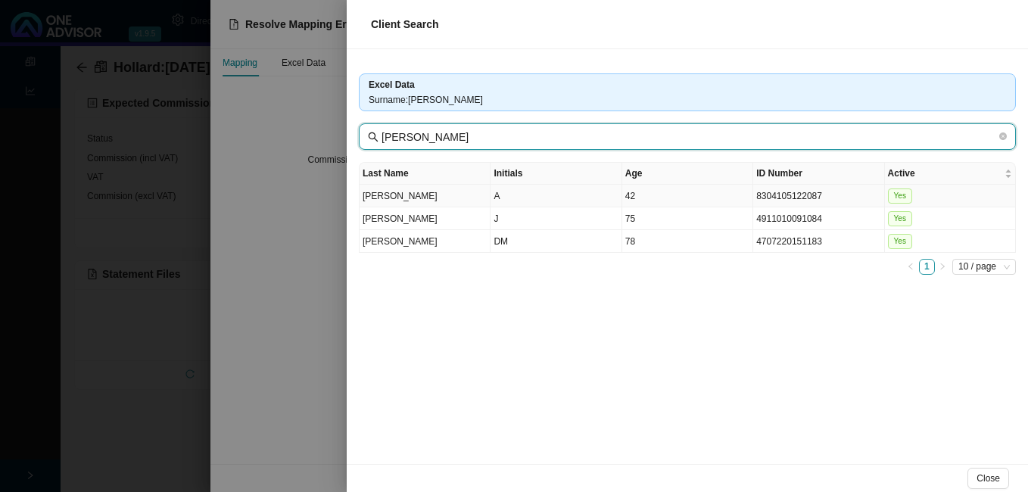
type input "[PERSON_NAME]"
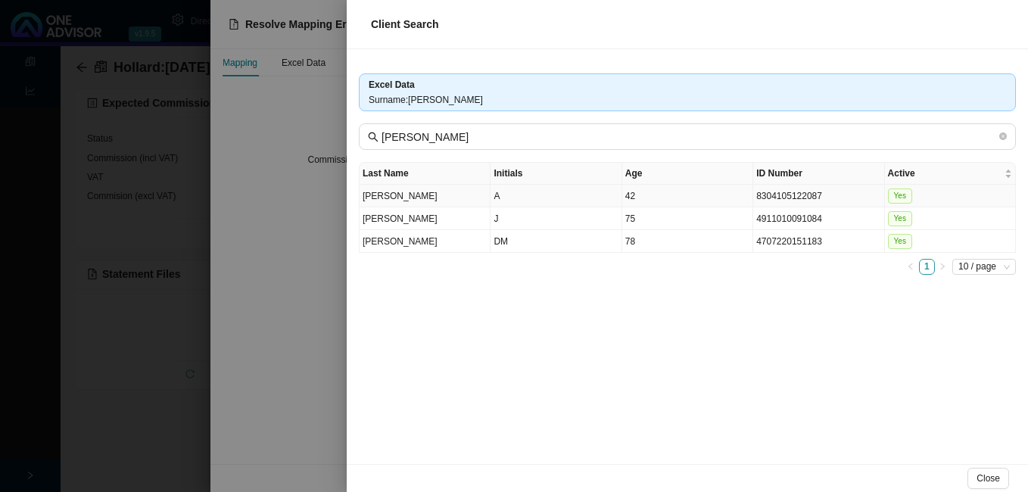
click at [549, 197] on td "A" at bounding box center [556, 196] width 131 height 23
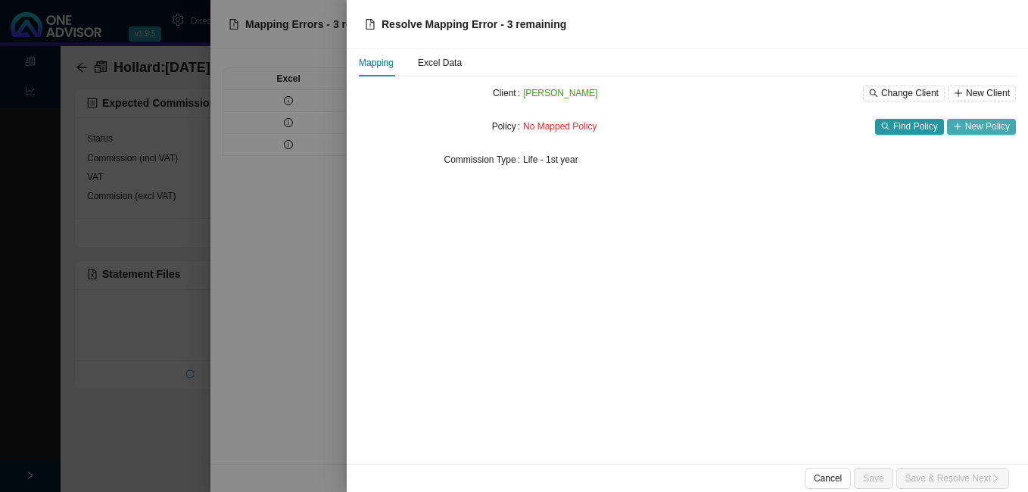
click at [975, 127] on span "New Policy" at bounding box center [987, 126] width 45 height 15
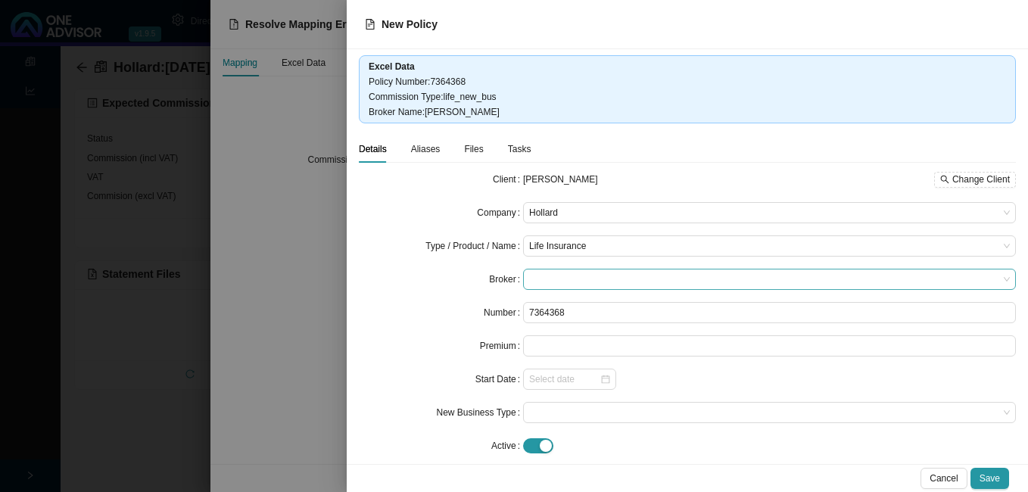
click at [619, 279] on span at bounding box center [769, 280] width 481 height 20
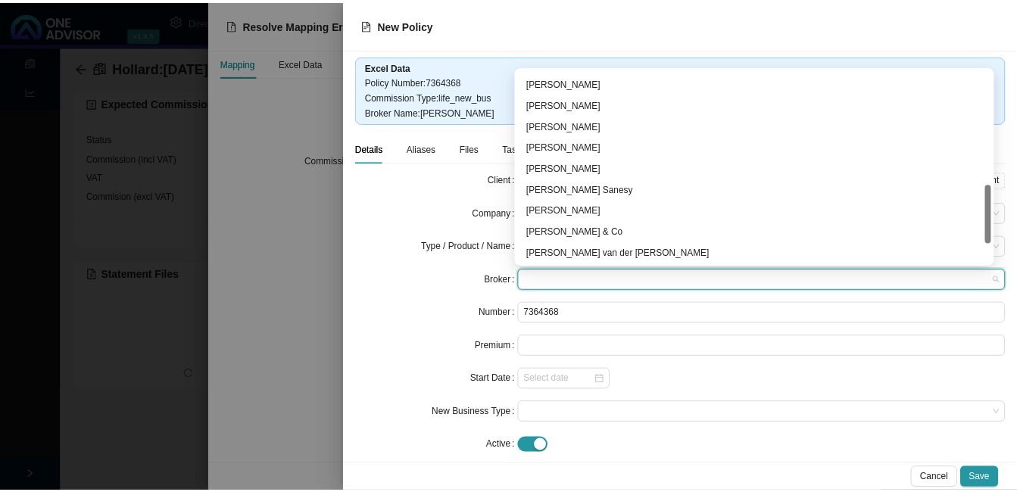
scroll to position [442, 0]
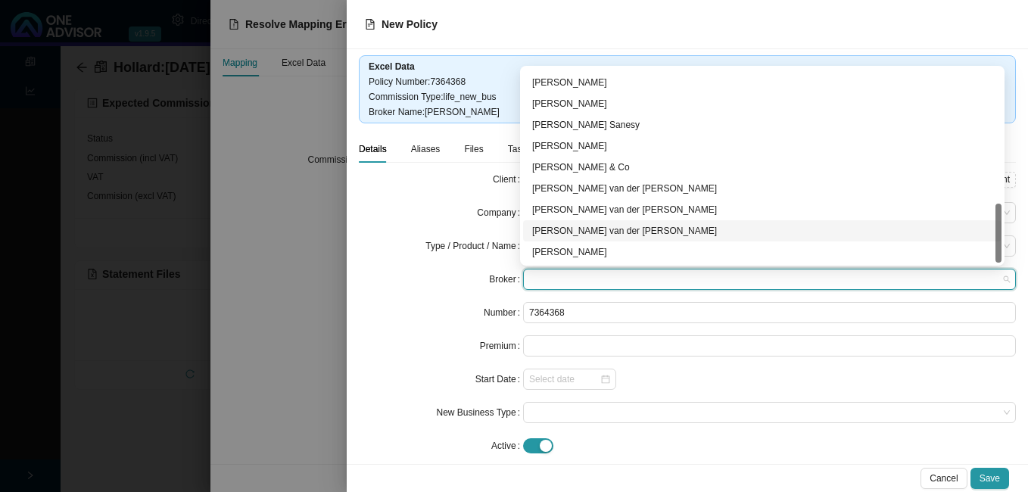
click at [635, 231] on div "[PERSON_NAME] van der [PERSON_NAME]" at bounding box center [762, 230] width 460 height 15
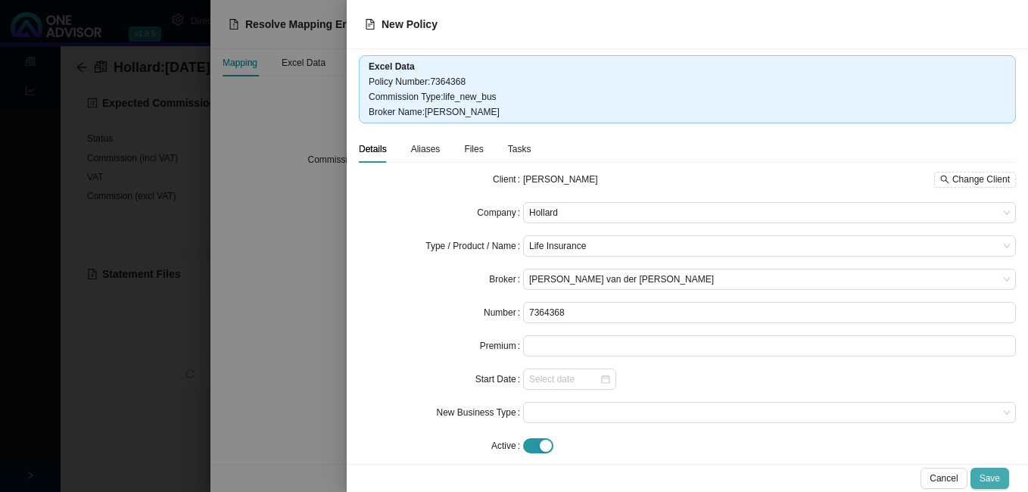
click at [998, 482] on span "Save" at bounding box center [990, 478] width 20 height 15
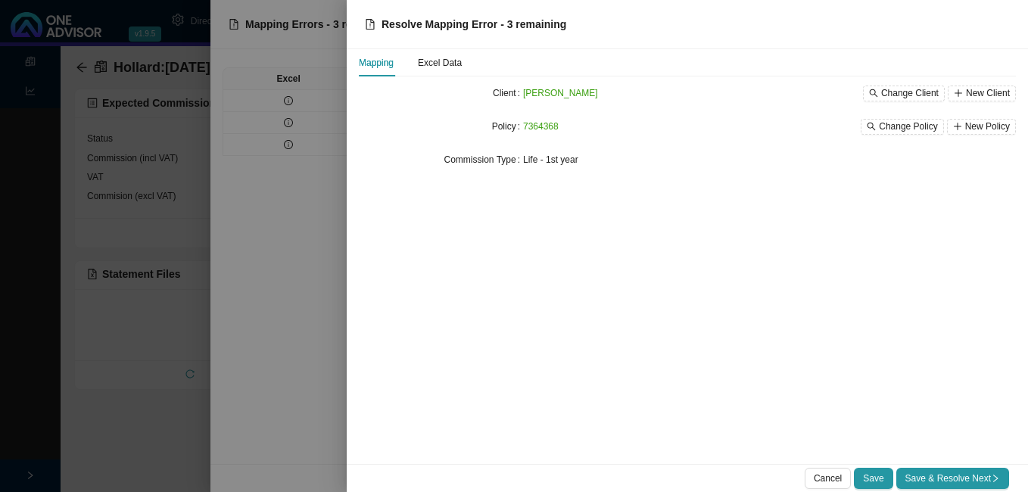
click at [998, 482] on icon "right" at bounding box center [995, 478] width 9 height 9
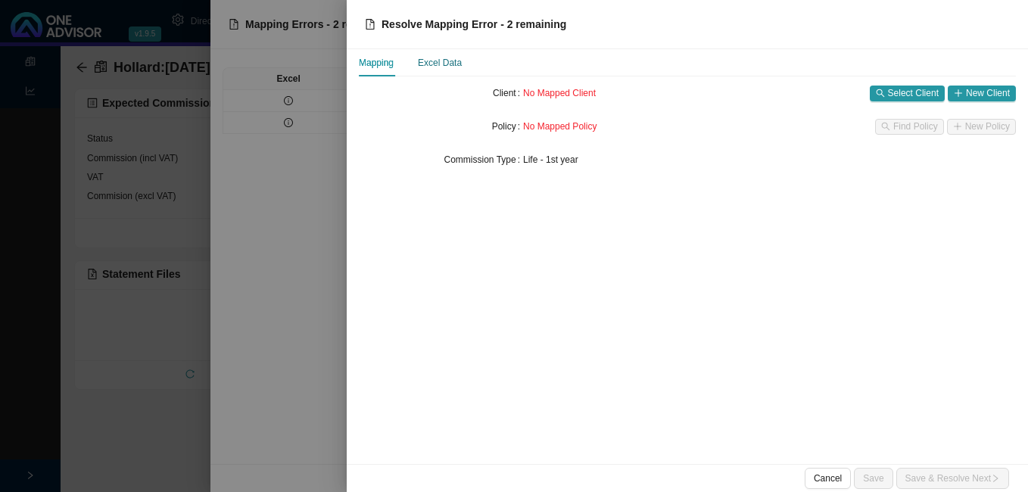
click at [438, 67] on div "Excel Data" at bounding box center [440, 62] width 44 height 15
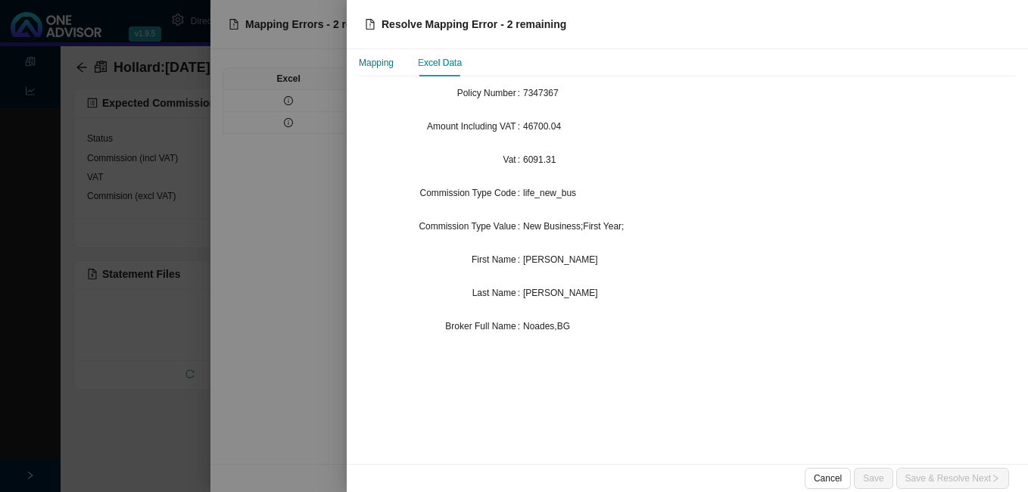
click at [376, 64] on div "Mapping" at bounding box center [376, 62] width 35 height 15
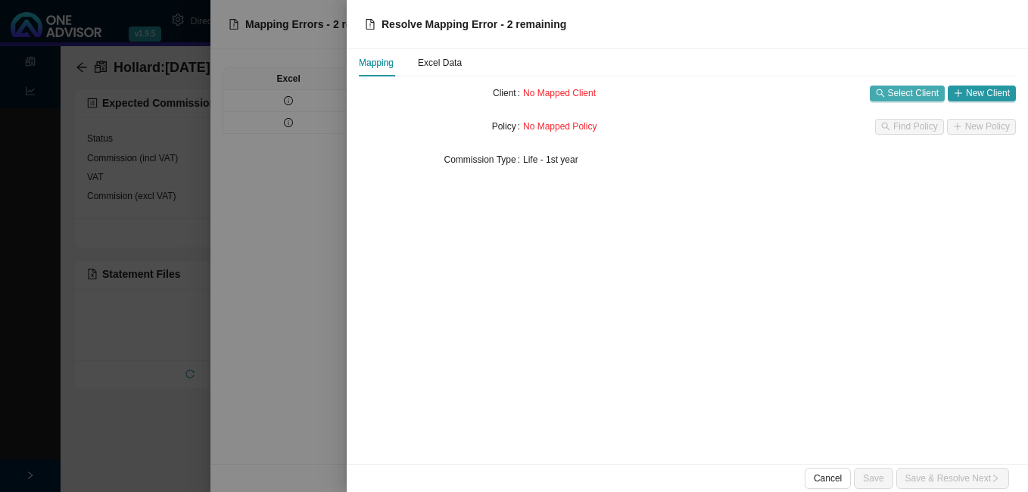
click at [900, 95] on span "Select Client" at bounding box center [913, 93] width 51 height 15
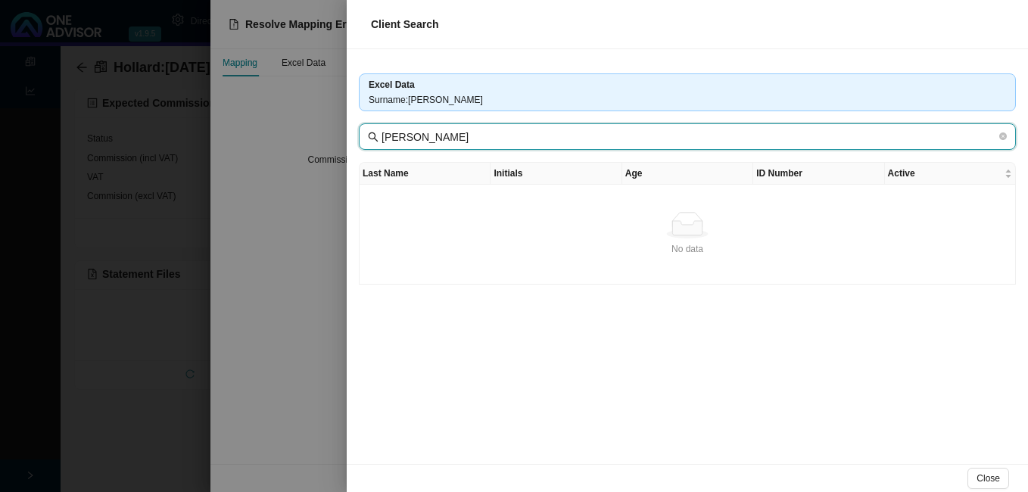
drag, startPoint x: 423, startPoint y: 139, endPoint x: 514, endPoint y: 148, distance: 91.4
click at [514, 148] on span "[PERSON_NAME]" at bounding box center [687, 136] width 657 height 27
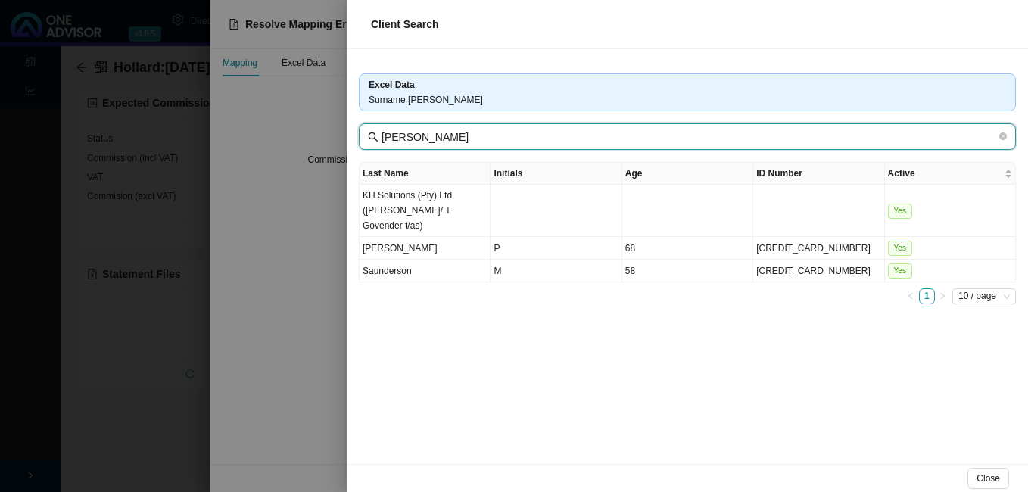
type input "[PERSON_NAME]"
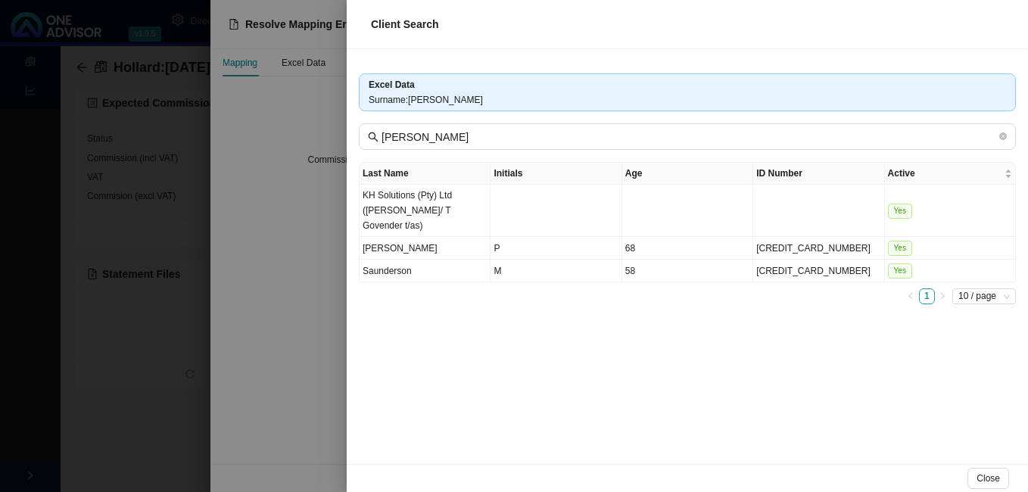
click at [313, 385] on div at bounding box center [514, 246] width 1028 height 492
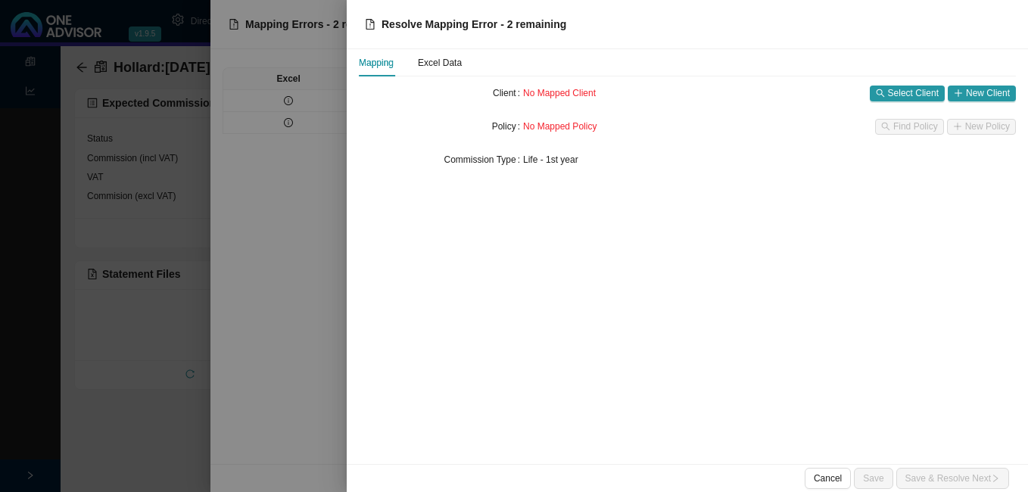
click at [313, 385] on div at bounding box center [514, 246] width 1028 height 492
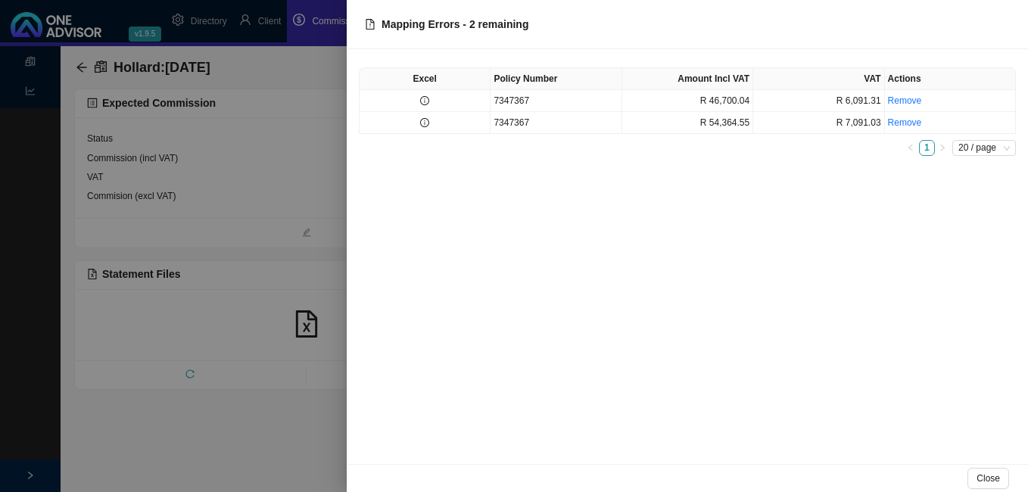
drag, startPoint x: 313, startPoint y: 385, endPoint x: 304, endPoint y: 408, distance: 24.2
click at [310, 404] on div at bounding box center [514, 246] width 1028 height 492
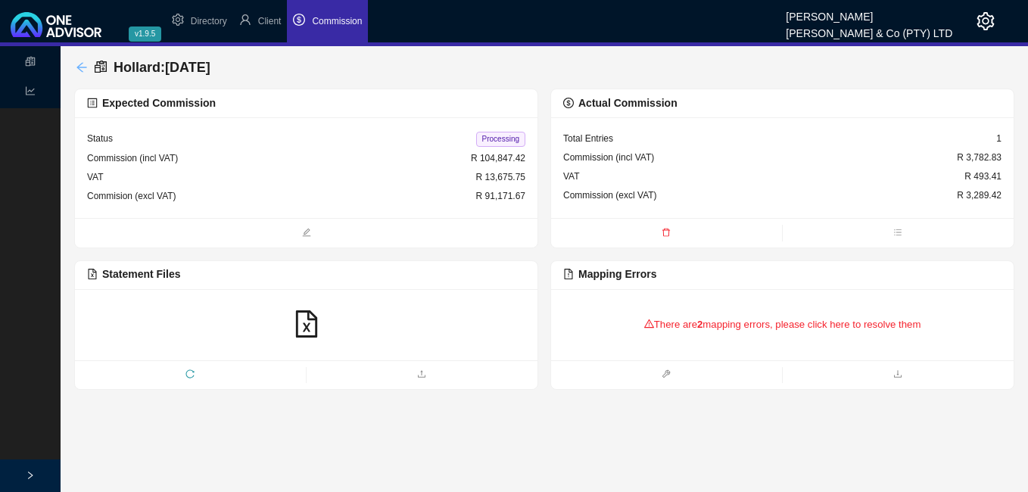
click at [80, 61] on icon "arrow-left" at bounding box center [82, 67] width 12 height 12
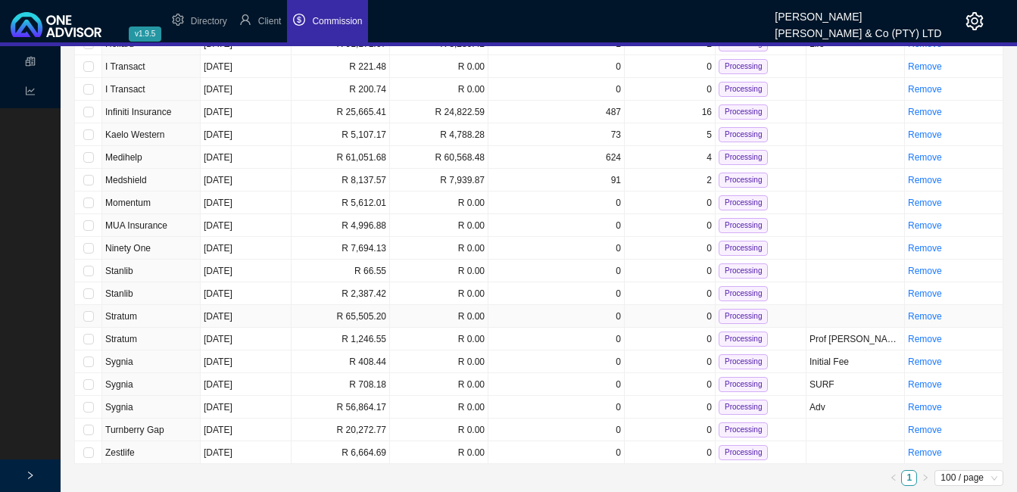
scroll to position [42, 0]
